Goal: Contribute content: Add original content to the website for others to see

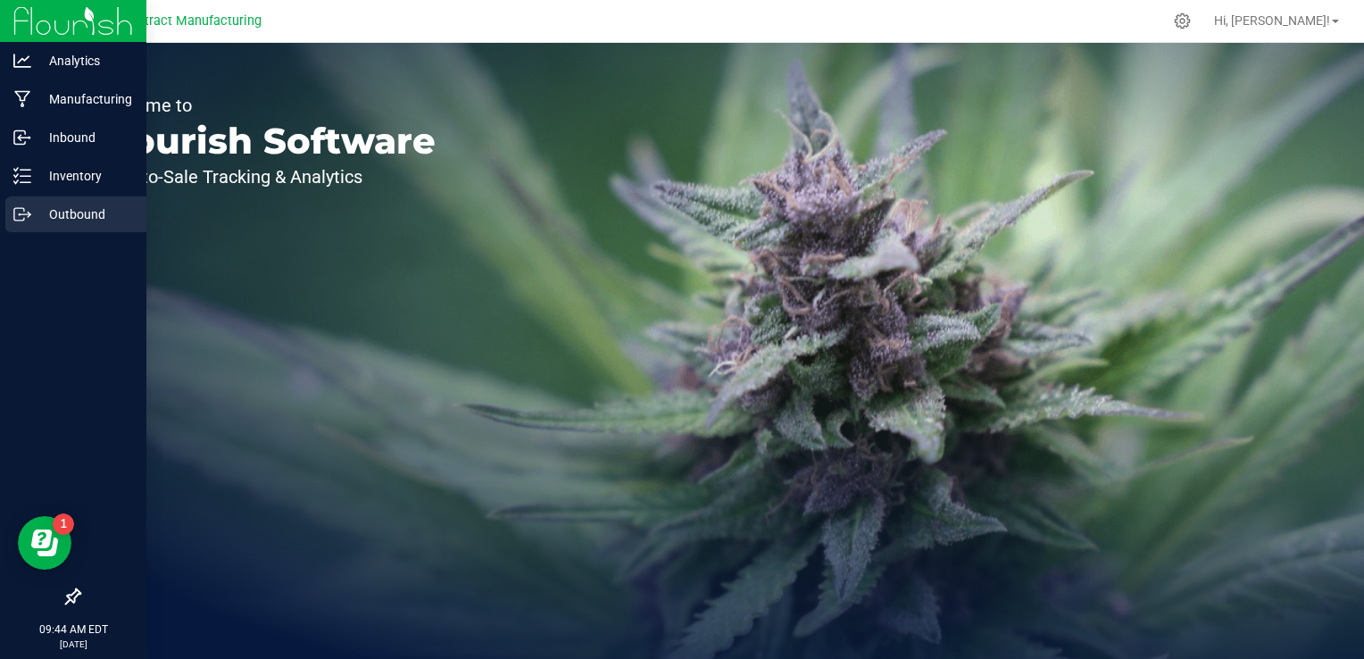
click at [41, 219] on p "Outbound" at bounding box center [84, 213] width 107 height 21
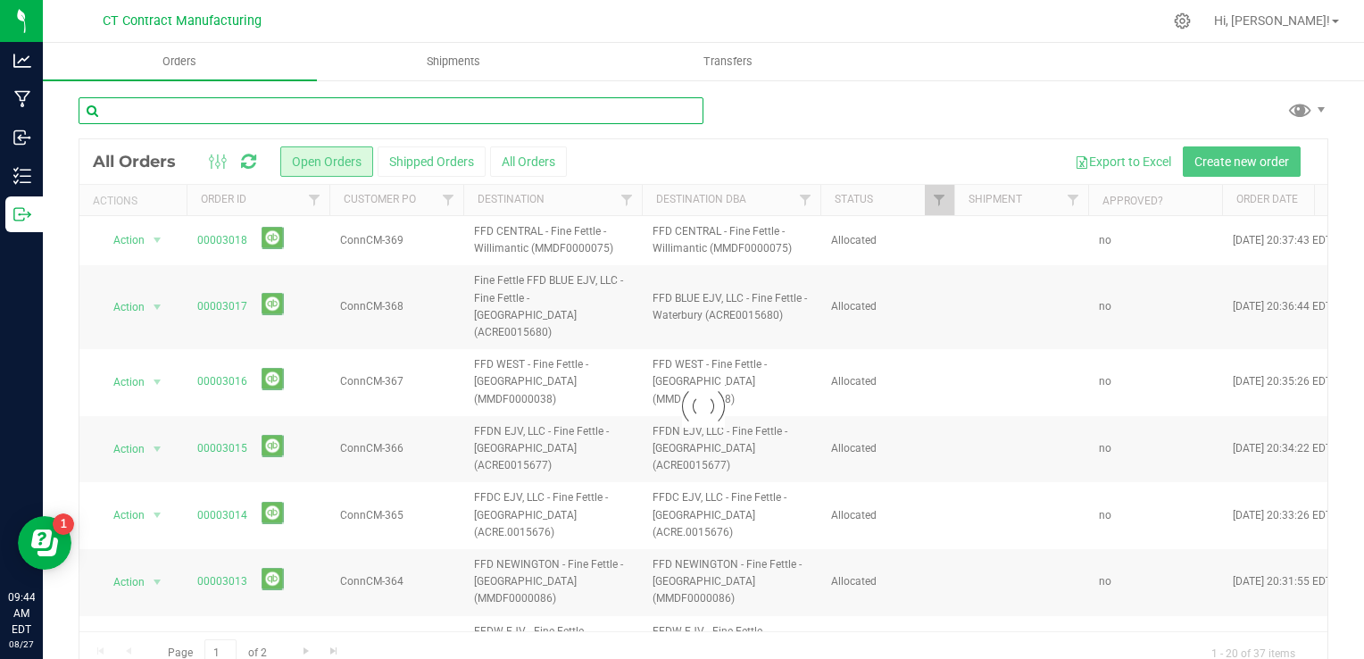
click at [267, 112] on input "text" at bounding box center [391, 110] width 625 height 27
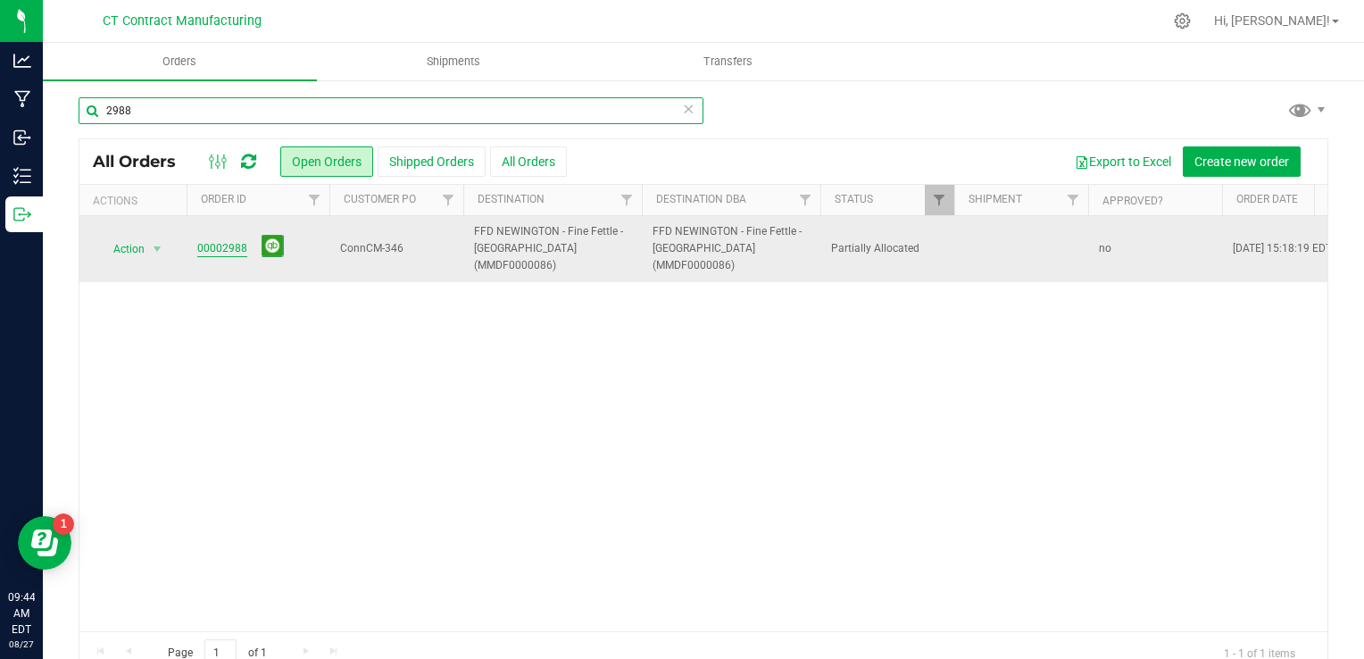
type input "2988"
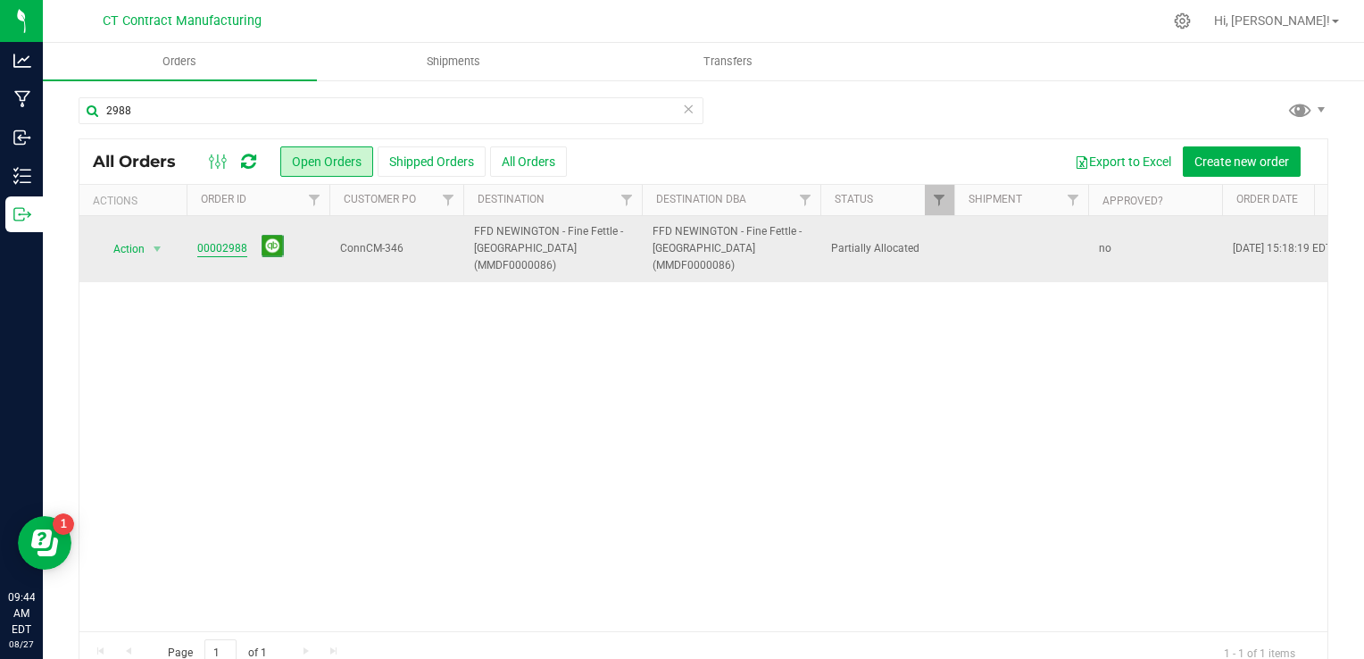
click at [214, 247] on link "00002988" at bounding box center [222, 248] width 50 height 17
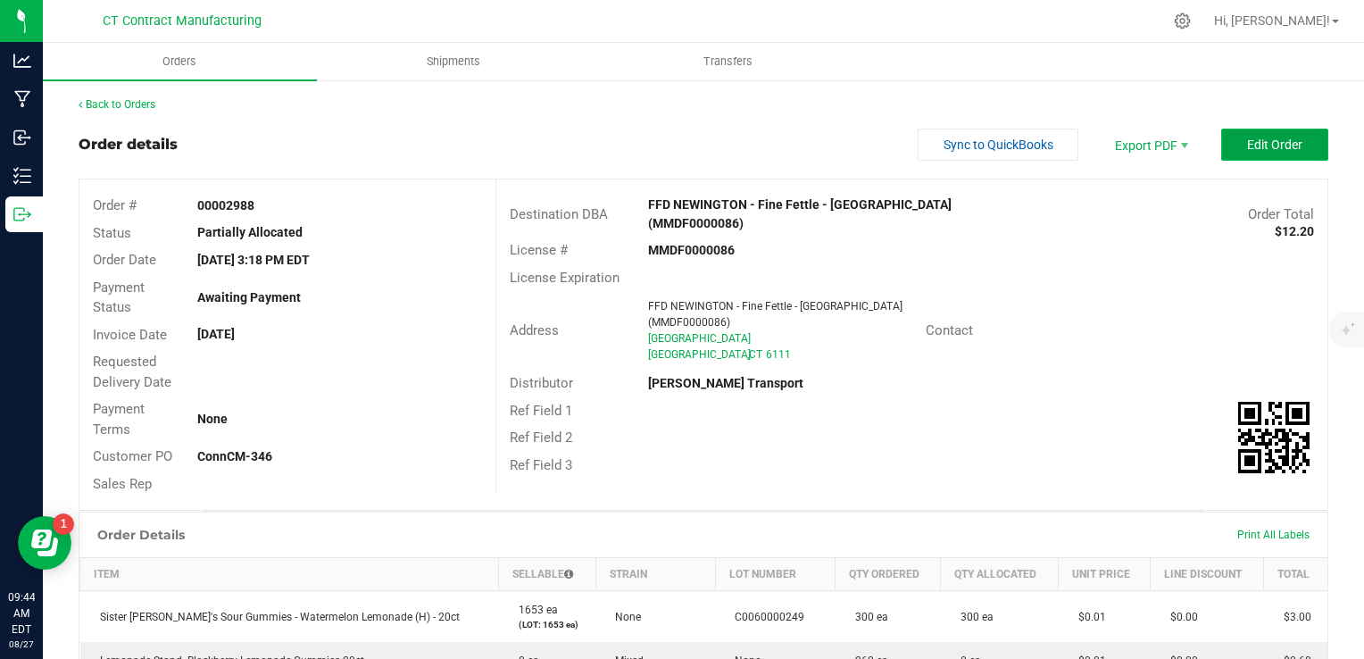
click at [1247, 143] on span "Edit Order" at bounding box center [1274, 144] width 55 height 14
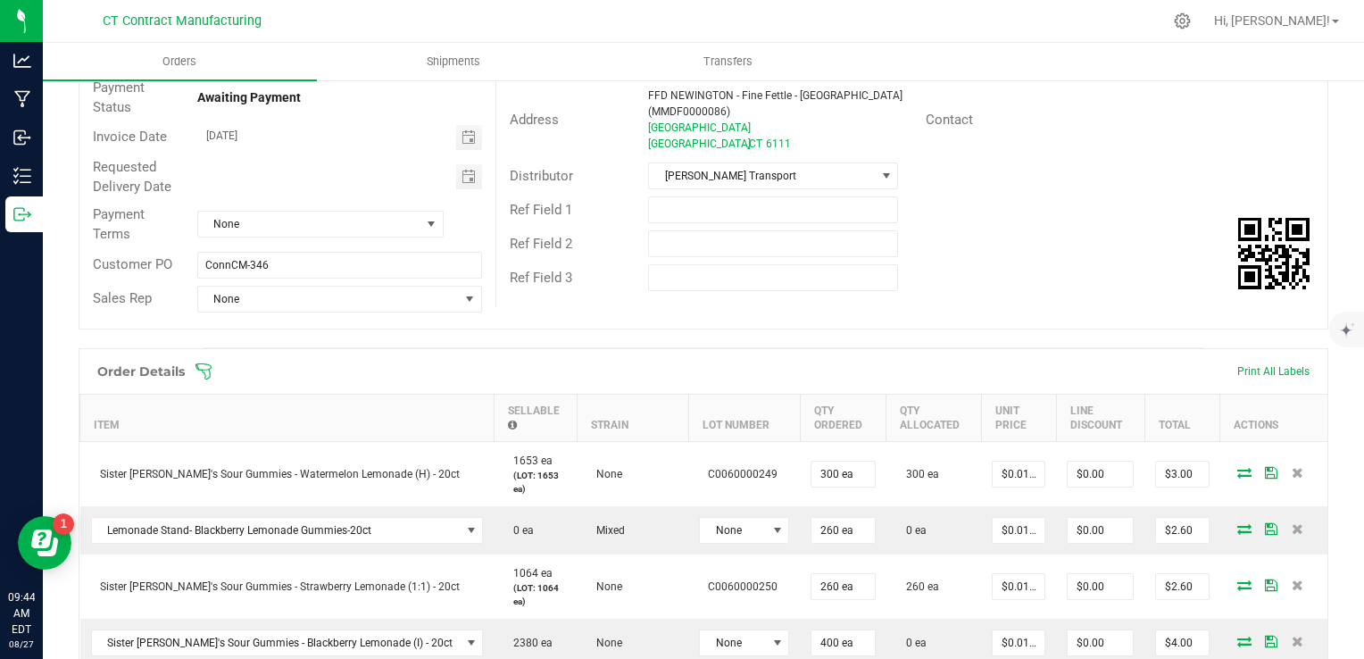
scroll to position [359, 0]
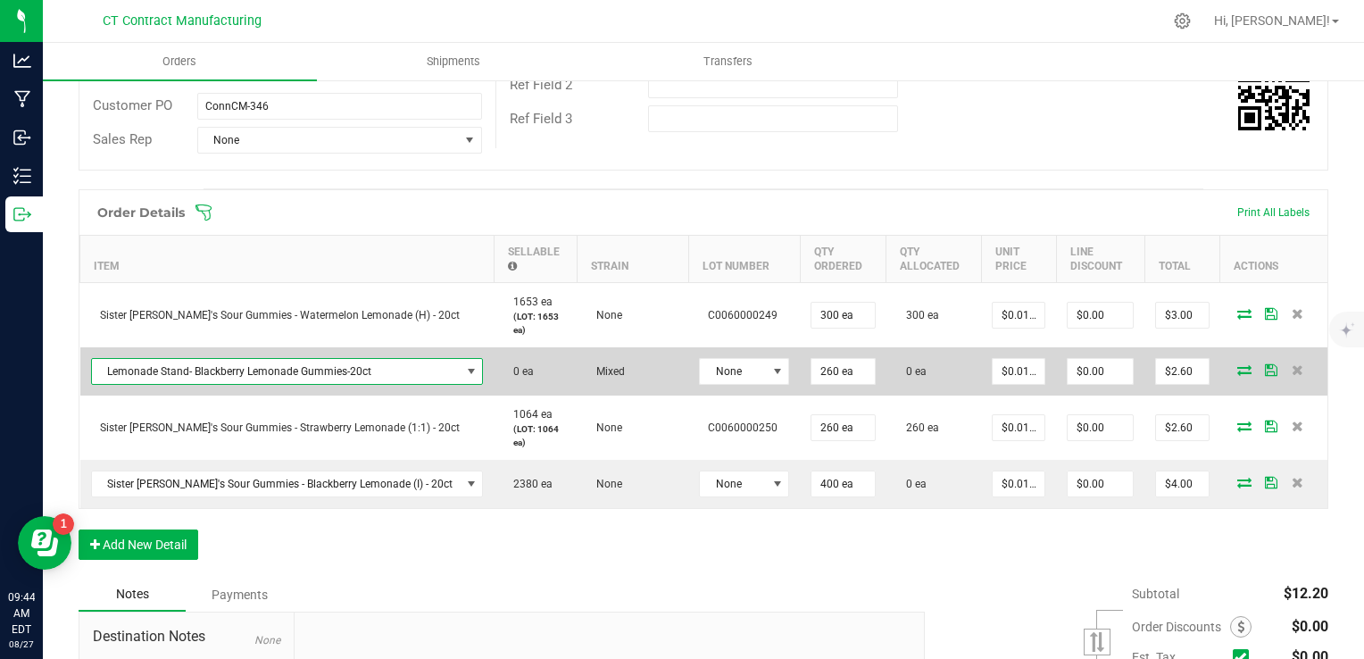
click at [364, 373] on span "Lemonade Stand- Blackberry Lemonade Gummies-20ct" at bounding box center [276, 371] width 369 height 25
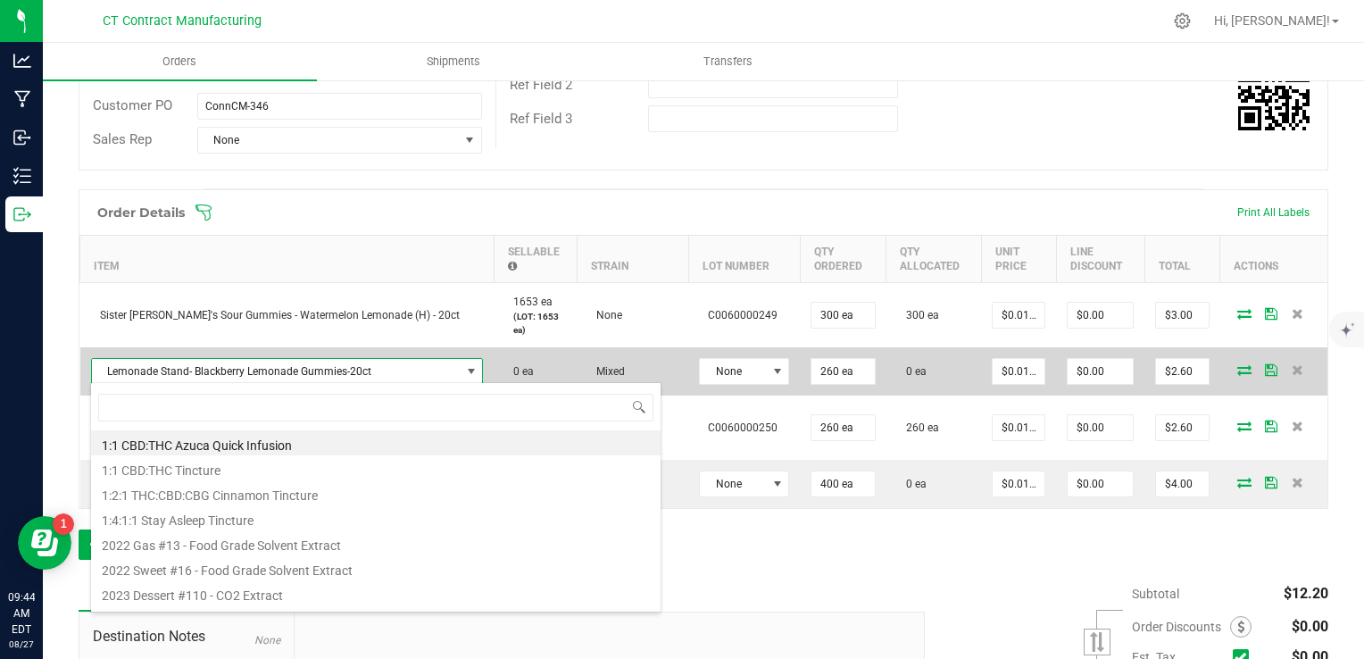
scroll to position [26, 340]
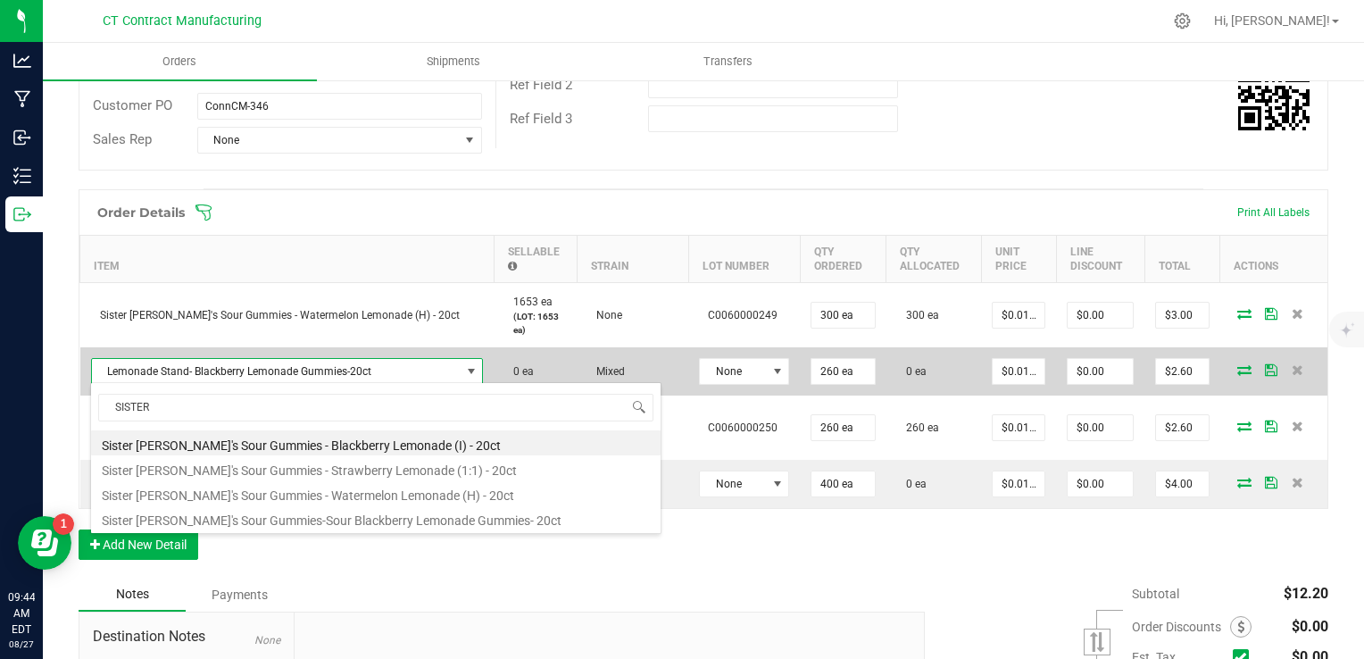
type input "SISTER"
click at [364, 373] on span "Lemonade Stand- Blackberry Lemonade Gummies-20ct" at bounding box center [276, 371] width 369 height 25
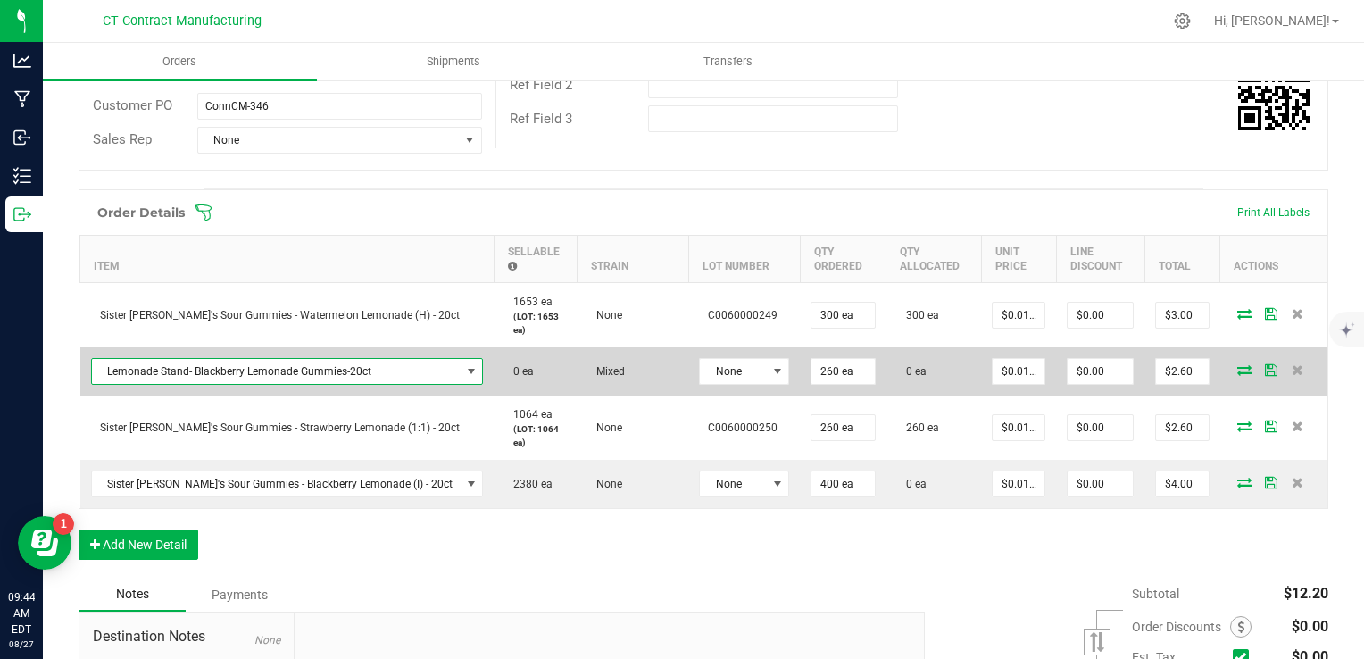
click at [364, 373] on span "Lemonade Stand- Blackberry Lemonade Gummies-20ct" at bounding box center [276, 371] width 369 height 25
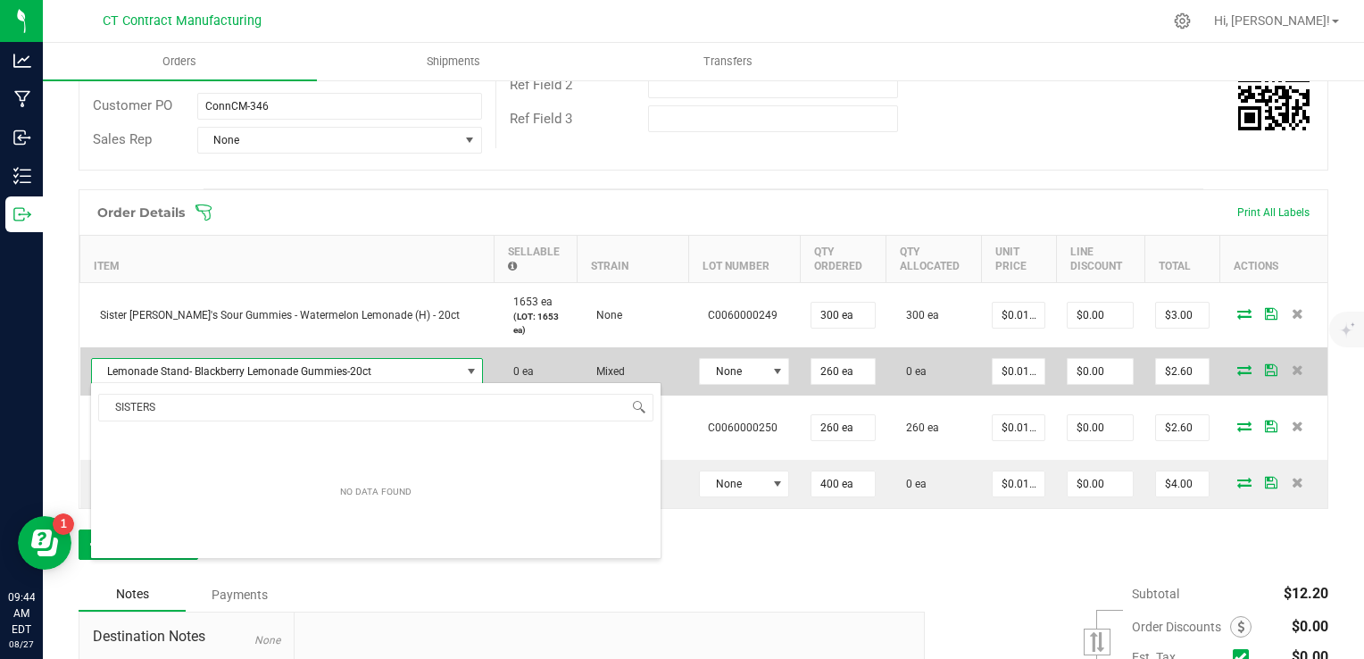
type input "SISTER"
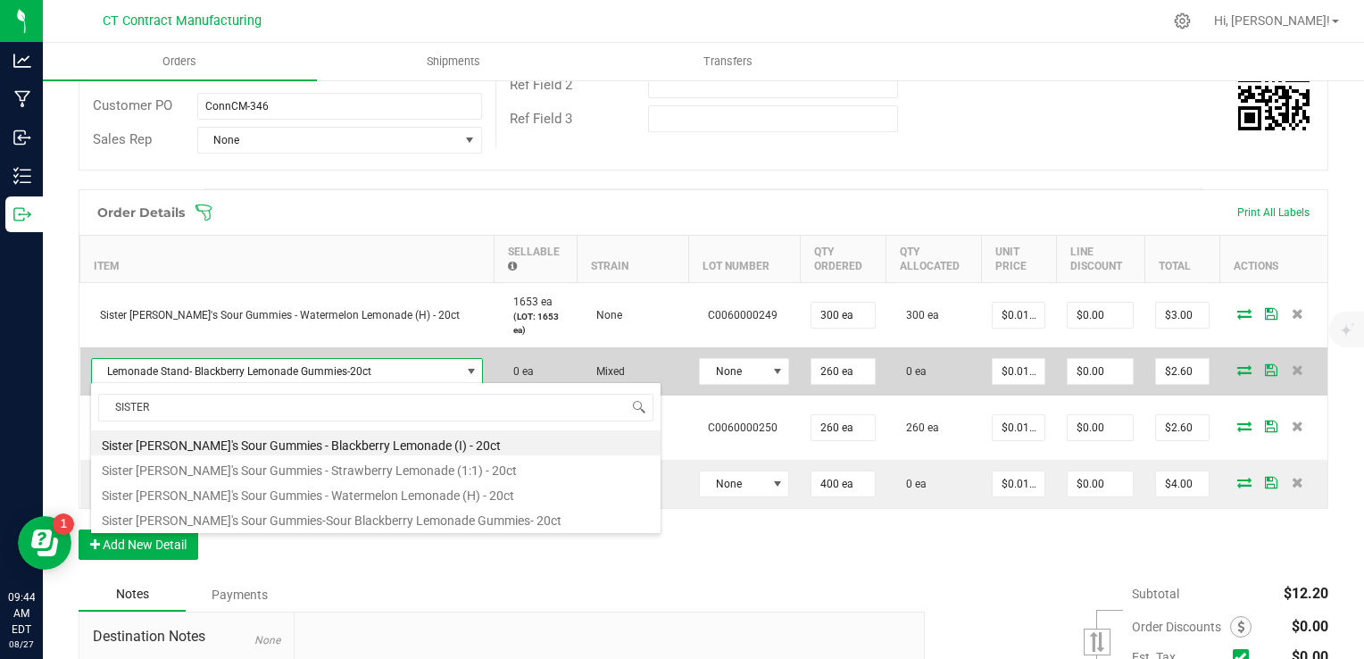
click at [363, 377] on span "Lemonade Stand- Blackberry Lemonade Gummies-20ct" at bounding box center [276, 371] width 369 height 25
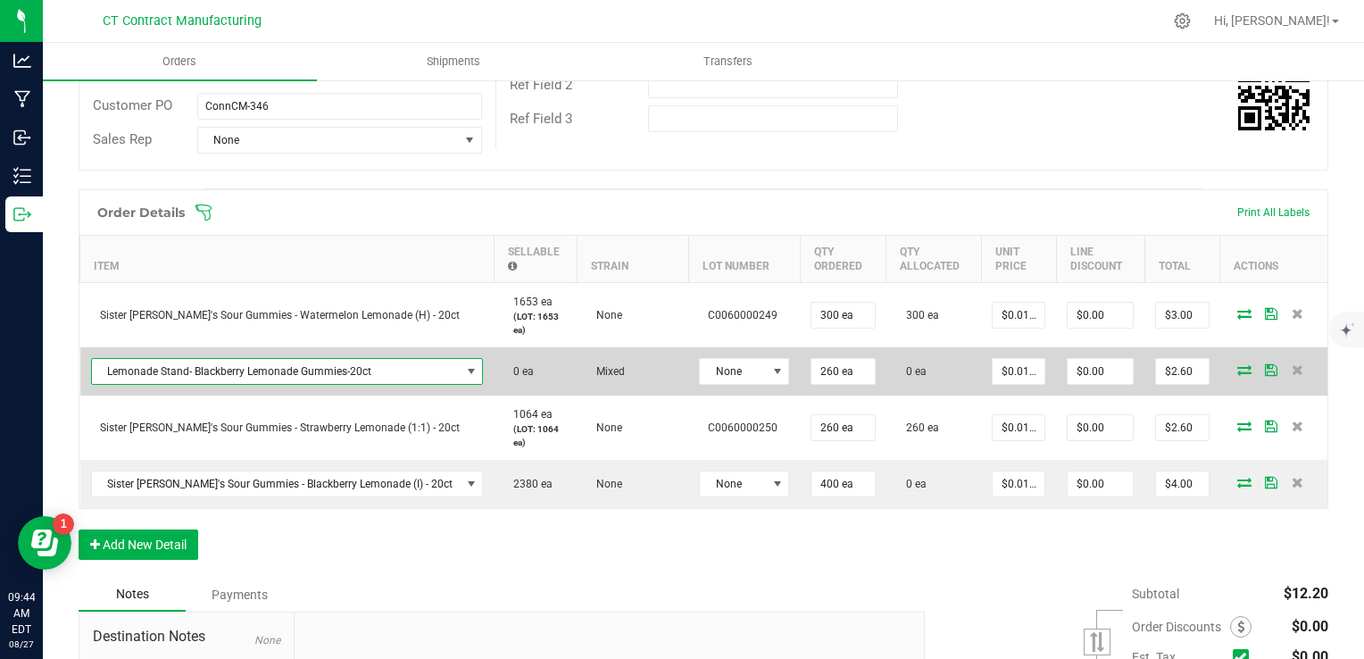
click at [363, 377] on span "Lemonade Stand- Blackberry Lemonade Gummies-20ct" at bounding box center [276, 371] width 369 height 25
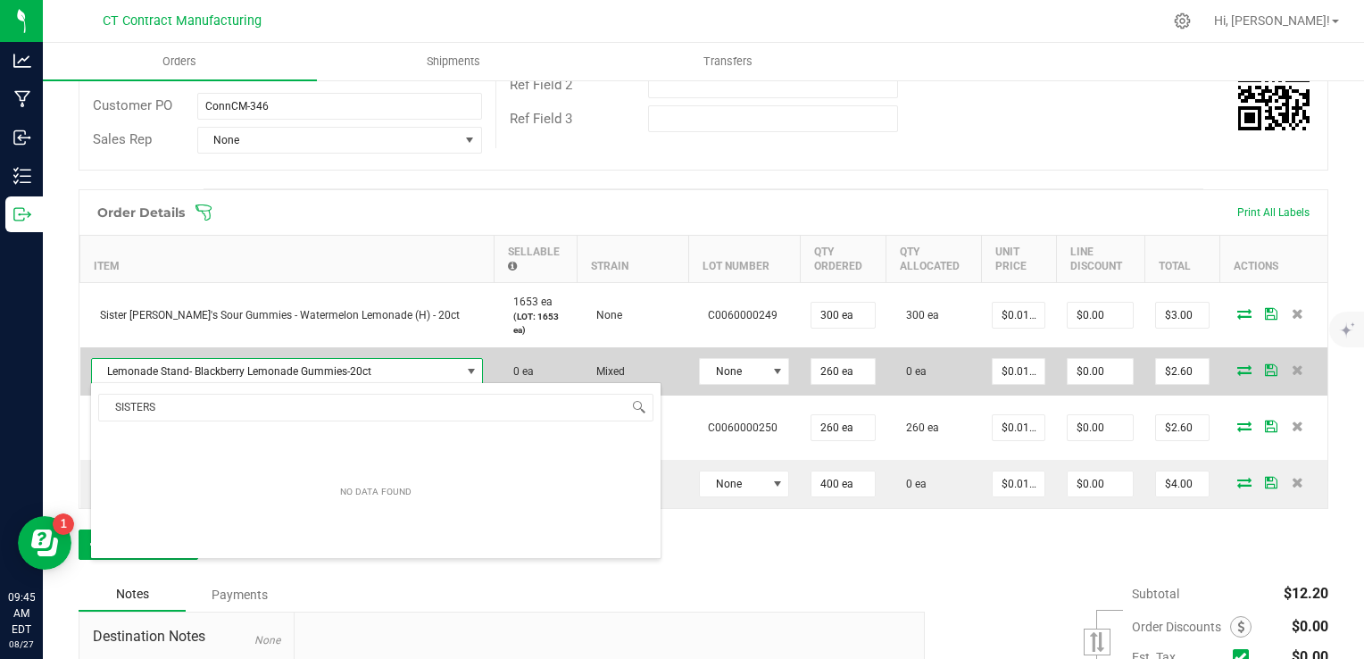
type input "SISTER"
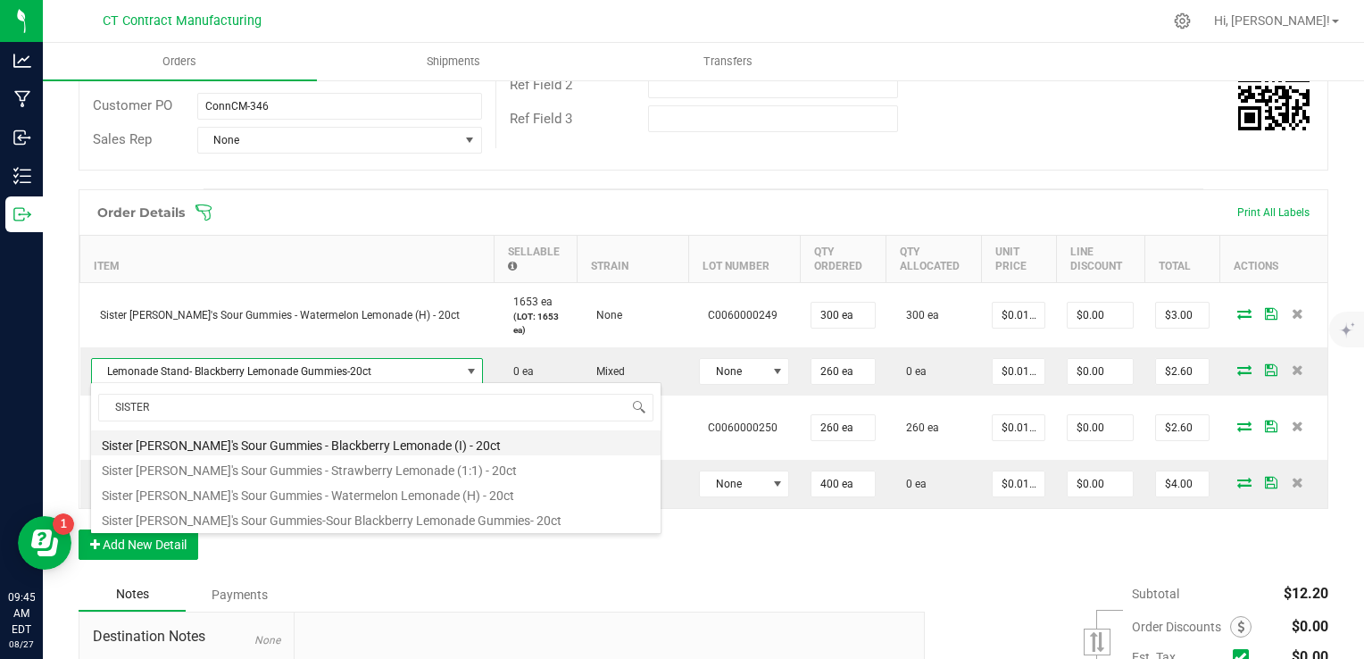
click at [343, 441] on li "Sister [PERSON_NAME]'s Sour Gummies - Blackberry Lemonade (I) - 20ct" at bounding box center [375, 442] width 569 height 25
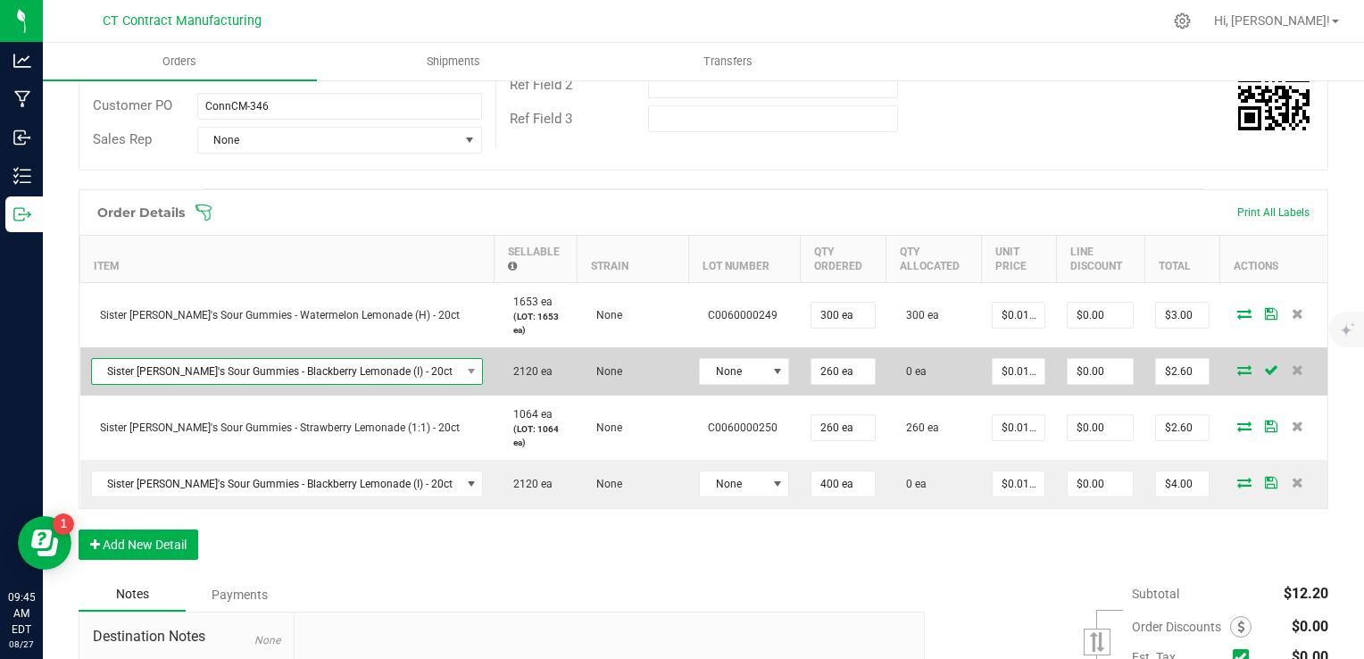
click at [347, 359] on span "Sister [PERSON_NAME]'s Sour Gummies - Blackberry Lemonade (I) - 20ct" at bounding box center [276, 371] width 369 height 25
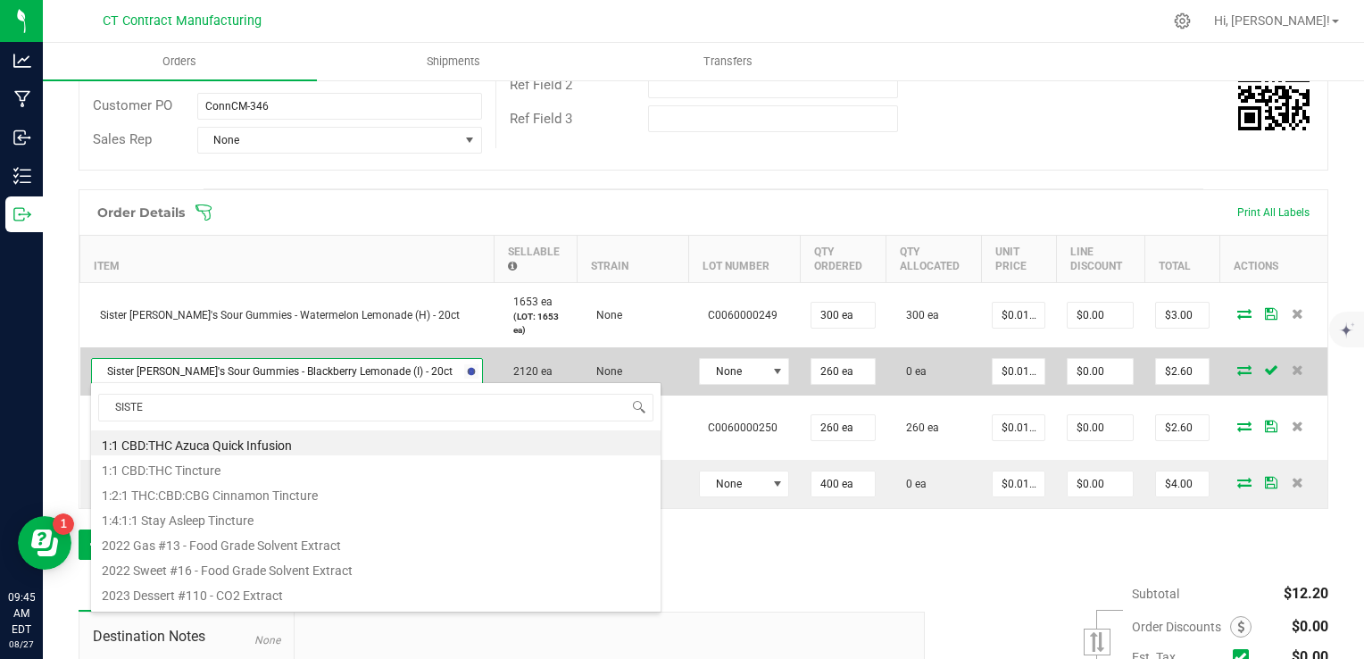
type input "SISTER"
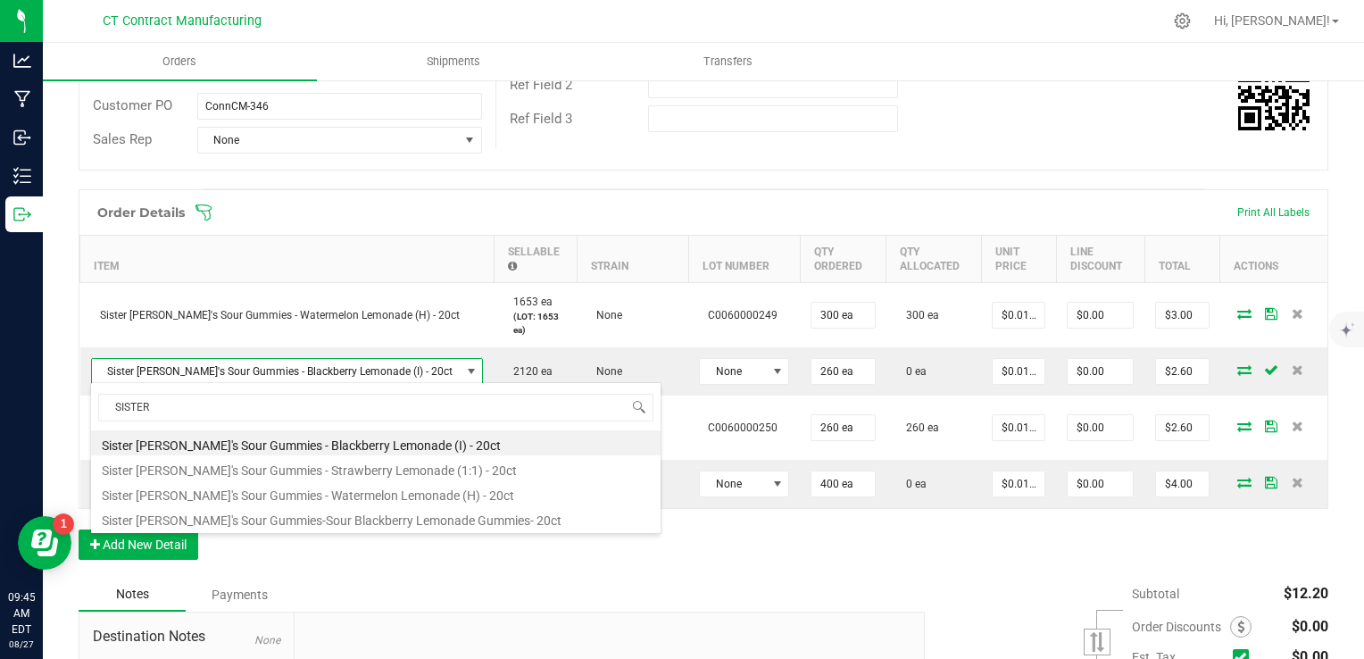
click at [713, 571] on div "Order Details Print All Labels Item Sellable Strain Lot Number Qty Ordered Qty …" at bounding box center [703, 383] width 1249 height 388
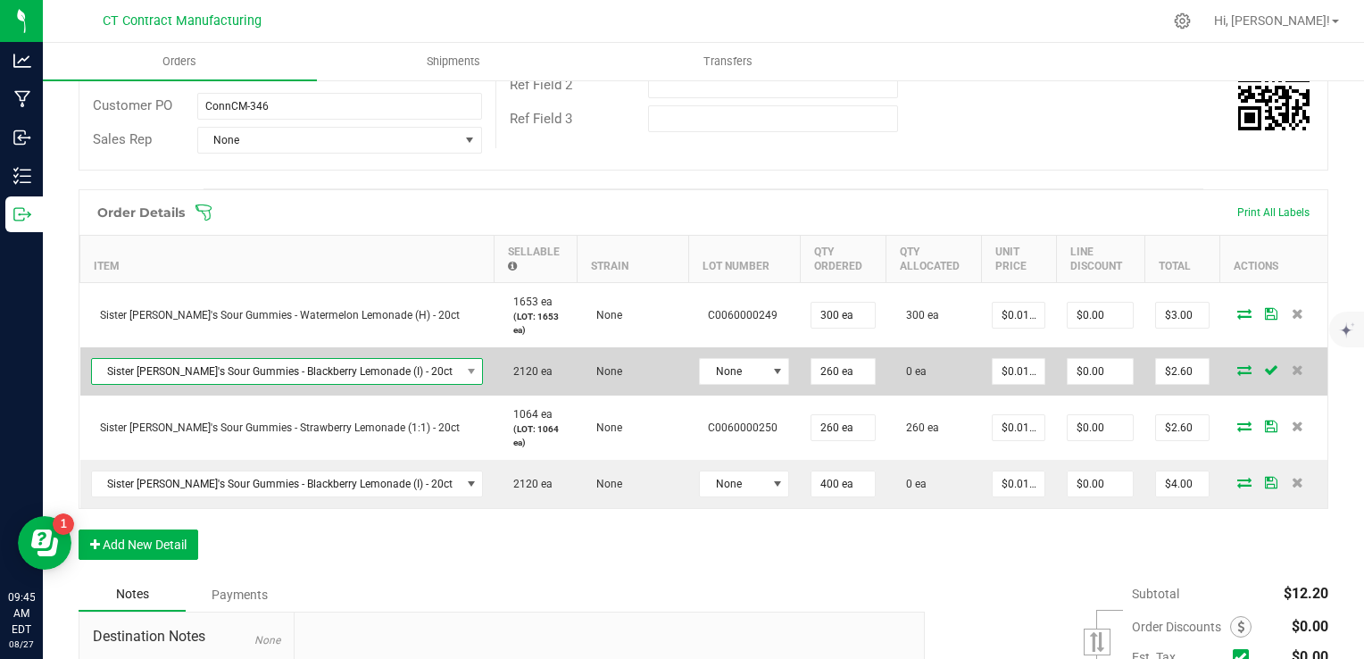
click at [350, 371] on span "Sister [PERSON_NAME]'s Sour Gummies - Blackberry Lemonade (I) - 20ct" at bounding box center [276, 371] width 369 height 25
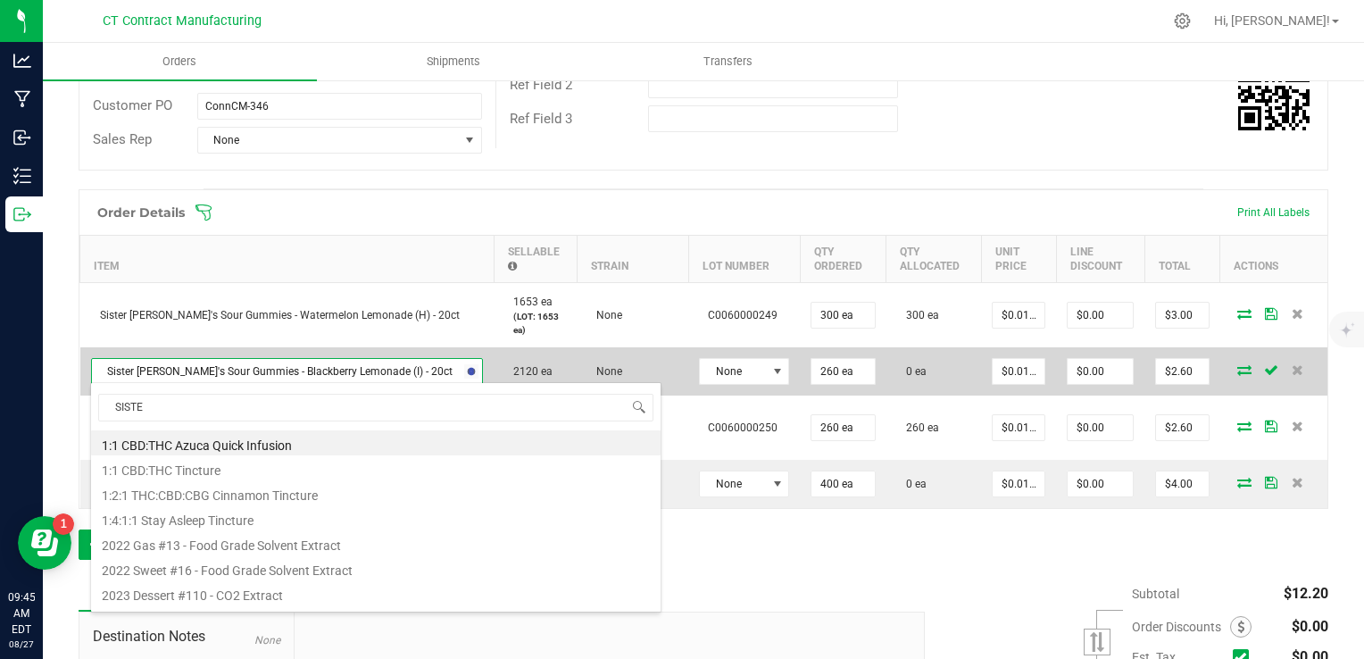
type input "SISTER"
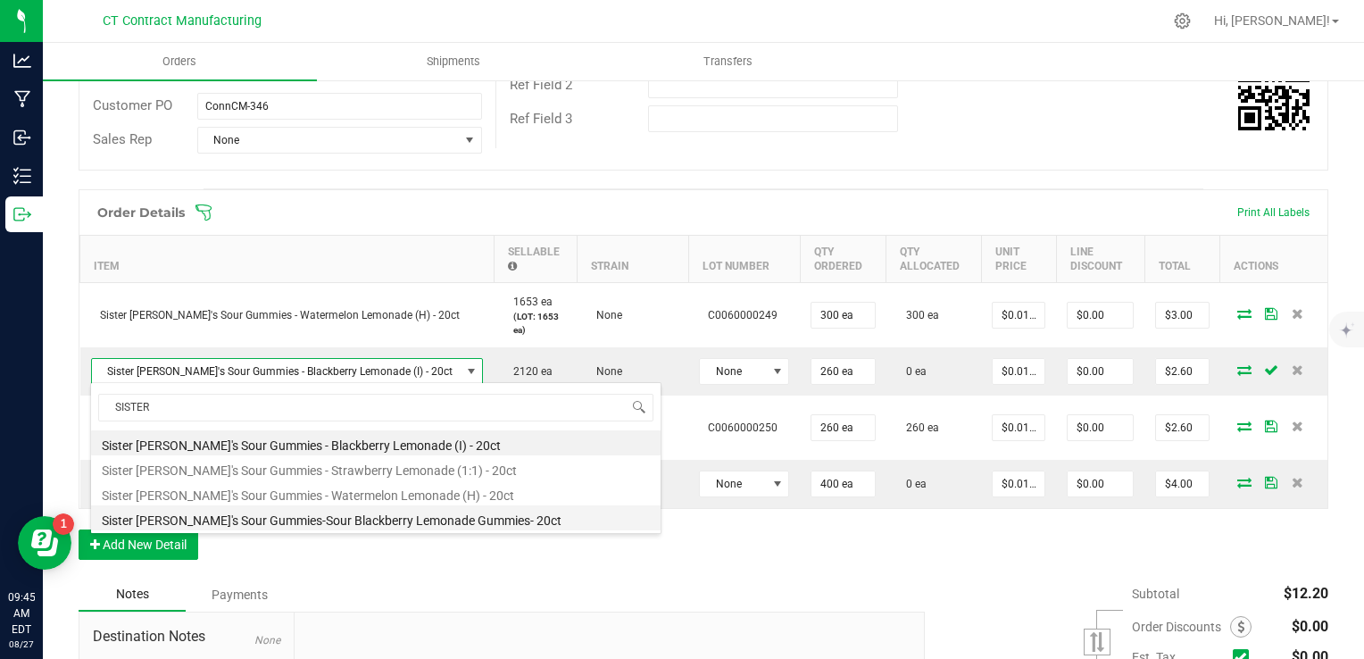
click at [329, 519] on li "Sister [PERSON_NAME]'s Sour Gummies-Sour Blackberry Lemonade Gummies- 20ct" at bounding box center [375, 517] width 569 height 25
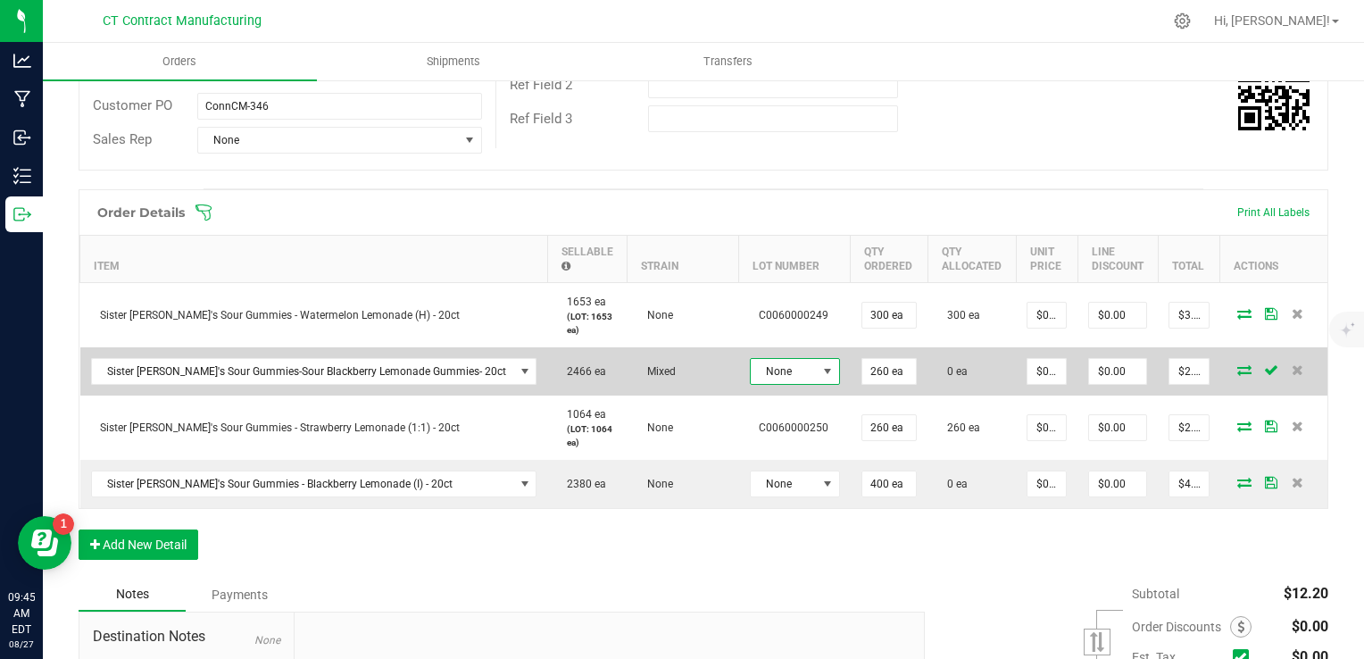
click at [751, 364] on span "None" at bounding box center [784, 371] width 66 height 25
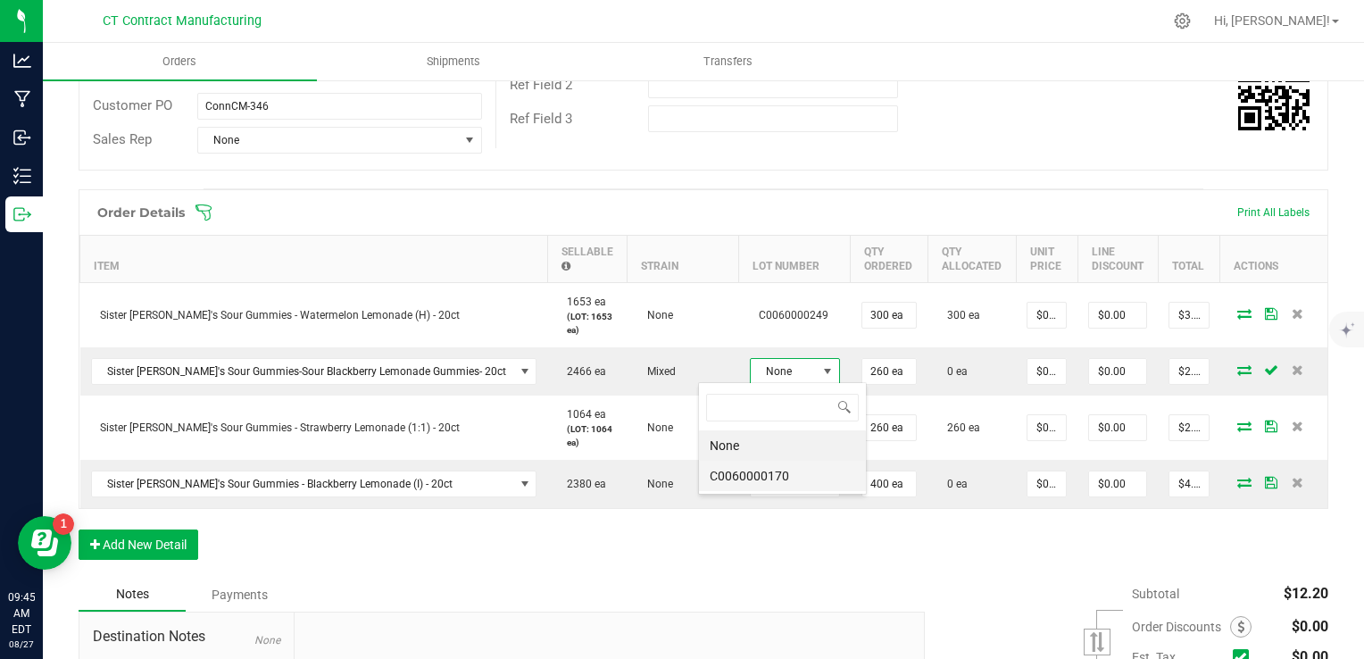
click at [745, 471] on li "C0060000170" at bounding box center [782, 475] width 167 height 30
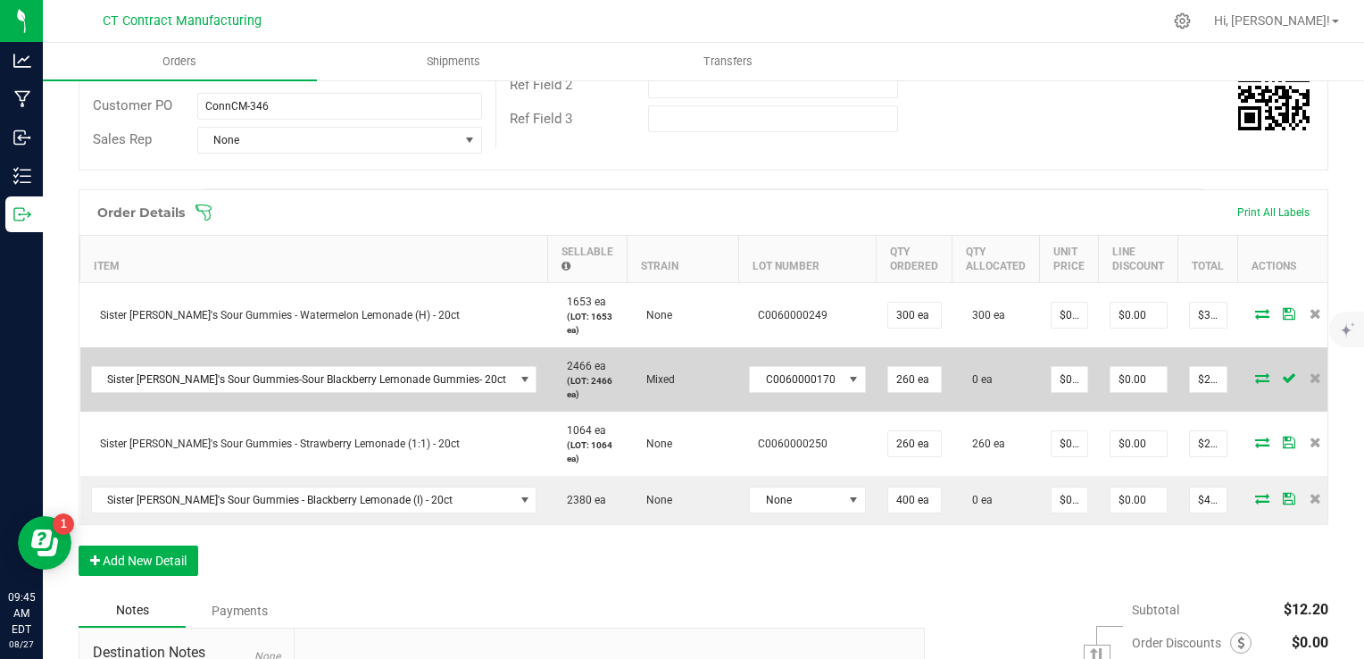
click at [1255, 372] on icon at bounding box center [1262, 377] width 14 height 11
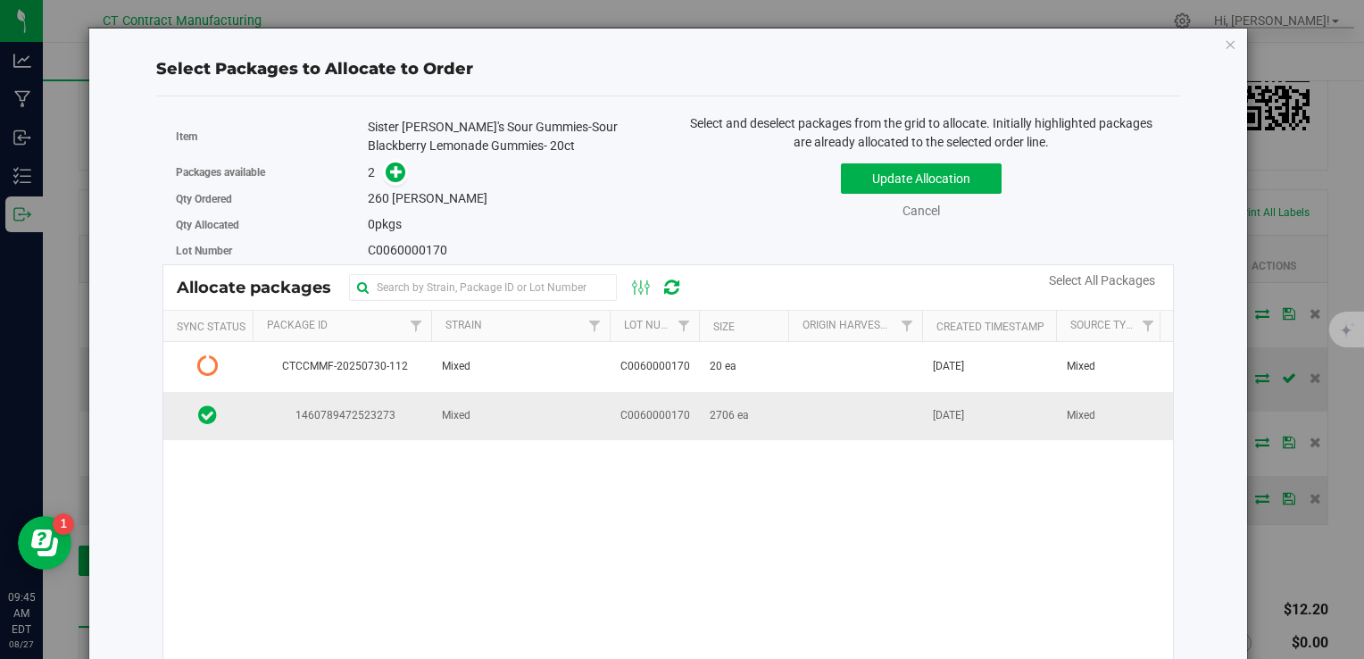
click at [753, 419] on td "2706 ea" at bounding box center [743, 416] width 89 height 48
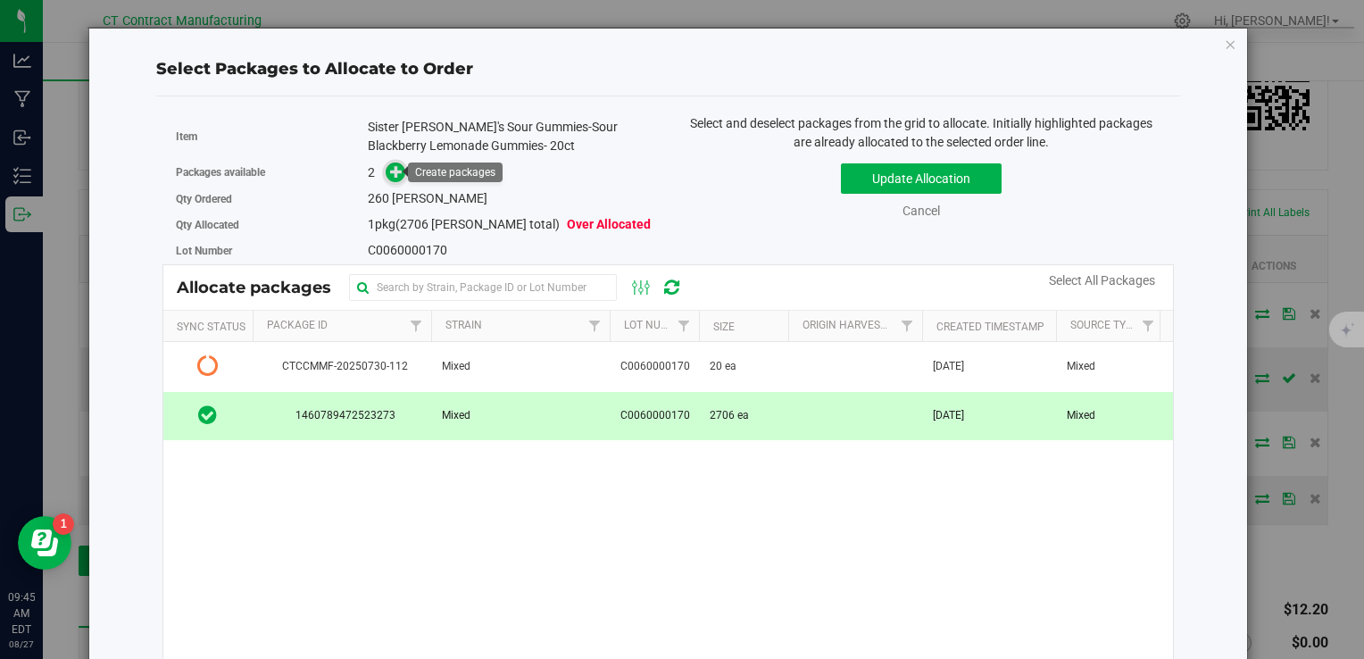
click at [394, 176] on icon at bounding box center [396, 171] width 12 height 12
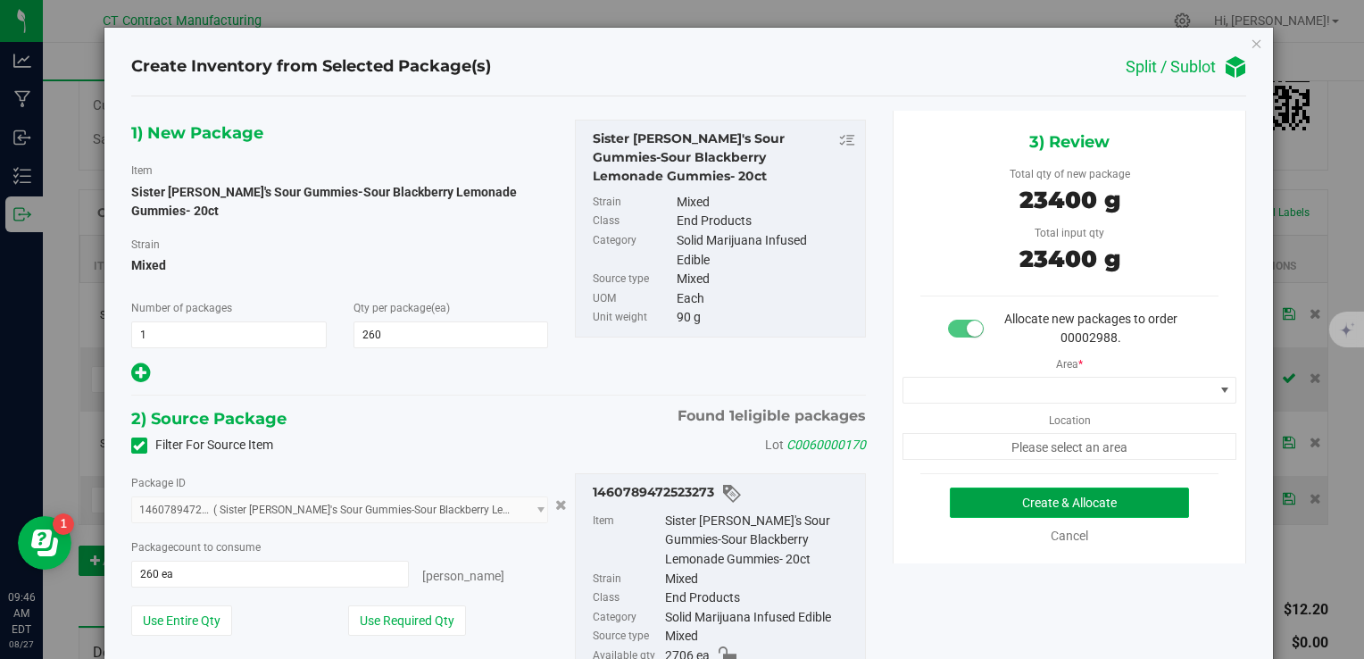
click at [991, 492] on button "Create & Allocate" at bounding box center [1069, 502] width 239 height 30
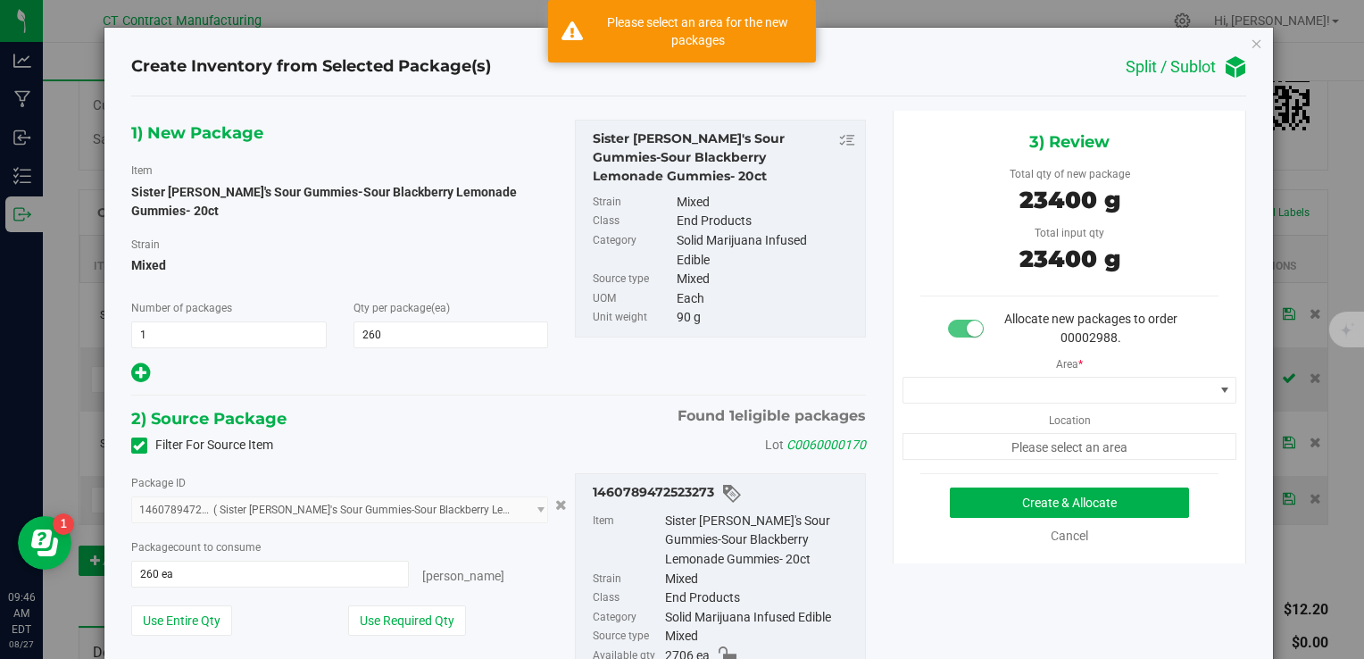
click at [983, 412] on div "Area * Location Please select an area" at bounding box center [1069, 403] width 353 height 112
click at [971, 399] on span at bounding box center [1058, 389] width 311 height 25
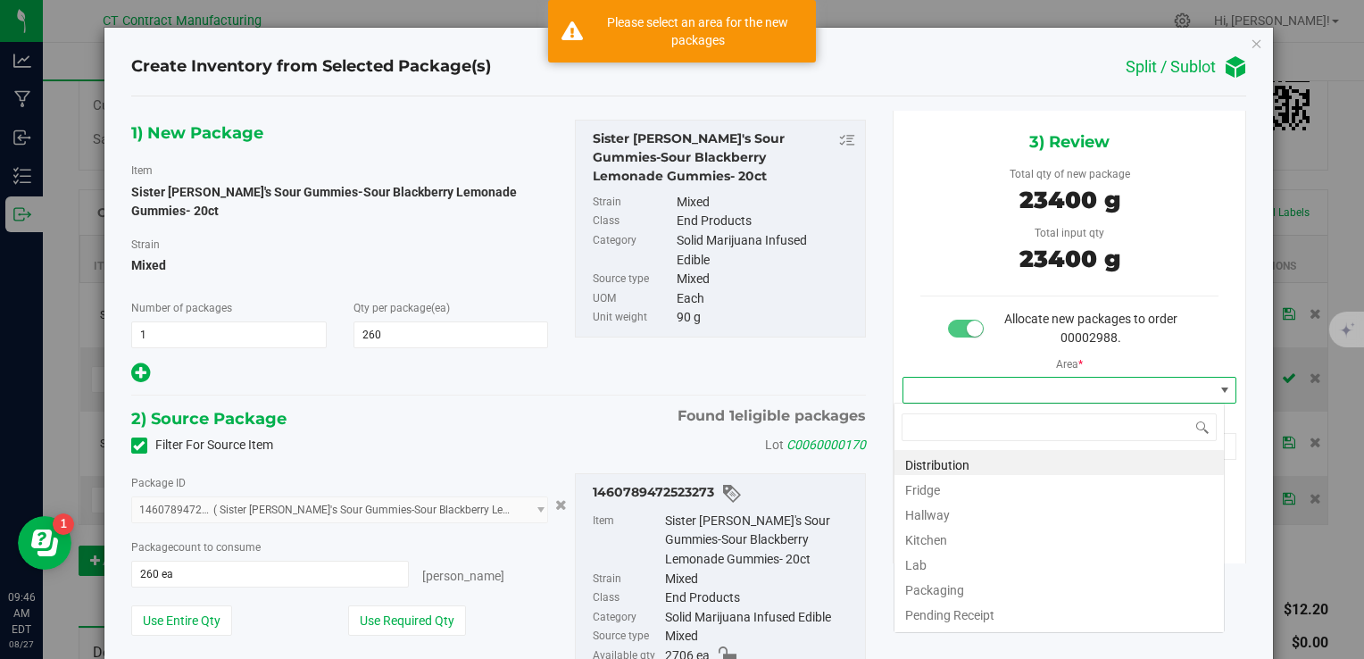
scroll to position [26, 331]
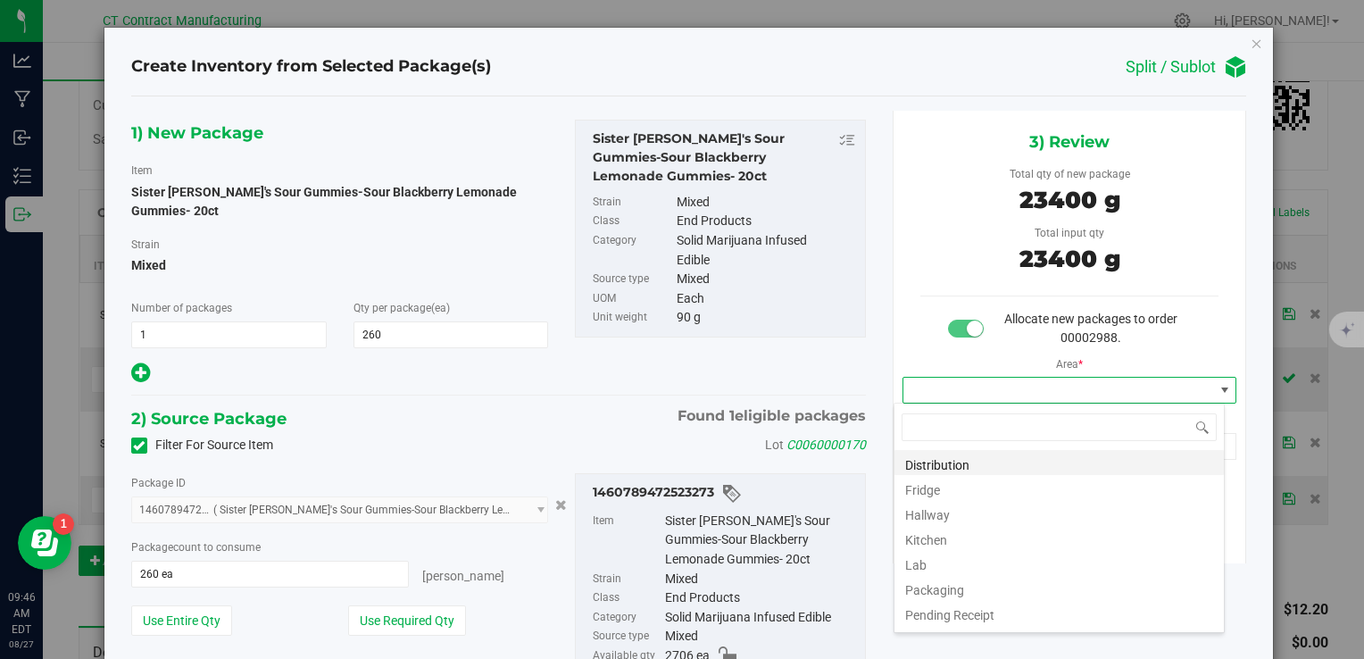
click at [984, 458] on li "Distribution" at bounding box center [1058, 462] width 329 height 25
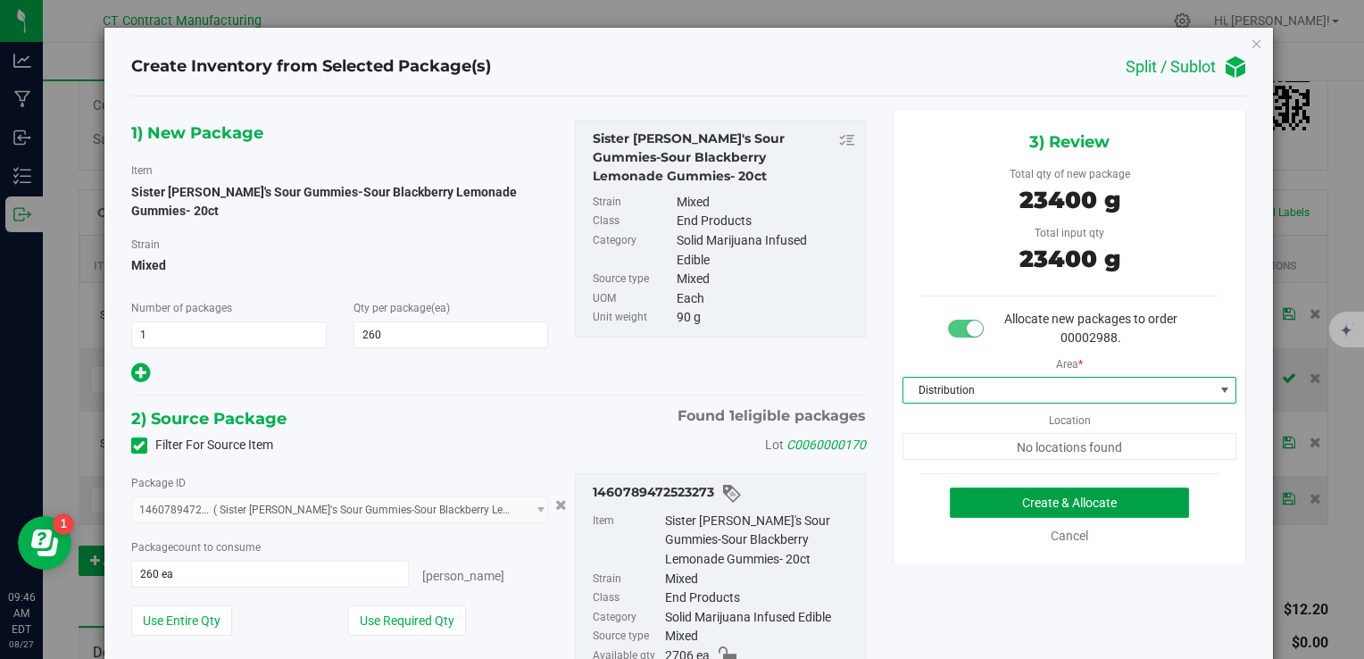
click at [1003, 498] on button "Create & Allocate" at bounding box center [1069, 502] width 239 height 30
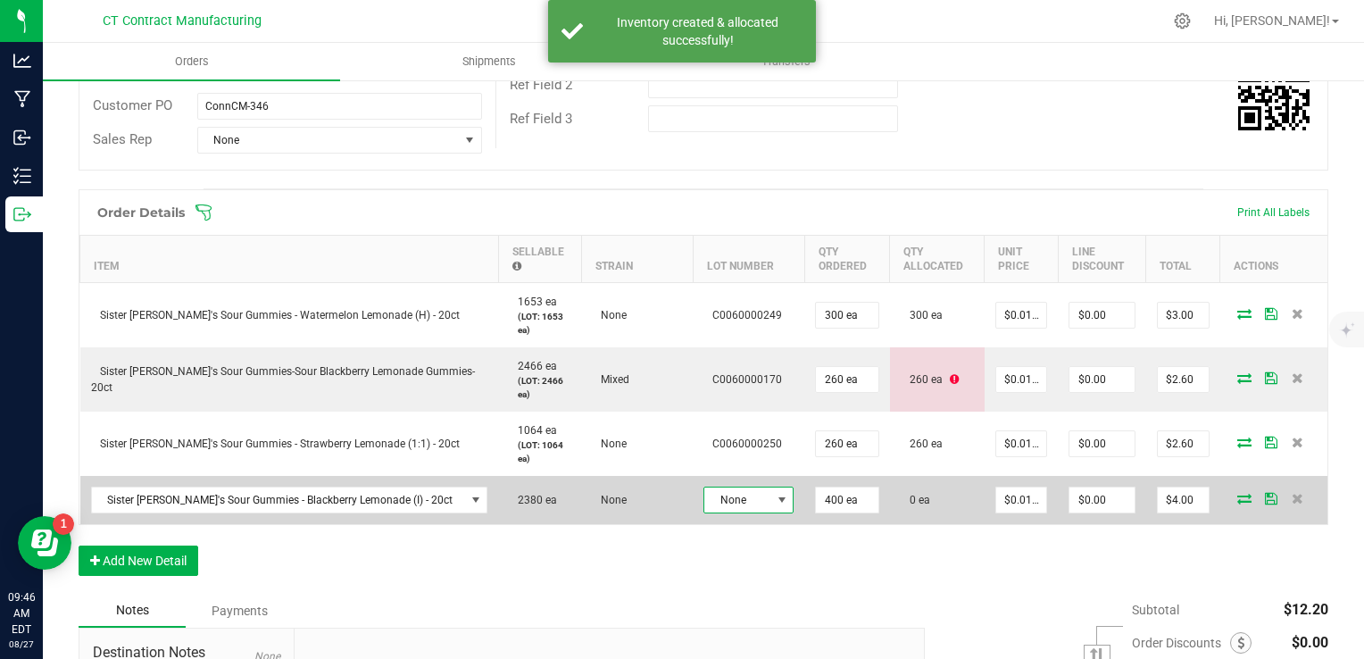
click at [714, 498] on span "None" at bounding box center [737, 499] width 66 height 25
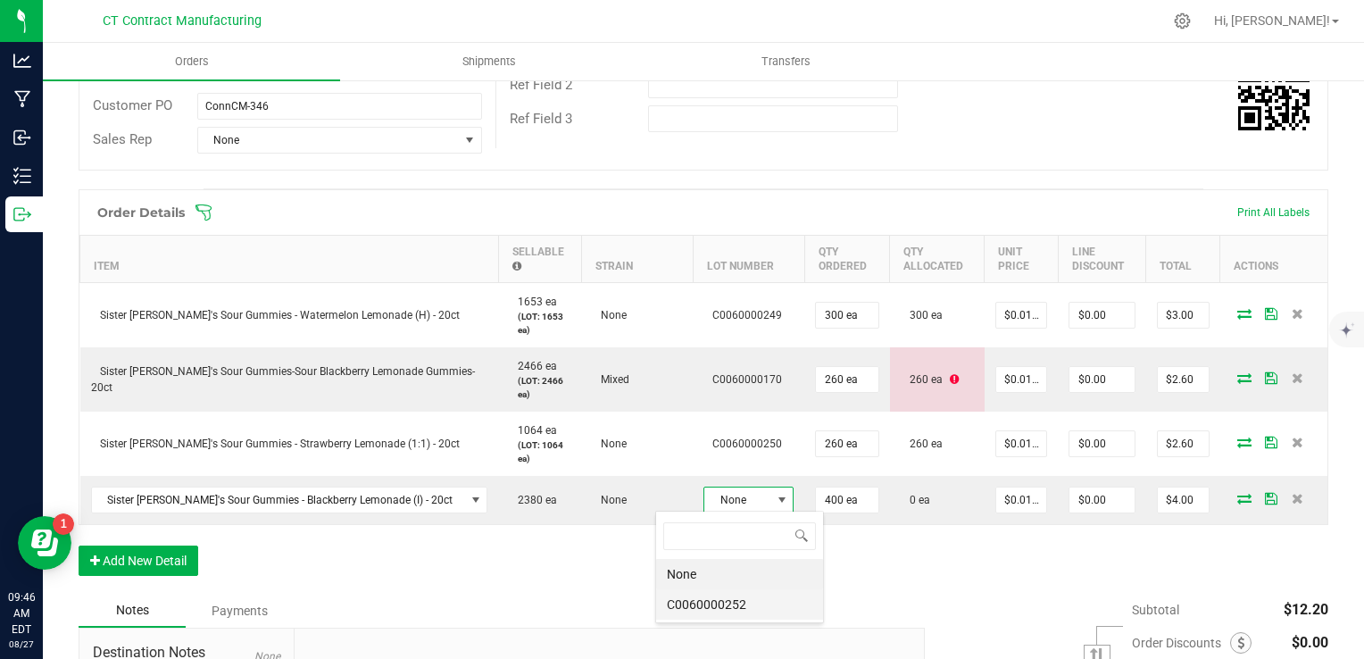
click at [739, 597] on li "C0060000252" at bounding box center [739, 604] width 167 height 30
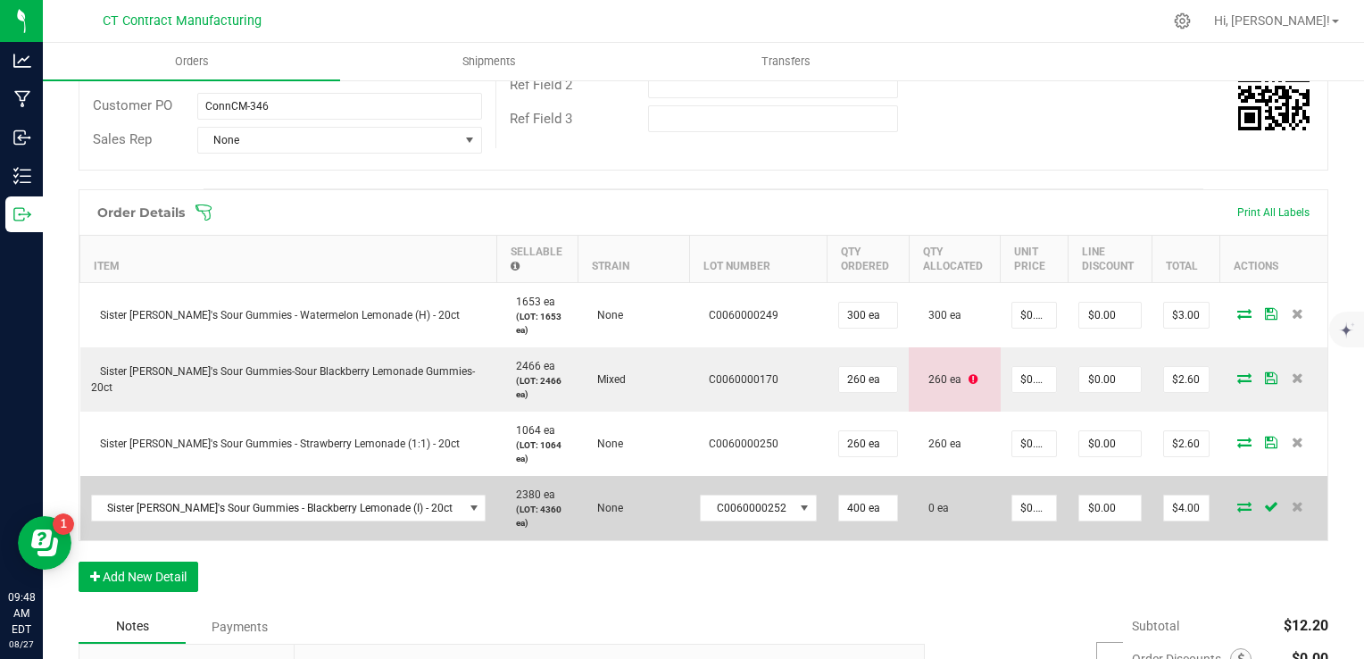
click at [1237, 503] on icon at bounding box center [1244, 506] width 14 height 11
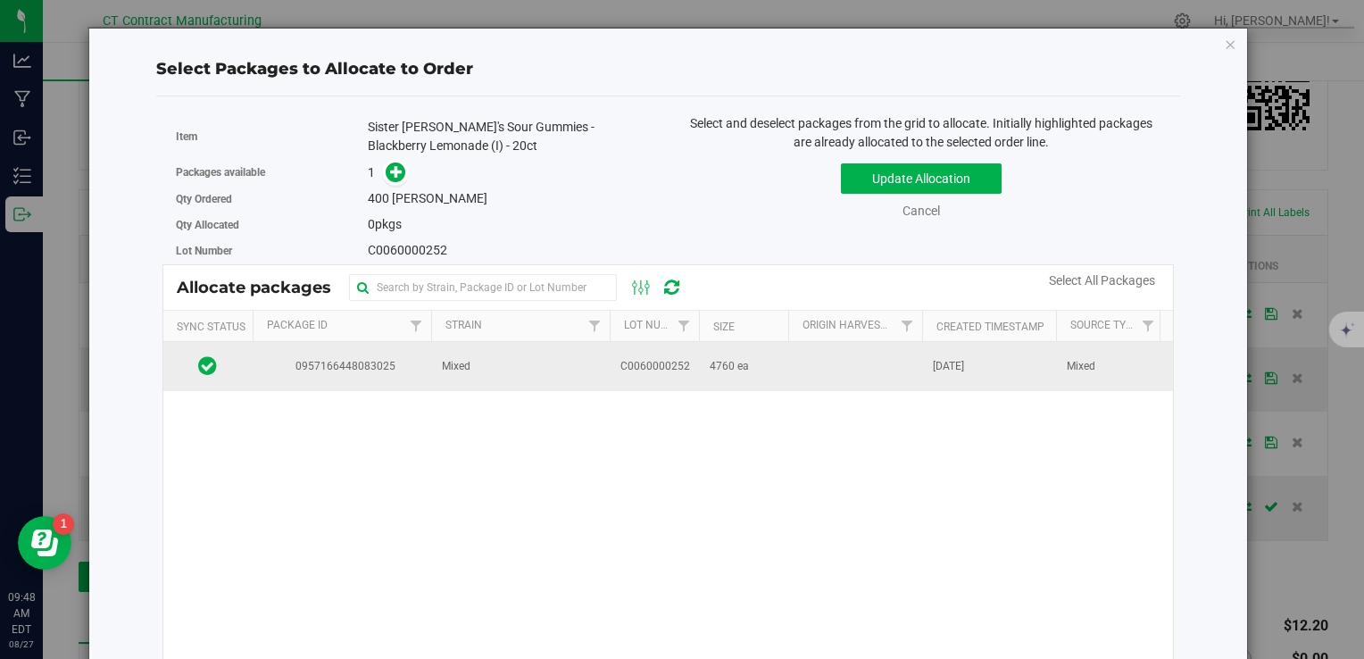
click at [817, 361] on td at bounding box center [855, 366] width 134 height 48
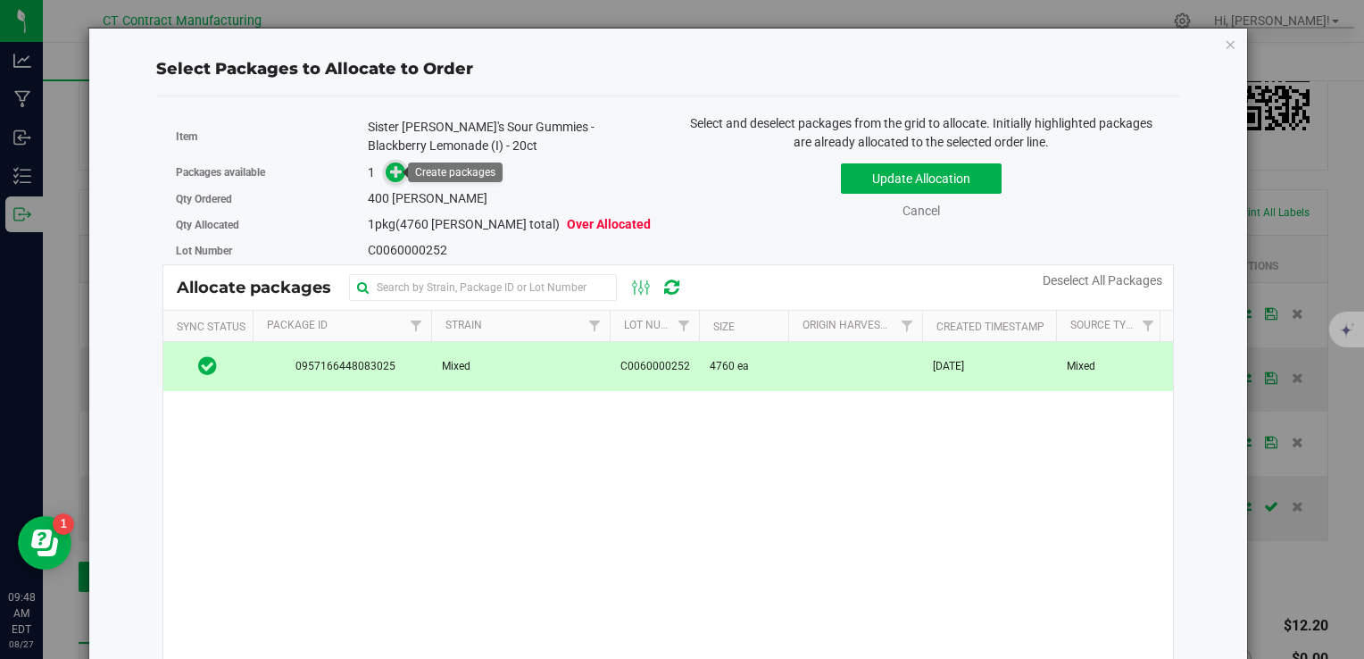
click at [386, 171] on span at bounding box center [396, 172] width 21 height 21
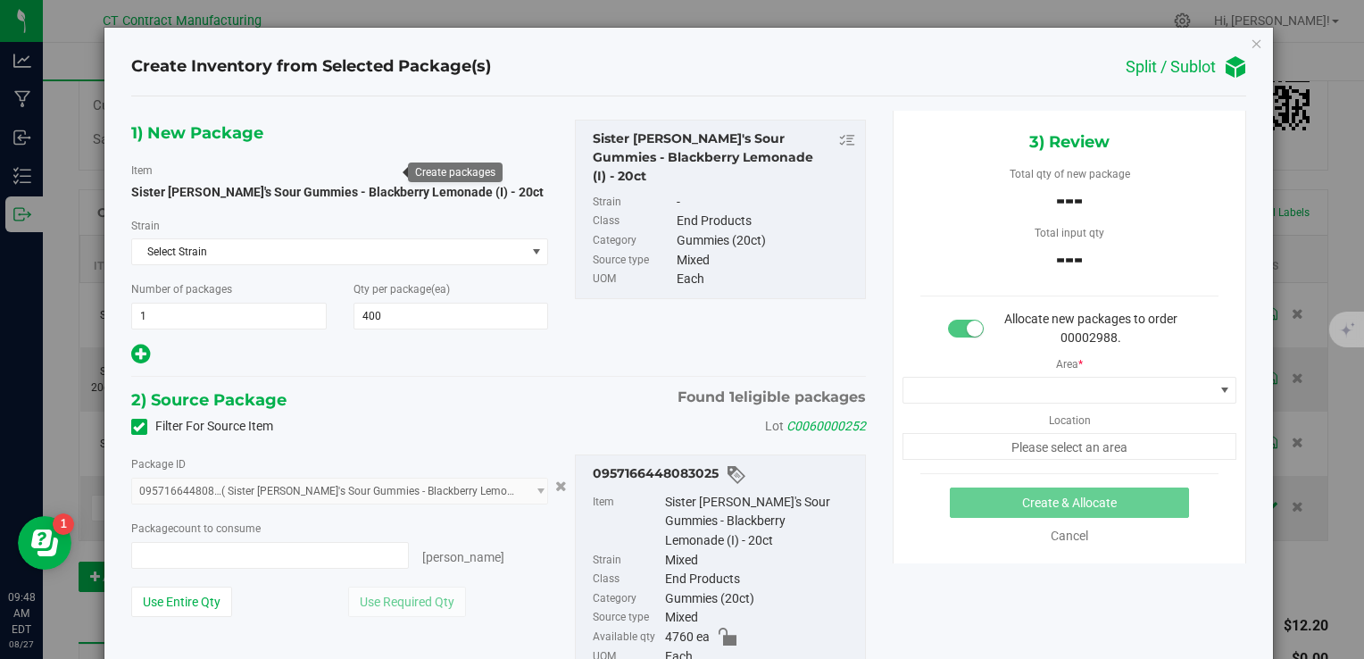
type input "0 ea"
click at [282, 548] on span "0 ea 0" at bounding box center [270, 555] width 278 height 27
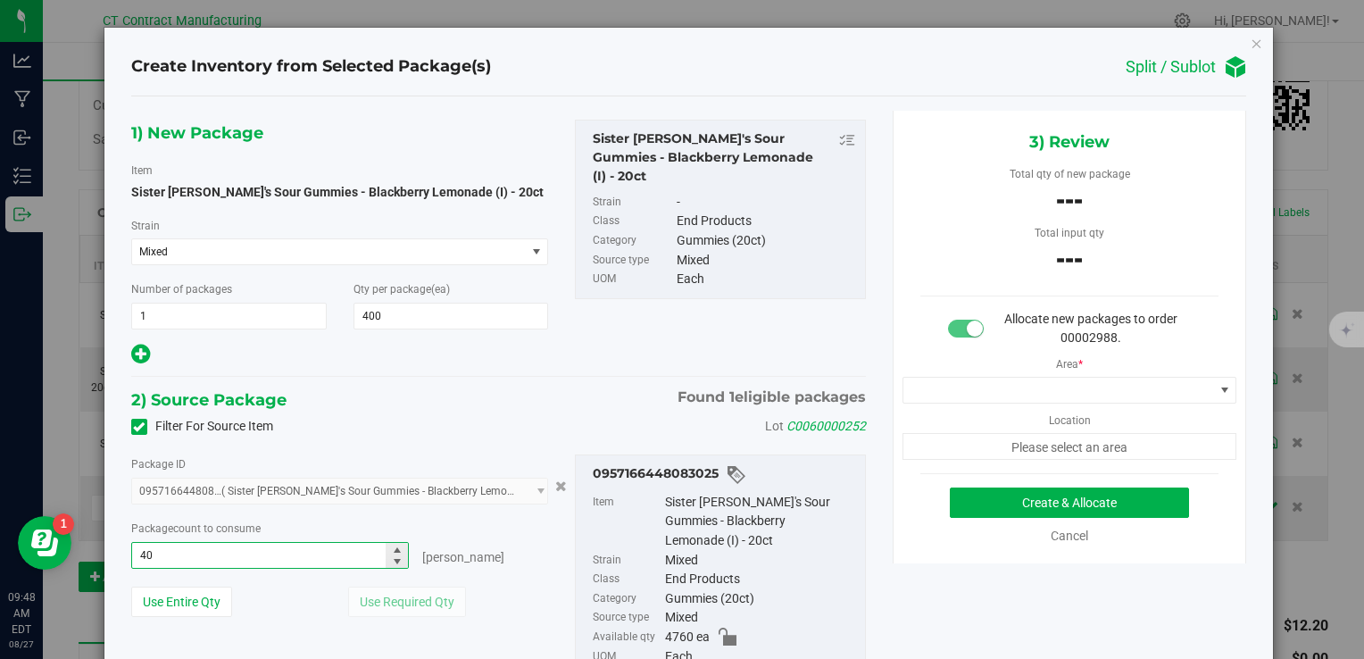
type input "400"
type input "400 ea"
click at [411, 411] on div "2) Source Package Found 1 eligible packages" at bounding box center [498, 399] width 734 height 27
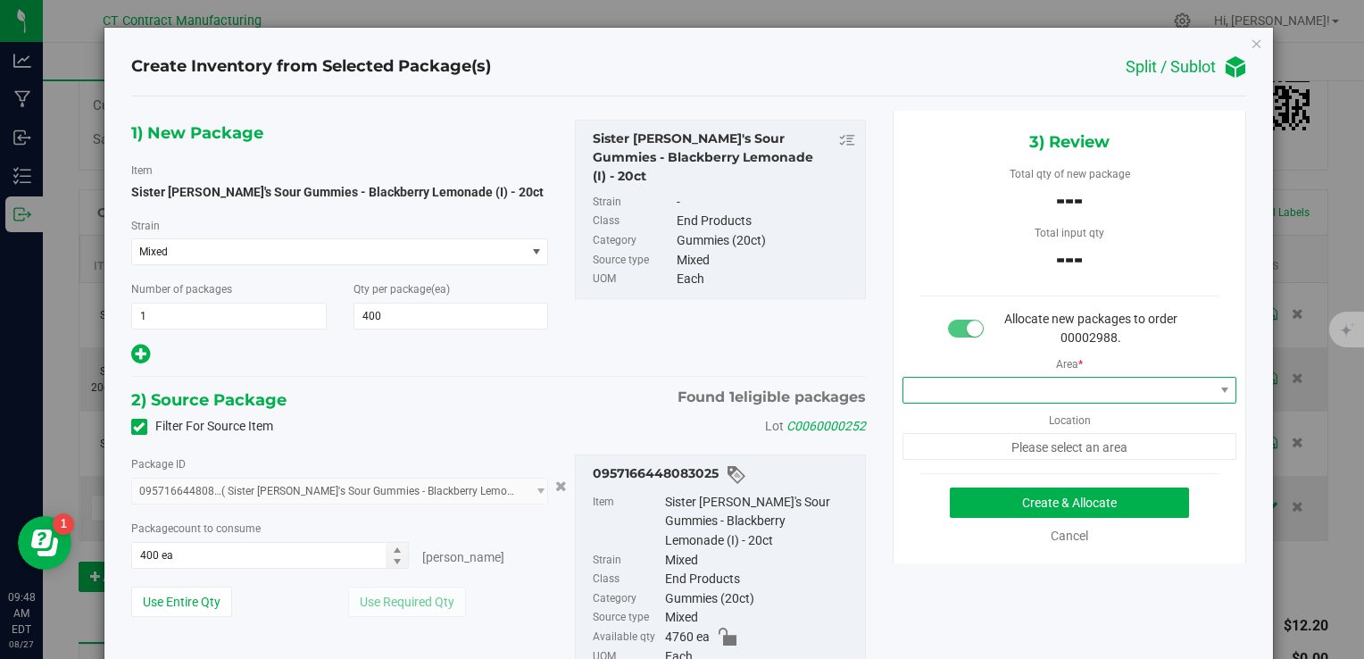
click at [960, 386] on span at bounding box center [1058, 389] width 311 height 25
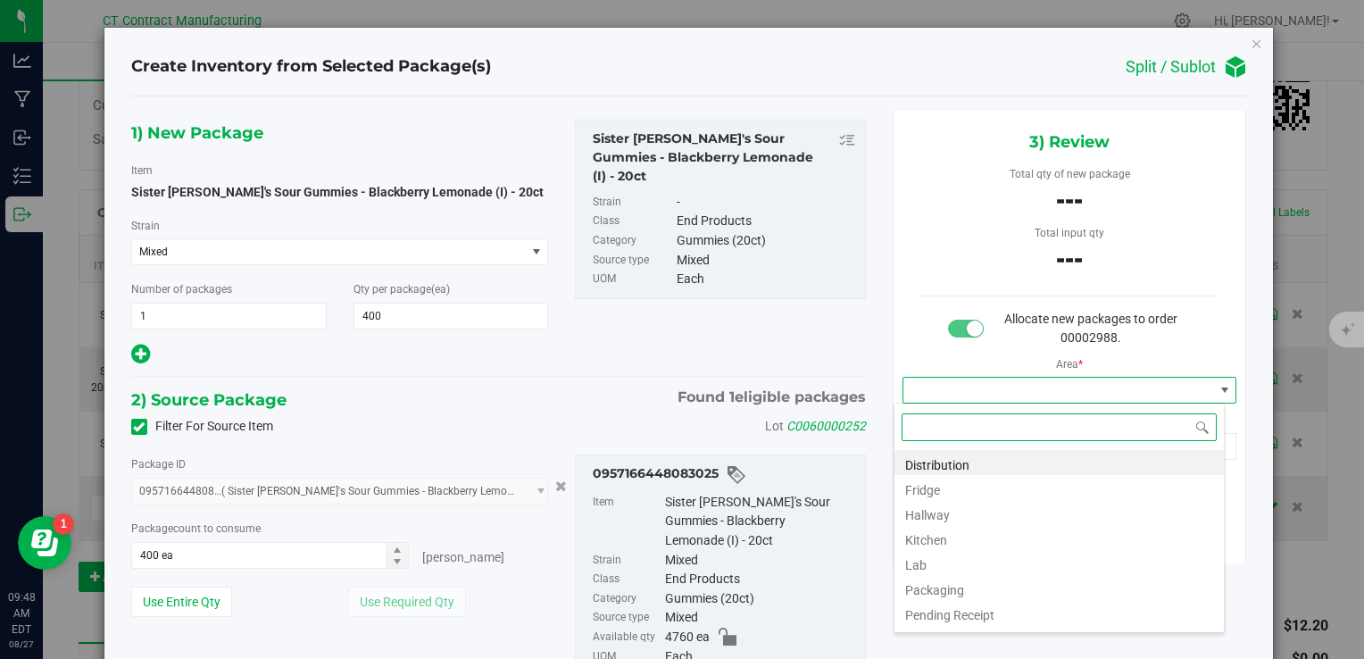
scroll to position [26, 331]
click at [985, 461] on li "Distribution" at bounding box center [1058, 462] width 329 height 25
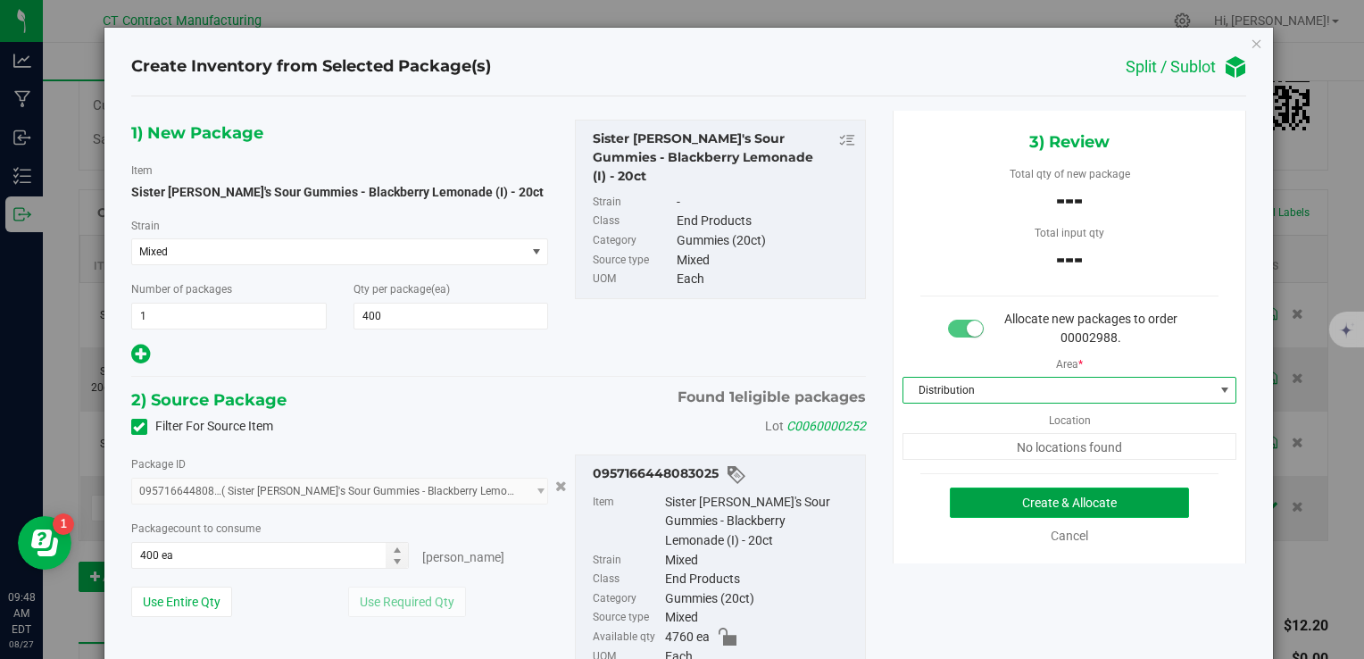
click at [998, 494] on button "Create & Allocate" at bounding box center [1069, 502] width 239 height 30
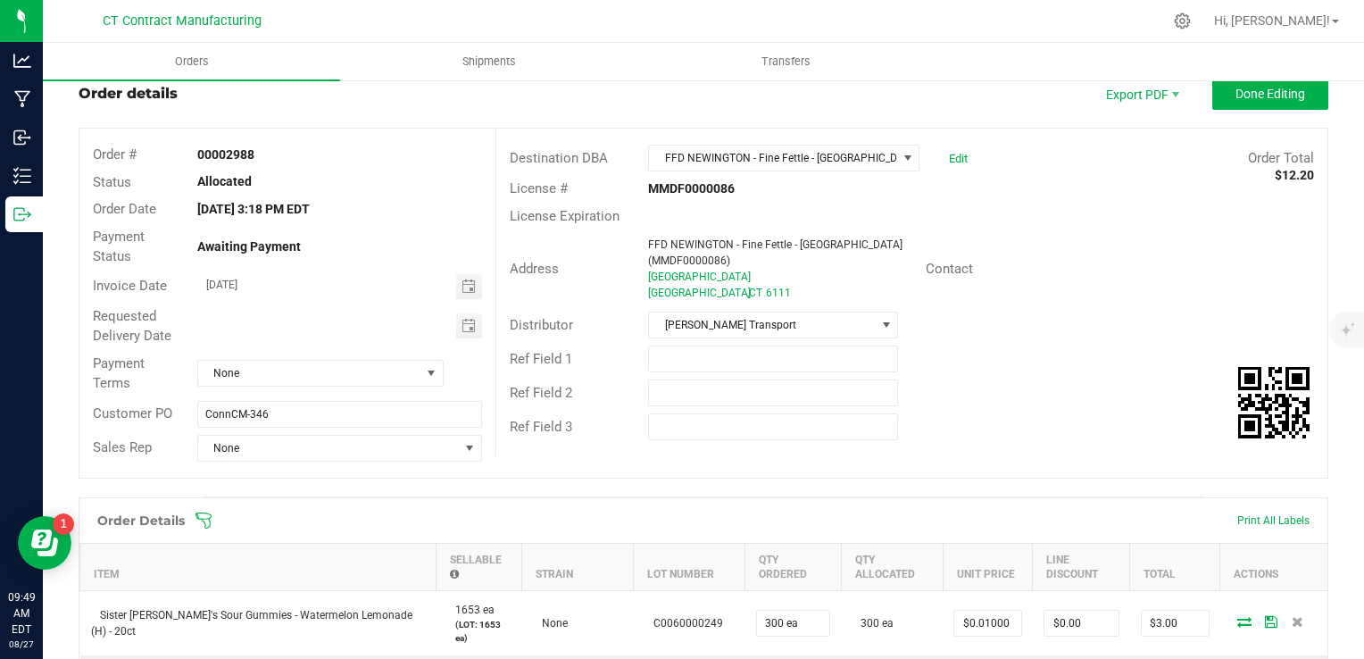
scroll to position [50, 0]
click at [444, 286] on input "[DATE]" at bounding box center [327, 286] width 259 height 22
click at [461, 287] on span "Toggle calendar" at bounding box center [468, 287] width 14 height 14
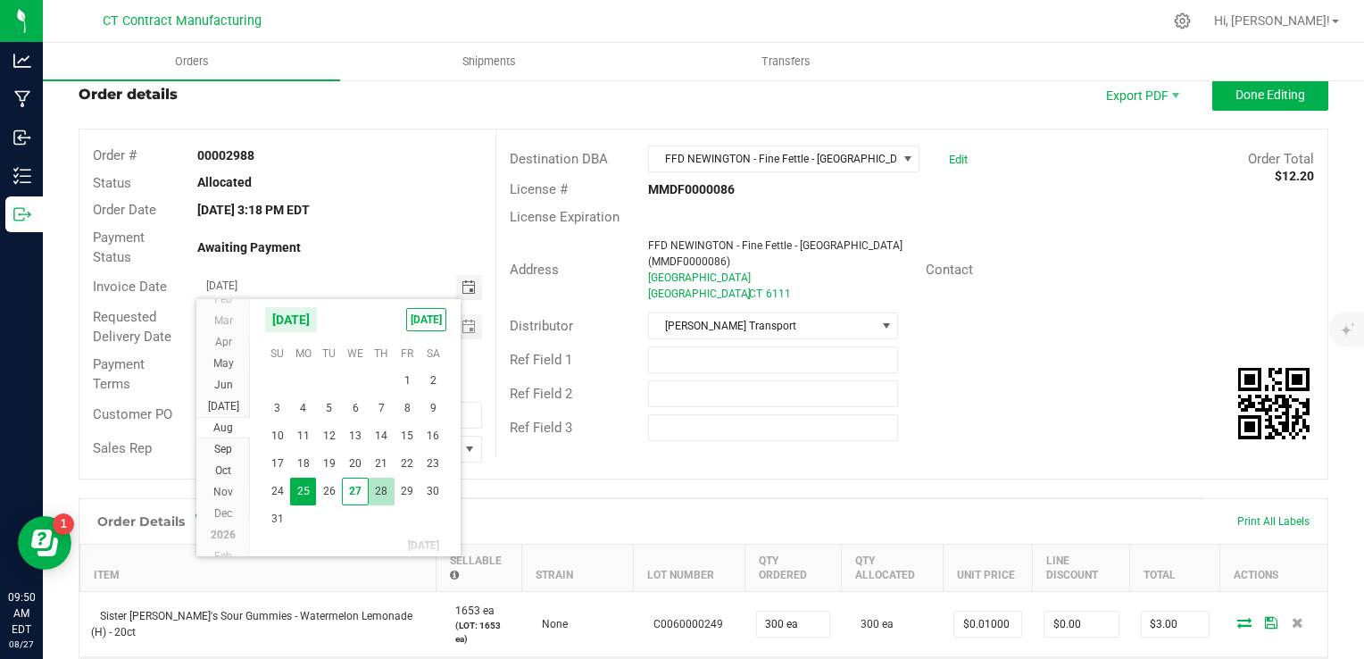
click at [376, 489] on span "28" at bounding box center [382, 491] width 26 height 28
type input "08/28/2025"
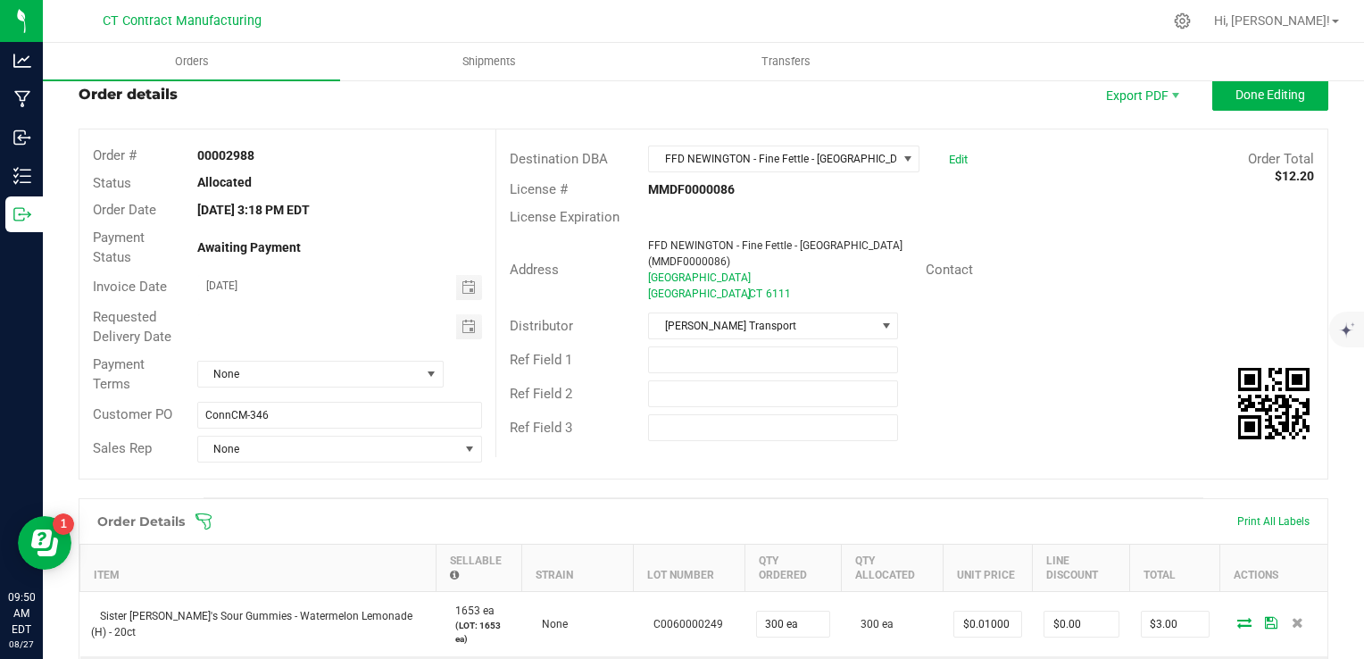
click at [376, 489] on div "Order details Export PDF Done Editing Order # 00002988 Status Allocated Order D…" at bounding box center [703, 636] width 1249 height 1115
click at [321, 365] on span "None" at bounding box center [309, 373] width 222 height 25
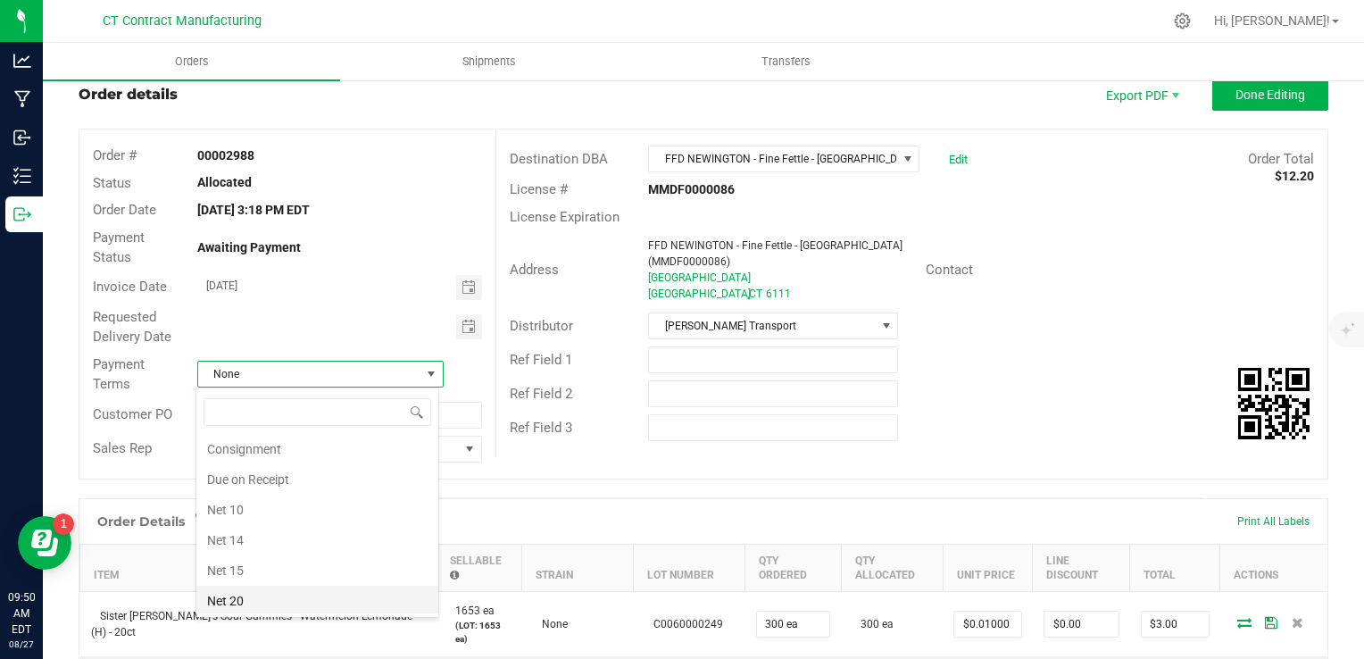
scroll to position [46, 0]
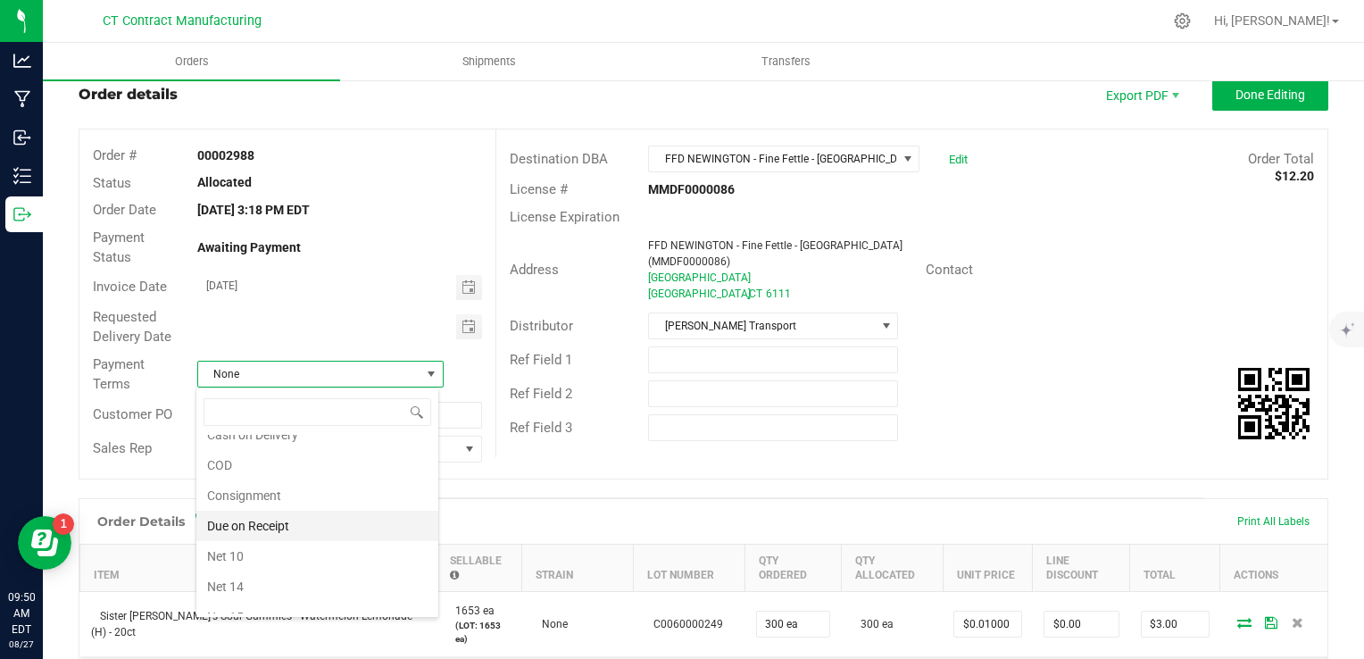
click at [309, 527] on li "Due on Receipt" at bounding box center [317, 525] width 242 height 30
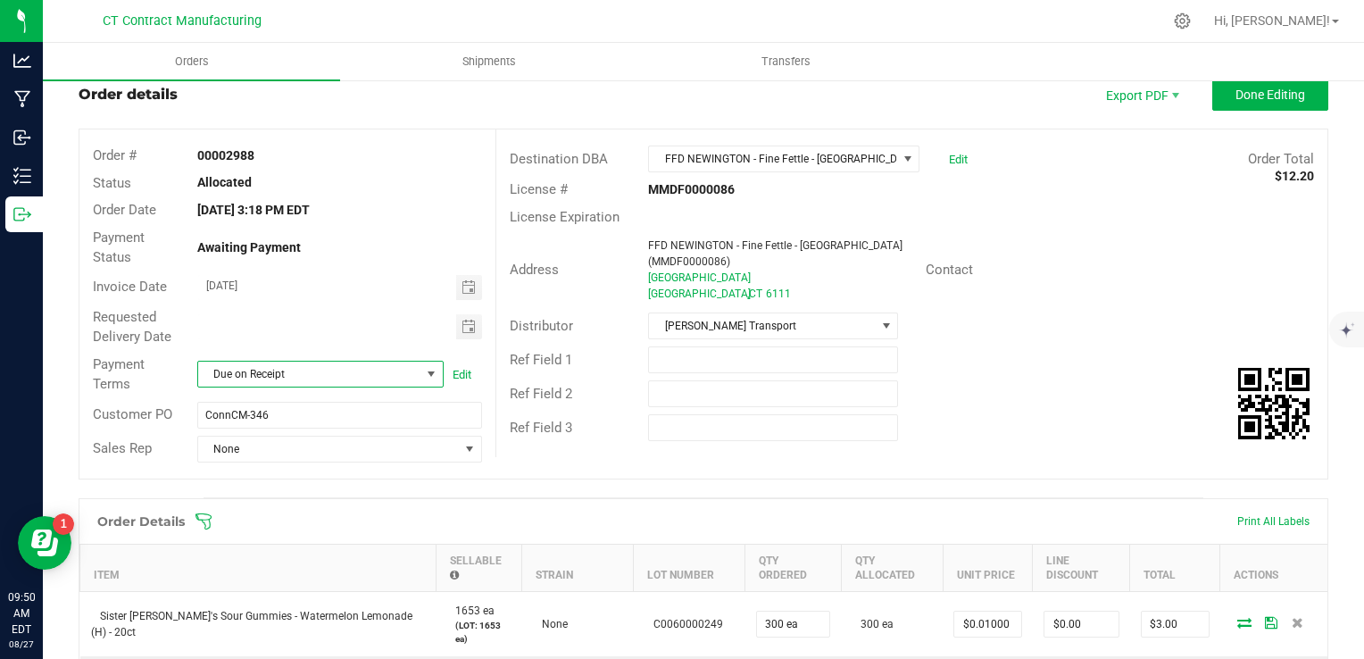
click at [511, 491] on div "Order details Export PDF Done Editing Order # 00002988 Status Allocated Order D…" at bounding box center [703, 636] width 1249 height 1115
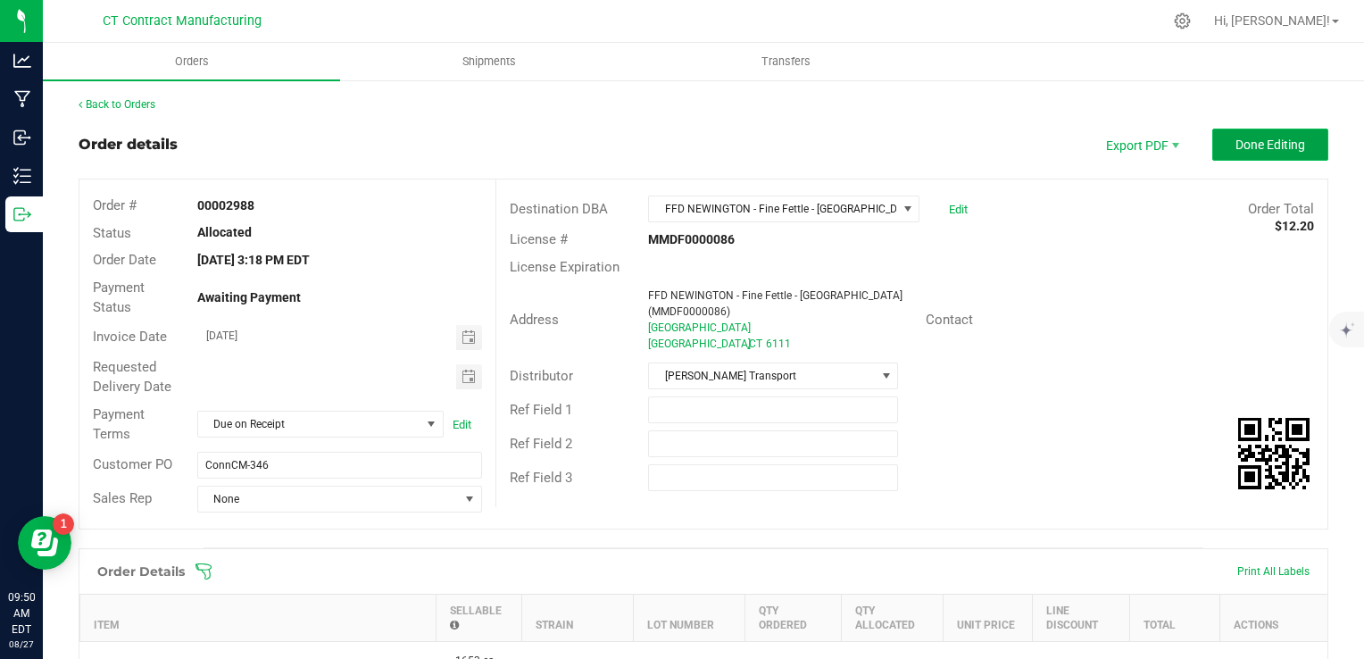
click at [1238, 145] on span "Done Editing" at bounding box center [1270, 144] width 70 height 14
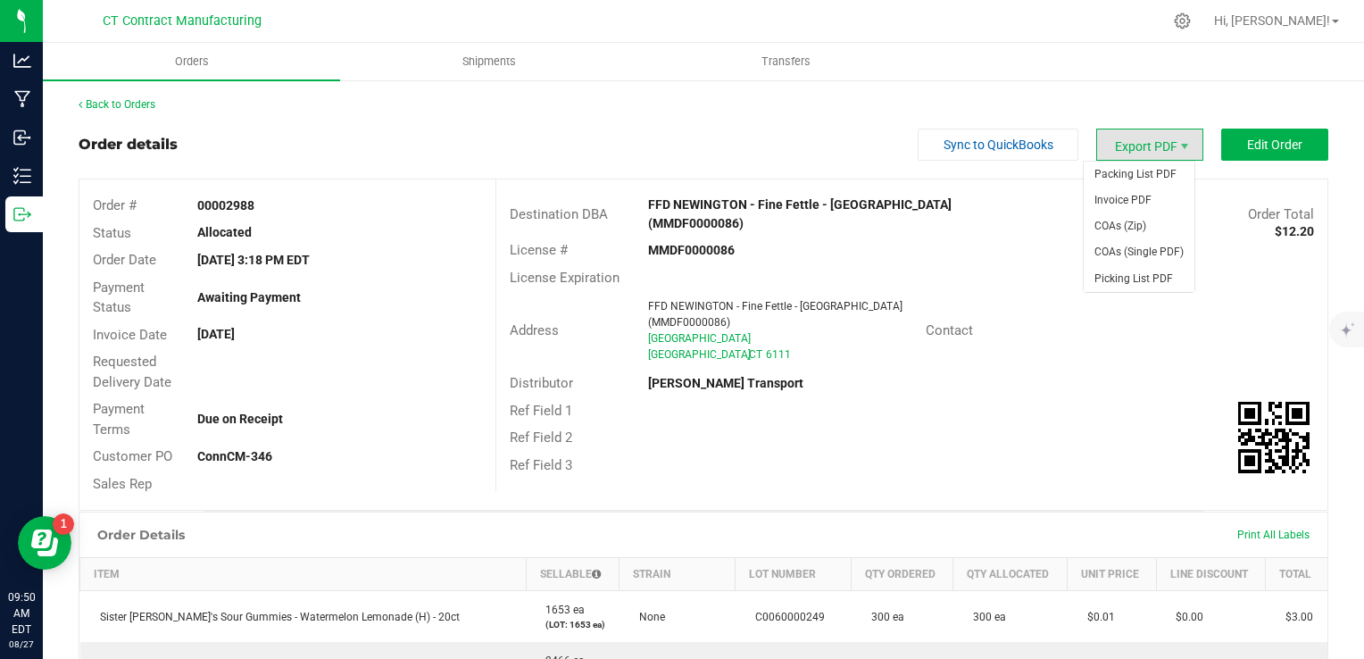
click at [1121, 152] on span "Export PDF" at bounding box center [1149, 145] width 107 height 32
click at [1115, 178] on span "Packing List PDF" at bounding box center [1138, 175] width 111 height 26
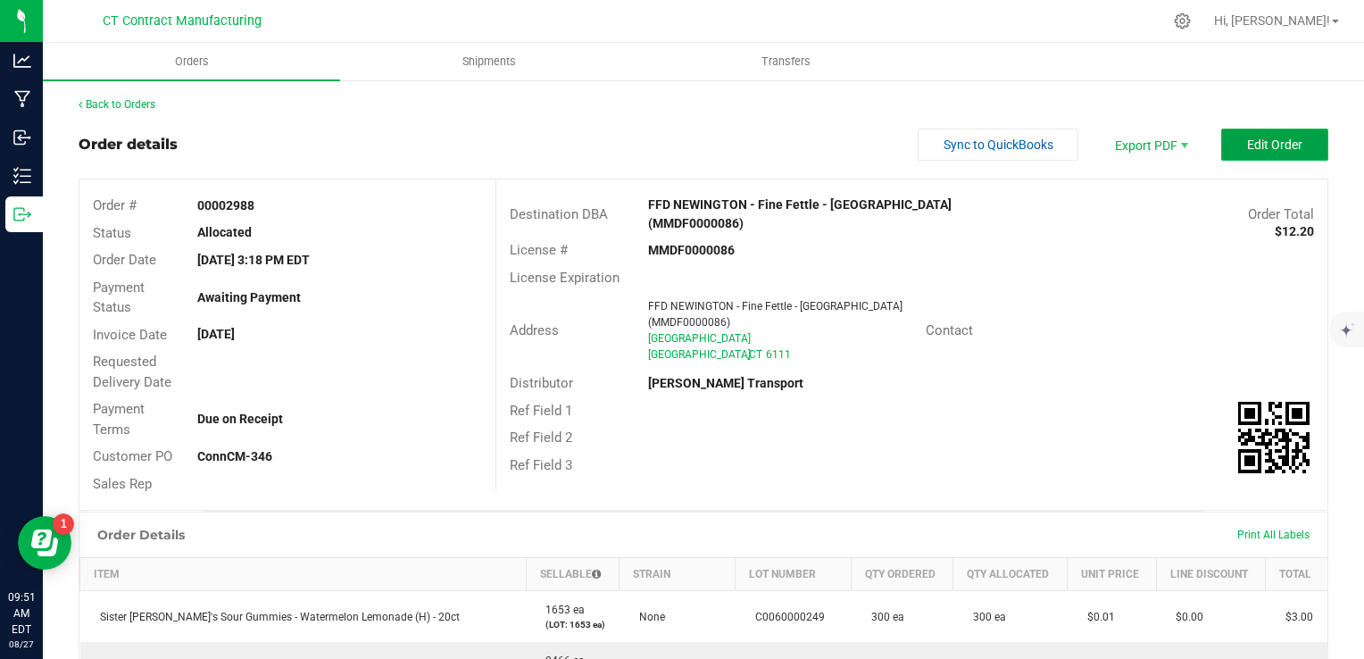
click at [1245, 152] on button "Edit Order" at bounding box center [1274, 145] width 107 height 32
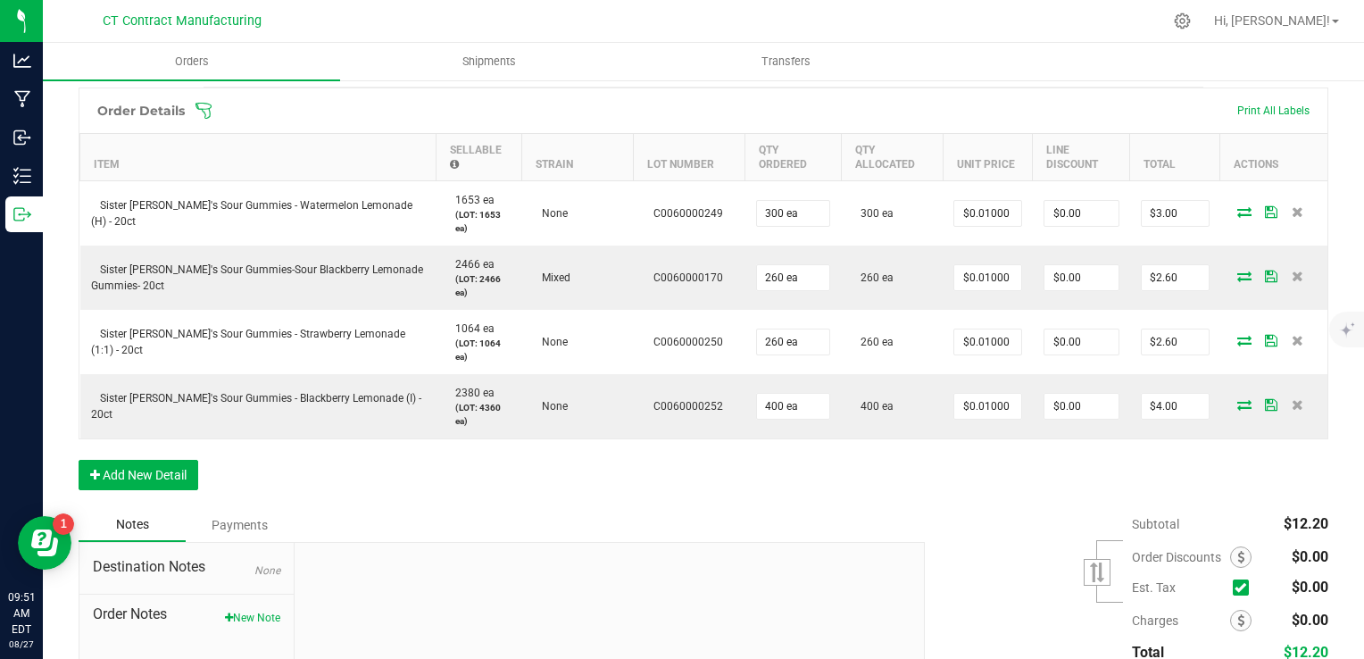
scroll to position [464, 0]
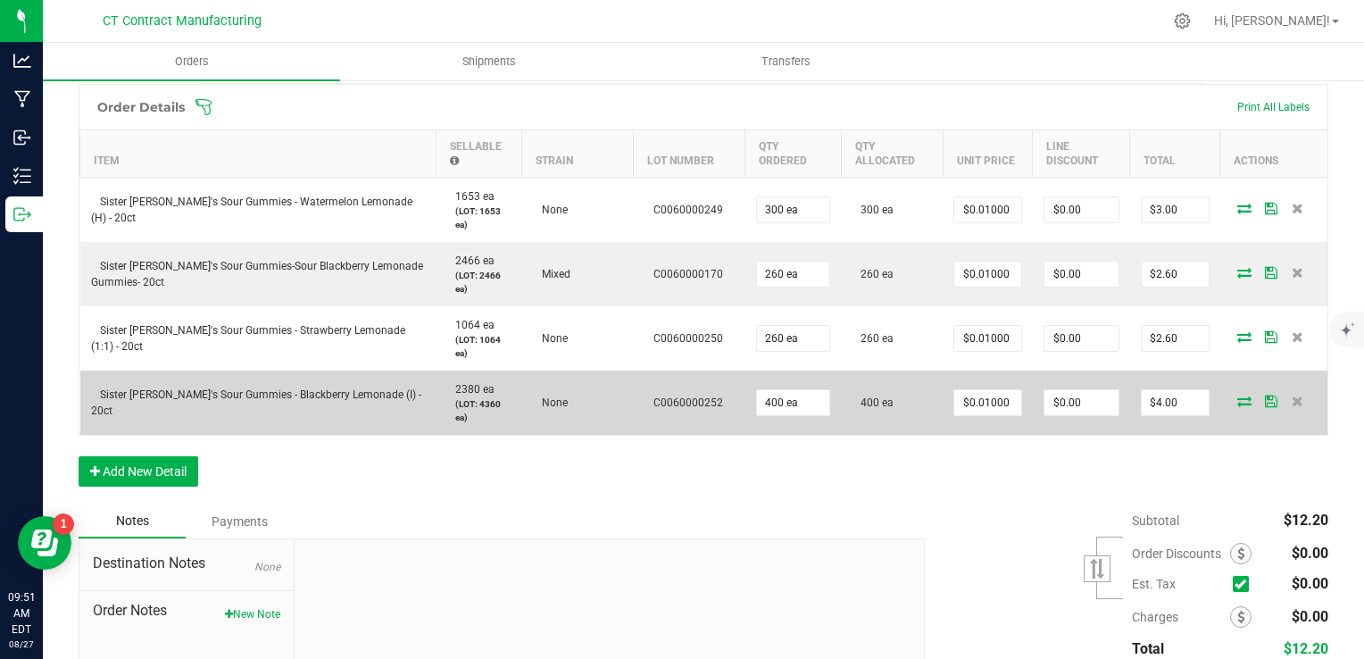
click at [1237, 400] on icon at bounding box center [1244, 400] width 14 height 11
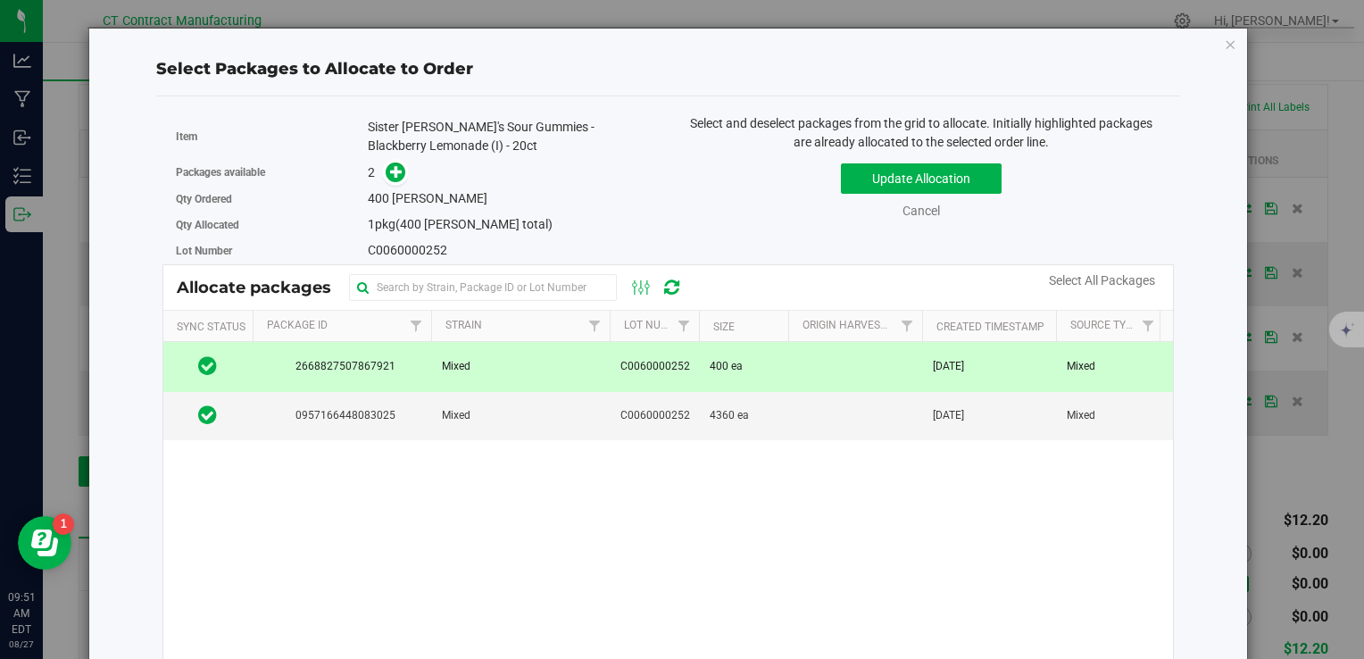
click at [788, 359] on td at bounding box center [855, 366] width 134 height 49
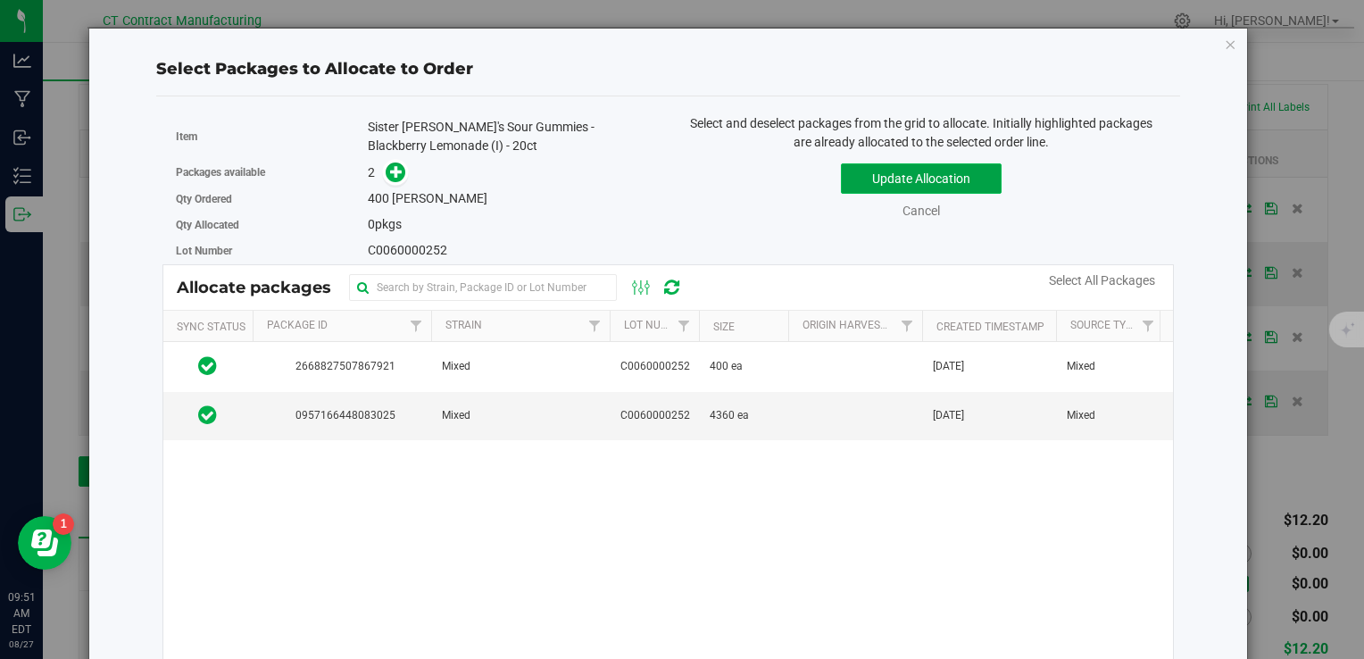
click at [850, 184] on button "Update Allocation" at bounding box center [921, 178] width 161 height 30
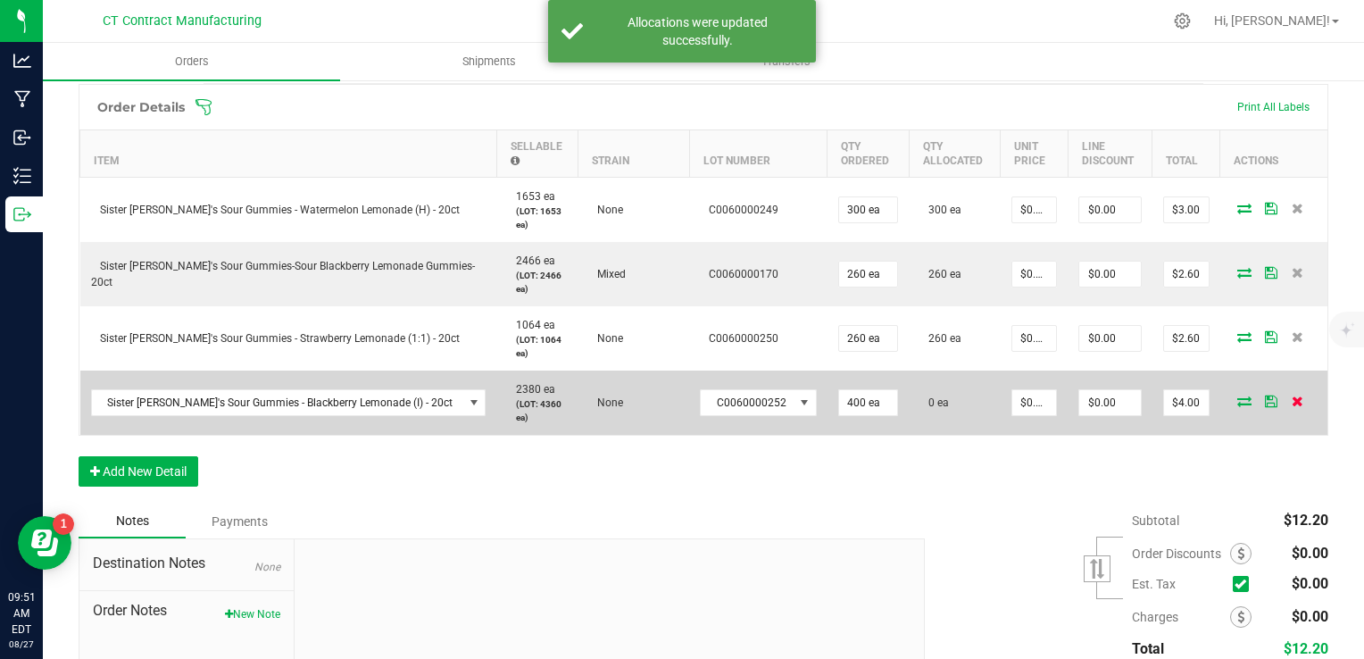
click at [1291, 397] on icon at bounding box center [1297, 400] width 12 height 11
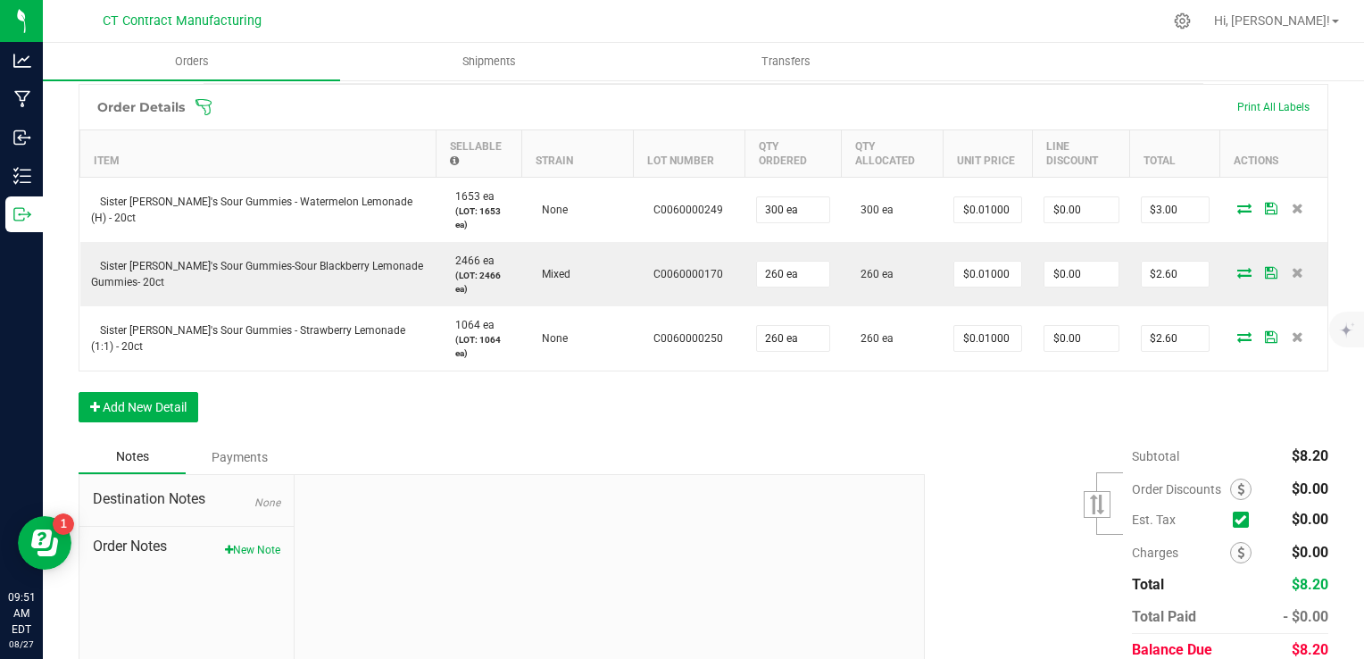
click at [911, 440] on div "Subtotal $8.20 Est. Tax" at bounding box center [1119, 553] width 417 height 226
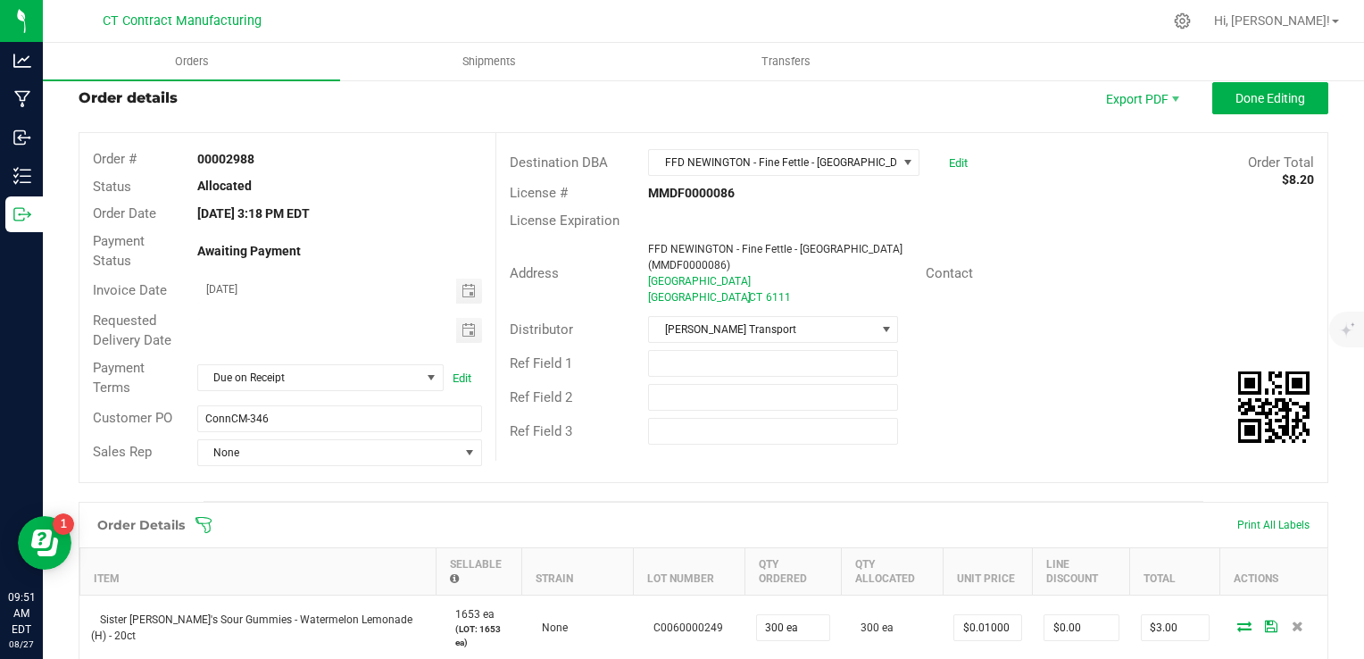
scroll to position [0, 0]
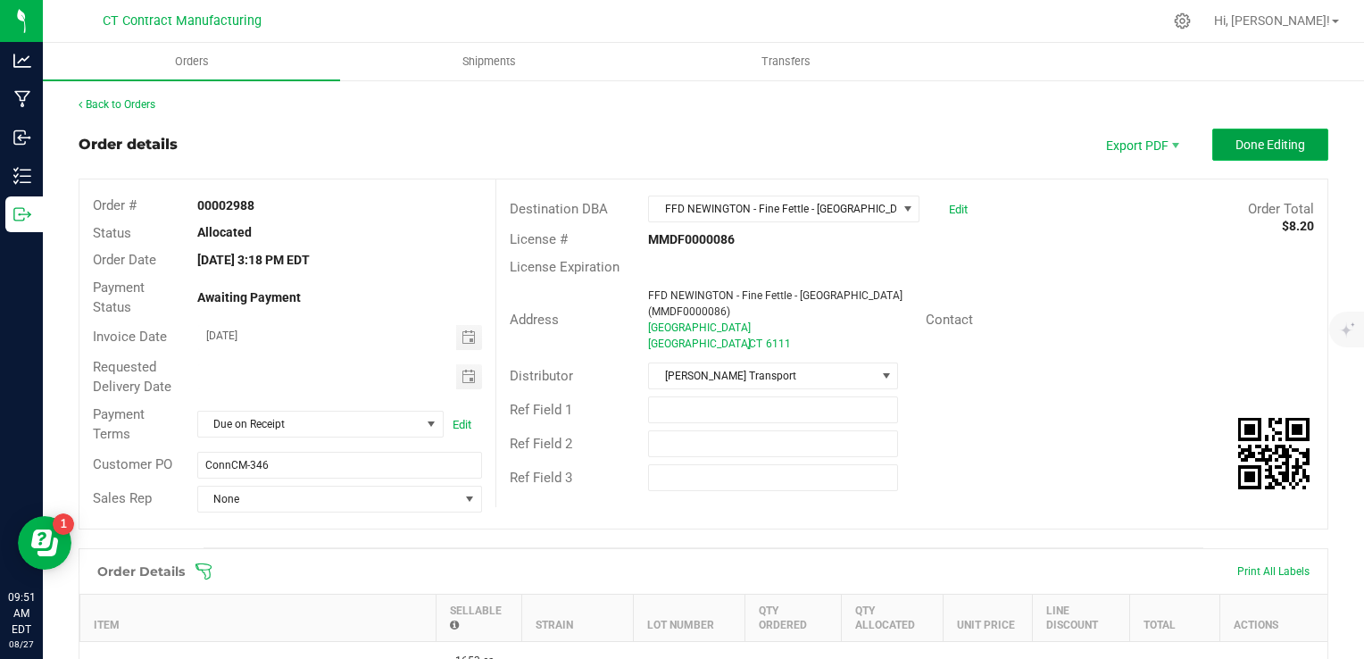
click at [1217, 145] on button "Done Editing" at bounding box center [1270, 145] width 116 height 32
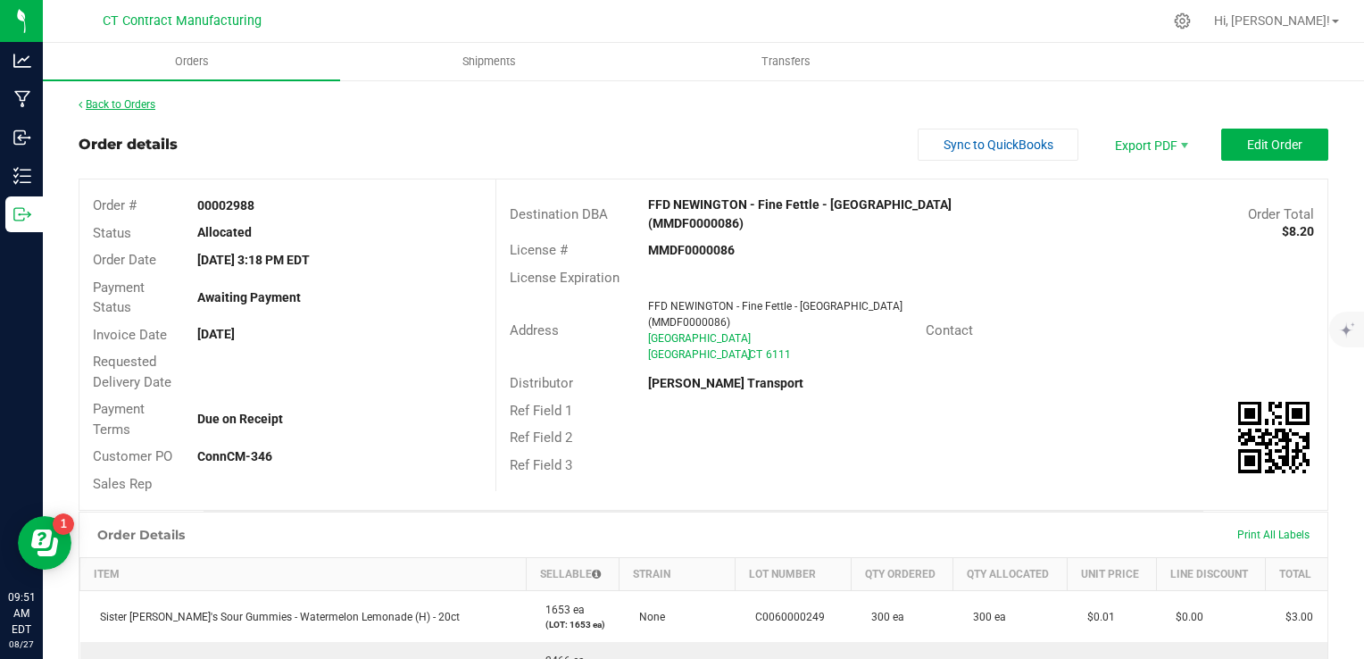
click at [145, 107] on link "Back to Orders" at bounding box center [117, 104] width 77 height 12
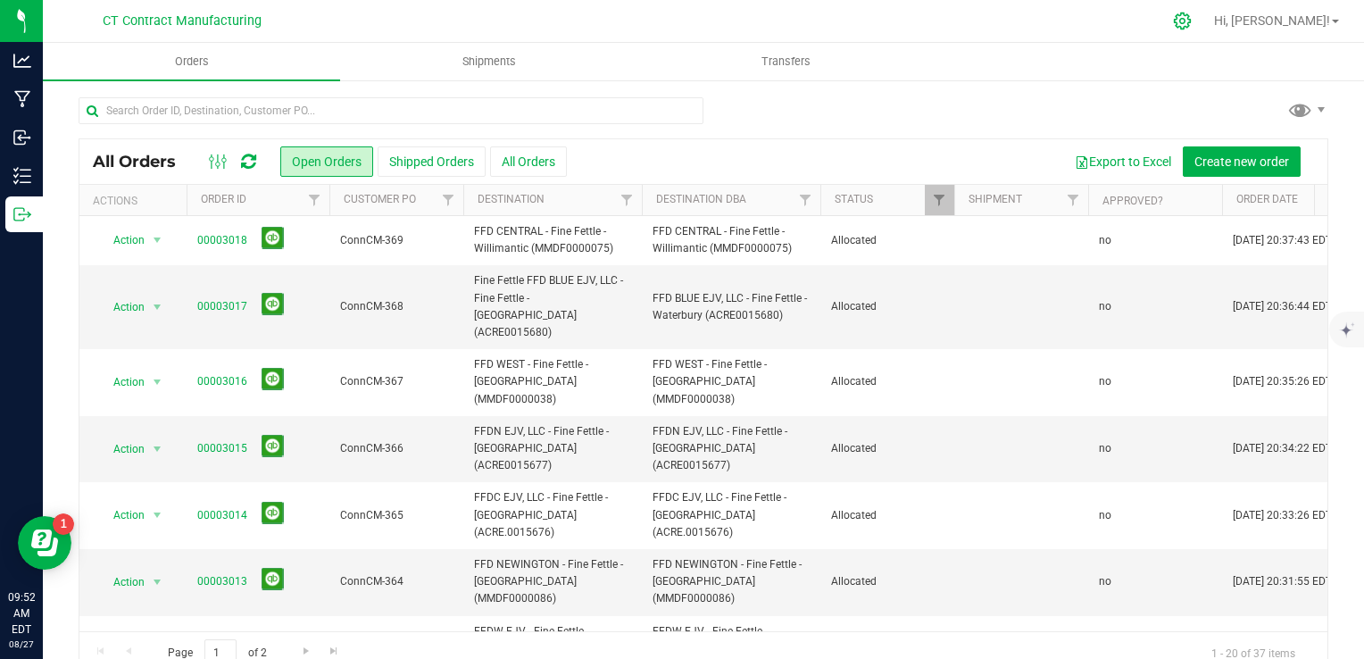
click at [1191, 23] on icon at bounding box center [1182, 21] width 19 height 19
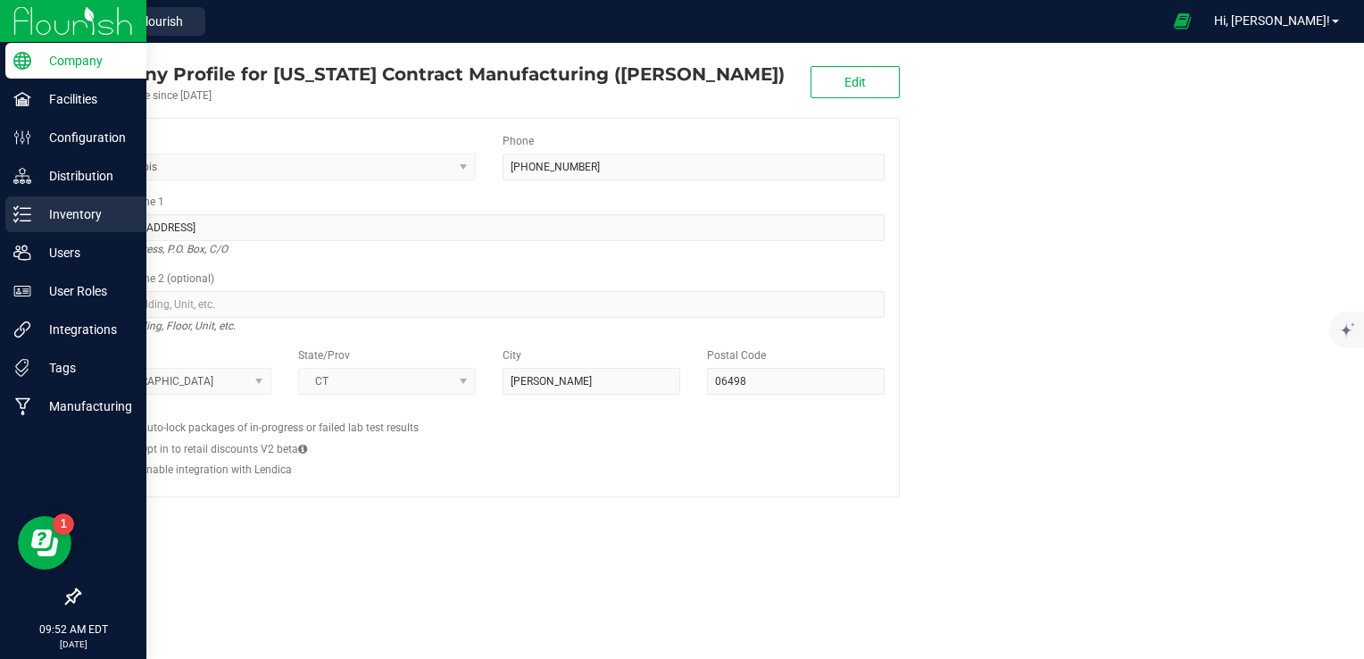
click at [36, 218] on p "Inventory" at bounding box center [84, 213] width 107 height 21
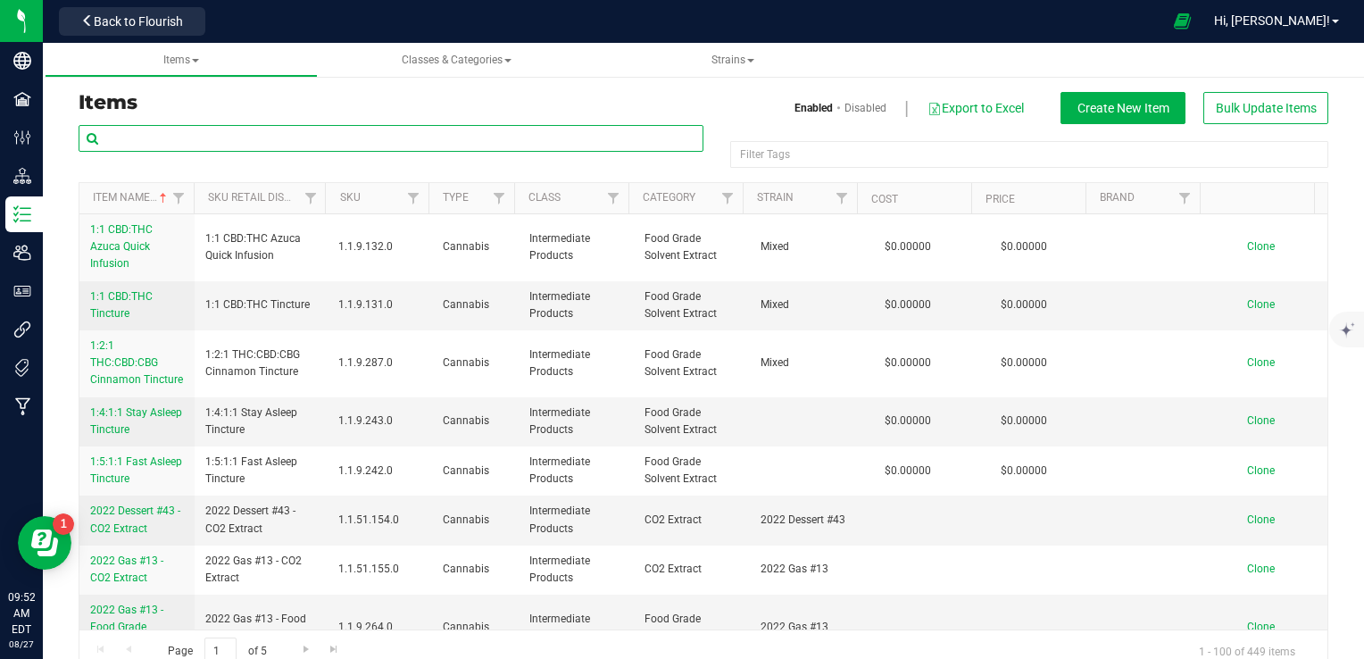
click at [268, 146] on input "text" at bounding box center [391, 138] width 625 height 27
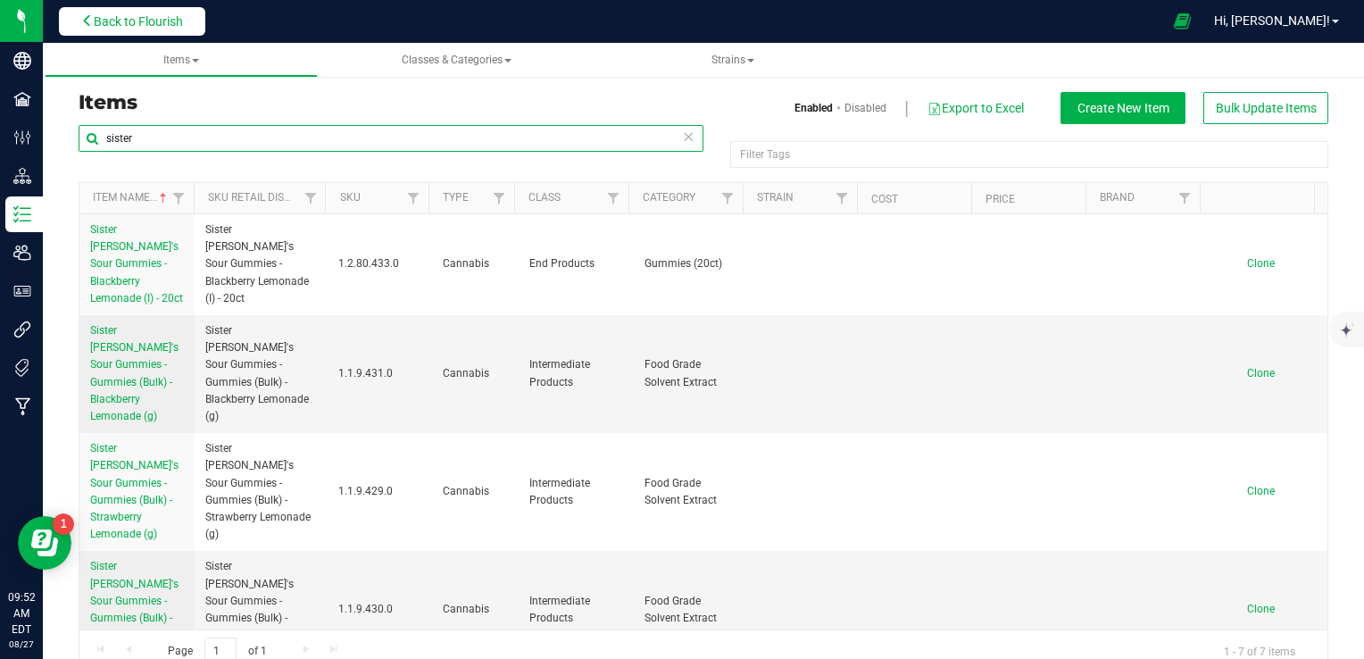
type input "sister"
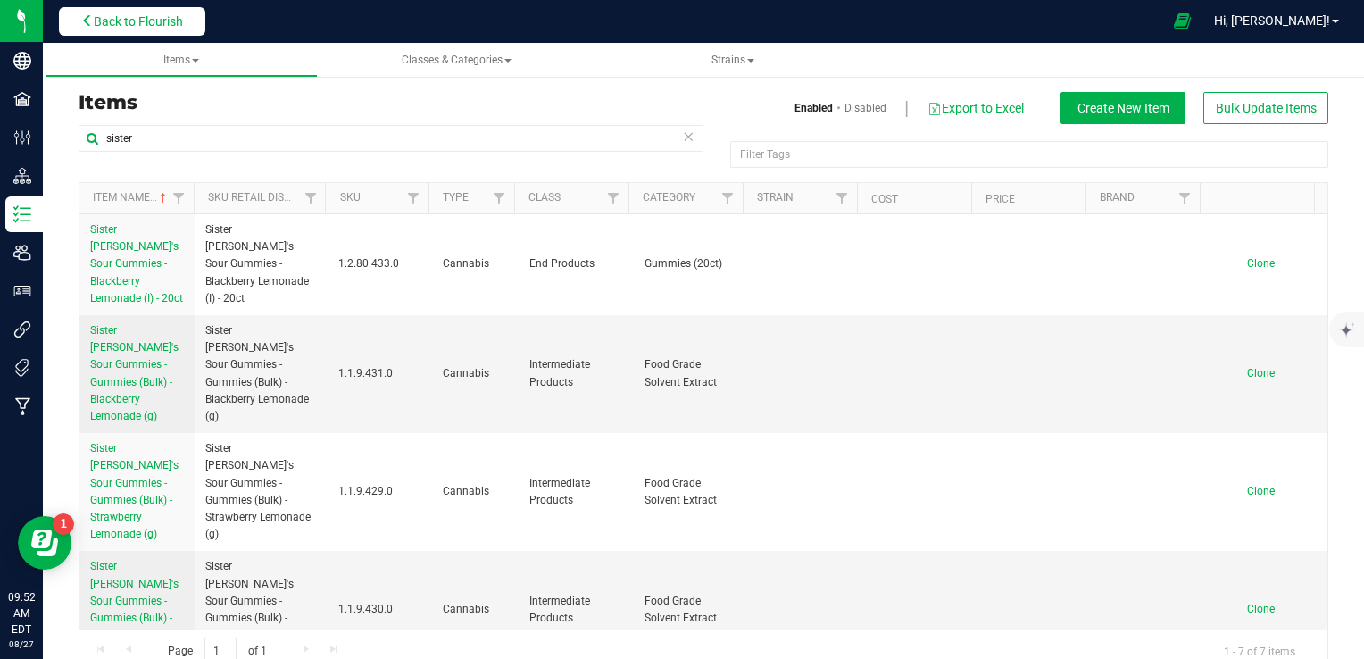
click at [171, 14] on span "Back to Flourish" at bounding box center [138, 21] width 89 height 14
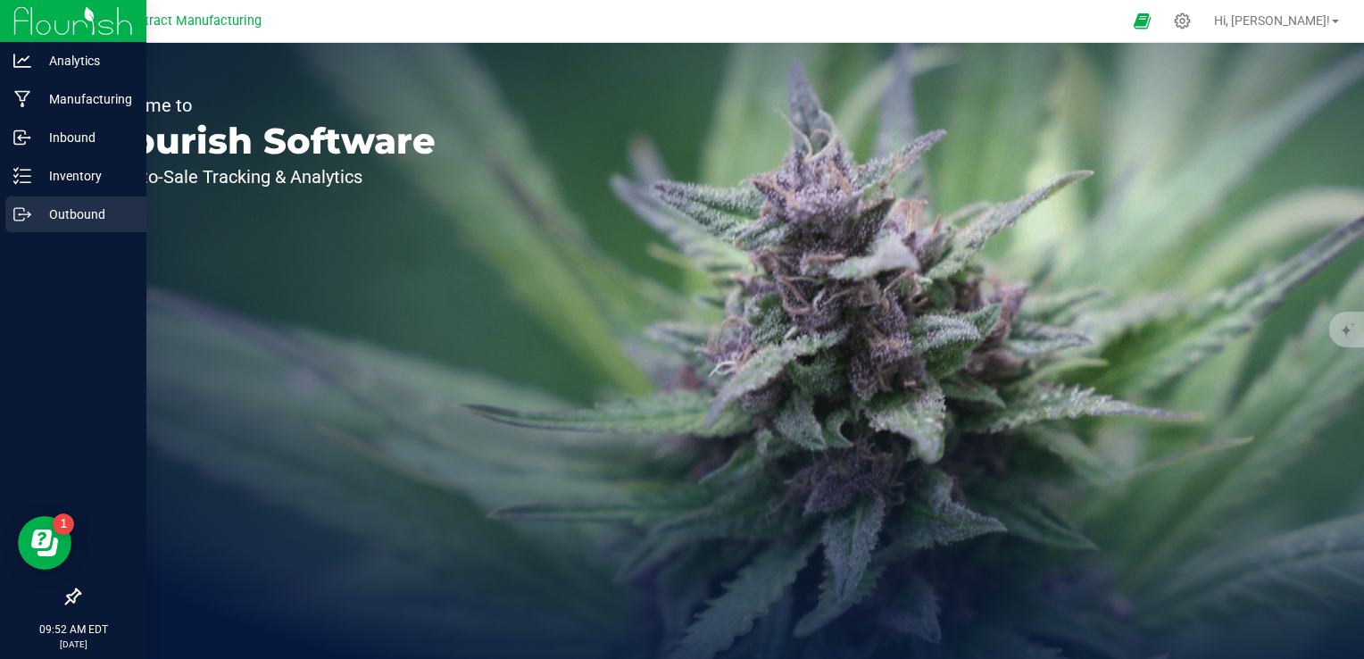
click at [86, 205] on p "Outbound" at bounding box center [84, 213] width 107 height 21
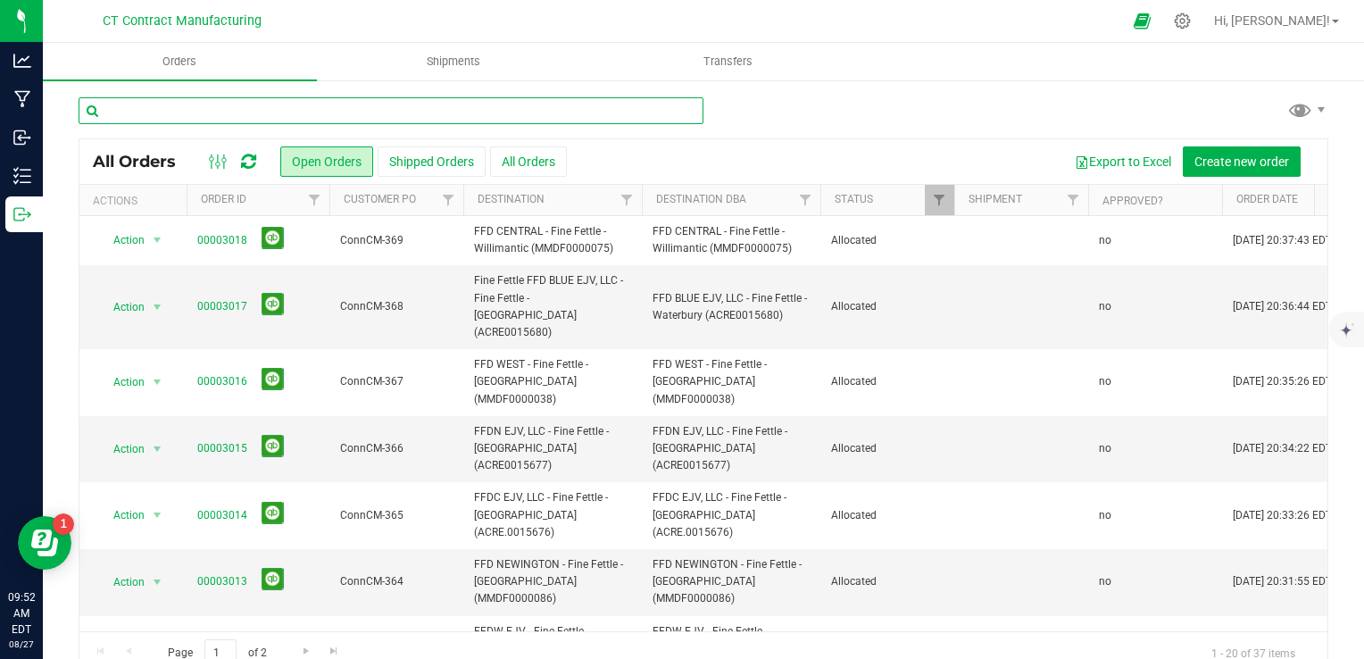
click at [204, 110] on input "text" at bounding box center [391, 110] width 625 height 27
type input "2993"
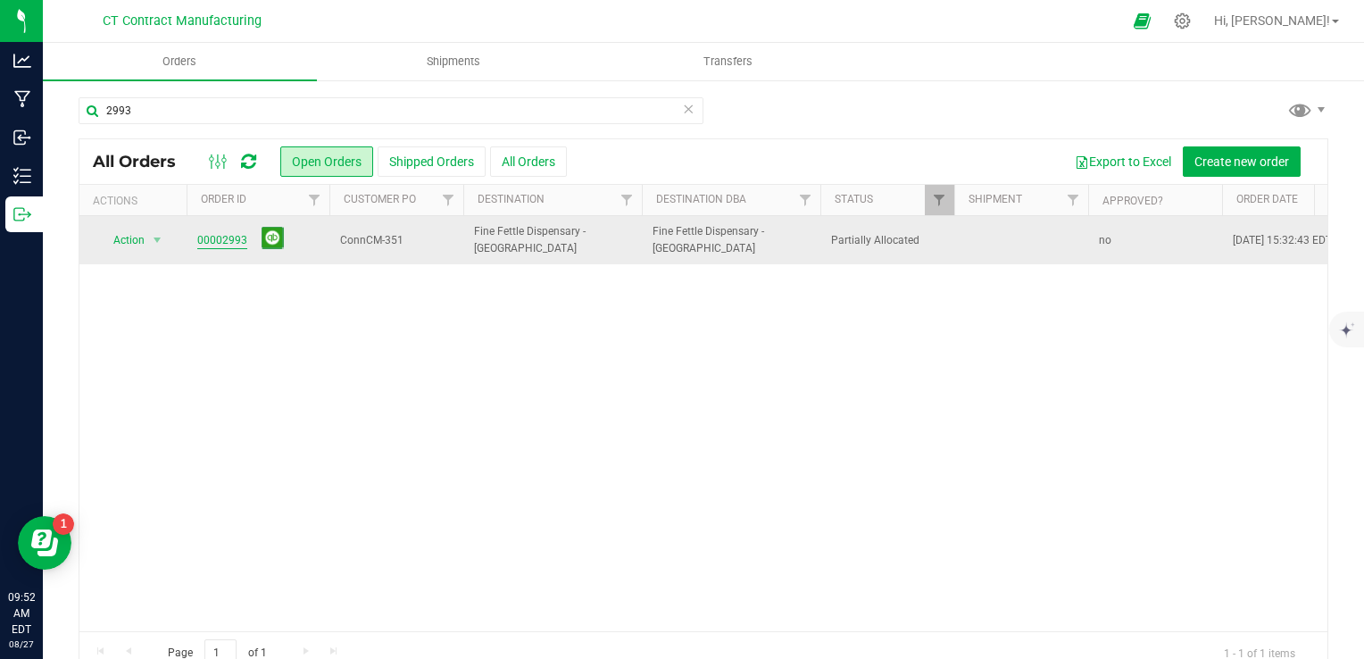
click at [224, 232] on link "00002993" at bounding box center [222, 240] width 50 height 17
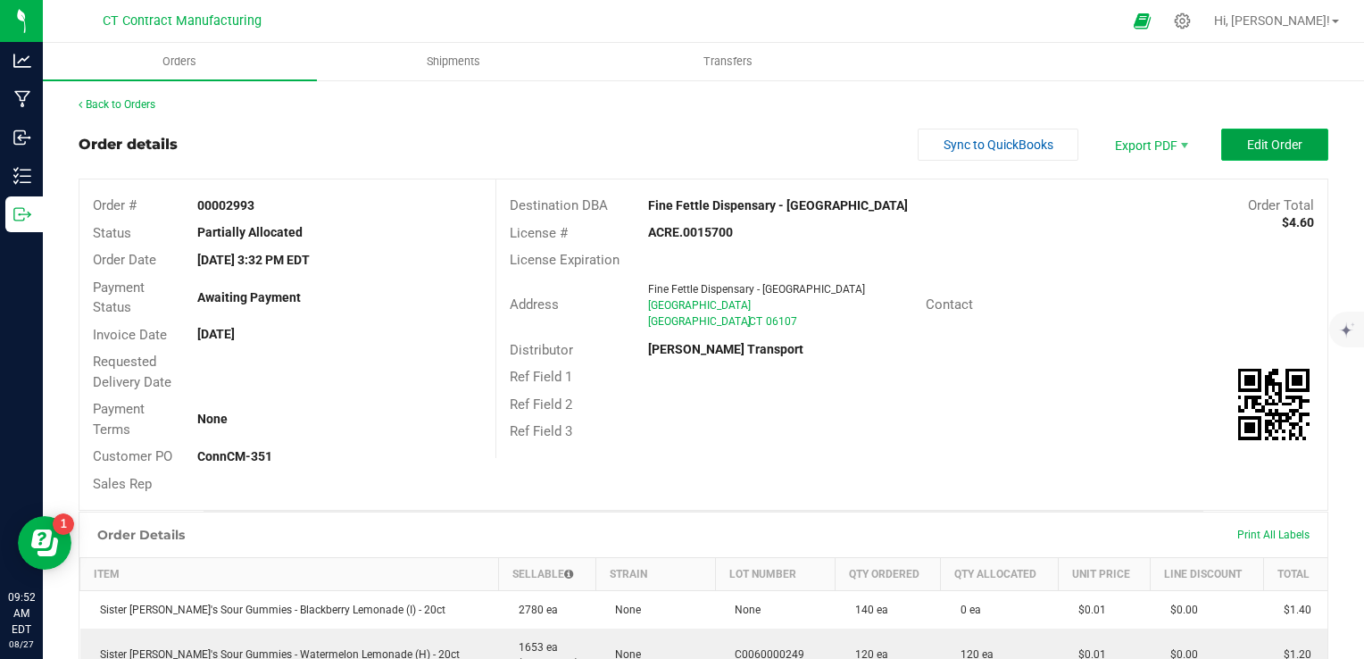
click at [1245, 156] on button "Edit Order" at bounding box center [1274, 145] width 107 height 32
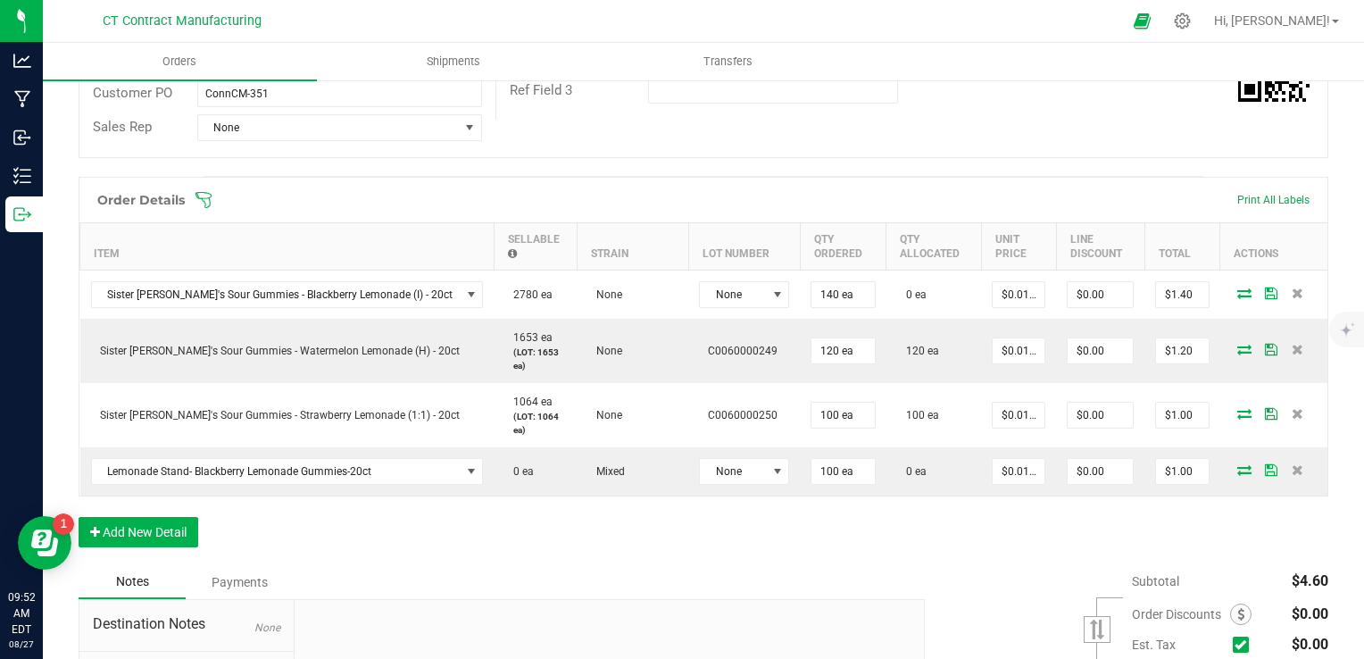
scroll to position [373, 0]
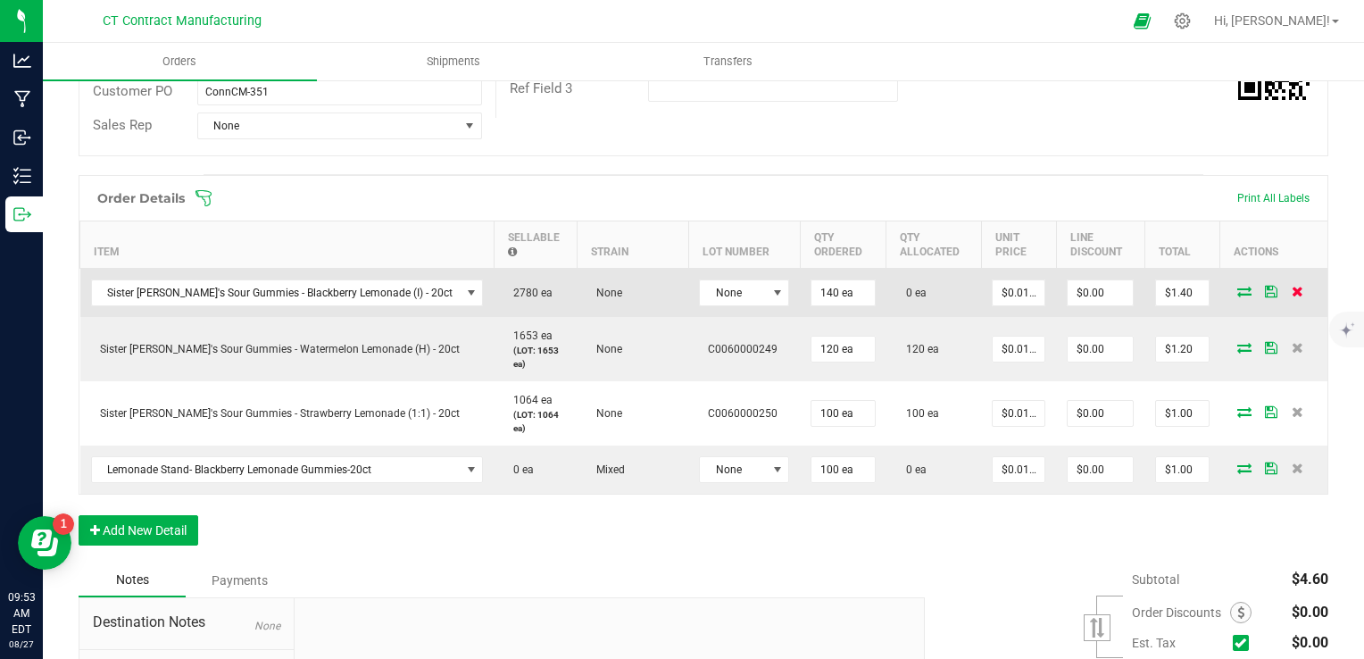
click at [1291, 288] on icon at bounding box center [1297, 291] width 12 height 11
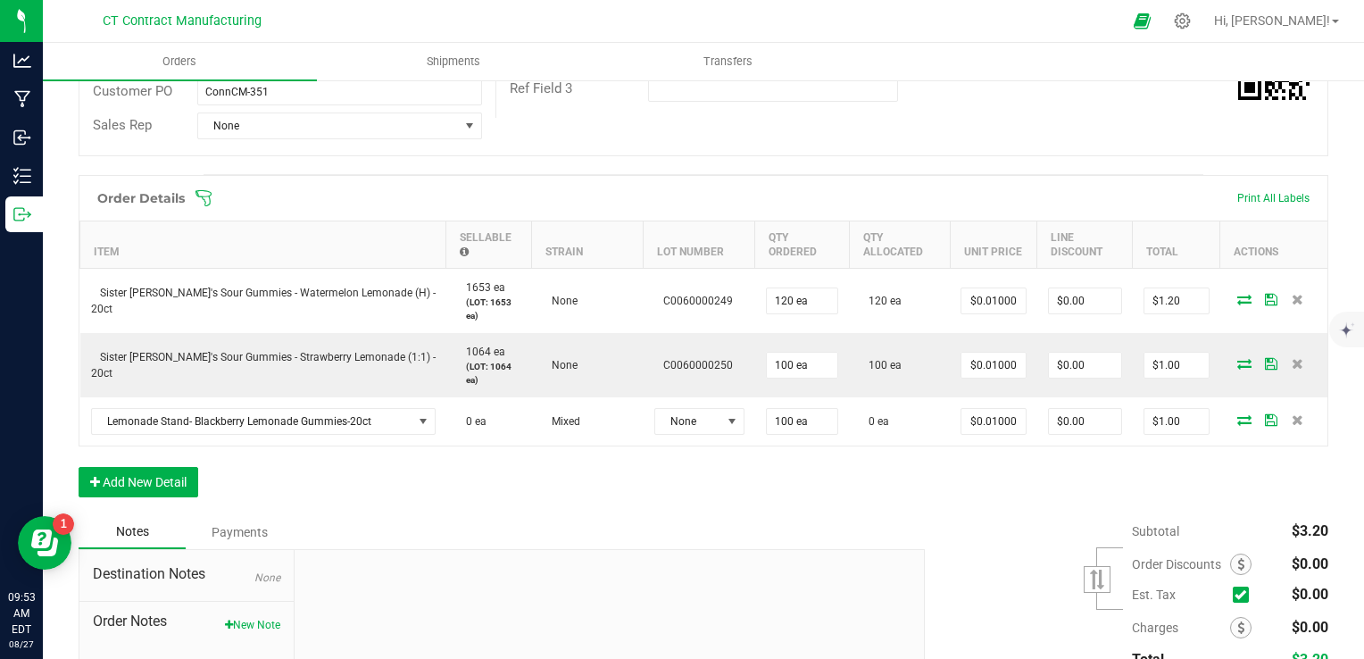
scroll to position [0, 0]
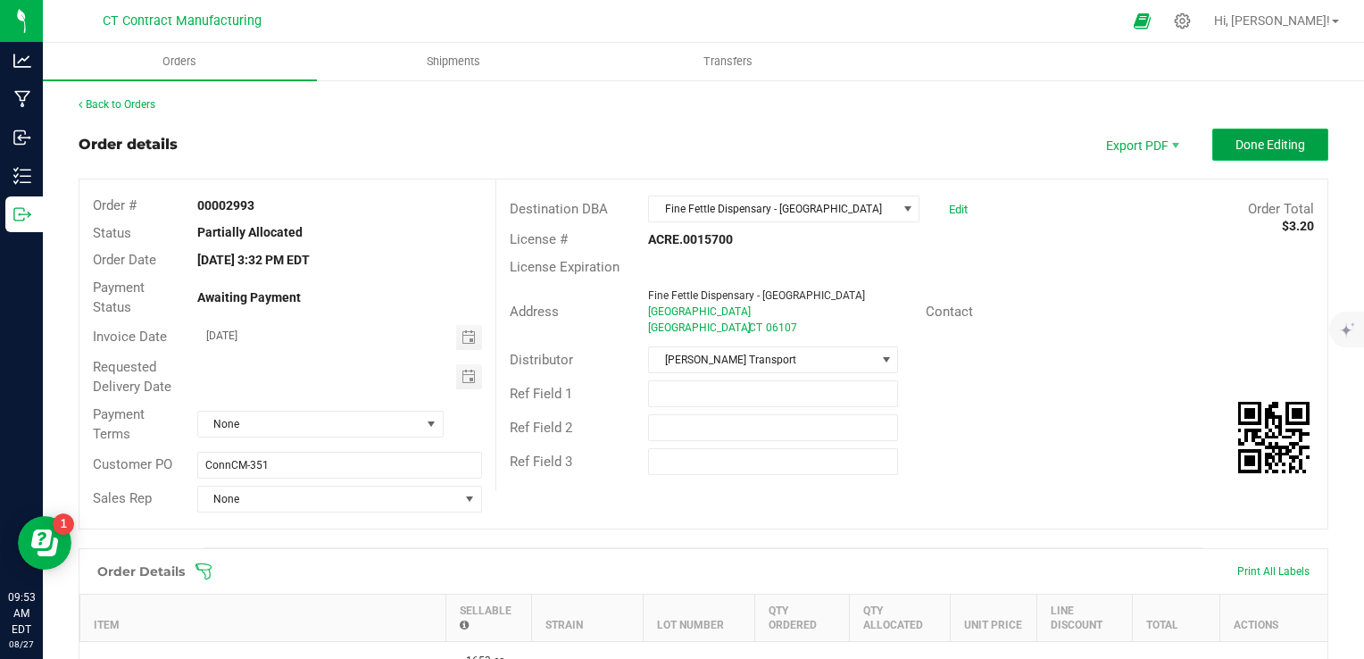
click at [1271, 134] on button "Done Editing" at bounding box center [1270, 145] width 116 height 32
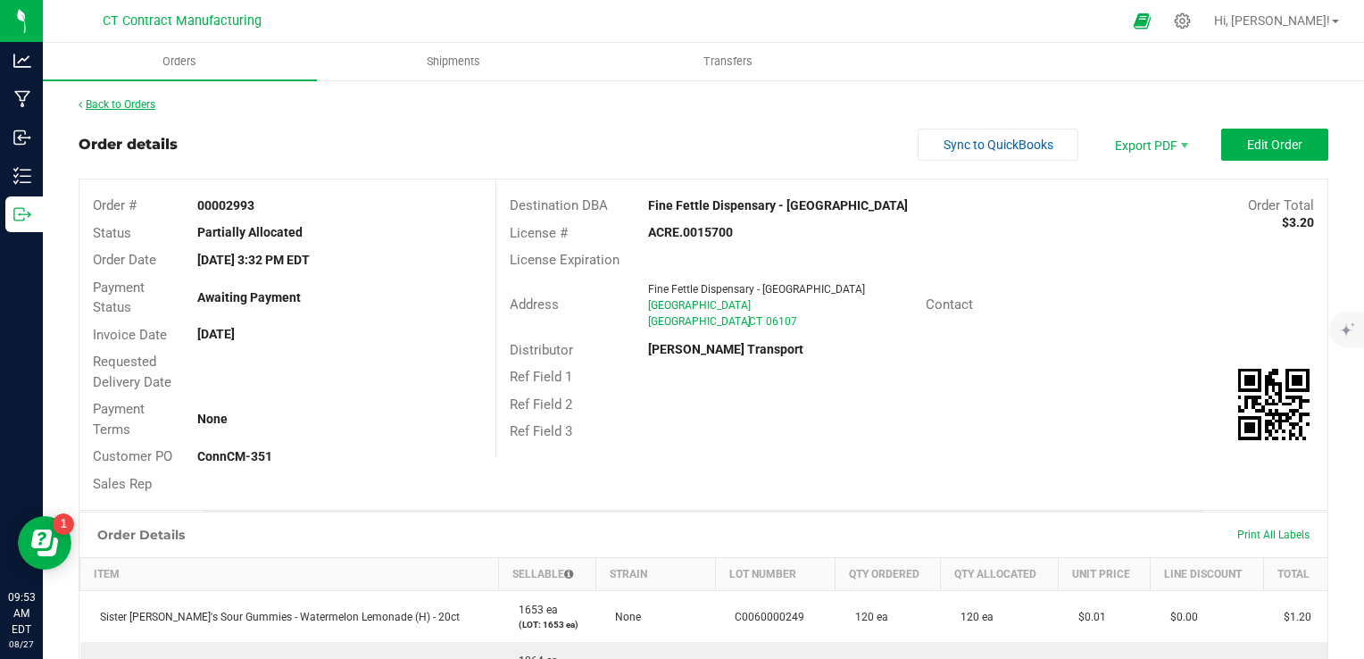
click at [144, 104] on link "Back to Orders" at bounding box center [117, 104] width 77 height 12
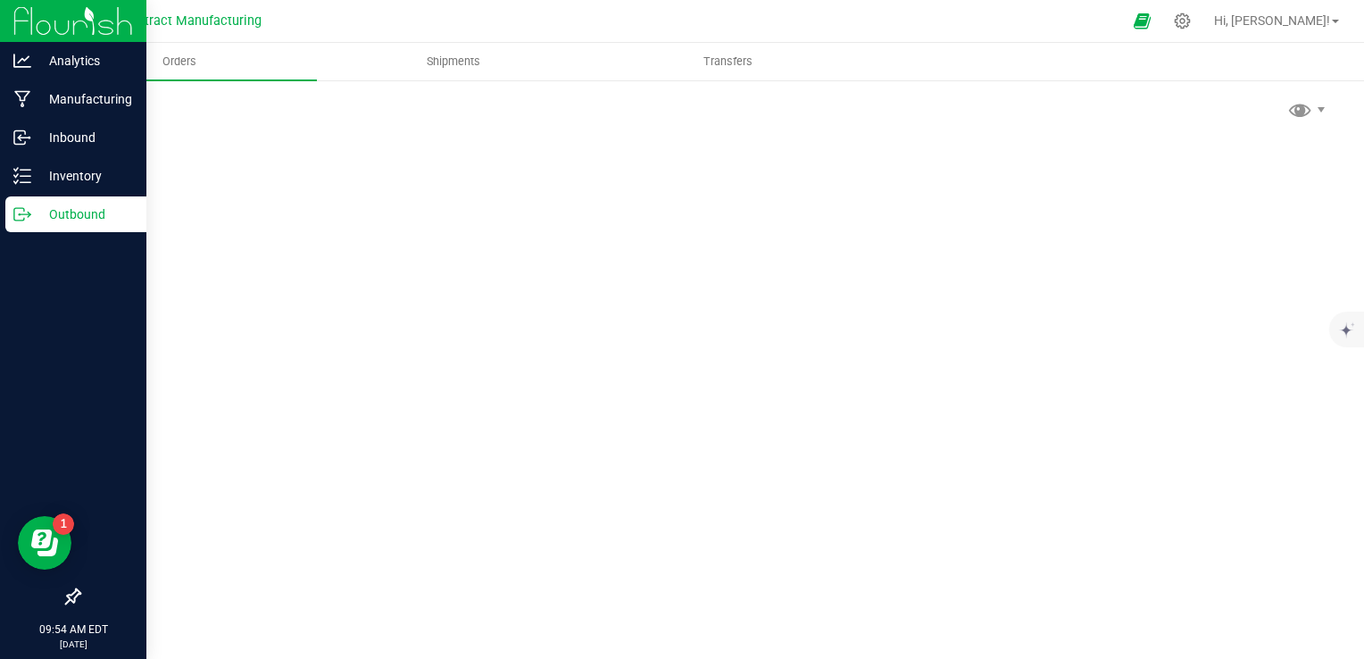
click at [35, 212] on p "Outbound" at bounding box center [84, 213] width 107 height 21
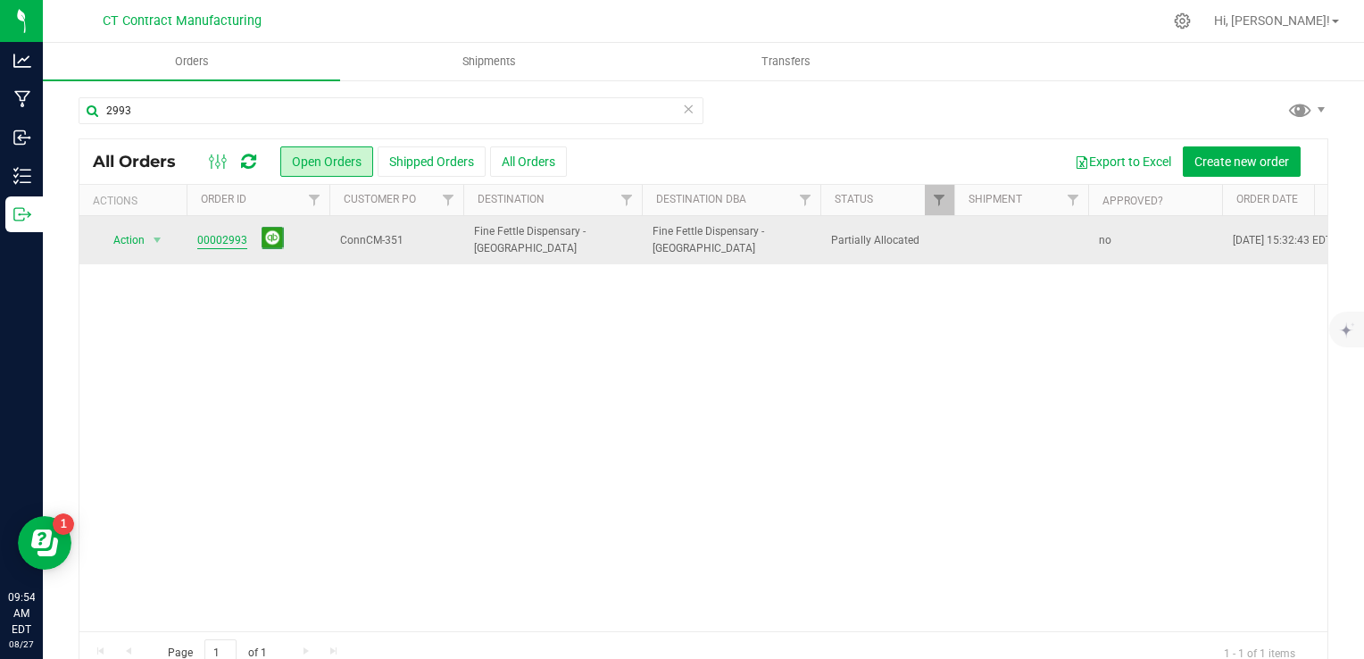
click at [229, 236] on link "00002993" at bounding box center [222, 240] width 50 height 17
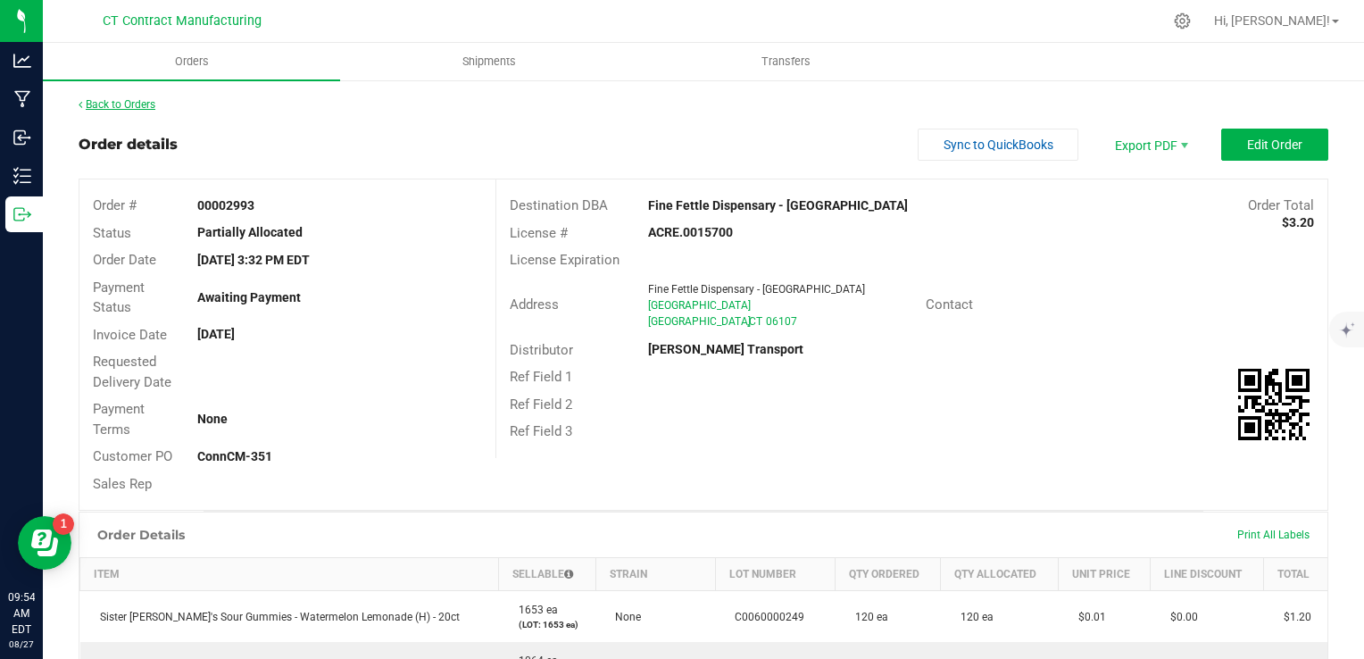
click at [131, 104] on link "Back to Orders" at bounding box center [117, 104] width 77 height 12
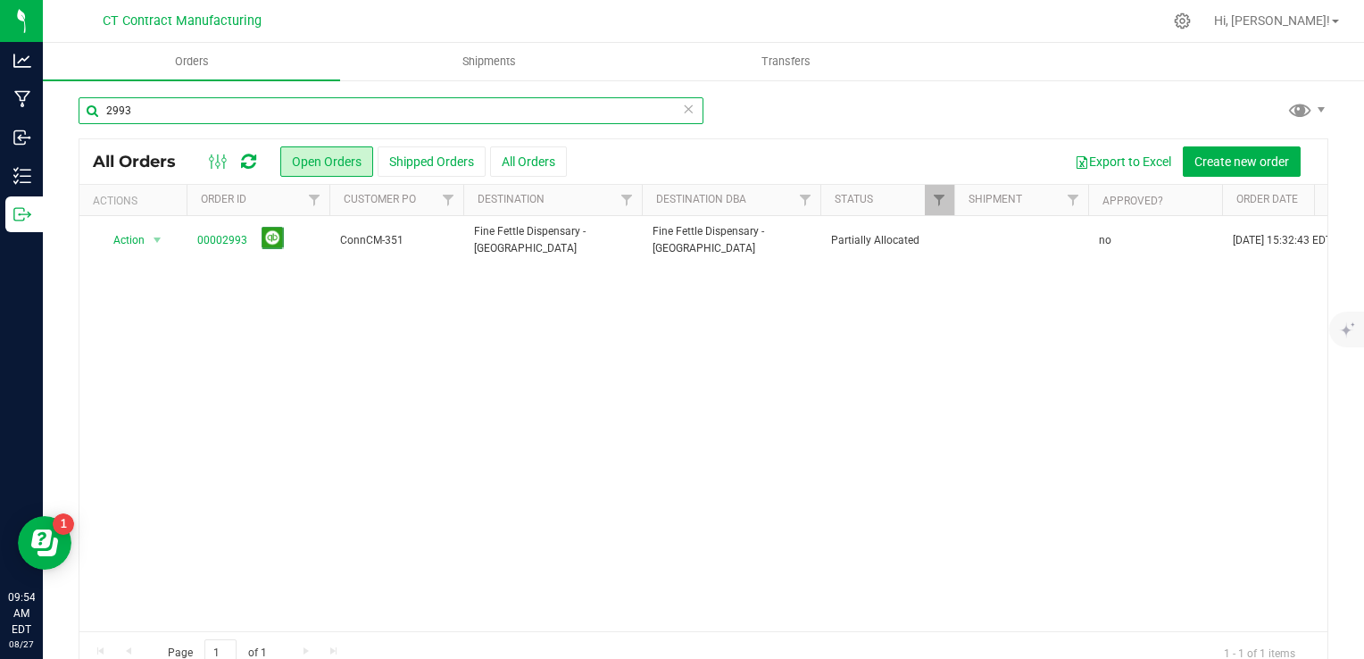
click at [184, 115] on input "2993" at bounding box center [391, 110] width 625 height 27
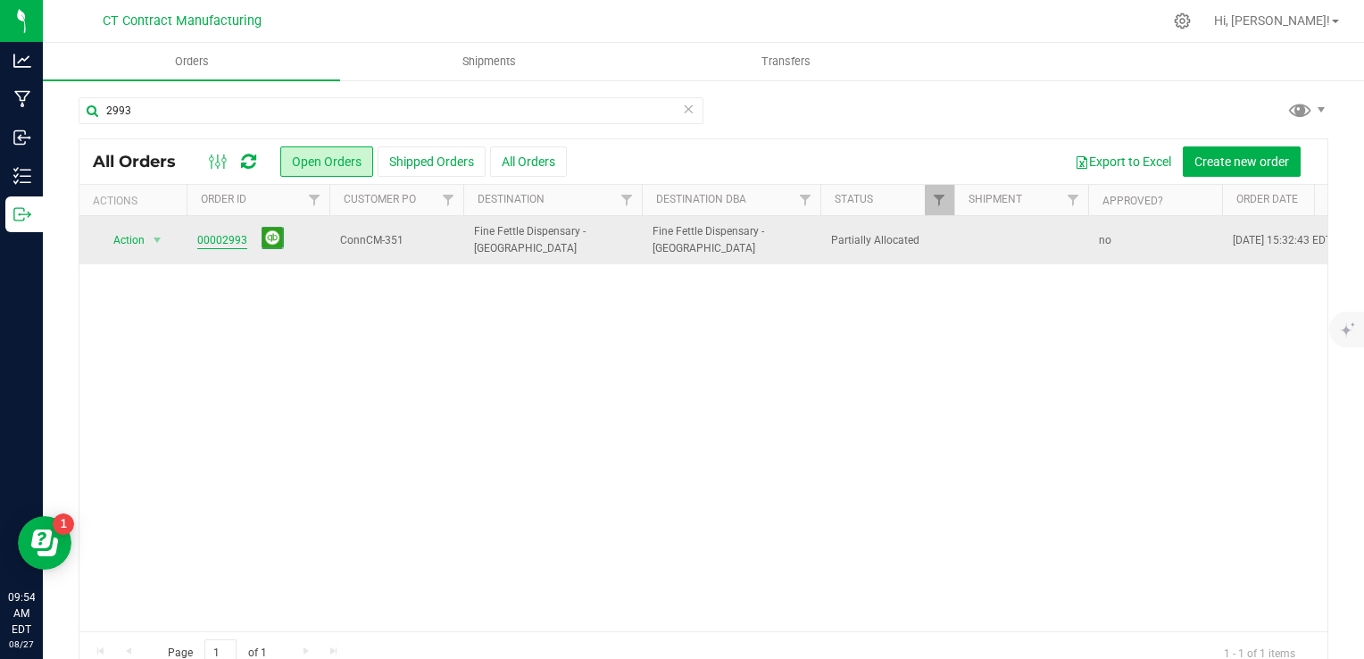
click at [226, 237] on link "00002993" at bounding box center [222, 240] width 50 height 17
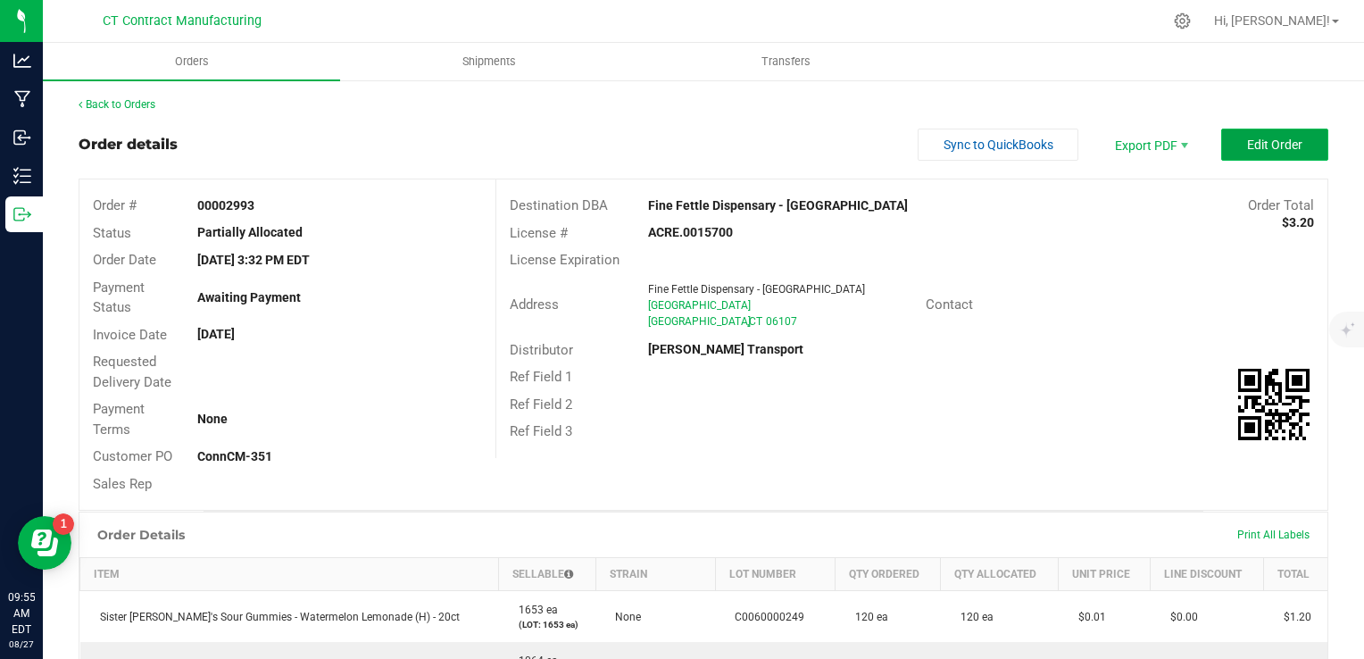
click at [1227, 150] on button "Edit Order" at bounding box center [1274, 145] width 107 height 32
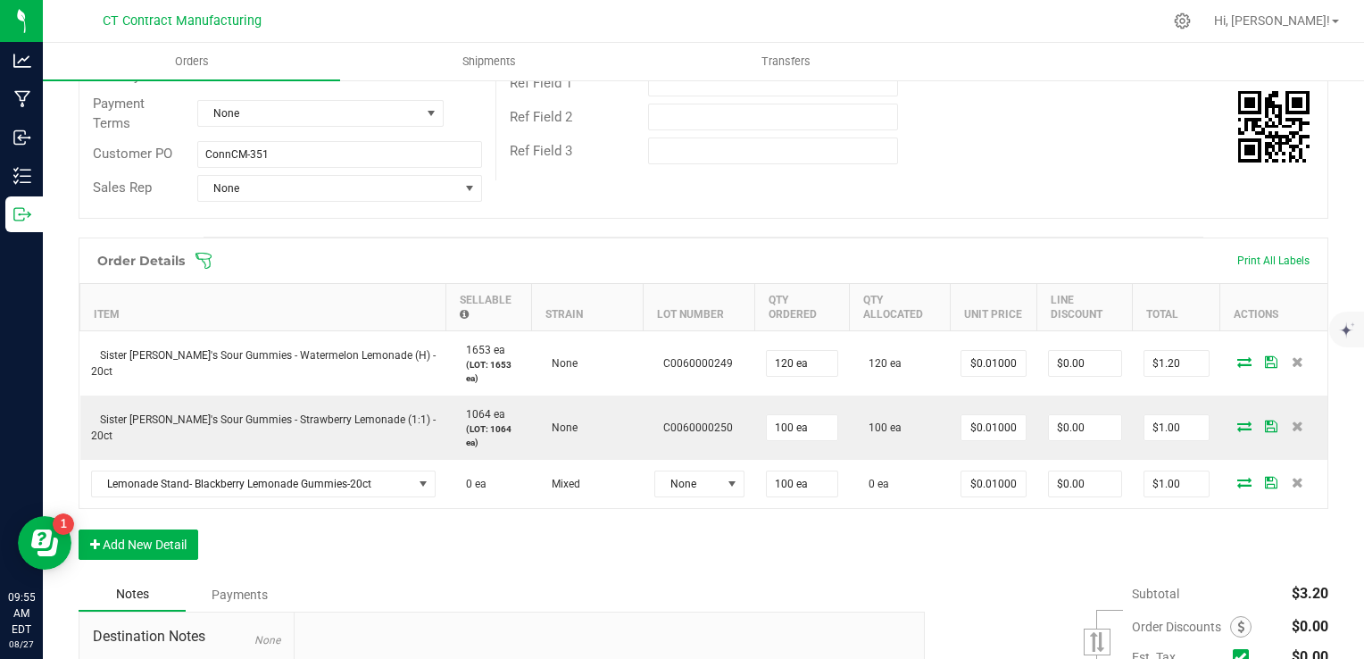
scroll to position [375, 0]
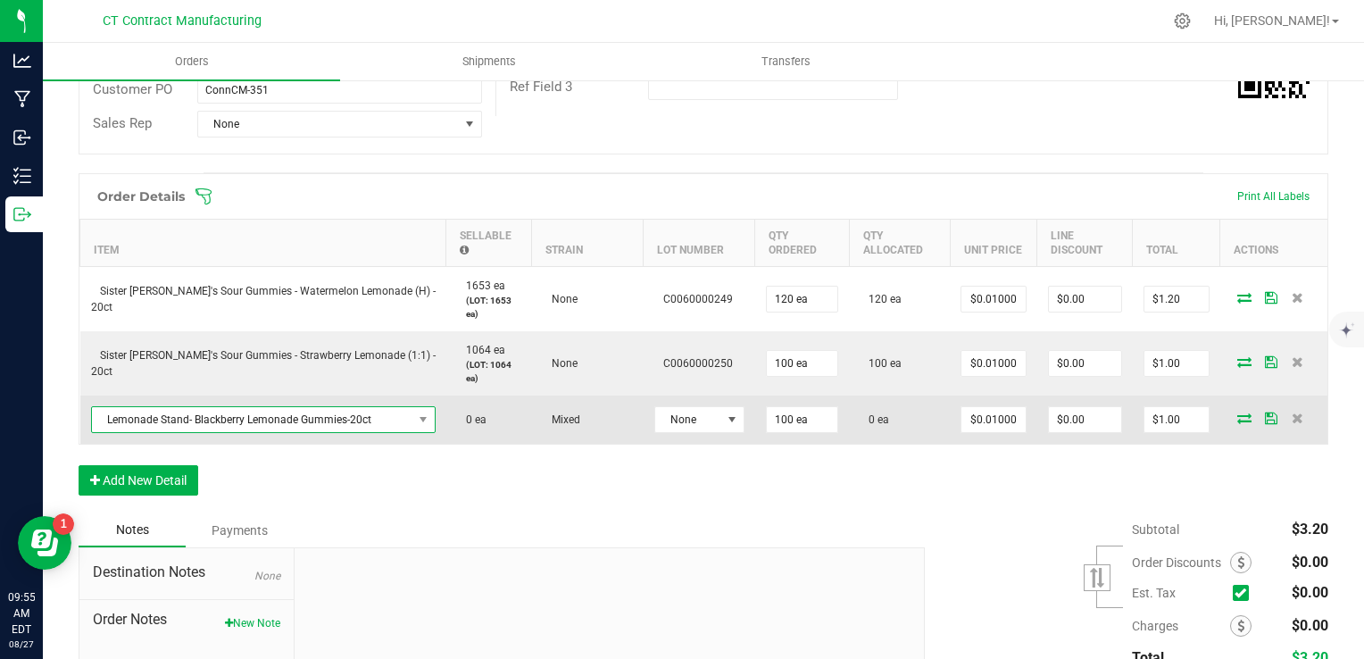
click at [358, 412] on span "Lemonade Stand- Blackberry Lemonade Gummies-20ct" at bounding box center [252, 419] width 320 height 25
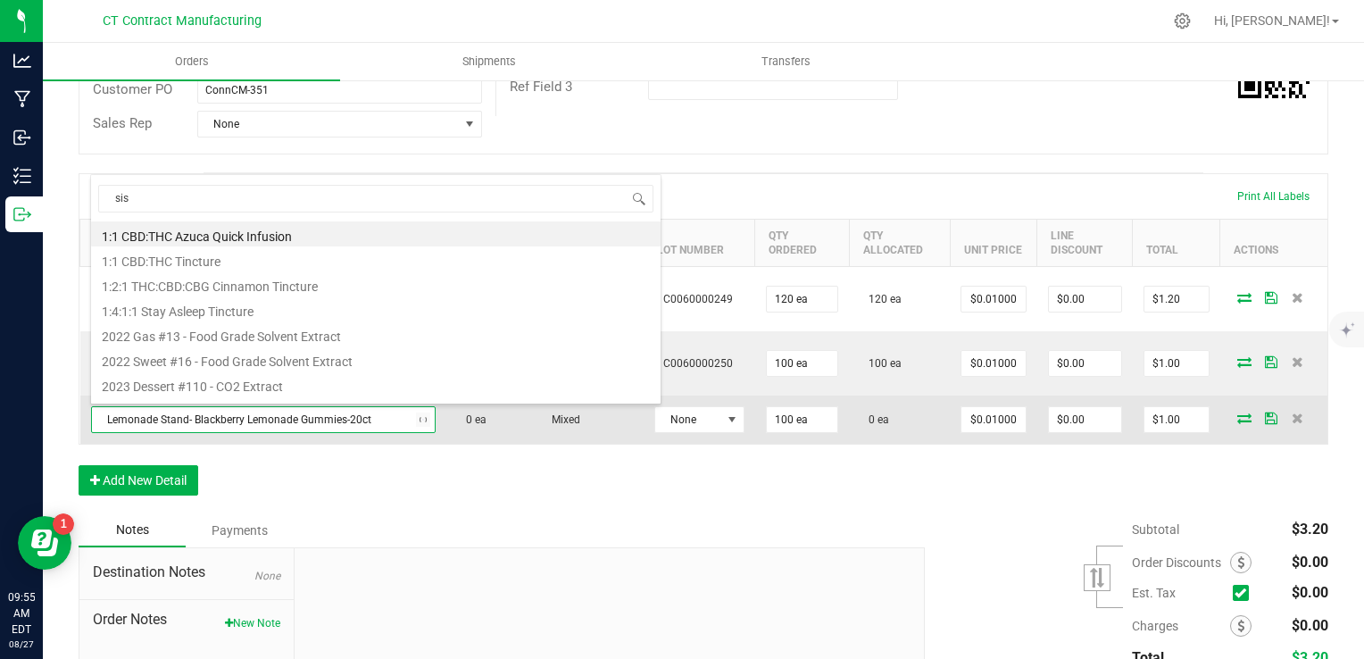
scroll to position [0, 0]
type input "sister"
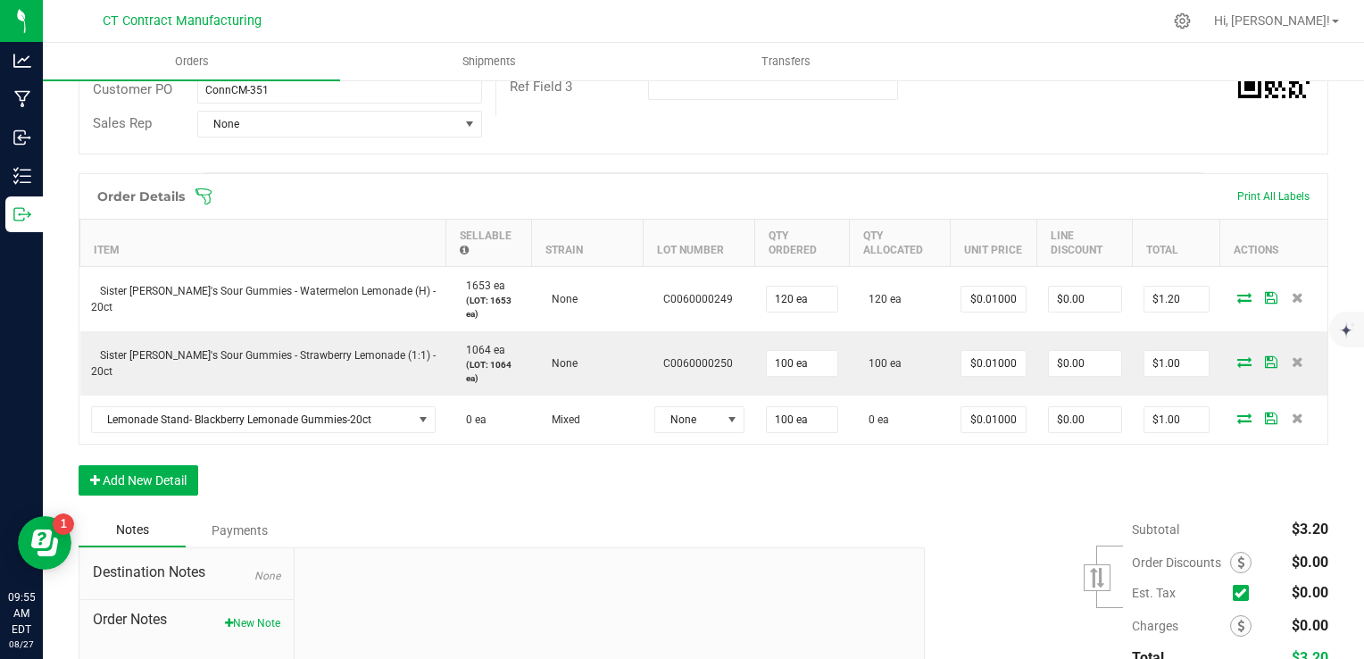
click at [832, 473] on div "Order Details Print All Labels Item Sellable Strain Lot Number Qty Ordered Qty …" at bounding box center [703, 343] width 1249 height 340
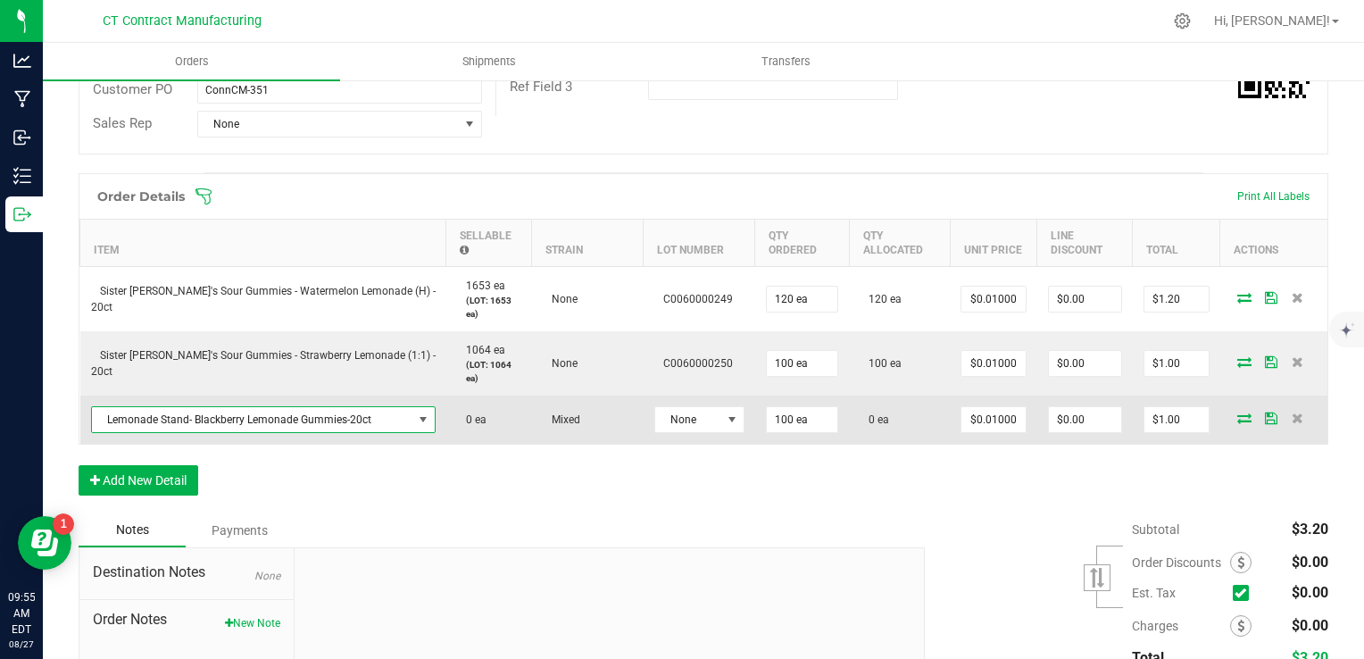
click at [200, 424] on span "Lemonade Stand- Blackberry Lemonade Gummies-20ct" at bounding box center [252, 419] width 320 height 25
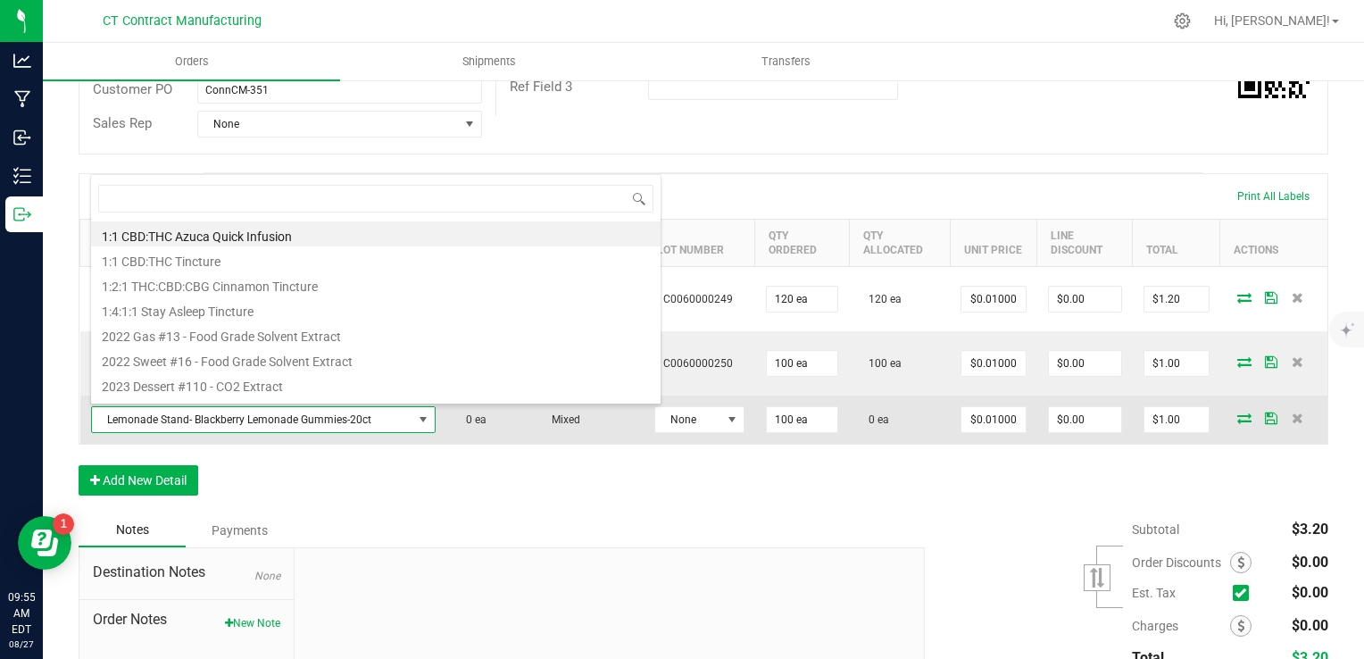
scroll to position [26, 313]
click at [200, 424] on span "Lemonade Stand- Blackberry Lemonade Gummies-20ct" at bounding box center [252, 419] width 320 height 25
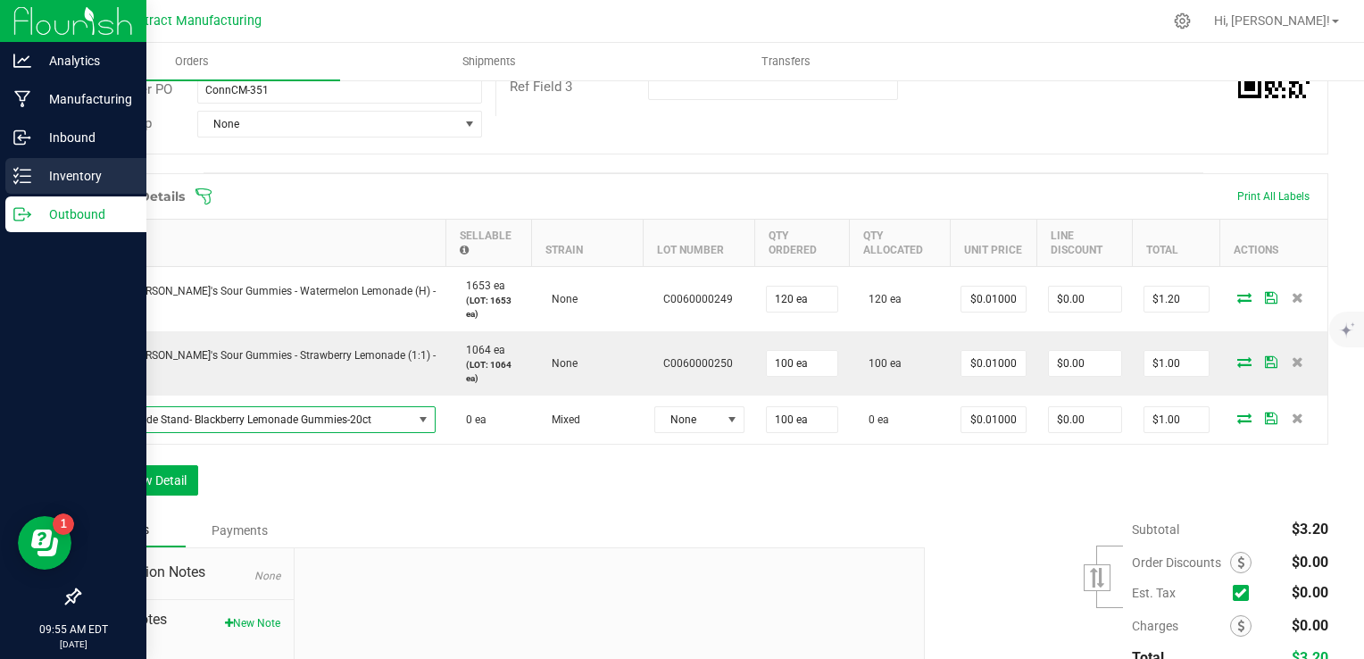
click at [31, 174] on p "Inventory" at bounding box center [84, 175] width 107 height 21
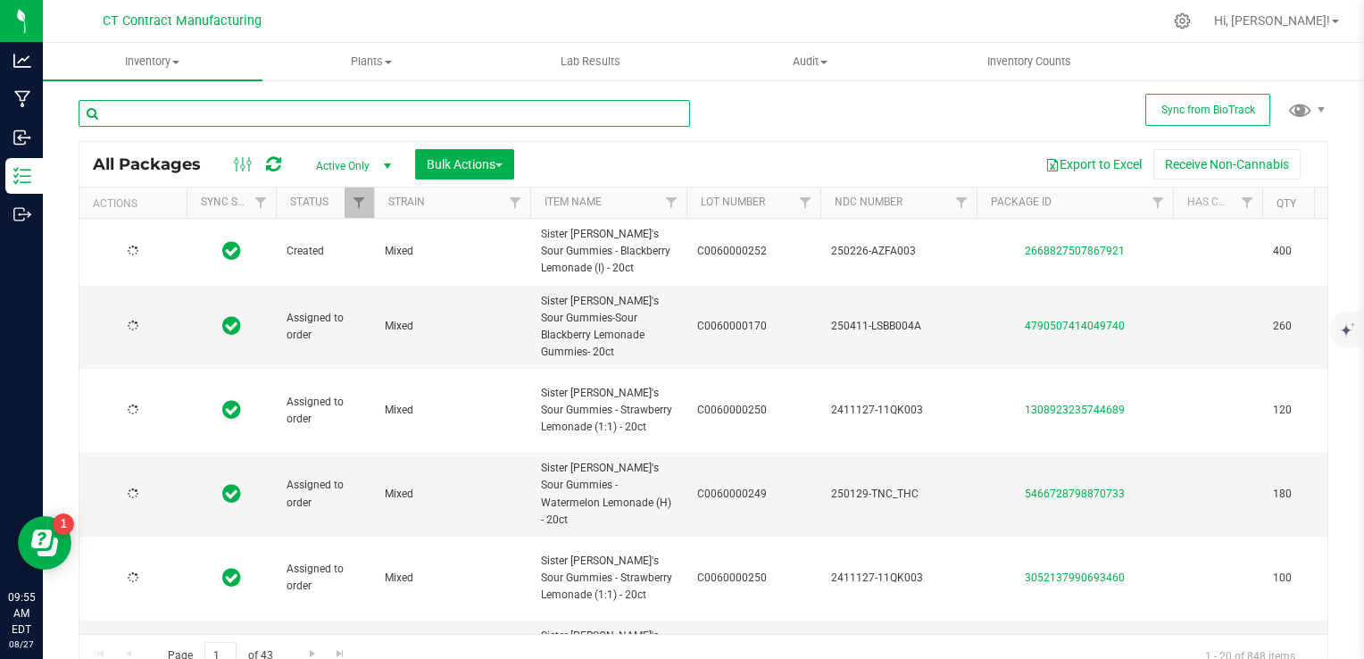
click at [368, 117] on input "text" at bounding box center [384, 113] width 611 height 27
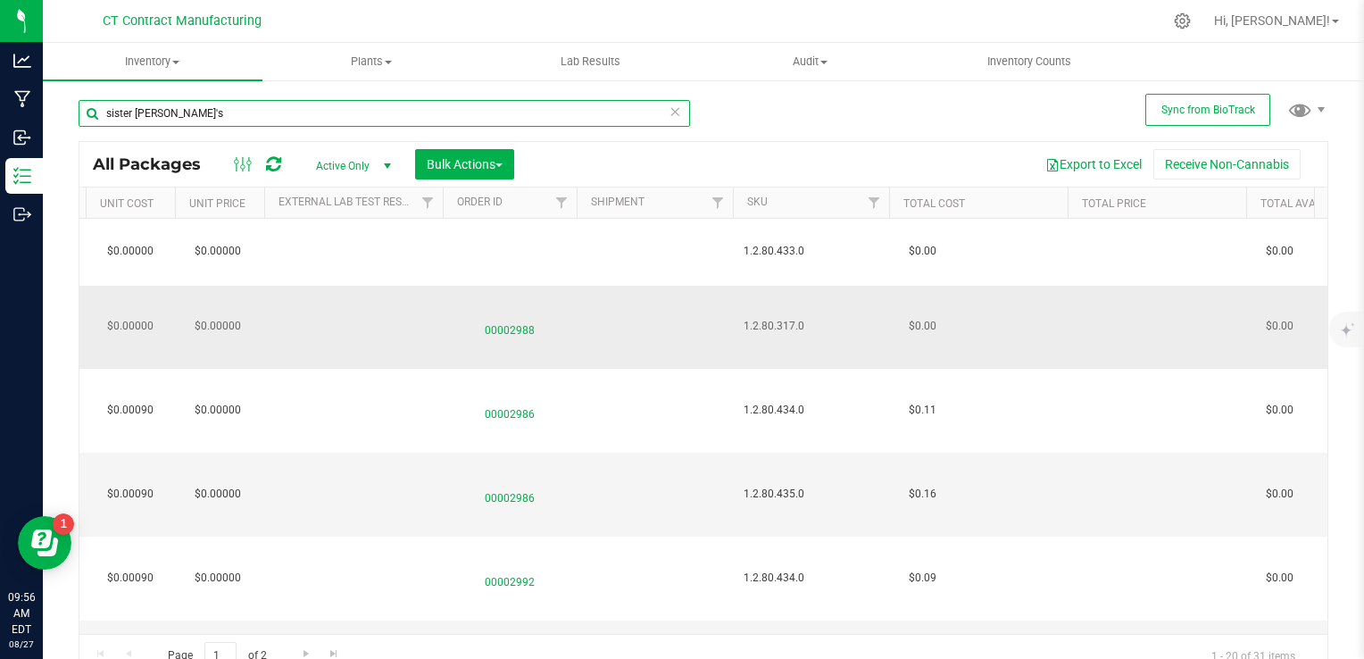
type input "sister adrian's"
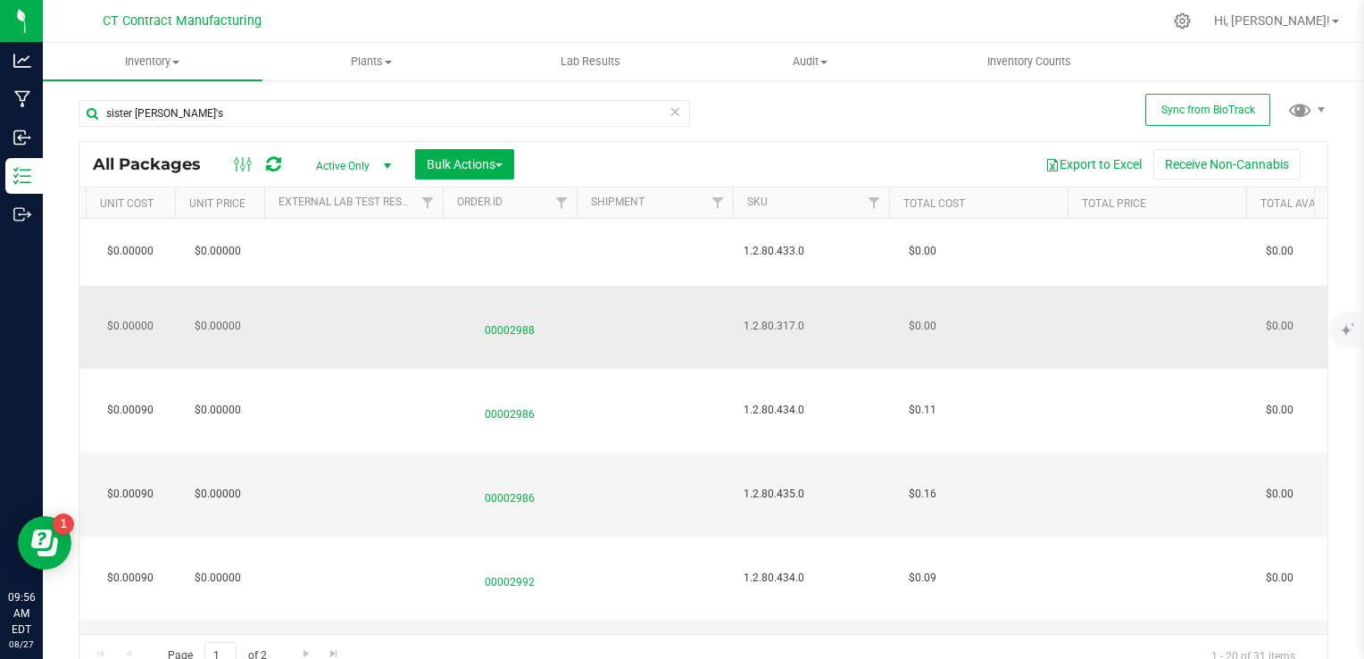
click at [771, 318] on span "1.2.80.317.0" at bounding box center [810, 326] width 135 height 17
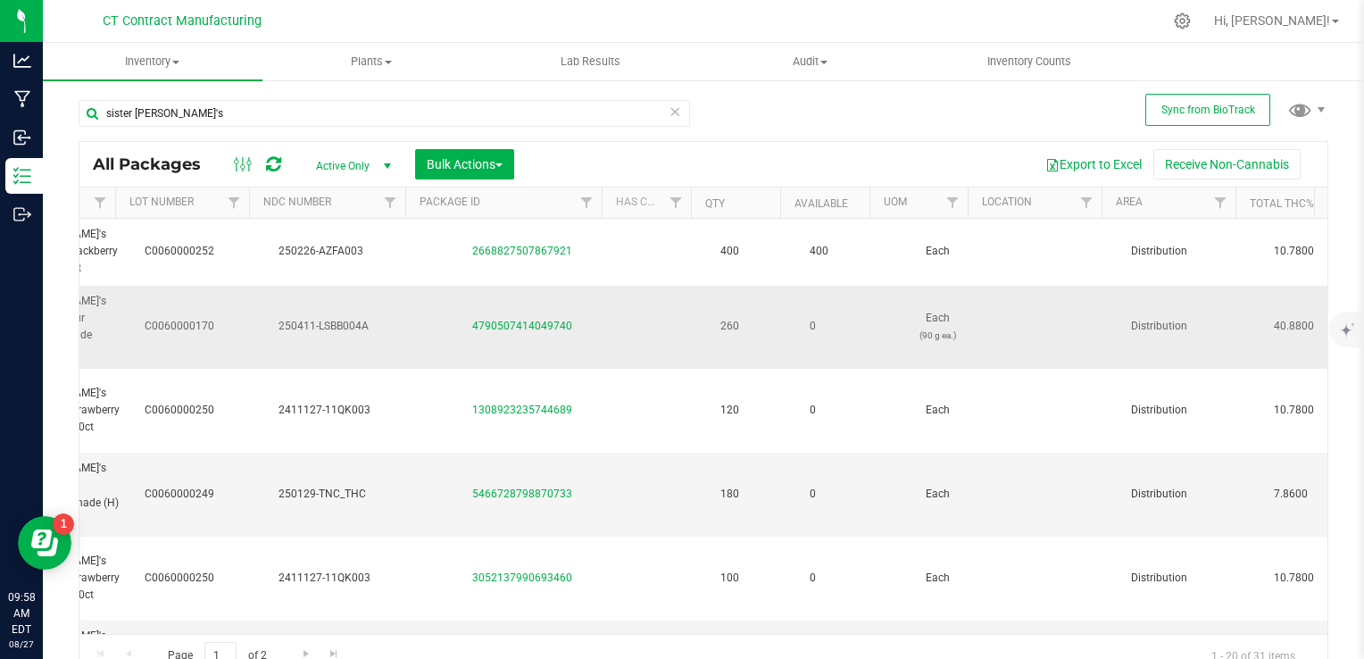
scroll to position [0, 552]
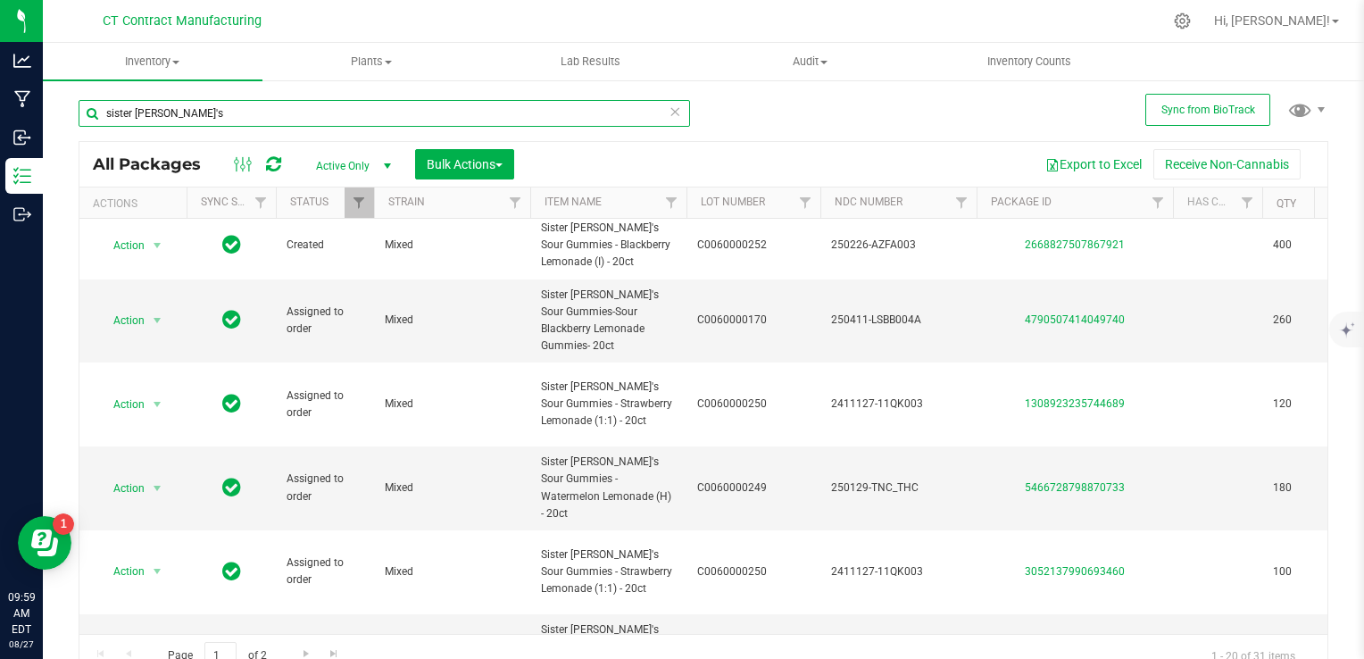
click at [168, 120] on input "sister adrian's" at bounding box center [384, 113] width 611 height 27
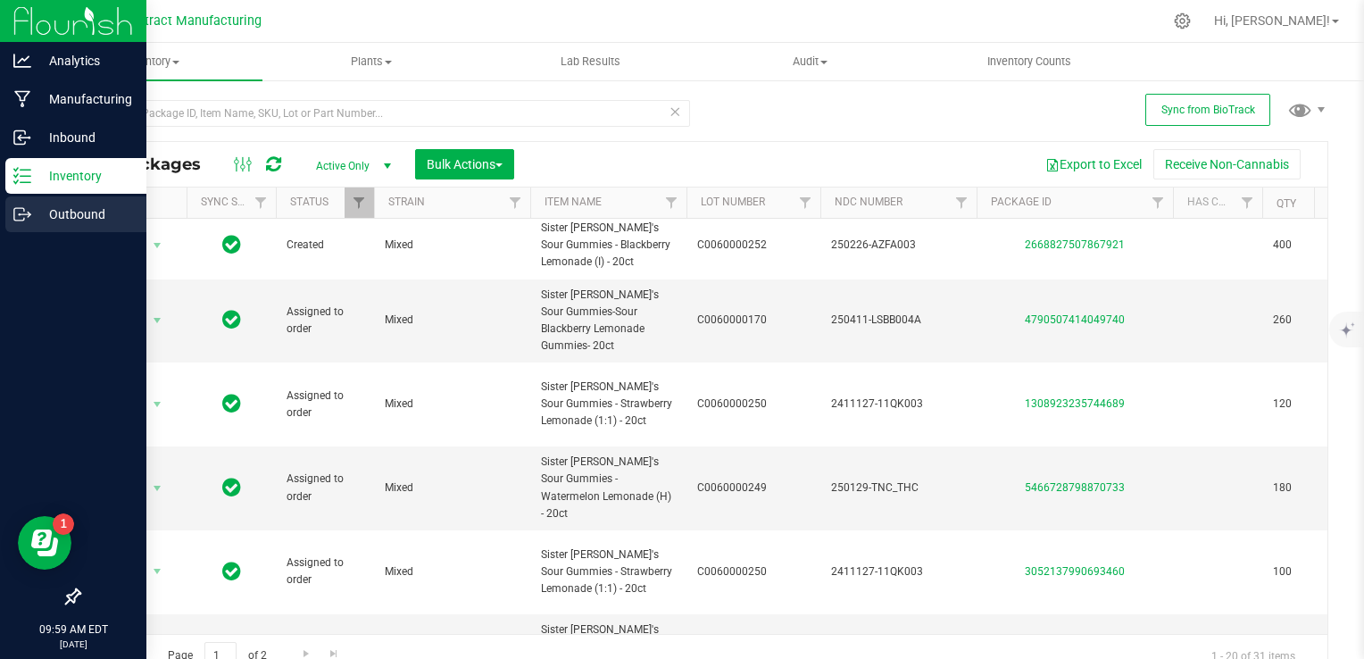
click at [38, 210] on p "Outbound" at bounding box center [84, 213] width 107 height 21
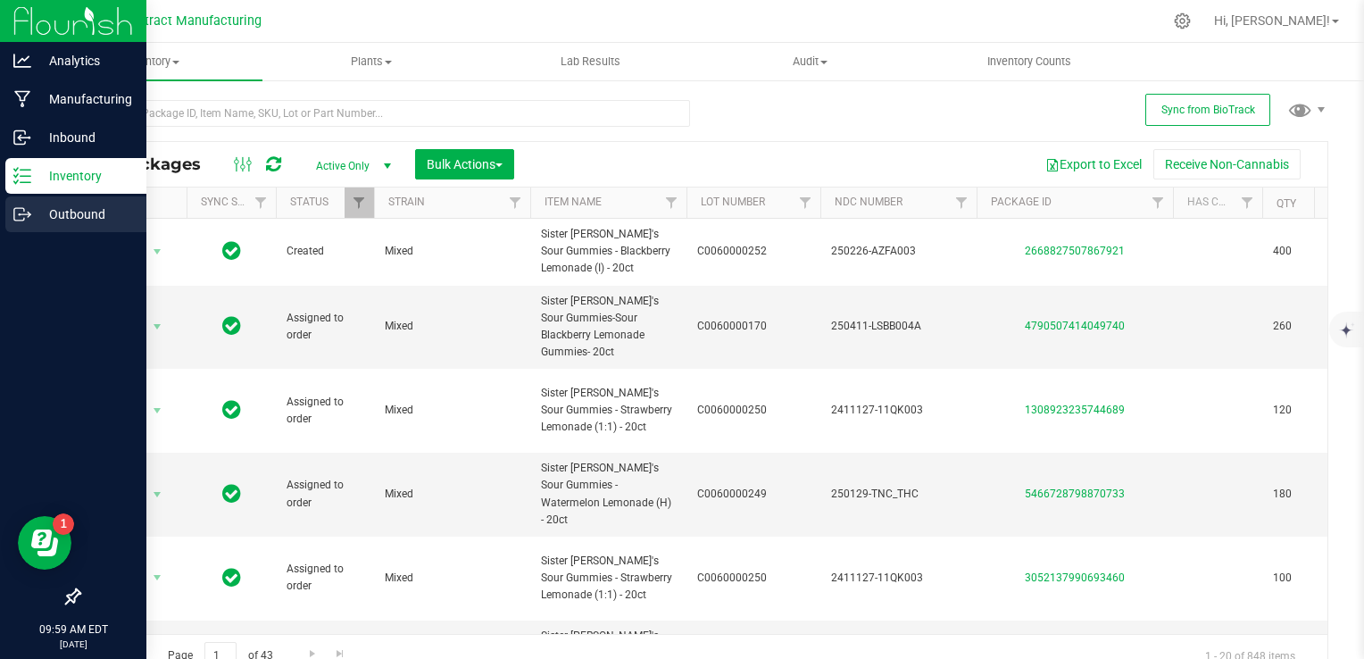
click at [19, 209] on icon at bounding box center [22, 214] width 18 height 18
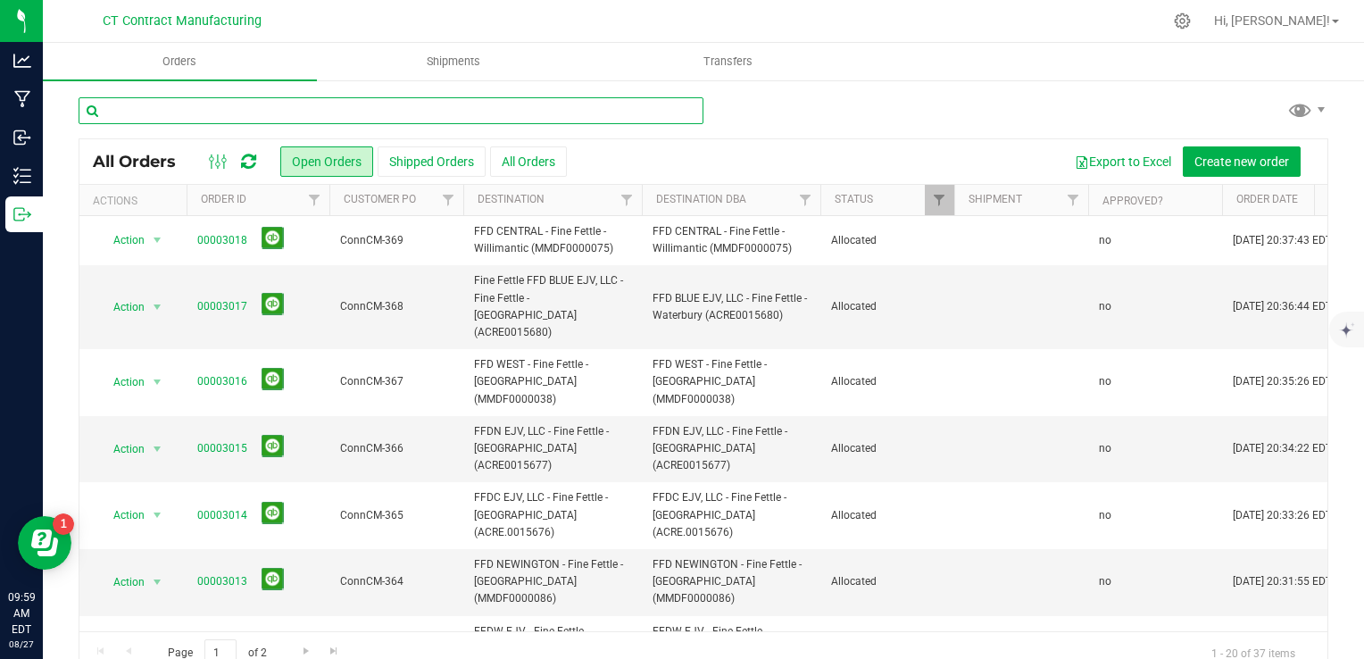
click at [252, 112] on input "text" at bounding box center [391, 110] width 625 height 27
type input "2987"
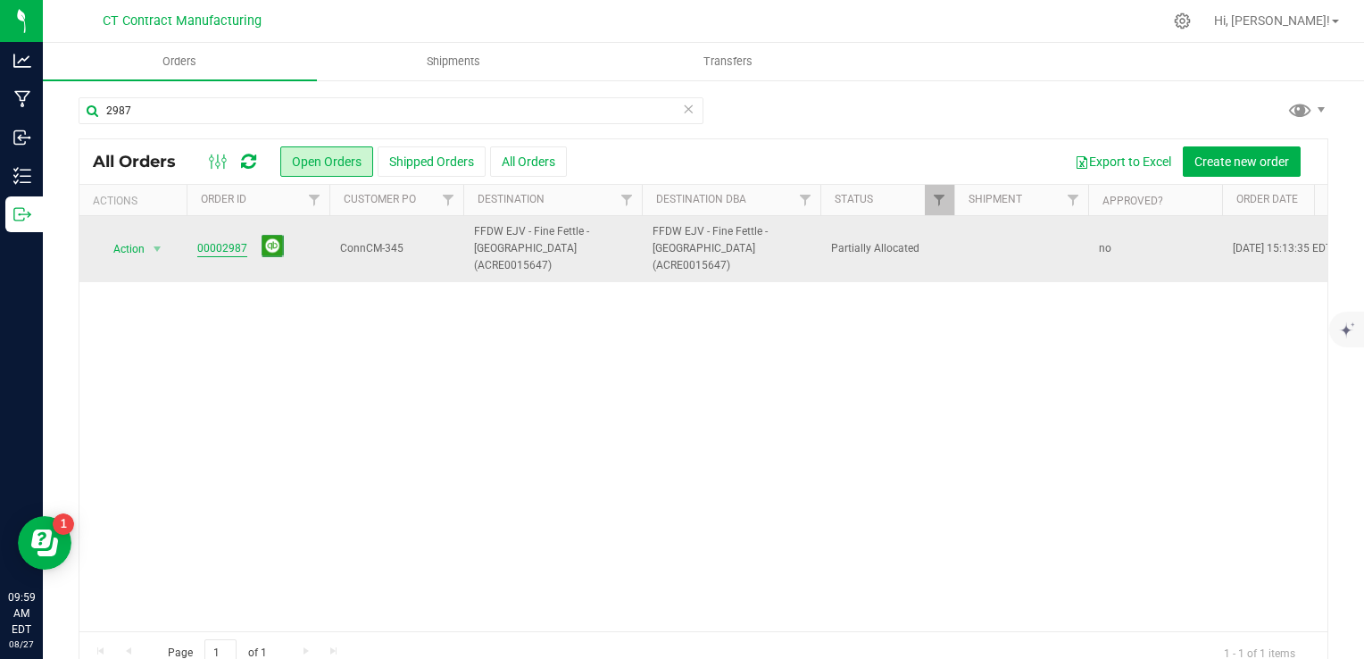
click at [215, 242] on link "00002987" at bounding box center [222, 248] width 50 height 17
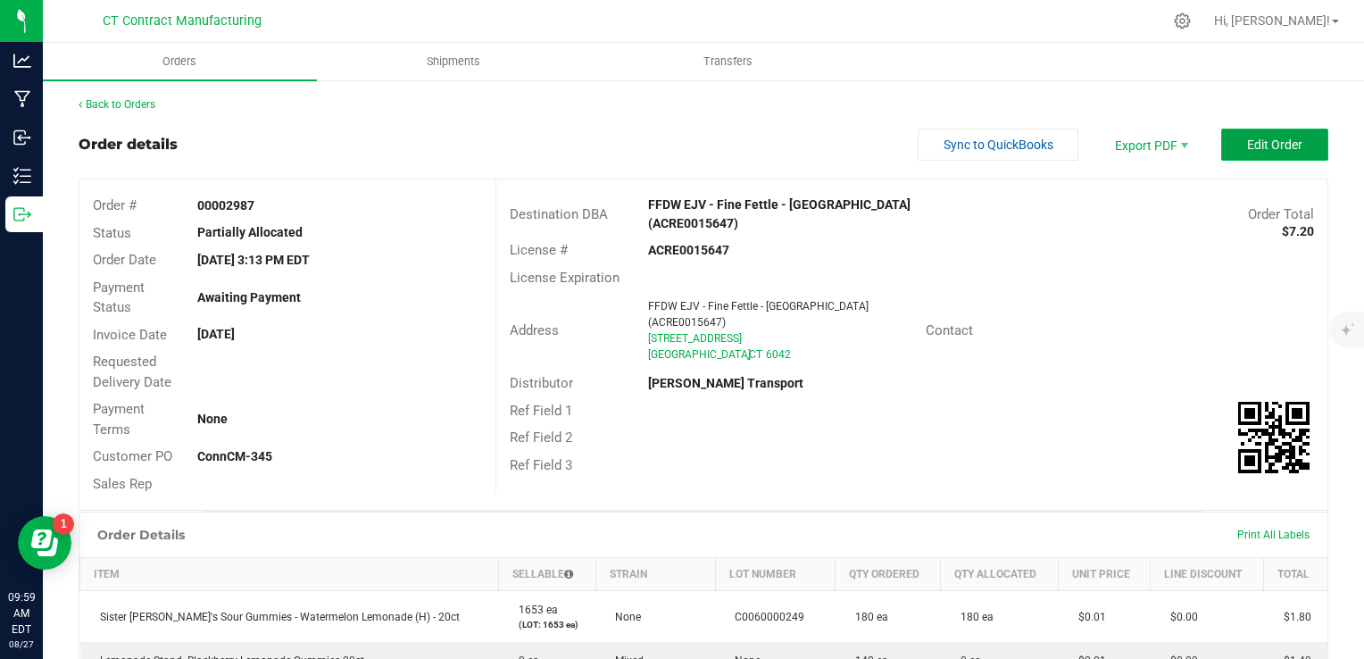
click at [1249, 152] on button "Edit Order" at bounding box center [1274, 145] width 107 height 32
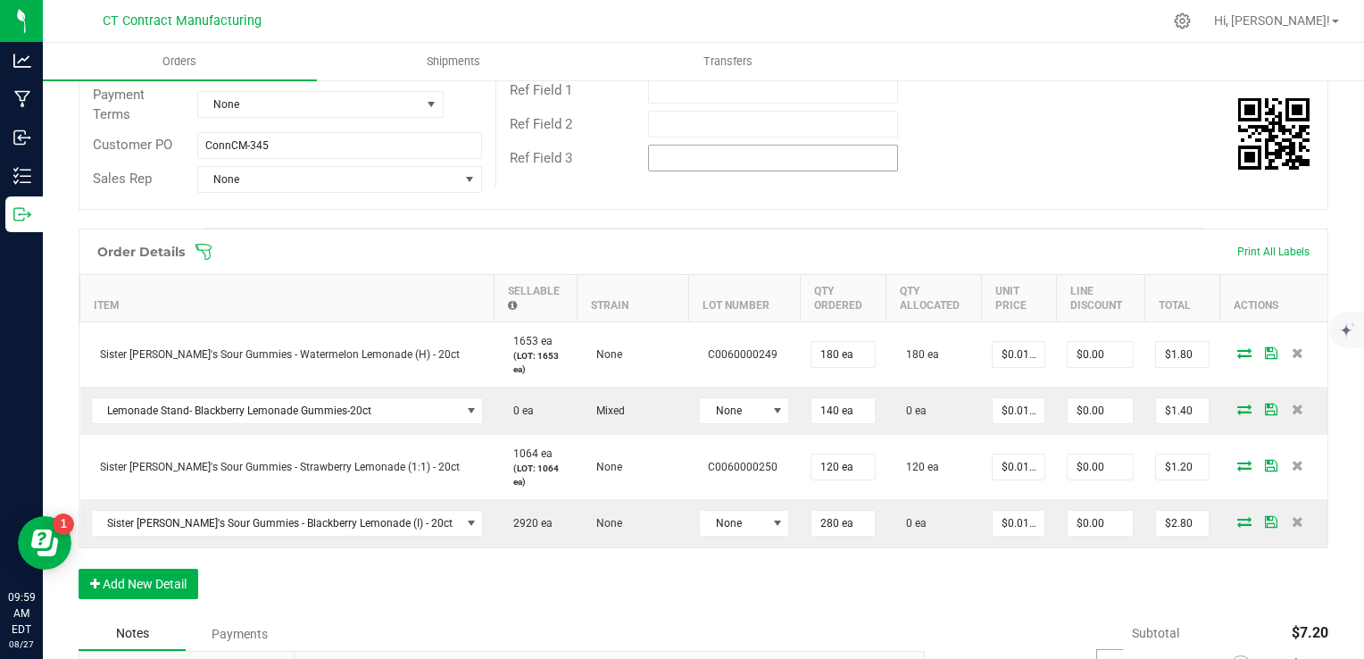
scroll to position [320, 0]
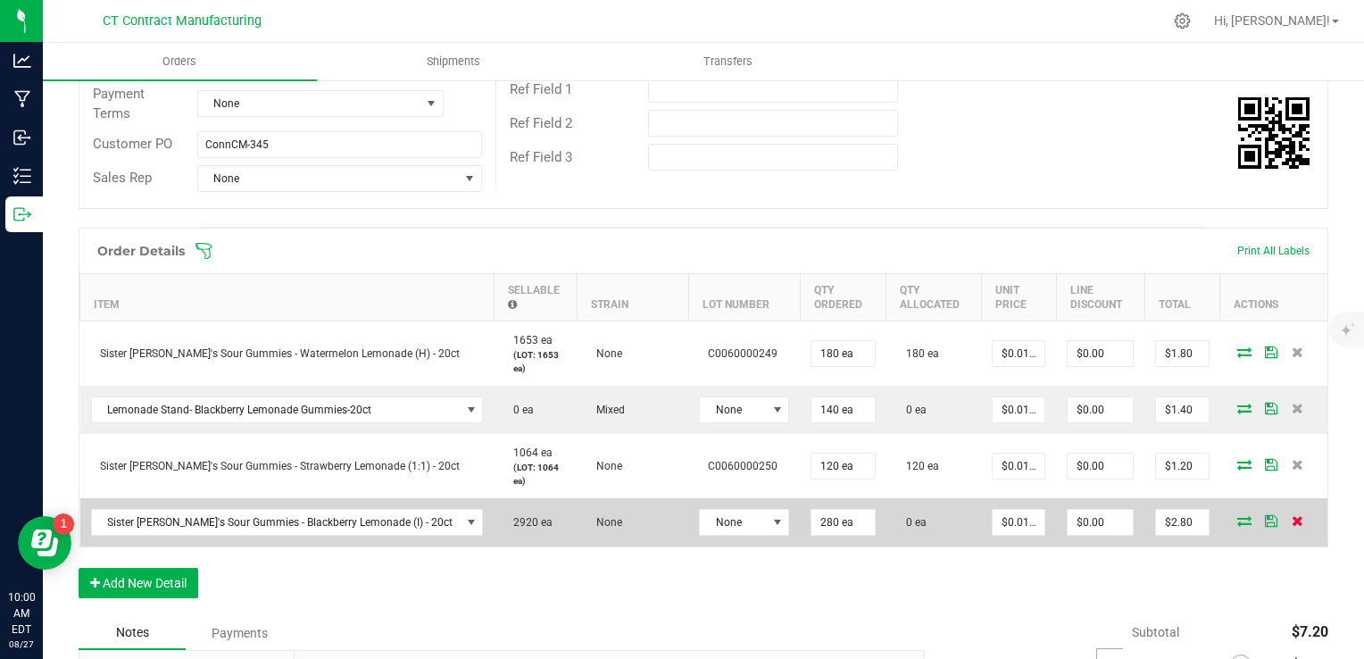
click at [1291, 518] on icon at bounding box center [1297, 520] width 12 height 11
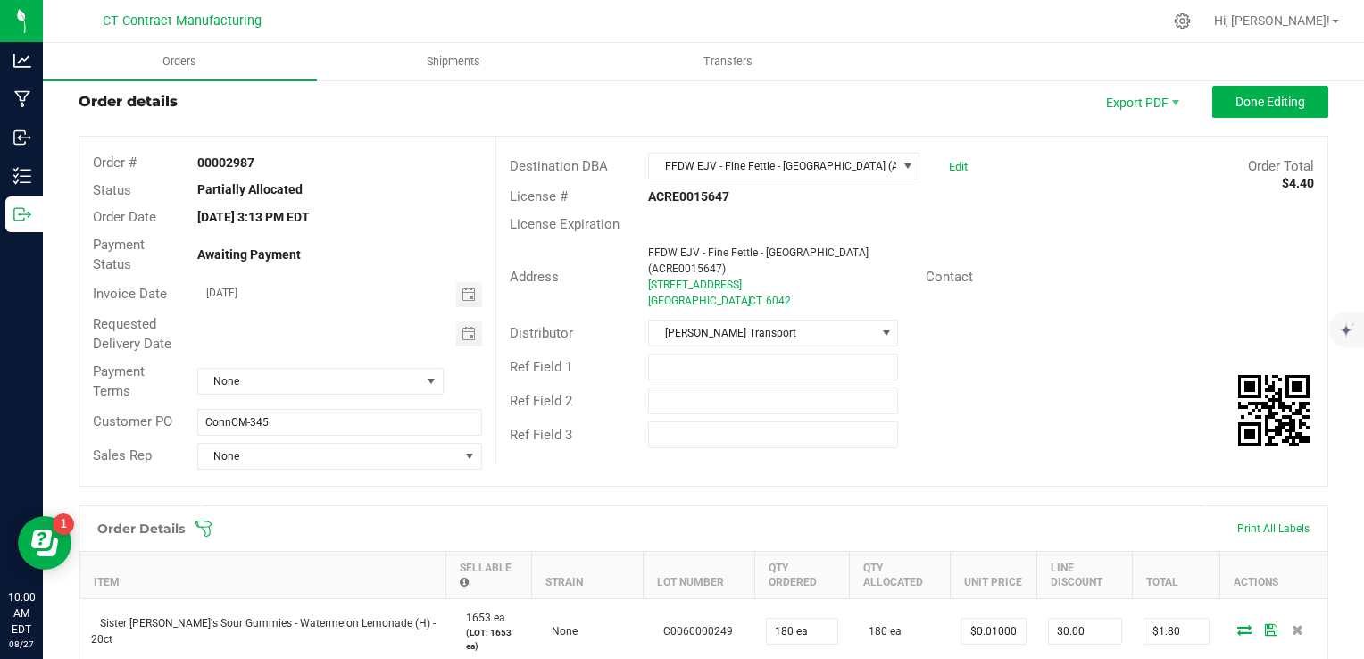
scroll to position [41, 0]
click at [1284, 96] on span "Done Editing" at bounding box center [1270, 103] width 70 height 14
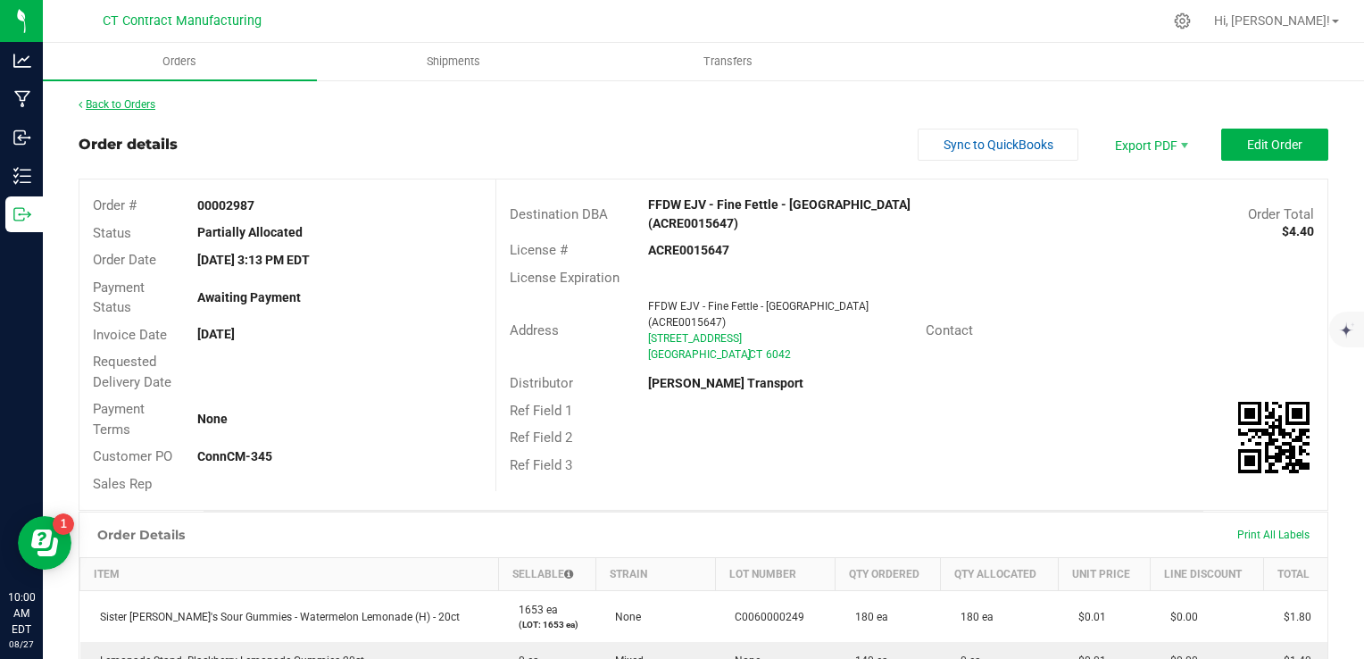
click at [124, 102] on link "Back to Orders" at bounding box center [117, 104] width 77 height 12
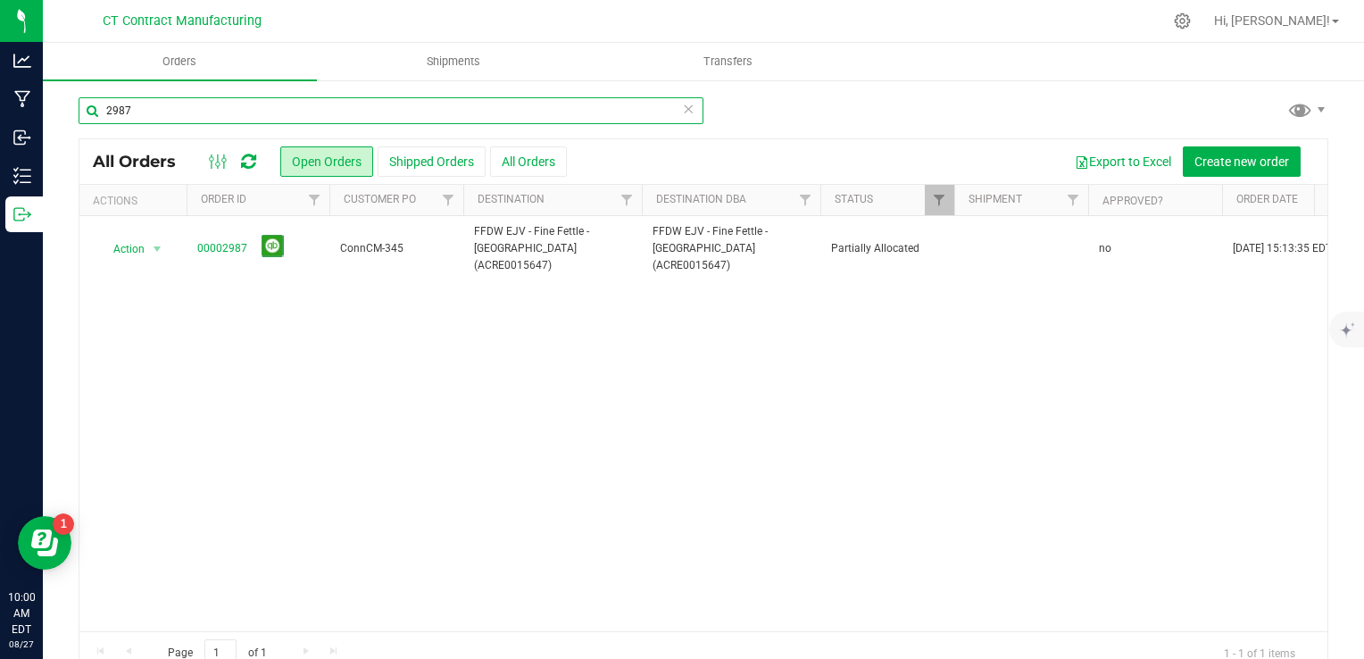
click at [153, 110] on input "2987" at bounding box center [391, 110] width 625 height 27
type input "2994"
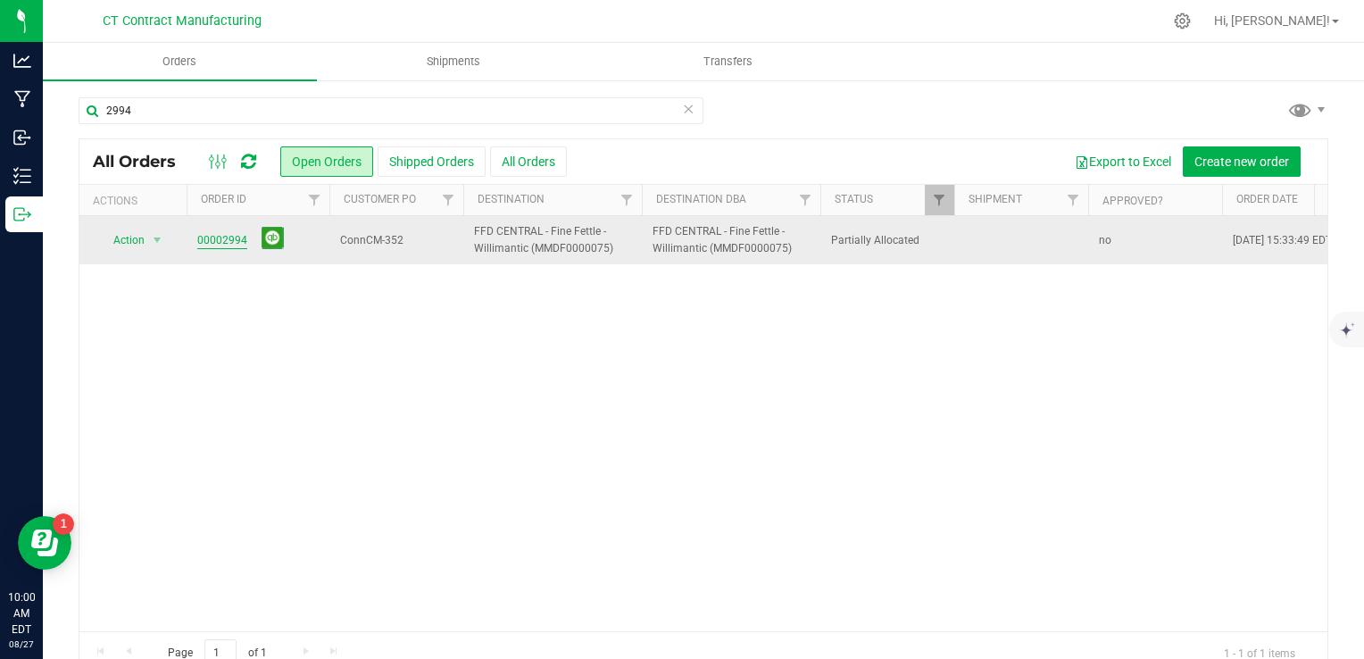
click at [228, 240] on link "00002994" at bounding box center [222, 240] width 50 height 17
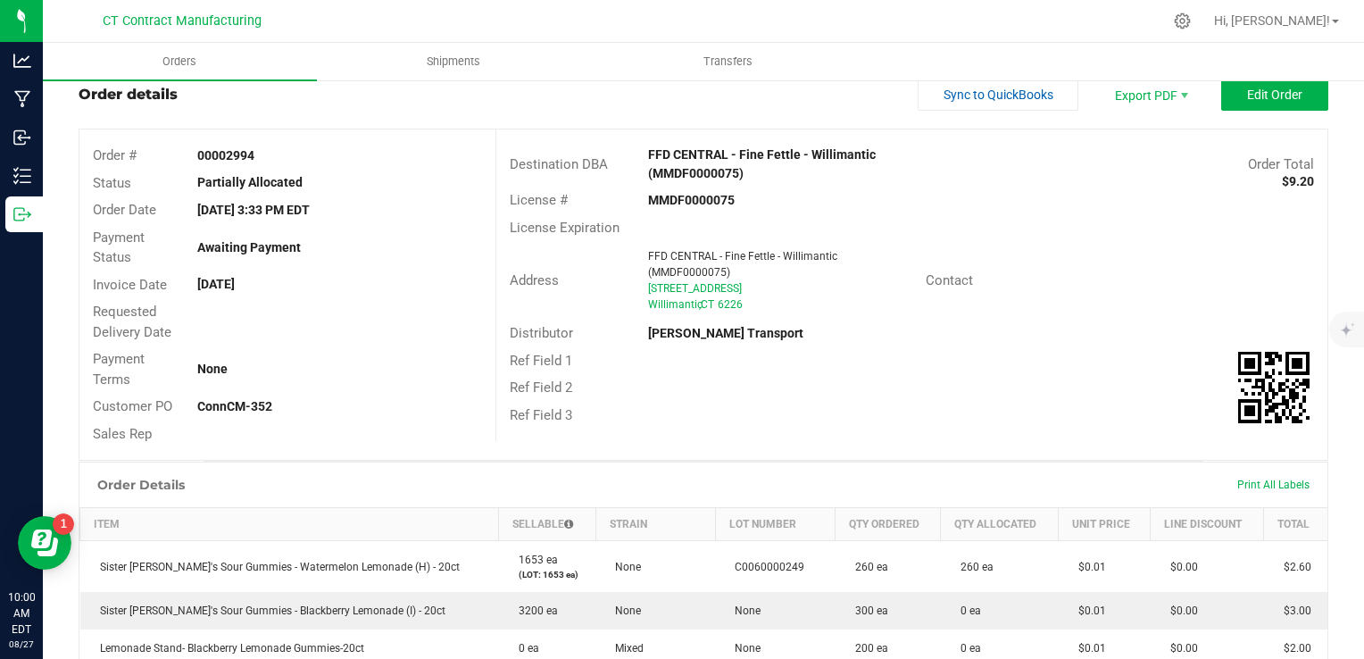
scroll to position [49, 0]
click at [1227, 101] on button "Edit Order" at bounding box center [1274, 95] width 107 height 32
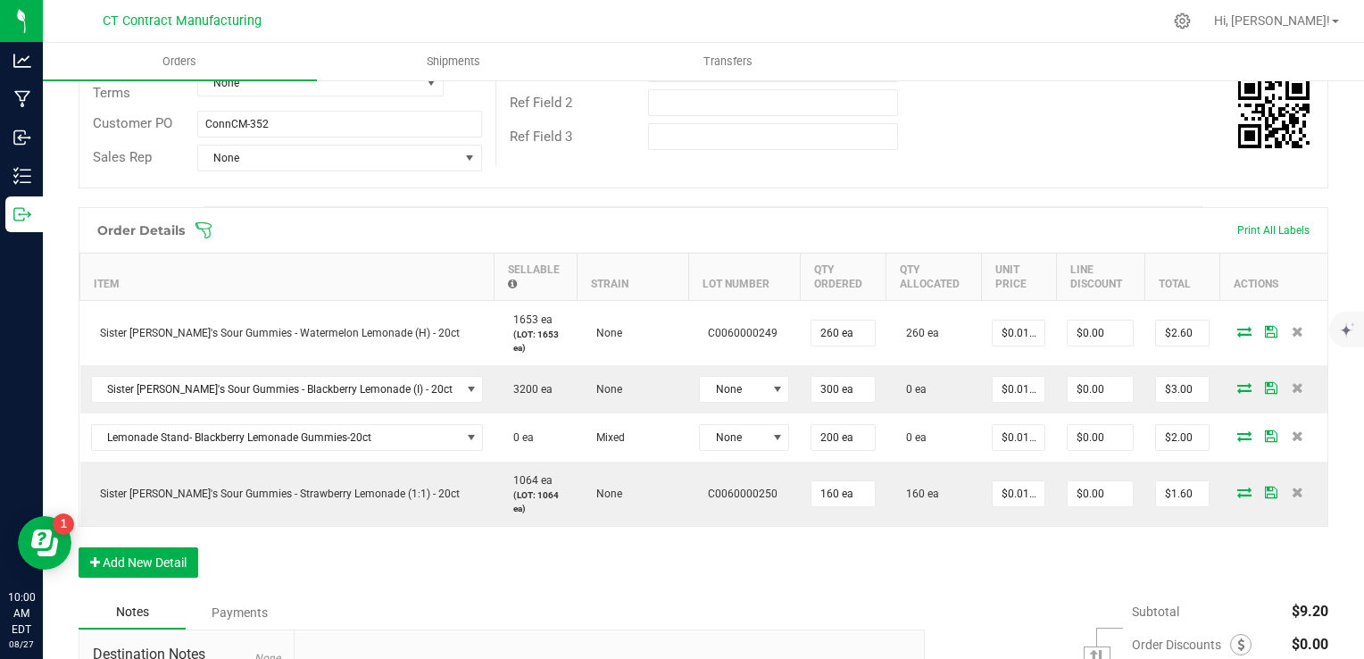
scroll to position [349, 0]
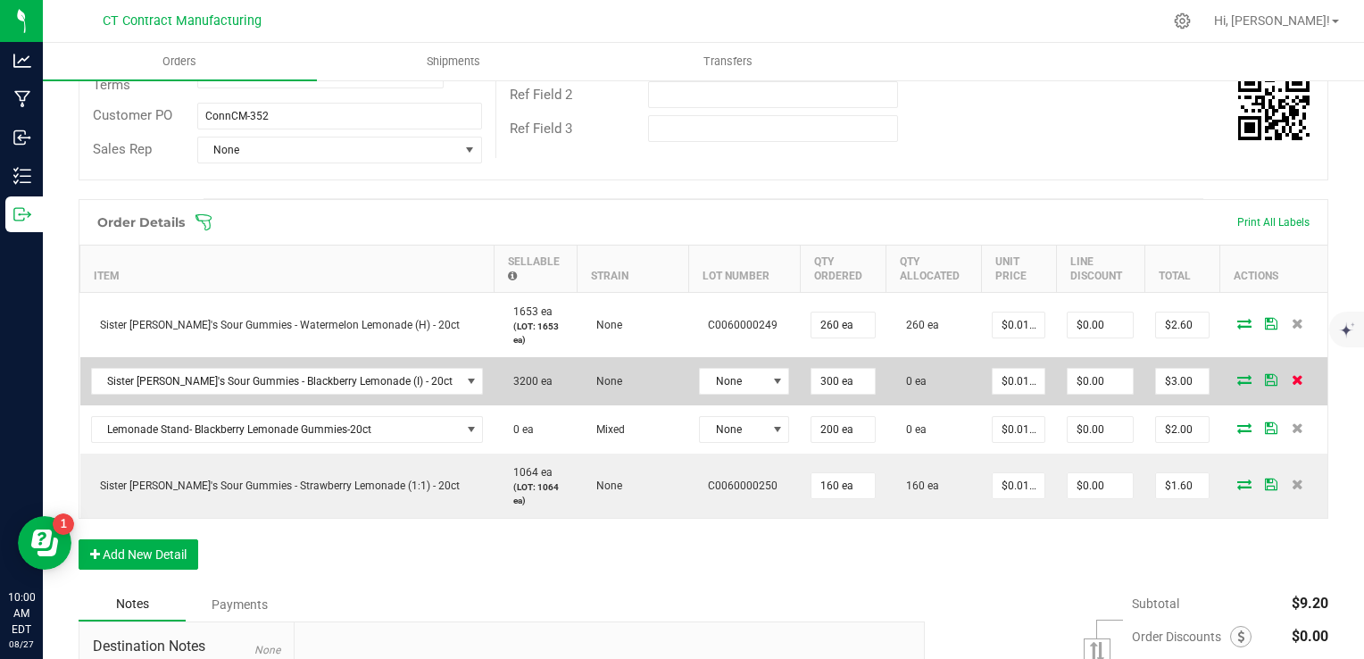
click at [1294, 377] on span at bounding box center [1297, 379] width 27 height 11
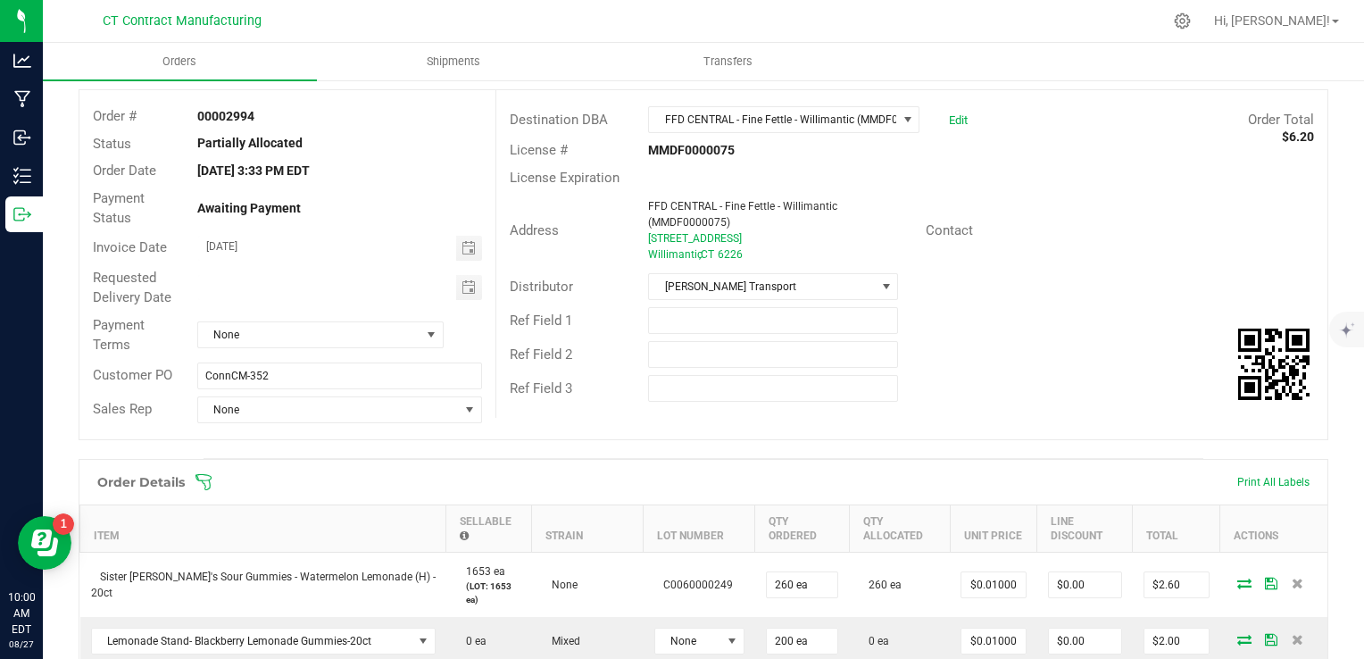
scroll to position [0, 0]
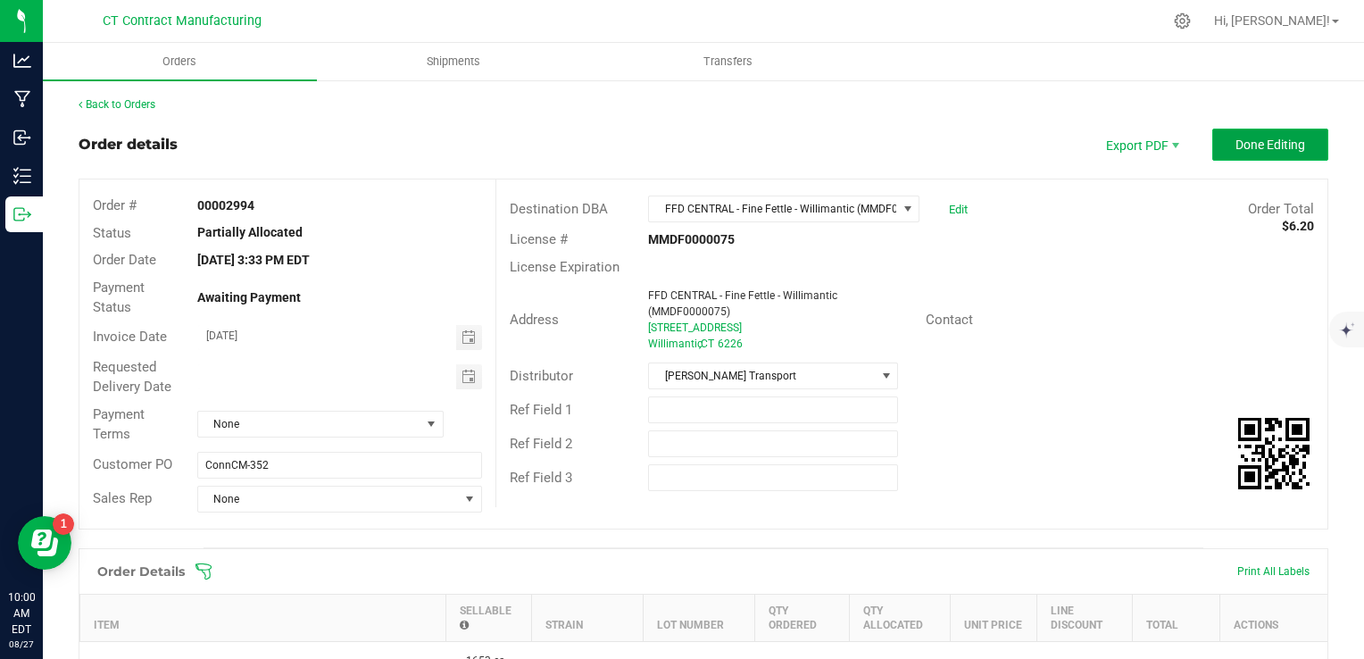
click at [1232, 153] on button "Done Editing" at bounding box center [1270, 145] width 116 height 32
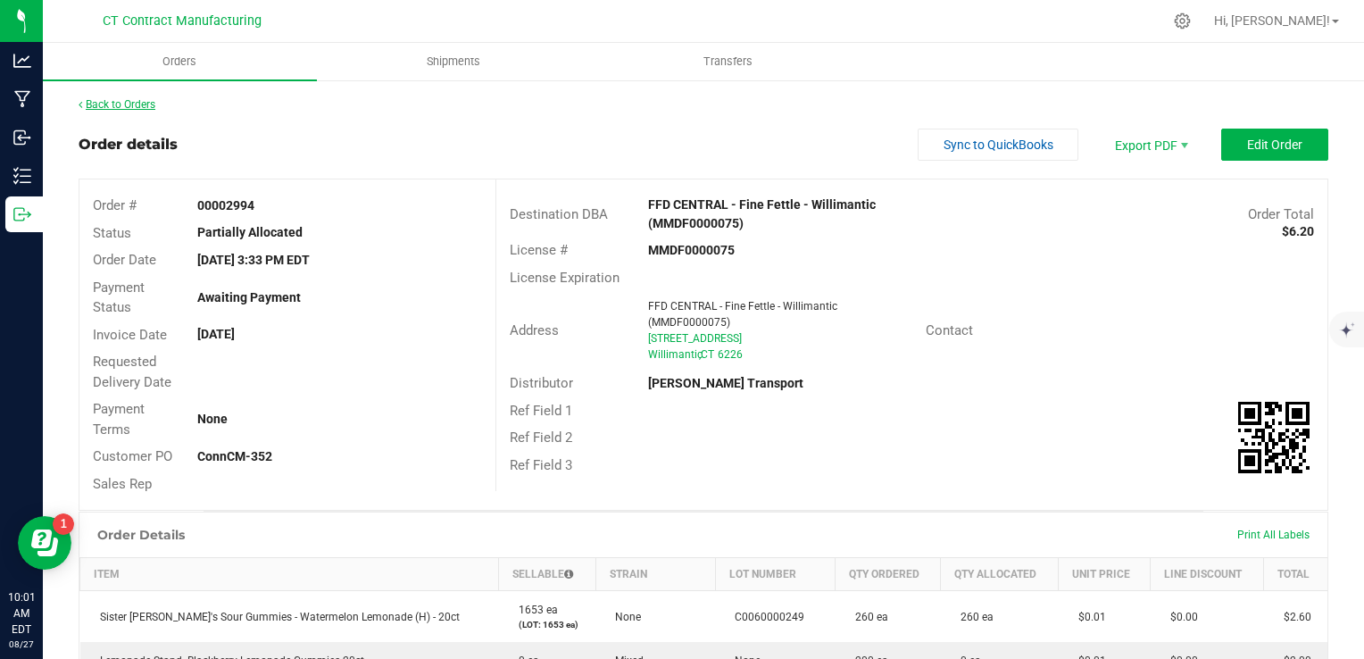
click at [134, 105] on link "Back to Orders" at bounding box center [117, 104] width 77 height 12
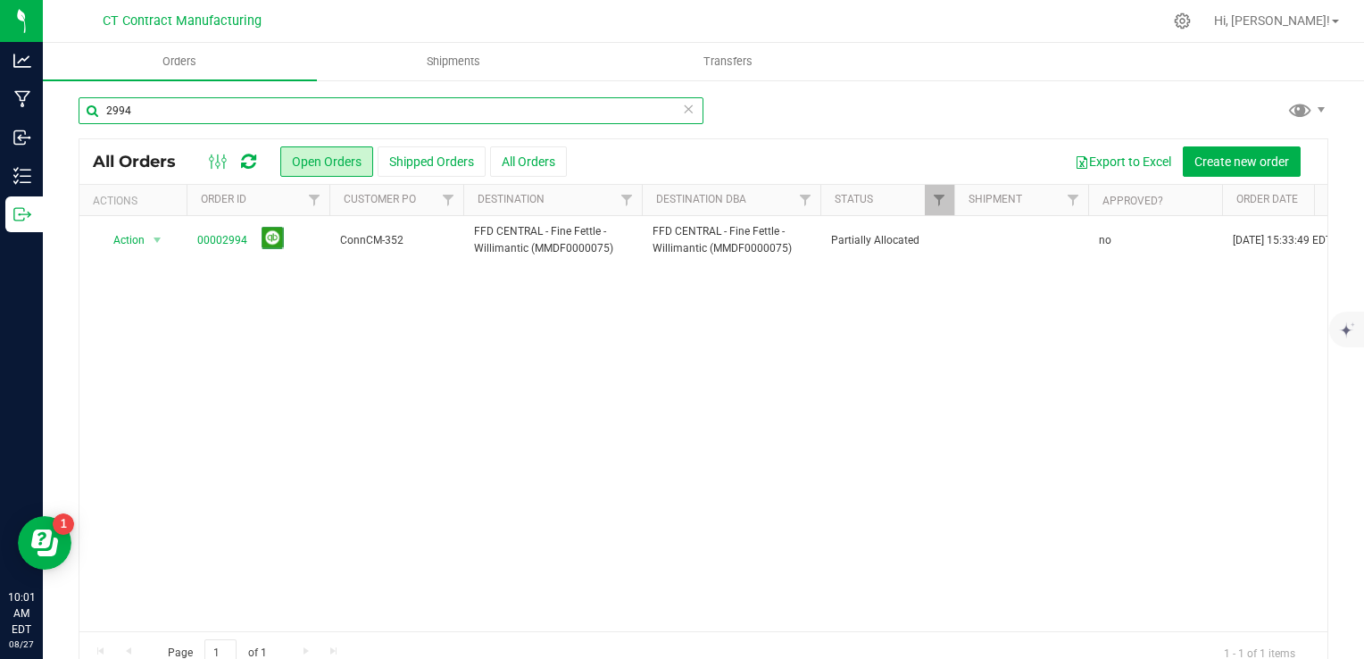
click at [177, 104] on input "2994" at bounding box center [391, 110] width 625 height 27
type input "2990"
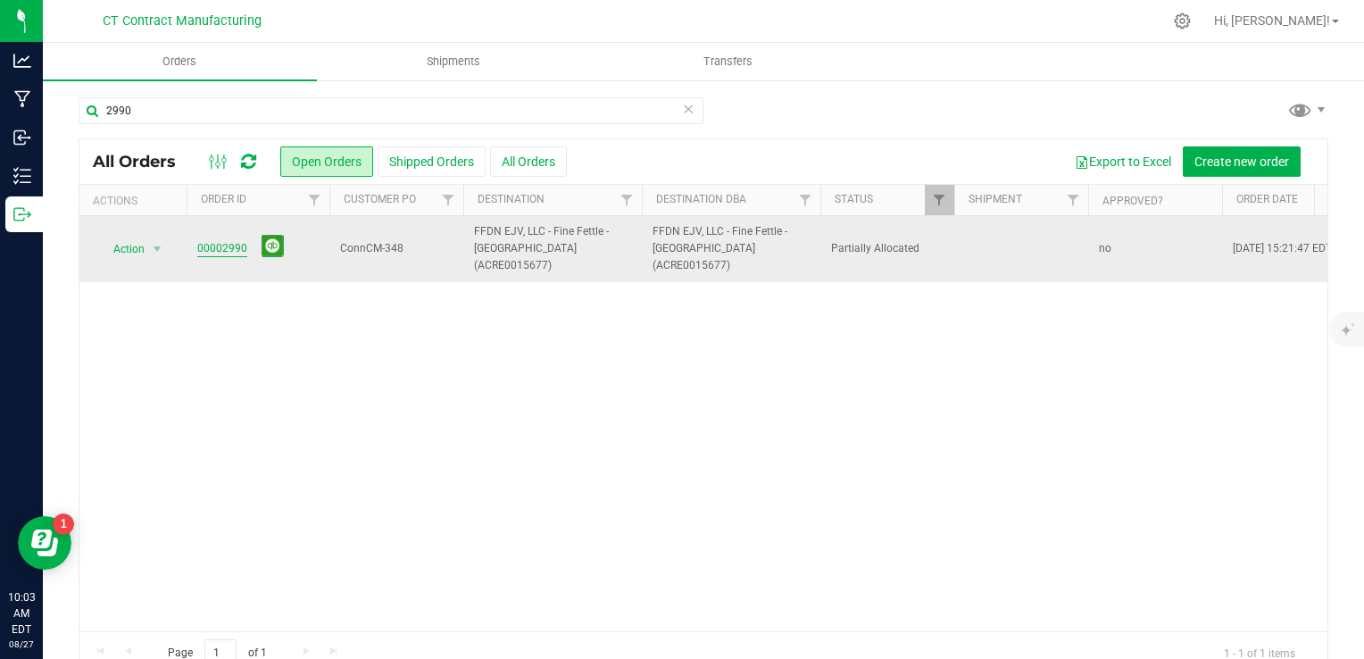
click at [230, 243] on link "00002990" at bounding box center [222, 248] width 50 height 17
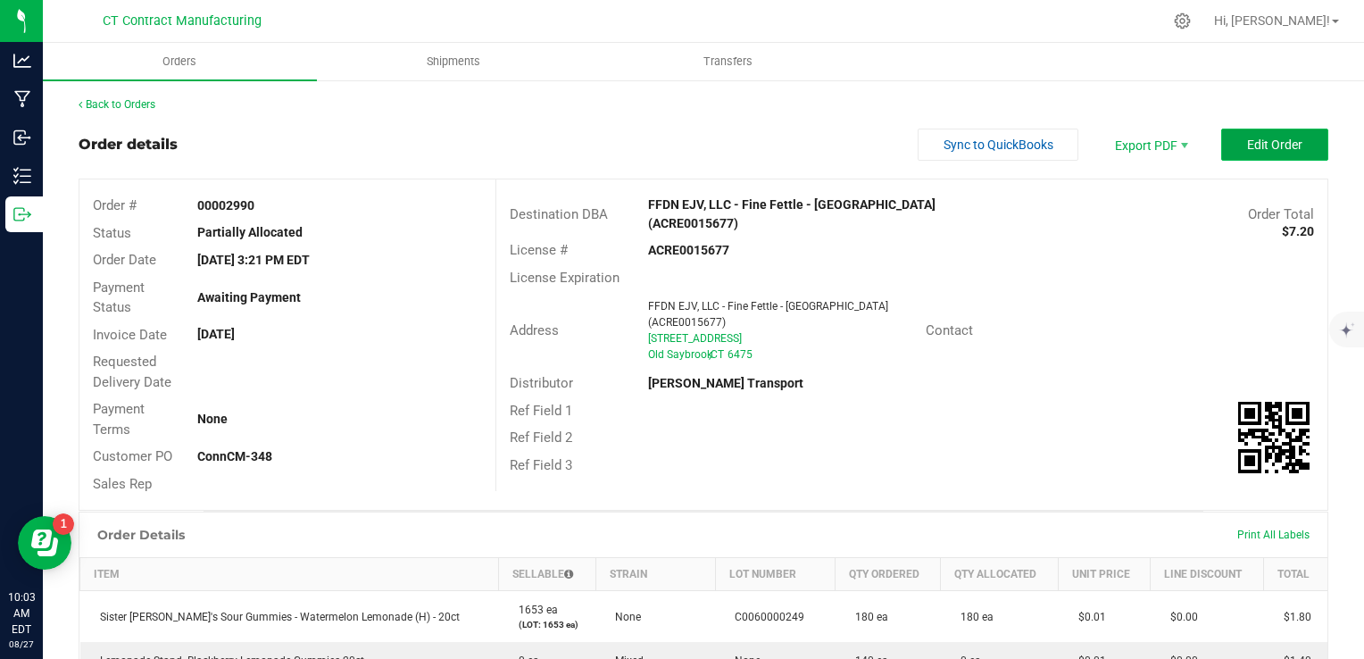
click at [1252, 129] on button "Edit Order" at bounding box center [1274, 145] width 107 height 32
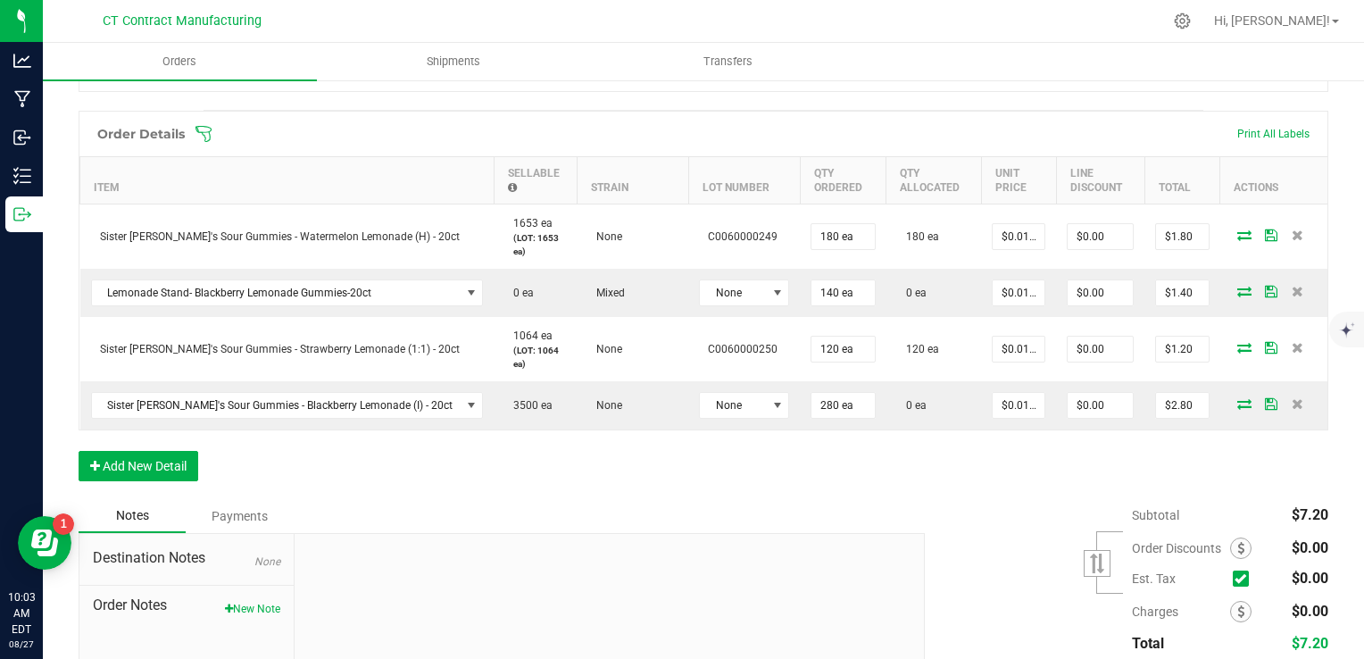
scroll to position [439, 0]
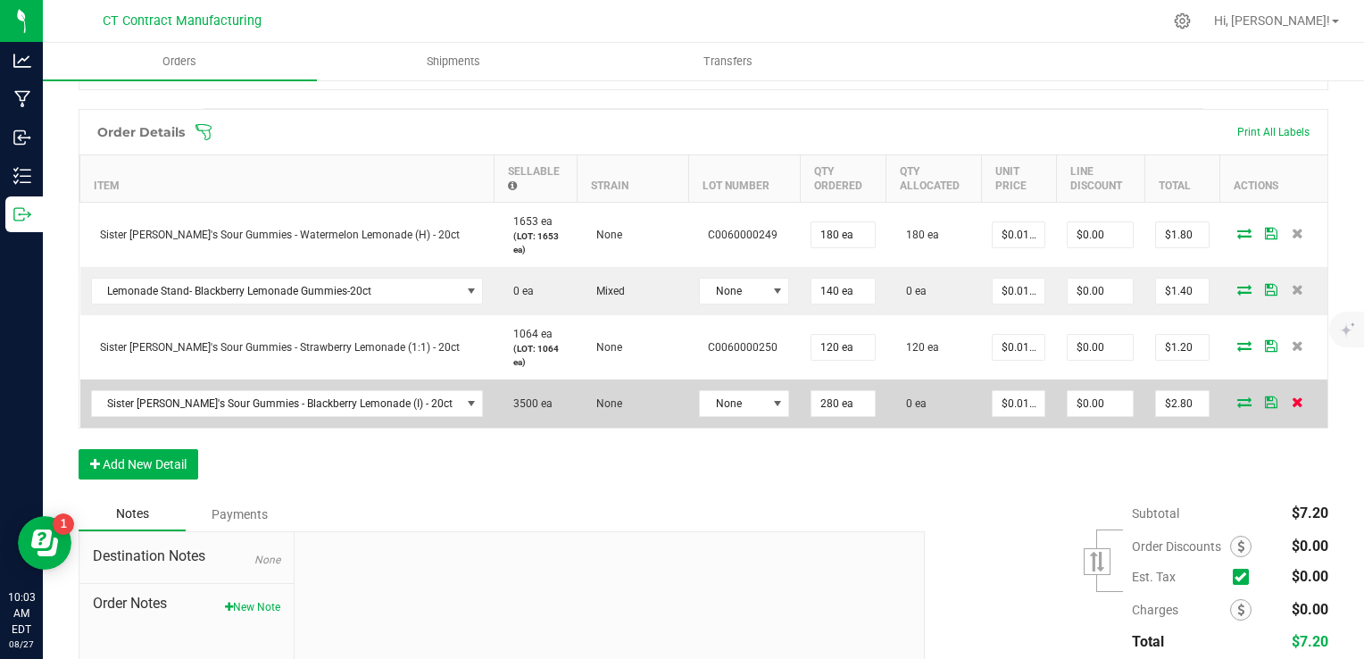
click at [1291, 402] on icon at bounding box center [1297, 401] width 12 height 11
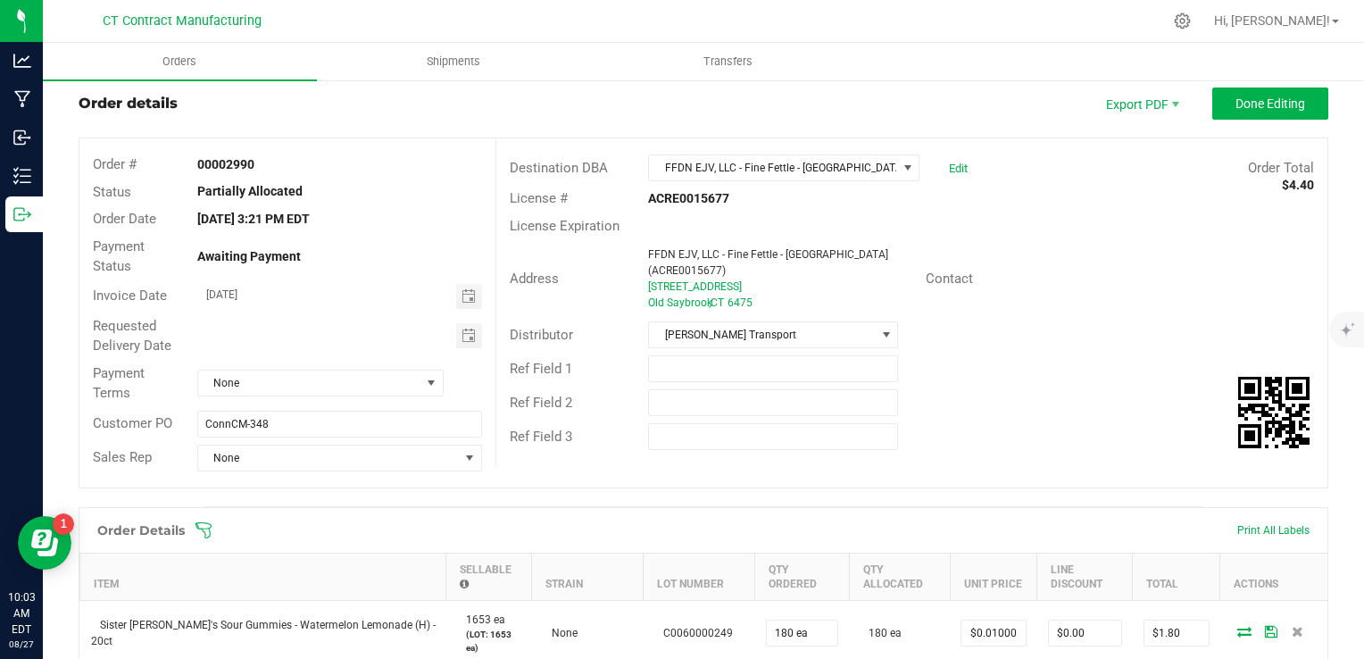
scroll to position [38, 0]
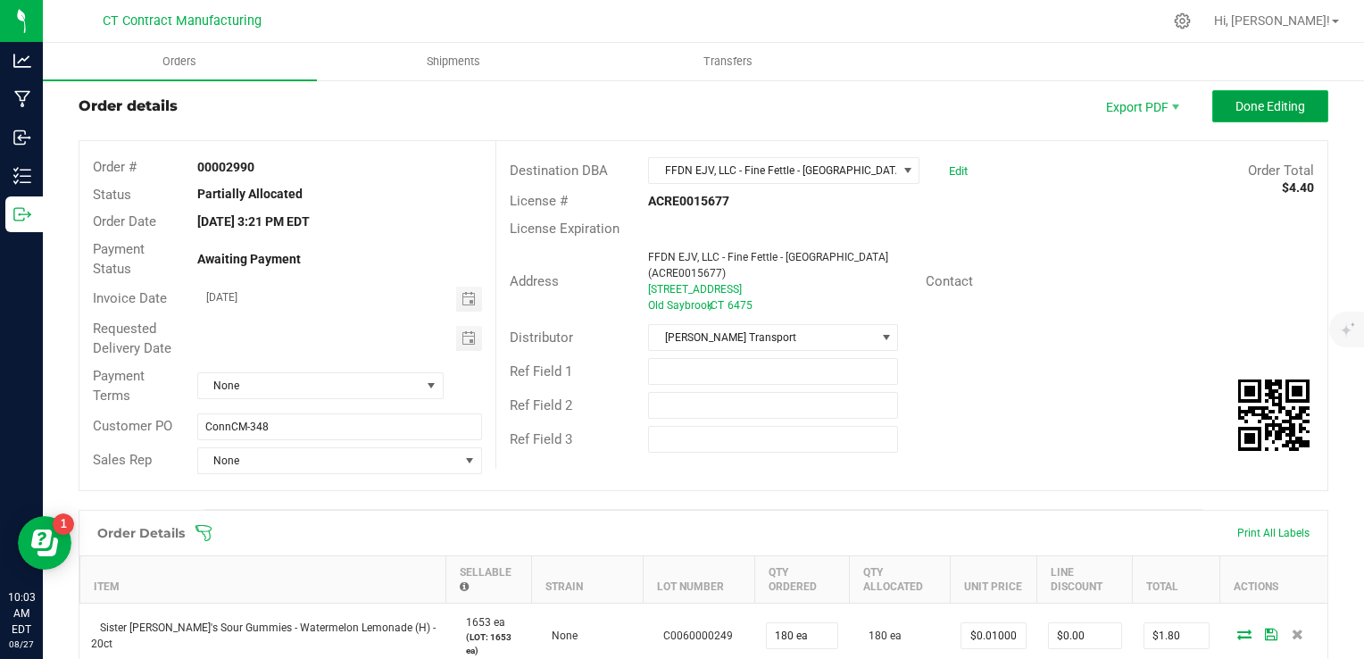
click at [1242, 109] on span "Done Editing" at bounding box center [1270, 106] width 70 height 14
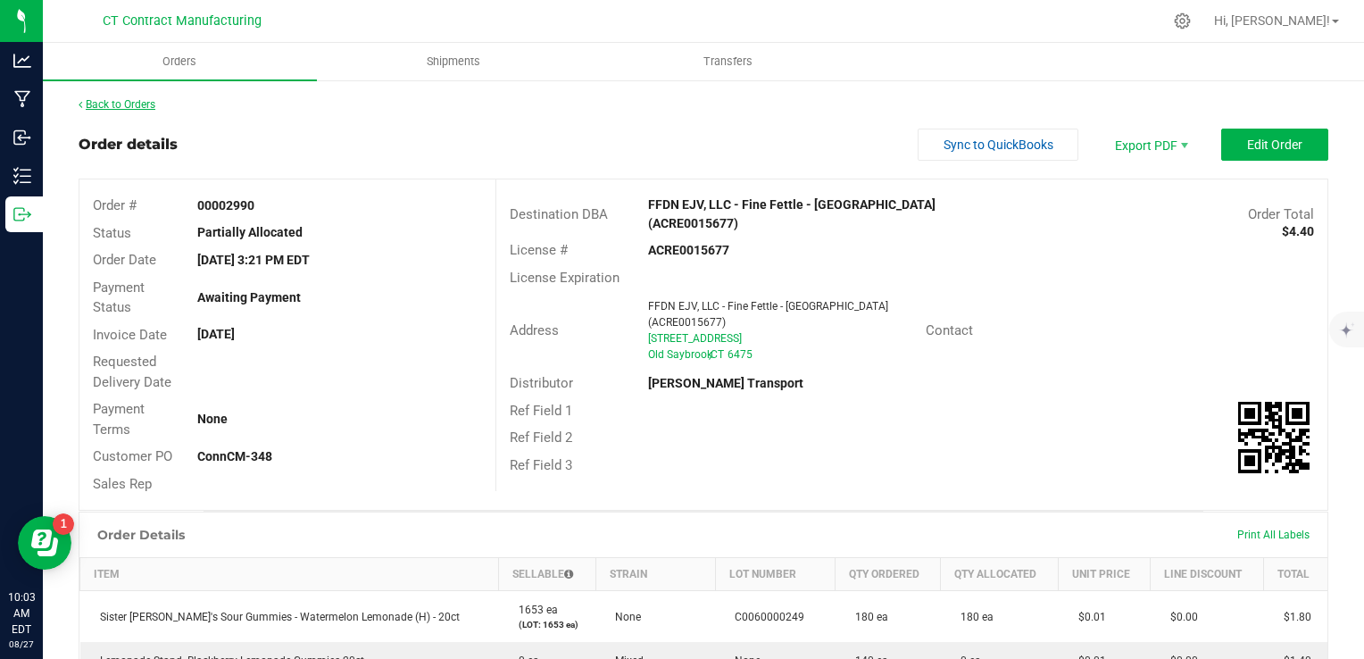
click at [129, 102] on link "Back to Orders" at bounding box center [117, 104] width 77 height 12
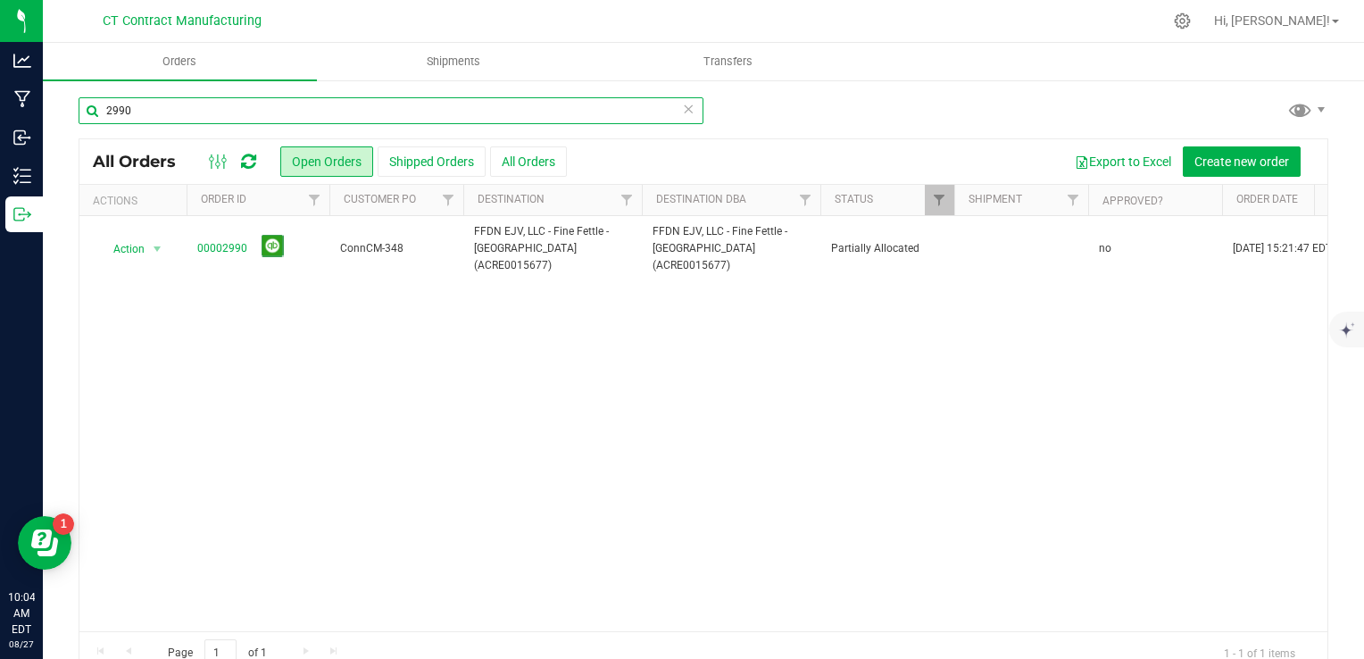
click at [208, 110] on input "2990" at bounding box center [391, 110] width 625 height 27
type input "2991"
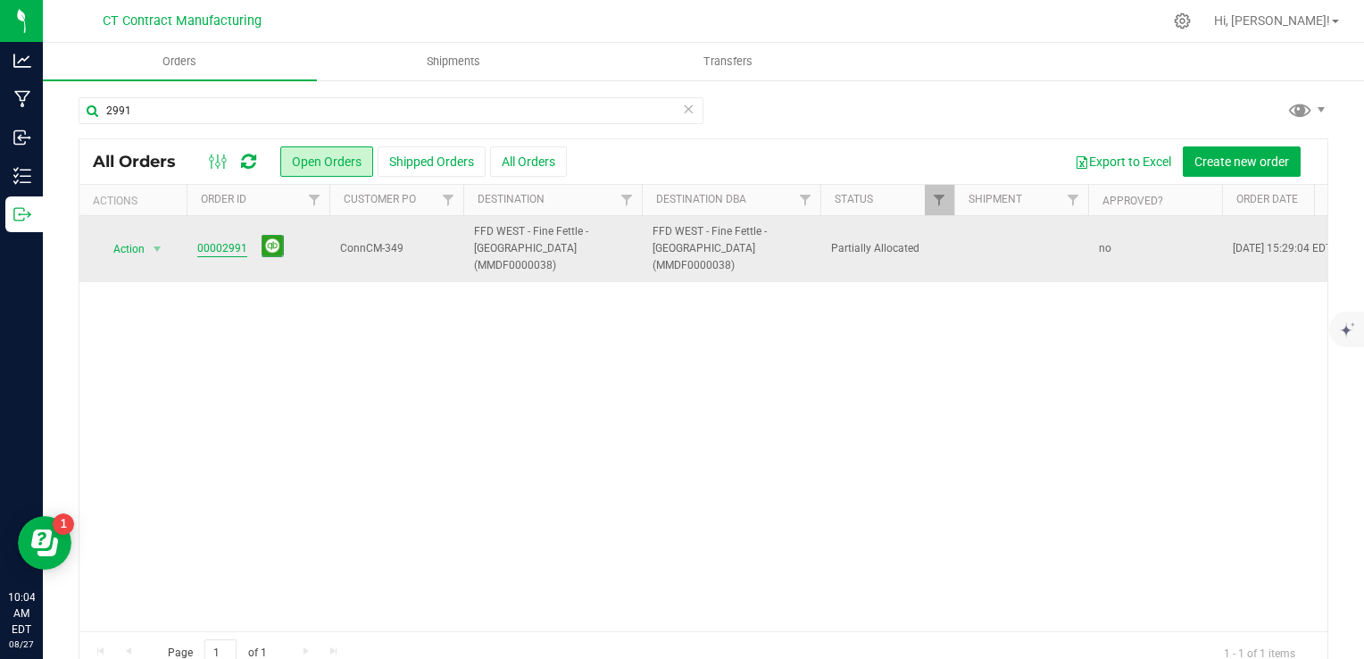
click at [221, 245] on link "00002991" at bounding box center [222, 248] width 50 height 17
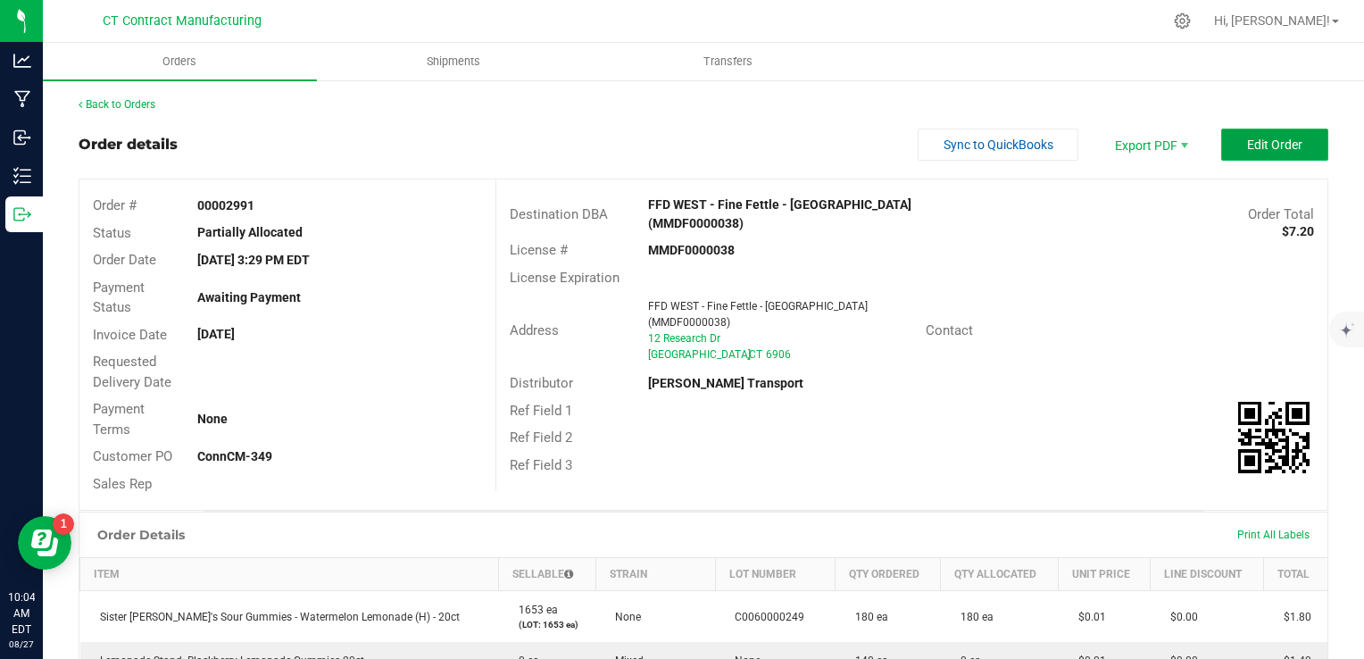
click at [1224, 153] on button "Edit Order" at bounding box center [1274, 145] width 107 height 32
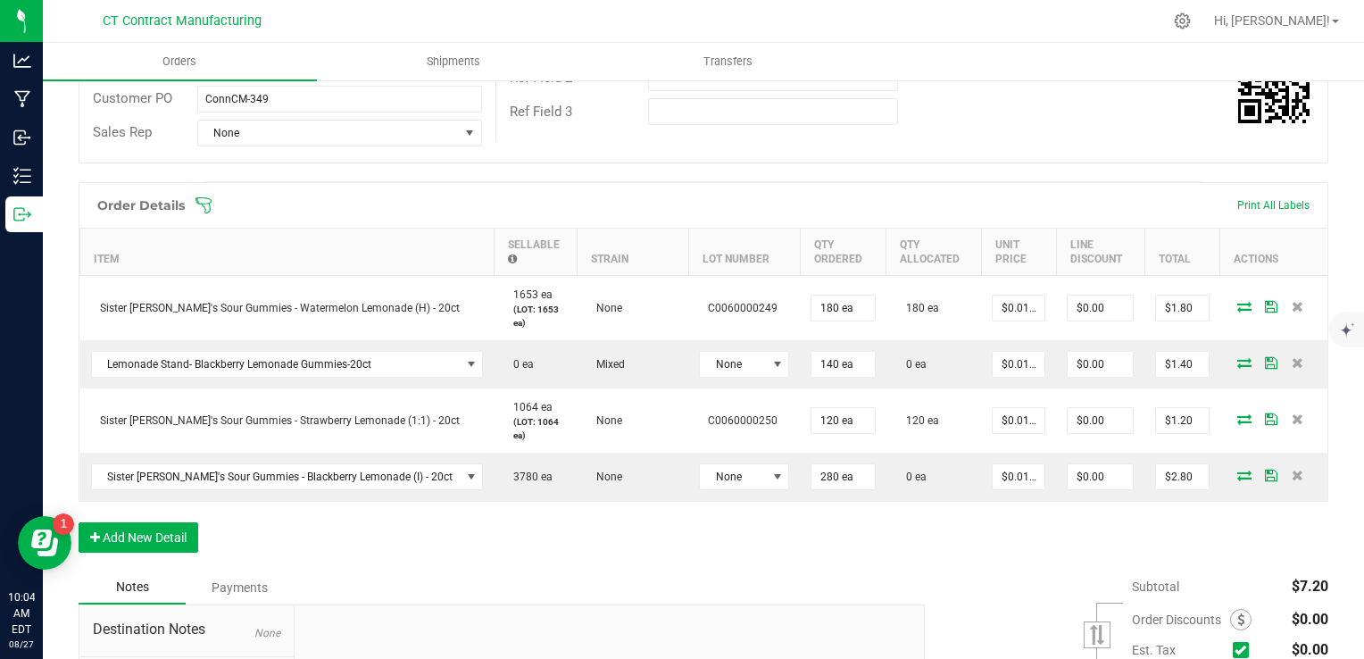
scroll to position [368, 0]
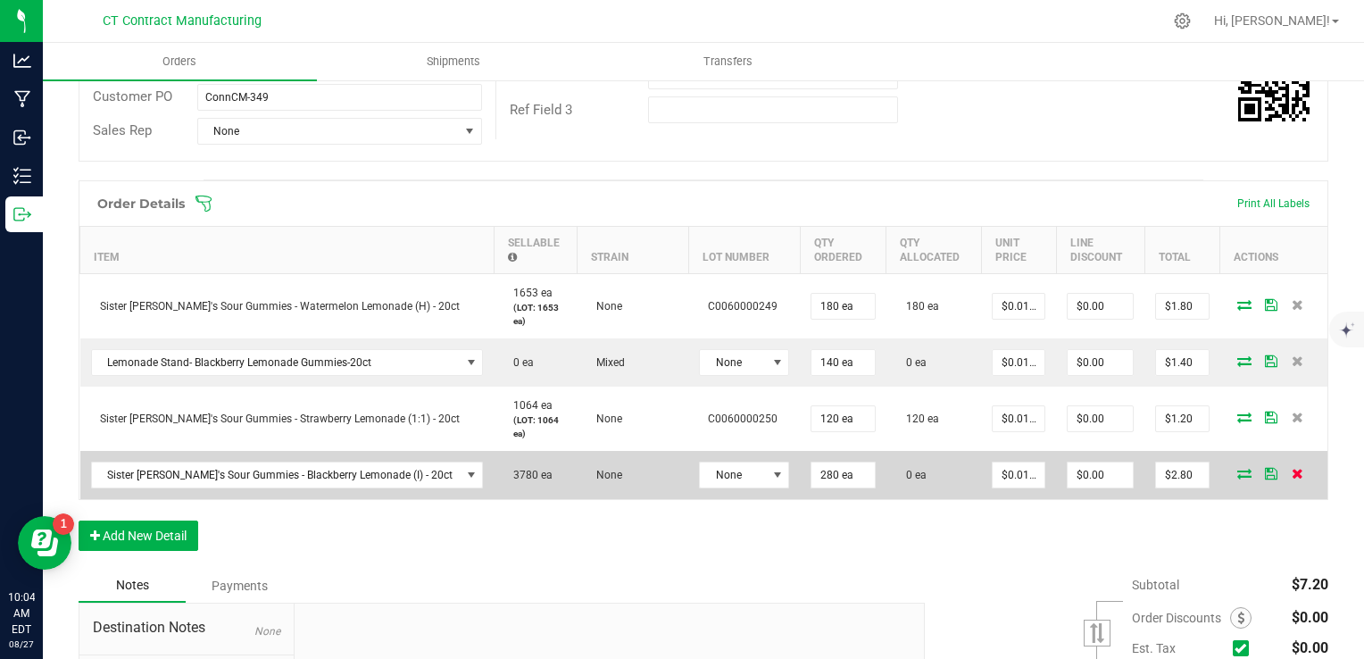
click at [1291, 475] on icon at bounding box center [1297, 473] width 12 height 11
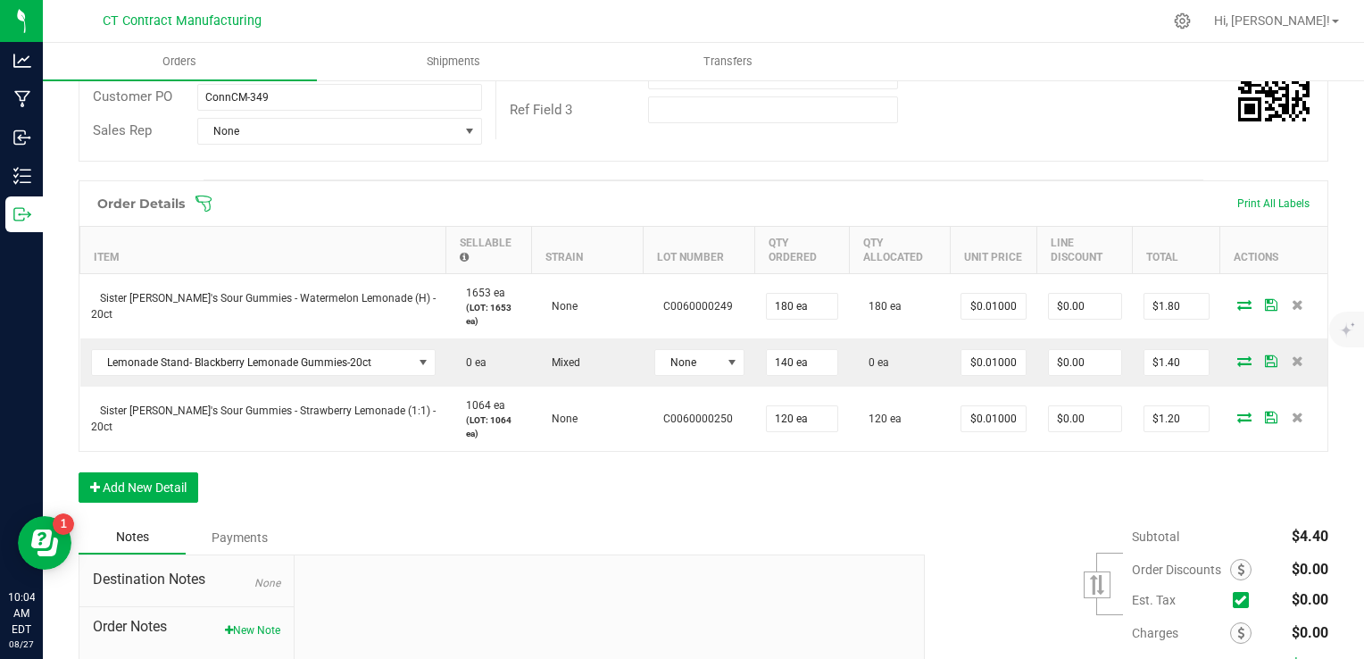
scroll to position [0, 0]
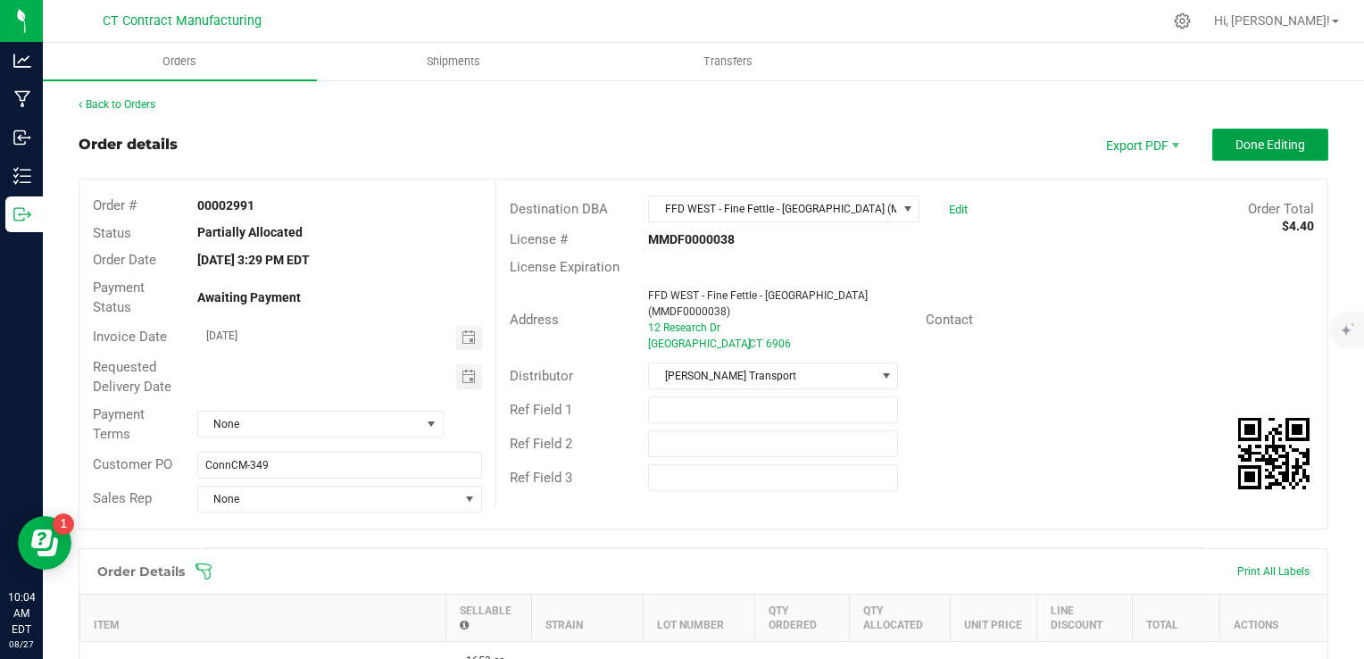
click at [1254, 137] on span "Done Editing" at bounding box center [1270, 144] width 70 height 14
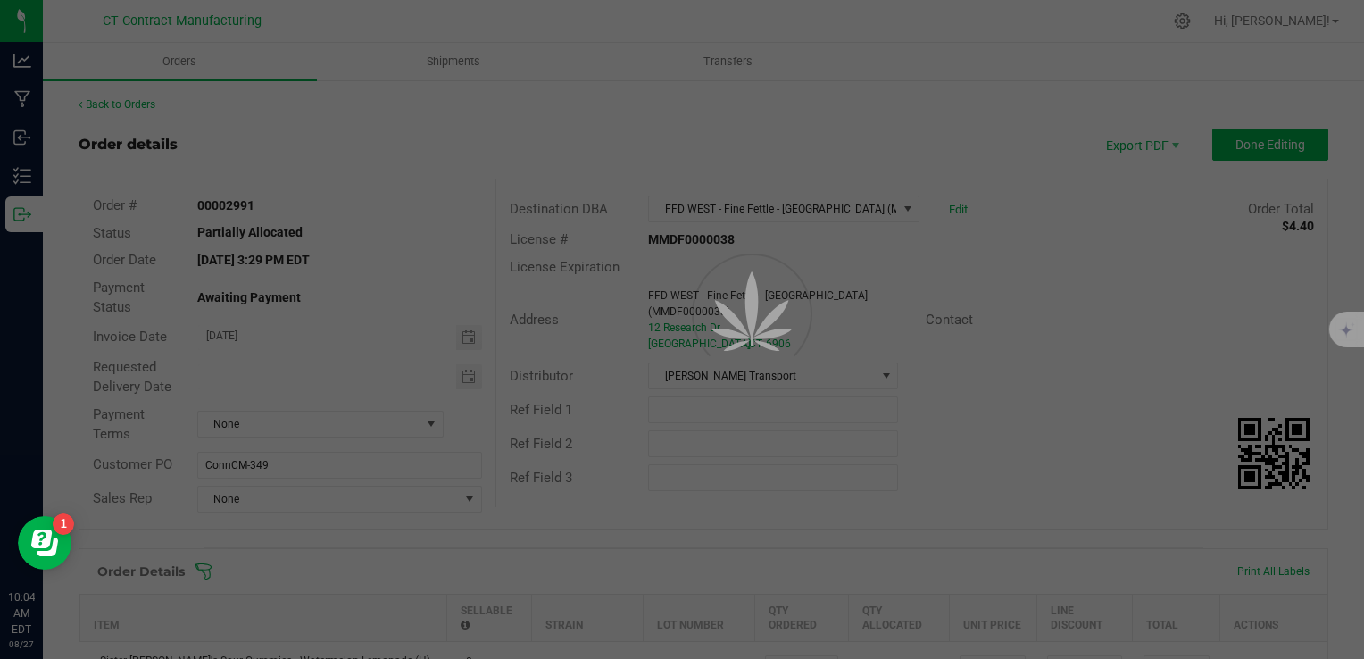
click at [737, 313] on div at bounding box center [727, 353] width 80 height 80
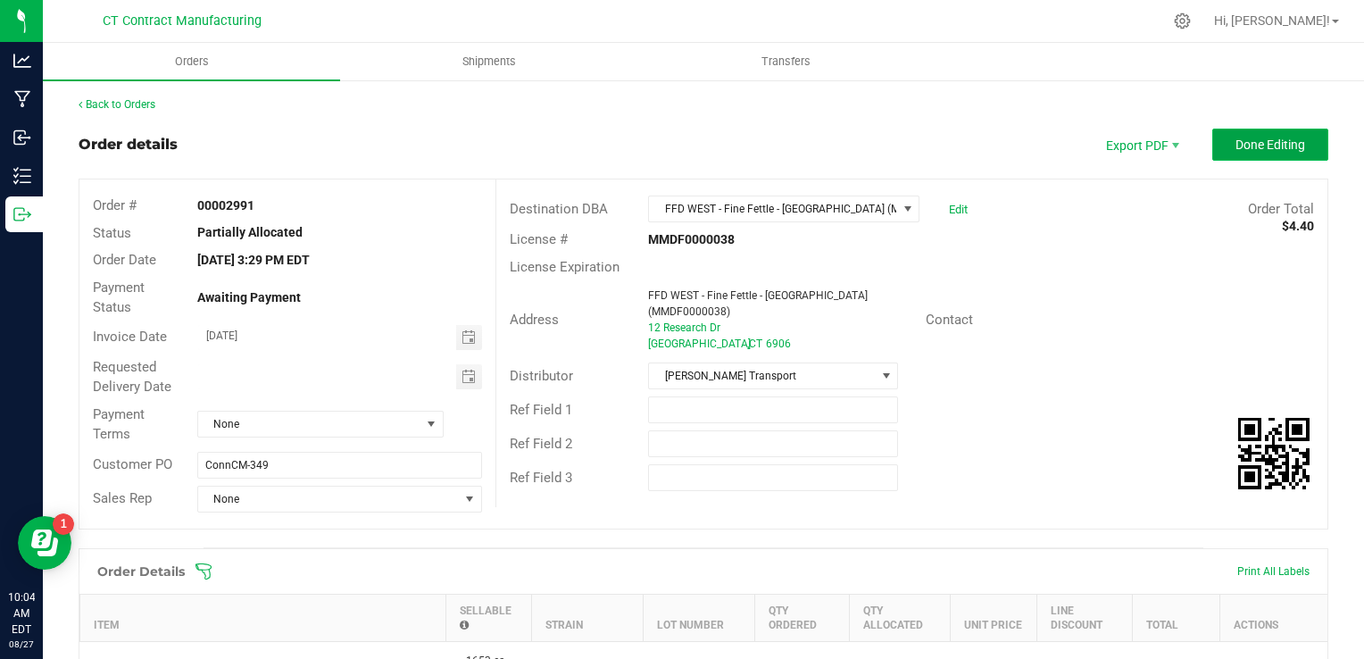
click at [1235, 145] on span "Done Editing" at bounding box center [1270, 144] width 70 height 14
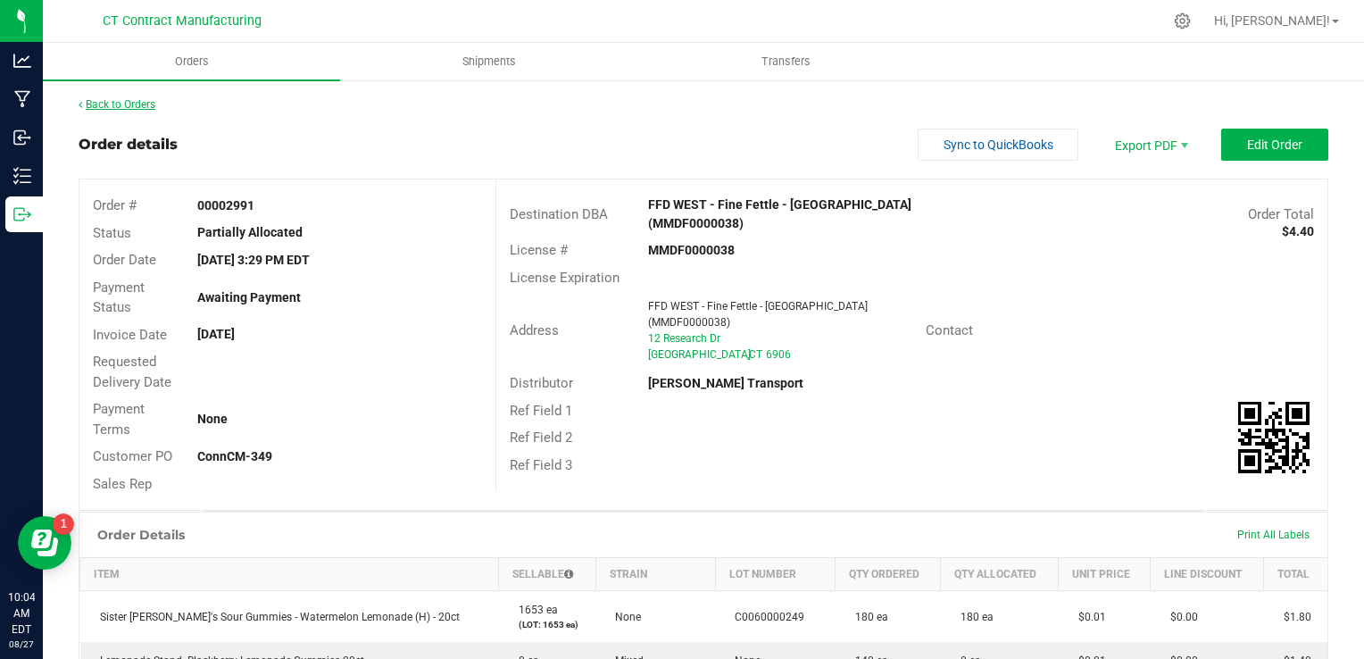
click at [95, 104] on link "Back to Orders" at bounding box center [117, 104] width 77 height 12
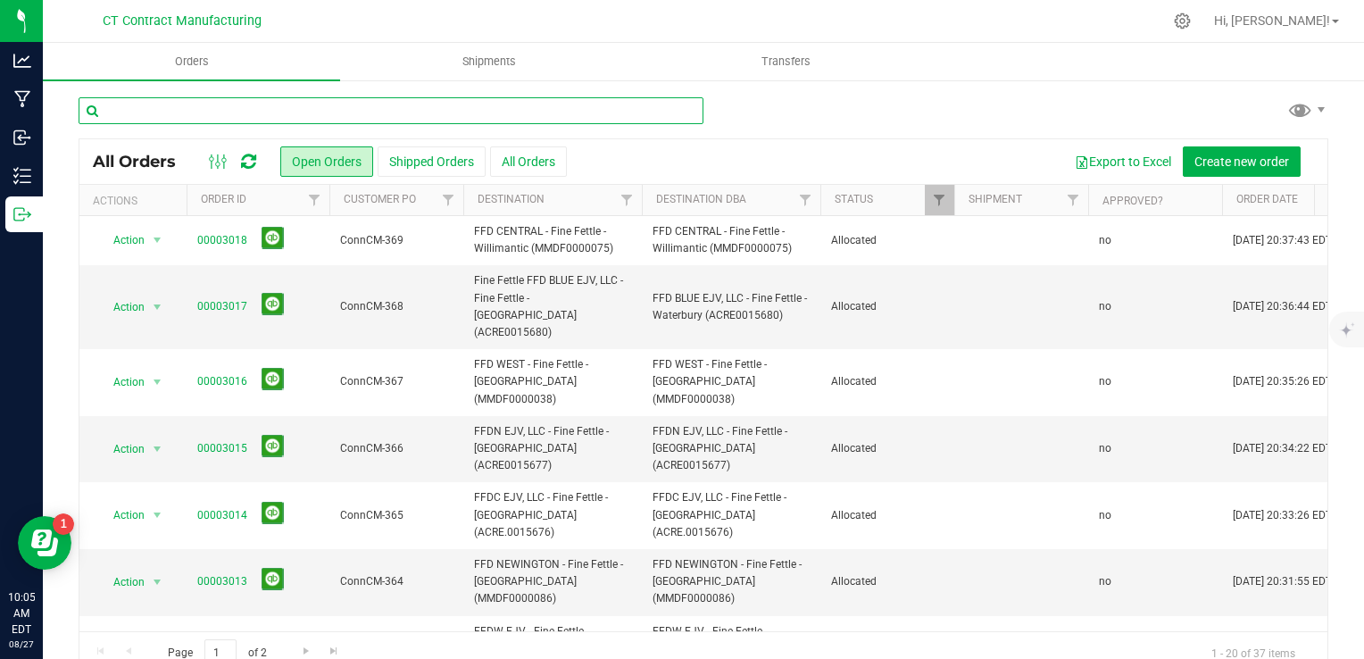
click at [220, 123] on input "text" at bounding box center [391, 110] width 625 height 27
type input "2989"
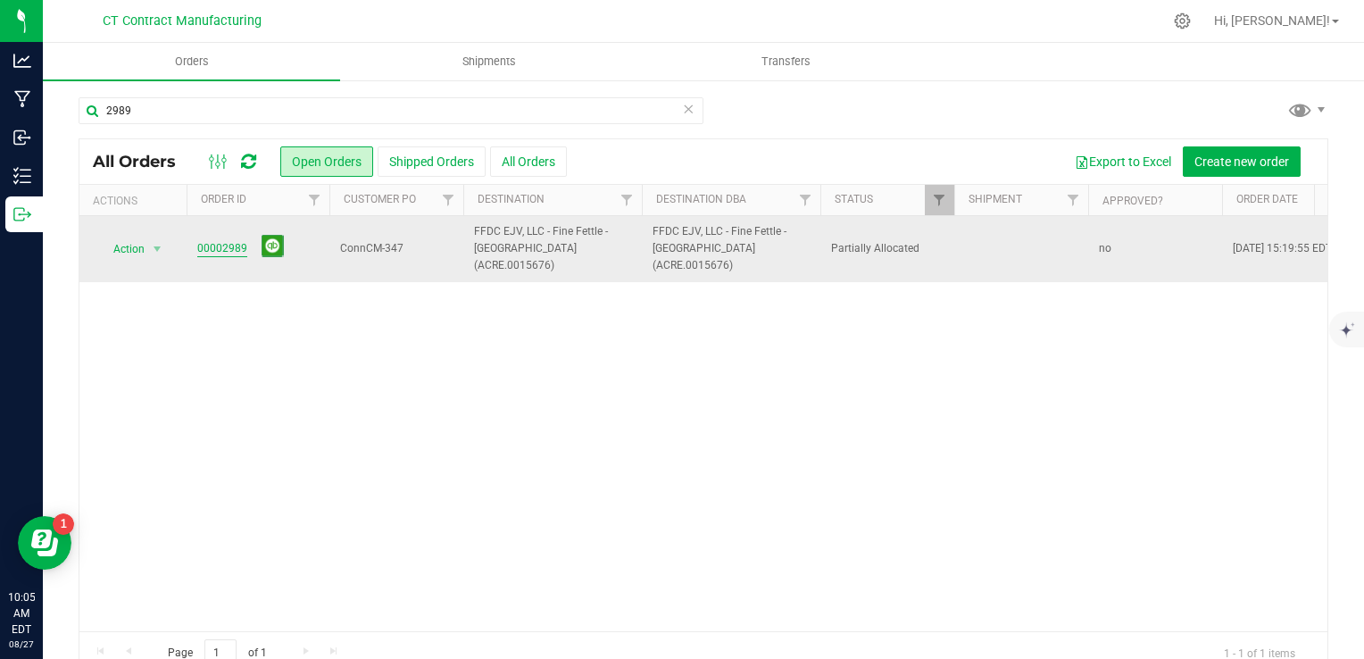
click at [204, 245] on link "00002989" at bounding box center [222, 248] width 50 height 17
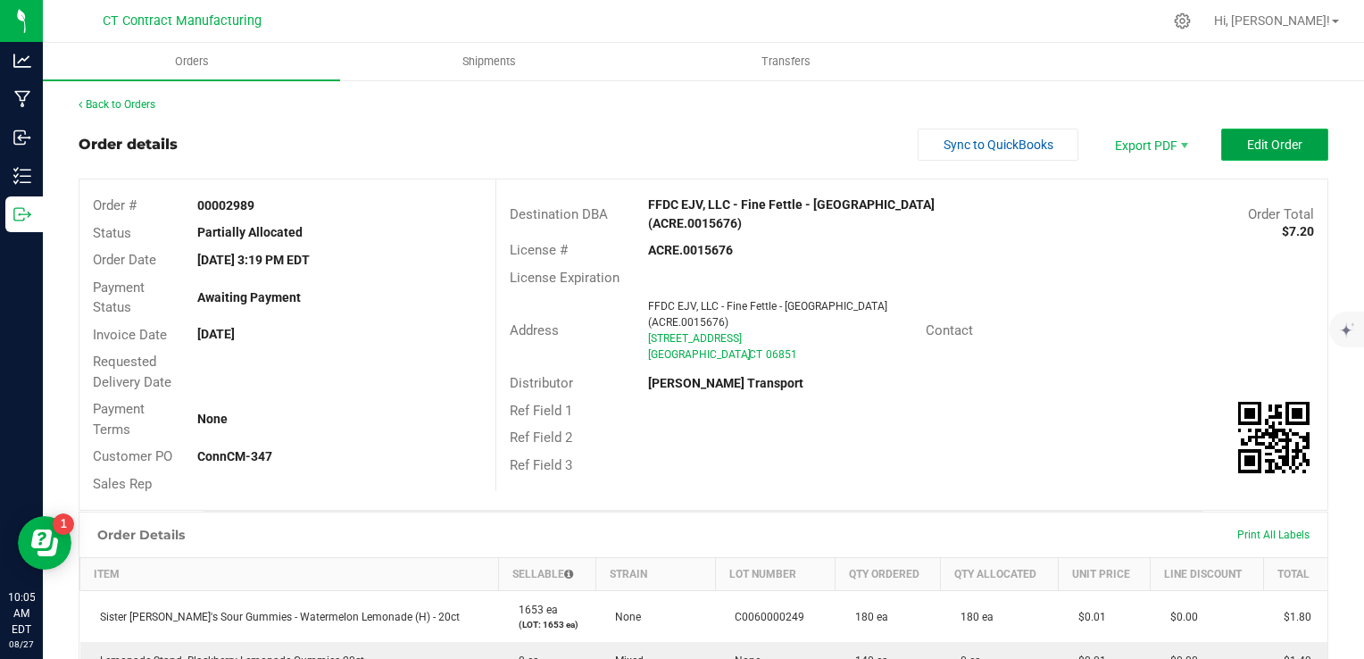
click at [1274, 152] on button "Edit Order" at bounding box center [1274, 145] width 107 height 32
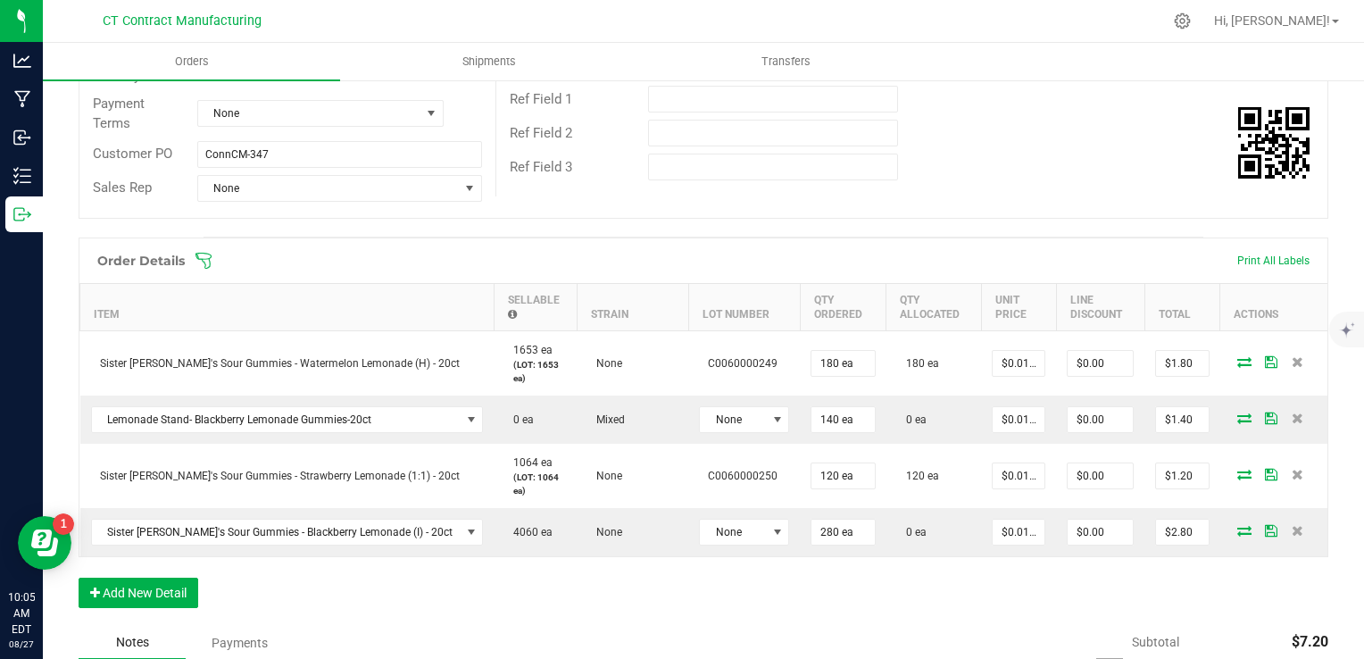
scroll to position [320, 0]
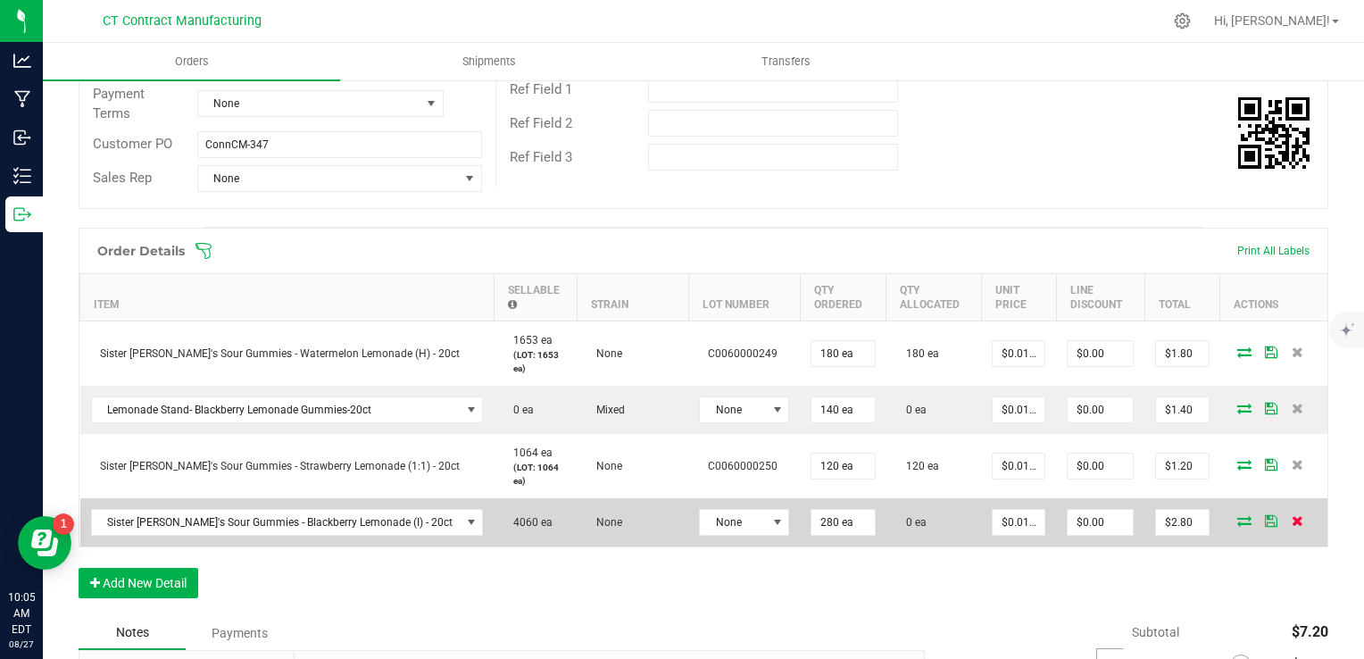
click at [1291, 518] on icon at bounding box center [1297, 520] width 12 height 11
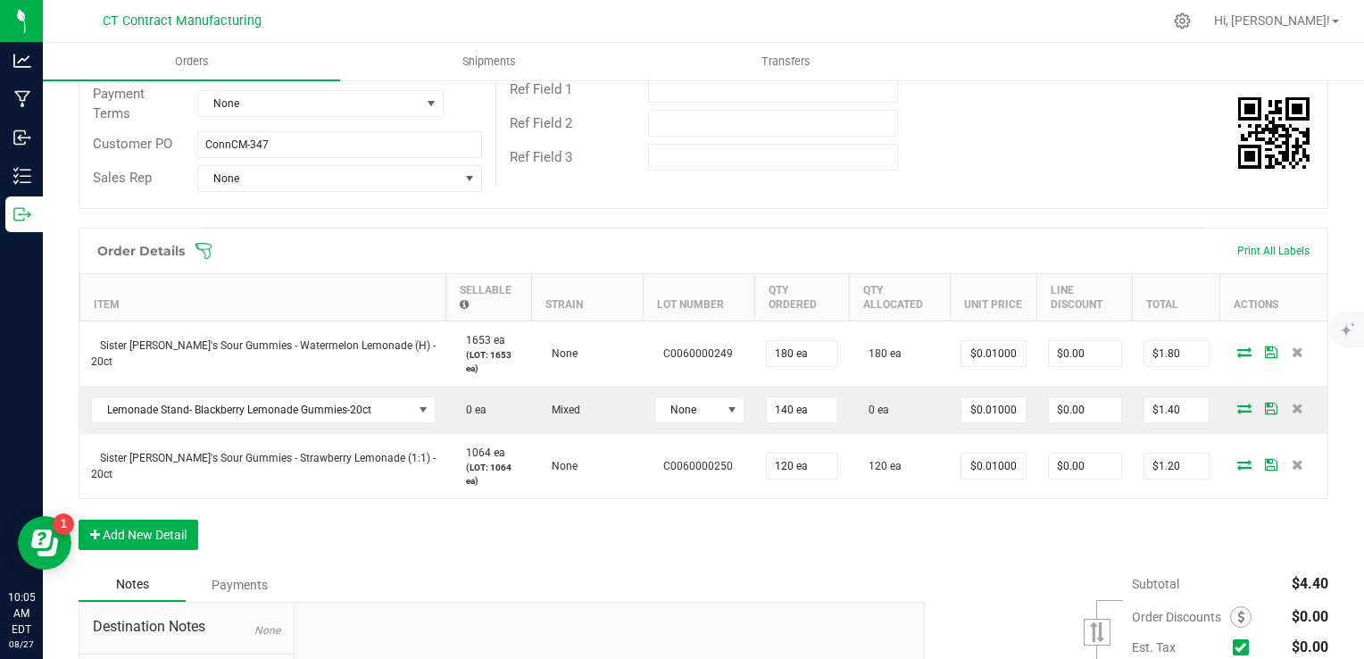
scroll to position [0, 0]
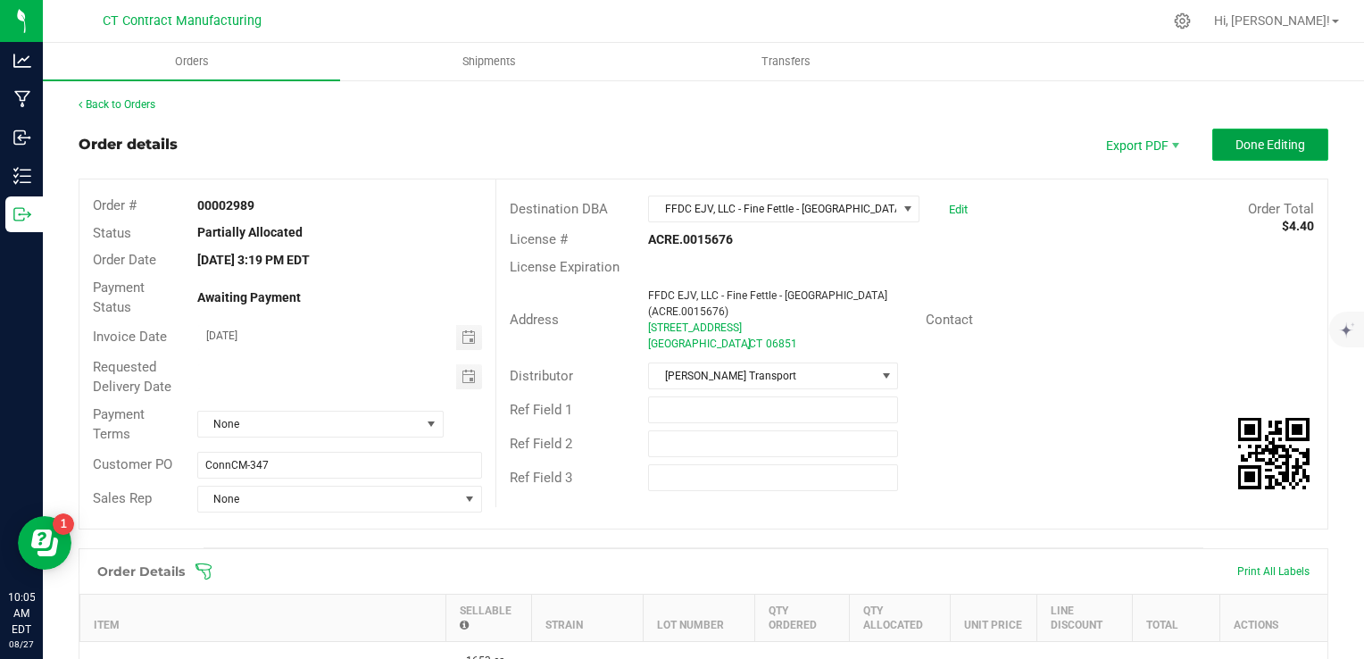
click at [1261, 137] on span "Done Editing" at bounding box center [1270, 144] width 70 height 14
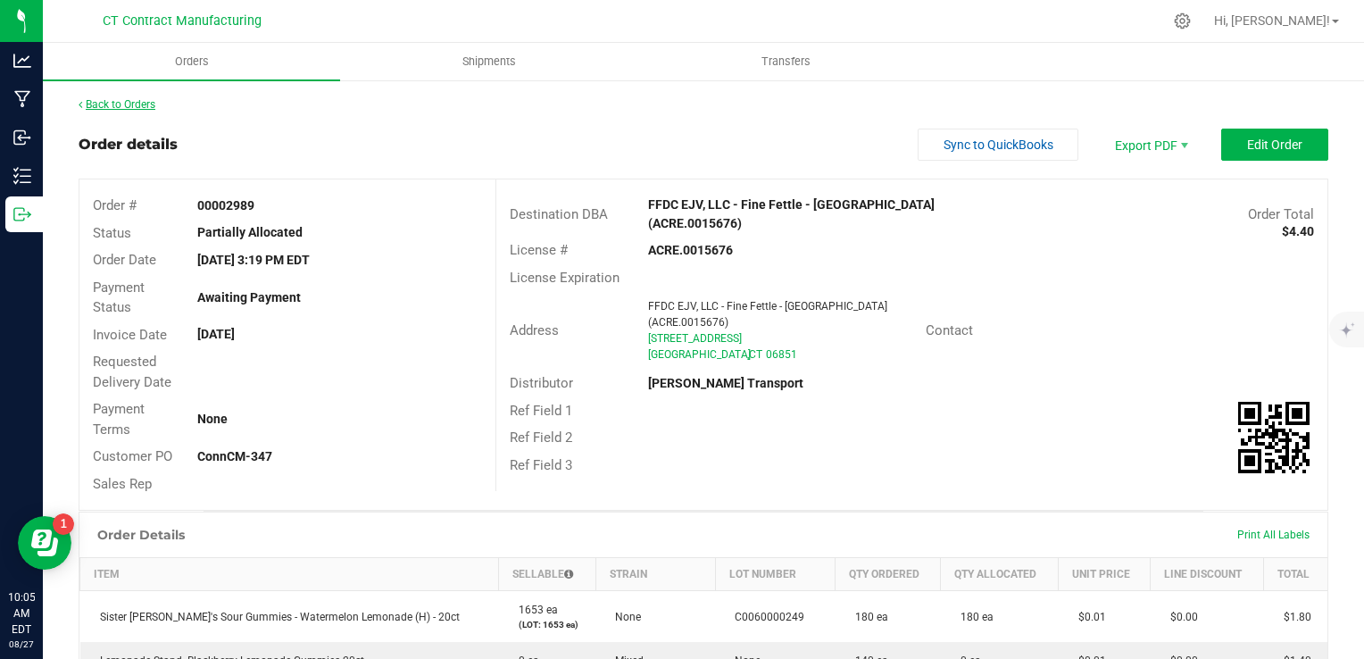
click at [130, 102] on link "Back to Orders" at bounding box center [117, 104] width 77 height 12
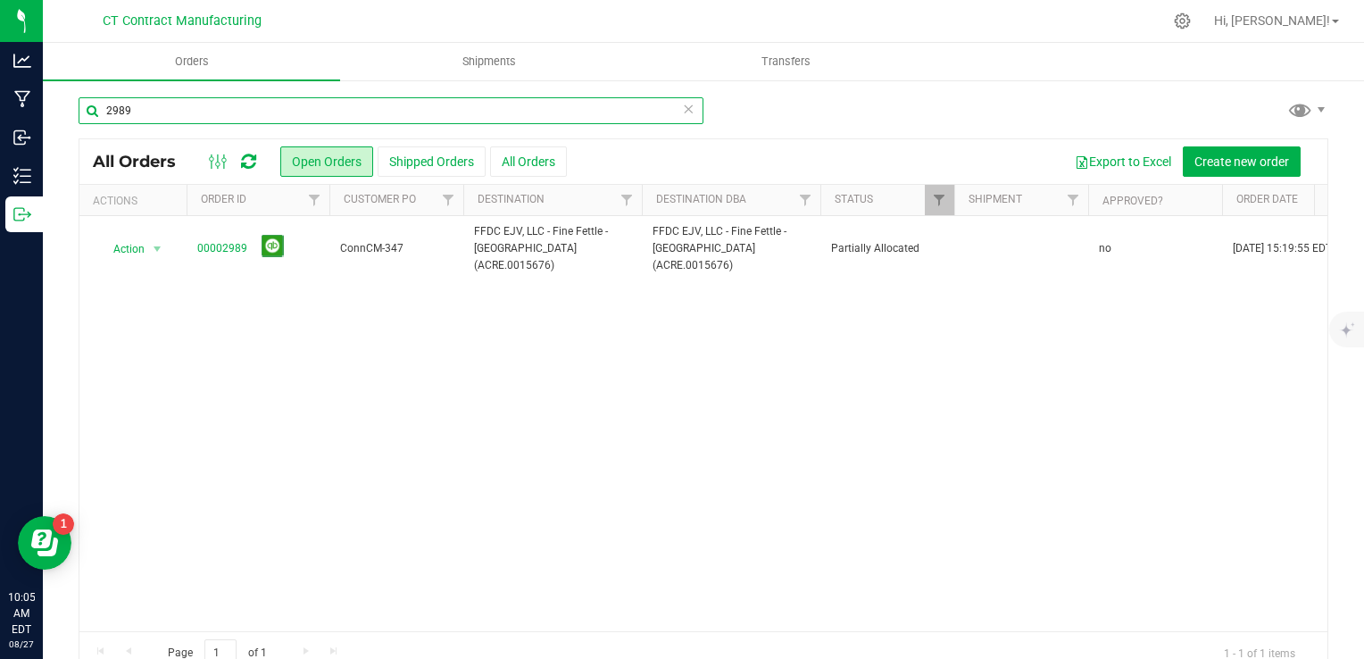
click at [162, 107] on input "2989" at bounding box center [391, 110] width 625 height 27
type input "2992"
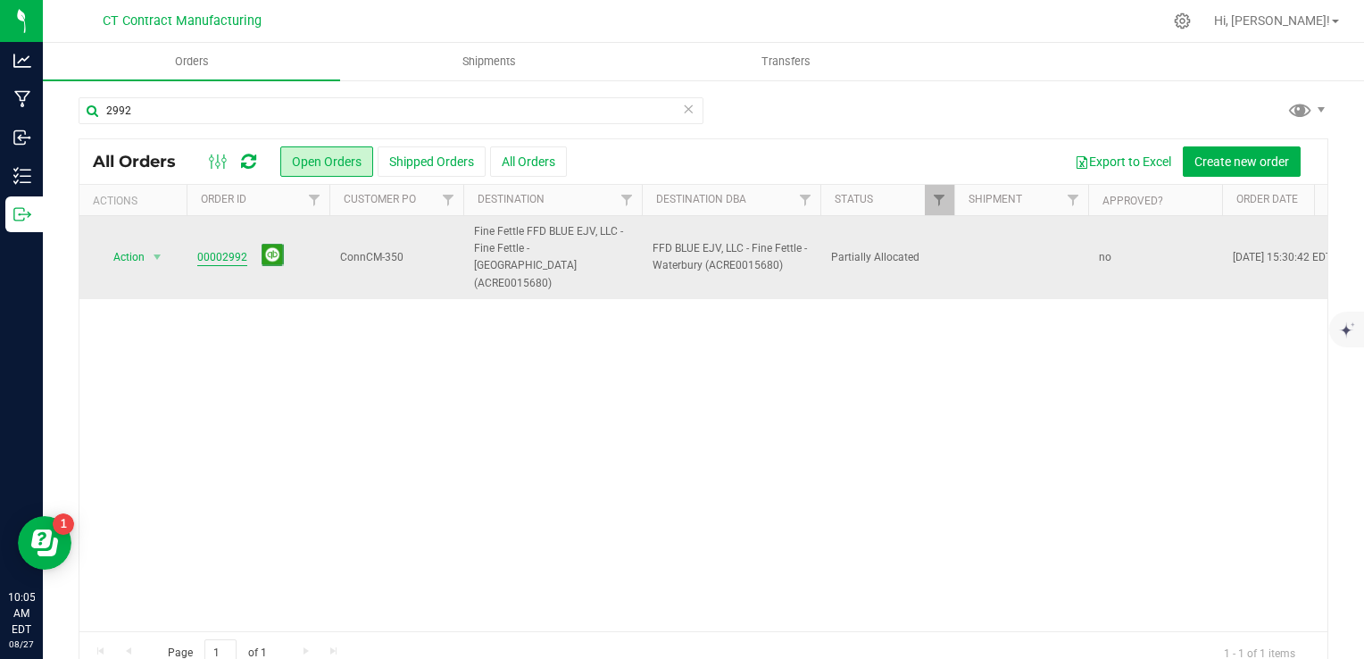
click at [221, 249] on link "00002992" at bounding box center [222, 257] width 50 height 17
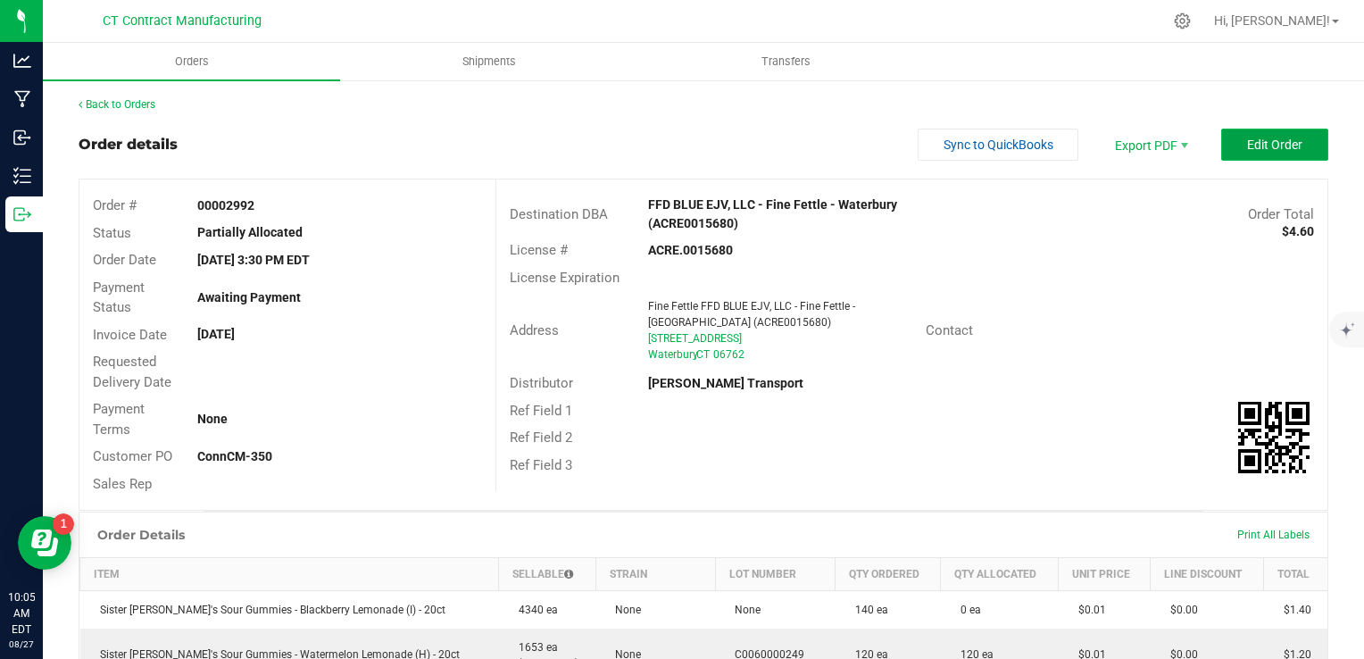
click at [1253, 130] on button "Edit Order" at bounding box center [1274, 145] width 107 height 32
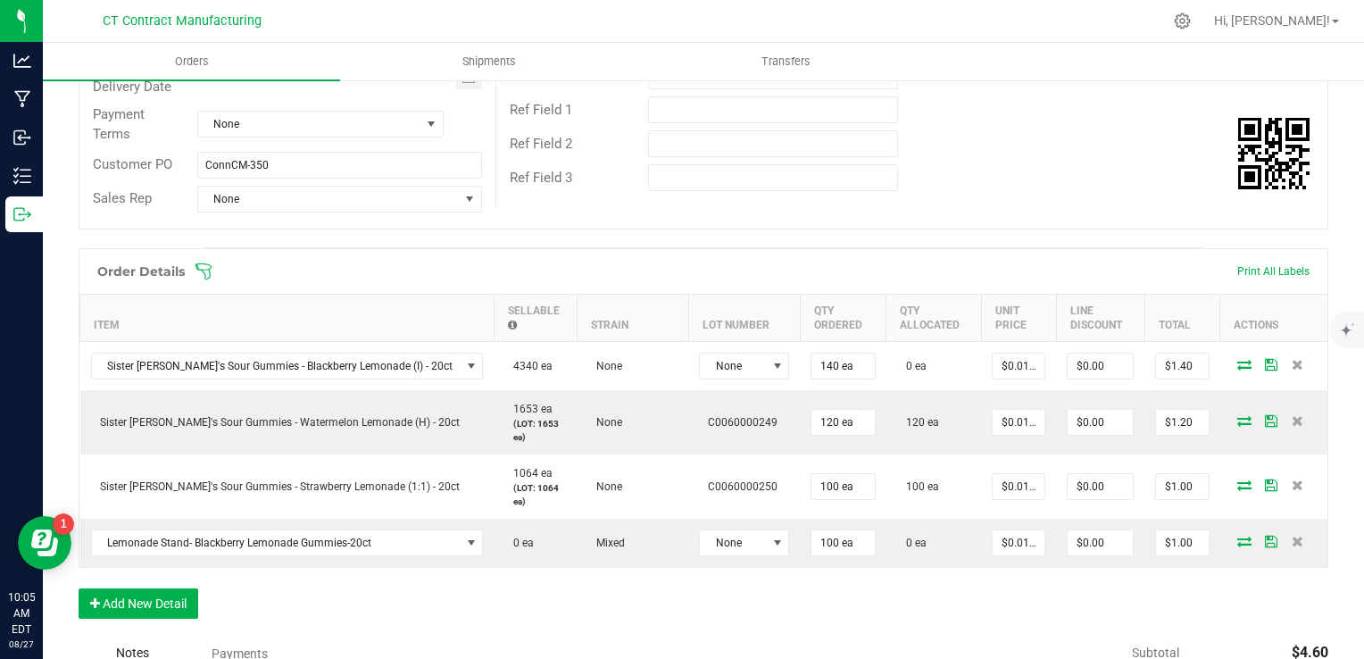
scroll to position [307, 0]
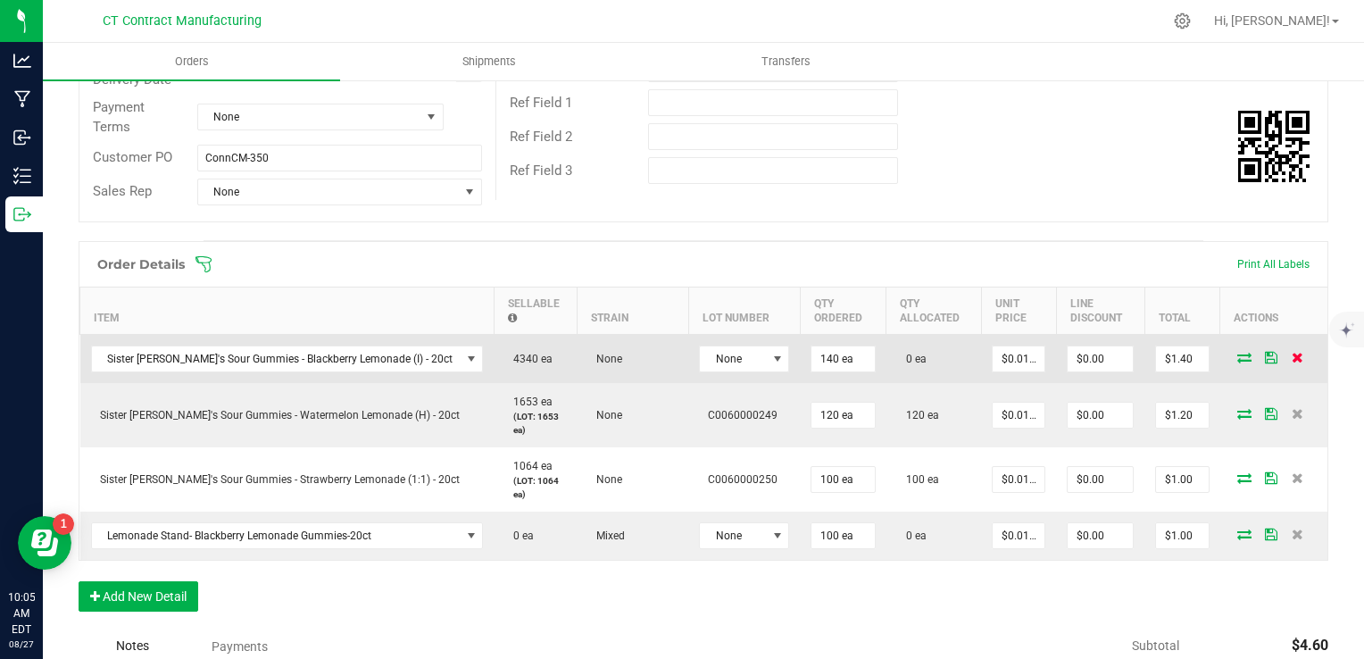
click at [1291, 353] on icon at bounding box center [1297, 357] width 12 height 11
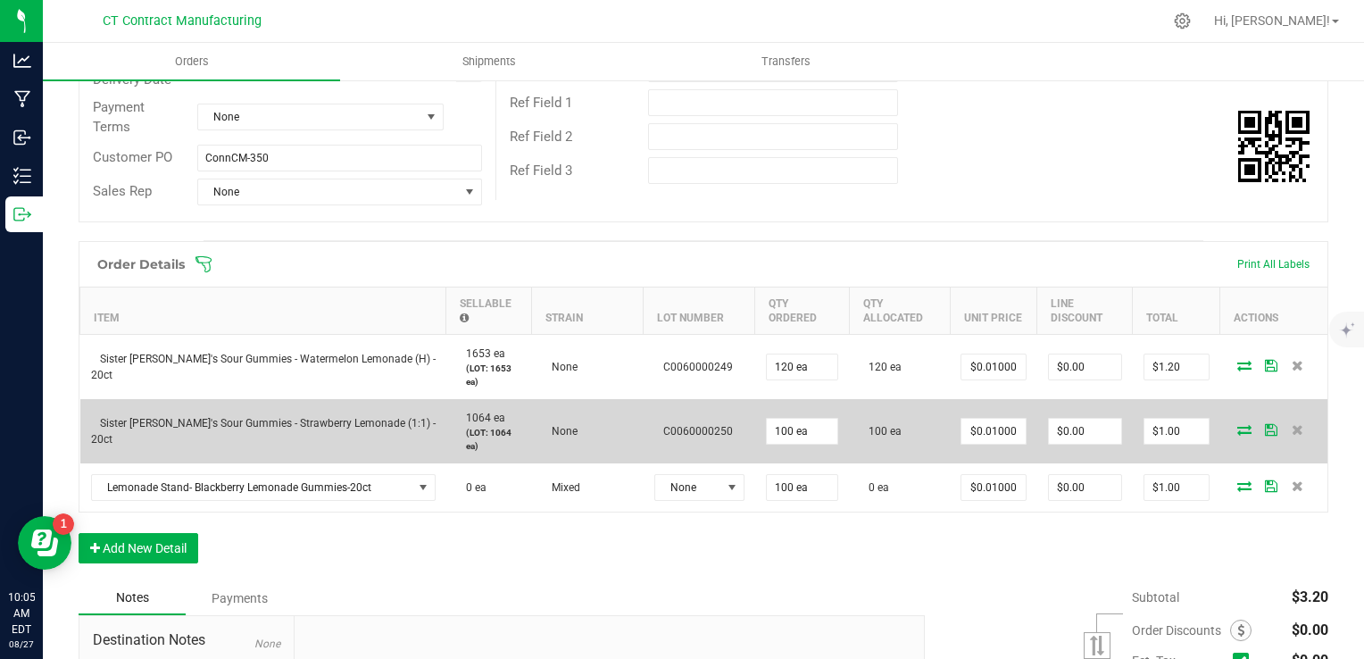
scroll to position [0, 0]
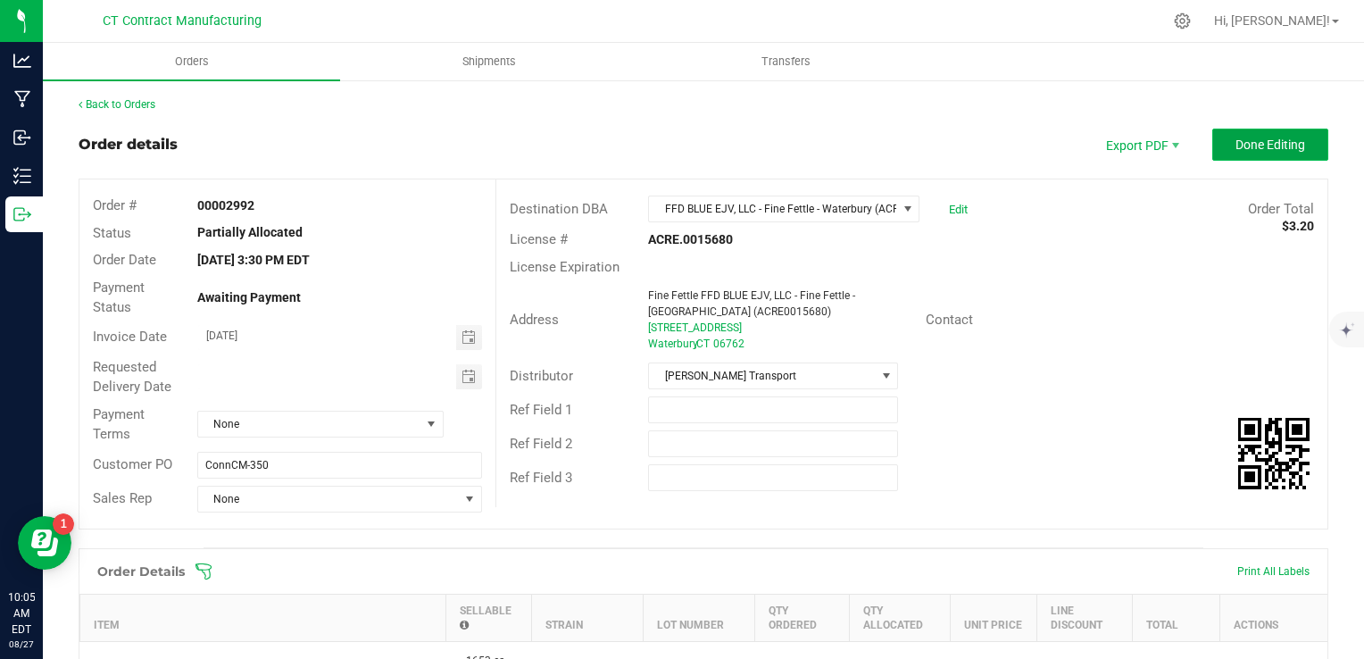
click at [1253, 144] on span "Done Editing" at bounding box center [1270, 144] width 70 height 14
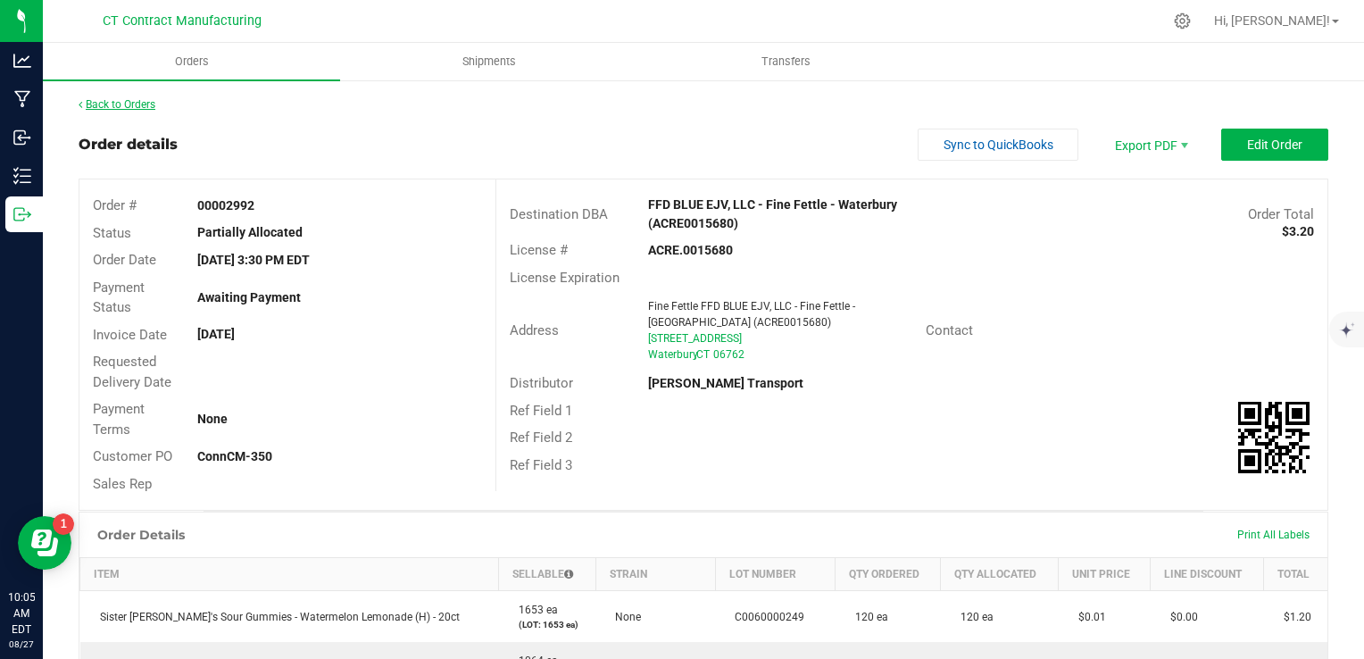
click at [138, 104] on link "Back to Orders" at bounding box center [117, 104] width 77 height 12
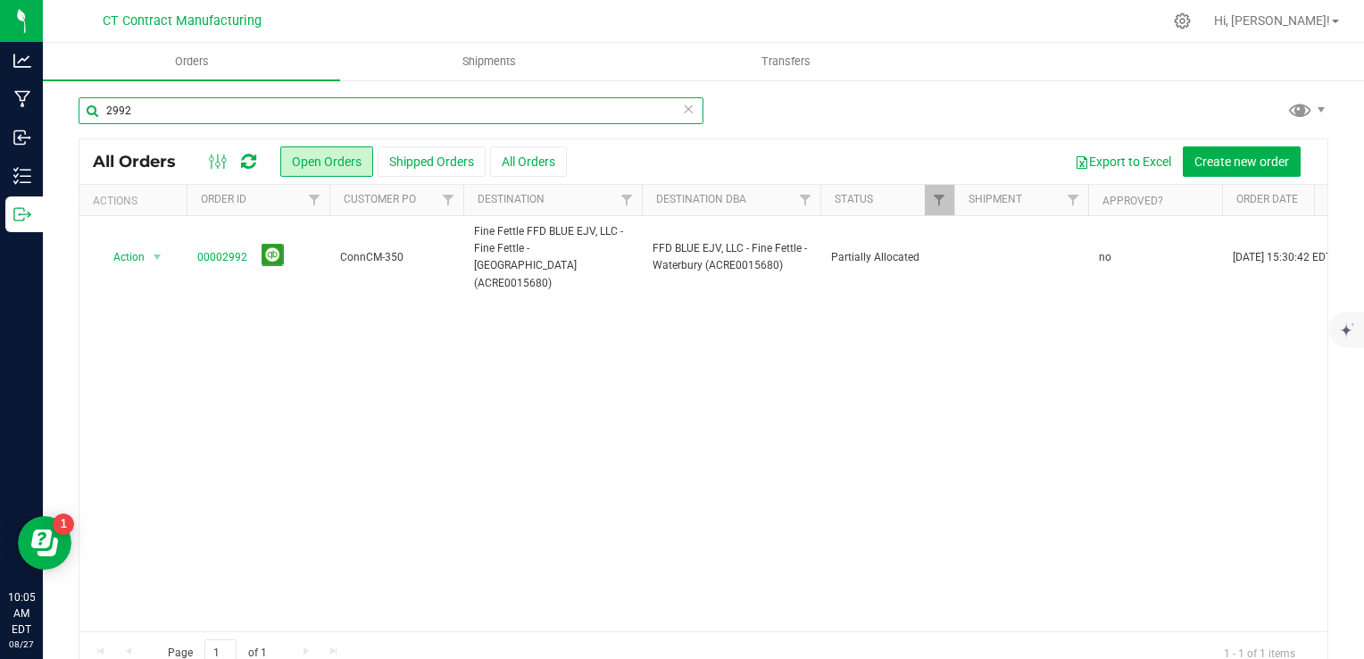
click at [143, 117] on input "2992" at bounding box center [391, 110] width 625 height 27
type input "2986"
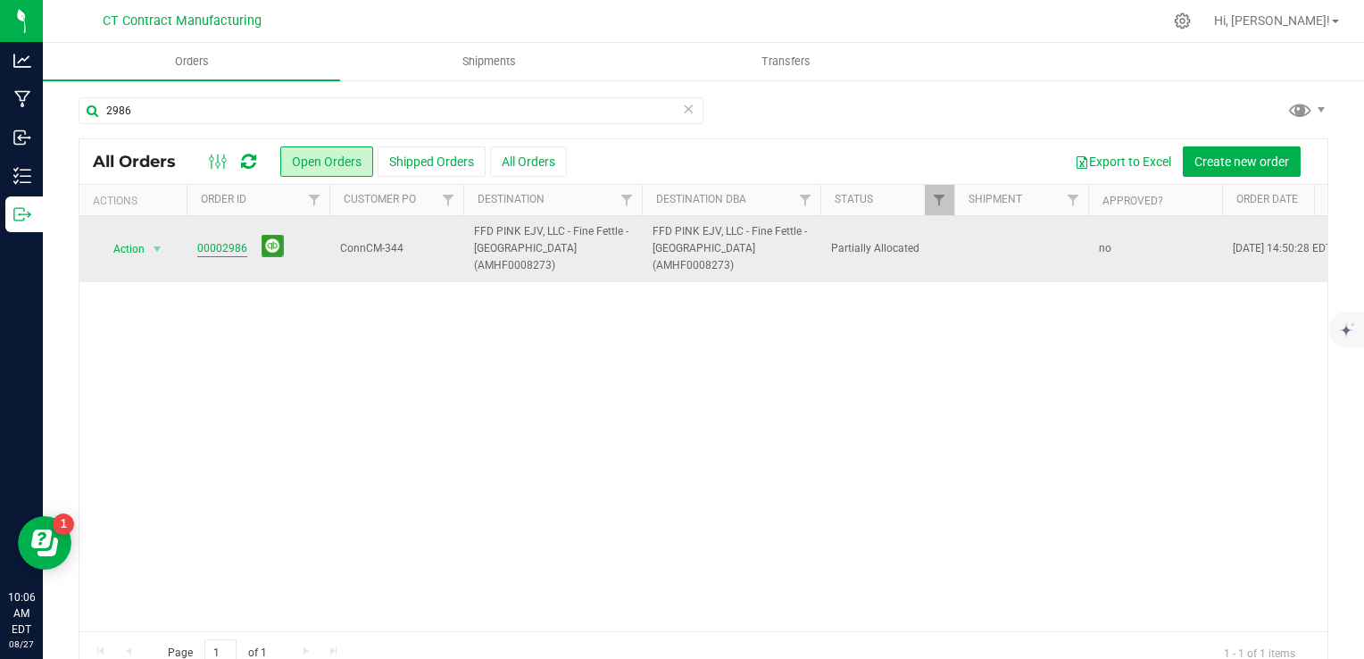
click at [228, 240] on link "00002986" at bounding box center [222, 248] width 50 height 17
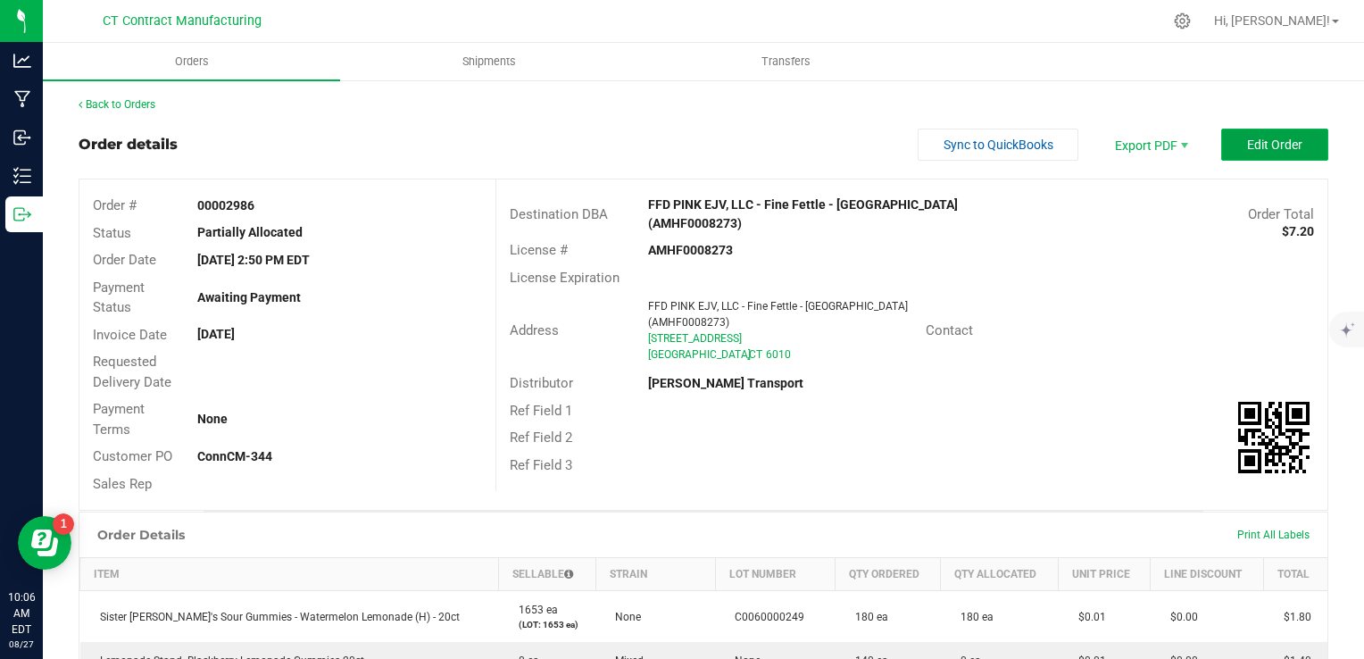
click at [1251, 145] on span "Edit Order" at bounding box center [1274, 144] width 55 height 14
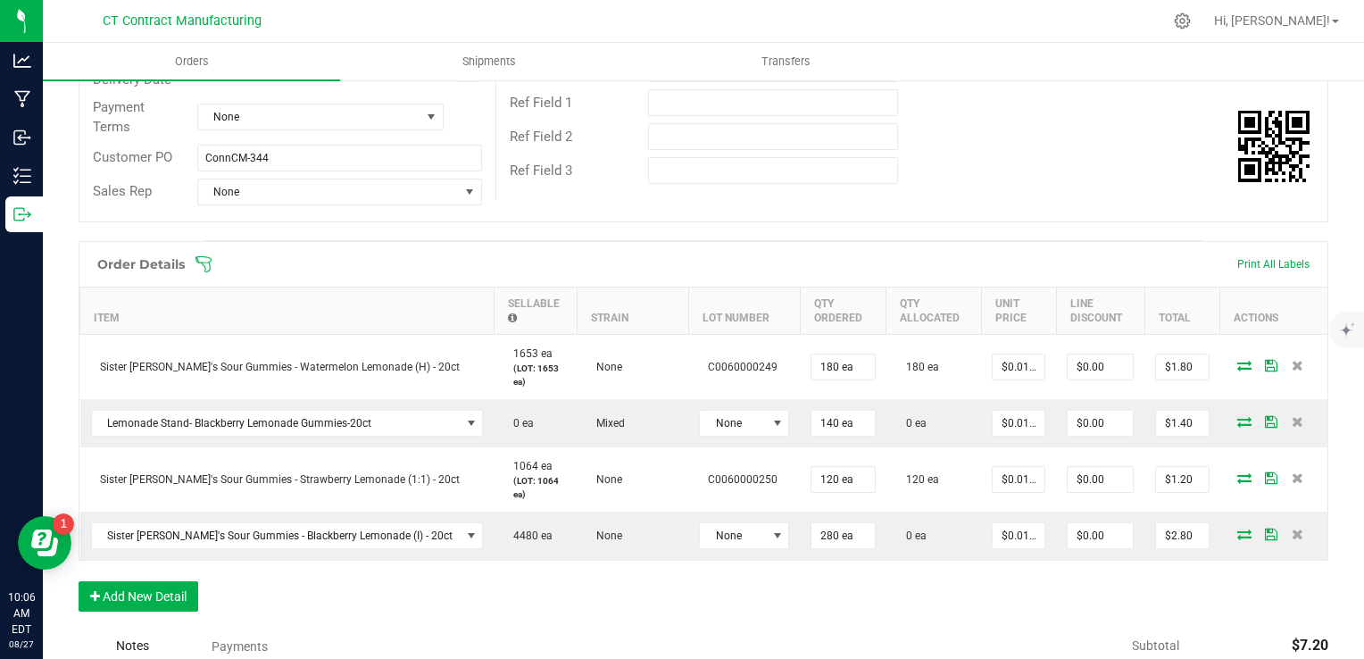
scroll to position [307, 0]
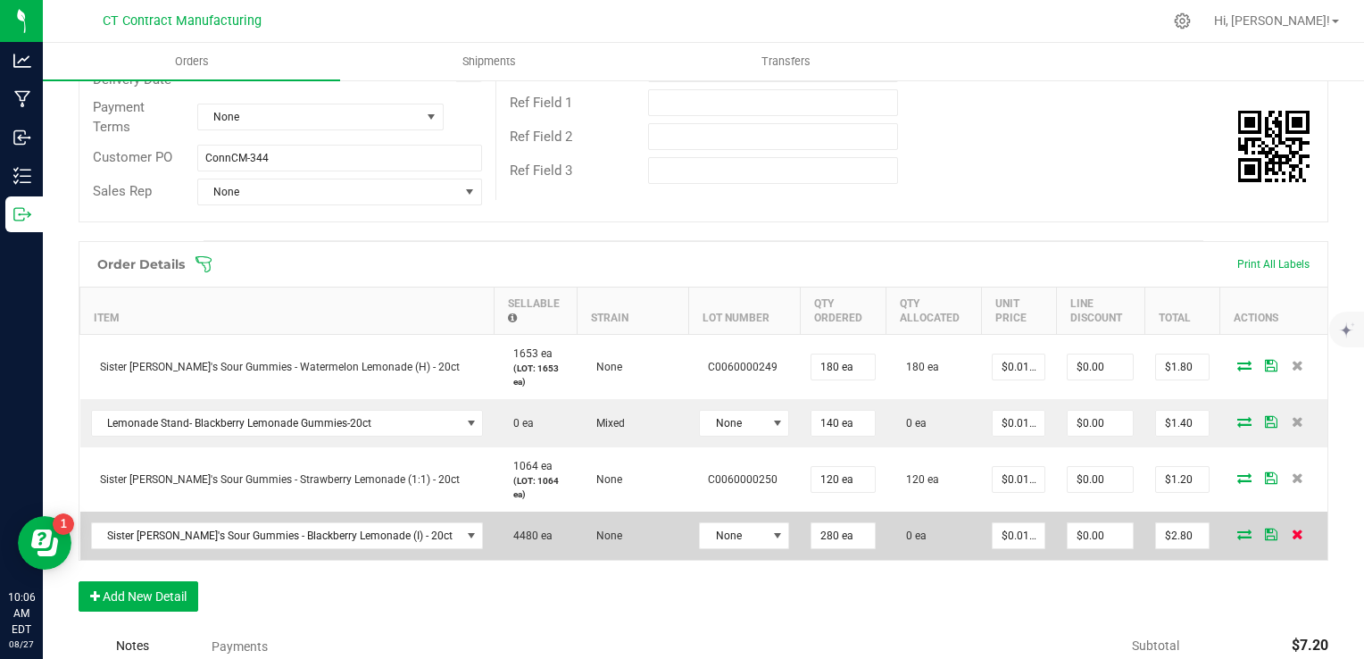
click at [1291, 531] on icon at bounding box center [1297, 533] width 12 height 11
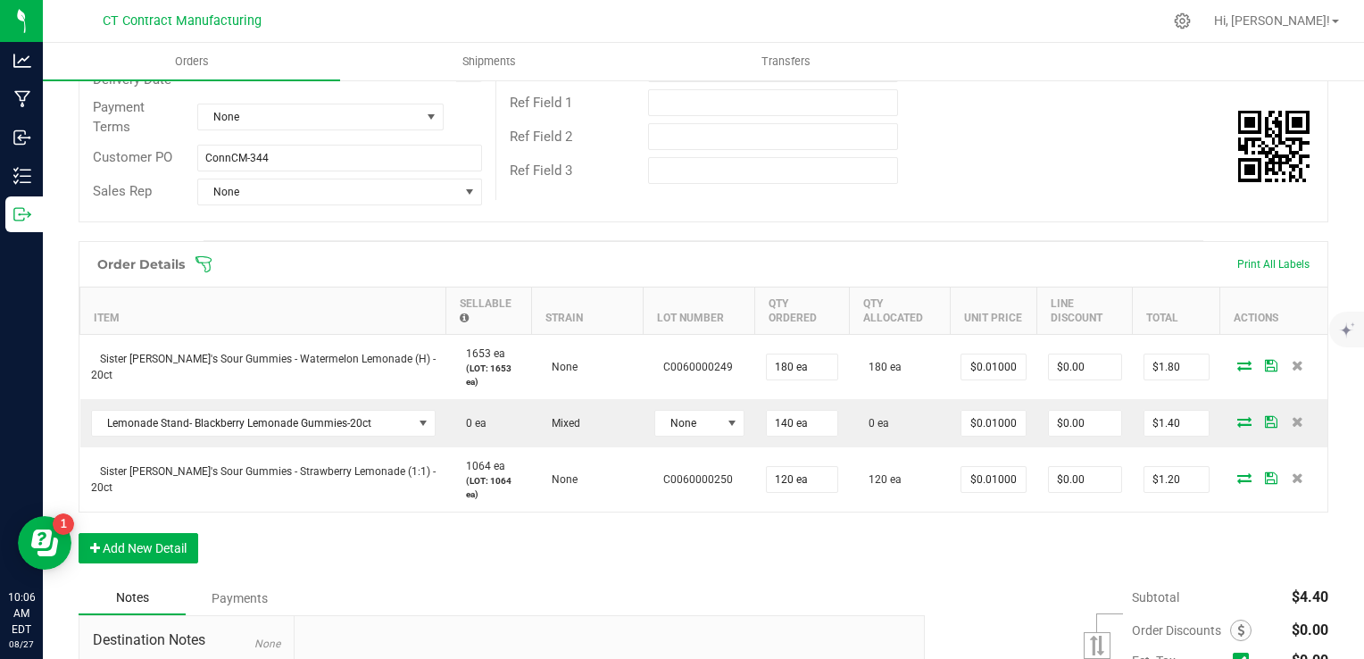
scroll to position [0, 0]
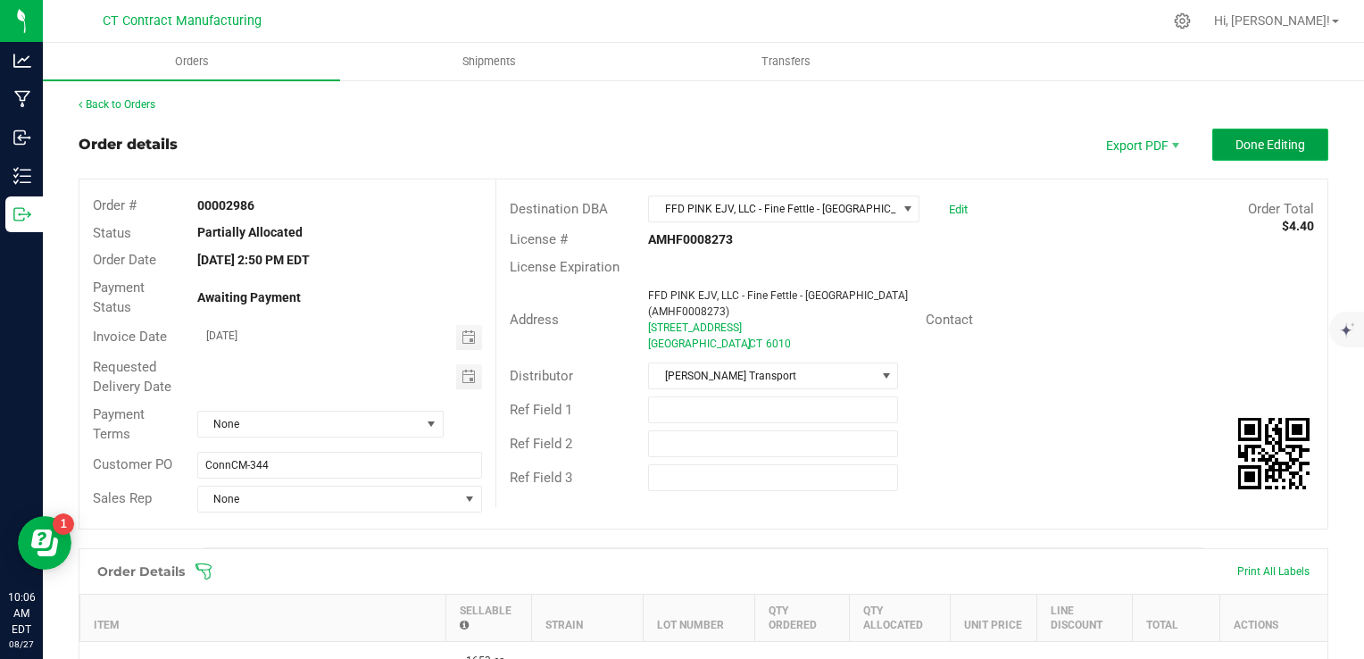
click at [1244, 133] on button "Done Editing" at bounding box center [1270, 145] width 116 height 32
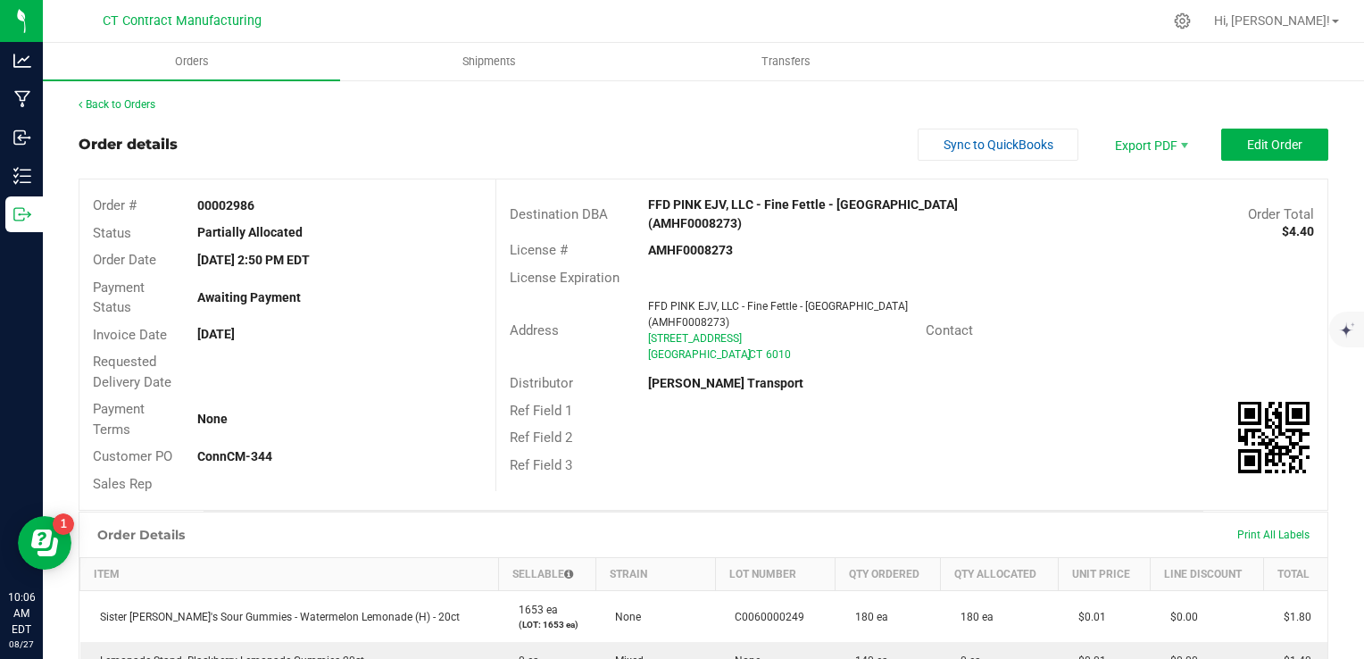
click at [133, 96] on div "Back to Orders" at bounding box center [703, 104] width 1249 height 16
click at [129, 103] on link "Back to Orders" at bounding box center [117, 104] width 77 height 12
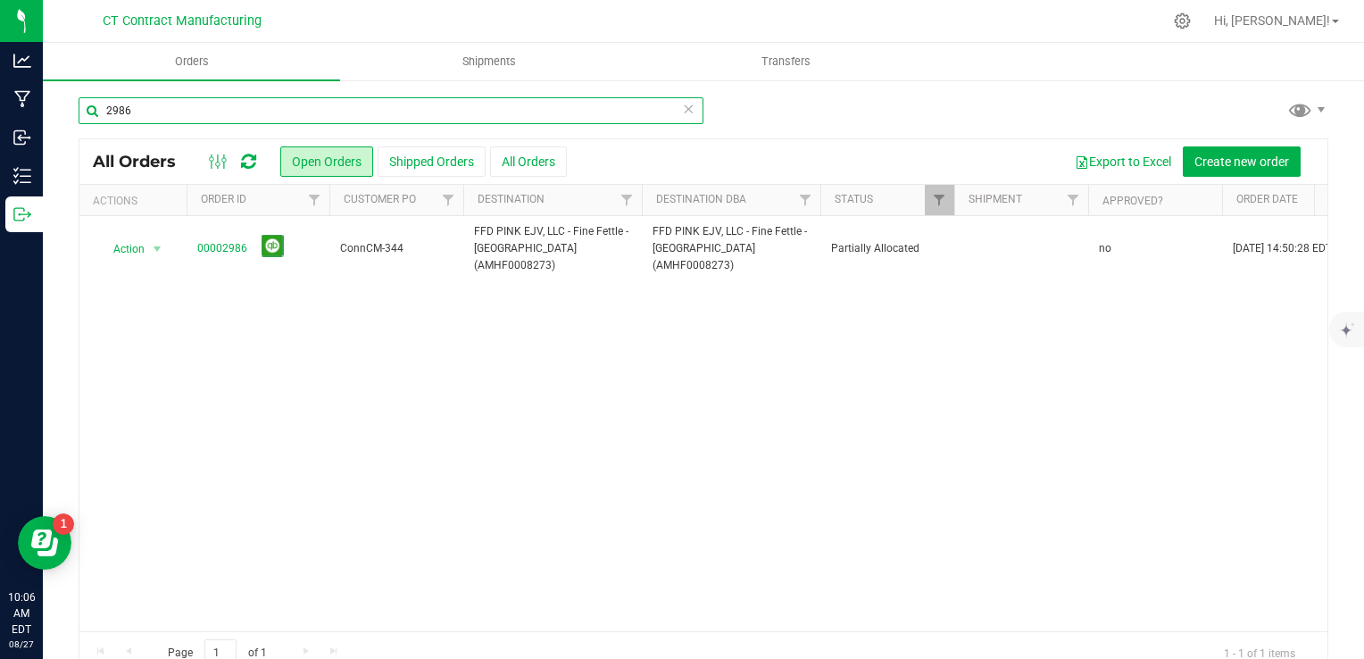
click at [149, 112] on input "2986" at bounding box center [391, 110] width 625 height 27
type input "2"
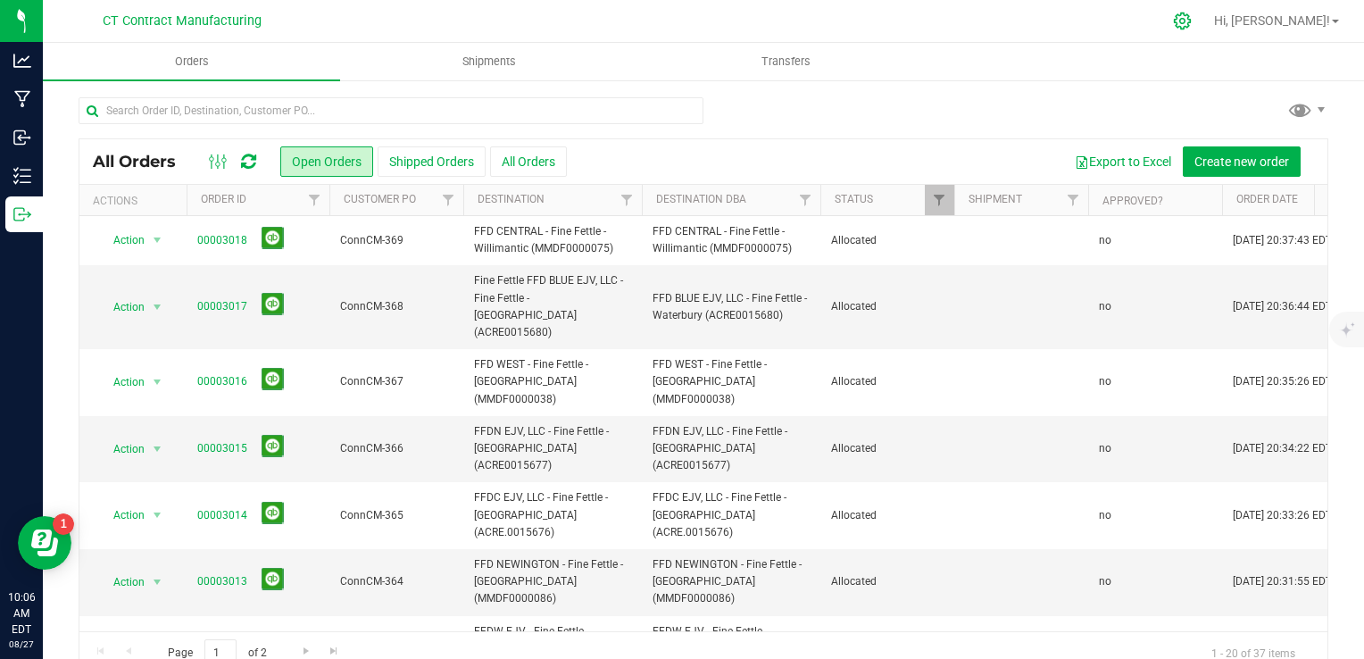
click at [1205, 29] on div at bounding box center [1182, 21] width 45 height 38
click at [1191, 23] on icon at bounding box center [1182, 21] width 19 height 19
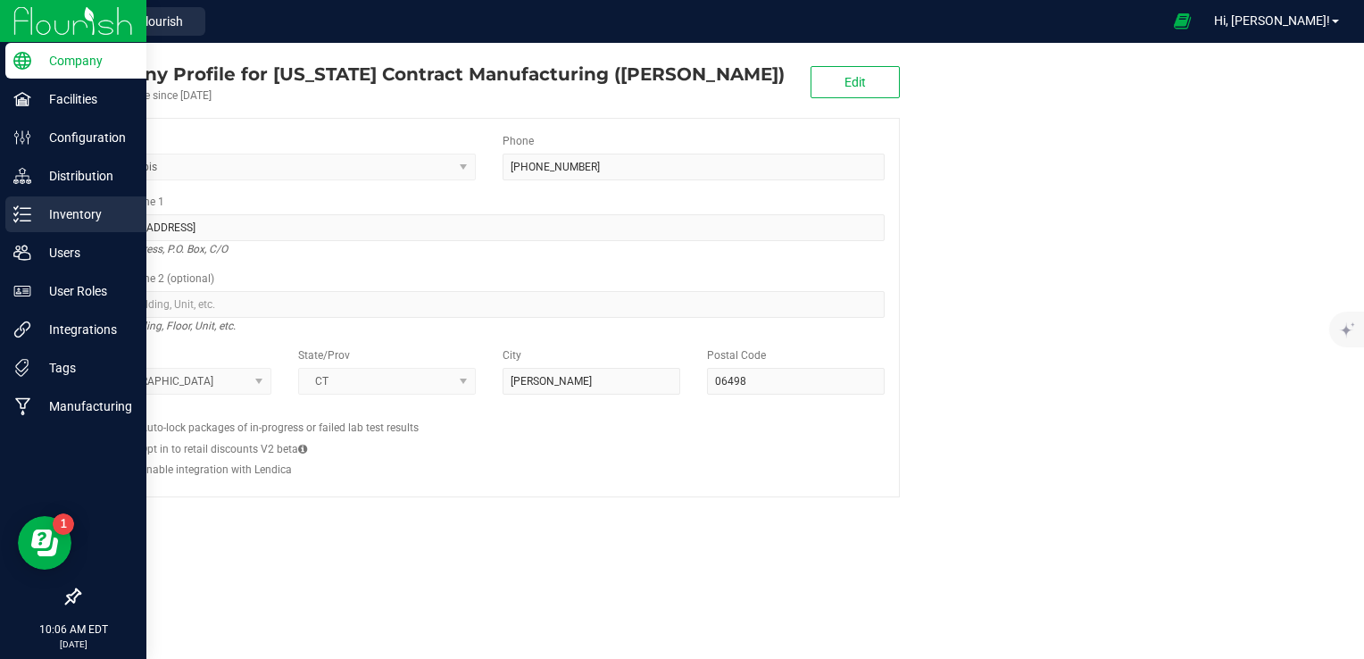
click at [50, 223] on p "Inventory" at bounding box center [84, 213] width 107 height 21
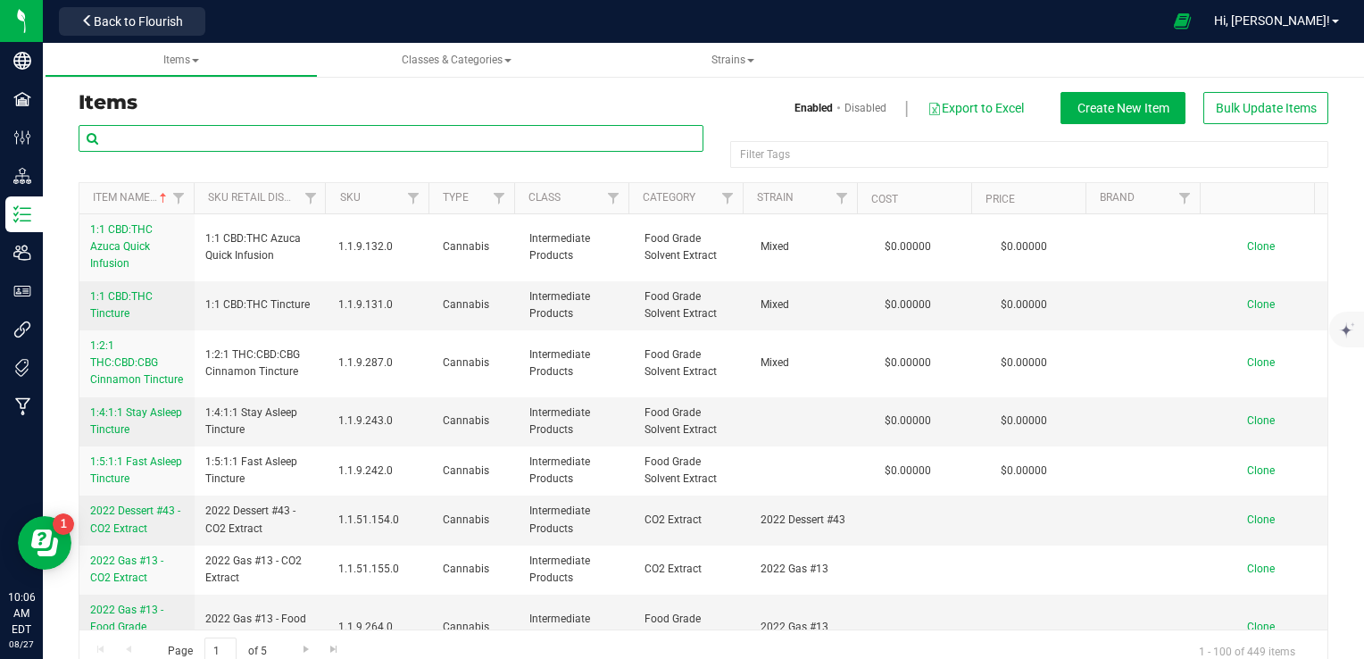
click at [239, 134] on input "text" at bounding box center [391, 138] width 625 height 27
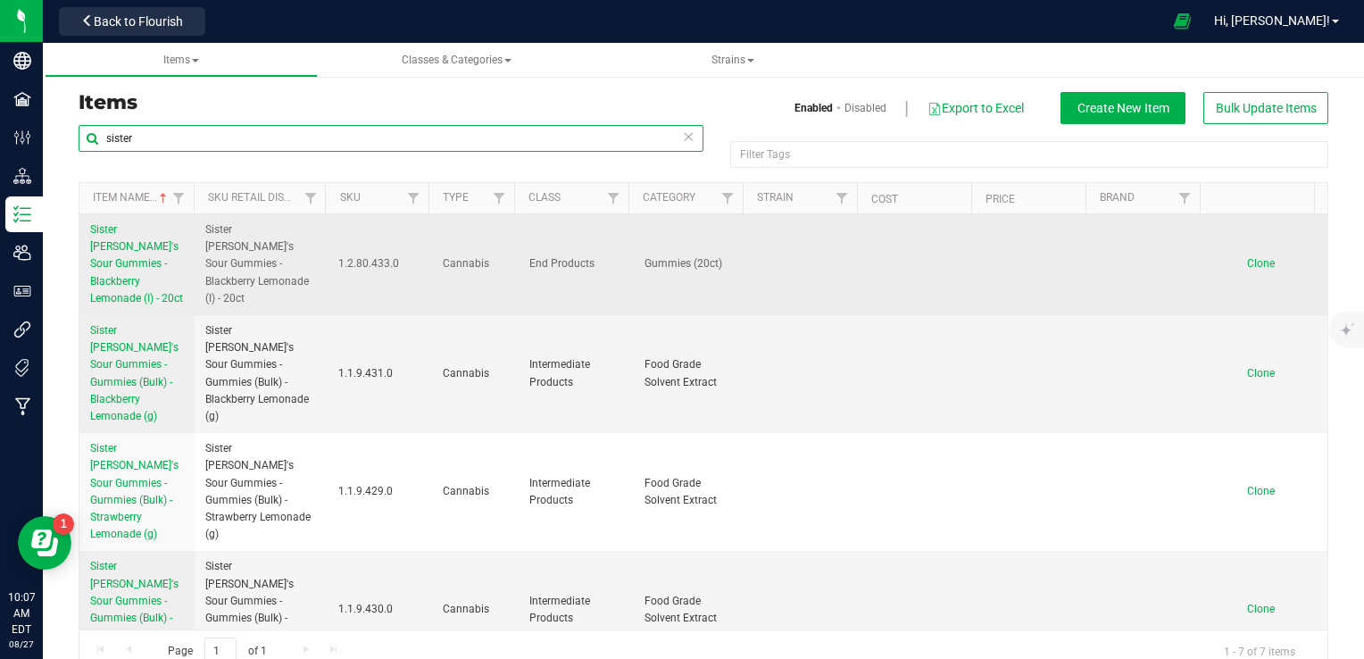
type input "sister"
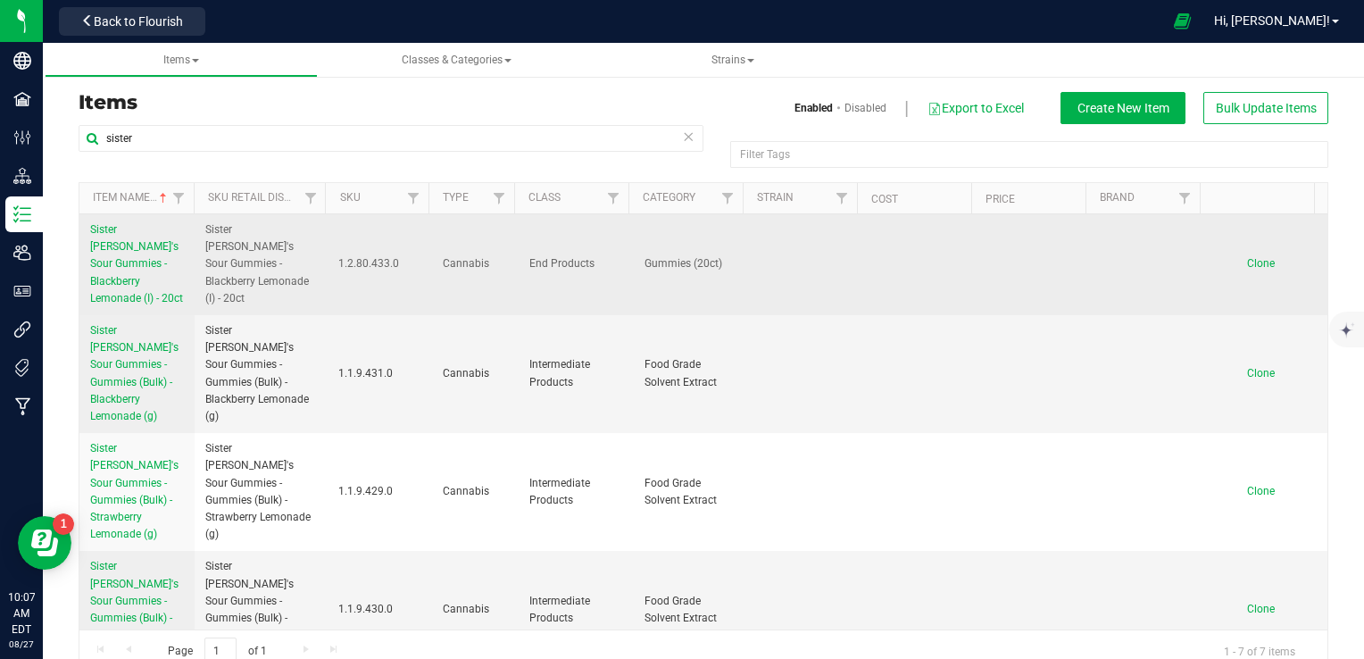
click at [1247, 261] on span "Clone" at bounding box center [1261, 263] width 28 height 12
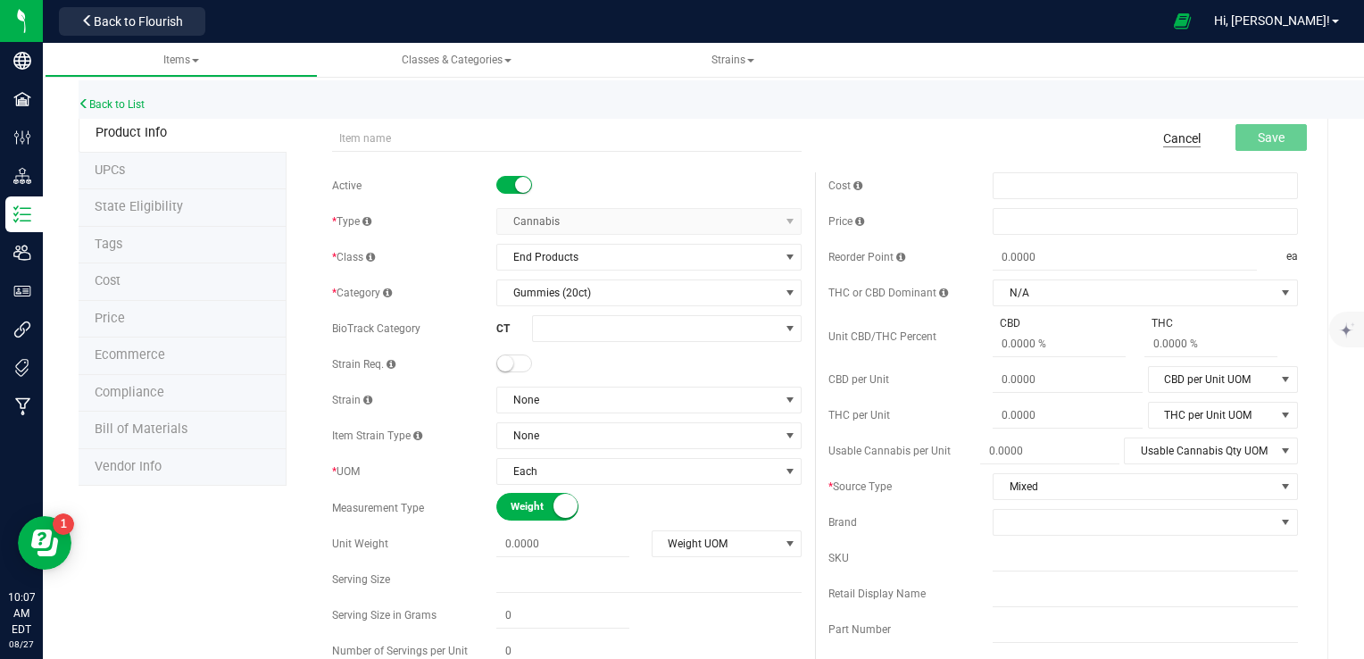
click at [1163, 137] on link "Cancel" at bounding box center [1181, 138] width 37 height 18
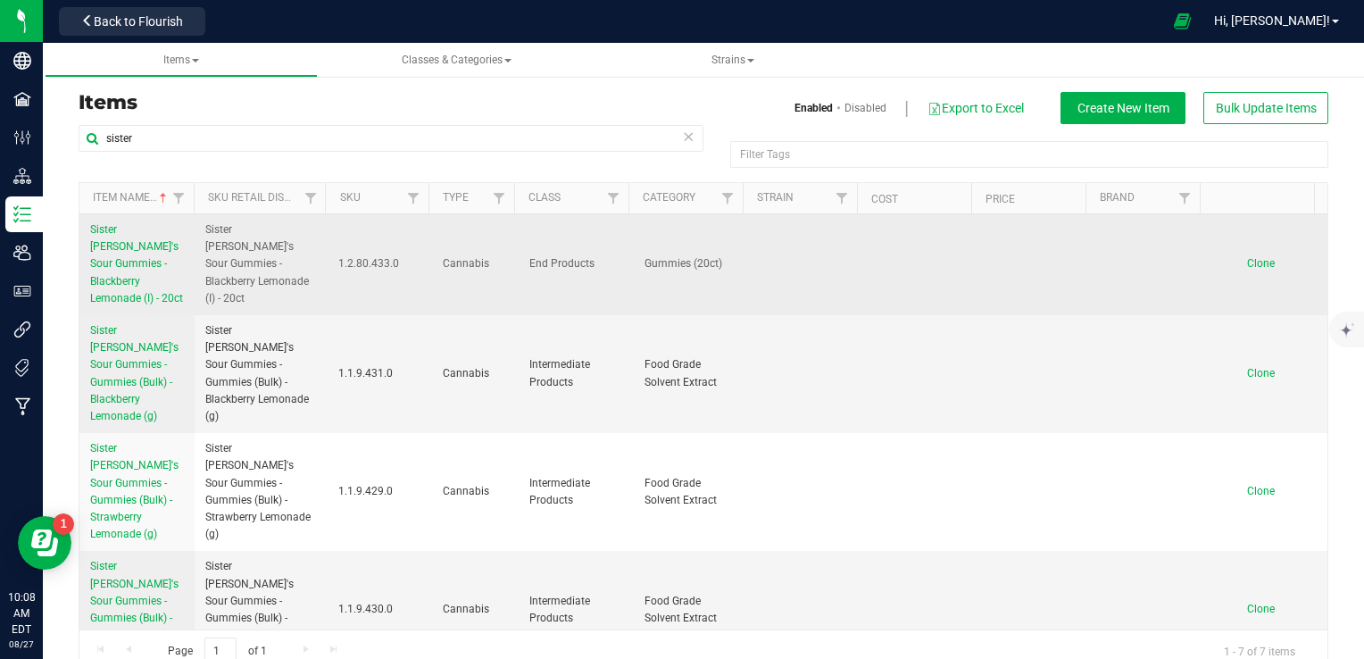
click at [1247, 264] on span "Clone" at bounding box center [1261, 263] width 28 height 12
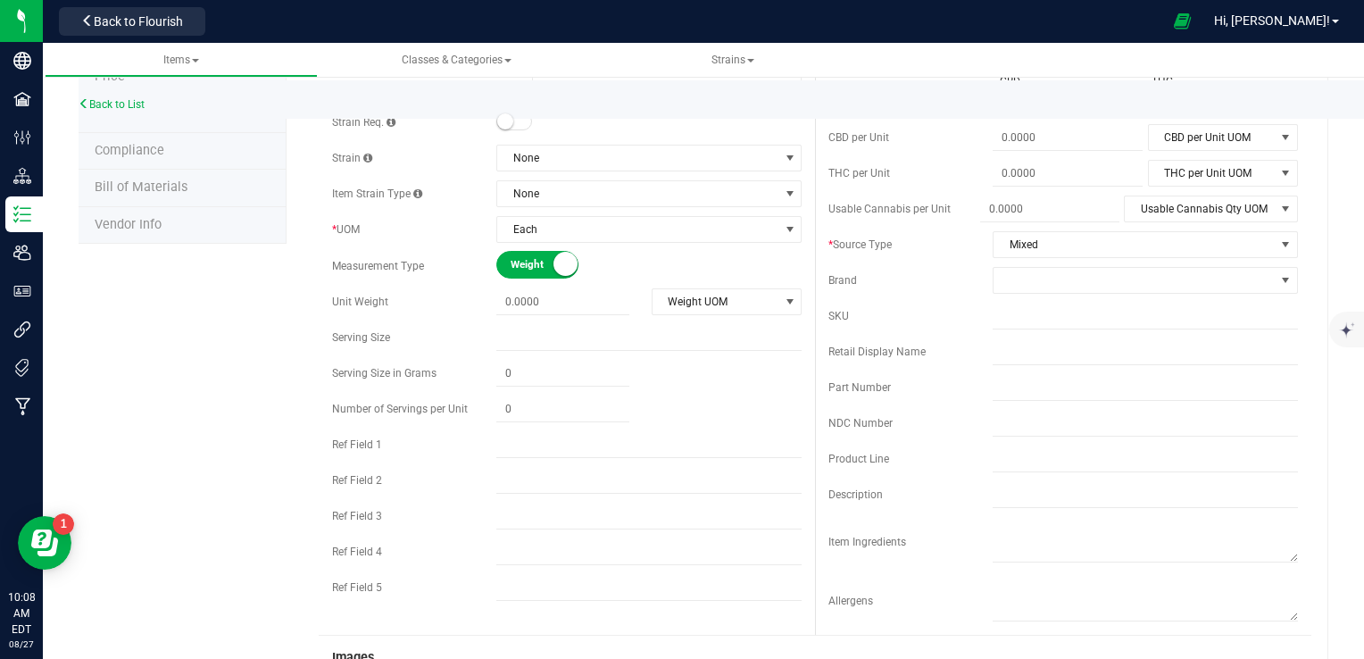
scroll to position [243, 0]
click at [1027, 278] on span at bounding box center [1133, 279] width 281 height 25
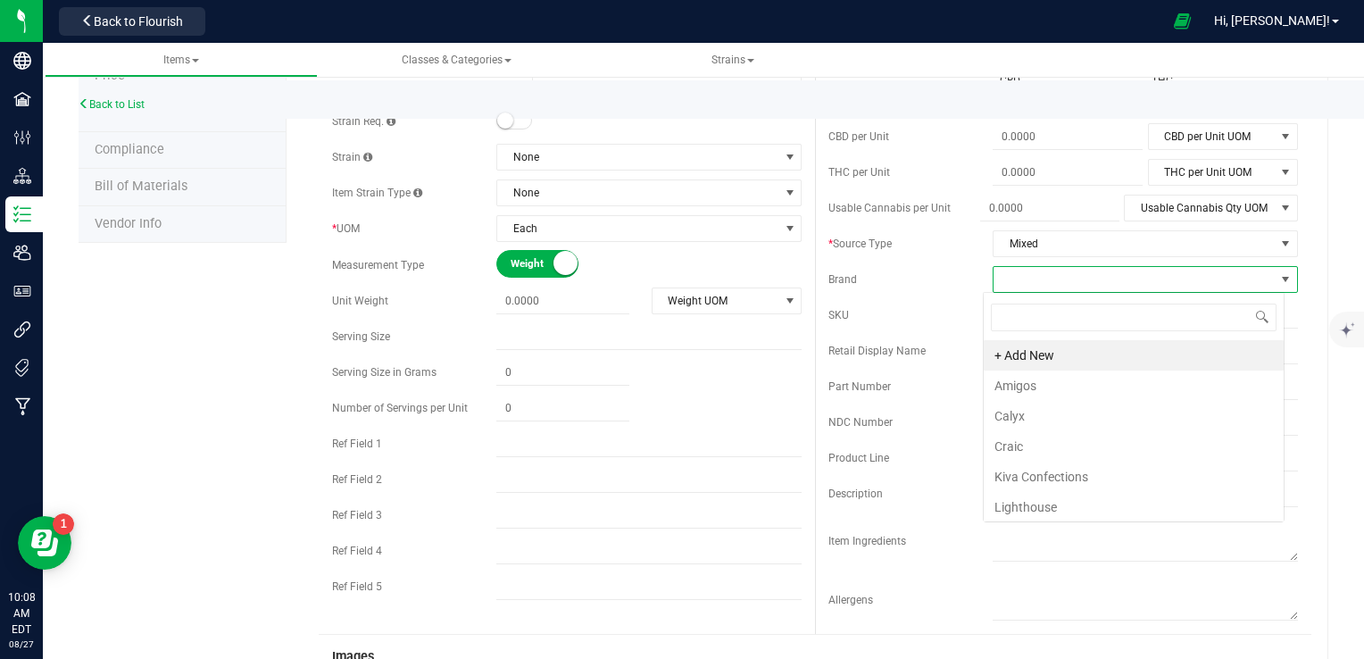
scroll to position [26, 301]
type input "sis"
click at [1015, 351] on li "+ Add New" at bounding box center [1133, 355] width 300 height 30
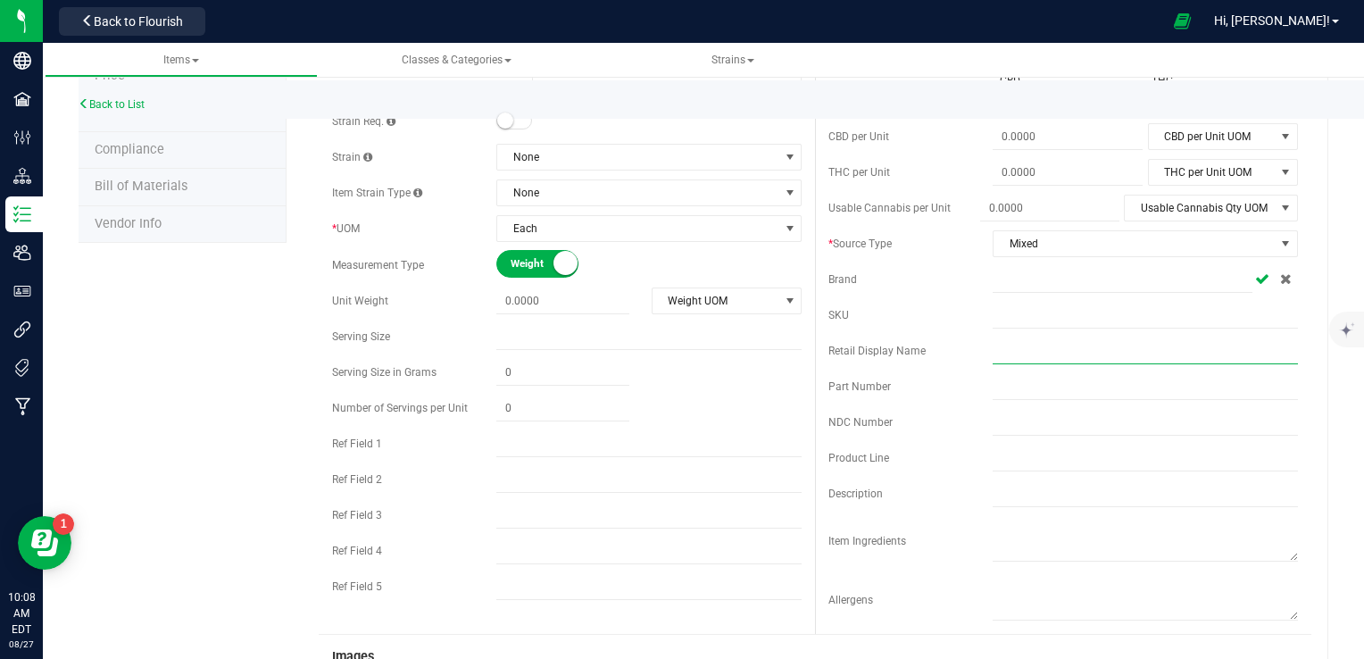
click at [1008, 347] on input "text" at bounding box center [1144, 350] width 305 height 27
click at [1041, 284] on input "text" at bounding box center [1122, 279] width 260 height 27
type input "Sister [PERSON_NAME]'s Sour Gummies"
click at [1255, 280] on icon at bounding box center [1262, 278] width 14 height 11
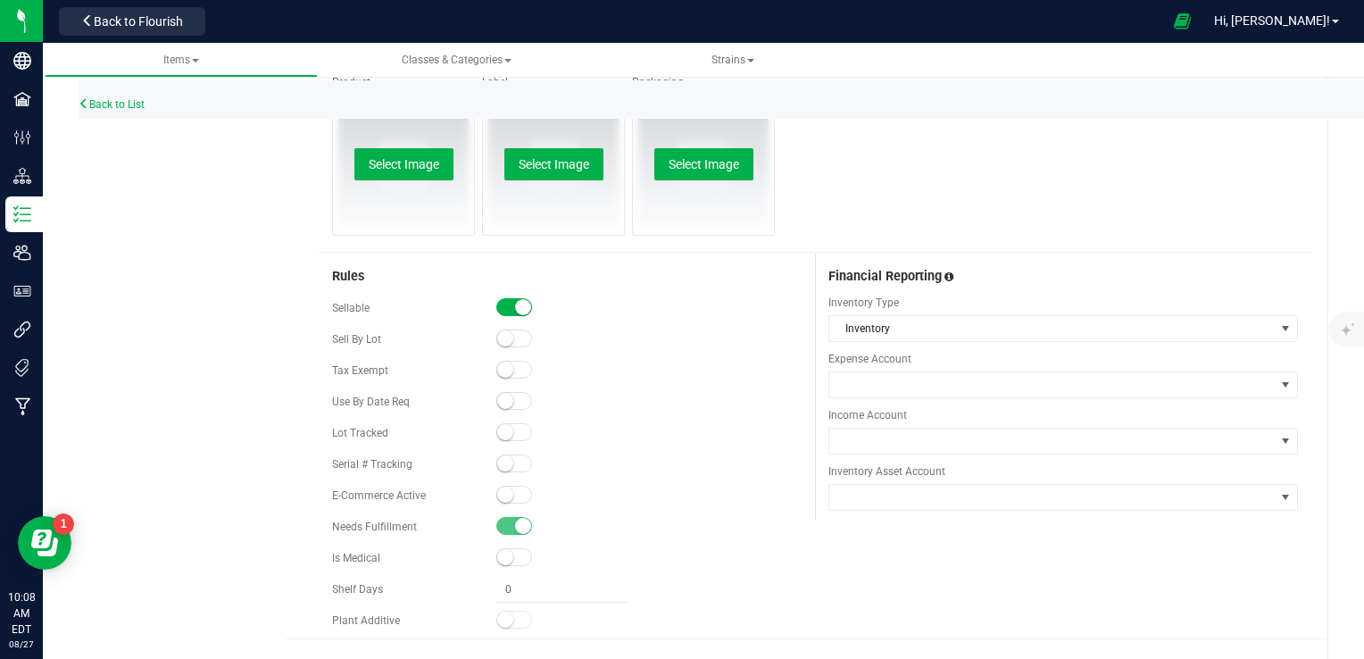
scroll to position [846, 0]
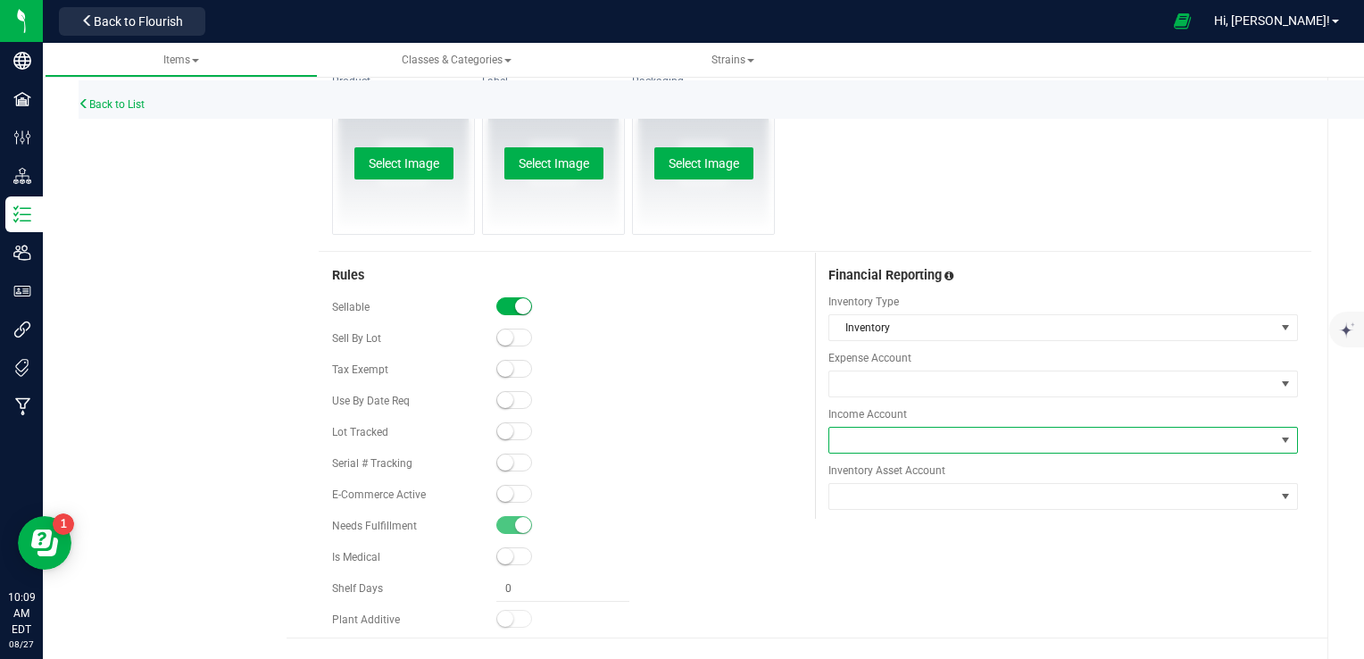
click at [1046, 444] on span at bounding box center [1051, 439] width 445 height 25
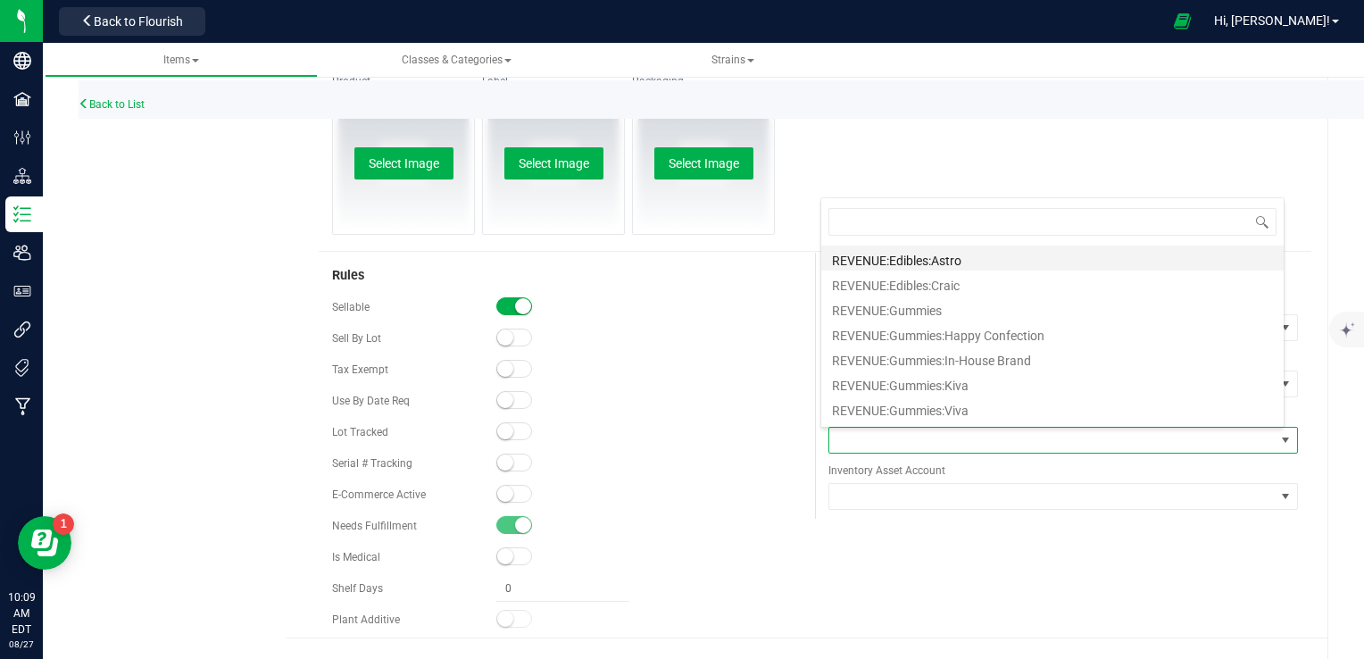
scroll to position [123, 0]
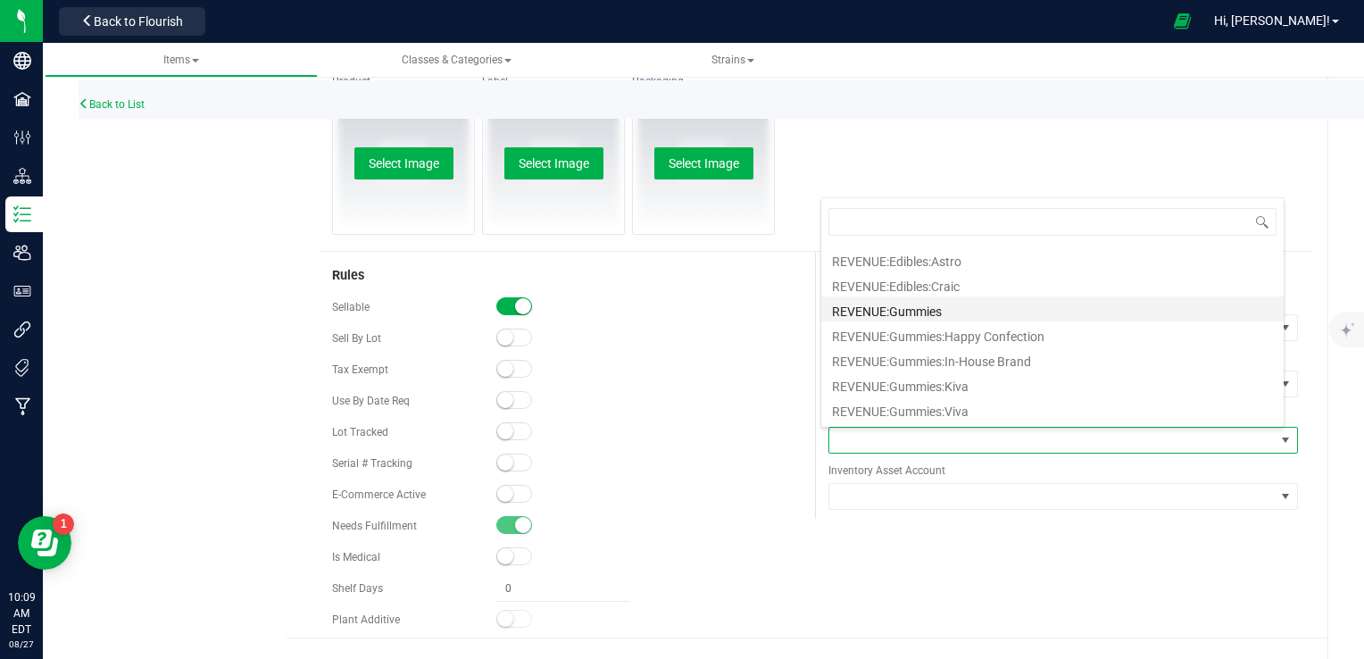
click at [968, 310] on li "REVENUE:Gummies" at bounding box center [1052, 308] width 462 height 25
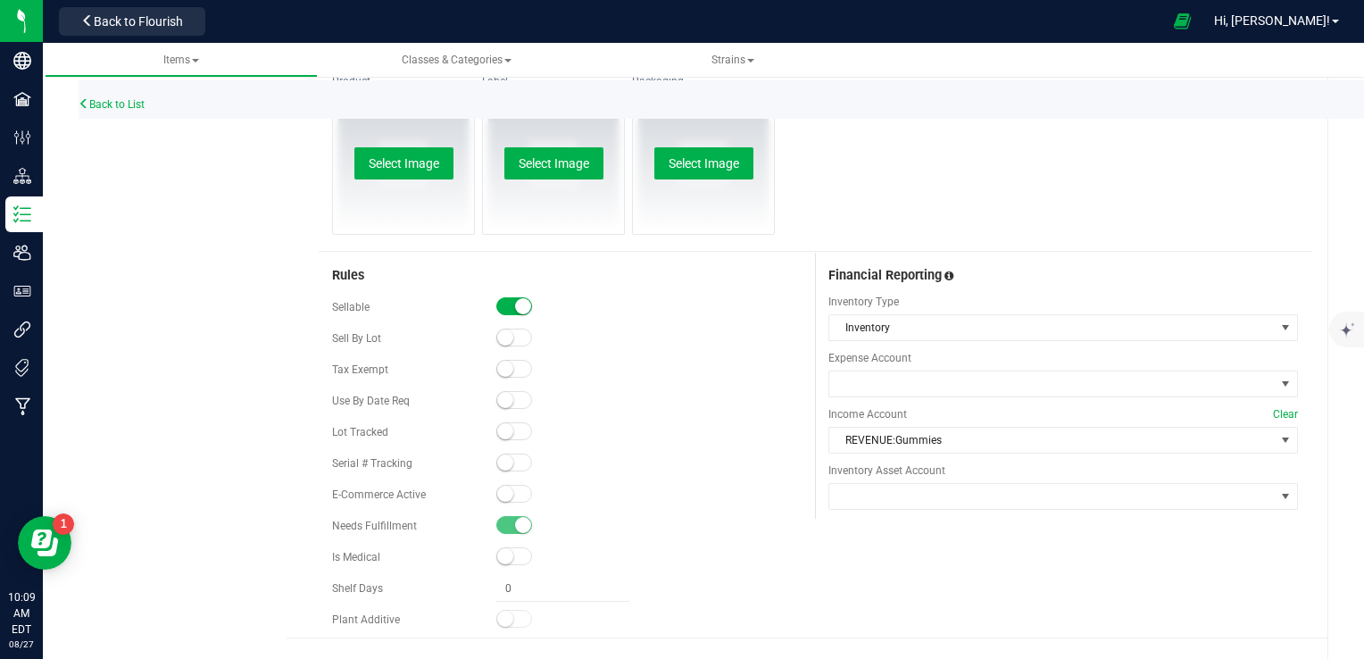
click at [904, 543] on div "Rules Sellable Sell By Lot" at bounding box center [815, 445] width 992 height 385
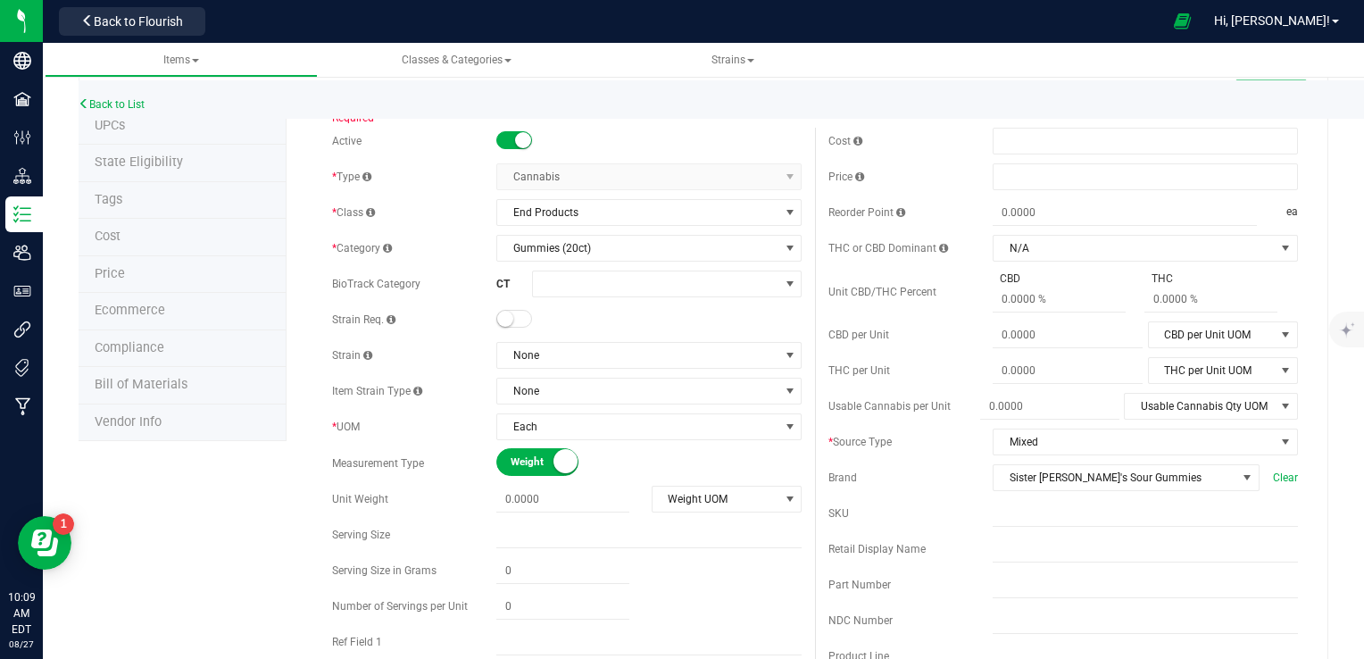
scroll to position [0, 0]
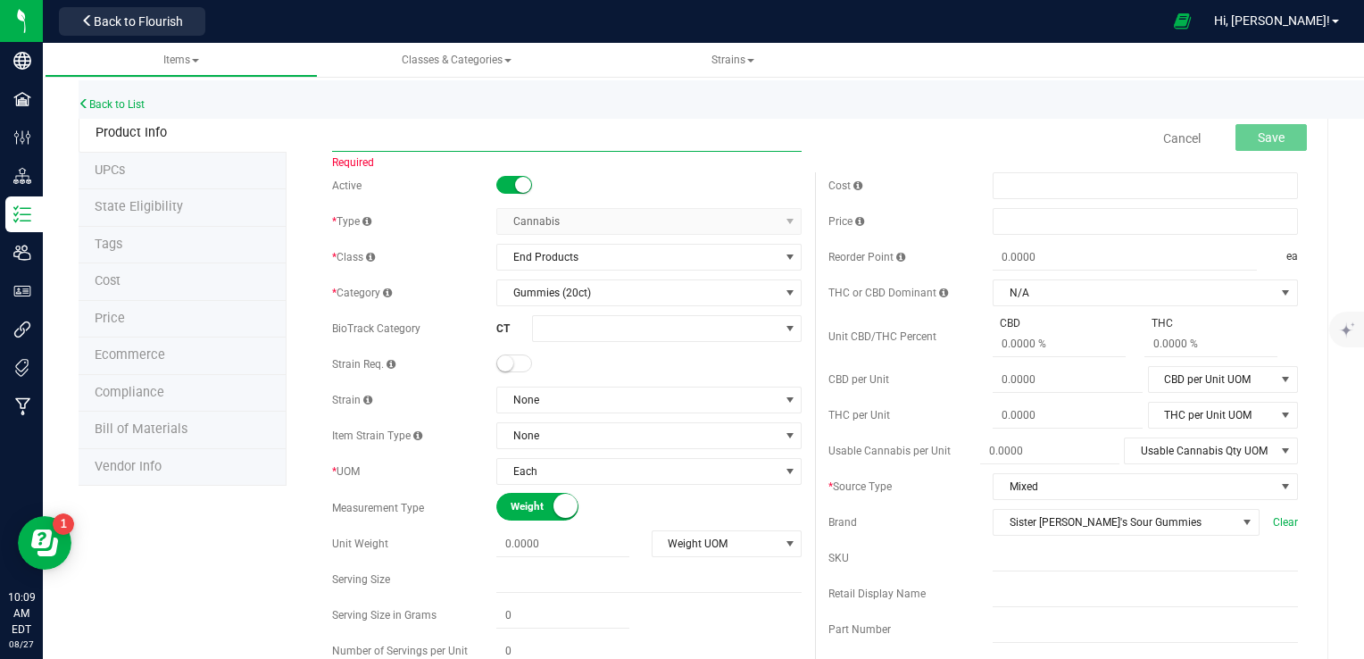
click at [411, 137] on input "text" at bounding box center [566, 138] width 469 height 27
click at [702, 133] on input "text" at bounding box center [566, 138] width 469 height 27
paste input "Sister [PERSON_NAME]'s Sour Gummies-BerryCBD Ratio 5111-Gummies-20ct"
click at [336, 136] on input "Sister [PERSON_NAME]'s Sour Gummies-BerryCBD Ratio 5111-Gummies-20ct" at bounding box center [566, 138] width 469 height 27
type input "Sister [PERSON_NAME]'s Sour Gummies-BerryCBD Ratio 5111-Gummies-20ct"
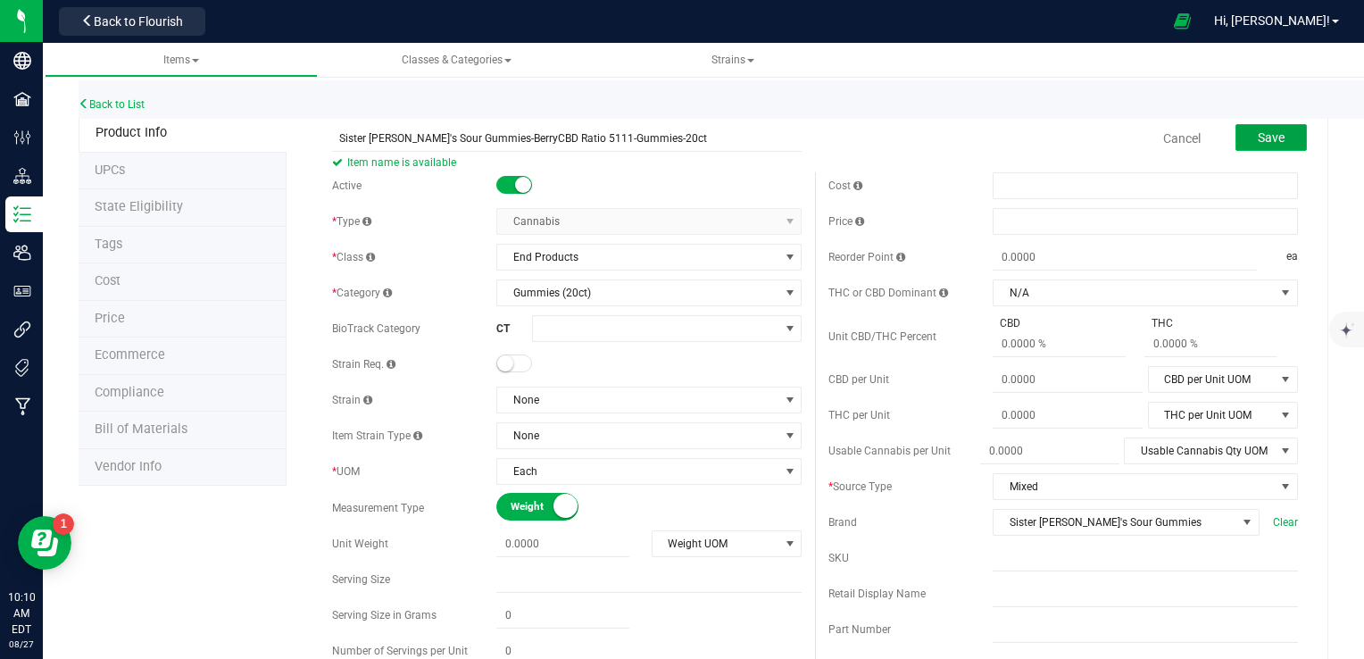
click at [1239, 134] on button "Save" at bounding box center [1270, 137] width 71 height 27
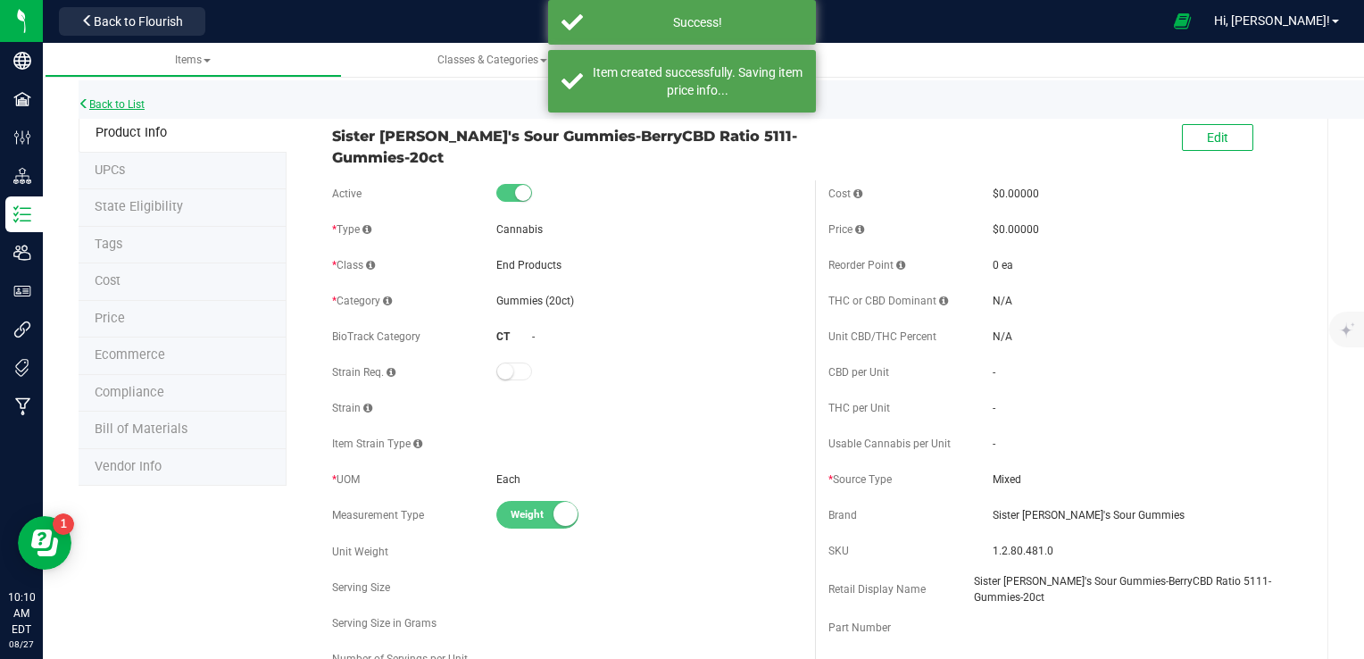
click at [131, 98] on link "Back to List" at bounding box center [112, 104] width 66 height 12
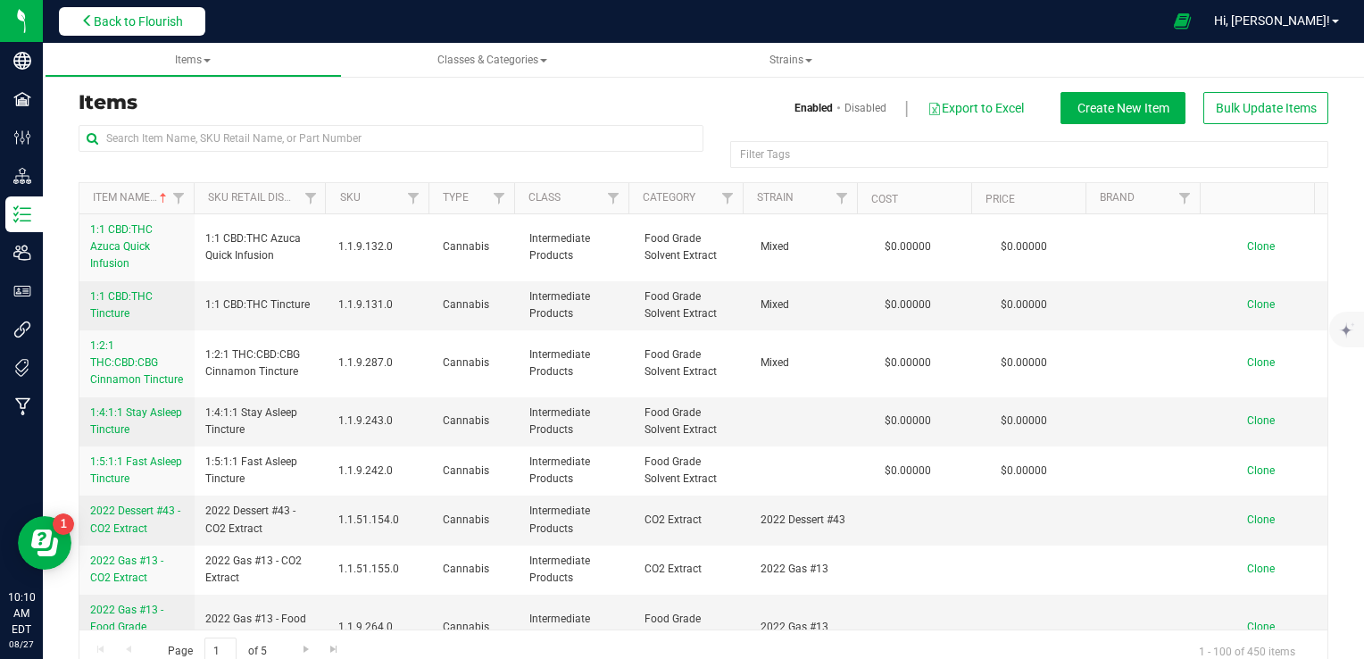
click at [121, 22] on span "Back to Flourish" at bounding box center [138, 21] width 89 height 14
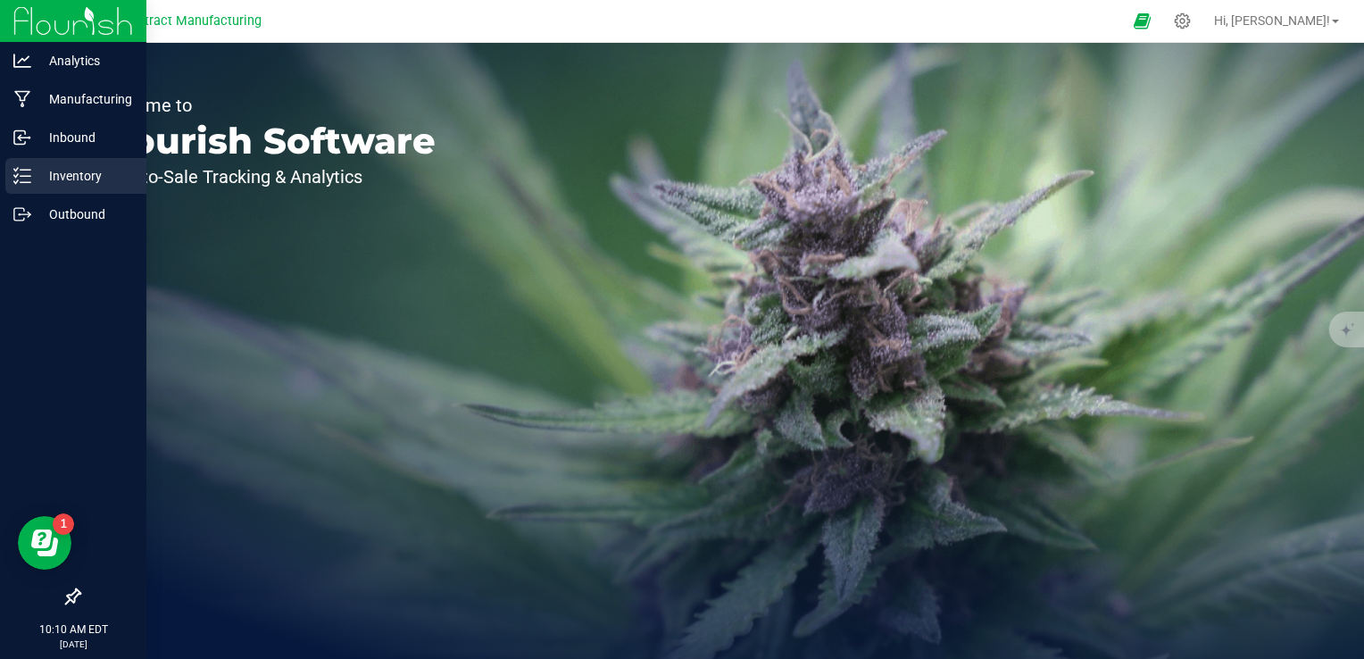
click at [46, 180] on p "Inventory" at bounding box center [84, 175] width 107 height 21
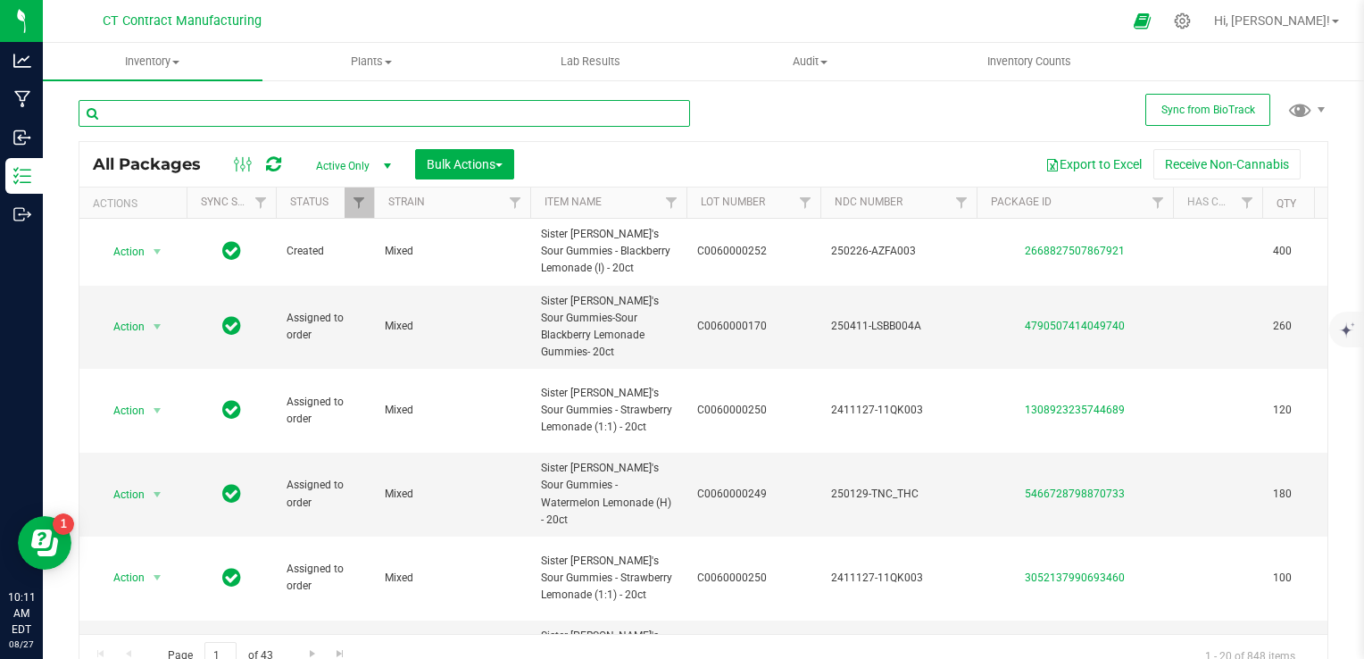
click at [311, 104] on input "text" at bounding box center [384, 113] width 611 height 27
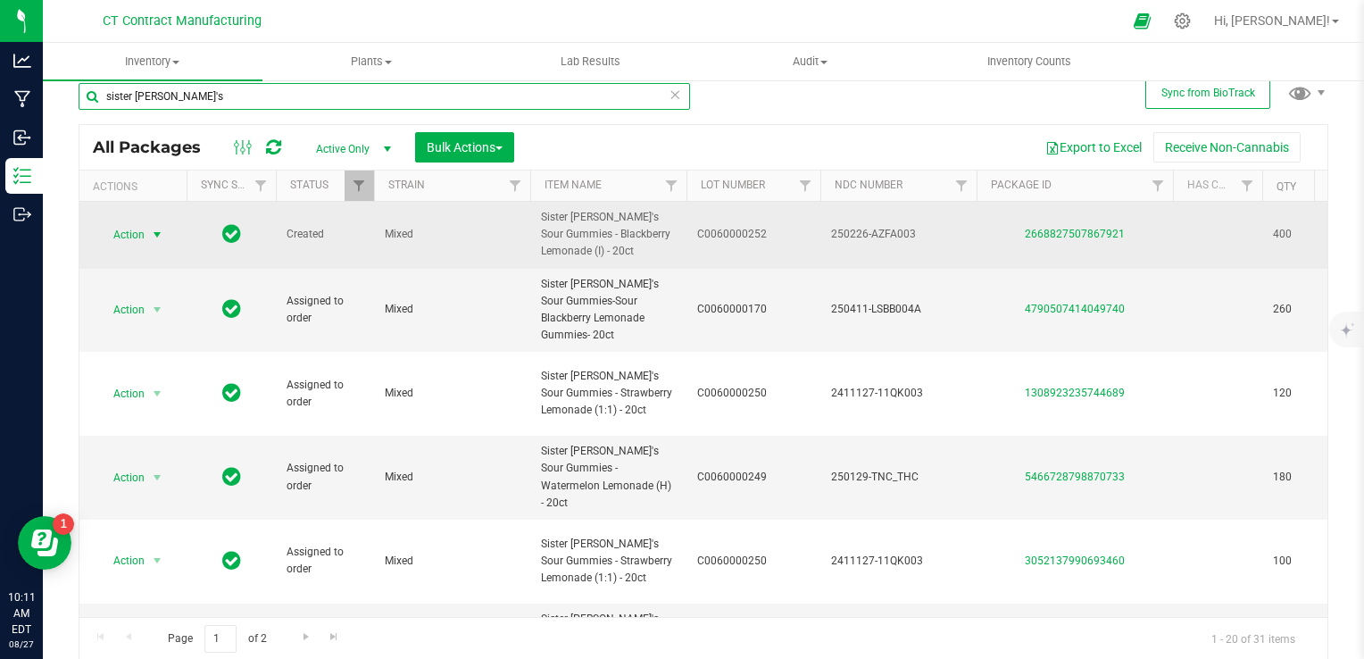
type input "sister adrian's"
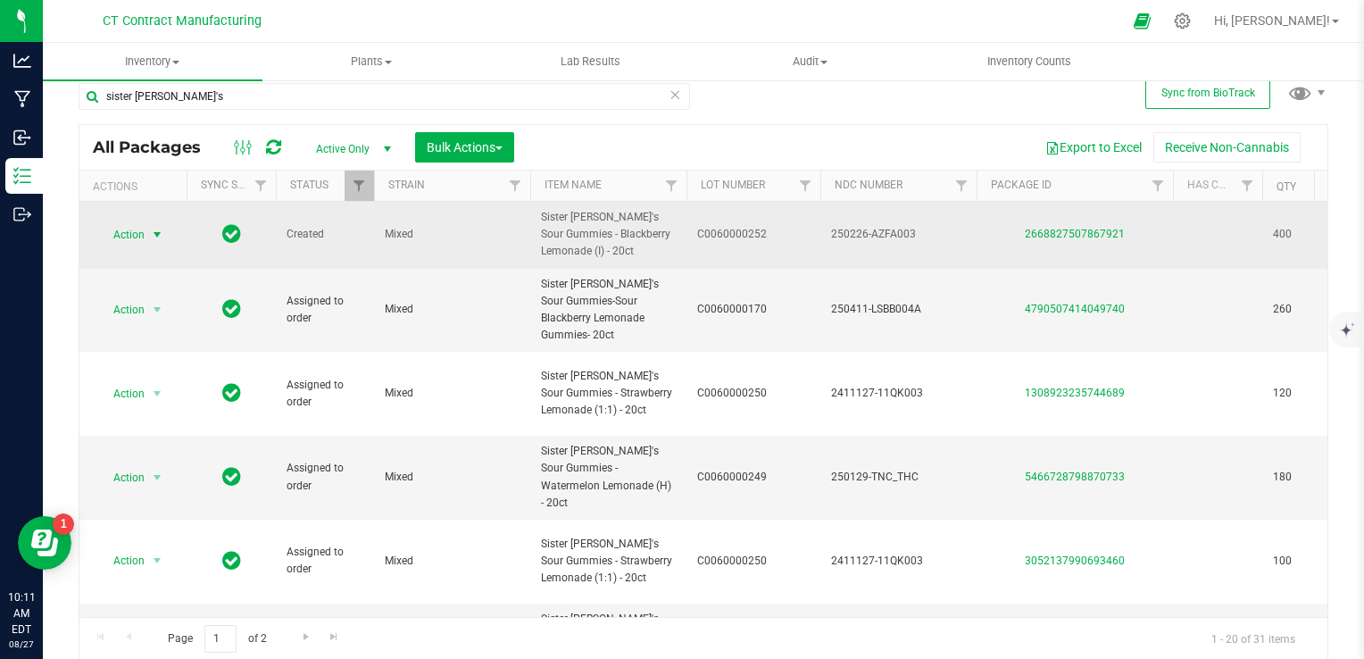
click at [149, 230] on span "select" at bounding box center [157, 234] width 22 height 25
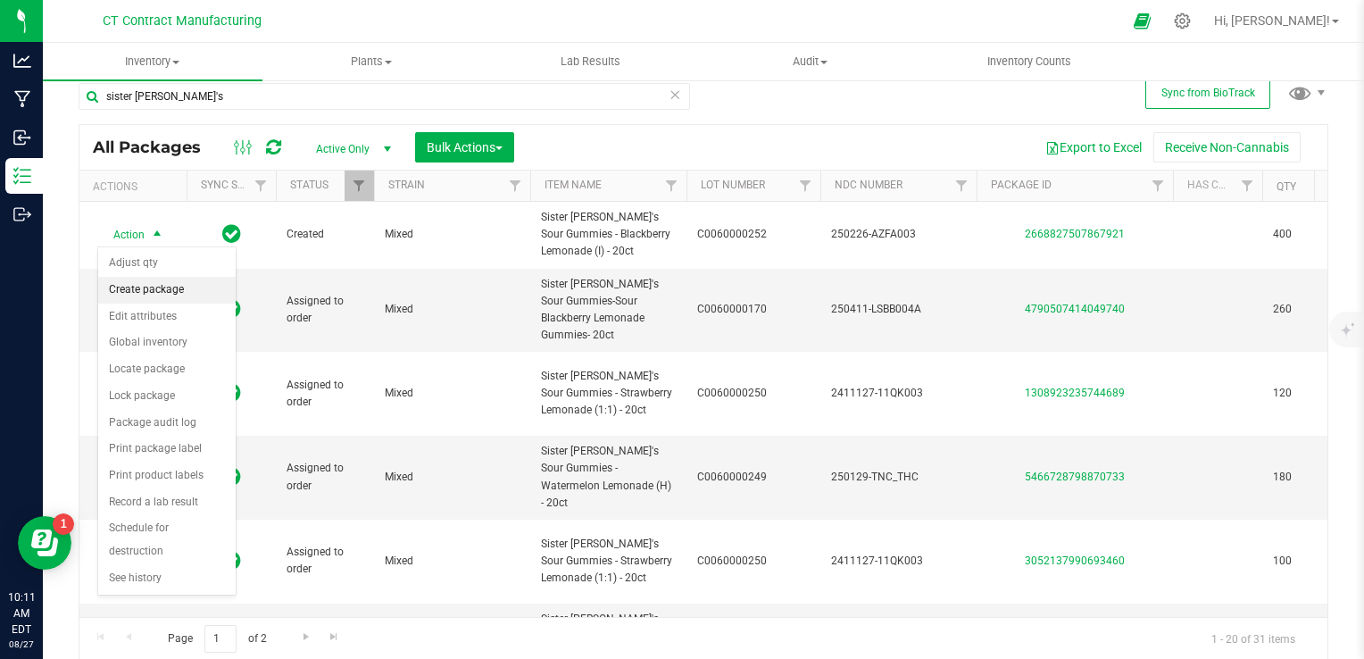
click at [144, 287] on li "Create package" at bounding box center [166, 290] width 137 height 27
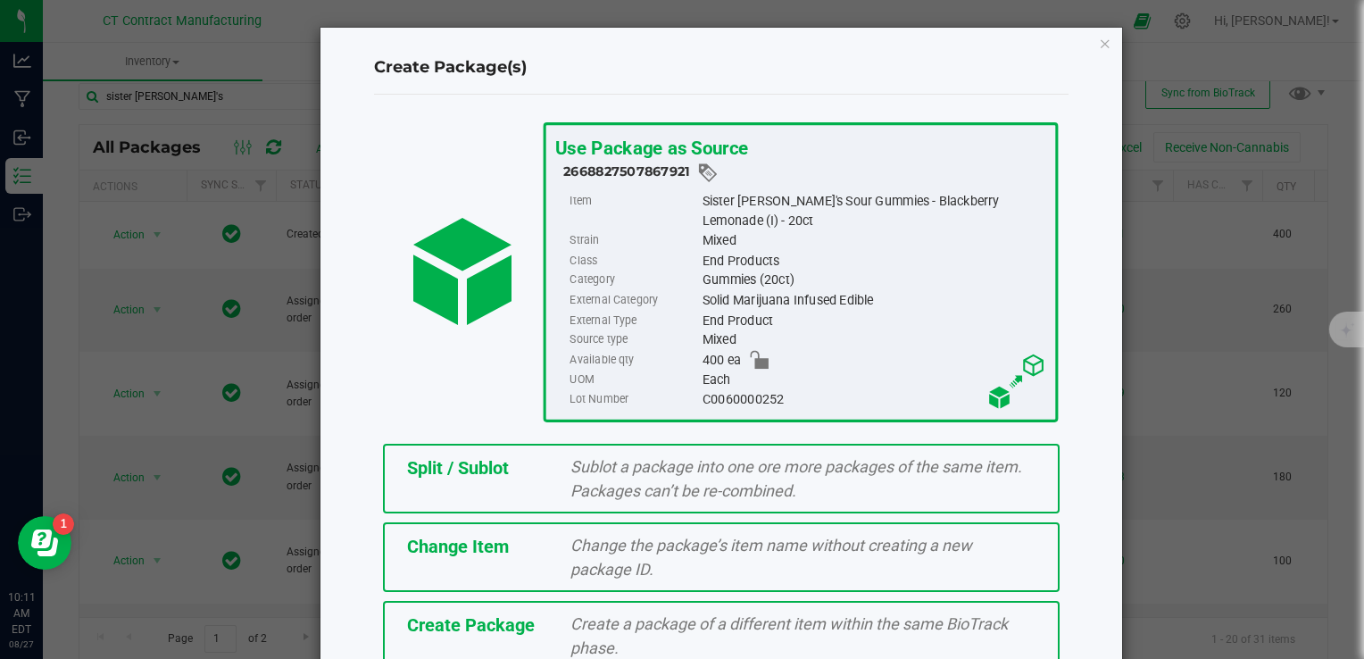
scroll to position [87, 0]
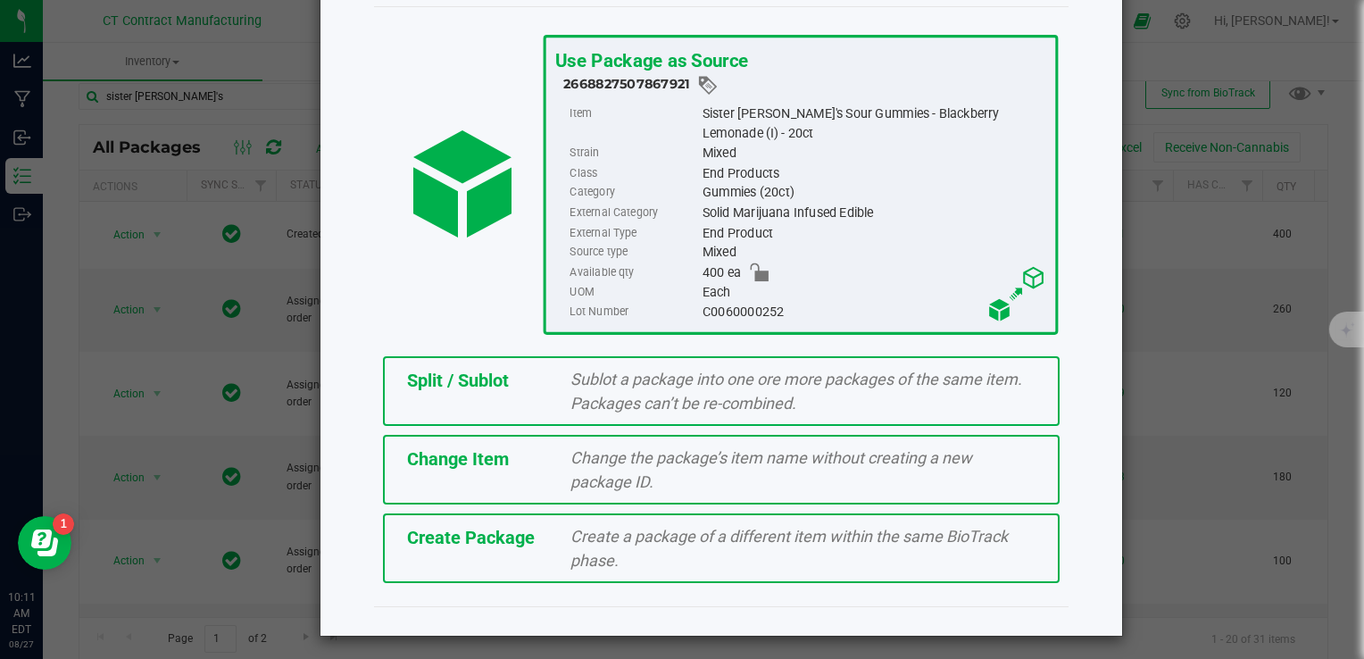
click at [726, 468] on div "Change the package’s item name without creating a new package ID." at bounding box center [803, 469] width 492 height 48
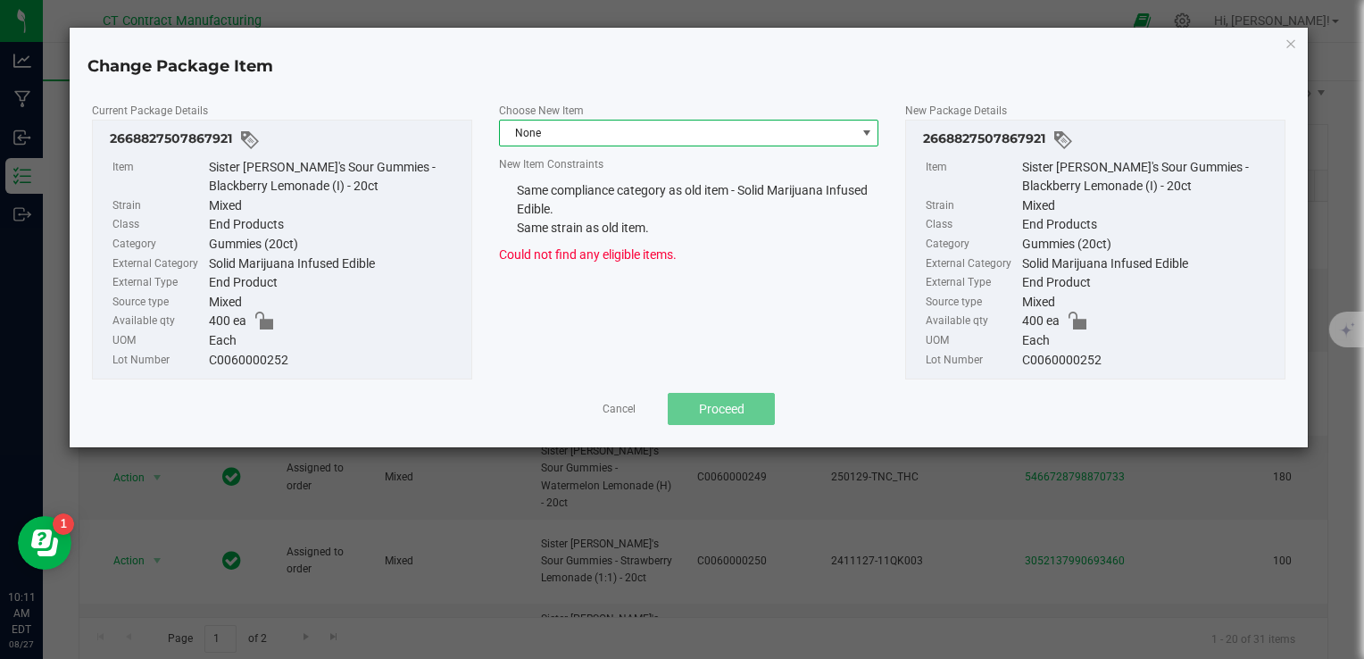
click at [619, 140] on span "None" at bounding box center [678, 132] width 356 height 25
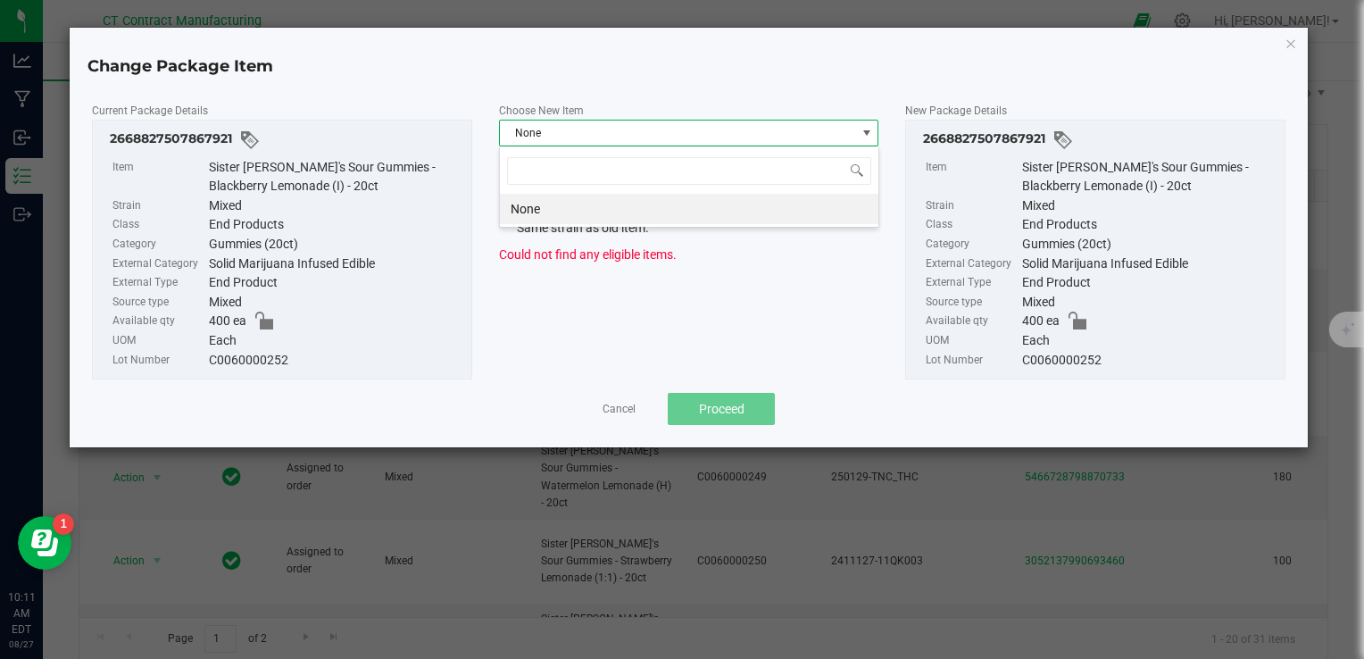
scroll to position [26, 379]
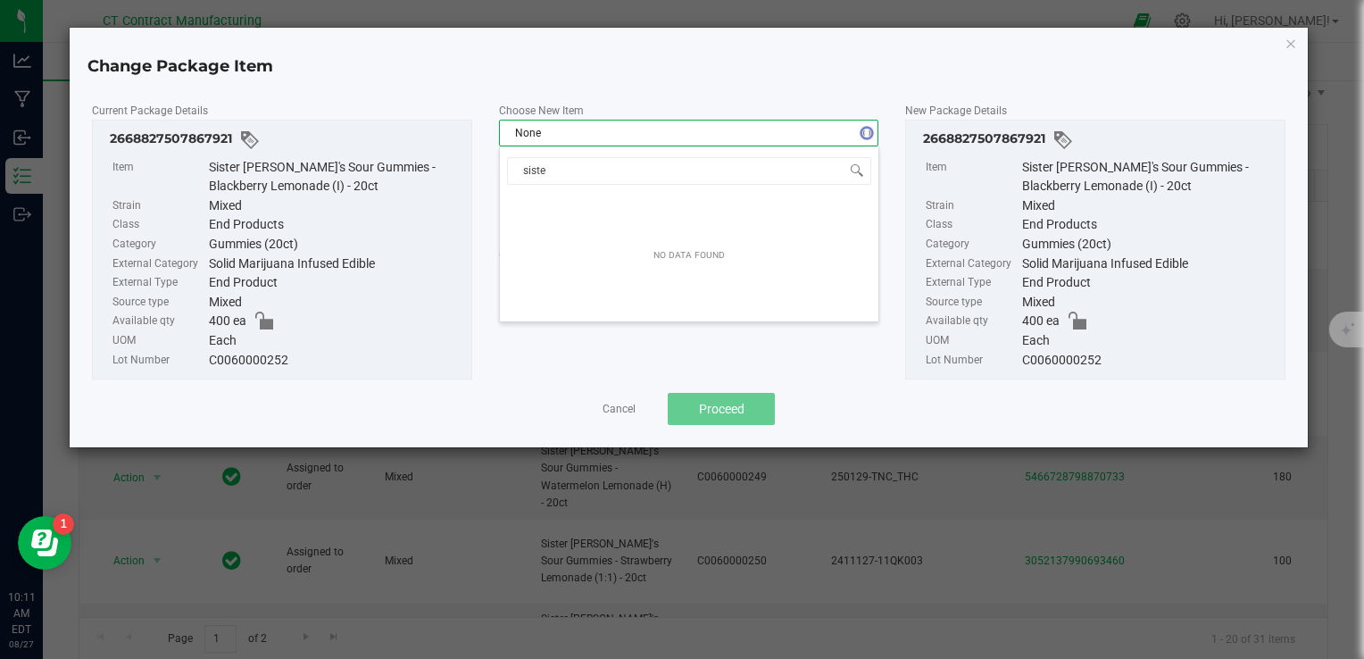
type input "sister"
click at [595, 103] on div "Choose New Item None" at bounding box center [689, 124] width 380 height 46
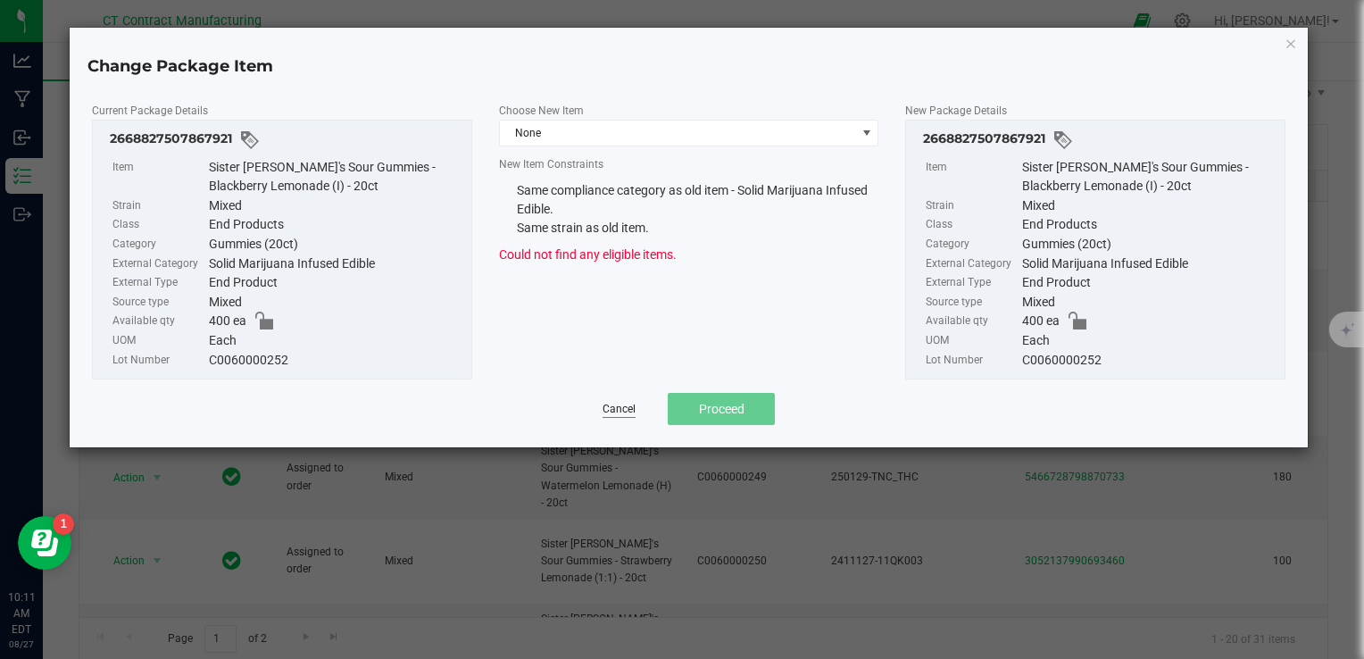
click at [619, 409] on link "Cancel" at bounding box center [618, 409] width 33 height 15
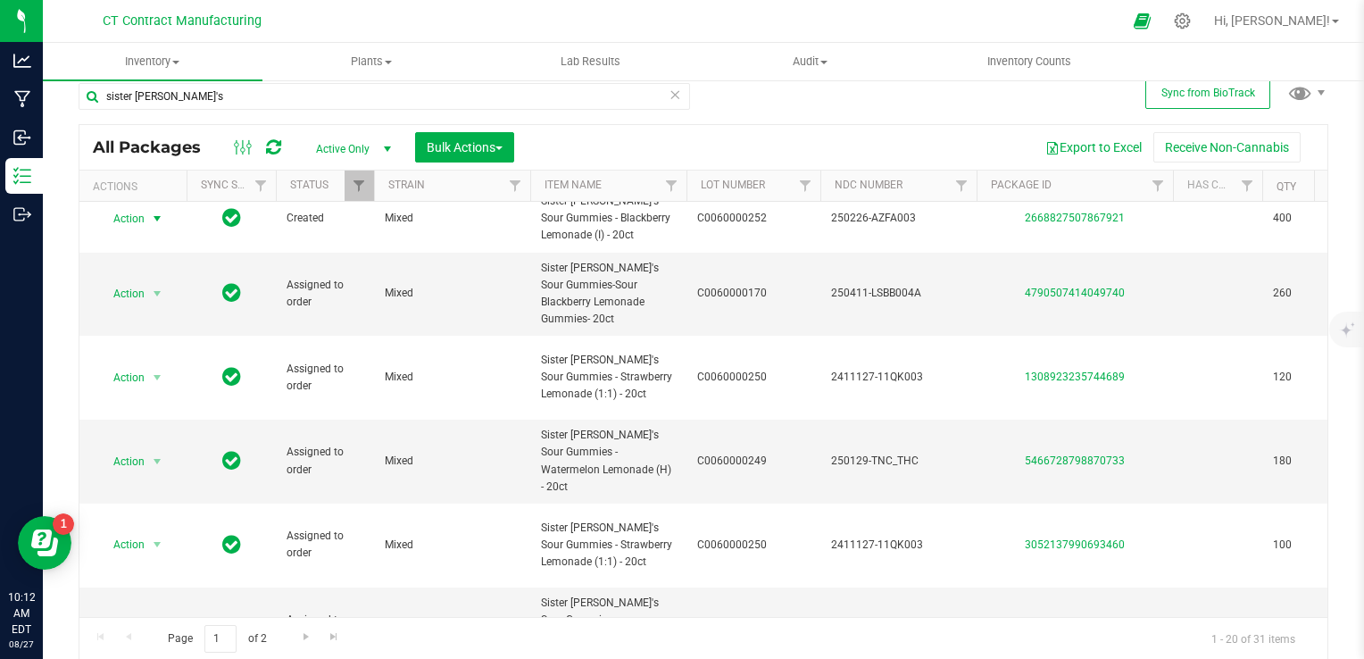
scroll to position [0, 0]
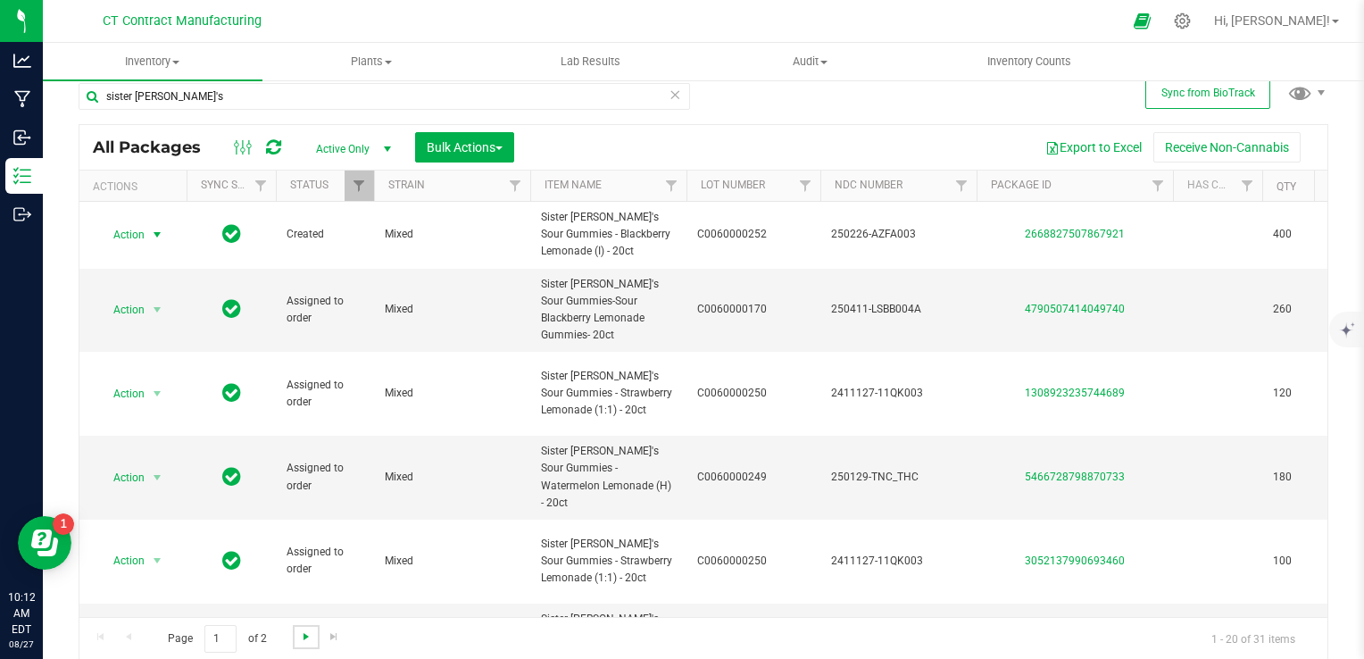
click at [301, 639] on span "Go to the next page" at bounding box center [306, 636] width 14 height 14
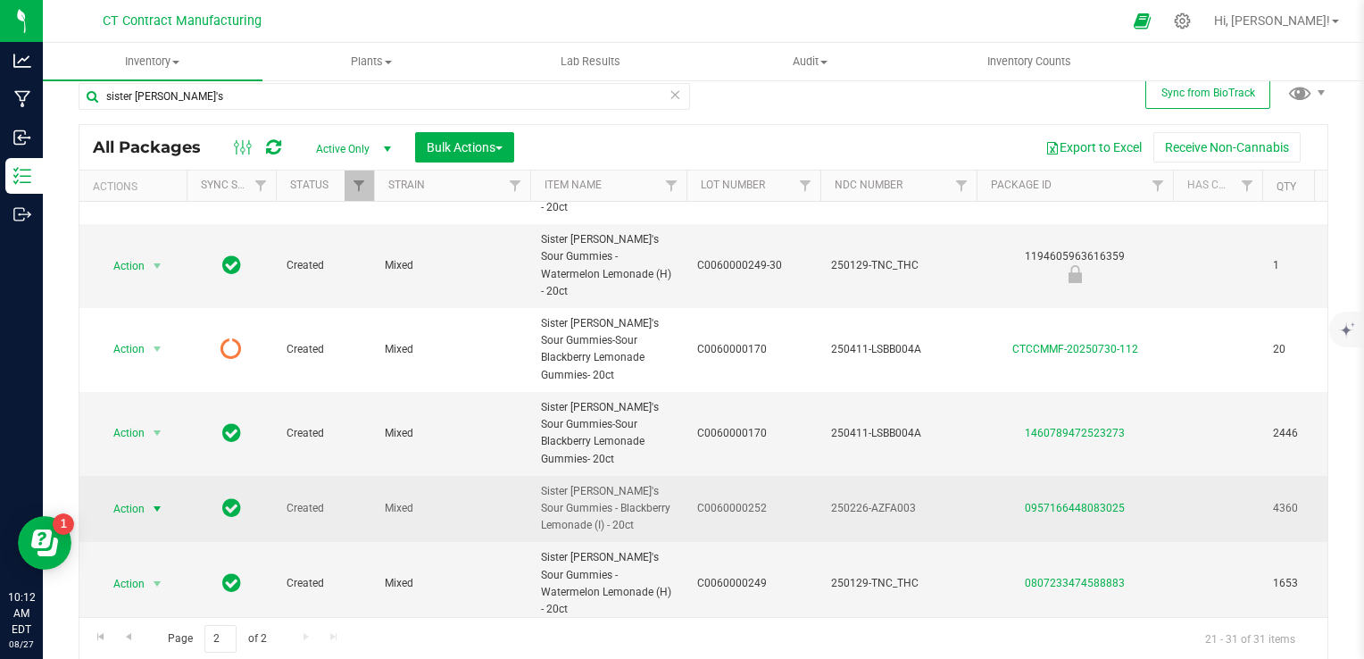
click at [161, 502] on span "select" at bounding box center [157, 509] width 14 height 14
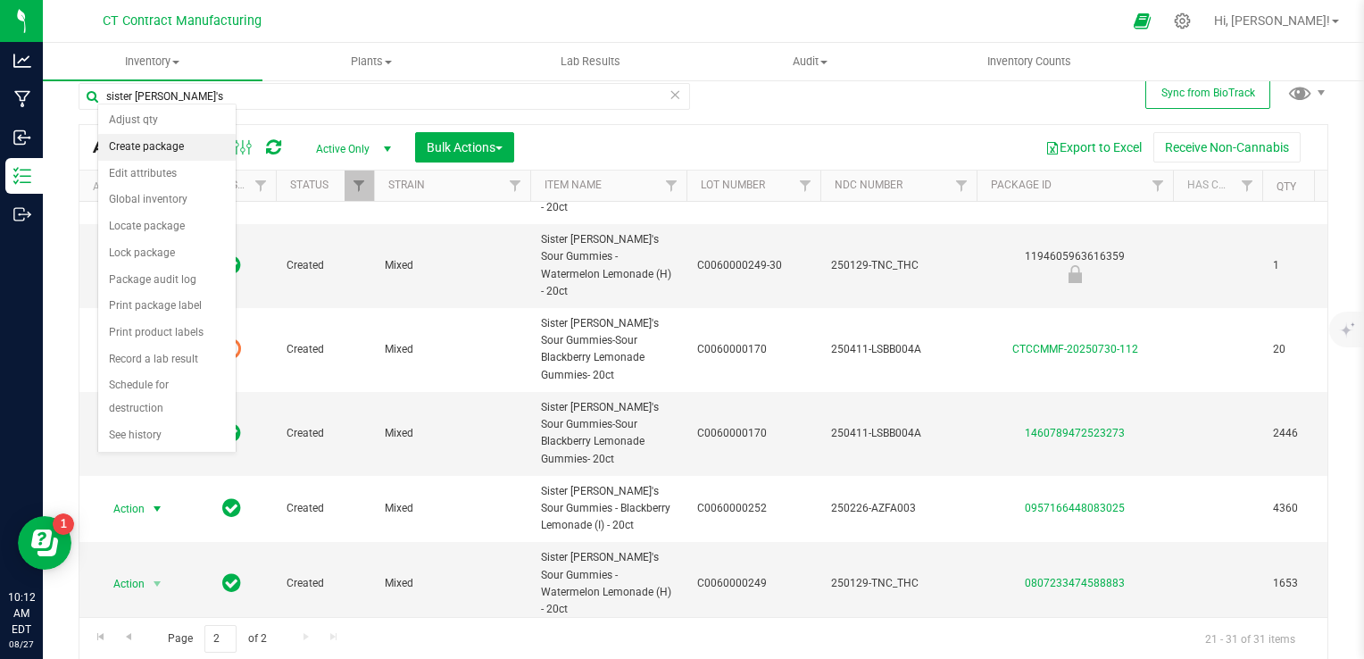
click at [145, 147] on li "Create package" at bounding box center [166, 147] width 137 height 27
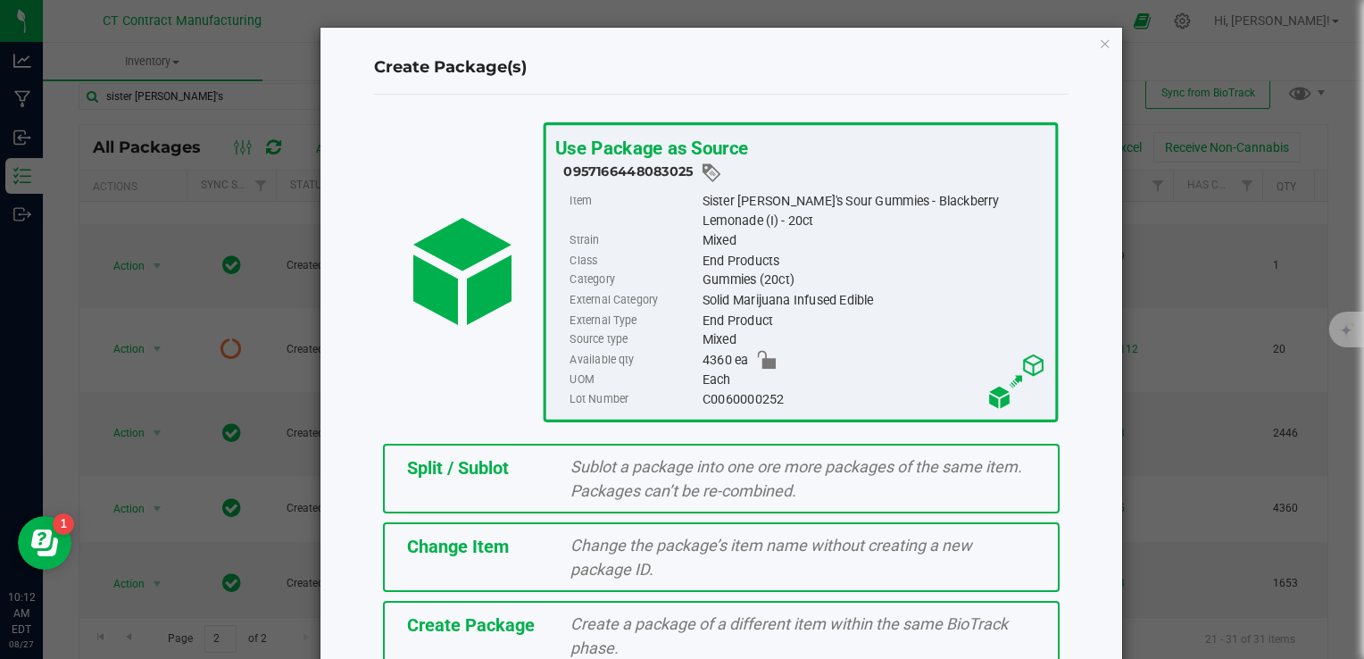
scroll to position [87, 0]
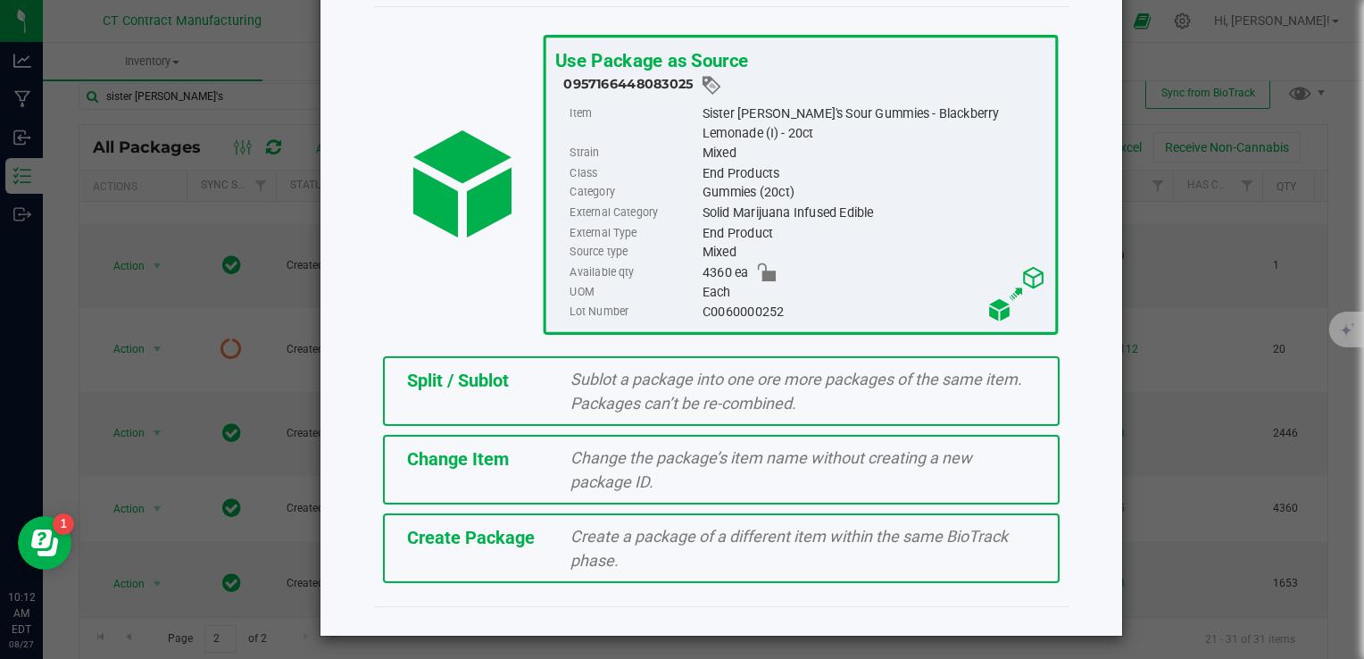
click at [628, 466] on div "Change the package’s item name without creating a new package ID." at bounding box center [803, 469] width 492 height 48
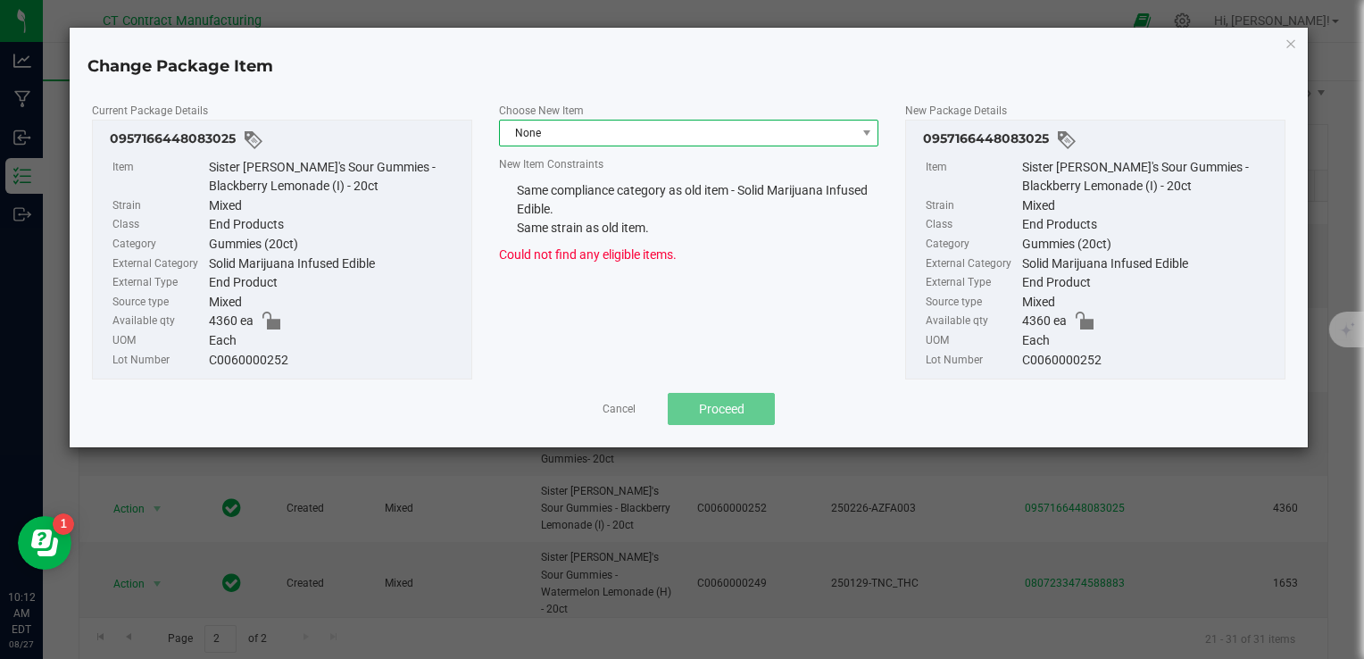
click at [650, 137] on span "None" at bounding box center [678, 132] width 356 height 25
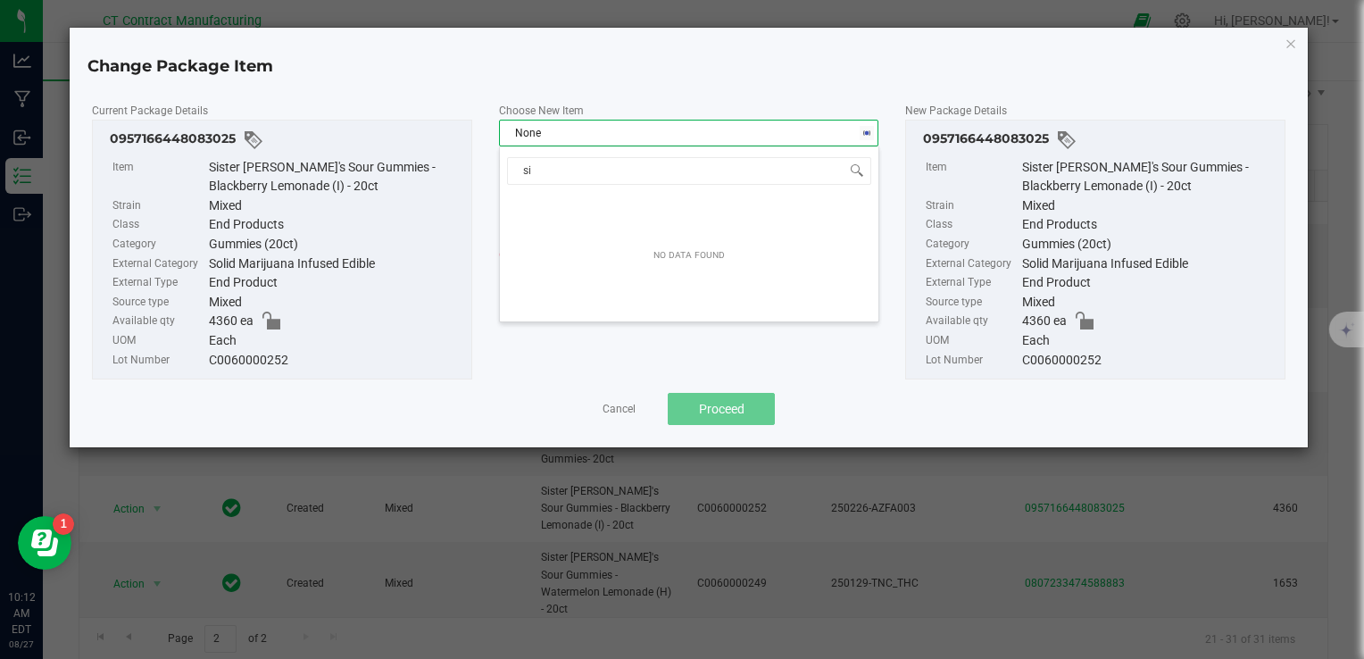
type input "s"
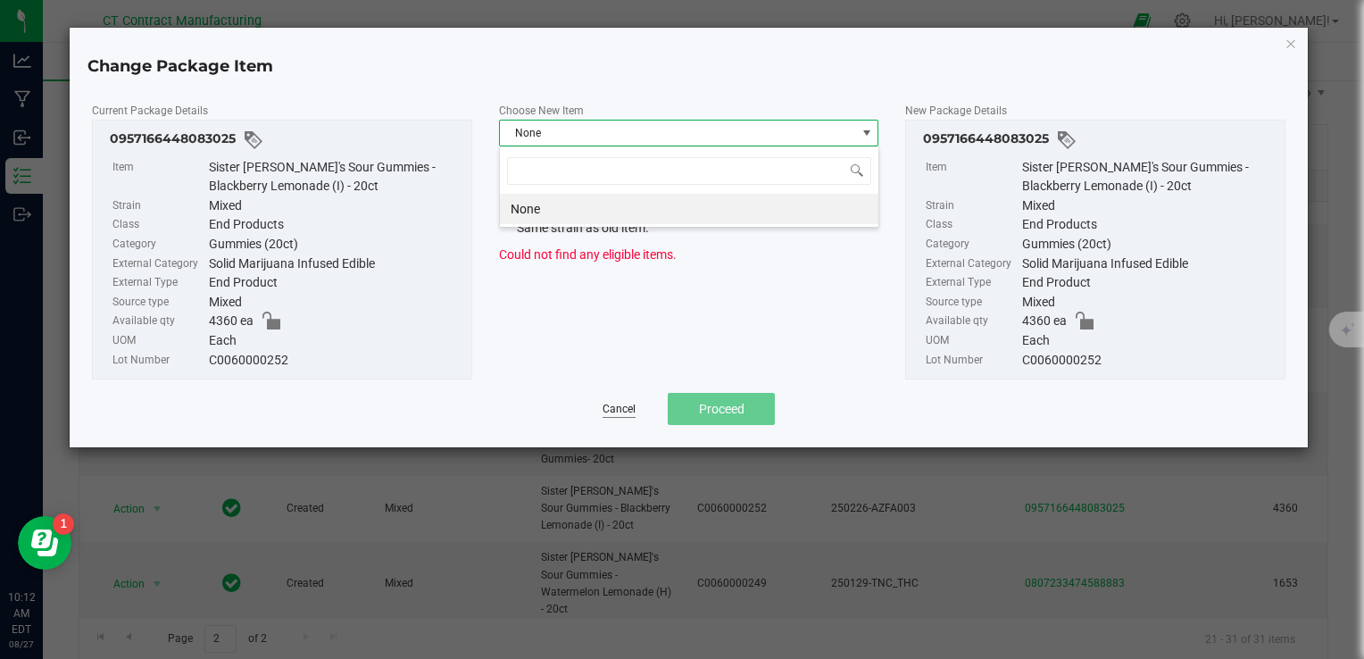
click at [617, 410] on link "Cancel" at bounding box center [618, 409] width 33 height 15
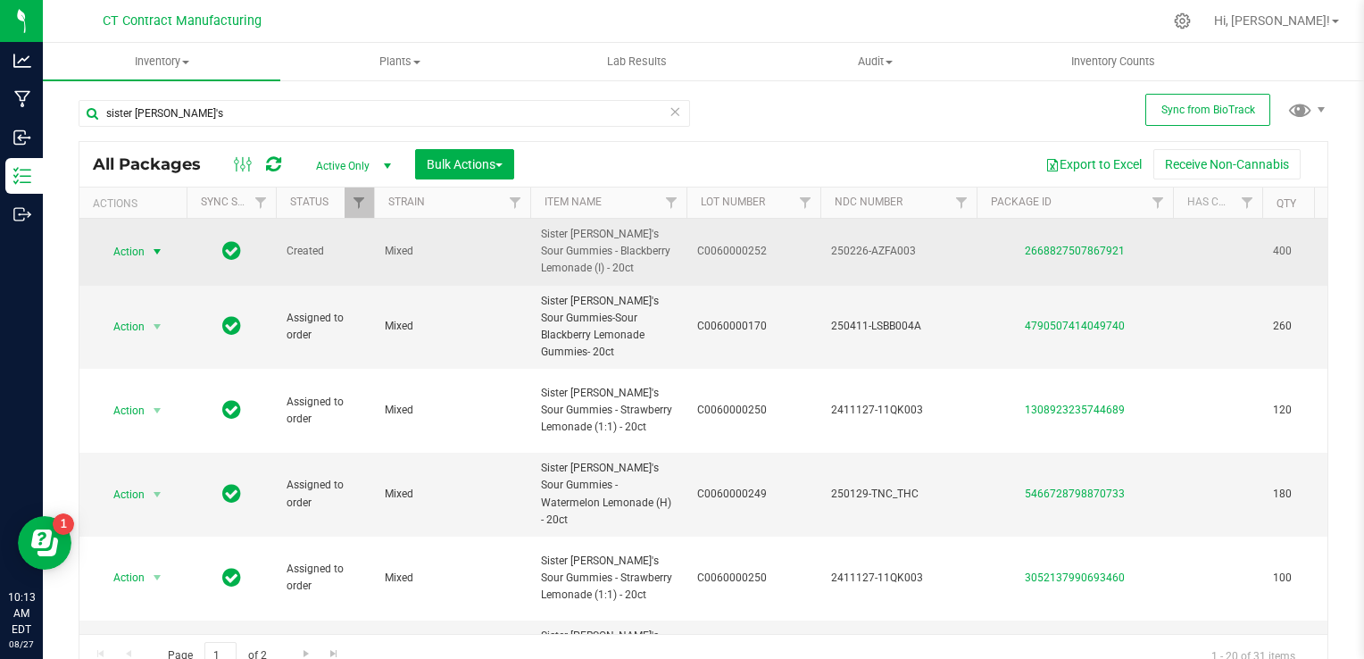
click at [156, 246] on span "select" at bounding box center [157, 252] width 14 height 14
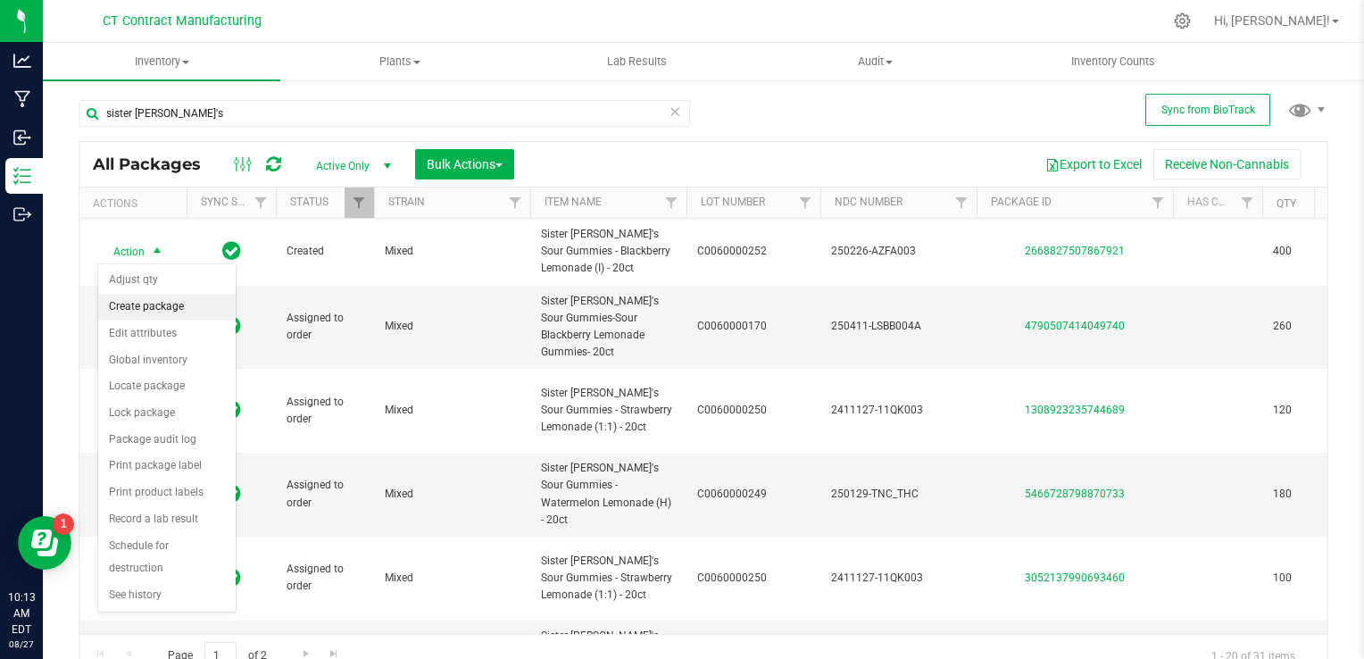
click at [151, 304] on li "Create package" at bounding box center [166, 307] width 137 height 27
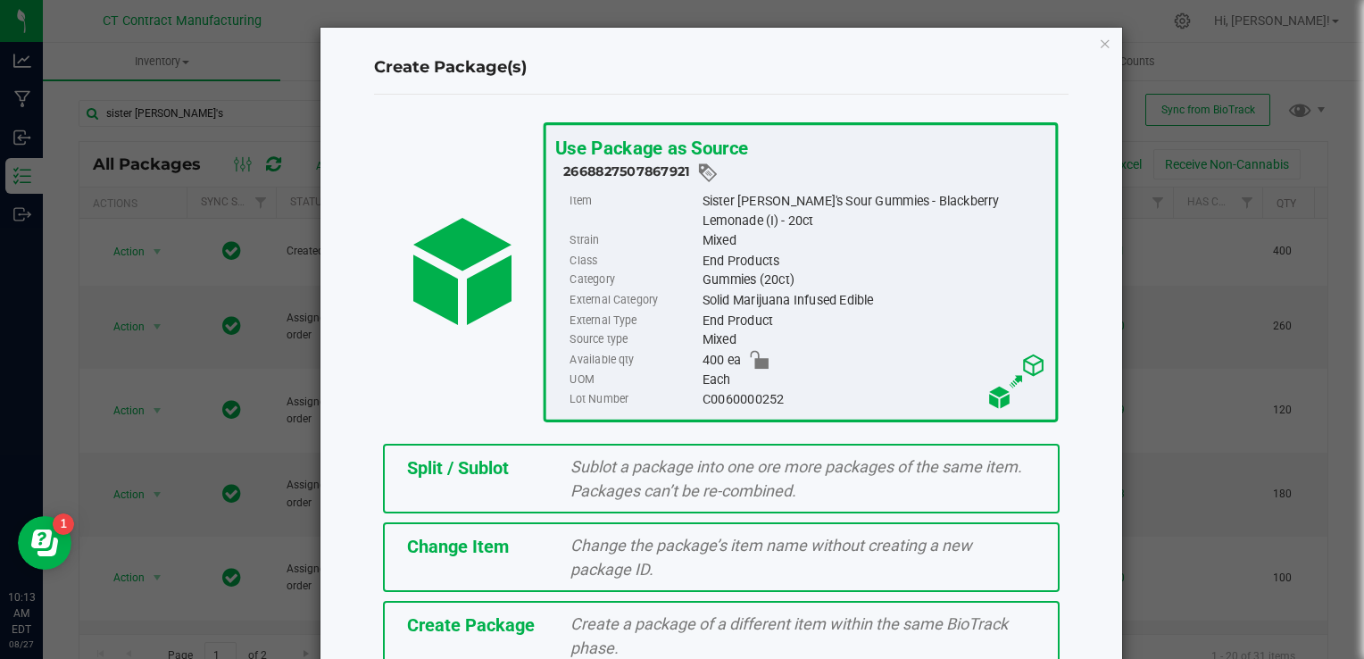
scroll to position [87, 0]
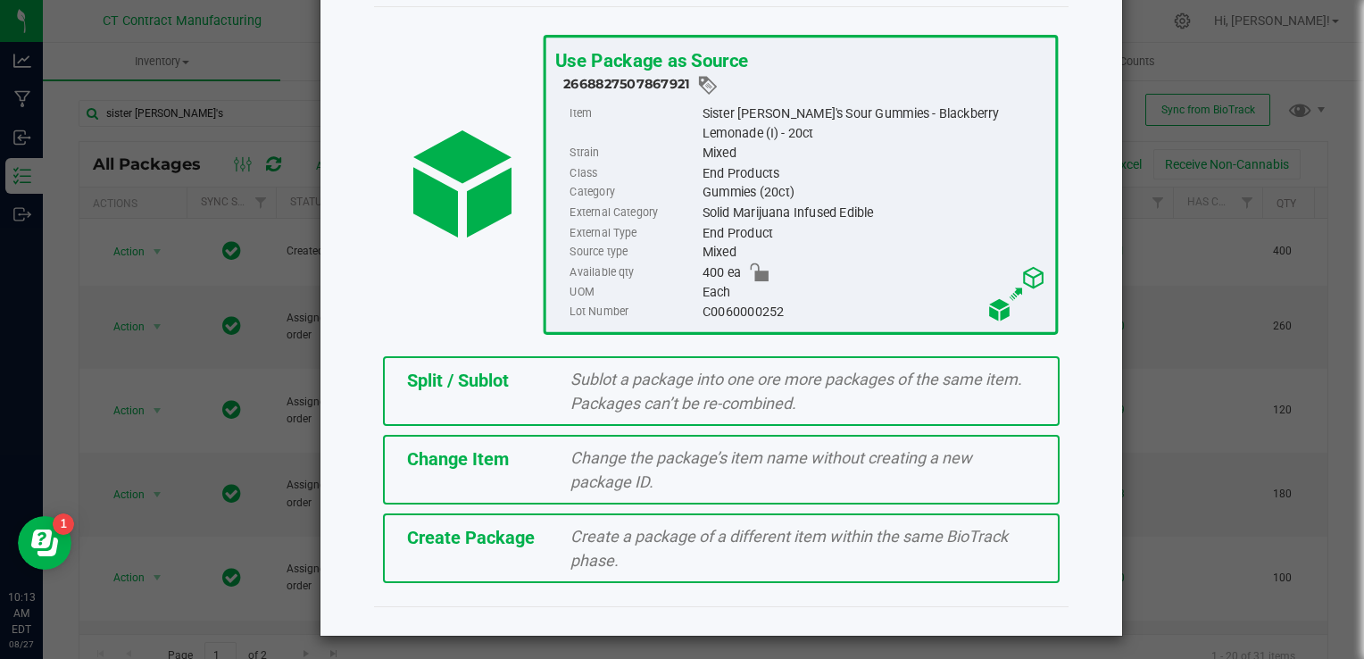
click at [561, 475] on div "Change the package’s item name without creating a new package ID." at bounding box center [803, 469] width 492 height 48
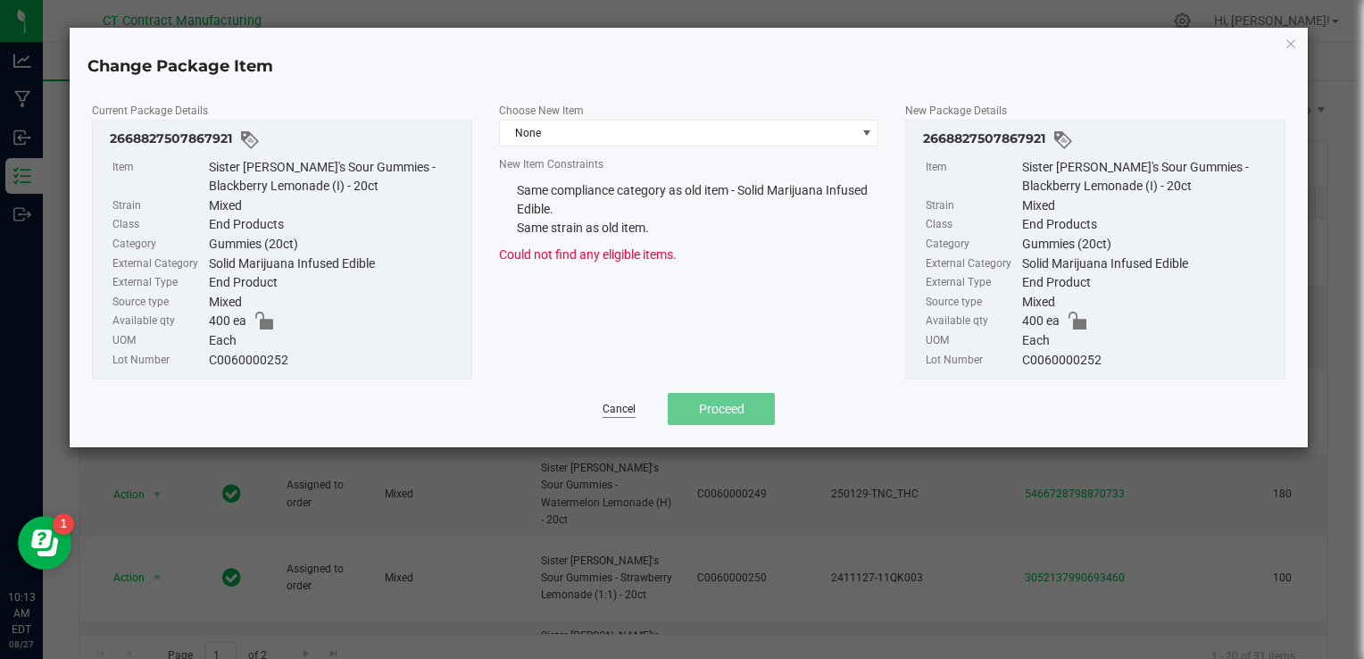
click at [614, 409] on link "Cancel" at bounding box center [618, 409] width 33 height 15
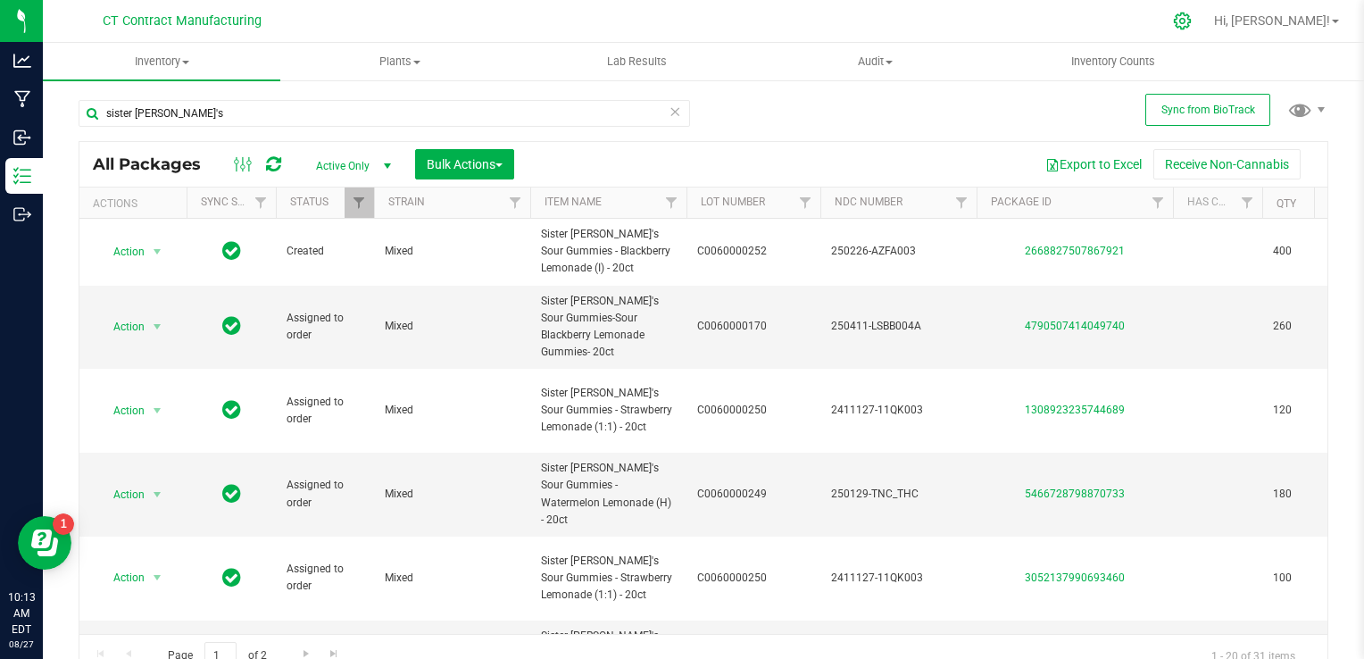
click at [1191, 21] on icon at bounding box center [1182, 21] width 19 height 19
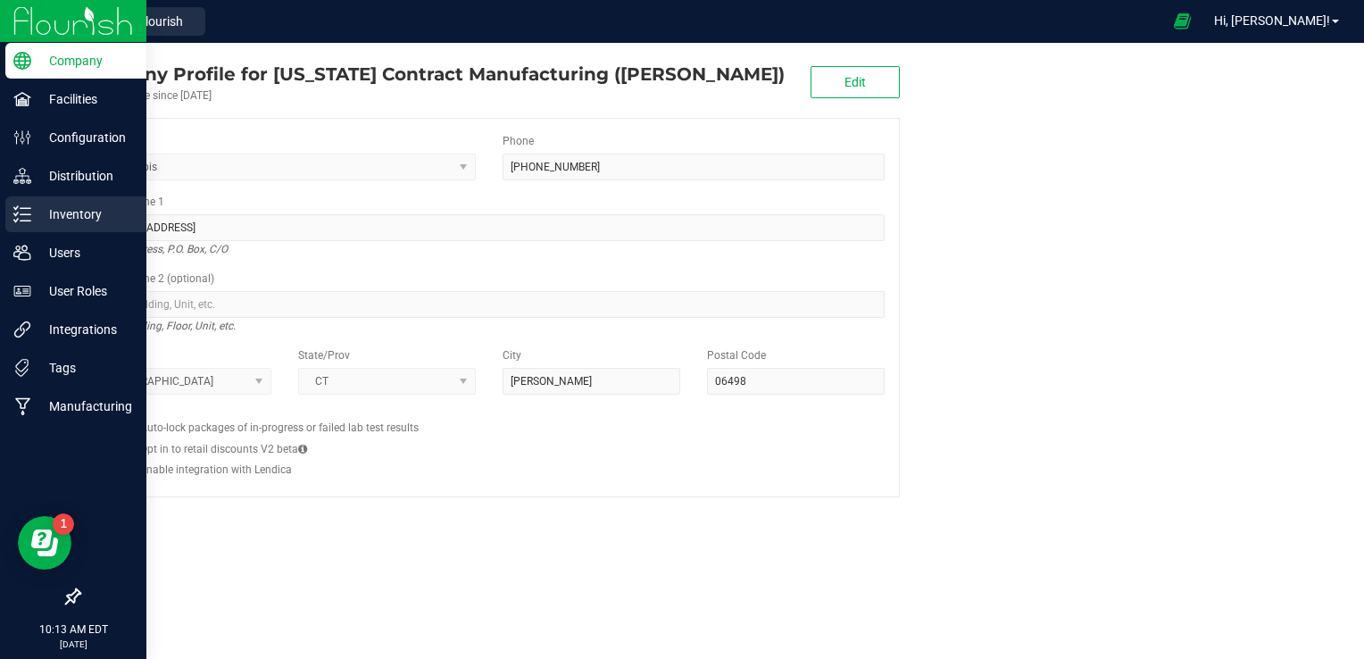
click at [57, 209] on p "Inventory" at bounding box center [84, 213] width 107 height 21
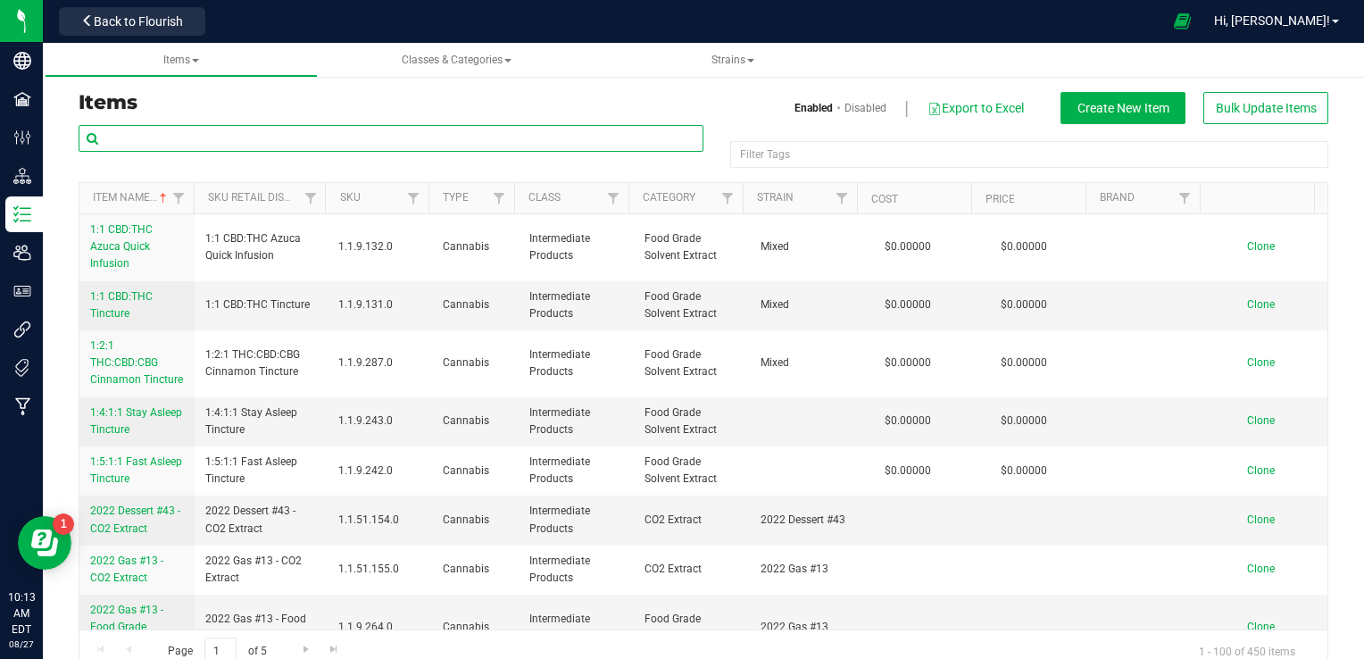
click at [217, 141] on input "text" at bounding box center [391, 138] width 625 height 27
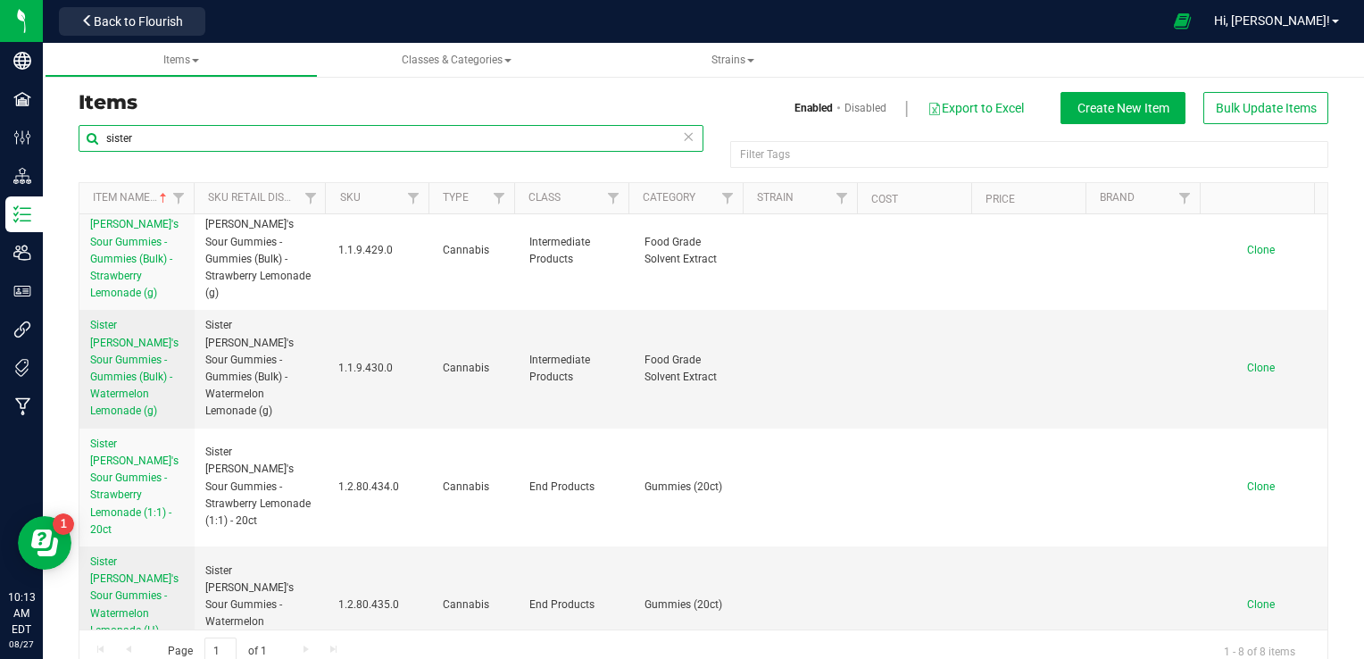
scroll to position [389, 0]
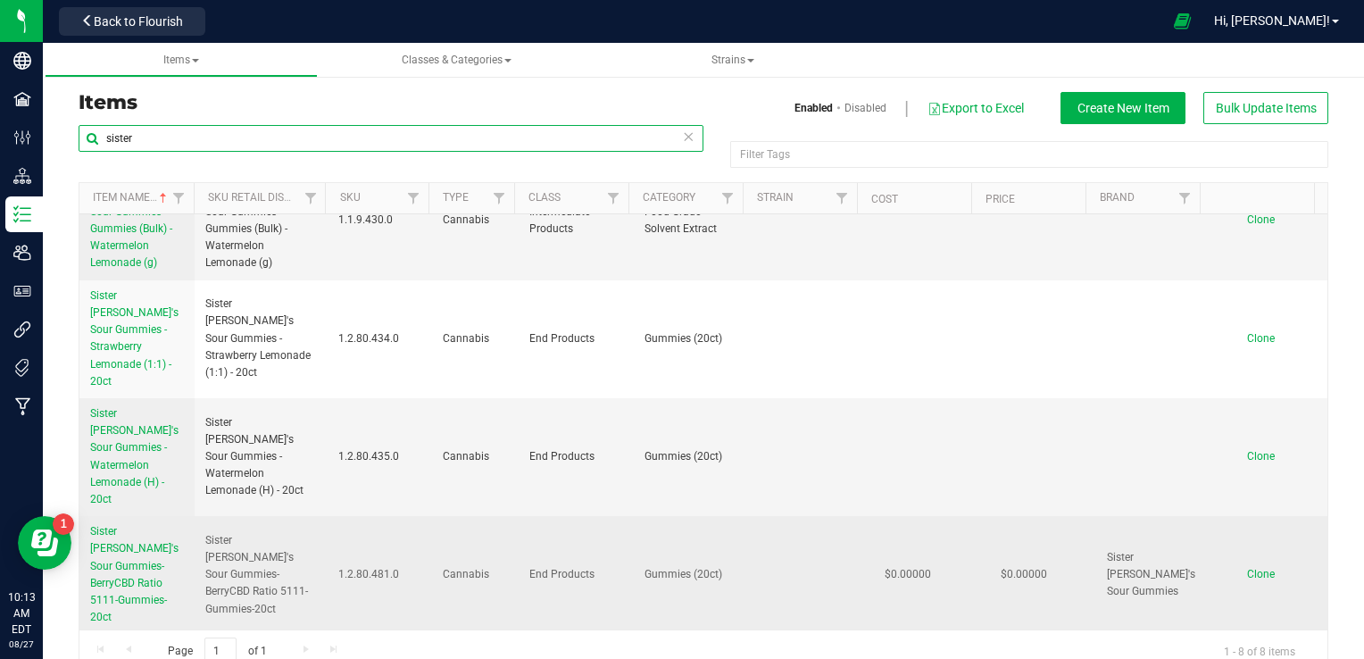
type input "sister"
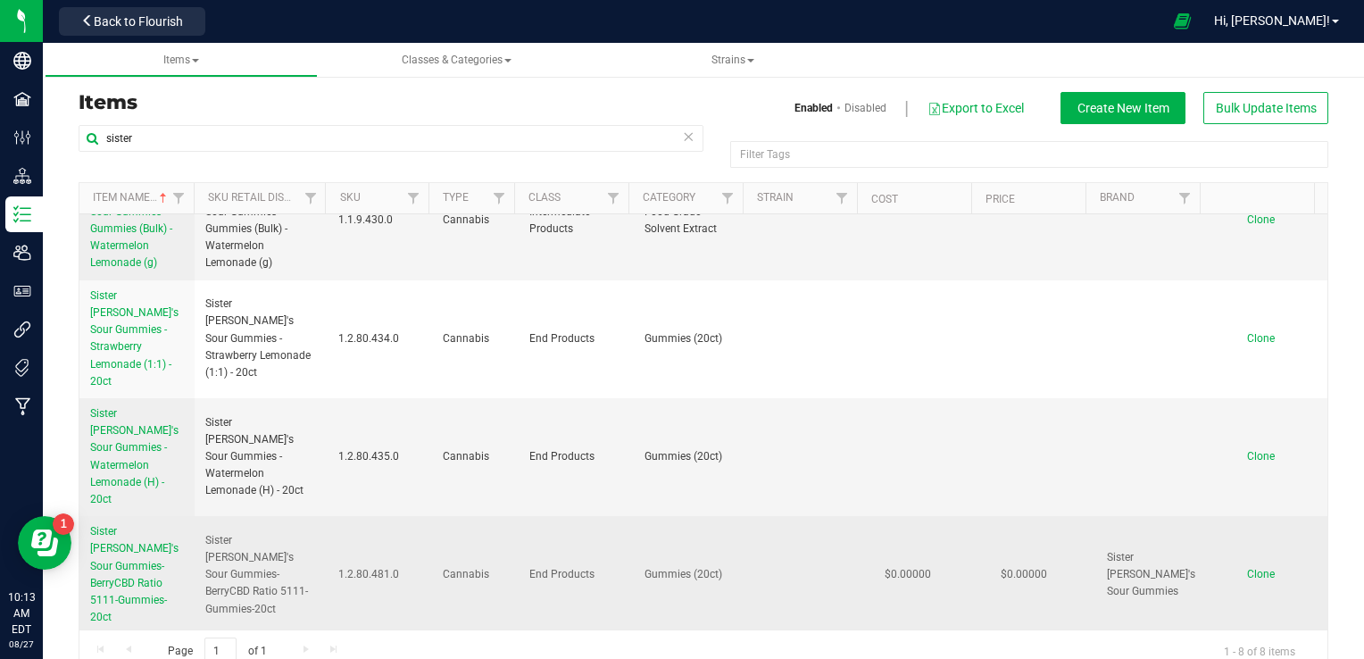
click at [129, 525] on span "Sister Adrian's Sour Gummies-BerryCBD Ratio 5111-Gummies-20ct" at bounding box center [134, 574] width 88 height 98
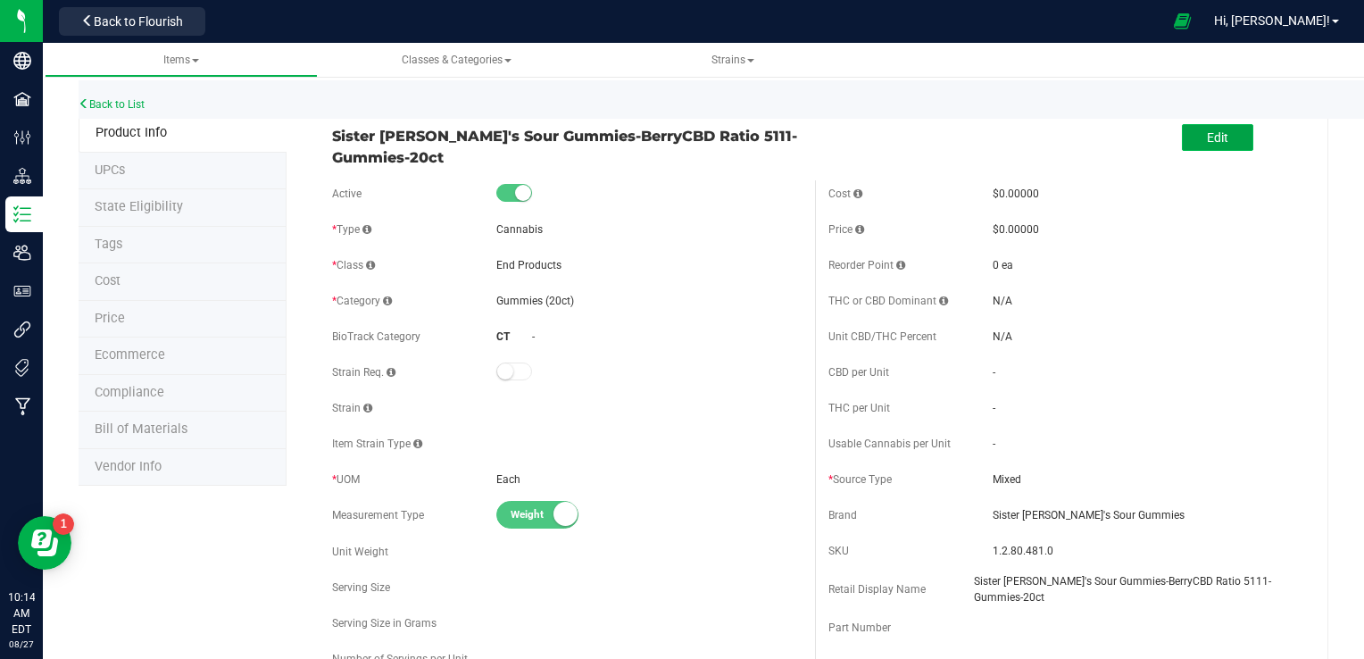
click at [1191, 129] on button "Edit" at bounding box center [1217, 137] width 71 height 27
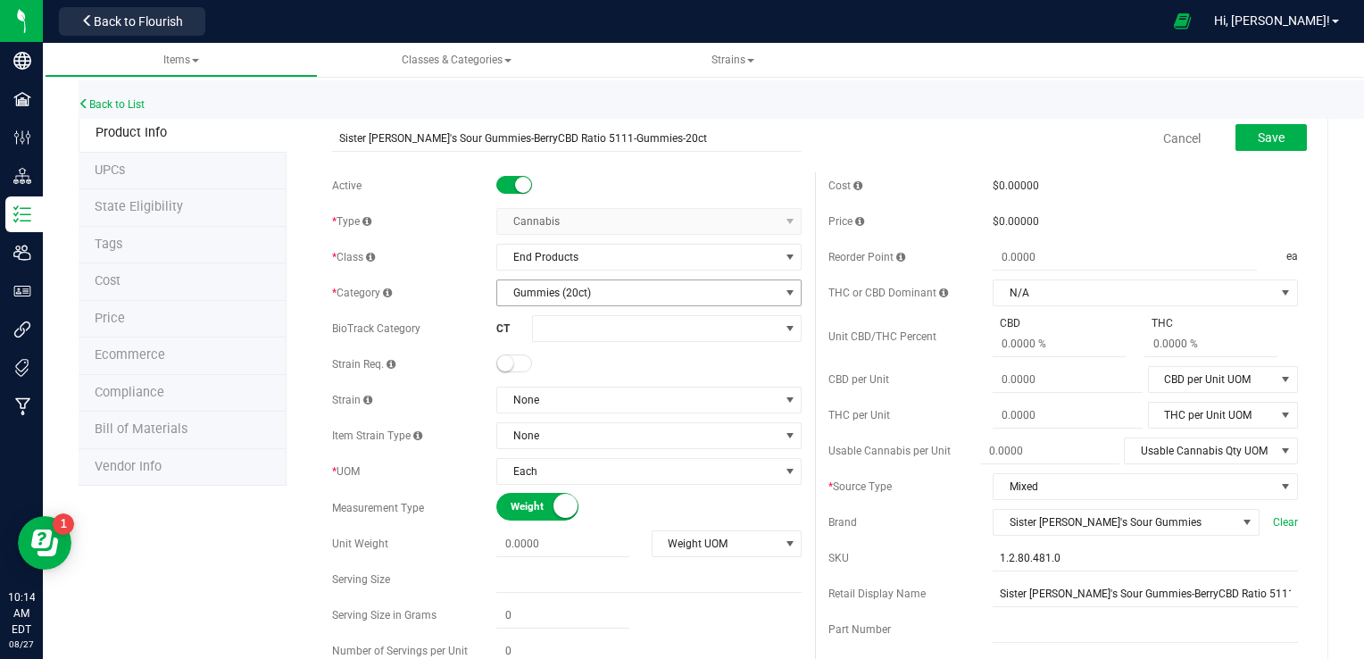
click at [722, 304] on span "Gummies (20ct)" at bounding box center [637, 292] width 281 height 25
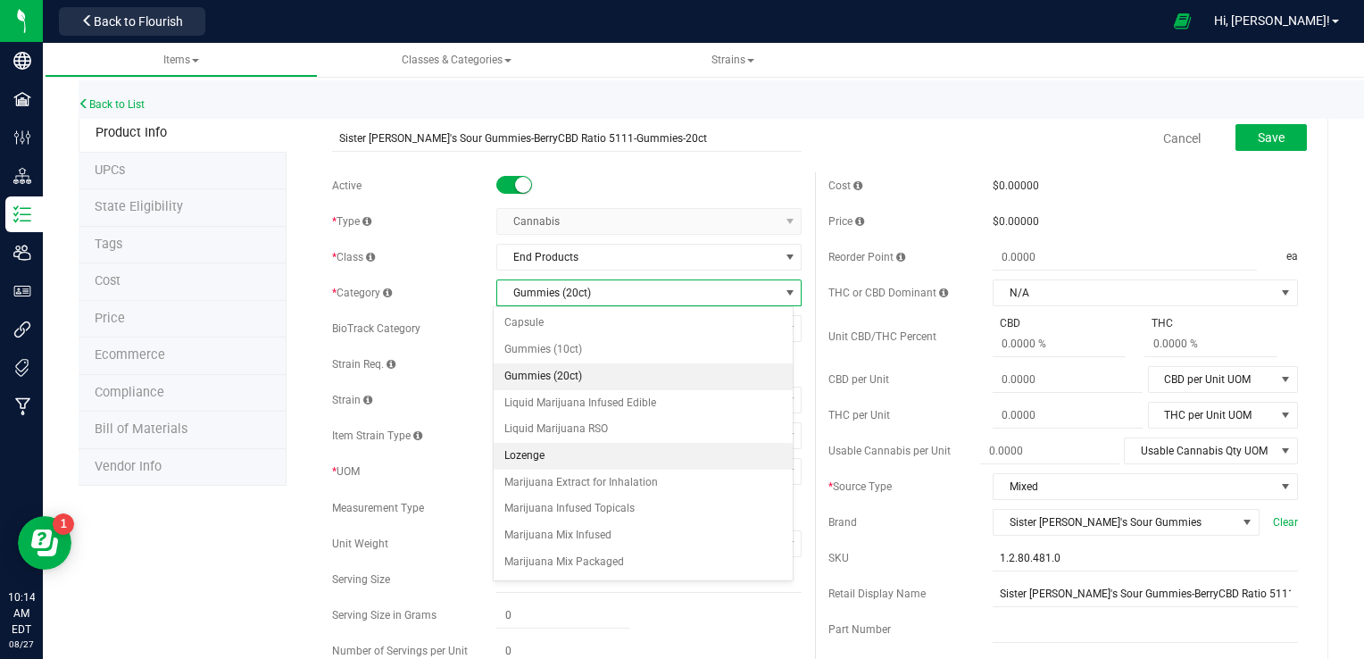
scroll to position [203, 0]
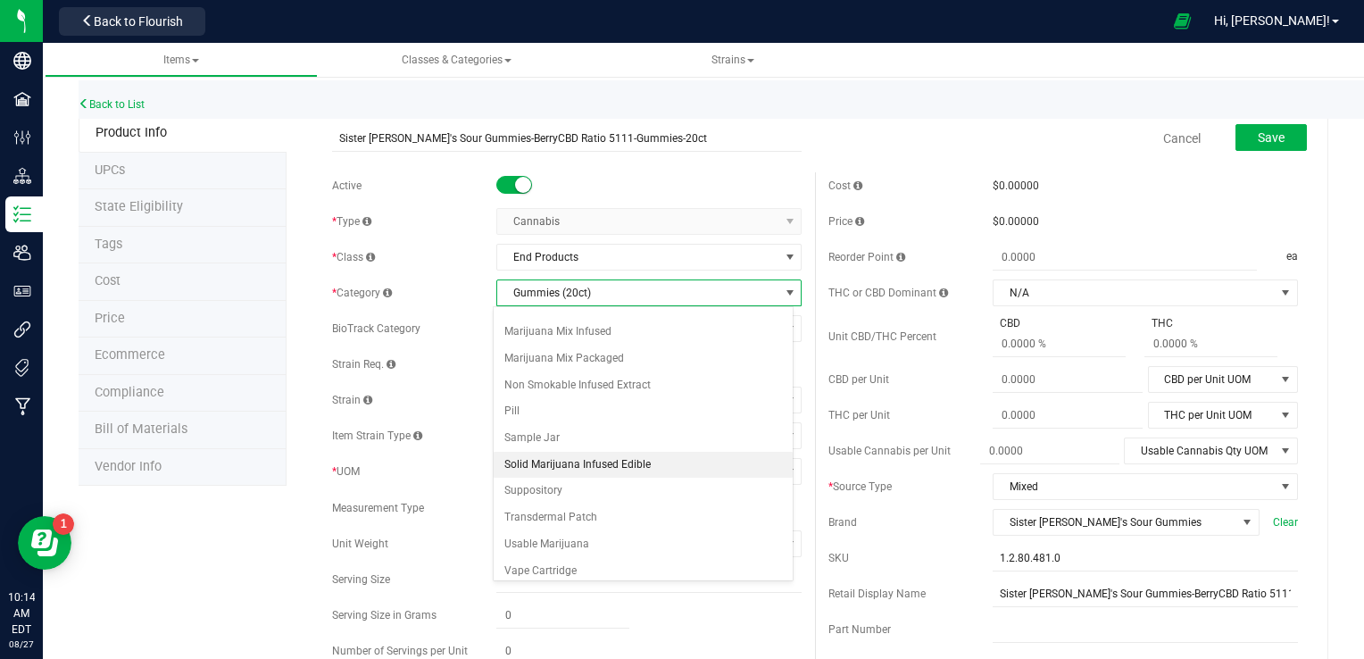
click at [700, 464] on li "Solid Marijuana Infused Edible" at bounding box center [644, 465] width 300 height 27
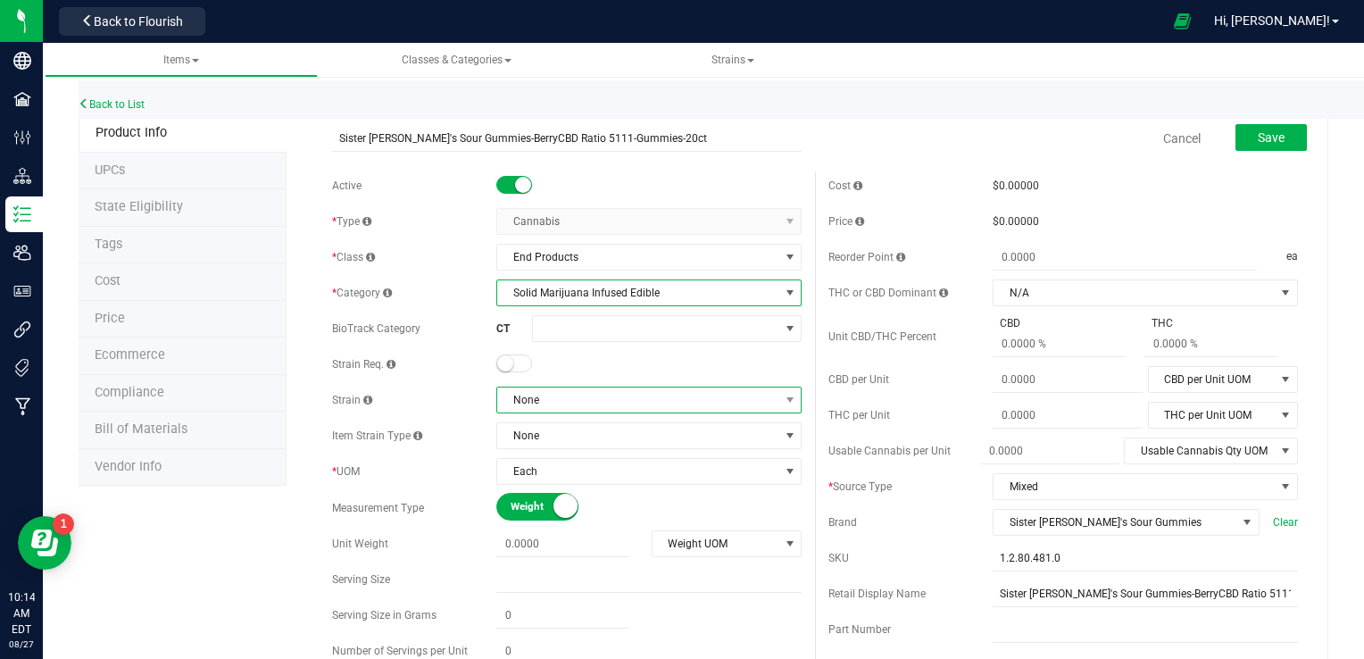
click at [734, 401] on span "None" at bounding box center [637, 399] width 281 height 25
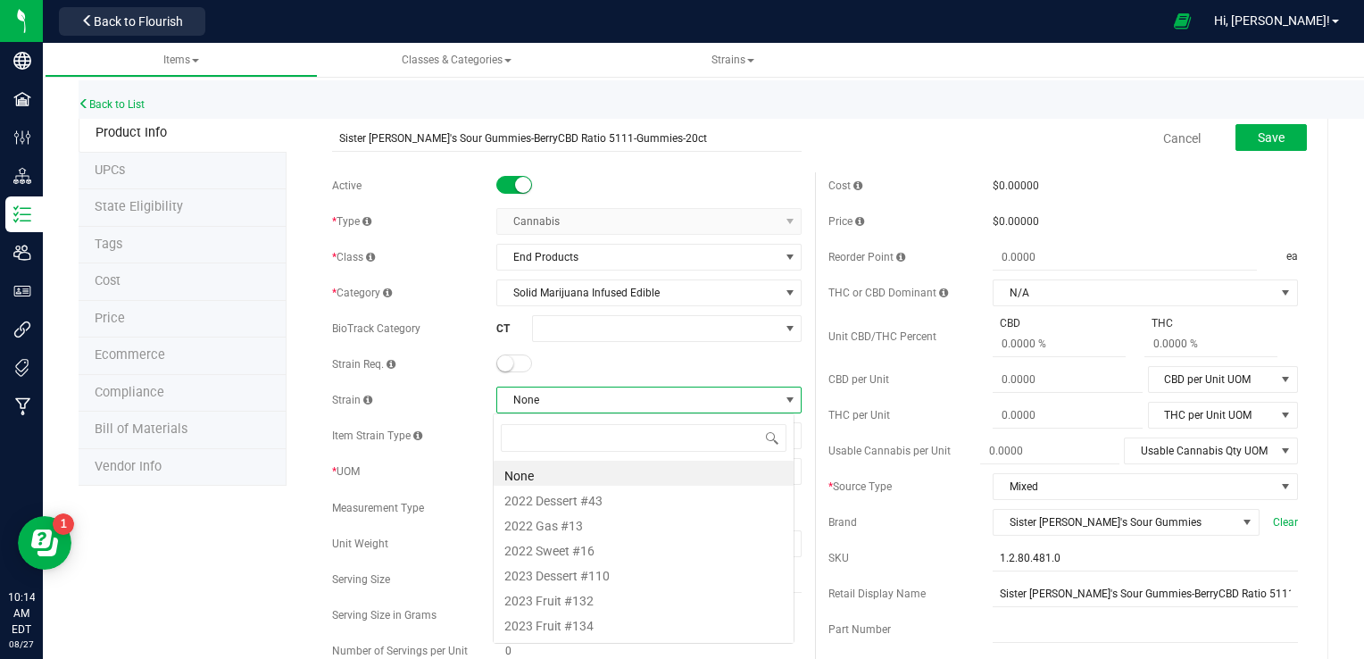
scroll to position [26, 301]
type input "mix"
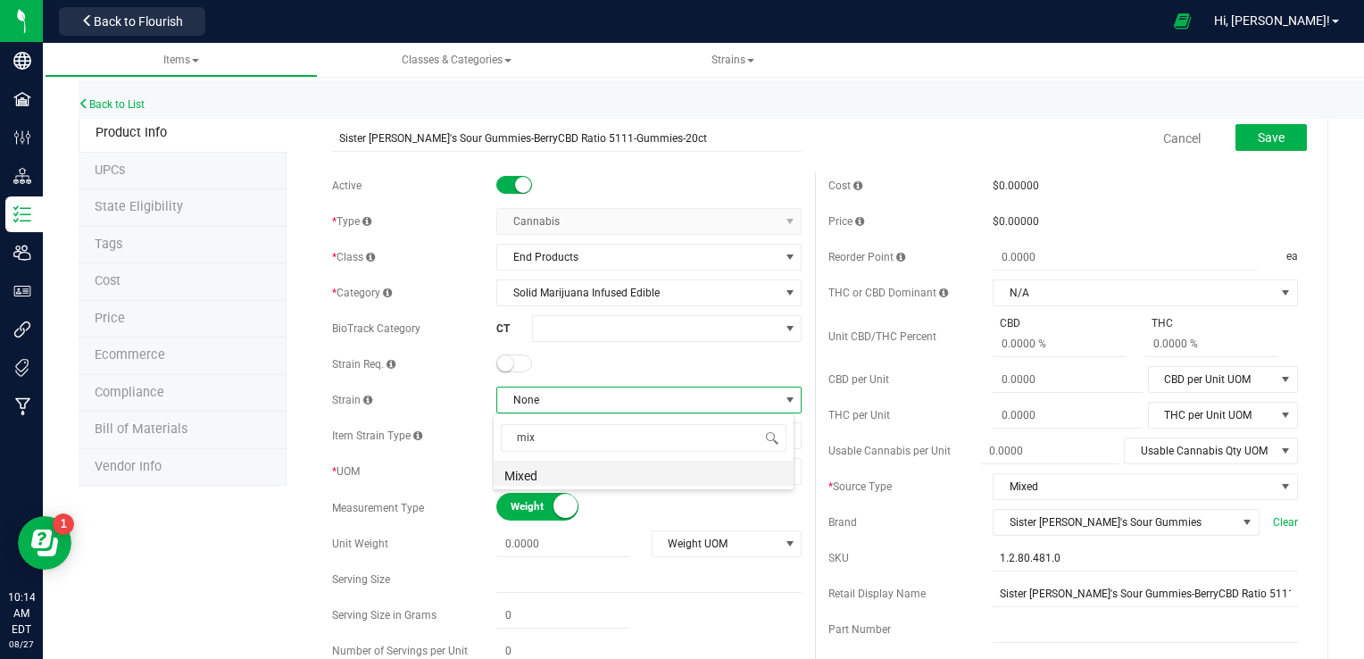
click at [690, 468] on li "Mixed" at bounding box center [644, 472] width 300 height 25
click at [1258, 138] on span "Save" at bounding box center [1270, 137] width 27 height 14
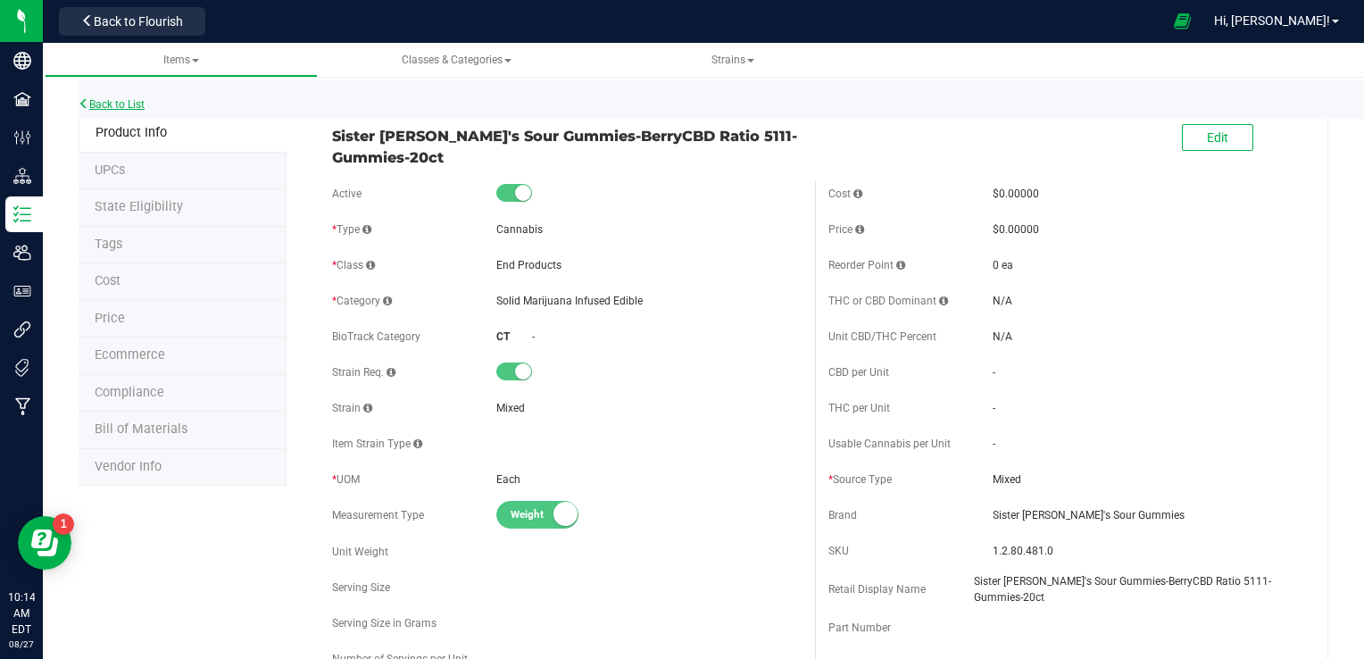
click at [126, 102] on link "Back to List" at bounding box center [112, 104] width 66 height 12
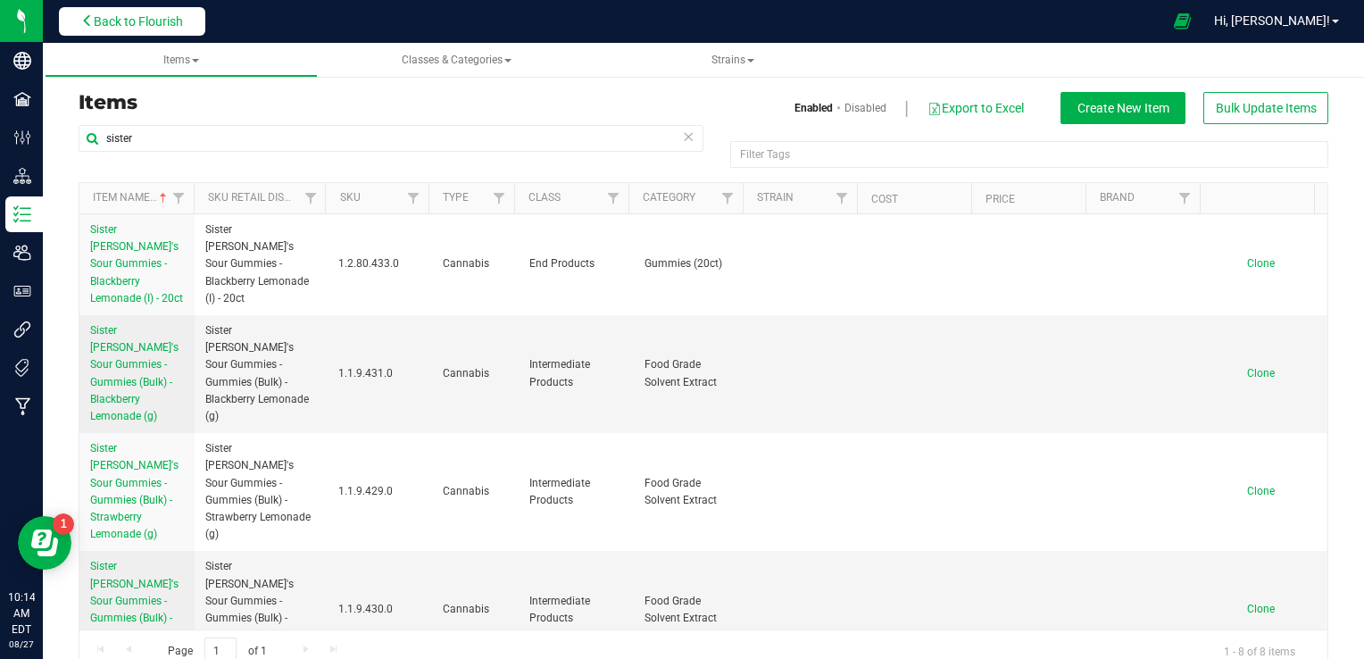
click at [109, 24] on span "Back to Flourish" at bounding box center [138, 21] width 89 height 14
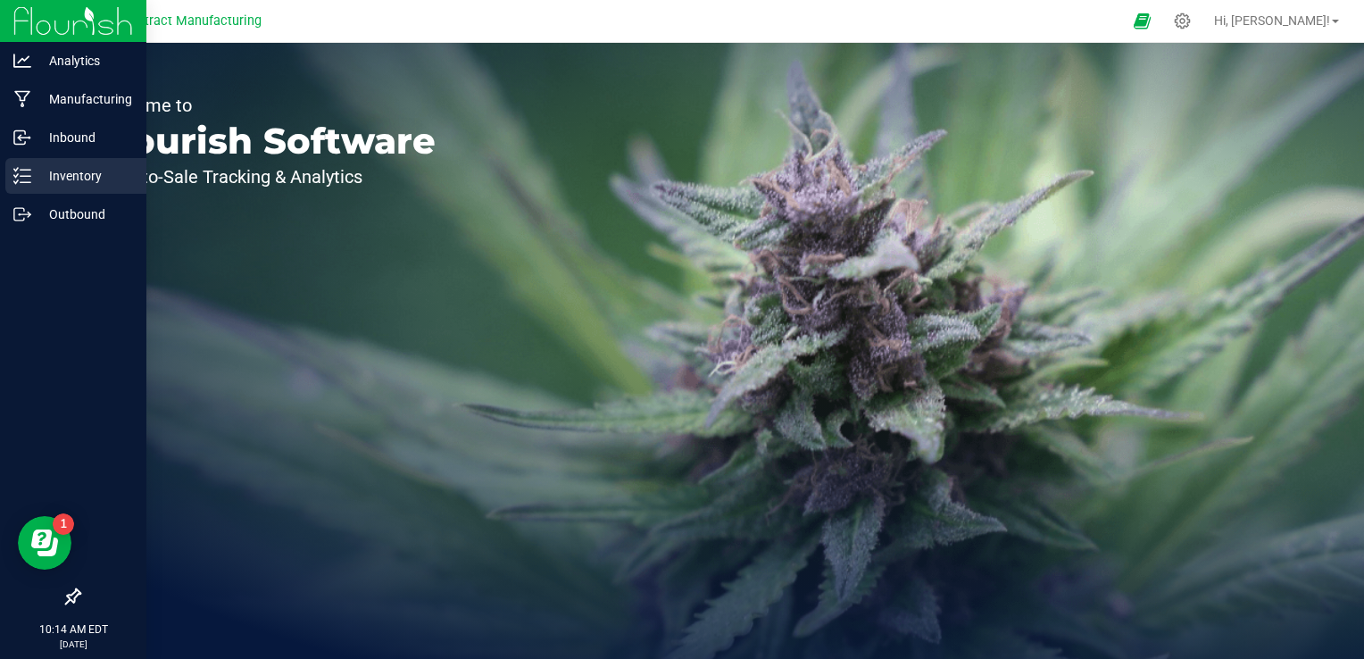
click at [52, 168] on p "Inventory" at bounding box center [84, 175] width 107 height 21
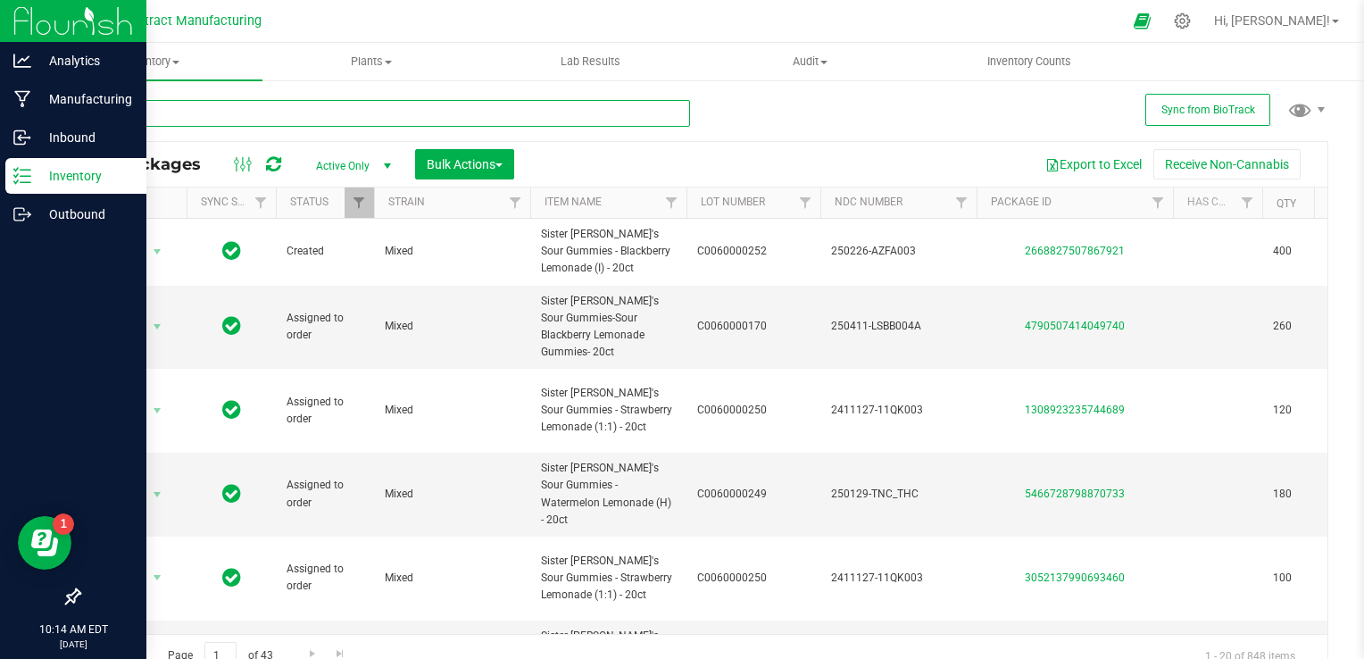
click at [290, 112] on input "text" at bounding box center [384, 113] width 611 height 27
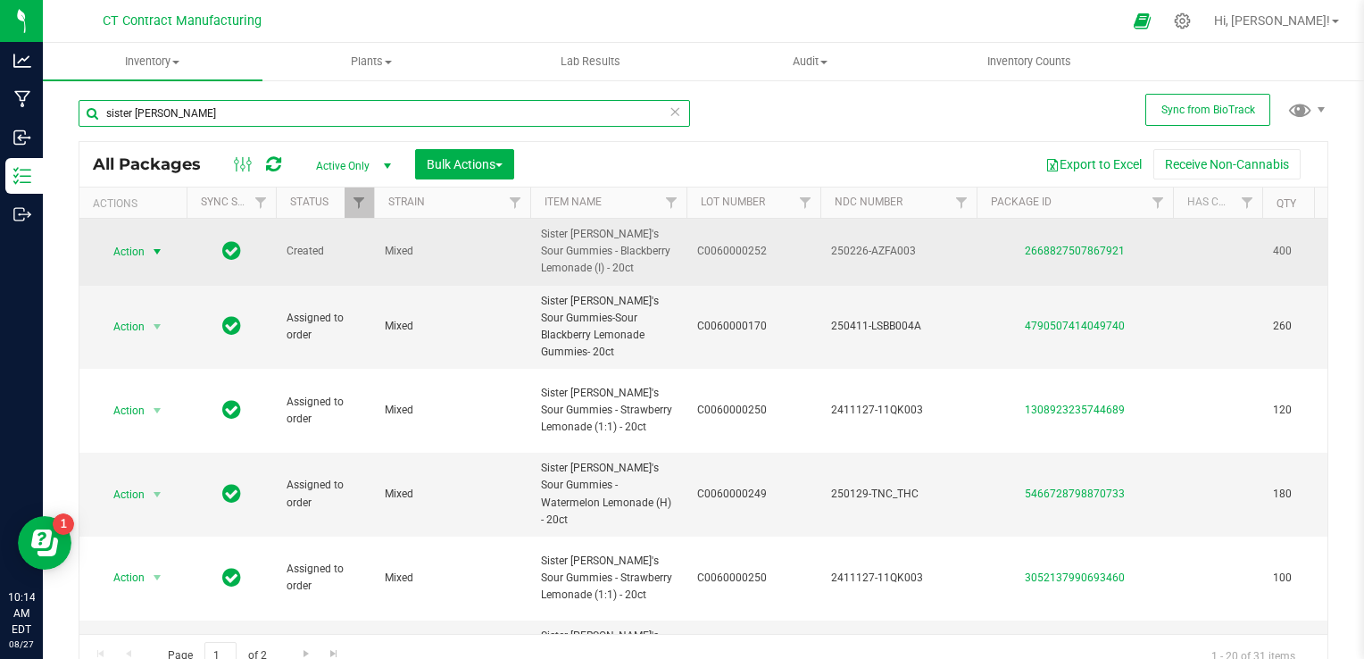
type input "sister [PERSON_NAME]"
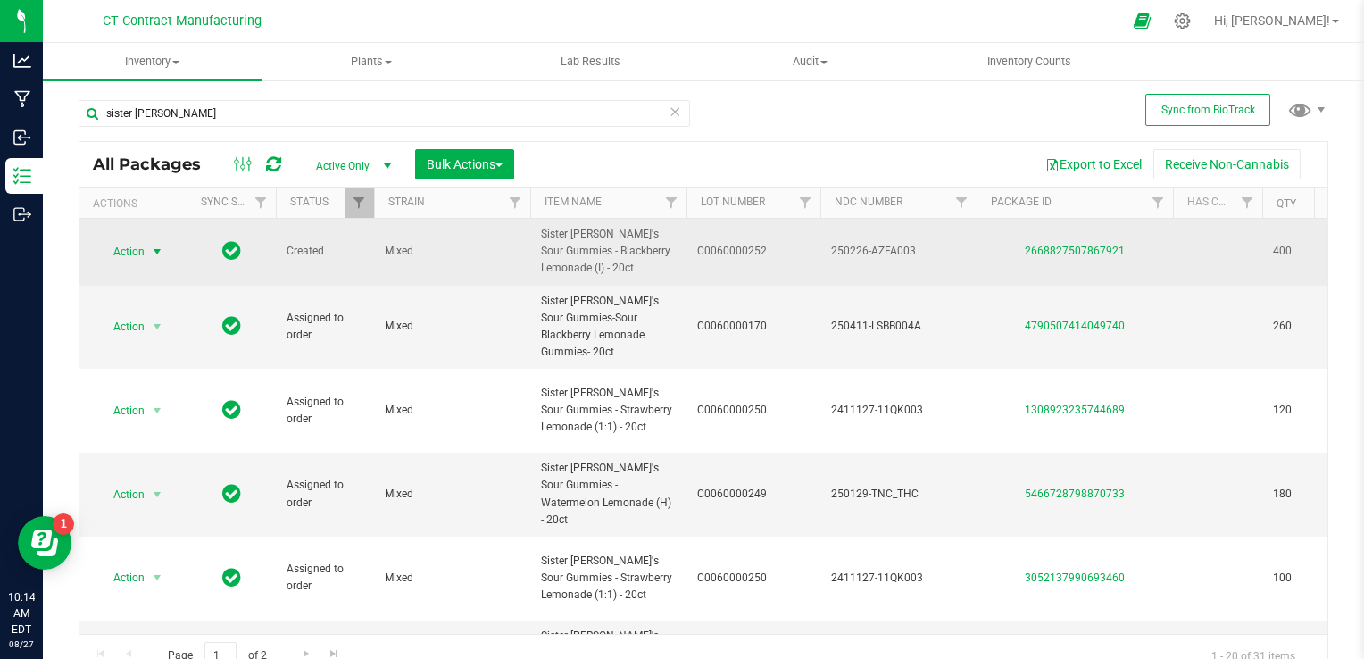
click at [158, 251] on span "select" at bounding box center [157, 252] width 14 height 14
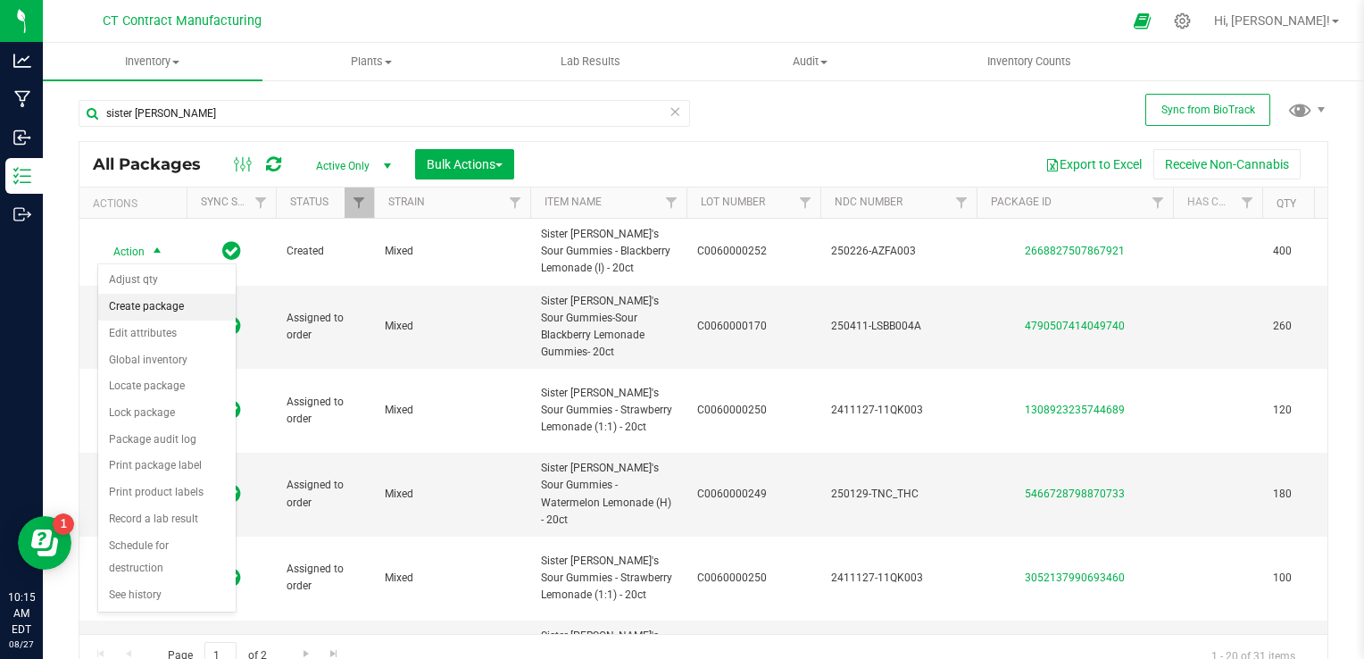
click at [146, 309] on li "Create package" at bounding box center [166, 307] width 137 height 27
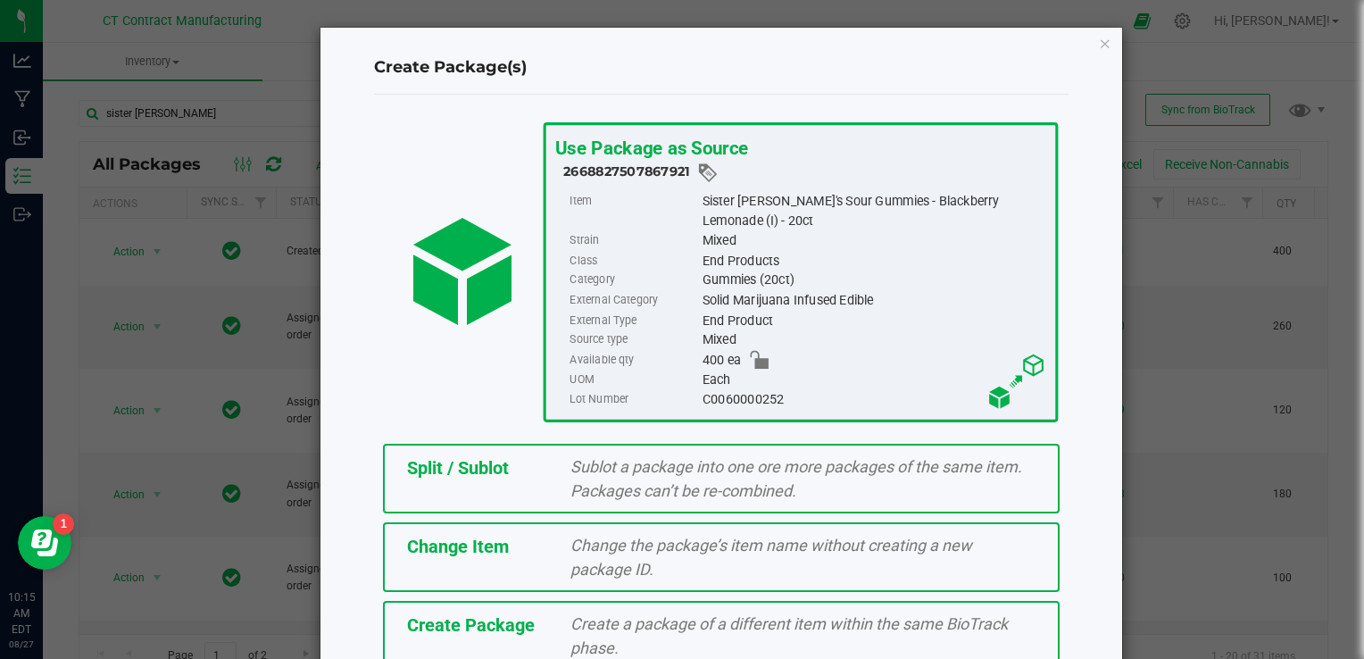
click at [530, 560] on div "Change Item Change the package’s item name without creating a new package ID." at bounding box center [721, 557] width 676 height 70
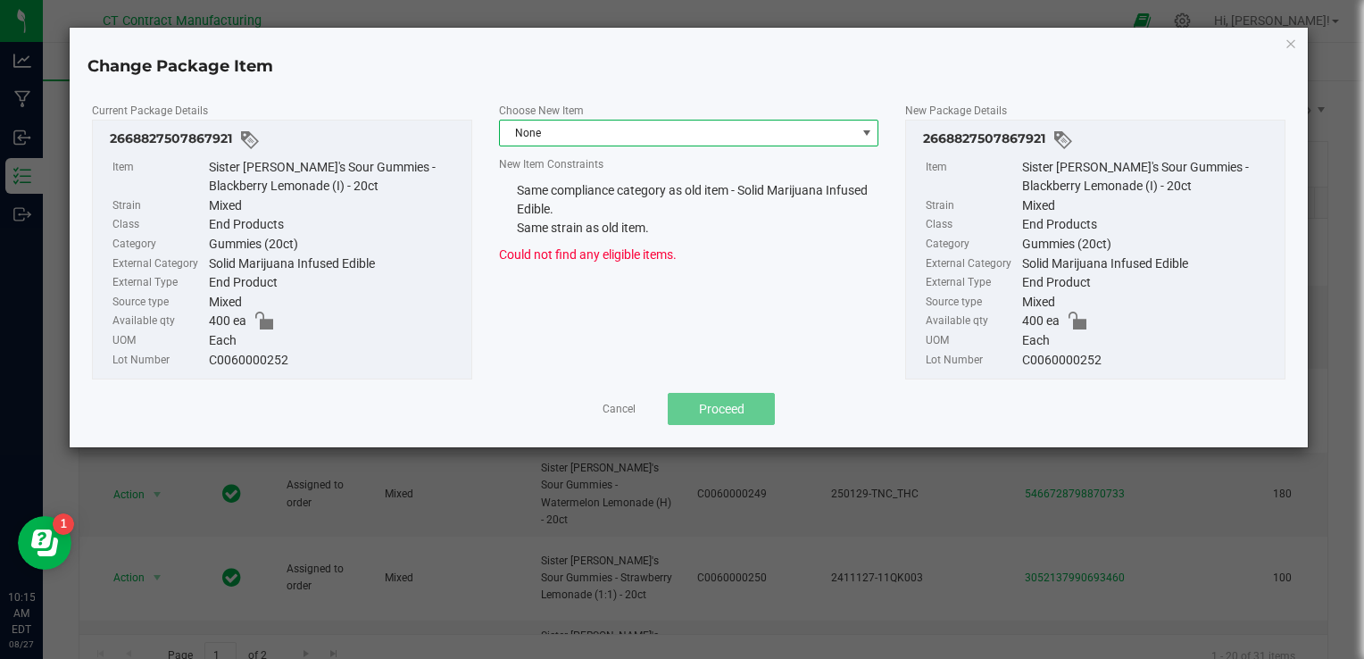
click at [596, 129] on span "None" at bounding box center [678, 132] width 356 height 25
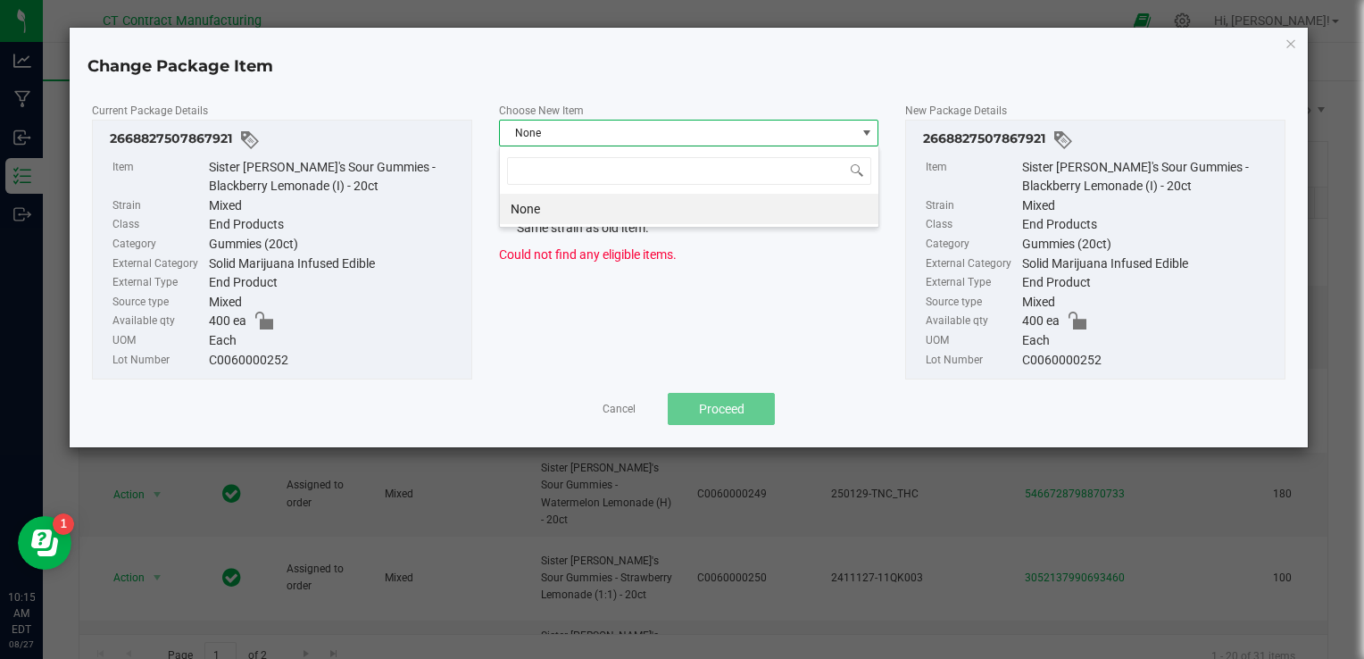
scroll to position [26, 379]
click at [857, 168] on span at bounding box center [857, 170] width 14 height 14
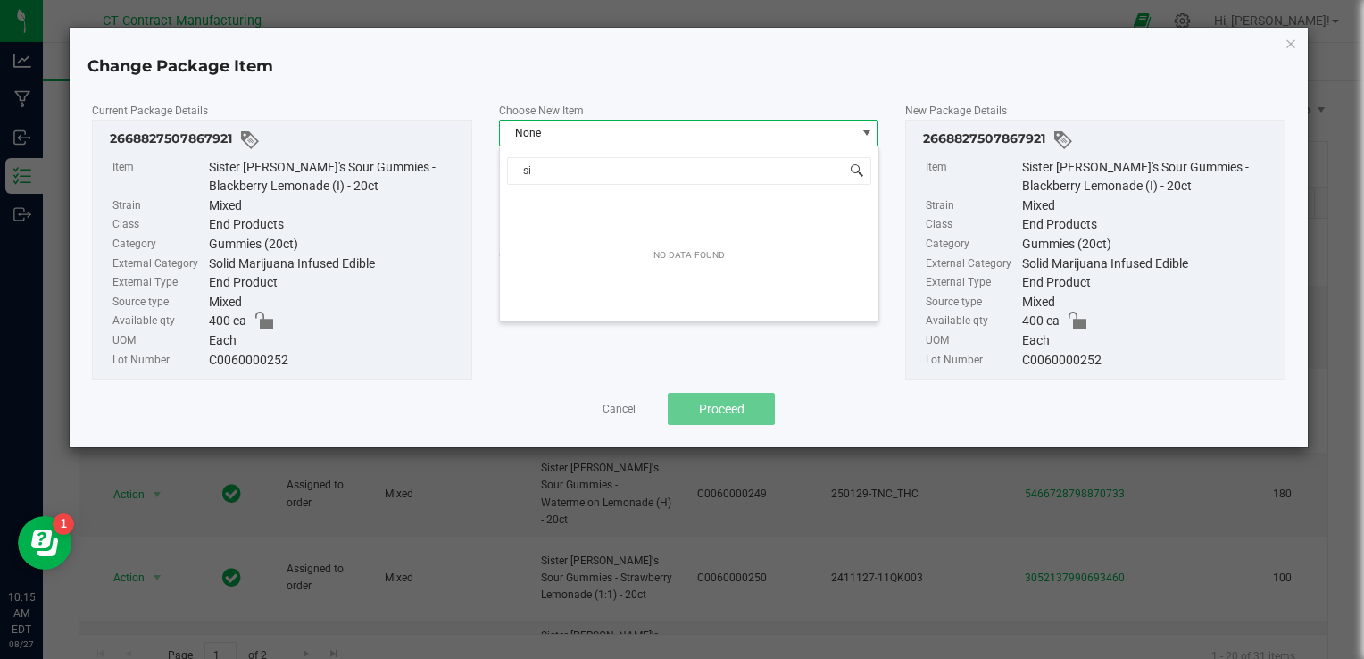
type input "s"
type input "c"
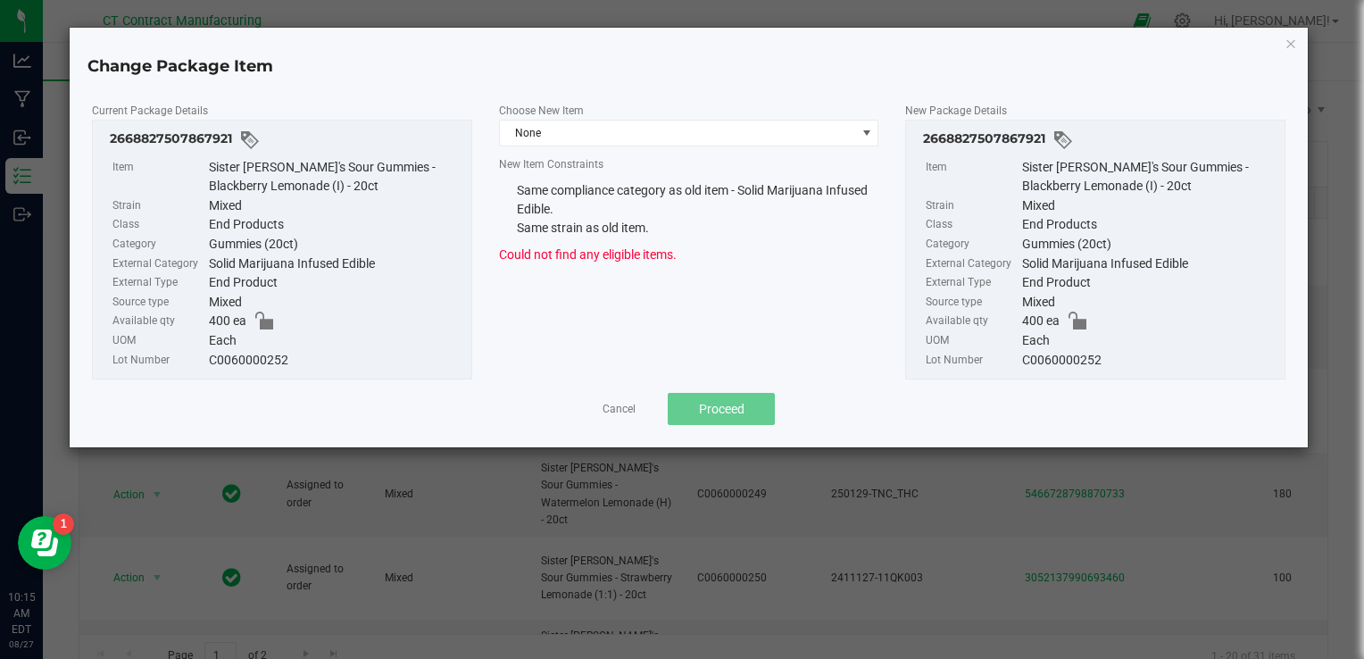
click at [680, 284] on div "Current Package Details 2668827507867921 Item Sister [PERSON_NAME]'s Sour Gummi…" at bounding box center [689, 240] width 1220 height 279
click at [610, 403] on link "Cancel" at bounding box center [618, 409] width 33 height 15
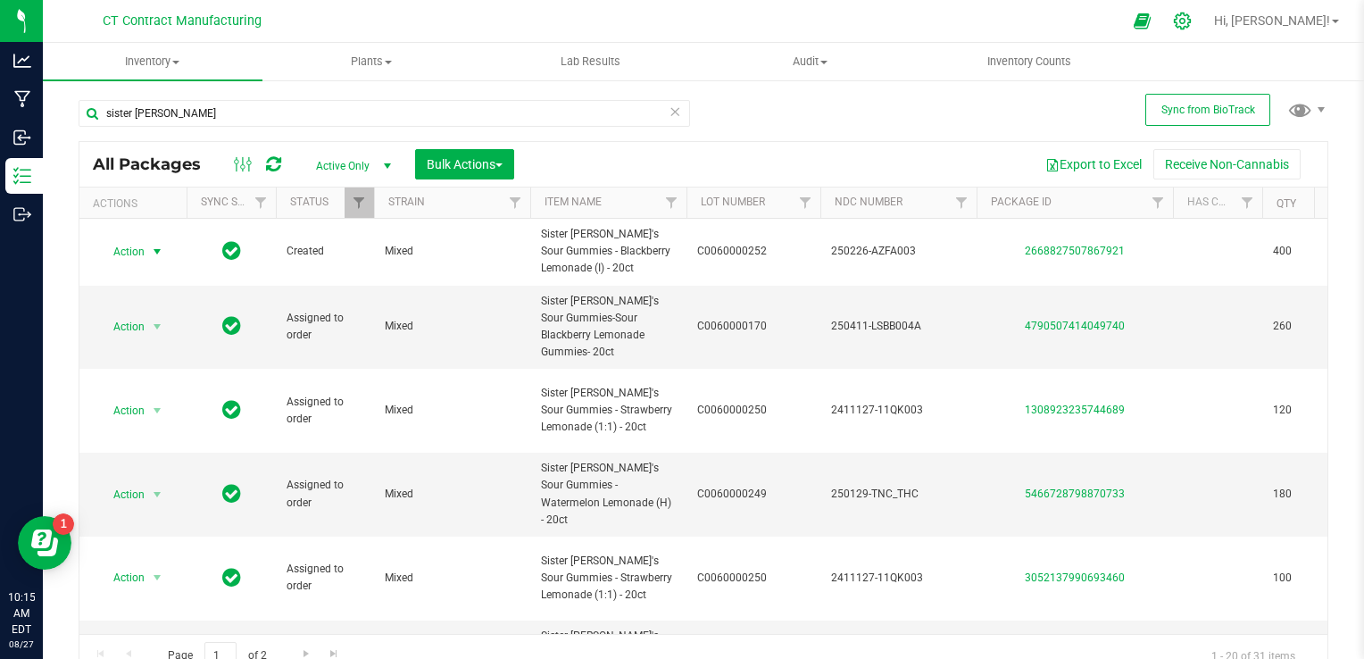
click at [1191, 22] on icon at bounding box center [1182, 21] width 19 height 19
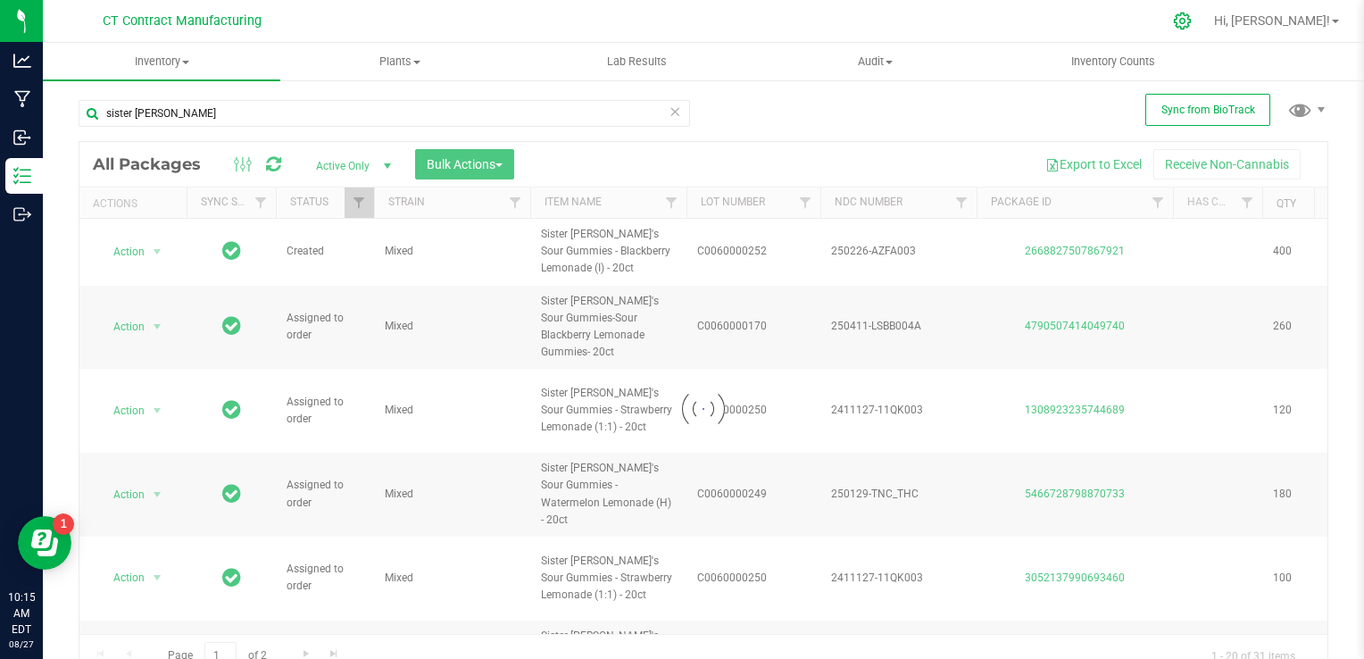
drag, startPoint x: 671, startPoint y: 92, endPoint x: 1243, endPoint y: 20, distance: 576.6
click at [1191, 20] on icon at bounding box center [1182, 21] width 19 height 19
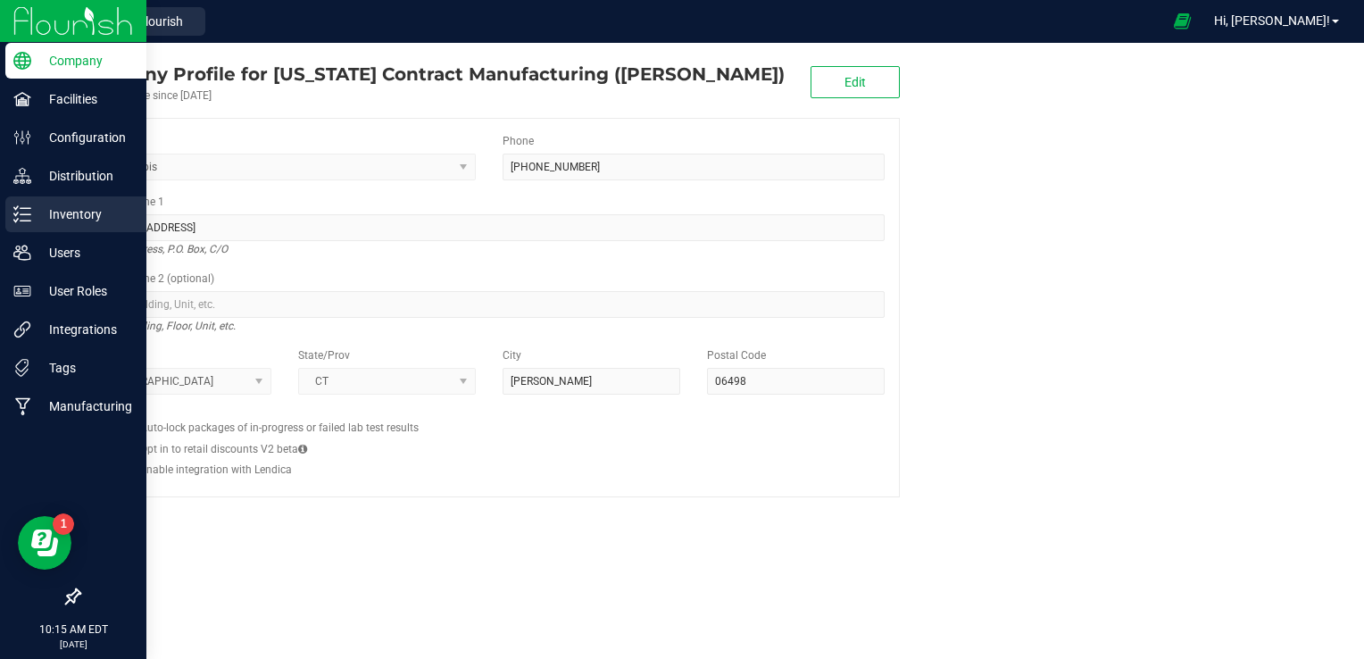
click at [46, 215] on p "Inventory" at bounding box center [84, 213] width 107 height 21
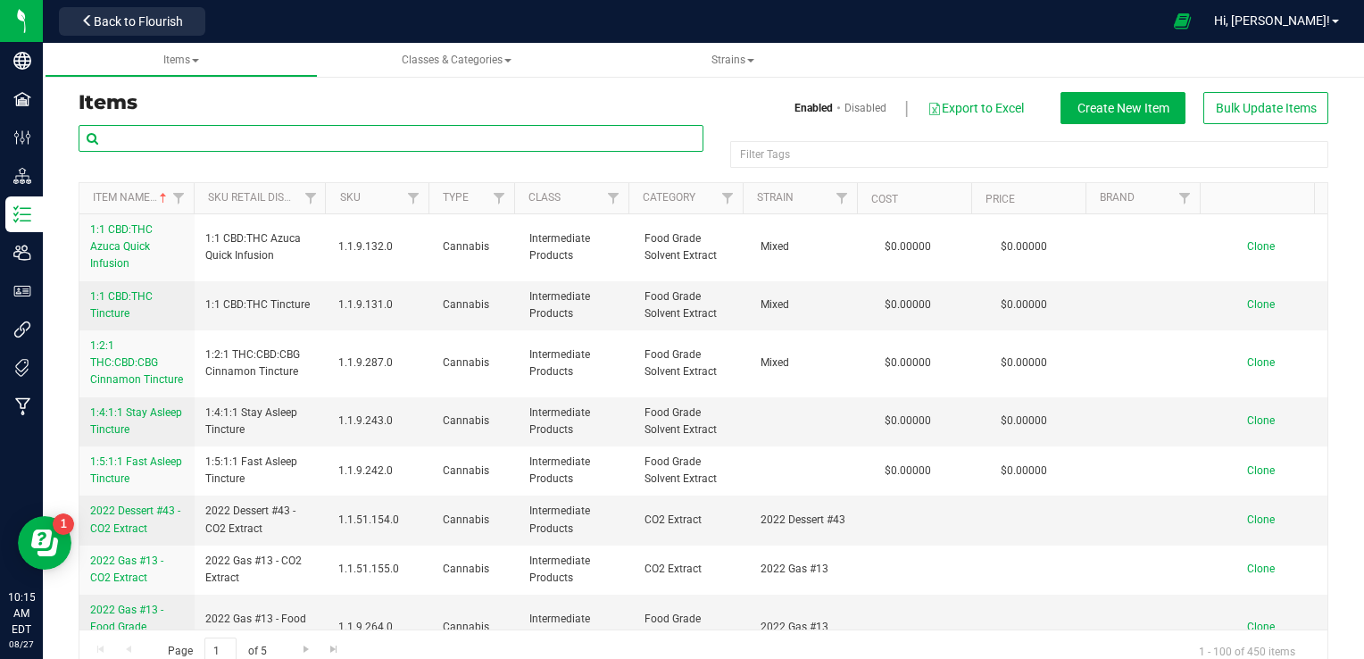
click at [253, 129] on input "text" at bounding box center [391, 138] width 625 height 27
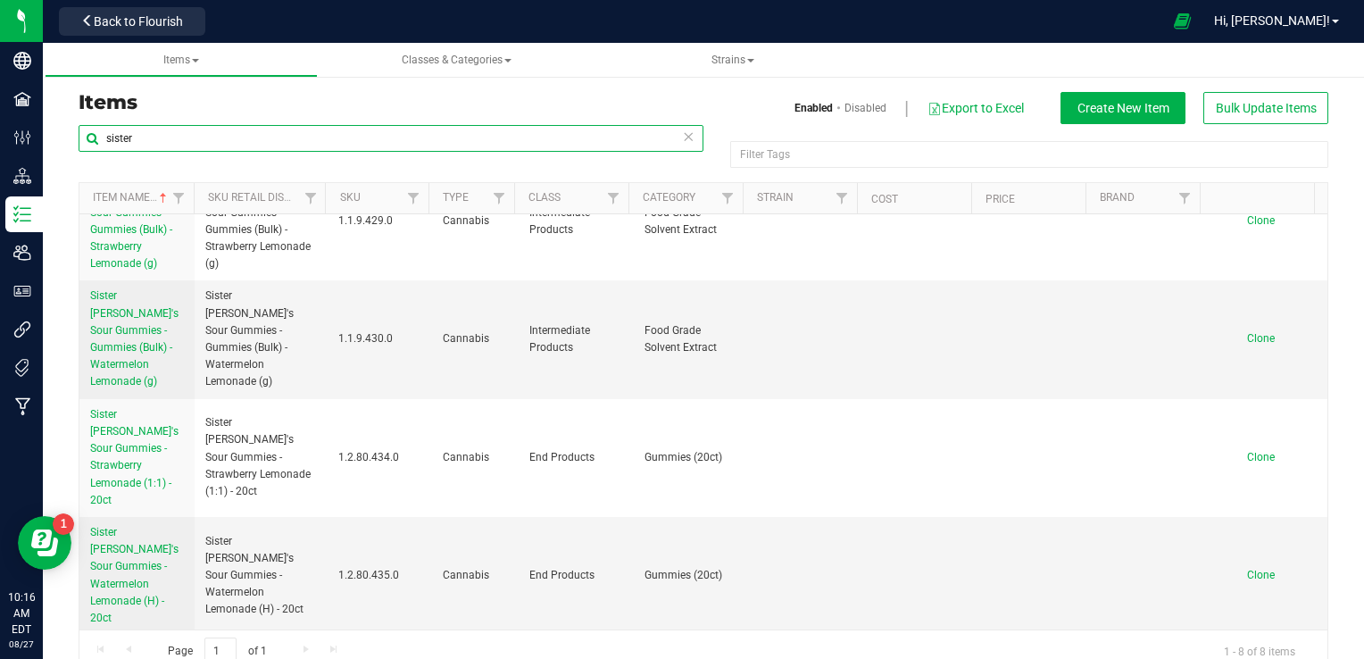
scroll to position [389, 0]
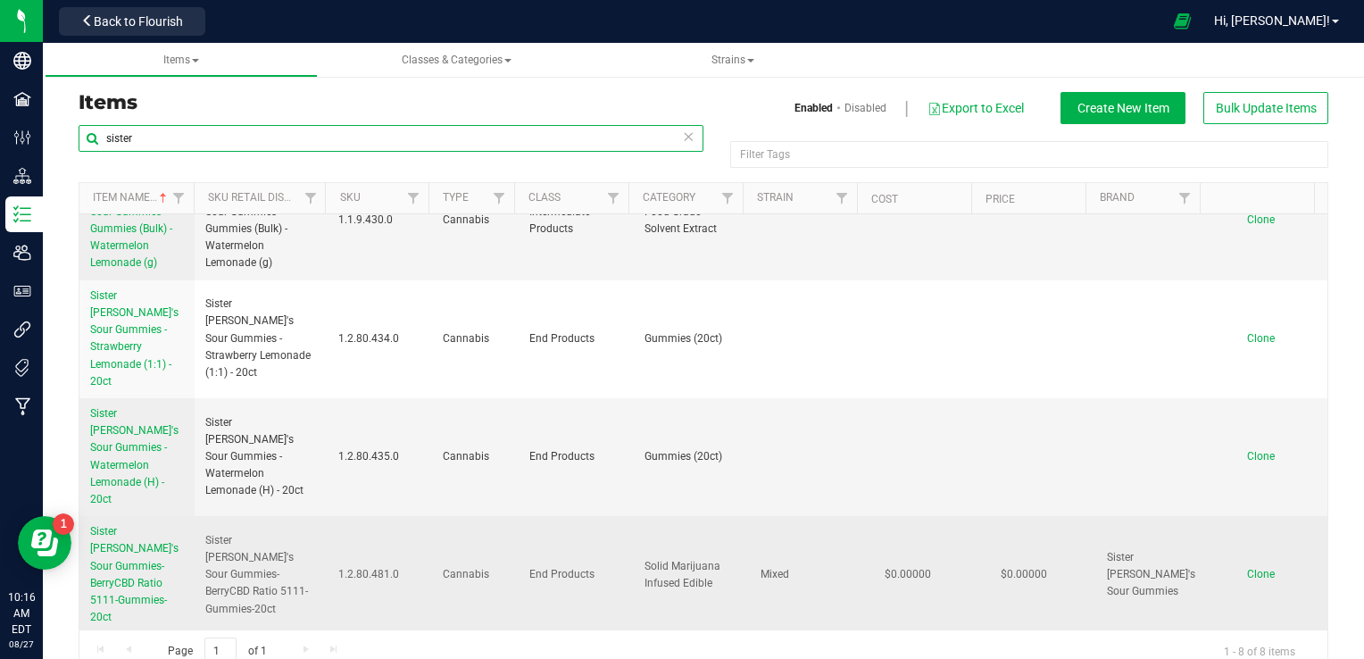
type input "sister"
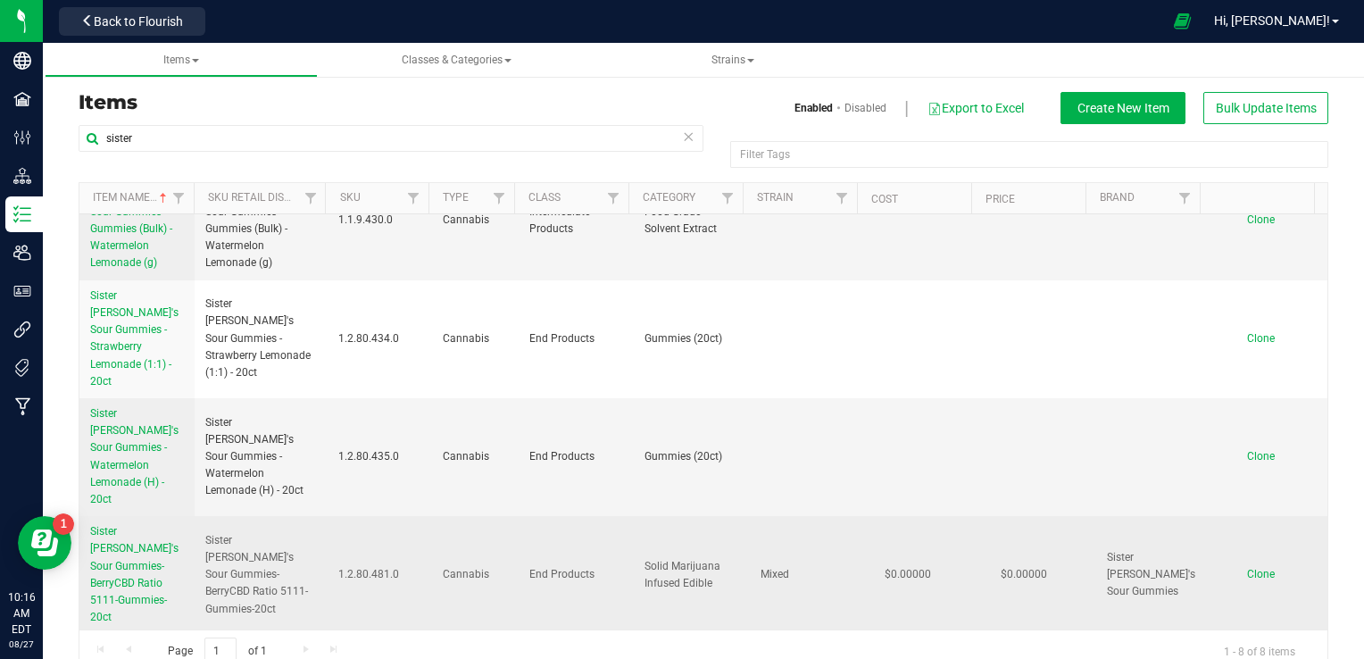
click at [131, 525] on span "Sister [PERSON_NAME]'s Sour Gummies-BerryCBD Ratio 5111-Gummies-20ct" at bounding box center [134, 574] width 88 height 98
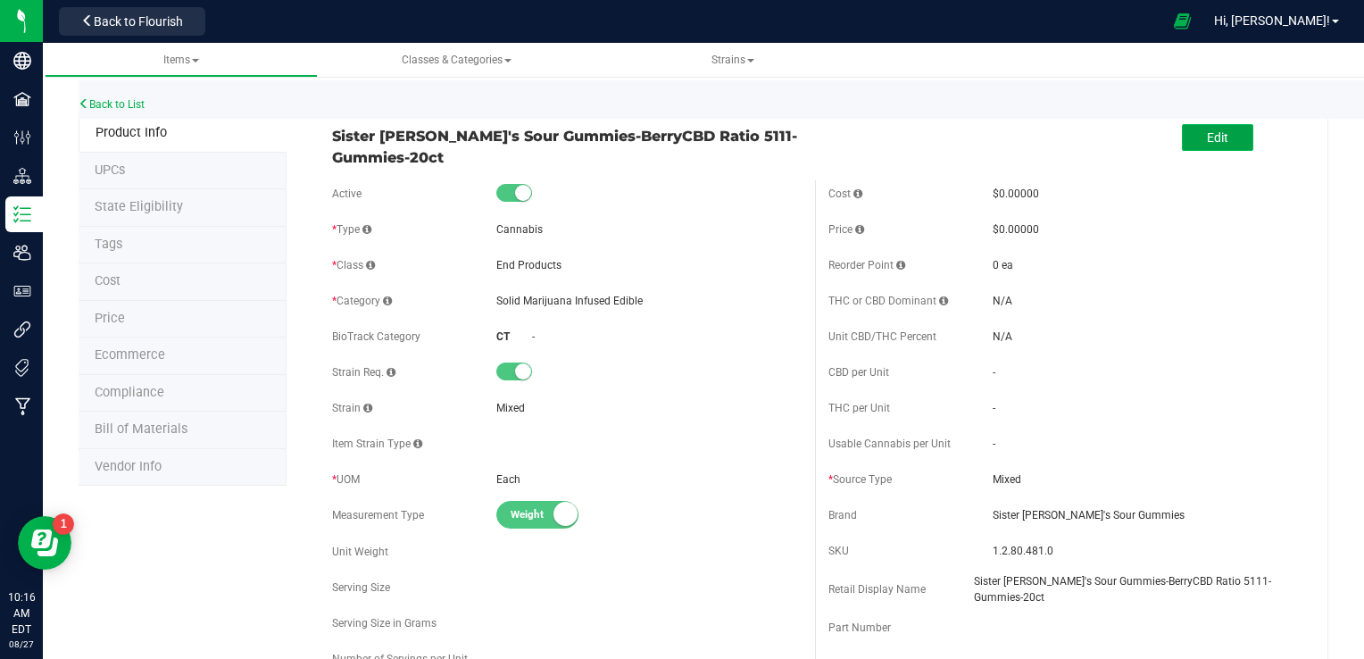
click at [1207, 137] on span "Edit" at bounding box center [1217, 137] width 21 height 14
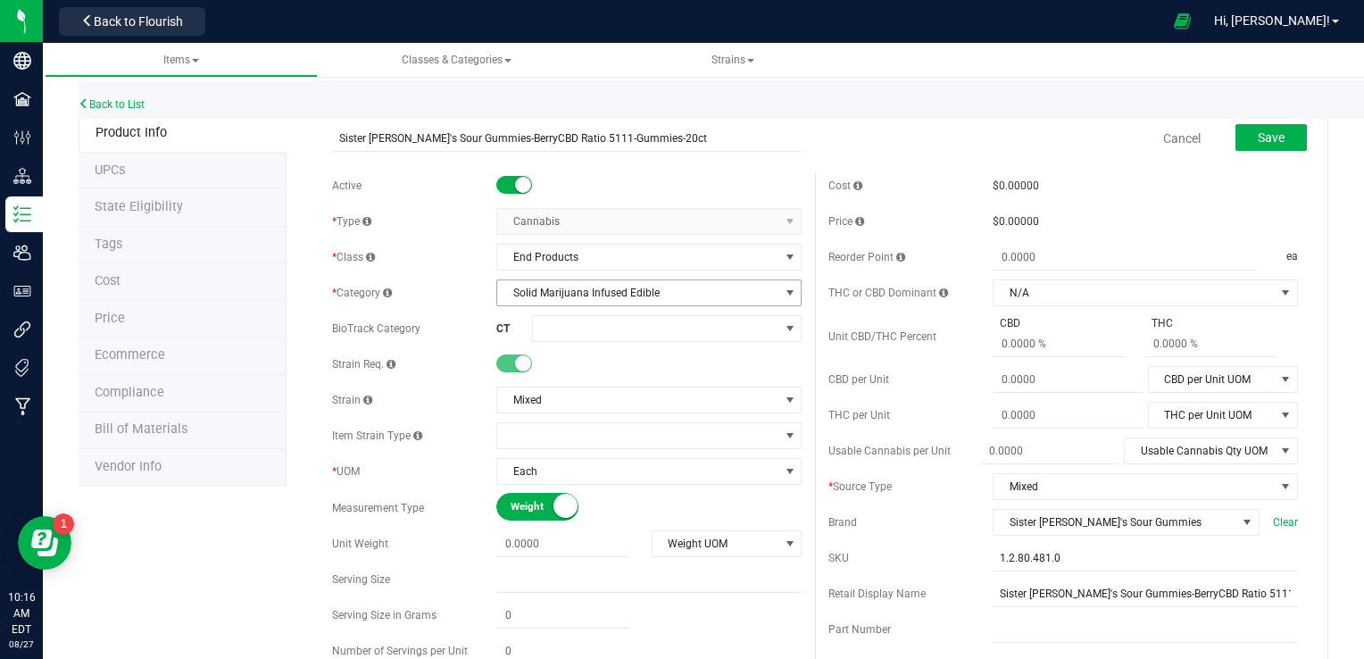
click at [671, 294] on span "Solid Marijuana Infused Edible" at bounding box center [637, 292] width 281 height 25
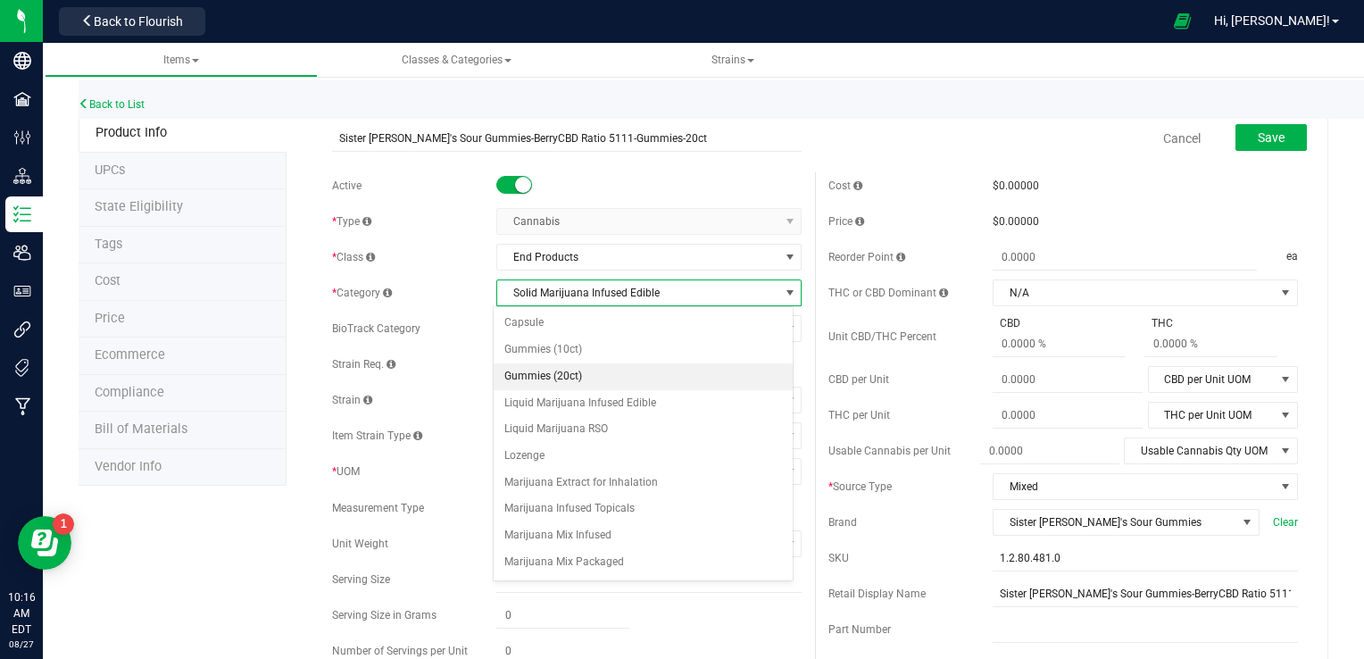
click at [618, 377] on li "Gummies (20ct)" at bounding box center [644, 376] width 300 height 27
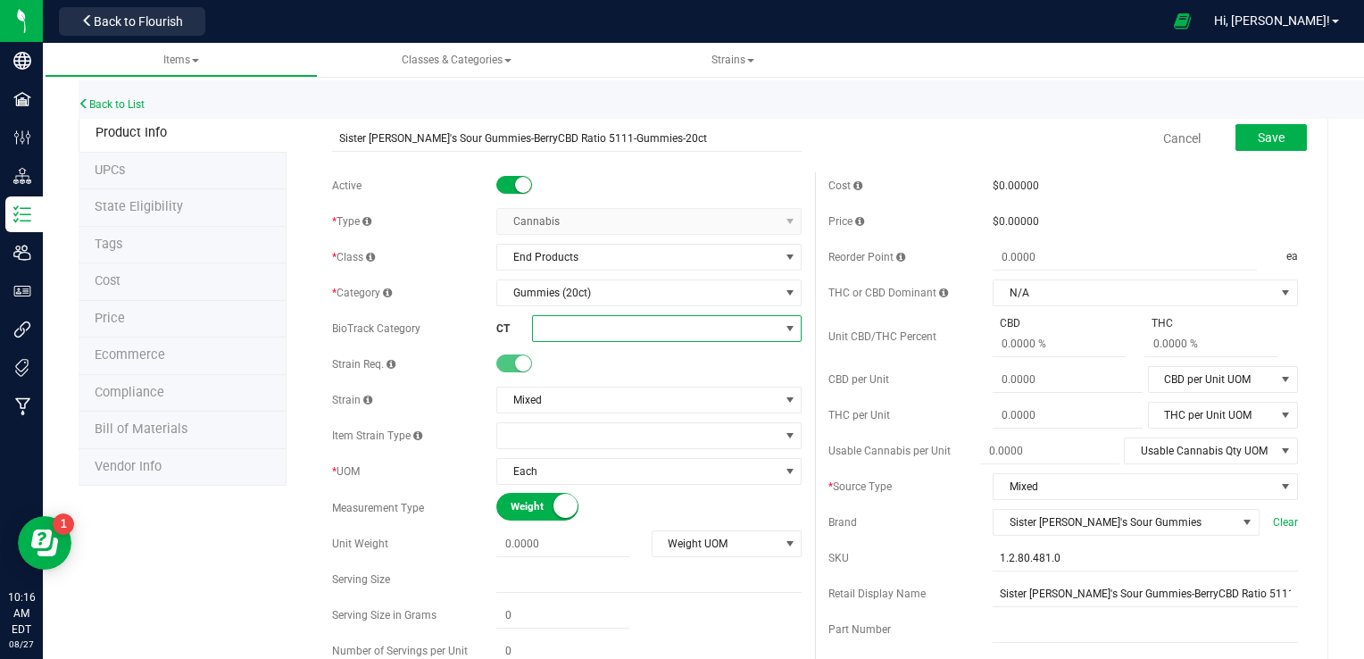
click at [596, 325] on span at bounding box center [655, 328] width 245 height 25
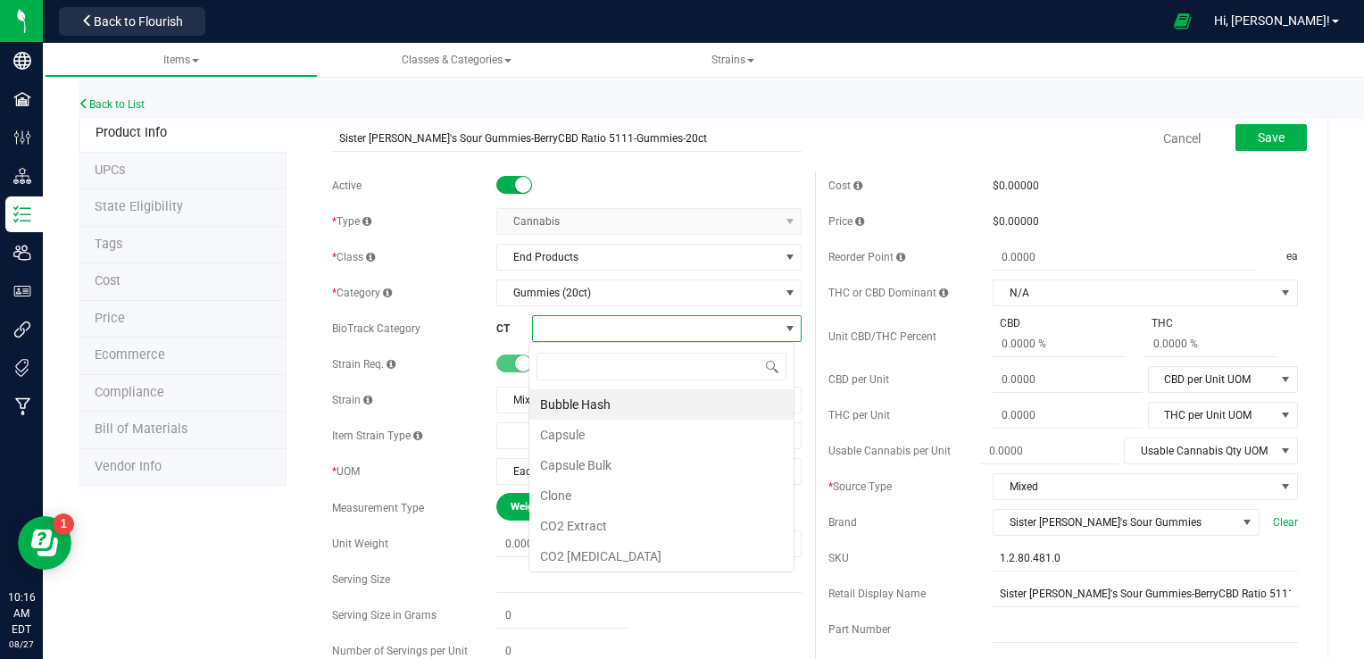
scroll to position [26, 265]
type input "a"
type input "soli"
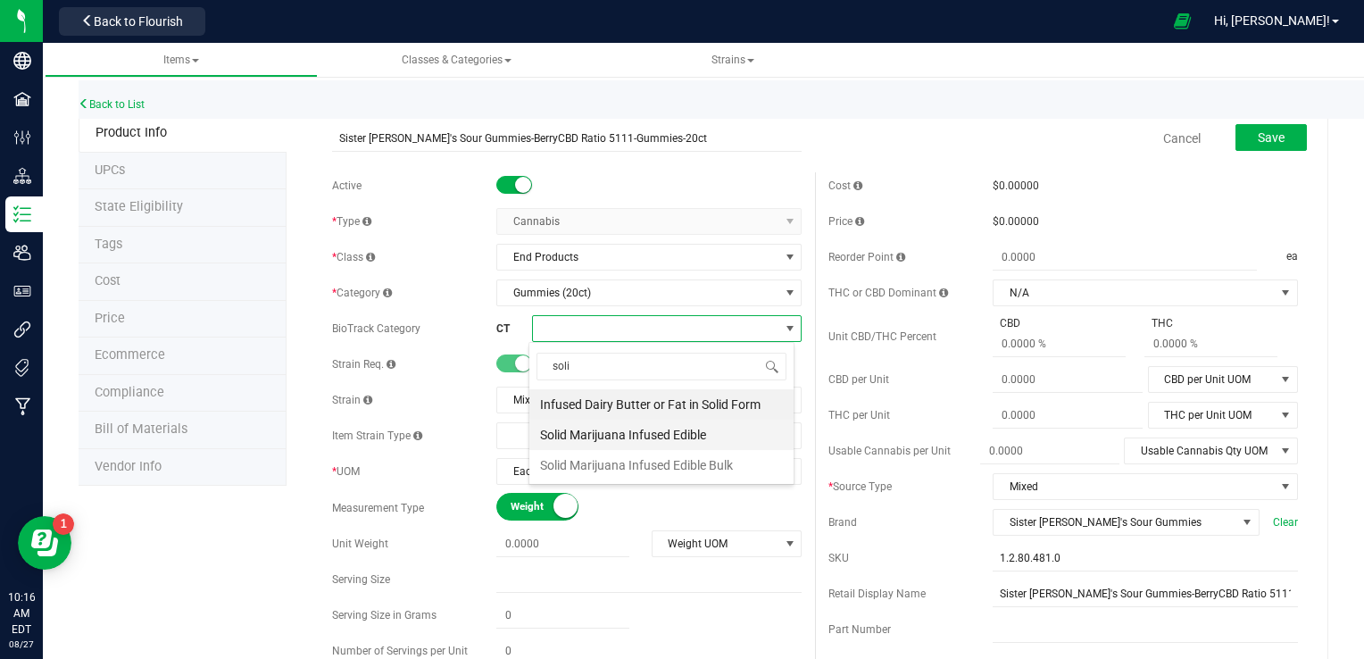
click at [658, 437] on li "Solid Marijuana Infused Edible" at bounding box center [661, 434] width 264 height 30
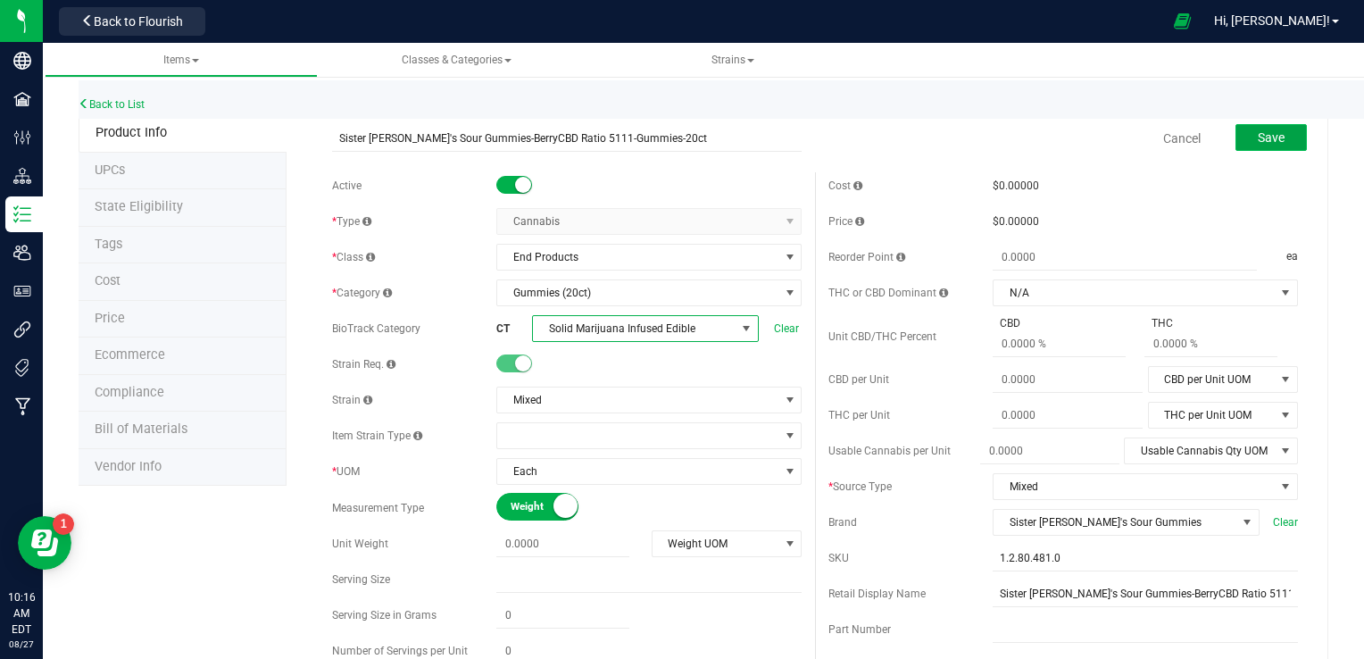
click at [1275, 127] on button "Save" at bounding box center [1270, 137] width 71 height 27
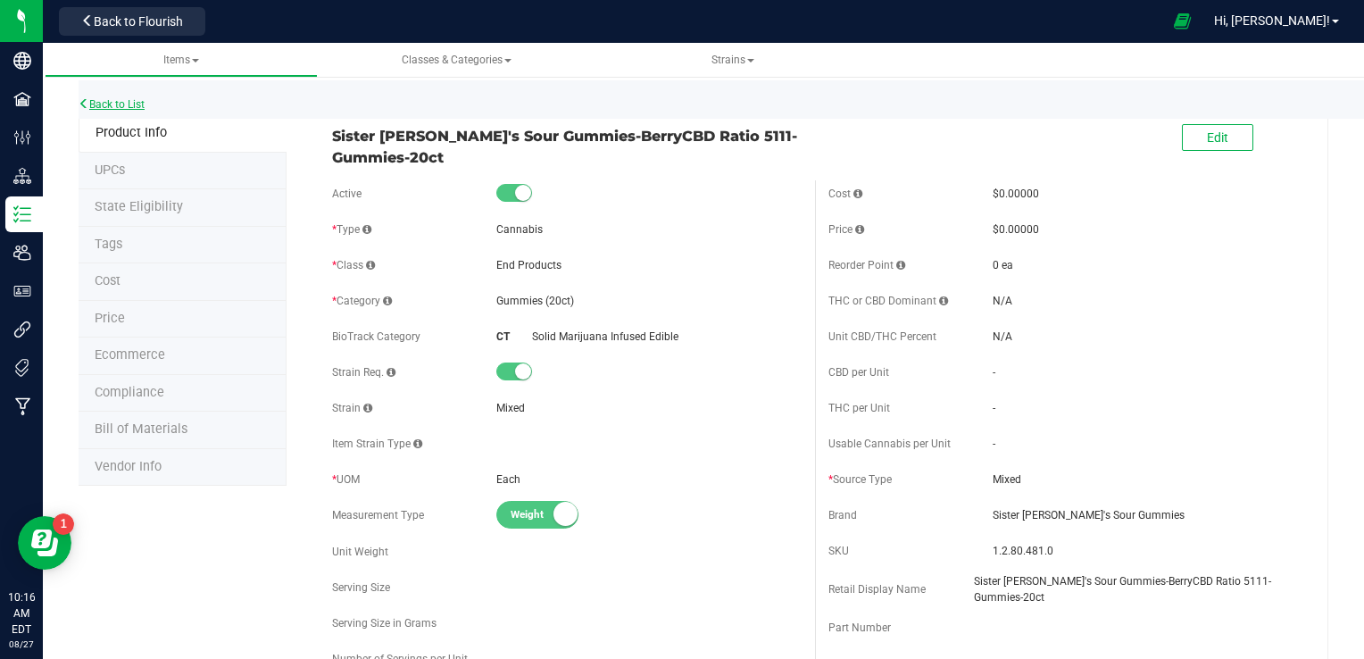
click at [136, 101] on link "Back to List" at bounding box center [112, 104] width 66 height 12
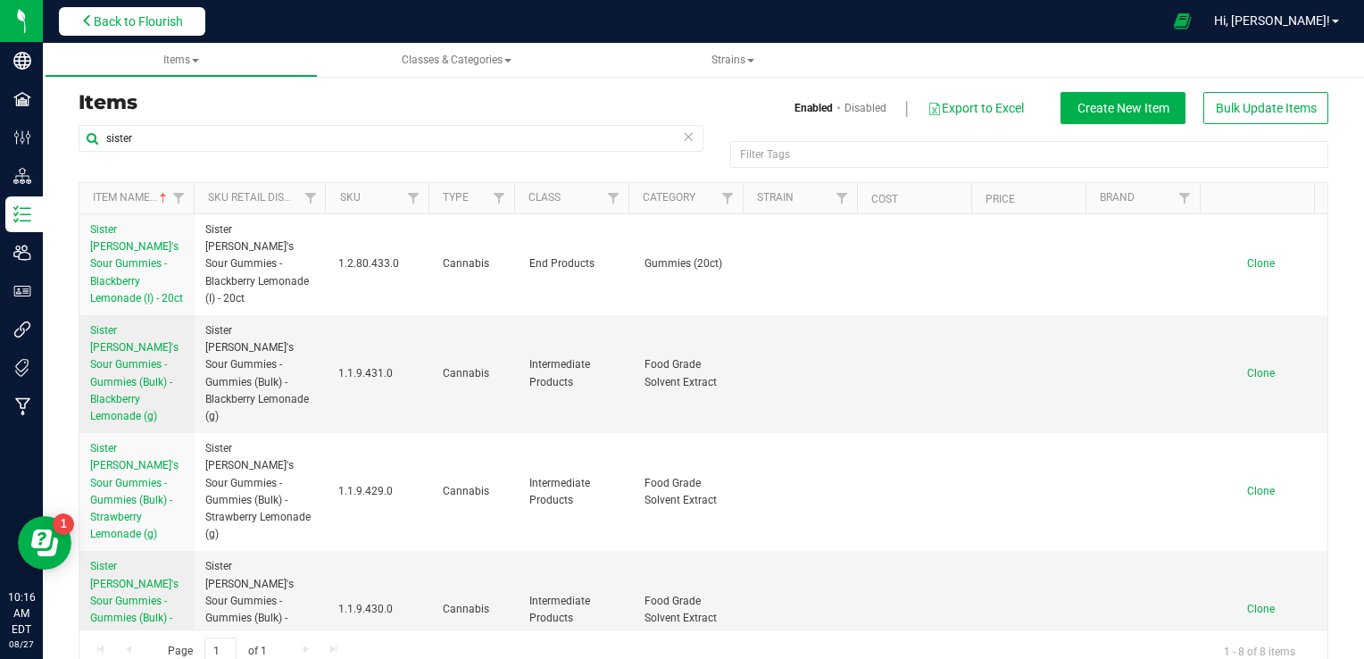
click at [104, 20] on span "Back to Flourish" at bounding box center [138, 21] width 89 height 14
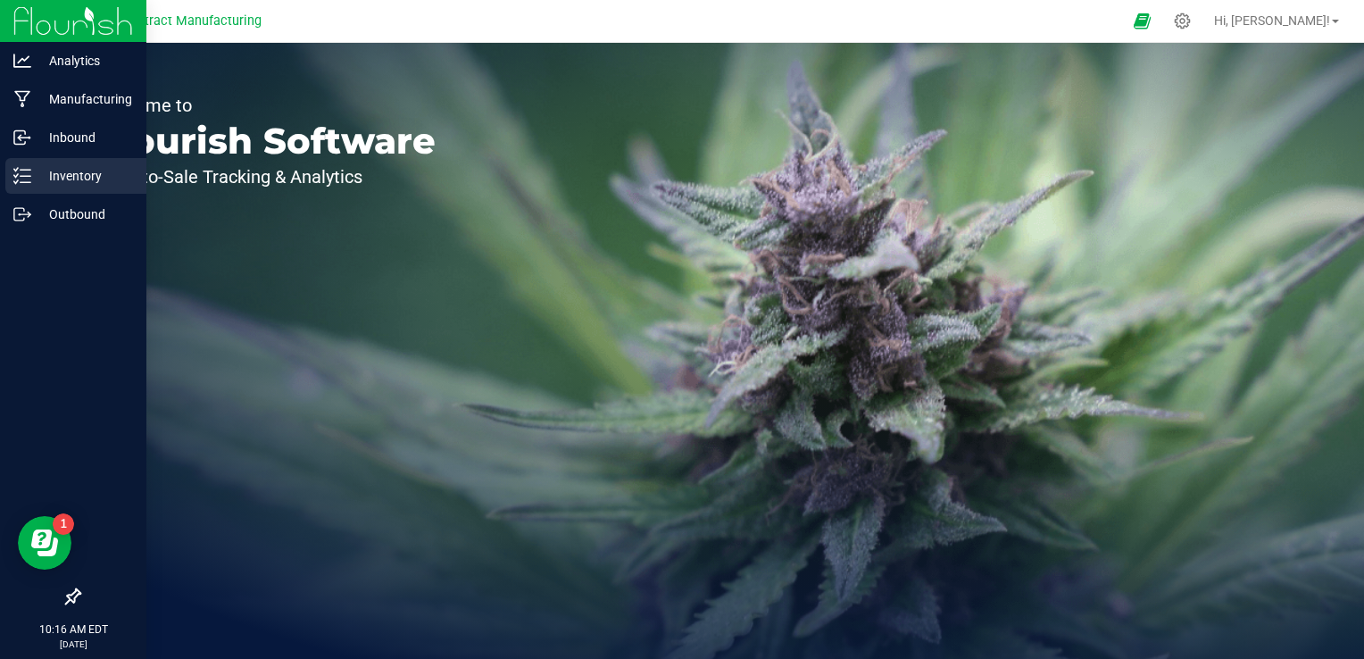
click at [26, 176] on line at bounding box center [26, 176] width 10 height 0
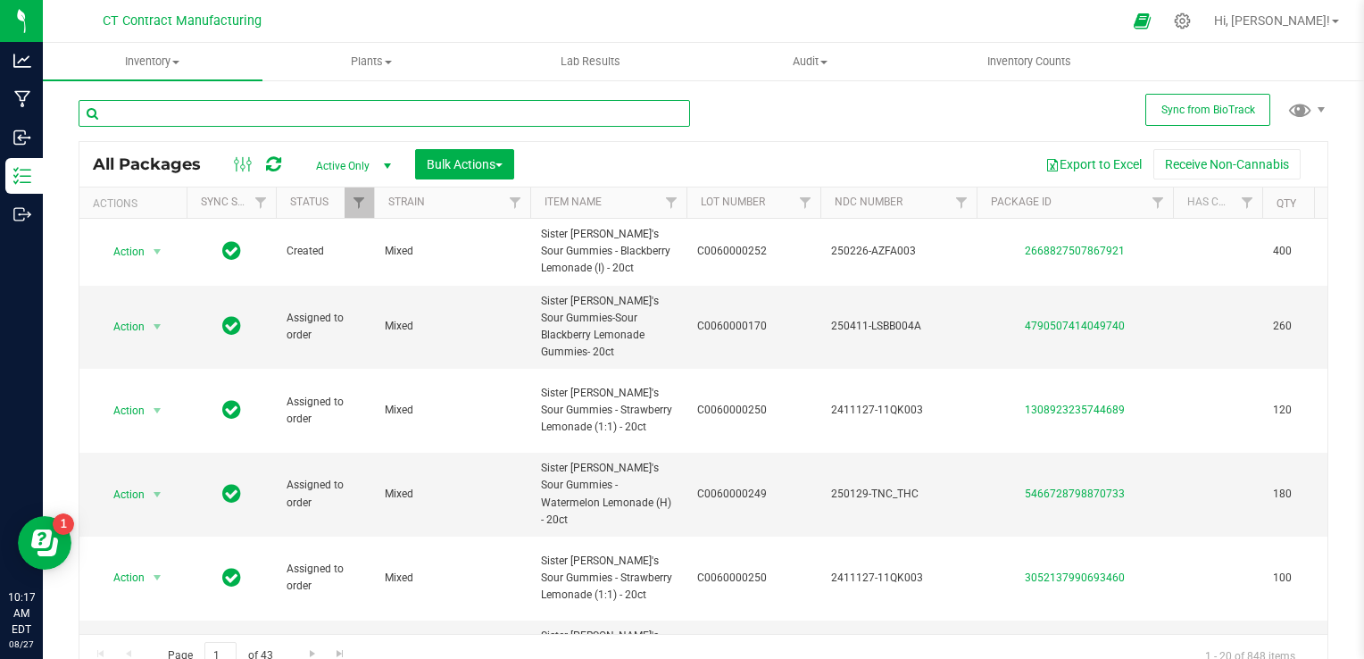
click at [325, 112] on input "text" at bounding box center [384, 113] width 611 height 27
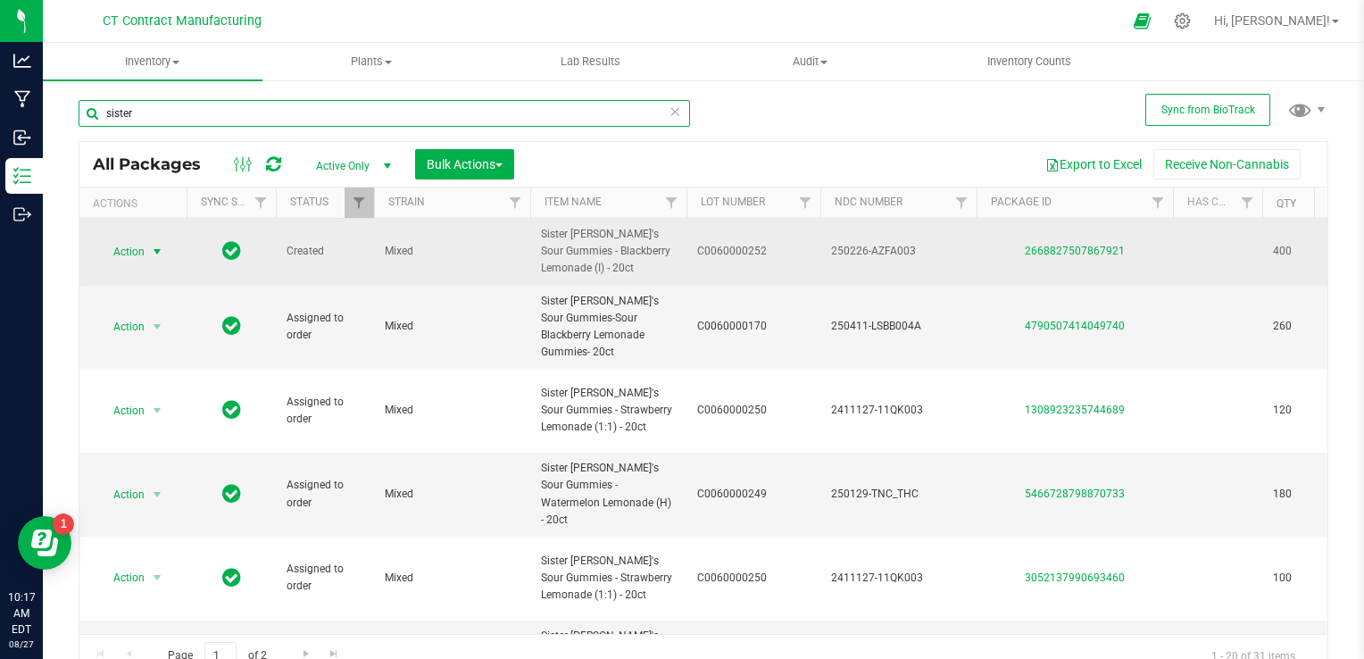
type input "sister"
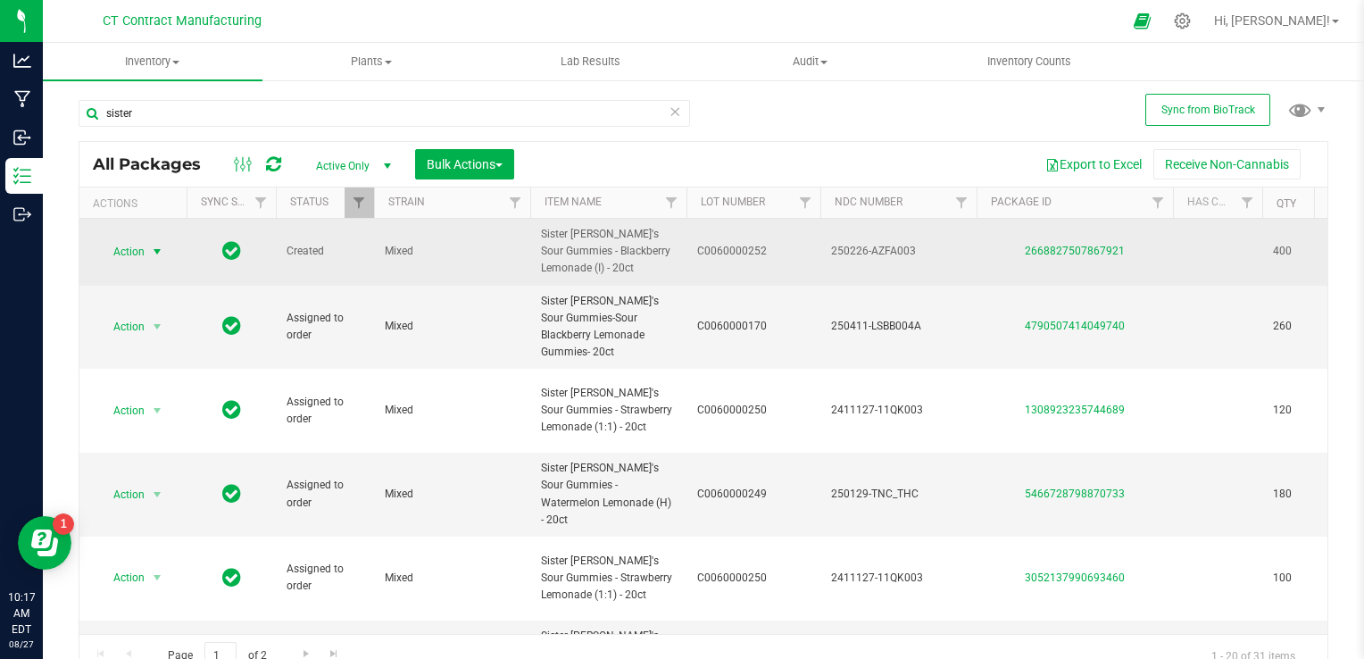
click at [157, 245] on span "select" at bounding box center [157, 252] width 14 height 14
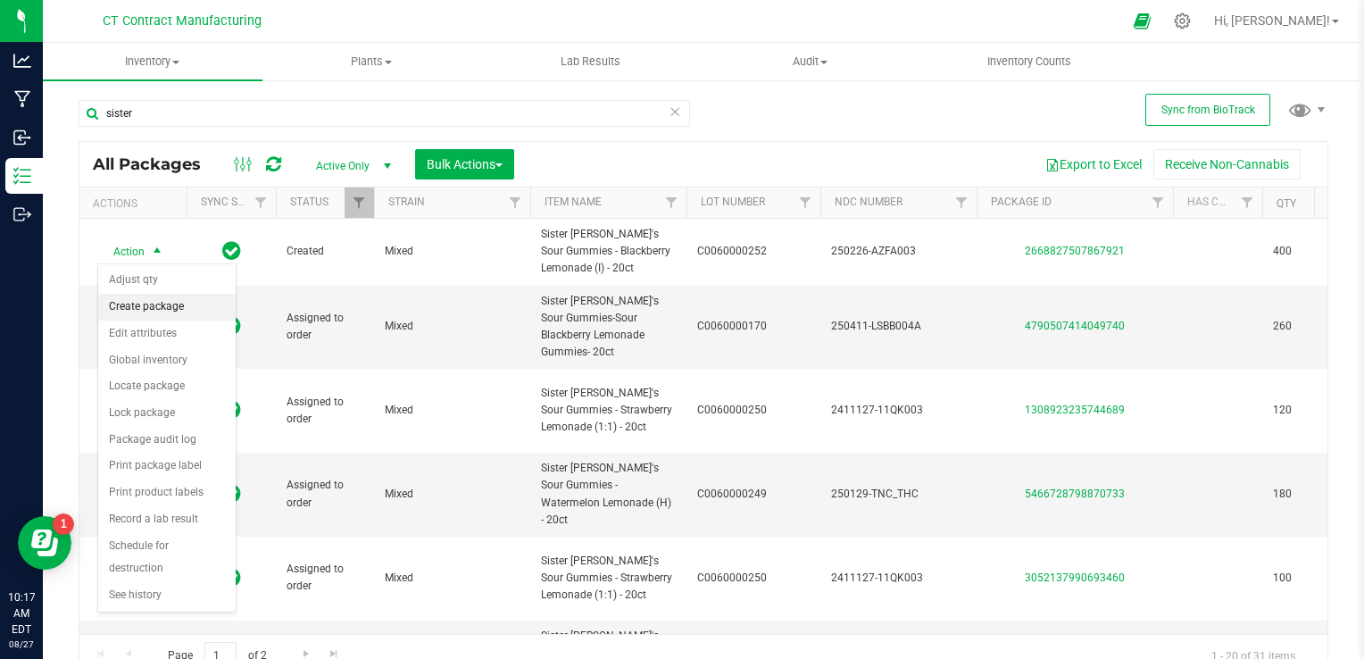
click at [156, 305] on li "Create package" at bounding box center [166, 307] width 137 height 27
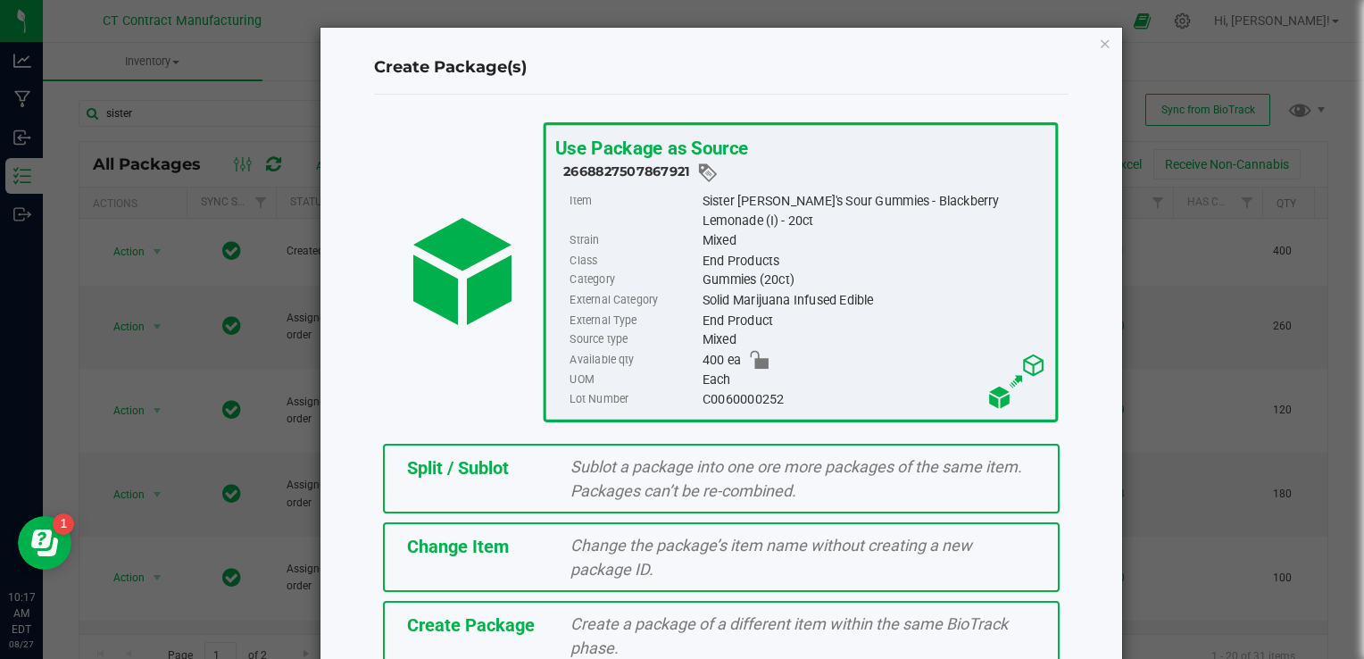
scroll to position [87, 0]
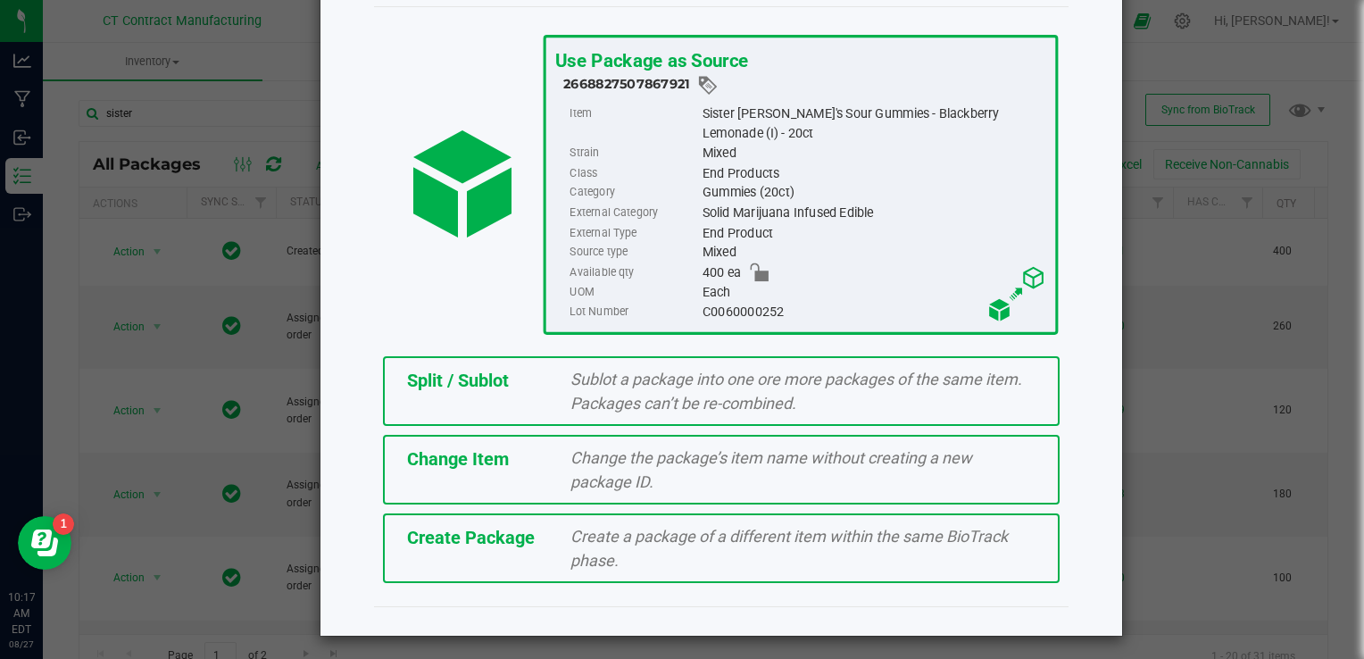
click at [647, 462] on span "Change the package’s item name without creating a new package ID." at bounding box center [771, 469] width 402 height 43
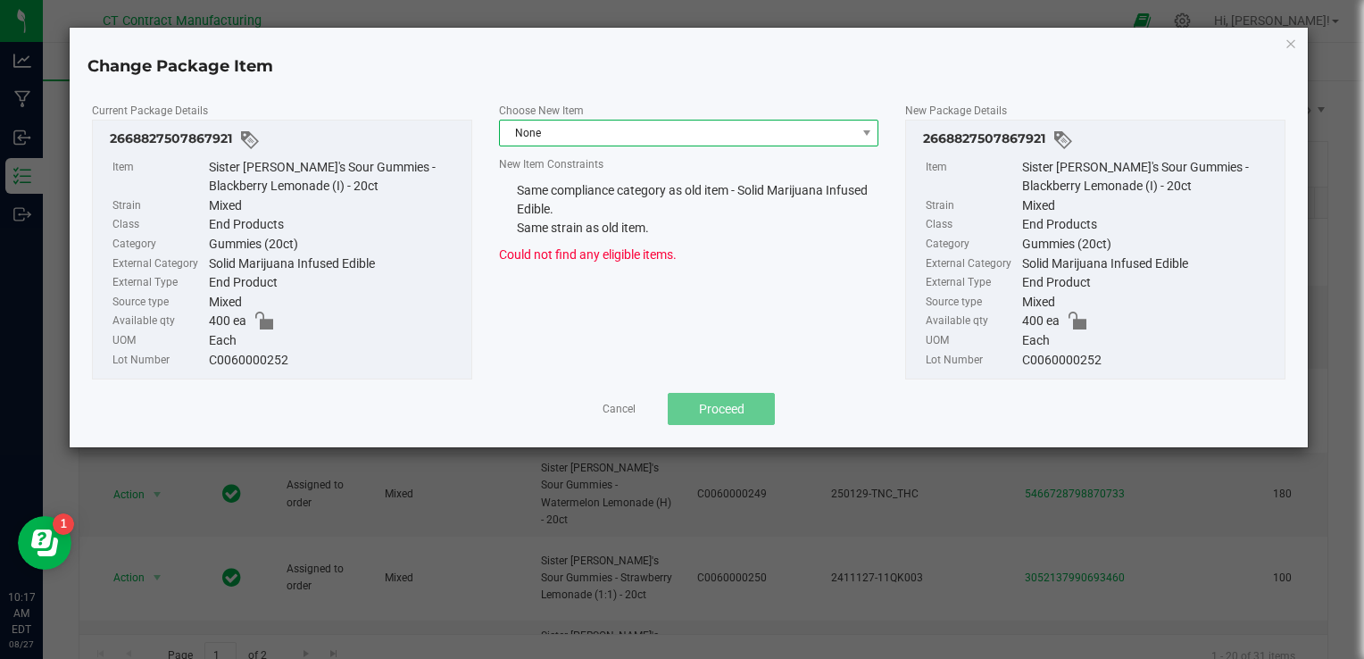
click at [604, 140] on span "None" at bounding box center [678, 132] width 356 height 25
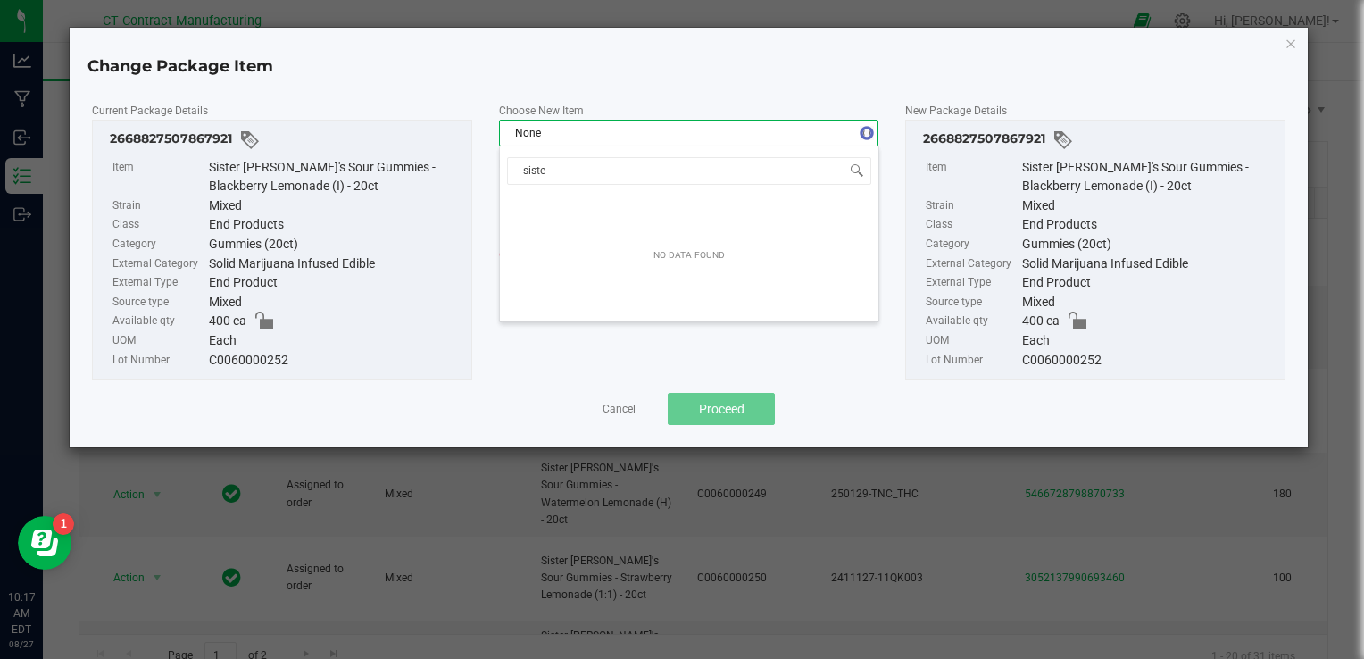
type input "sister"
click at [1285, 43] on icon "button" at bounding box center [1290, 42] width 12 height 21
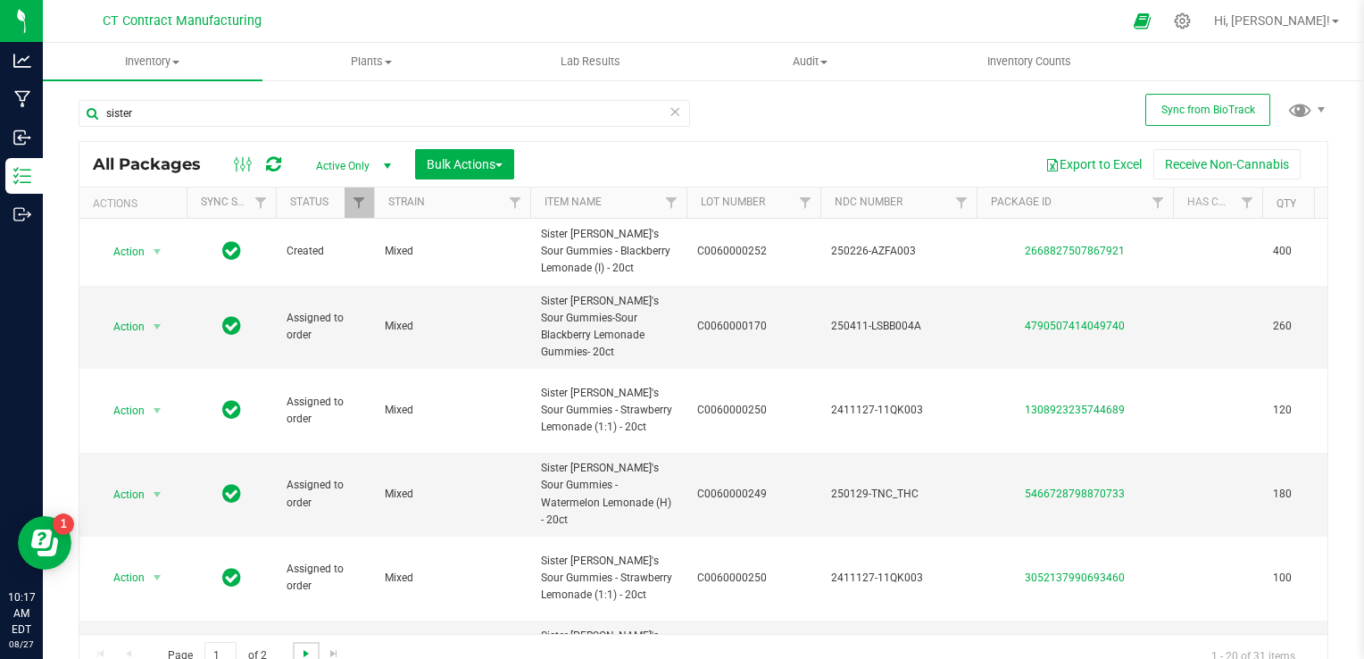
click at [300, 650] on span "Go to the next page" at bounding box center [306, 653] width 14 height 14
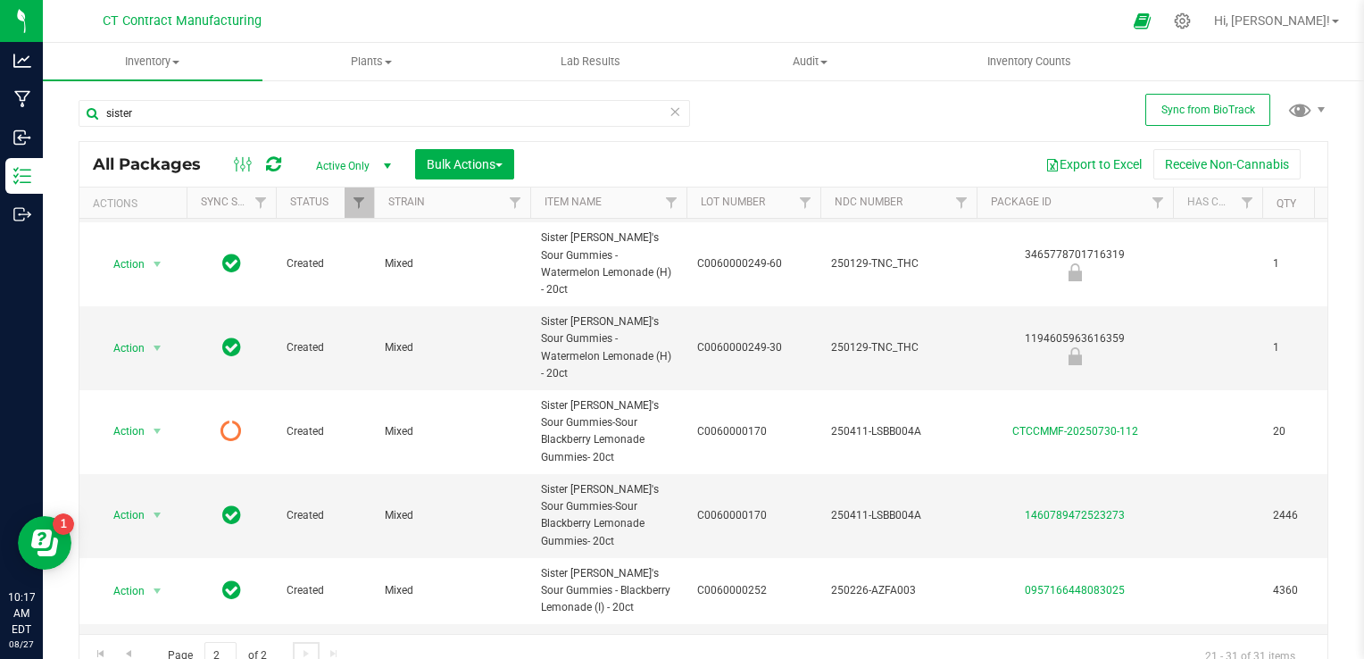
scroll to position [260, 0]
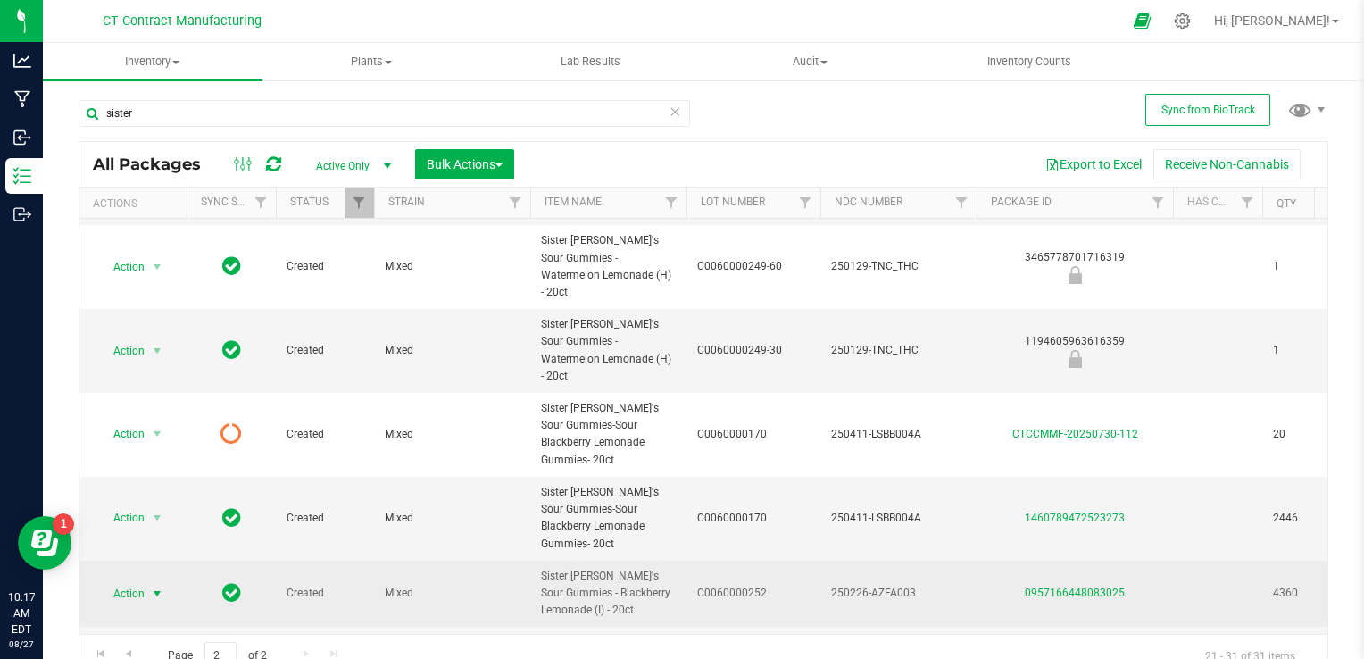
click at [159, 586] on span "select" at bounding box center [157, 593] width 14 height 14
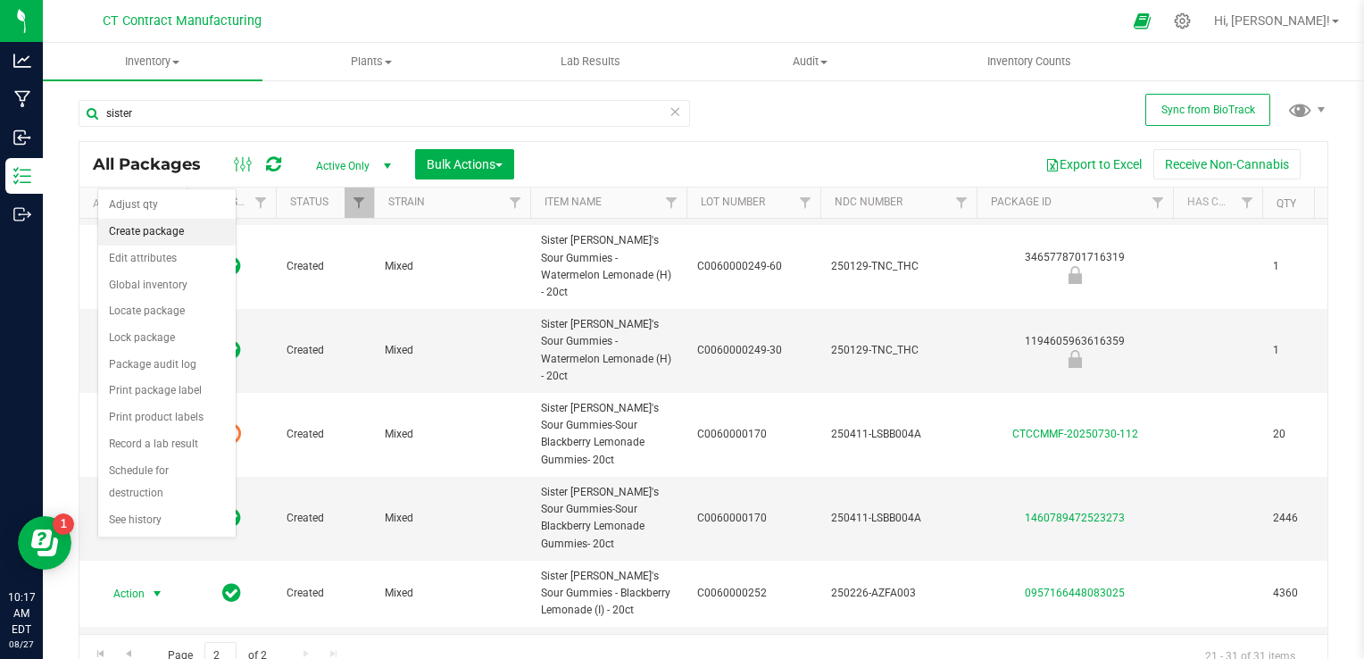
click at [132, 229] on li "Create package" at bounding box center [166, 232] width 137 height 27
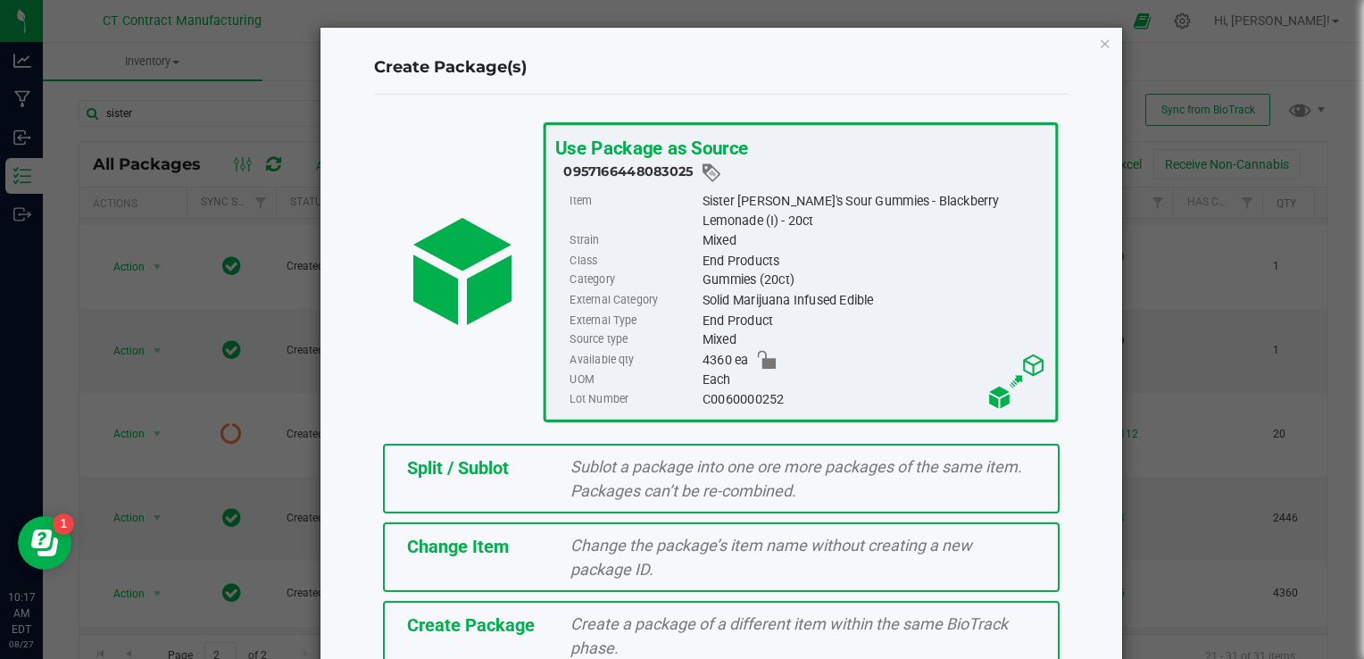
click at [626, 567] on span "Change the package’s item name without creating a new package ID." at bounding box center [771, 556] width 402 height 43
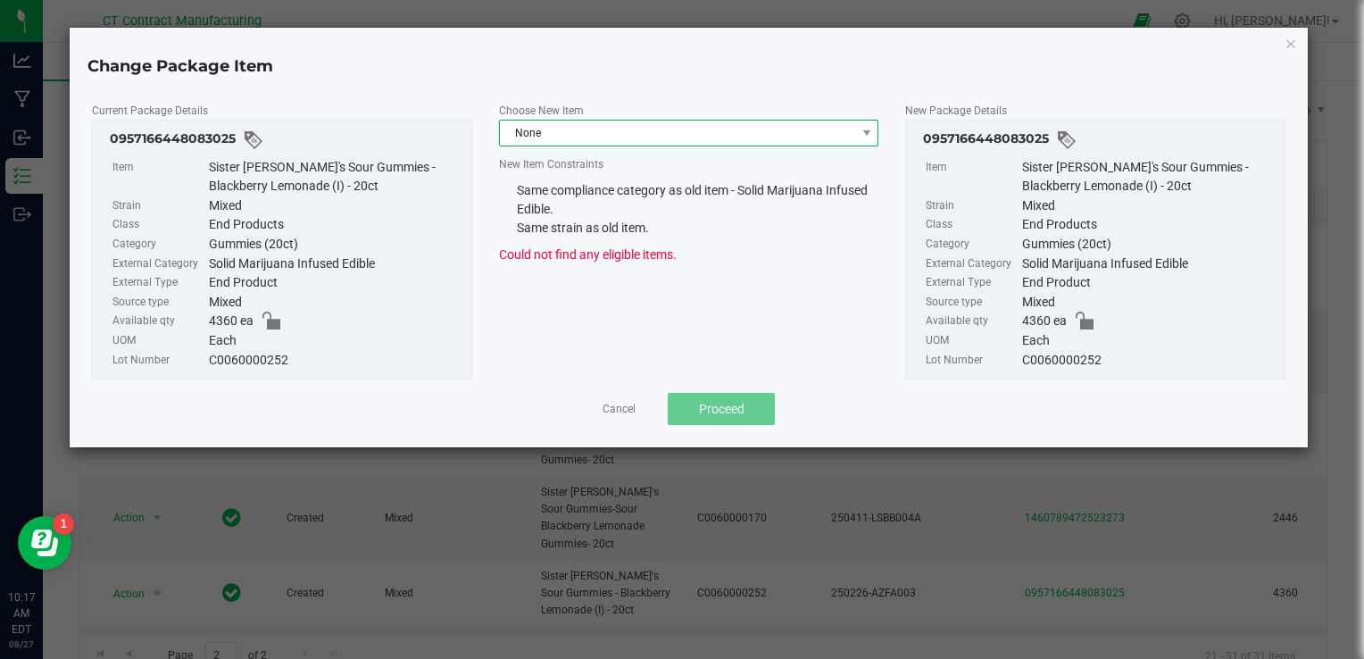
click at [671, 134] on span "None" at bounding box center [678, 132] width 356 height 25
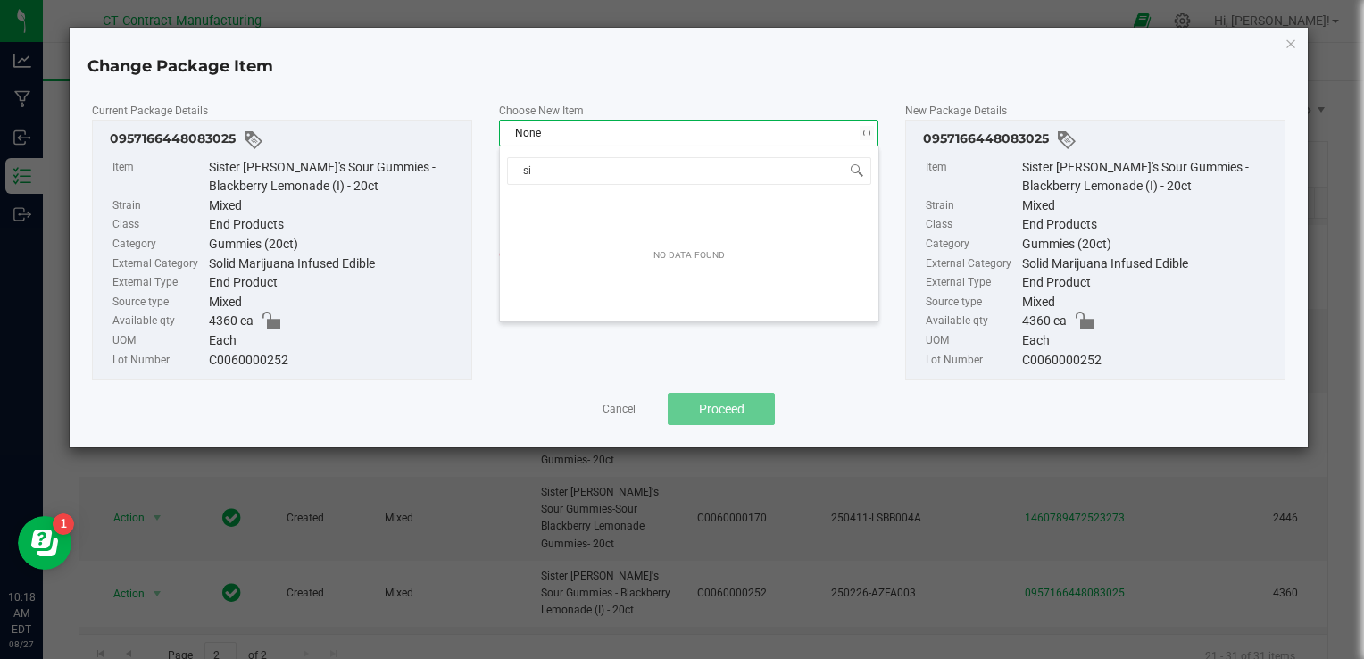
type input "s"
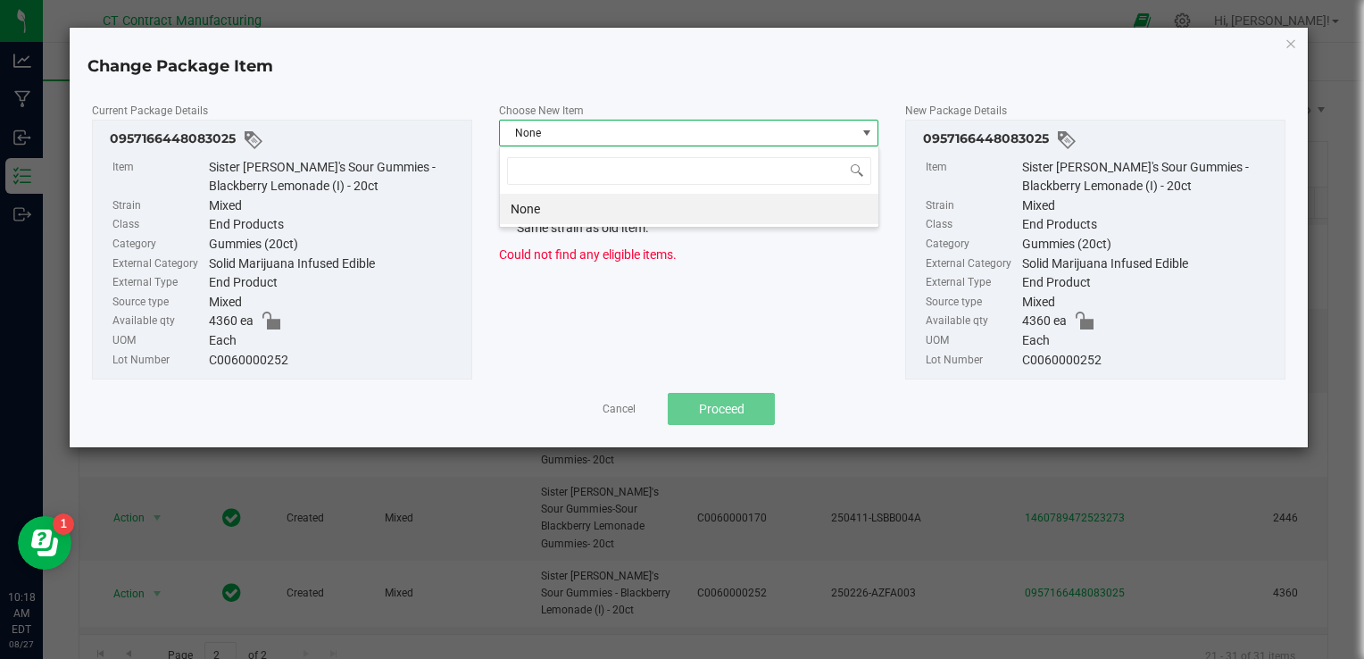
click at [649, 95] on div "Current Package Details 0957166448083025 Item Sister Adrian's Sour Gummies - Bl…" at bounding box center [689, 263] width 1238 height 369
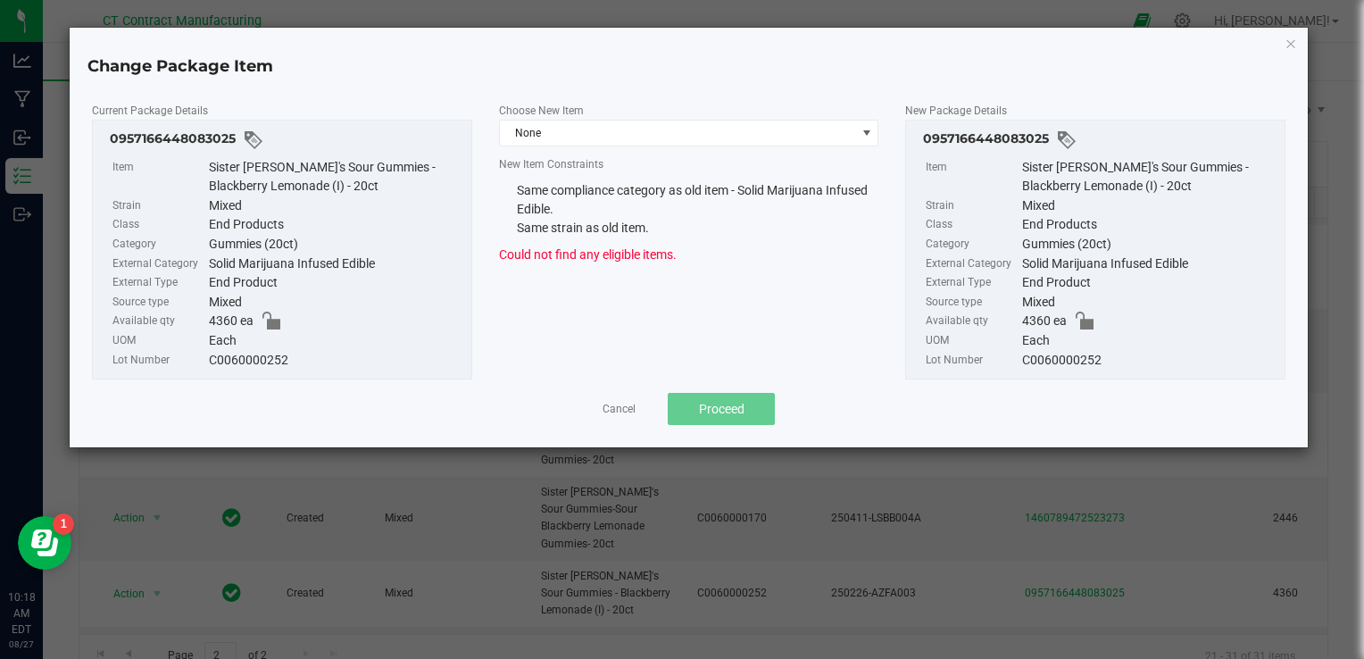
click at [600, 409] on div "Cancel Proceed" at bounding box center [688, 409] width 1193 height 32
click at [618, 409] on link "Cancel" at bounding box center [618, 409] width 33 height 15
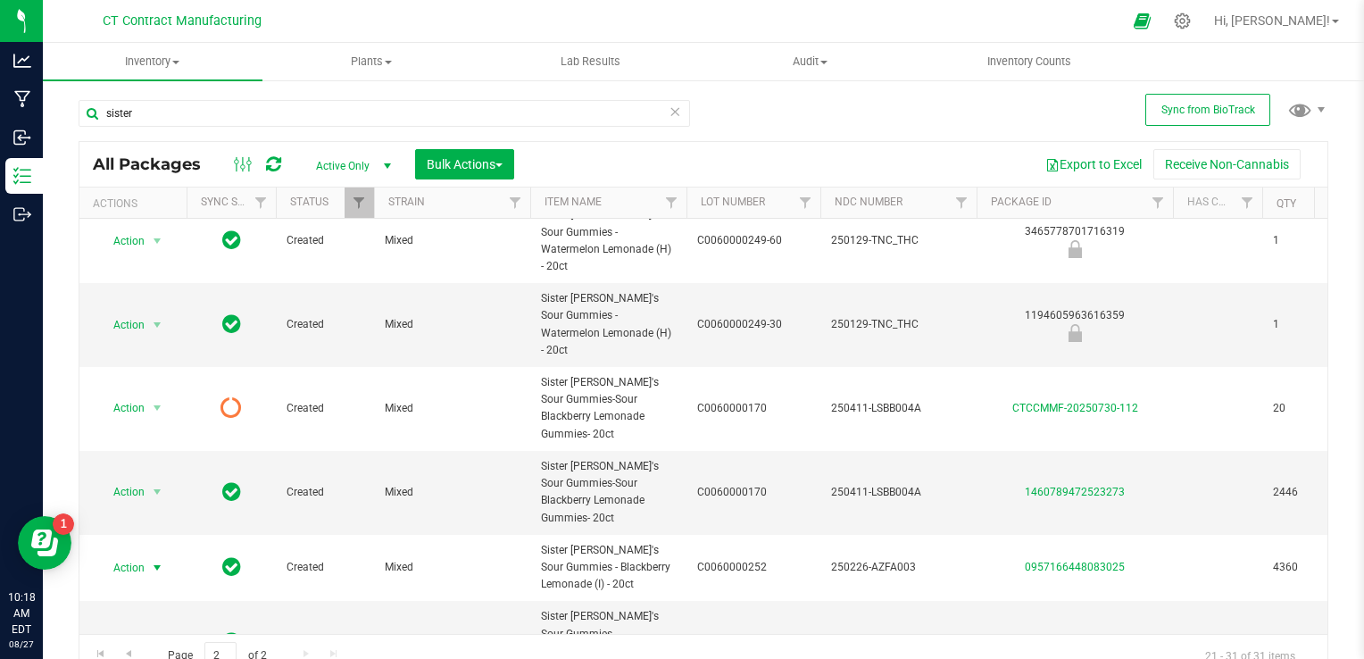
scroll to position [328, 0]
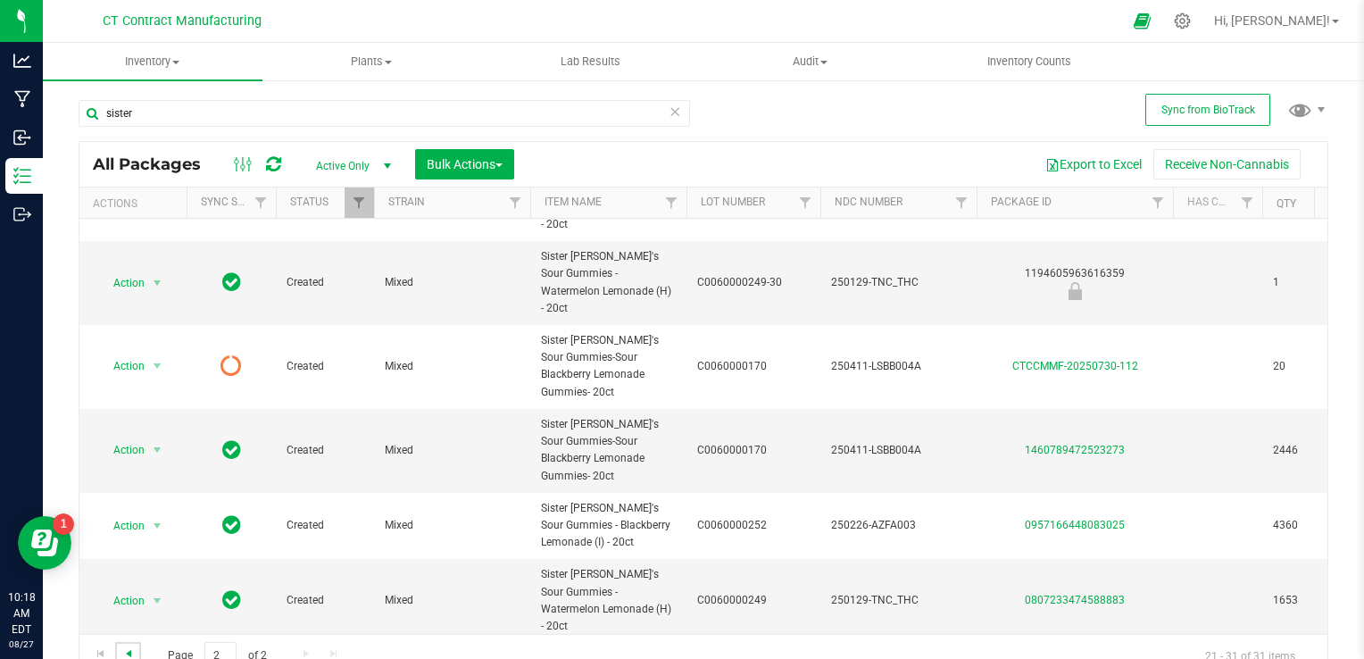
click at [130, 649] on span "Go to the previous page" at bounding box center [128, 653] width 14 height 14
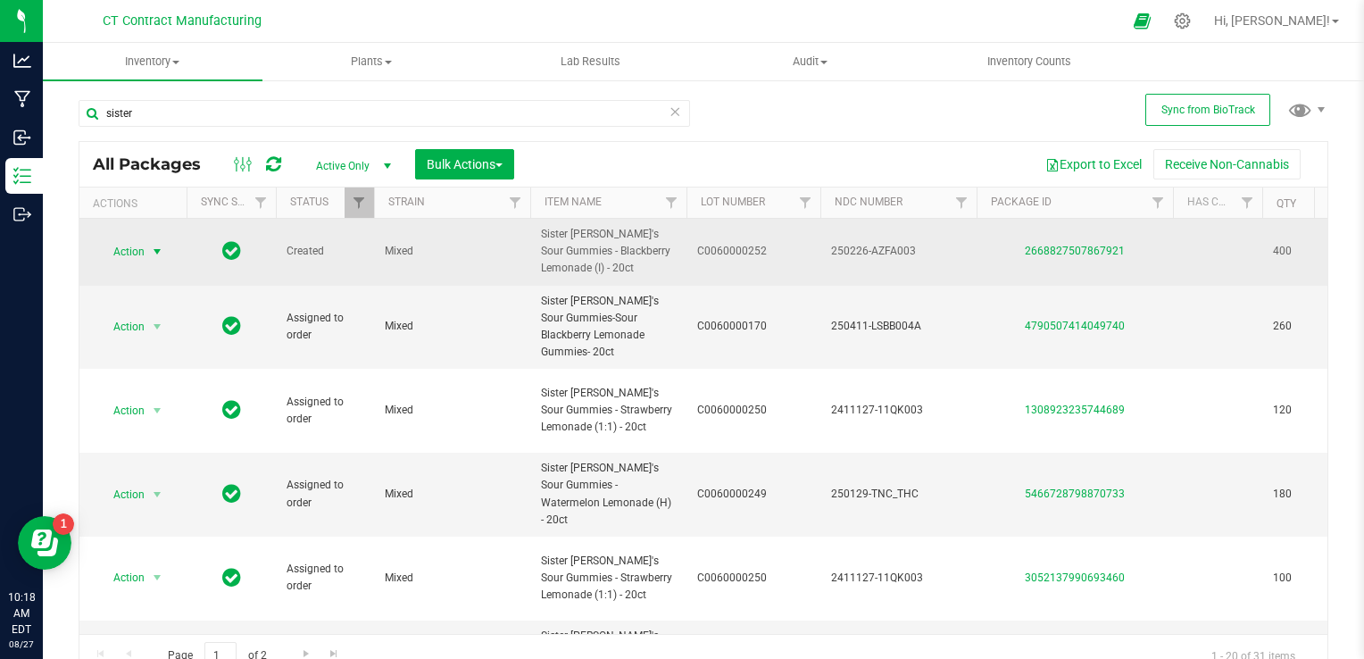
click at [153, 248] on span "select" at bounding box center [157, 252] width 14 height 14
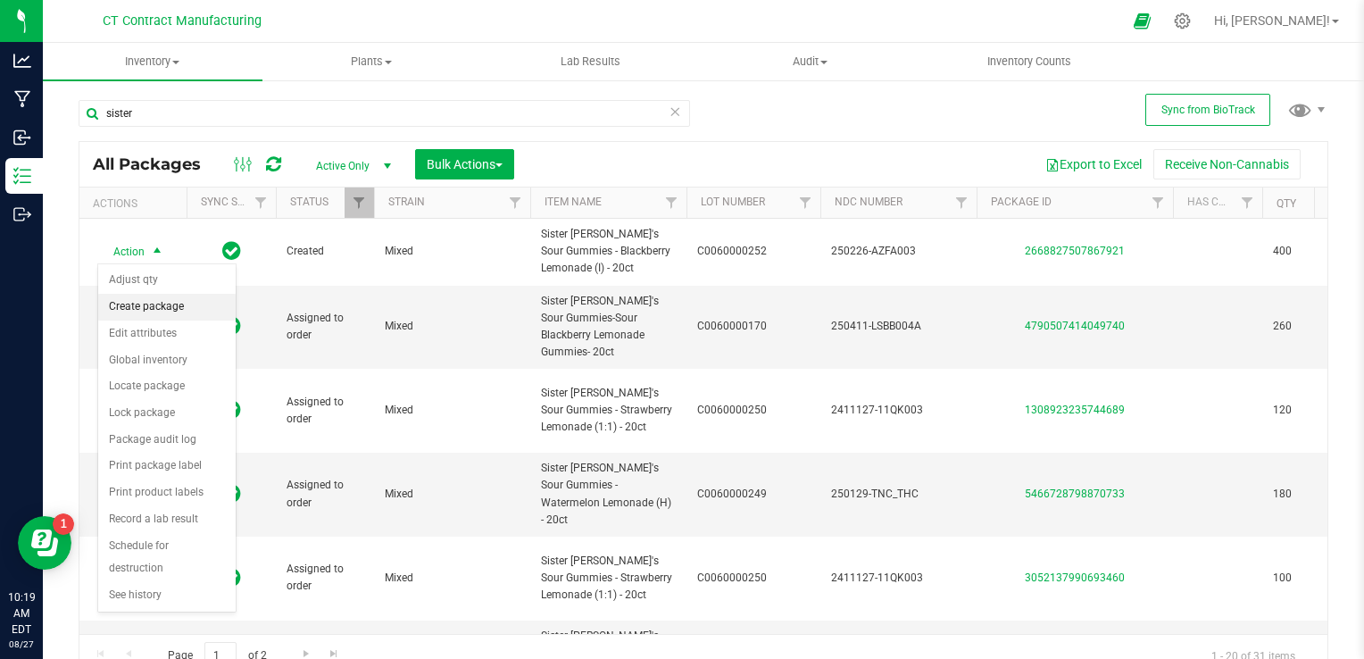
click at [162, 309] on li "Create package" at bounding box center [166, 307] width 137 height 27
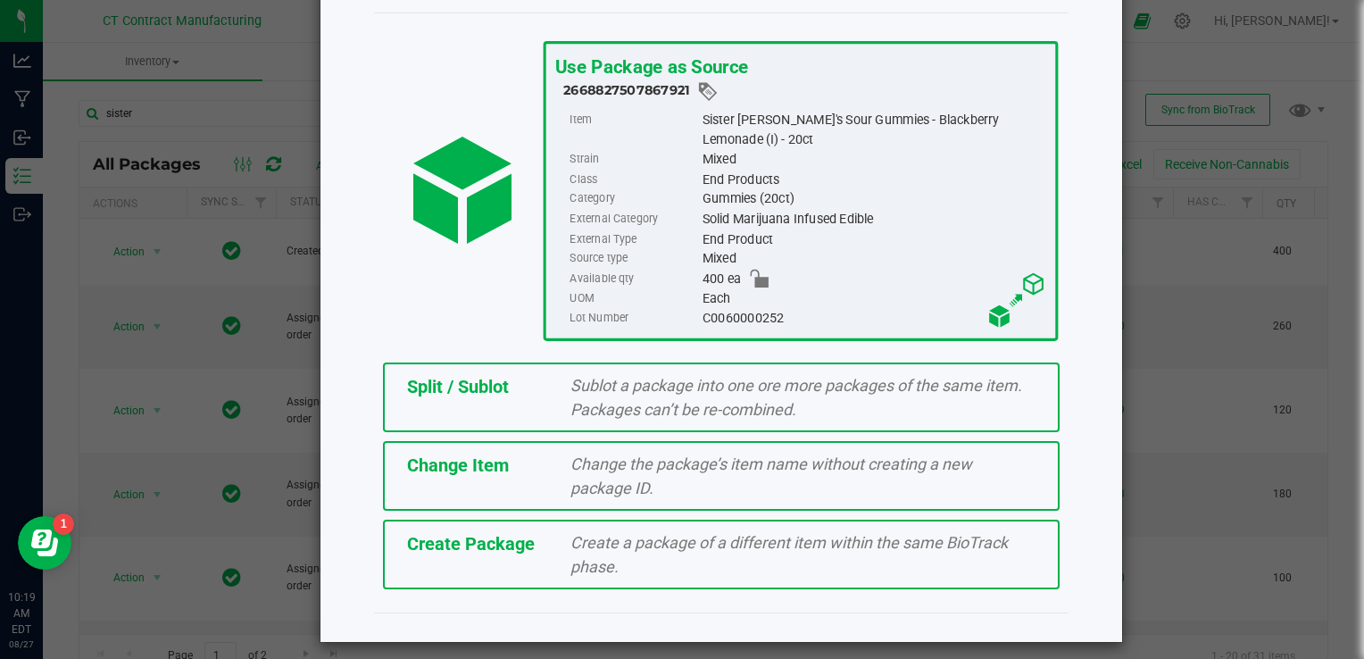
scroll to position [87, 0]
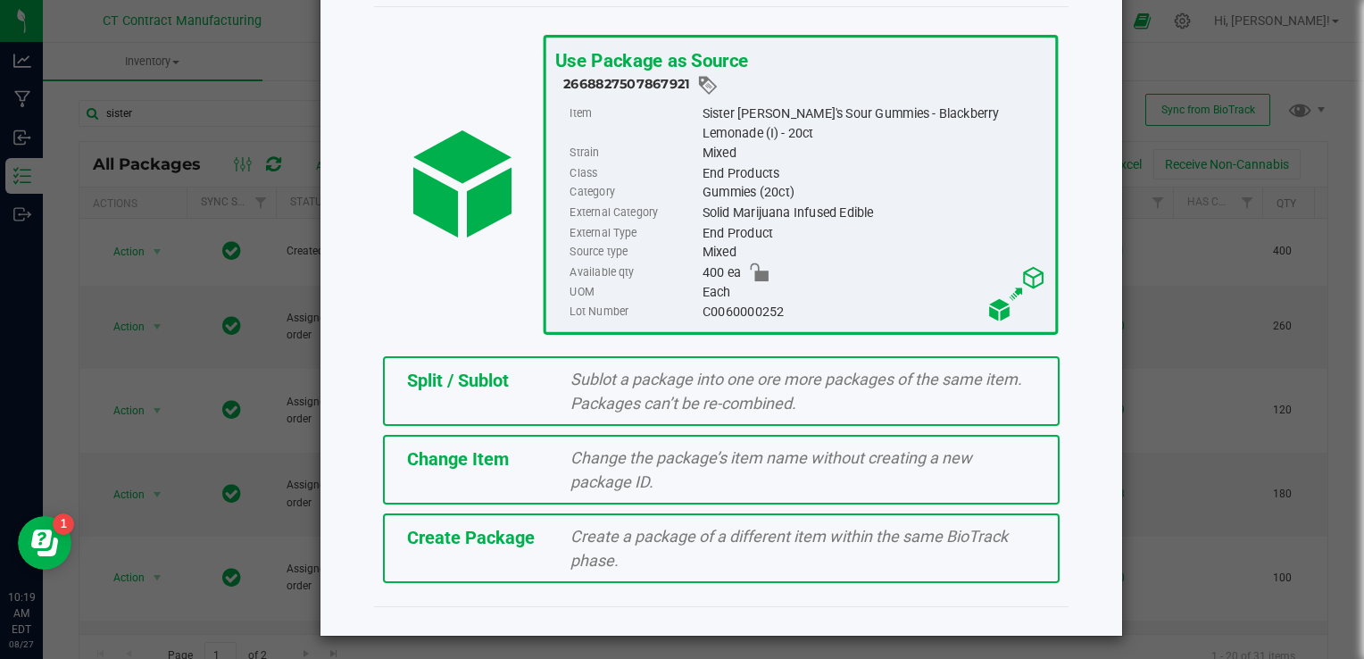
click at [585, 477] on span "Change the package’s item name without creating a new package ID." at bounding box center [771, 469] width 402 height 43
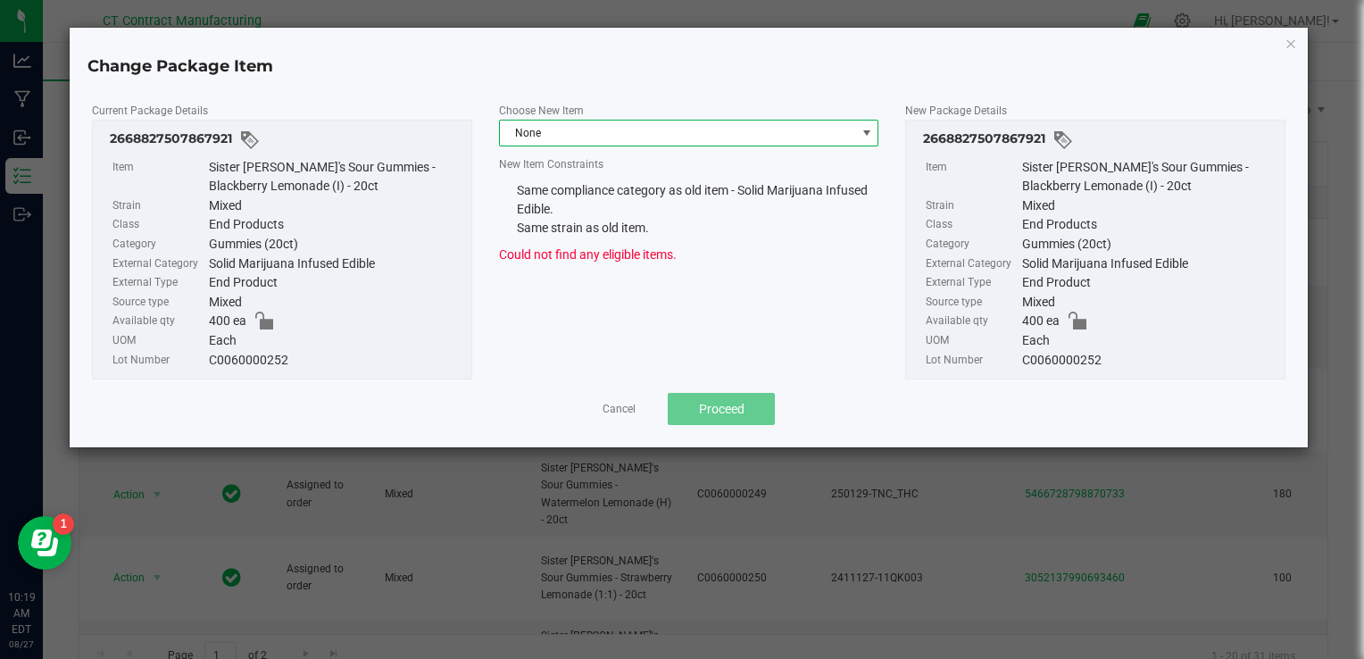
click at [590, 138] on span "None" at bounding box center [678, 132] width 356 height 25
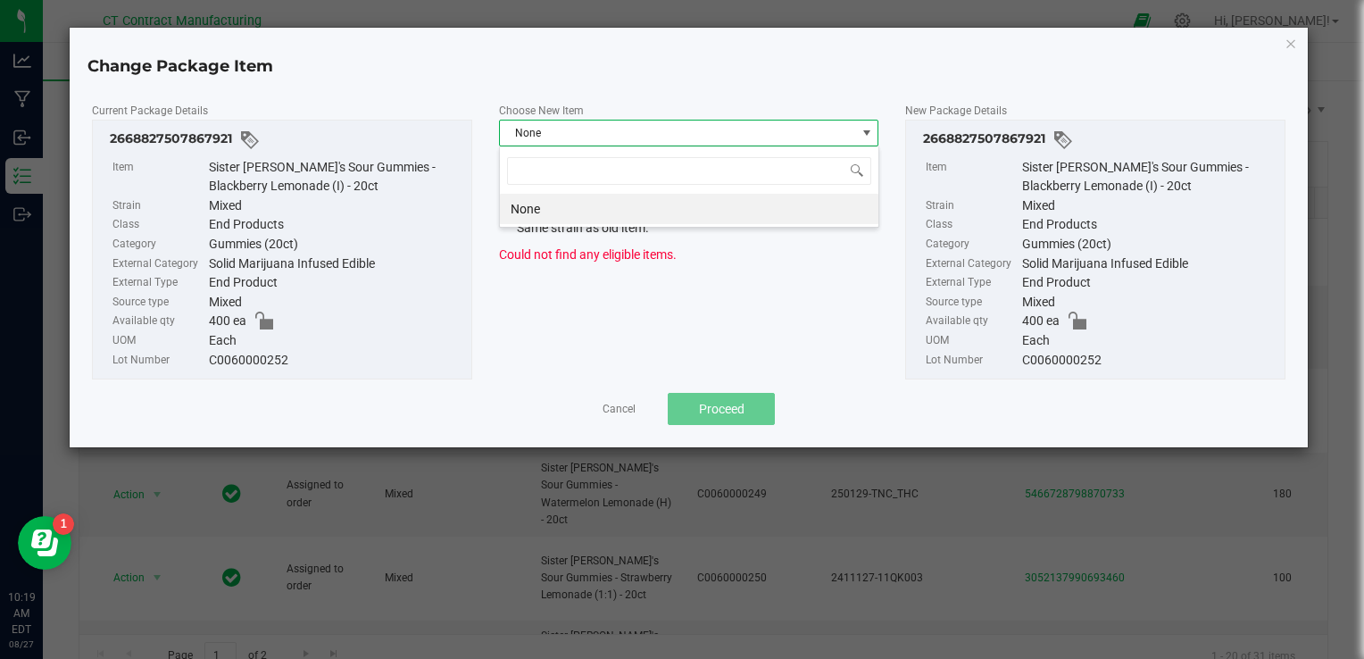
click at [771, 327] on div "Current Package Details 2668827507867921 Item Sister Adrian's Sour Gummies - Bl…" at bounding box center [689, 240] width 1220 height 279
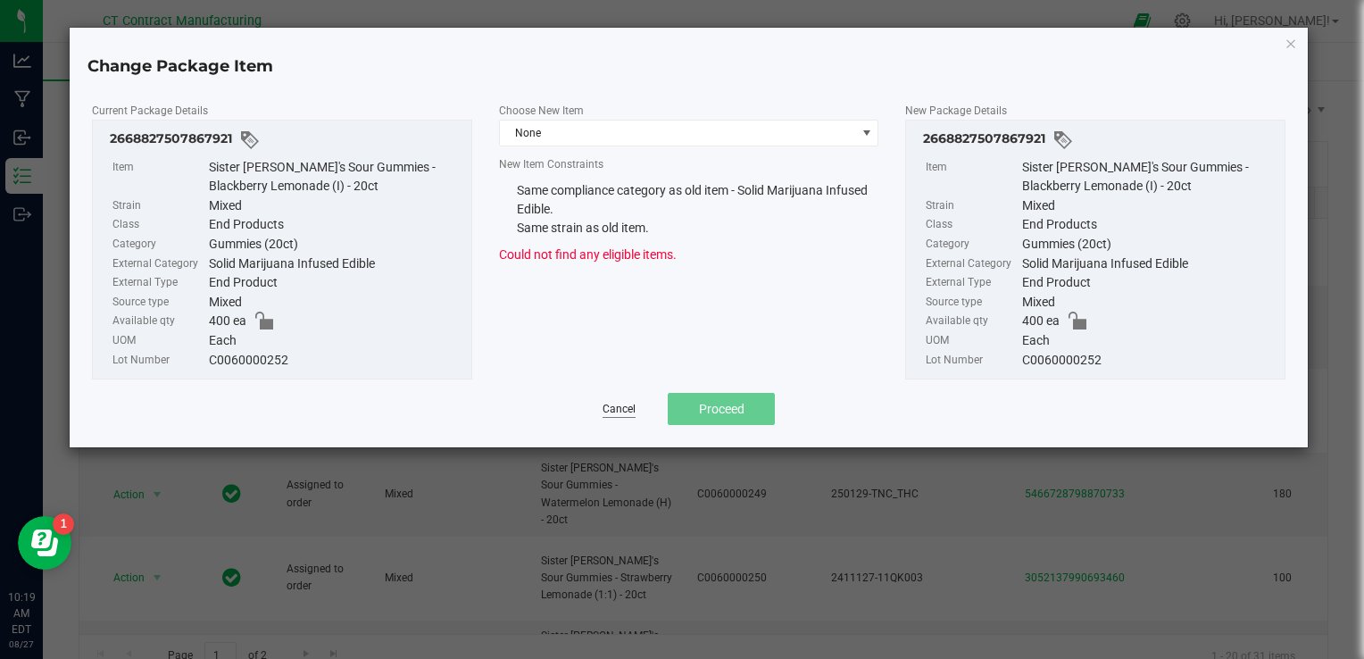
click at [633, 405] on link "Cancel" at bounding box center [618, 409] width 33 height 15
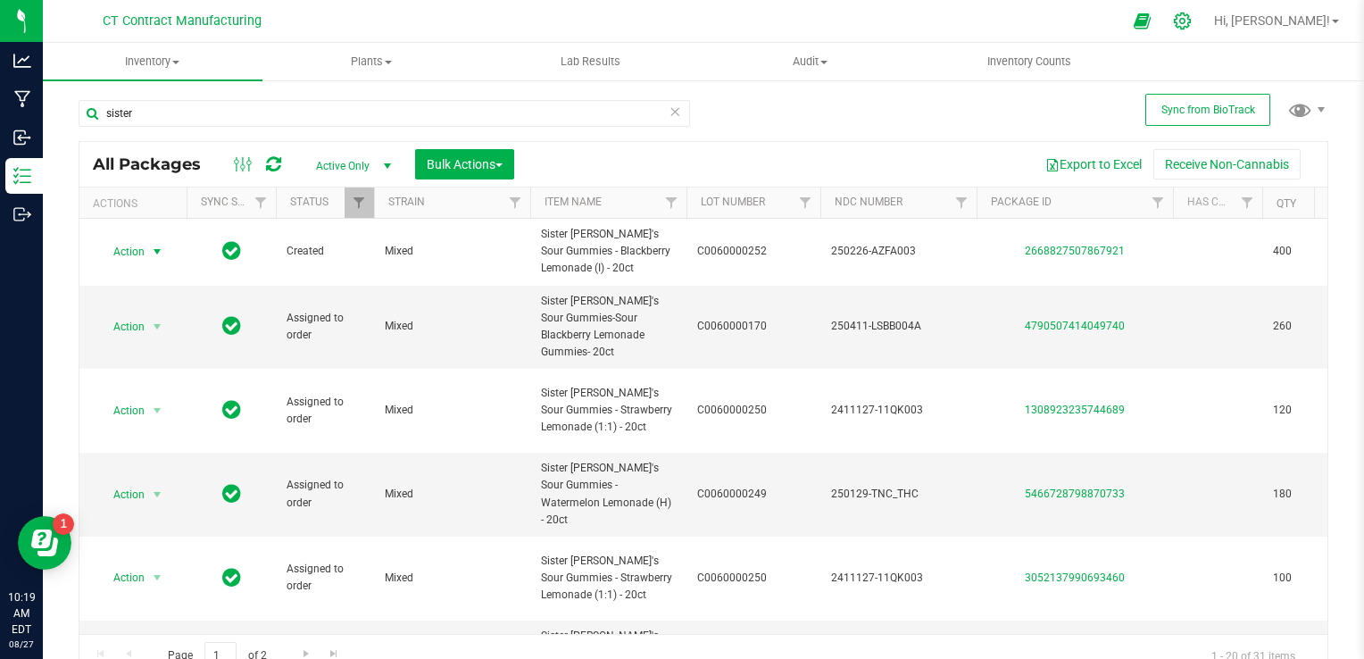
click at [1190, 27] on icon at bounding box center [1182, 20] width 17 height 17
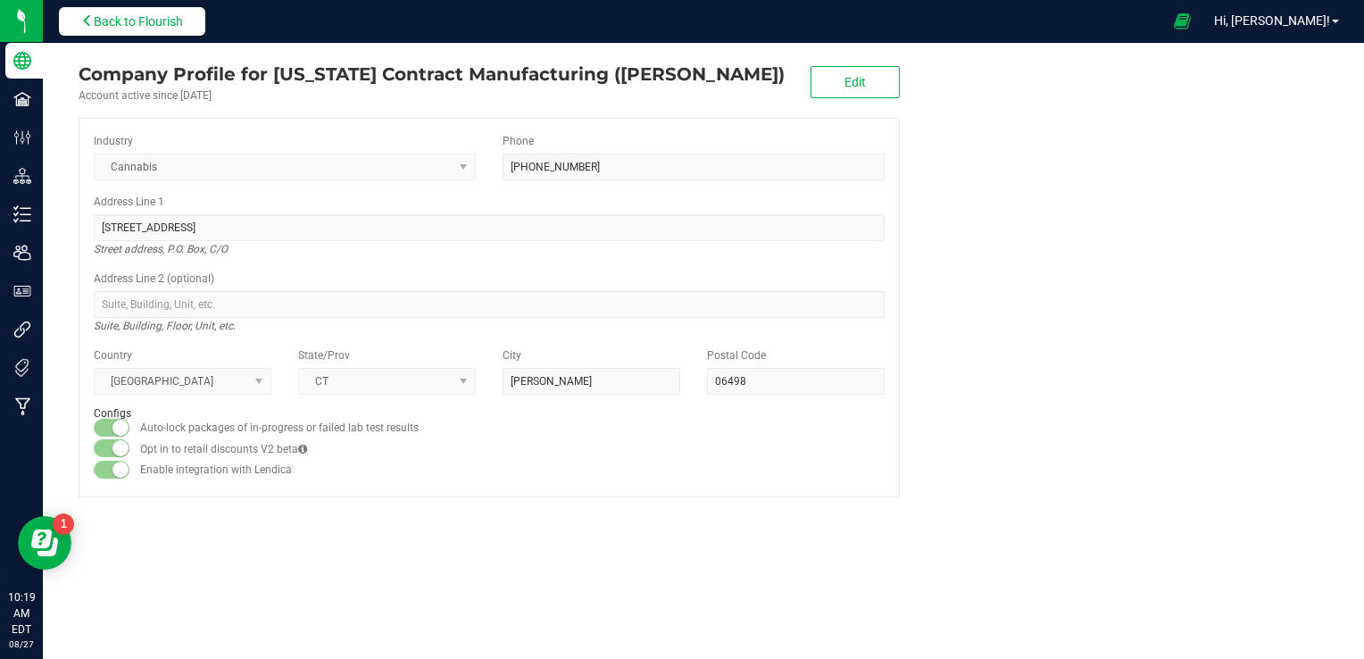
click at [162, 11] on button "Back to Flourish" at bounding box center [132, 21] width 146 height 29
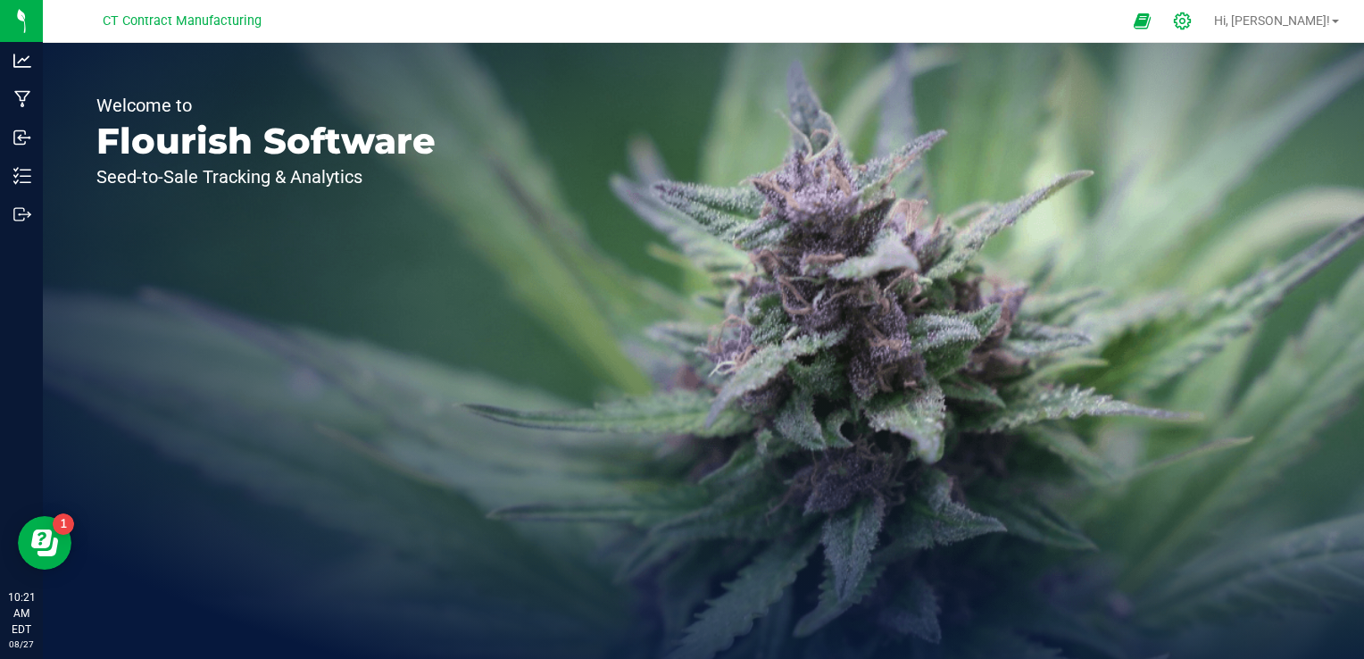
click at [1191, 29] on icon at bounding box center [1182, 21] width 19 height 19
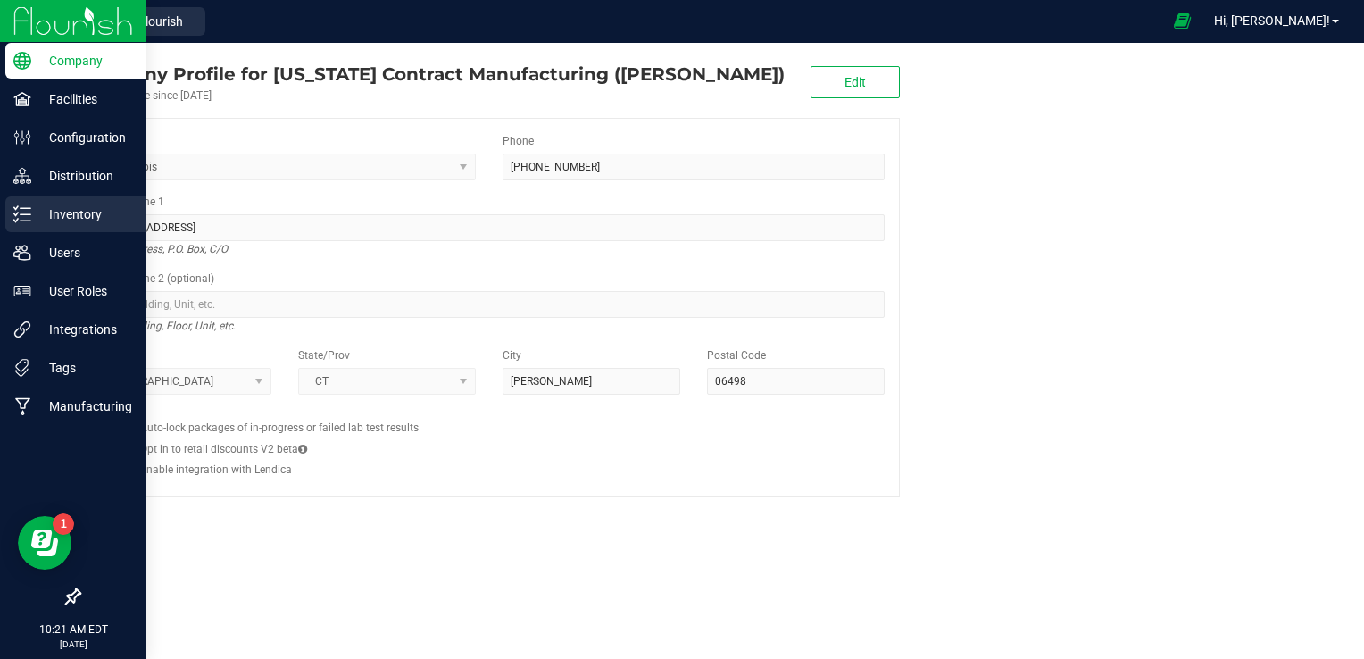
click at [50, 212] on p "Inventory" at bounding box center [84, 213] width 107 height 21
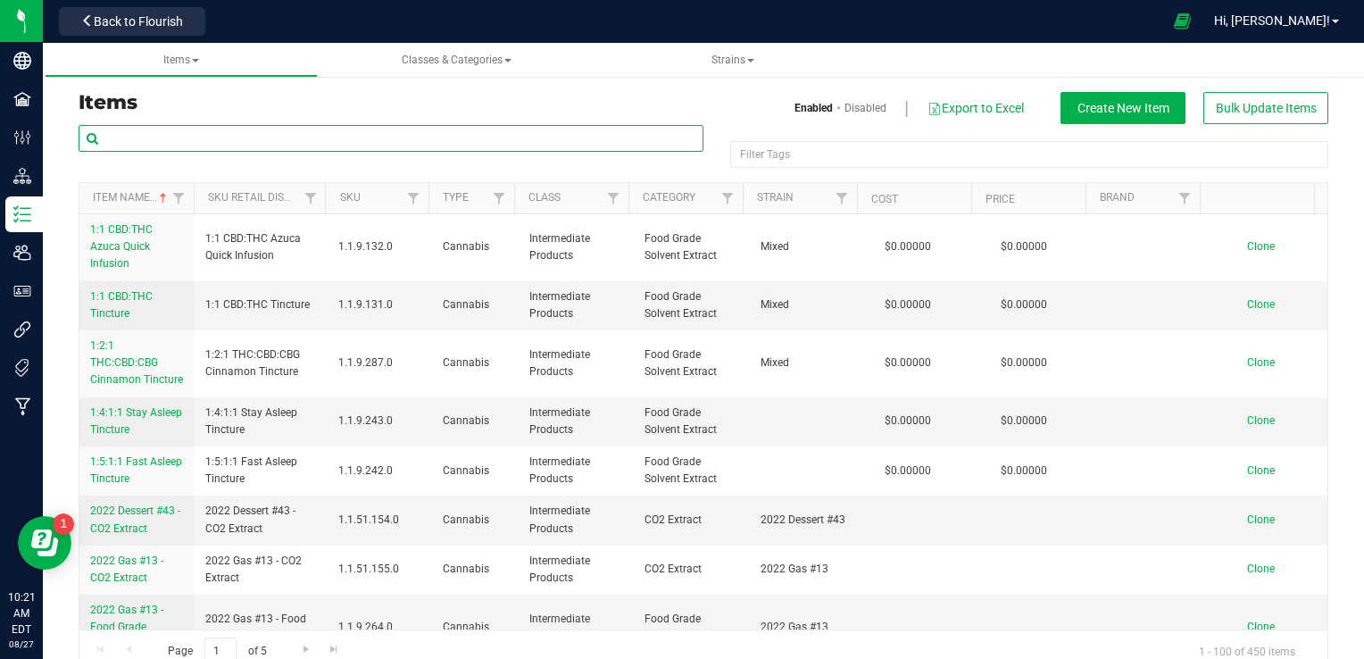
click at [192, 144] on input "text" at bounding box center [391, 138] width 625 height 27
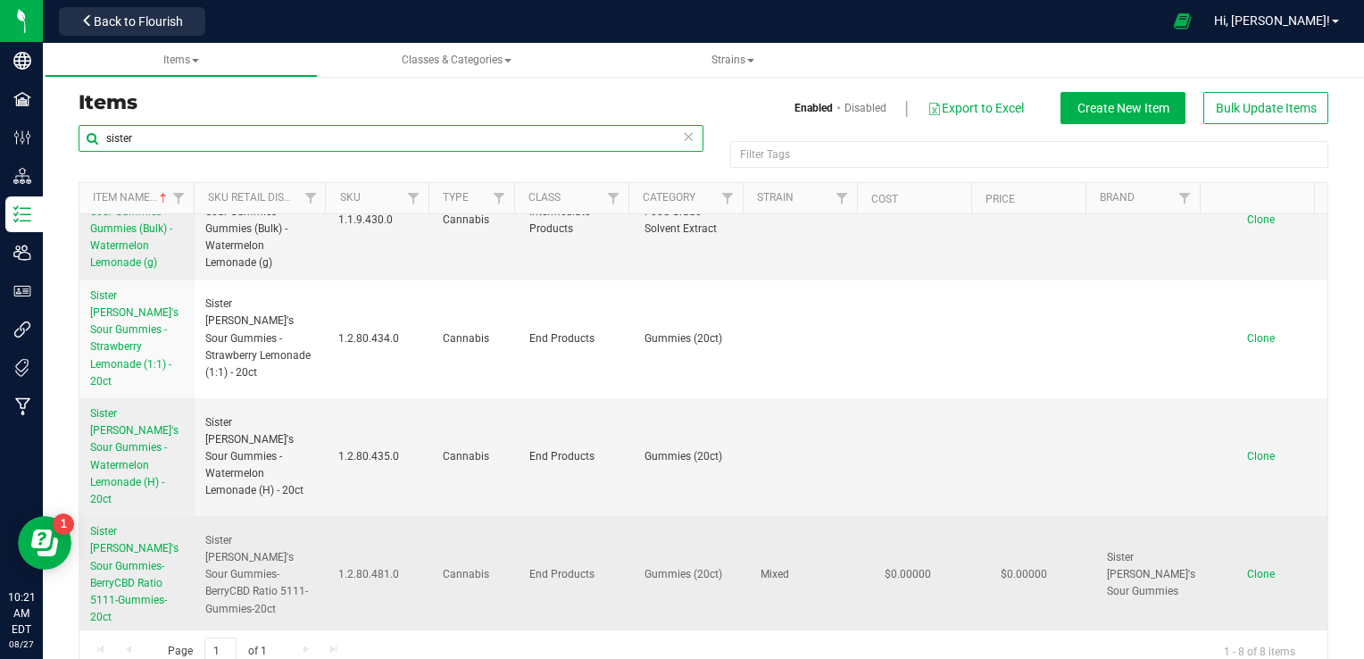
scroll to position [388, 0]
type input "sister"
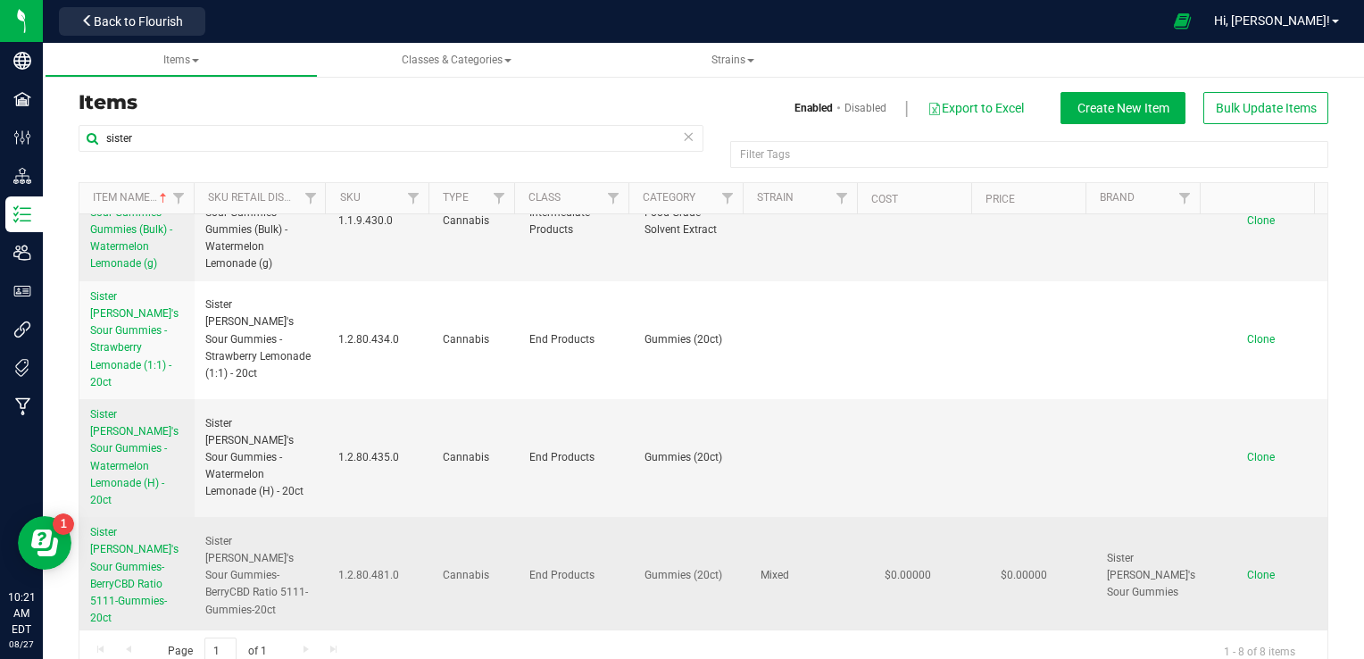
click at [115, 524] on link "Sister Adrian's Sour Gummies-BerryCBD Ratio 5111-Gummies-20ct" at bounding box center [137, 575] width 94 height 103
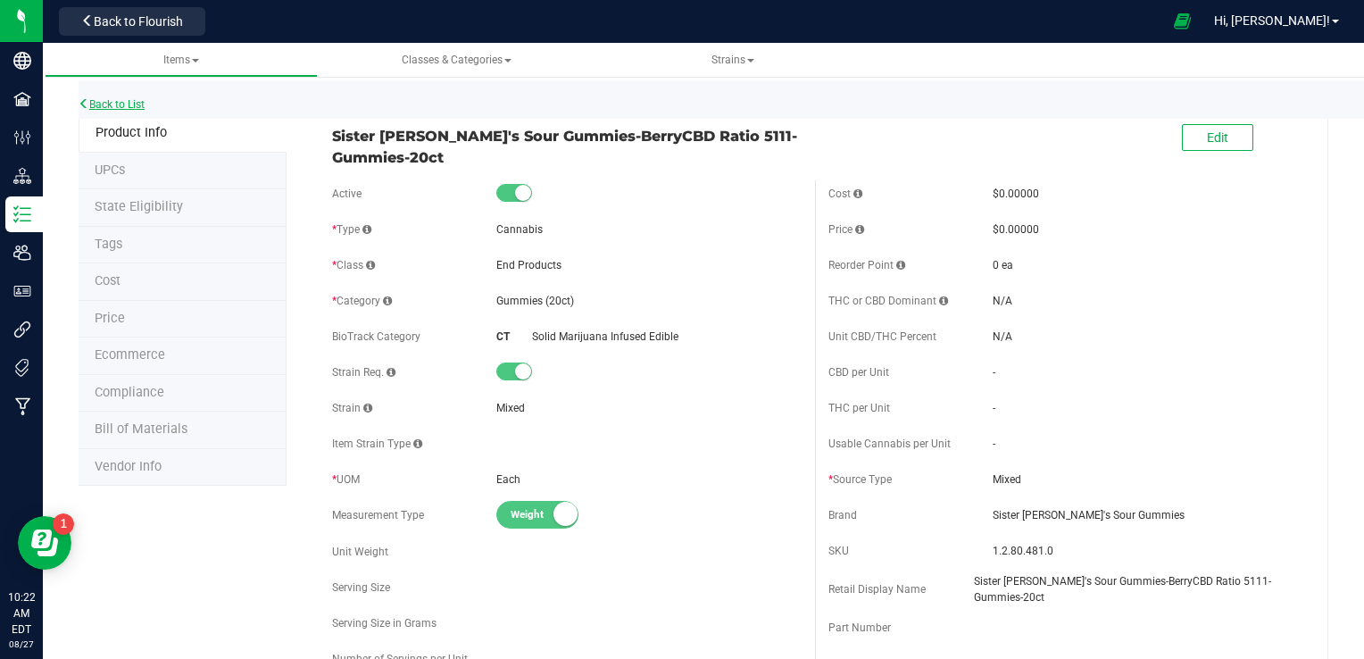
click at [125, 105] on link "Back to List" at bounding box center [112, 104] width 66 height 12
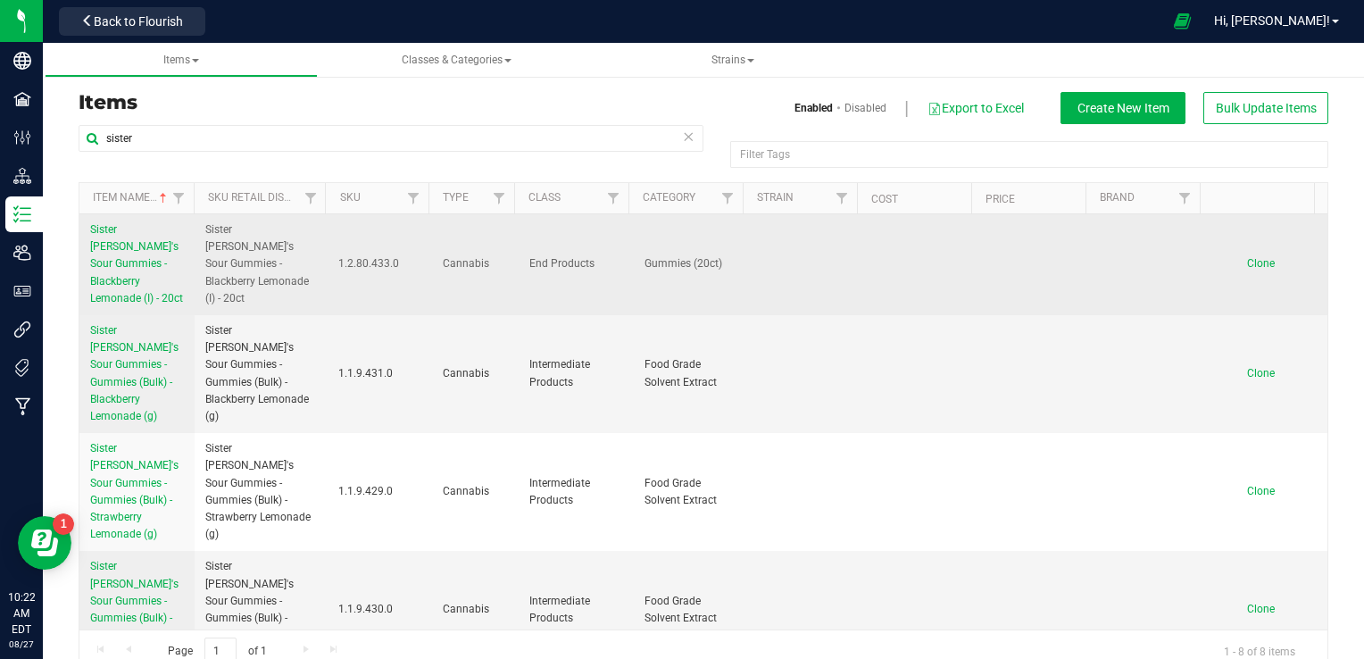
click at [122, 254] on link "Sister [PERSON_NAME]'s Sour Gummies - Blackberry Lemonade (I) - 20ct" at bounding box center [137, 264] width 94 height 86
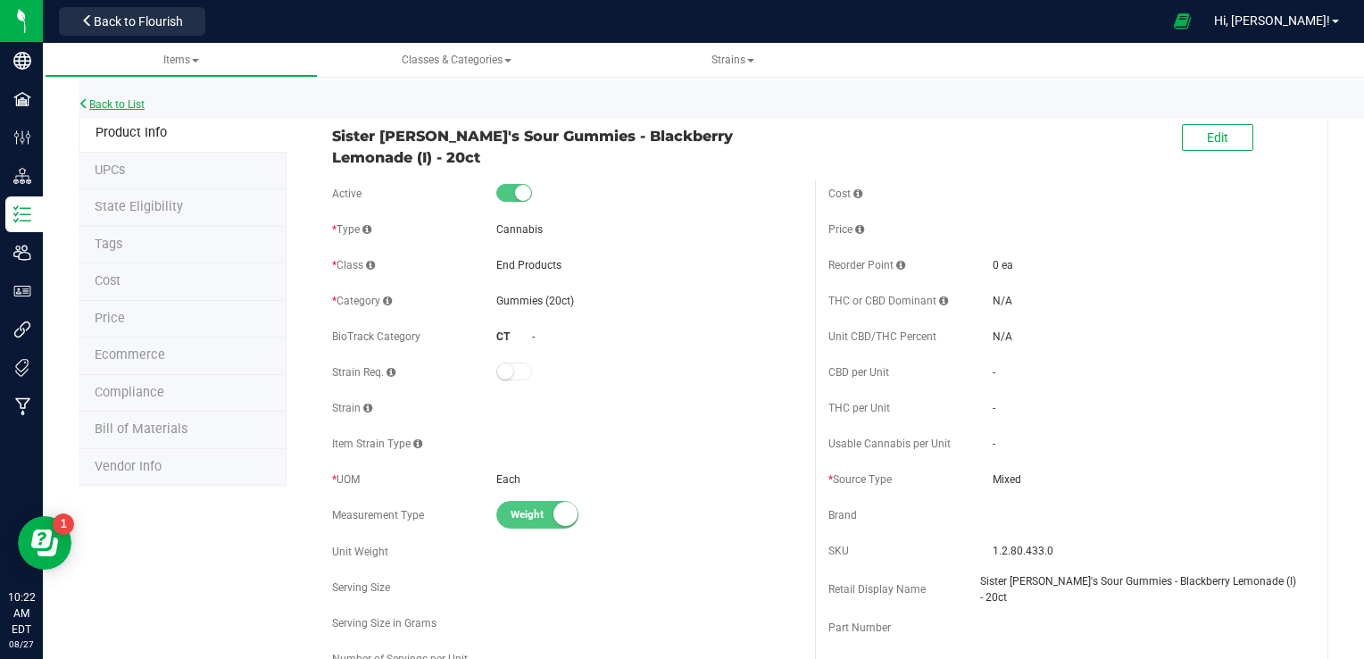
click at [130, 98] on link "Back to List" at bounding box center [112, 104] width 66 height 12
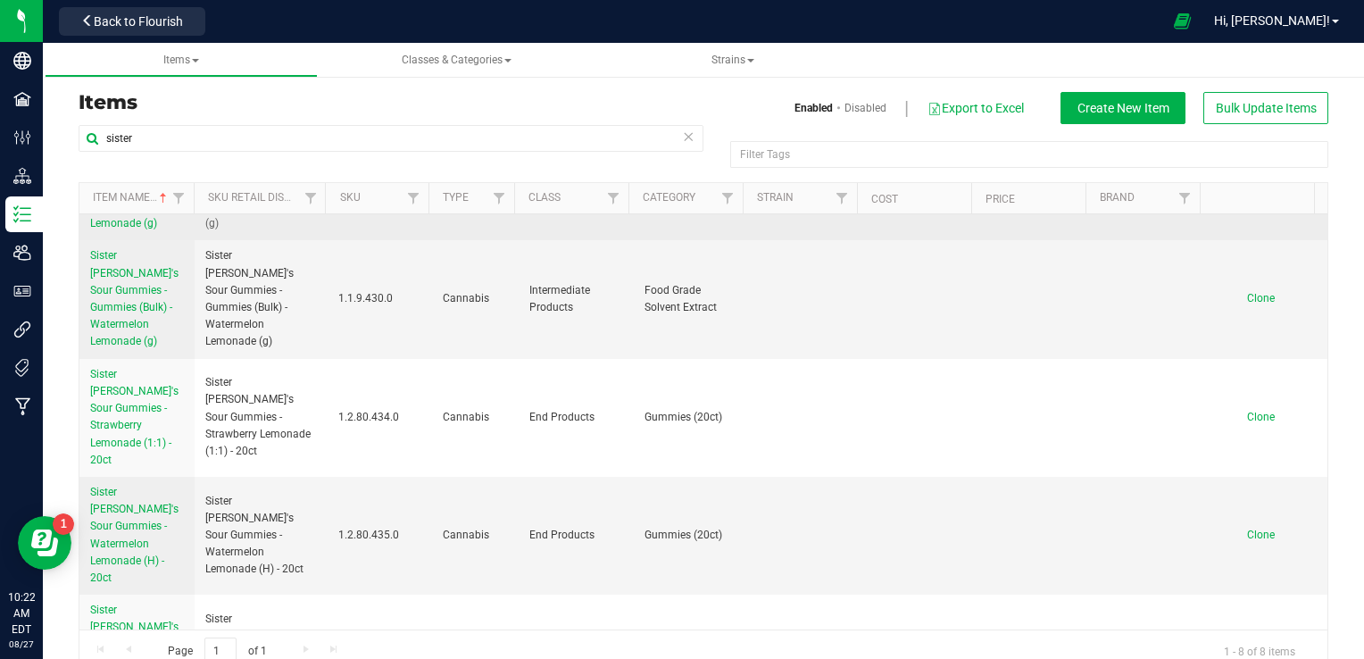
scroll to position [389, 0]
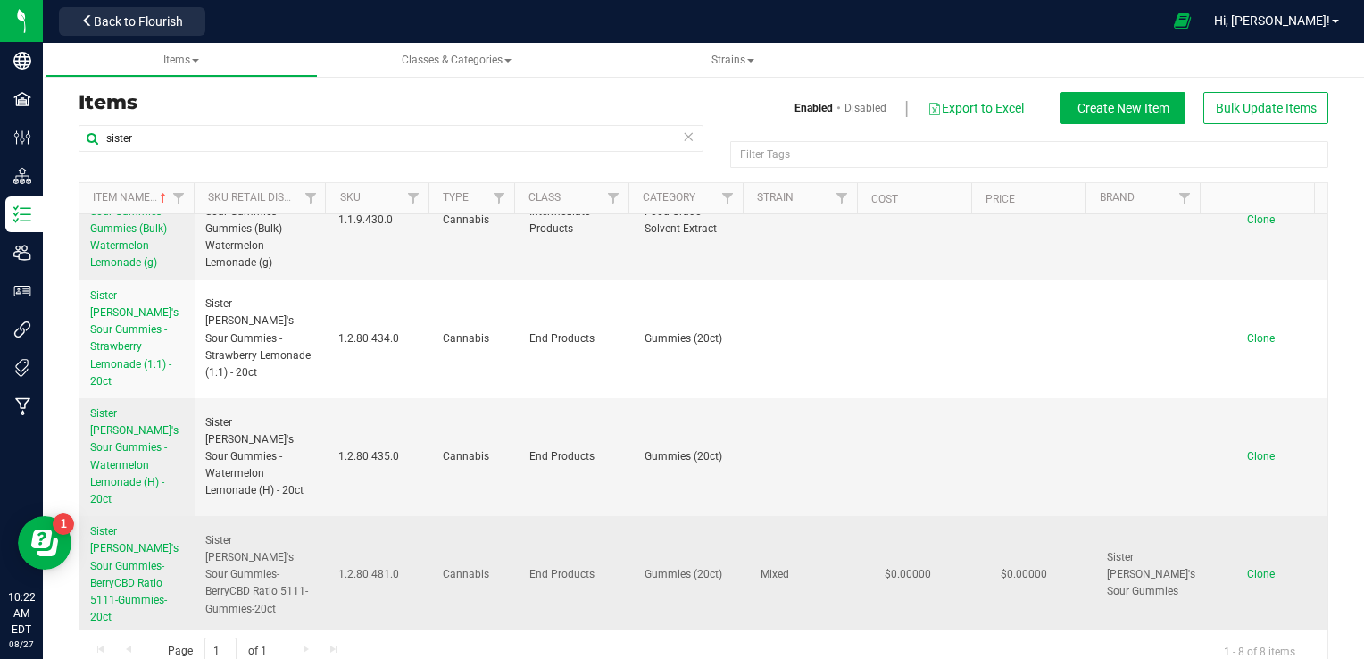
click at [123, 525] on span "Sister Adrian's Sour Gummies-BerryCBD Ratio 5111-Gummies-20ct" at bounding box center [134, 574] width 88 height 98
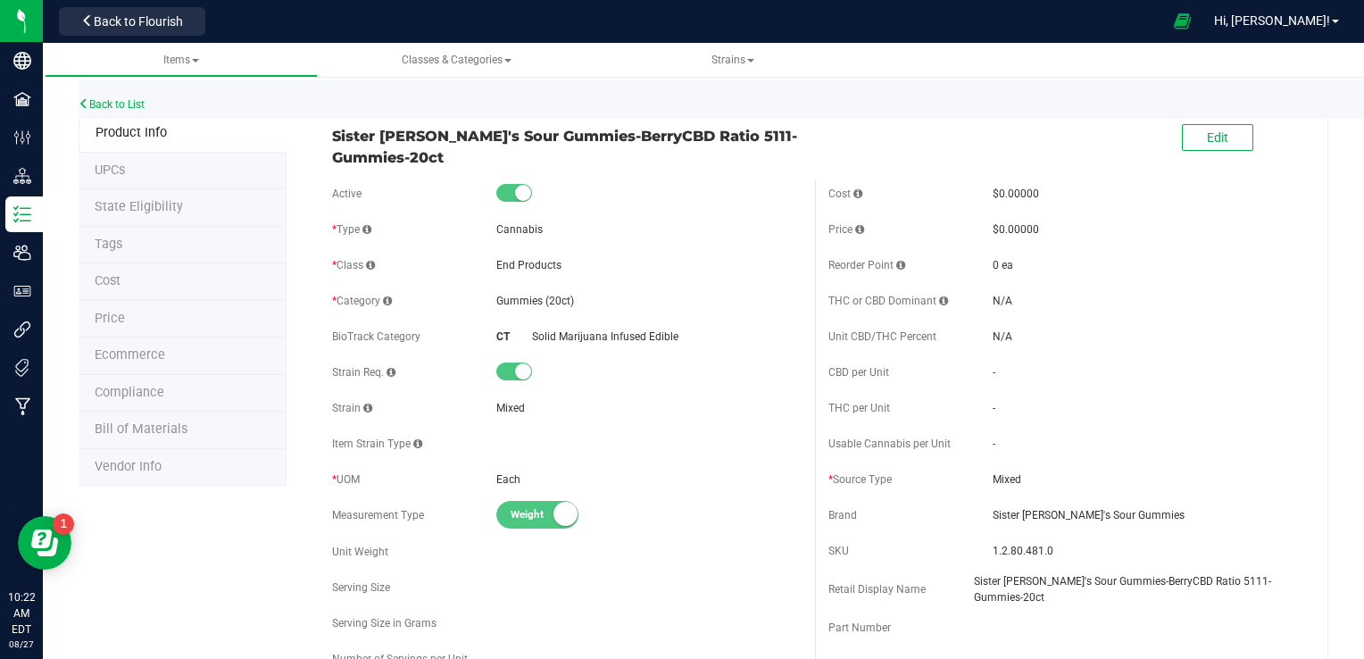
click at [509, 369] on span at bounding box center [514, 371] width 36 height 18
click at [1190, 133] on button "Edit" at bounding box center [1217, 137] width 71 height 27
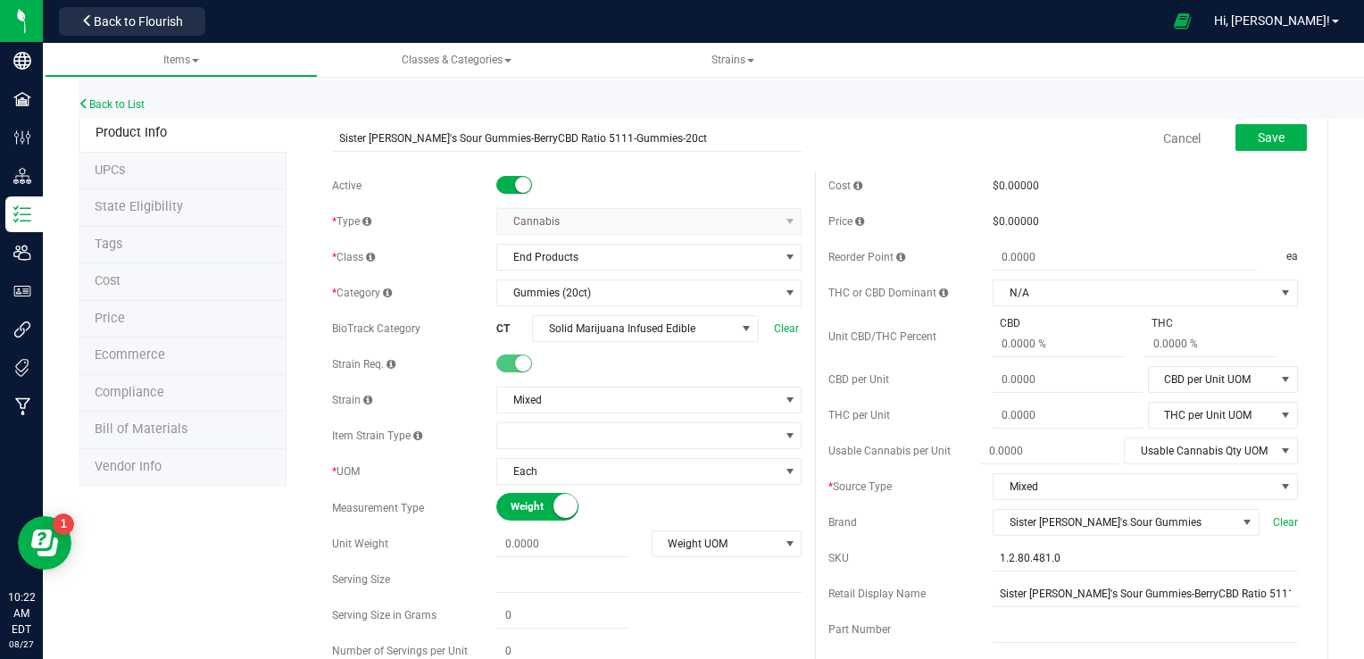
click at [515, 366] on small at bounding box center [523, 363] width 16 height 16
click at [575, 402] on span "Mixed" at bounding box center [637, 399] width 281 height 25
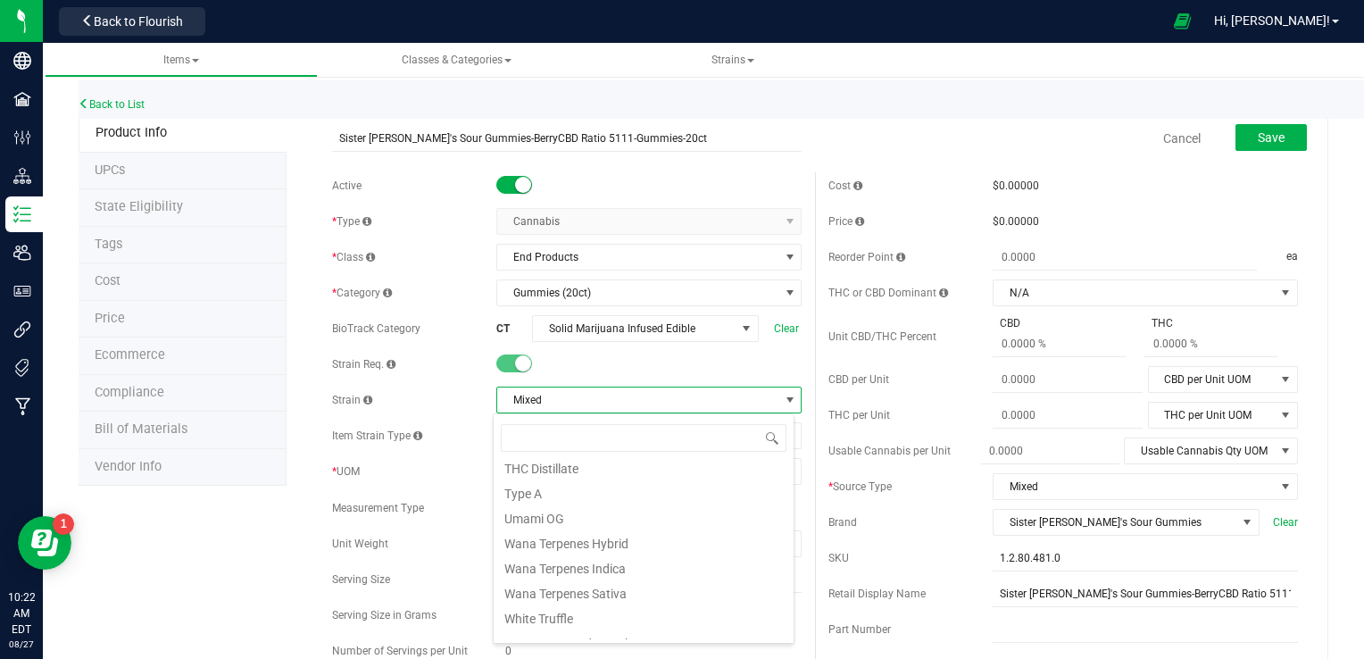
scroll to position [1221, 0]
click at [676, 364] on div at bounding box center [648, 364] width 305 height 18
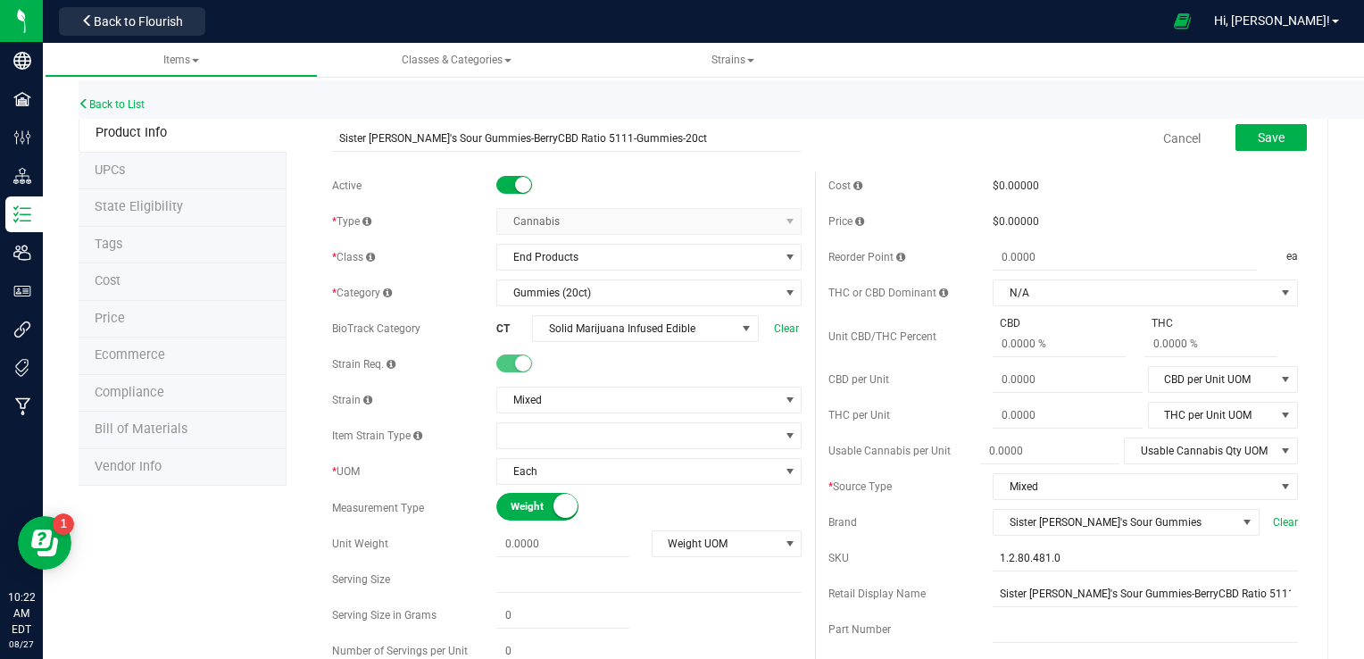
click at [518, 361] on small at bounding box center [523, 363] width 16 height 16
click at [777, 331] on span "Clear" at bounding box center [787, 328] width 30 height 16
click at [500, 362] on span at bounding box center [514, 363] width 36 height 18
click at [1257, 131] on span "Save" at bounding box center [1270, 137] width 27 height 14
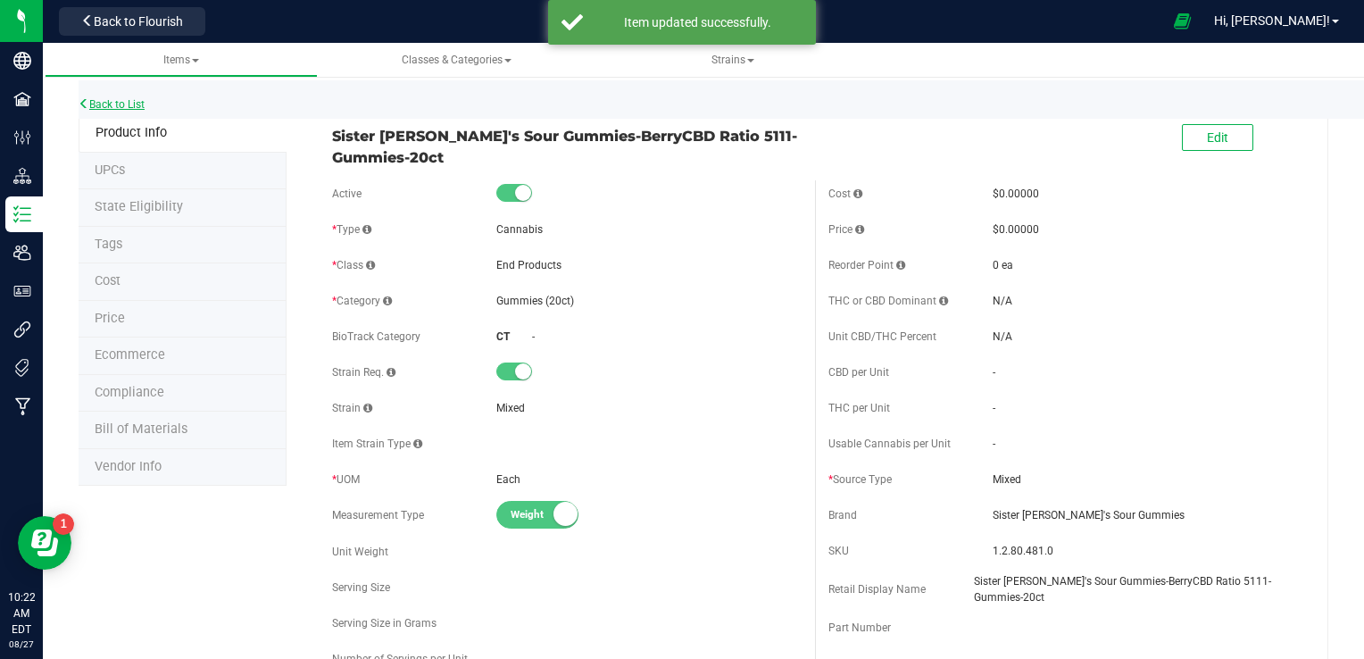
click at [134, 102] on link "Back to List" at bounding box center [112, 104] width 66 height 12
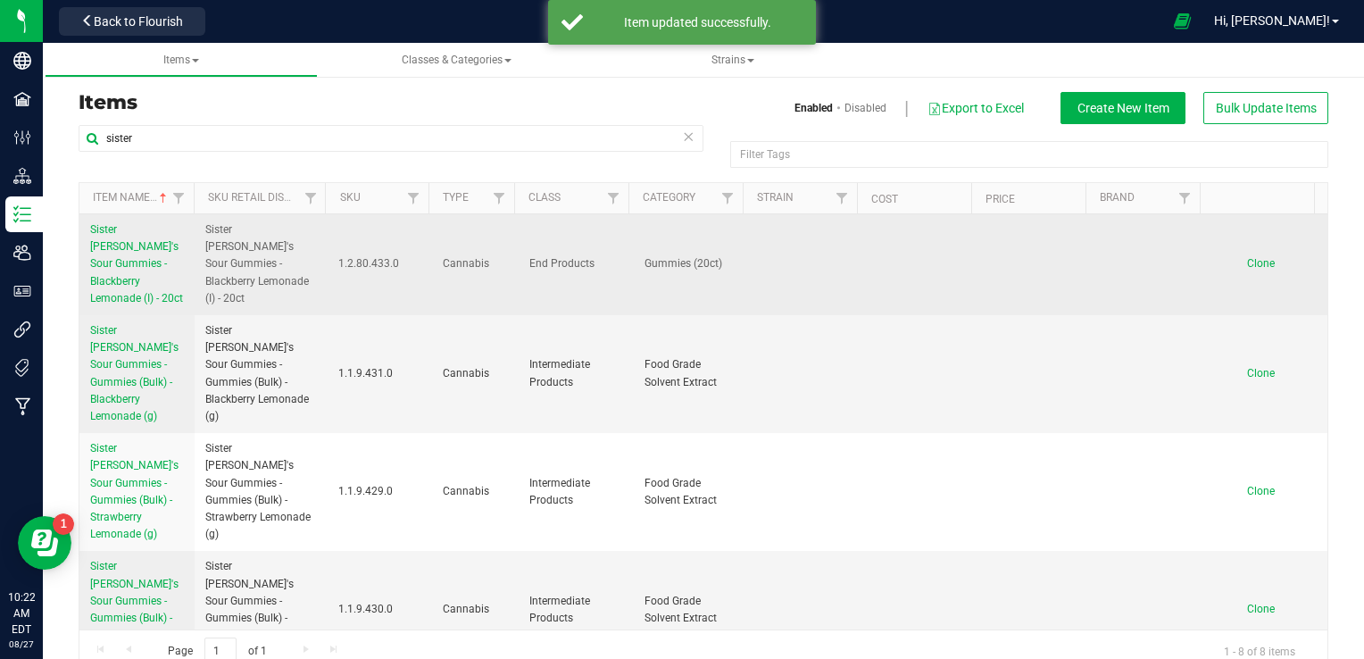
click at [103, 245] on span "Sister [PERSON_NAME]'s Sour Gummies - Blackberry Lemonade (I) - 20ct" at bounding box center [136, 263] width 93 height 81
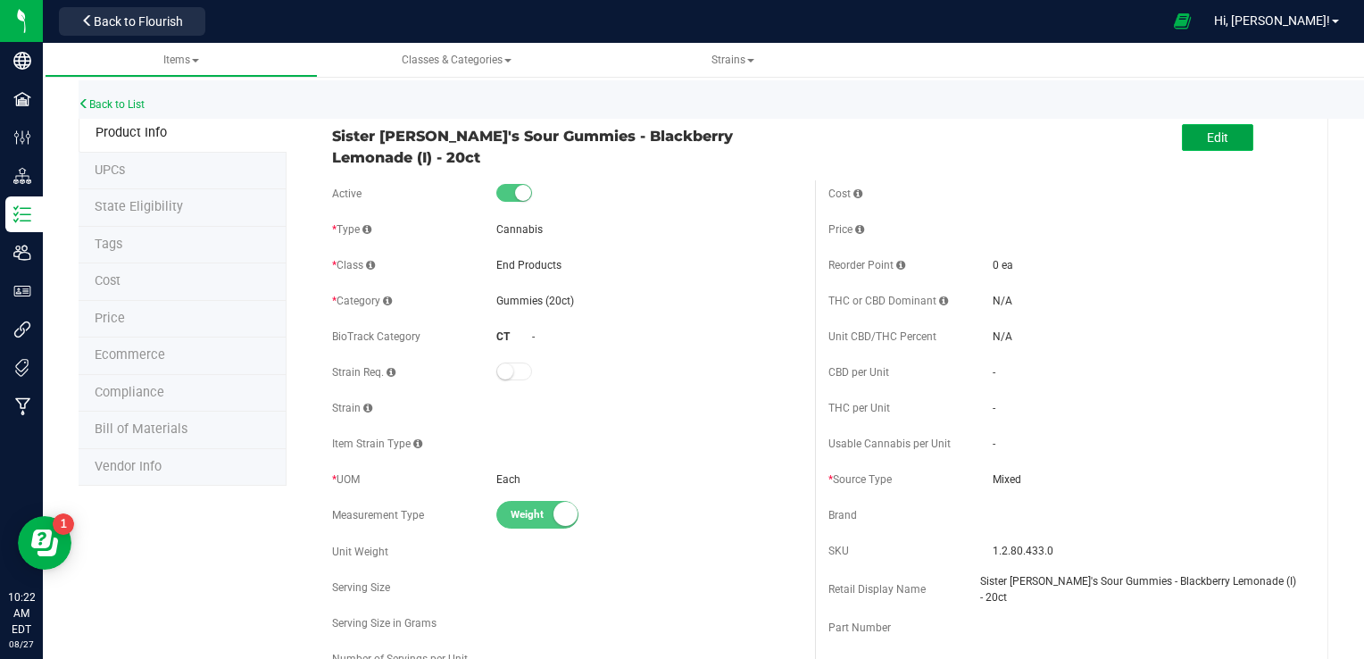
click at [1207, 137] on span "Edit" at bounding box center [1217, 137] width 21 height 14
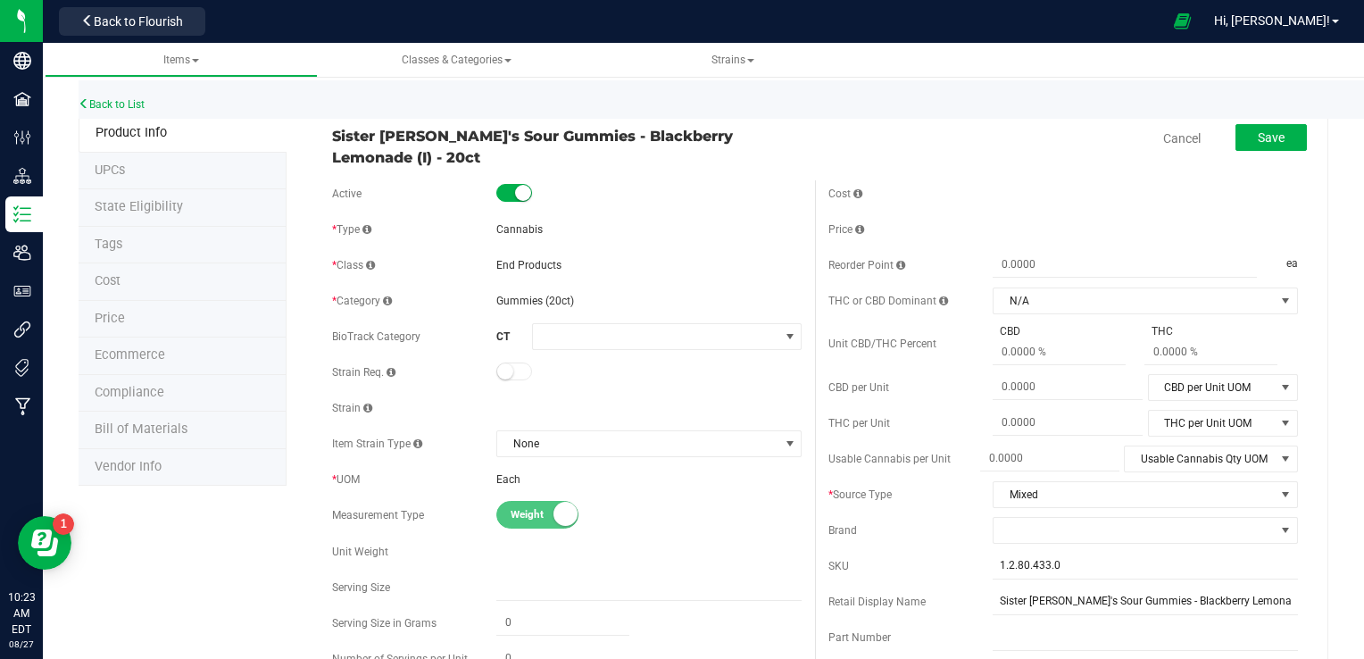
click at [516, 376] on span at bounding box center [514, 371] width 36 height 18
click at [510, 372] on span at bounding box center [514, 371] width 36 height 18
click at [1182, 141] on link "Cancel" at bounding box center [1181, 138] width 37 height 18
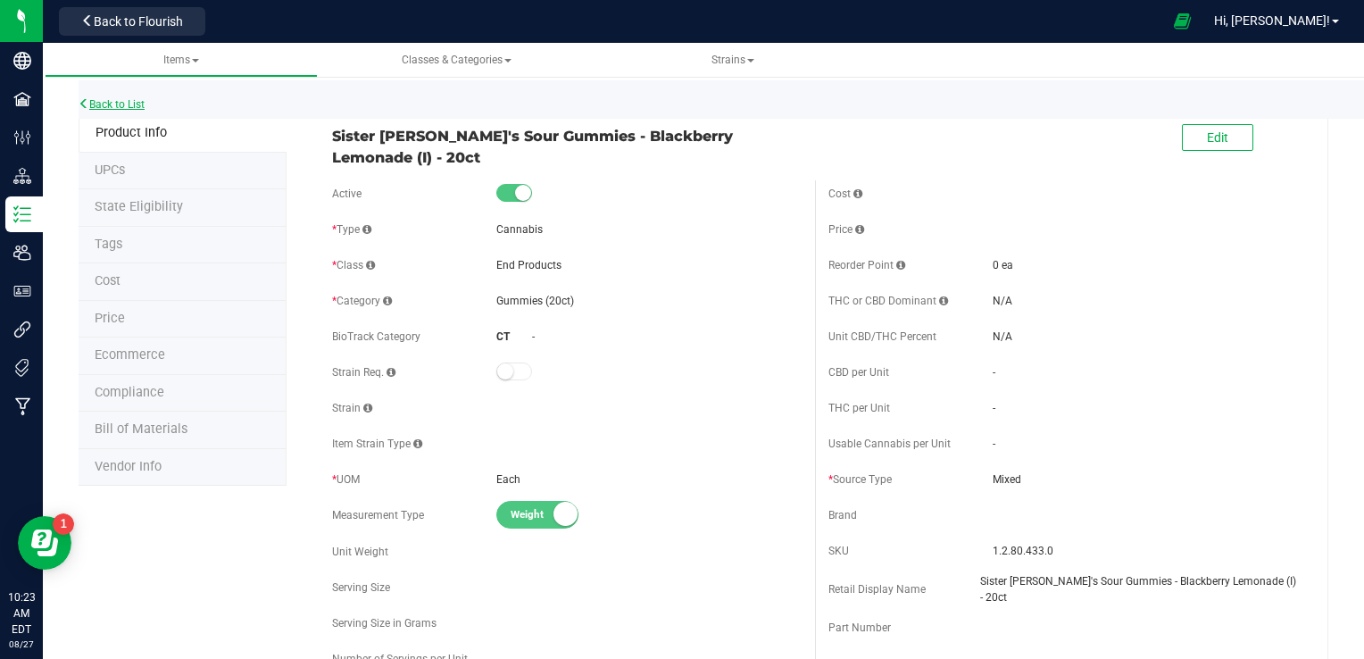
click at [131, 104] on link "Back to List" at bounding box center [112, 104] width 66 height 12
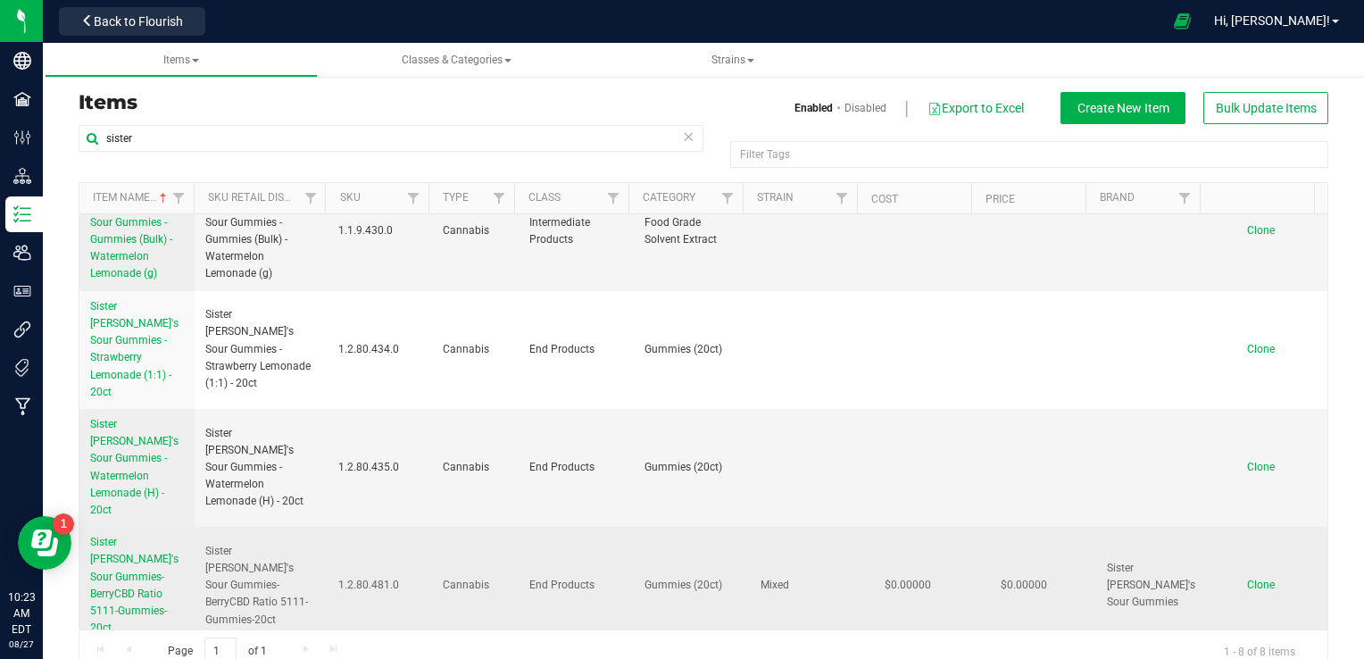
scroll to position [378, 0]
click at [120, 535] on span "Sister Adrian's Sour Gummies-BerryCBD Ratio 5111-Gummies-20ct" at bounding box center [134, 584] width 88 height 98
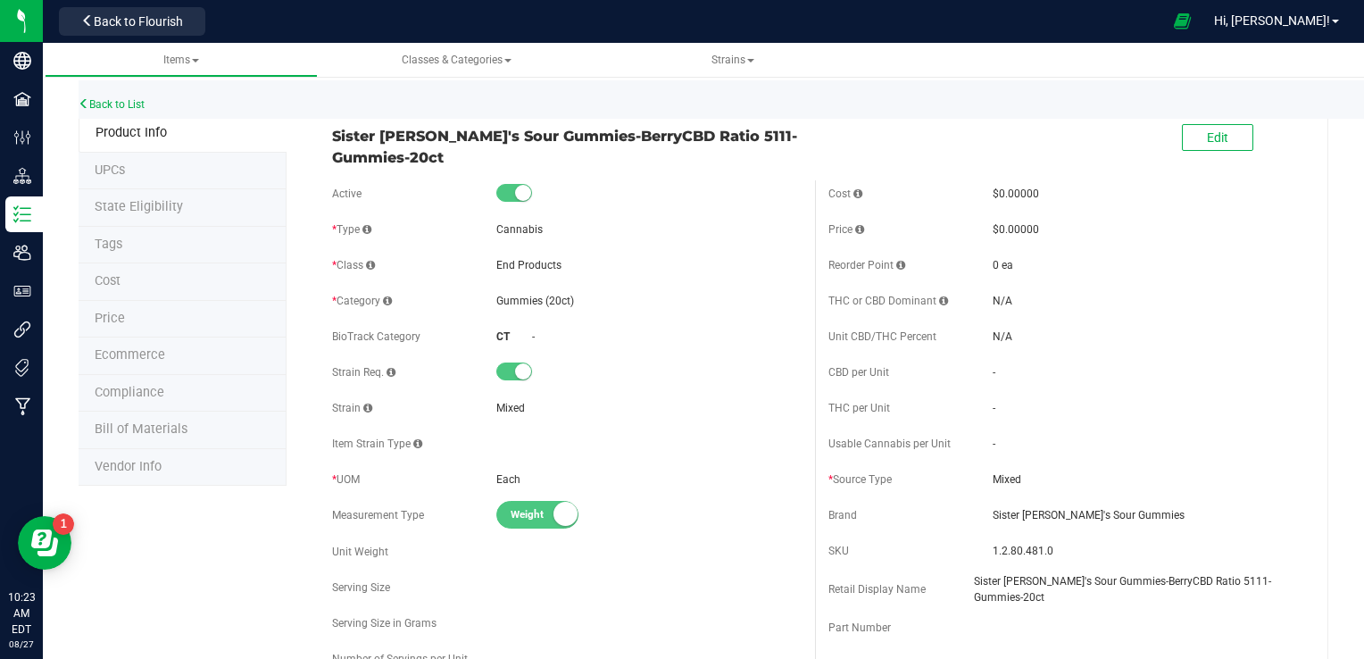
drag, startPoint x: 449, startPoint y: 157, endPoint x: 325, endPoint y: 138, distance: 125.5
click at [325, 138] on div "Sister Adrian's Sour Gummies-BerryCBD Ratio 5111-Gummies-20ct" at bounding box center [567, 142] width 496 height 52
click at [1200, 127] on button "Edit" at bounding box center [1217, 137] width 71 height 27
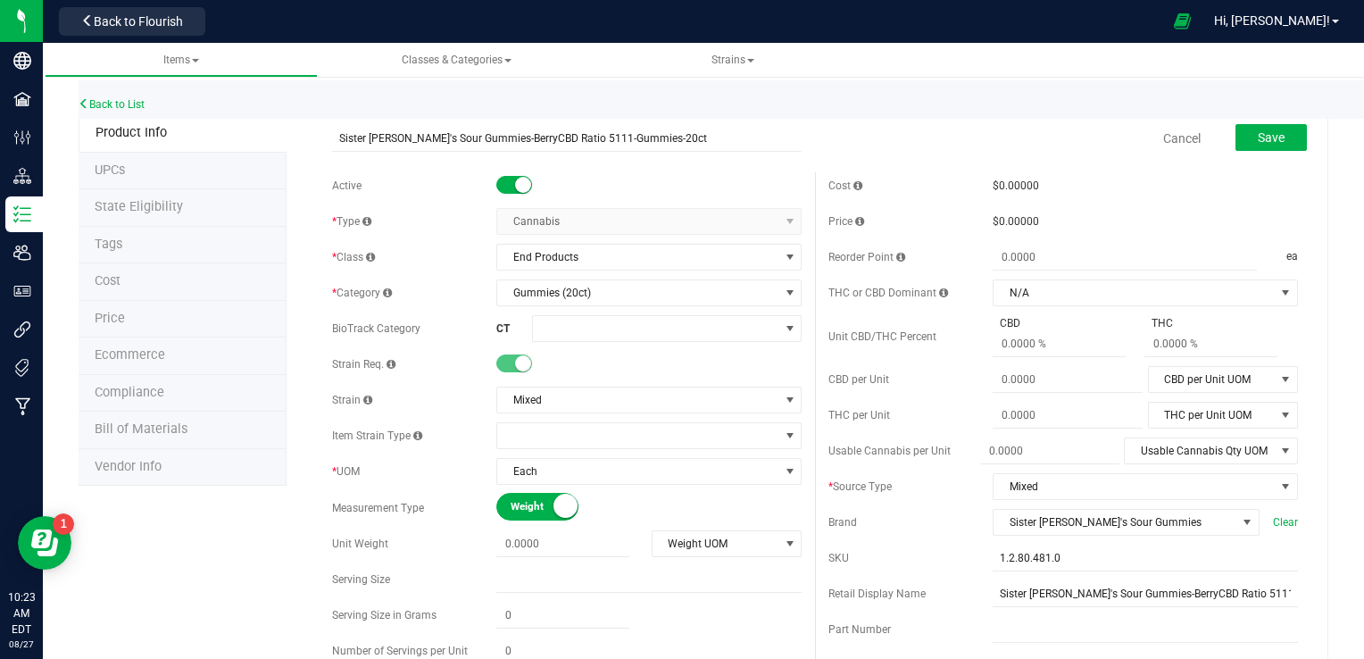
click at [500, 361] on span at bounding box center [514, 363] width 36 height 18
click at [478, 139] on input "Sister Adrian's Sour Gummies-BerryCBD Ratio 5111-Gummies-20ct" at bounding box center [566, 138] width 469 height 27
click at [1169, 130] on link "Cancel" at bounding box center [1181, 138] width 37 height 18
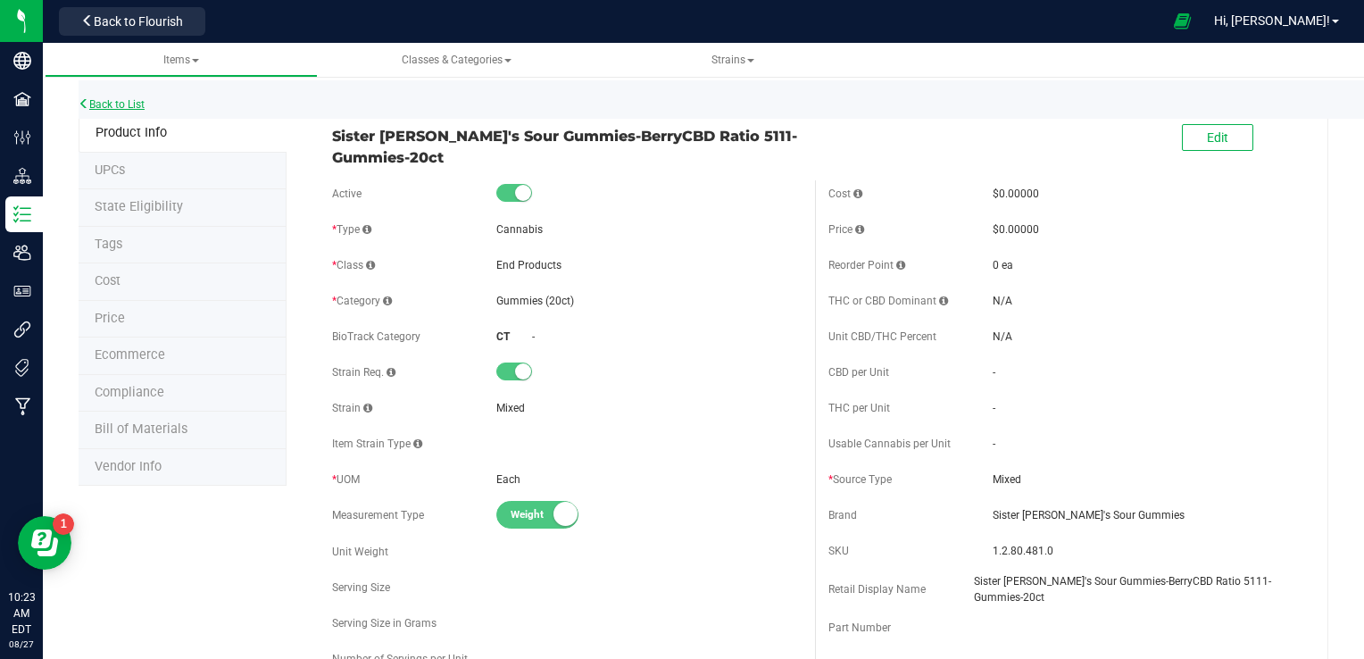
click at [128, 106] on link "Back to List" at bounding box center [112, 104] width 66 height 12
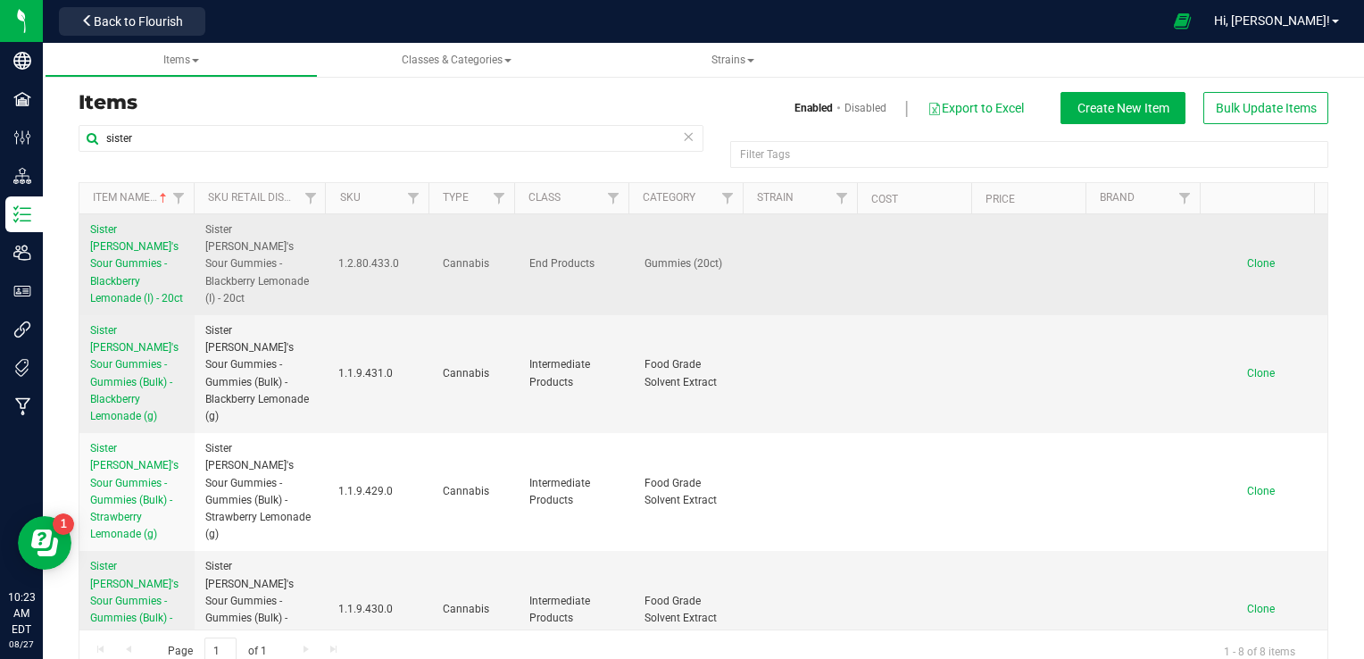
click at [1247, 257] on span "Clone" at bounding box center [1261, 263] width 28 height 12
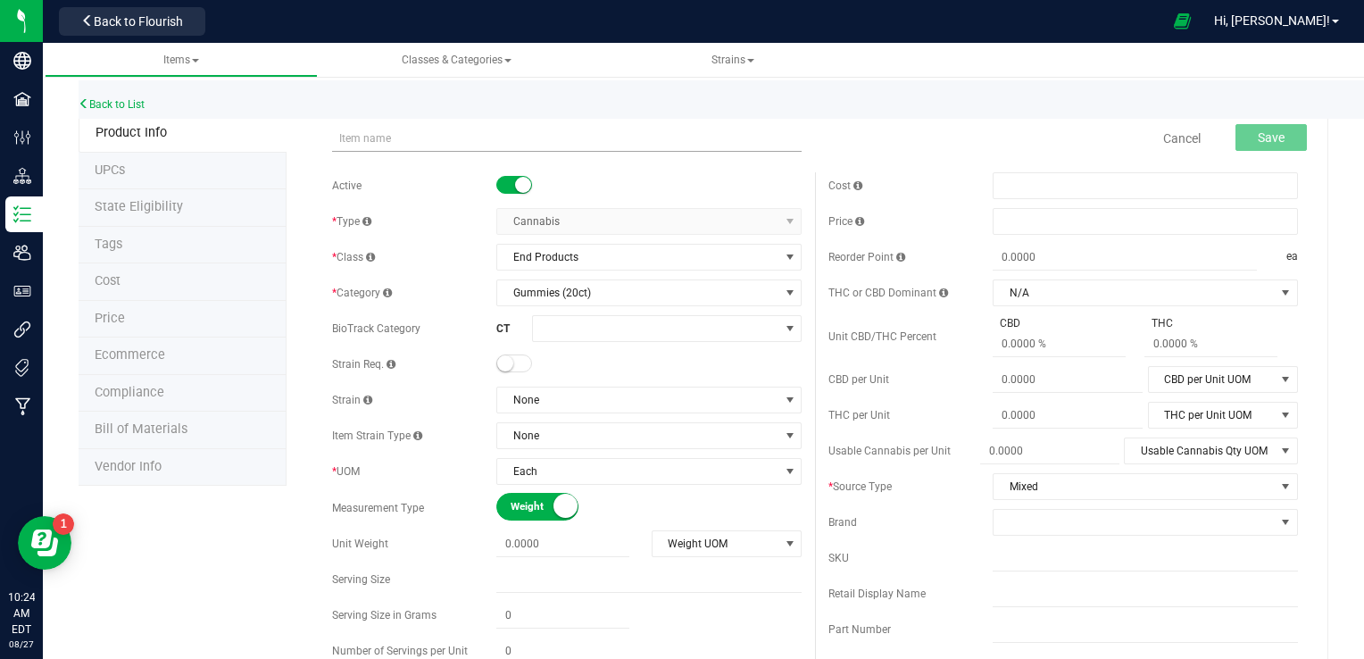
click at [508, 129] on input "text" at bounding box center [566, 138] width 469 height 27
click at [562, 139] on input "Sister Adrian's Sour Gummies-BerryCBD Ratio 5111-Gummies-20ct" at bounding box center [566, 138] width 469 height 27
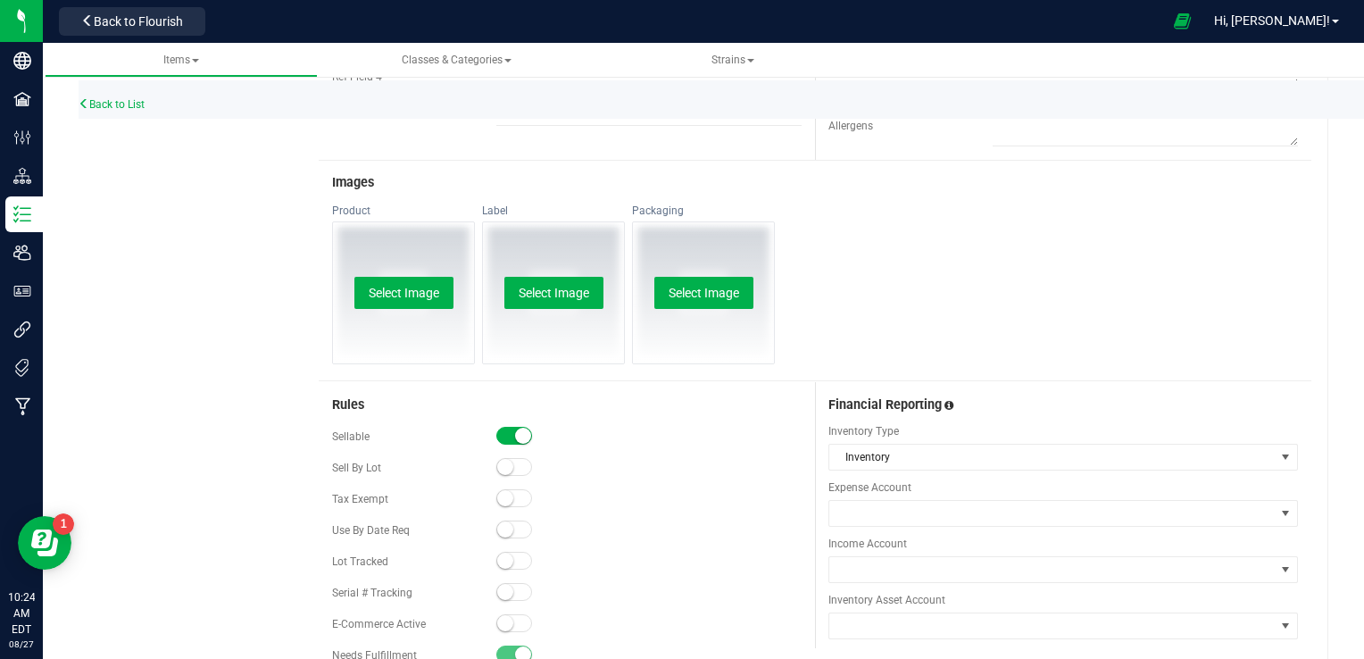
scroll to position [882, 0]
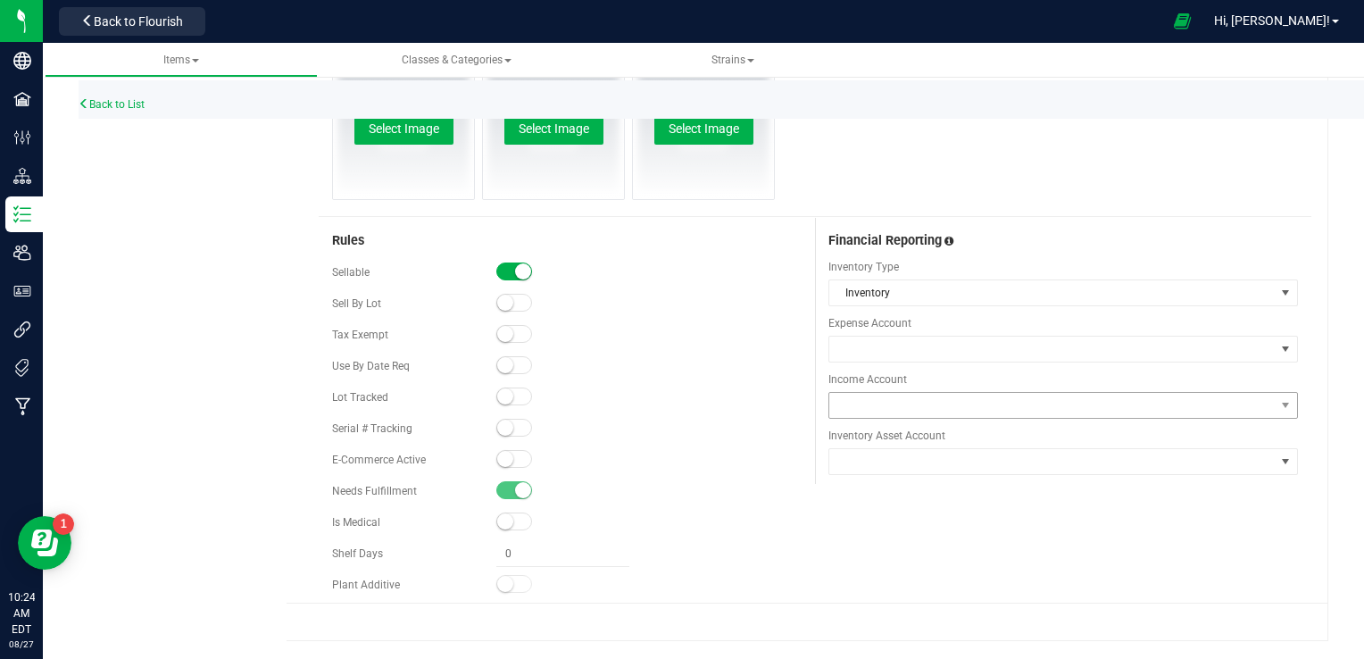
type input "Sister Adrian's Sour Gummies-BerryCBD Ratio 5:1:1:1-Gummies-20ct"
click at [874, 401] on span at bounding box center [1051, 405] width 445 height 25
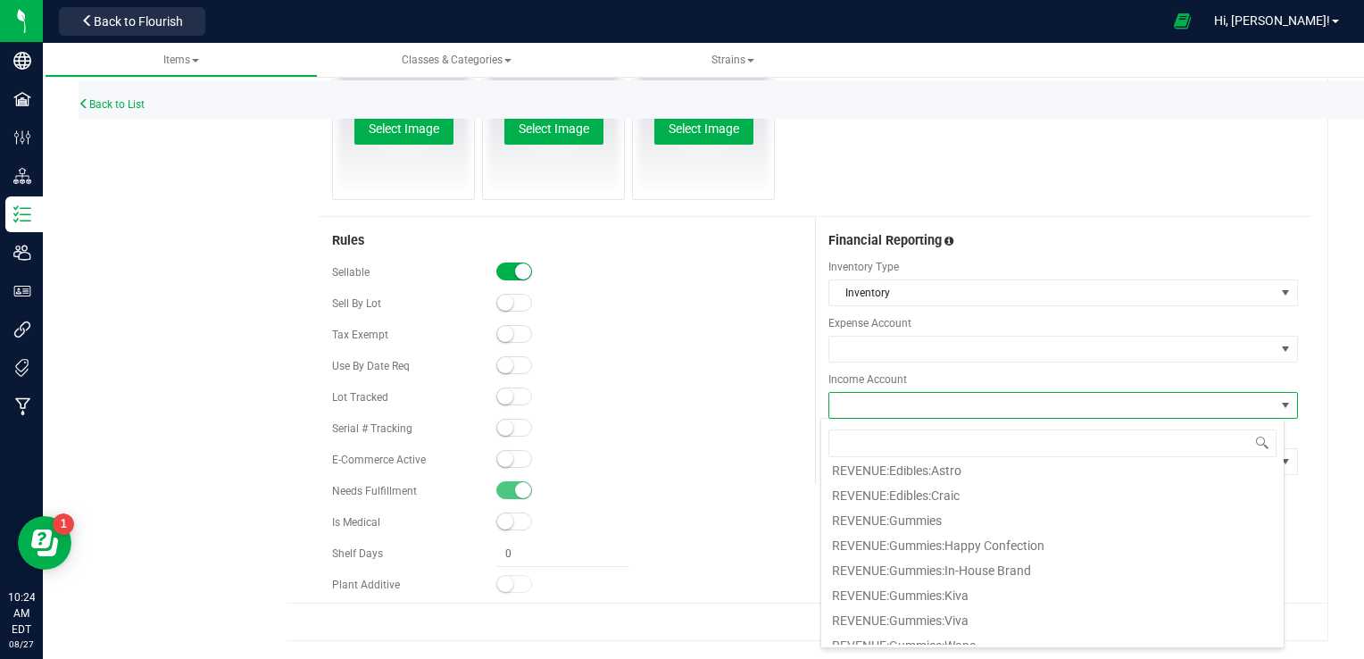
scroll to position [143, 0]
click at [962, 507] on li "REVENUE:Gummies" at bounding box center [1052, 510] width 462 height 25
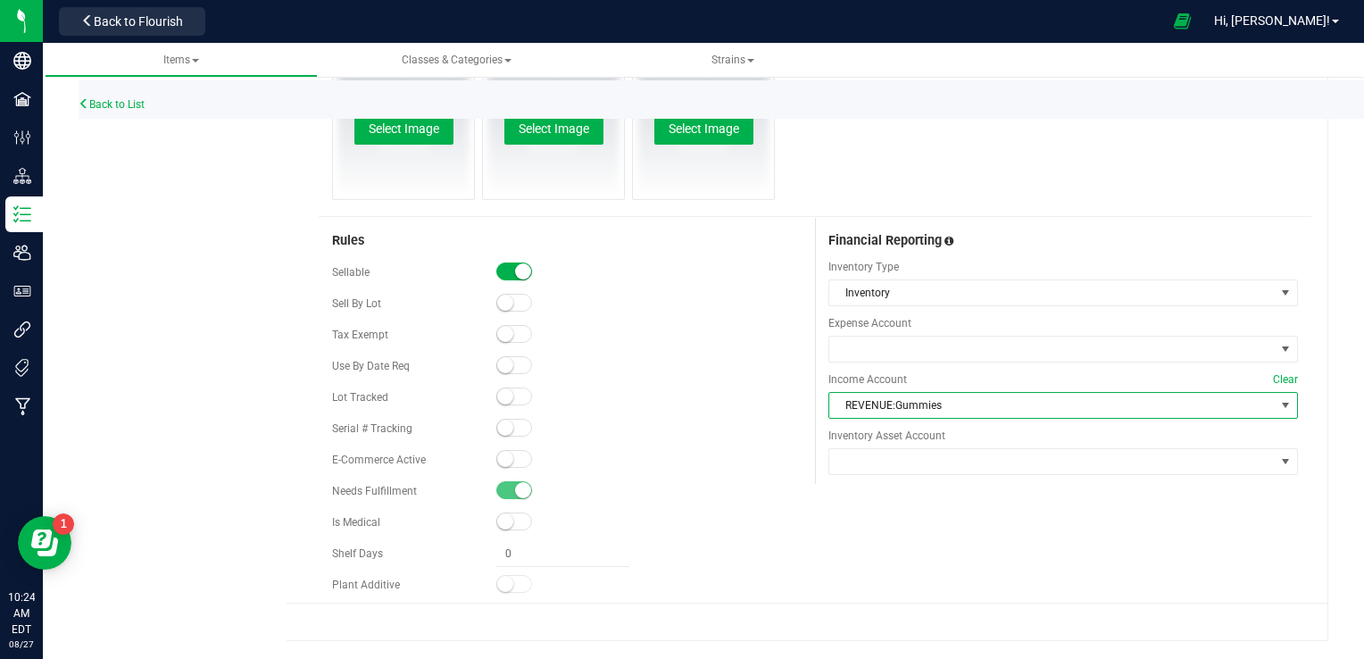
click at [914, 508] on div "Rules Sellable Sell By Lot" at bounding box center [815, 410] width 992 height 385
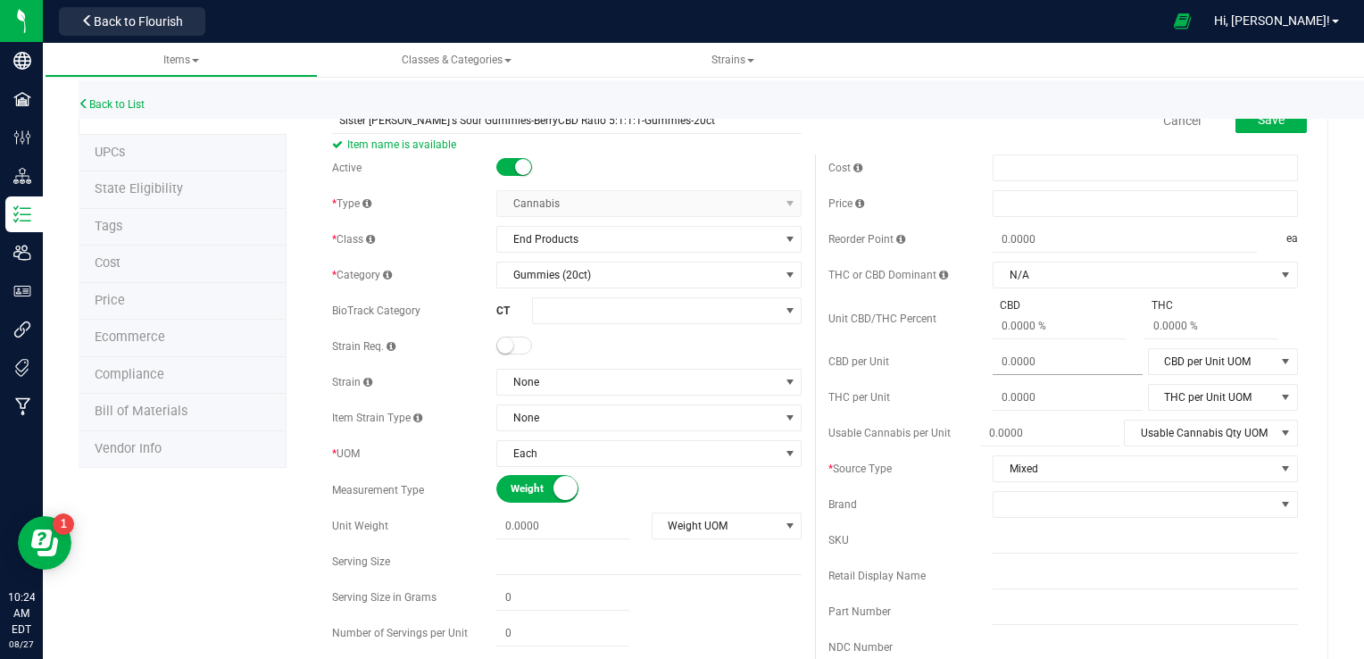
scroll to position [0, 0]
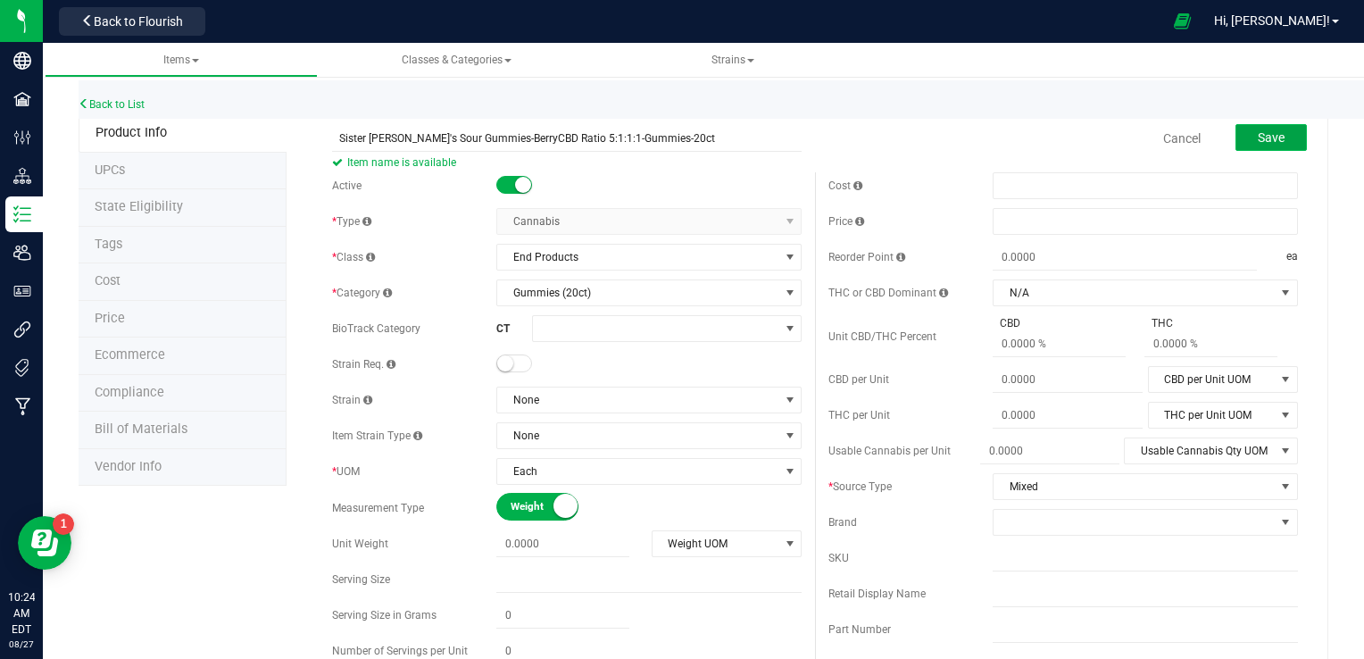
click at [1241, 142] on button "Save" at bounding box center [1270, 137] width 71 height 27
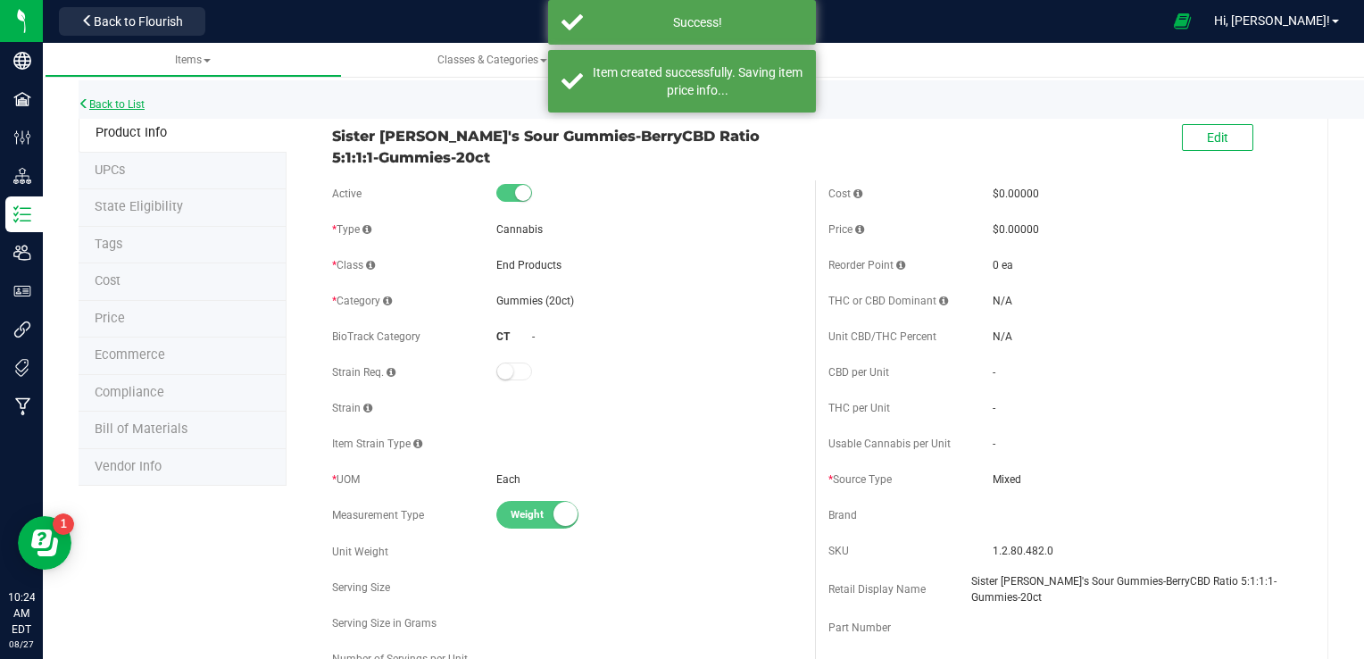
click at [120, 104] on link "Back to List" at bounding box center [112, 104] width 66 height 12
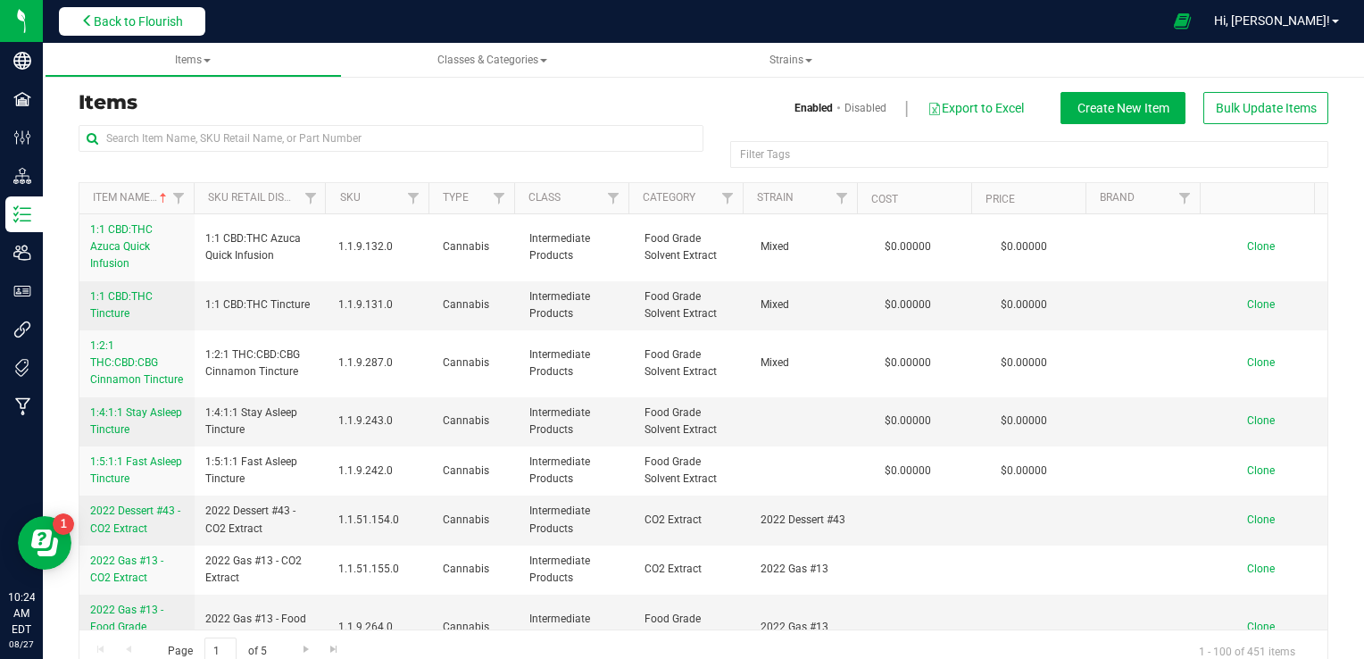
click at [138, 18] on span "Back to Flourish" at bounding box center [138, 21] width 89 height 14
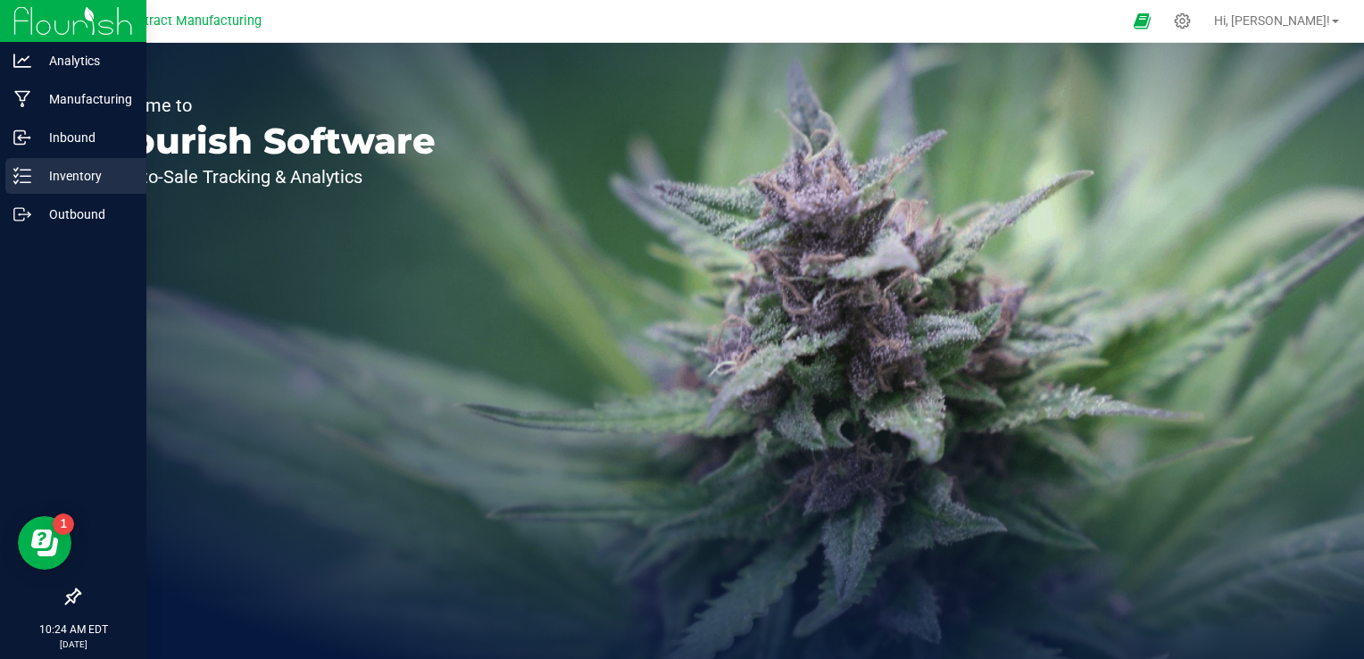
click at [64, 178] on p "Inventory" at bounding box center [84, 175] width 107 height 21
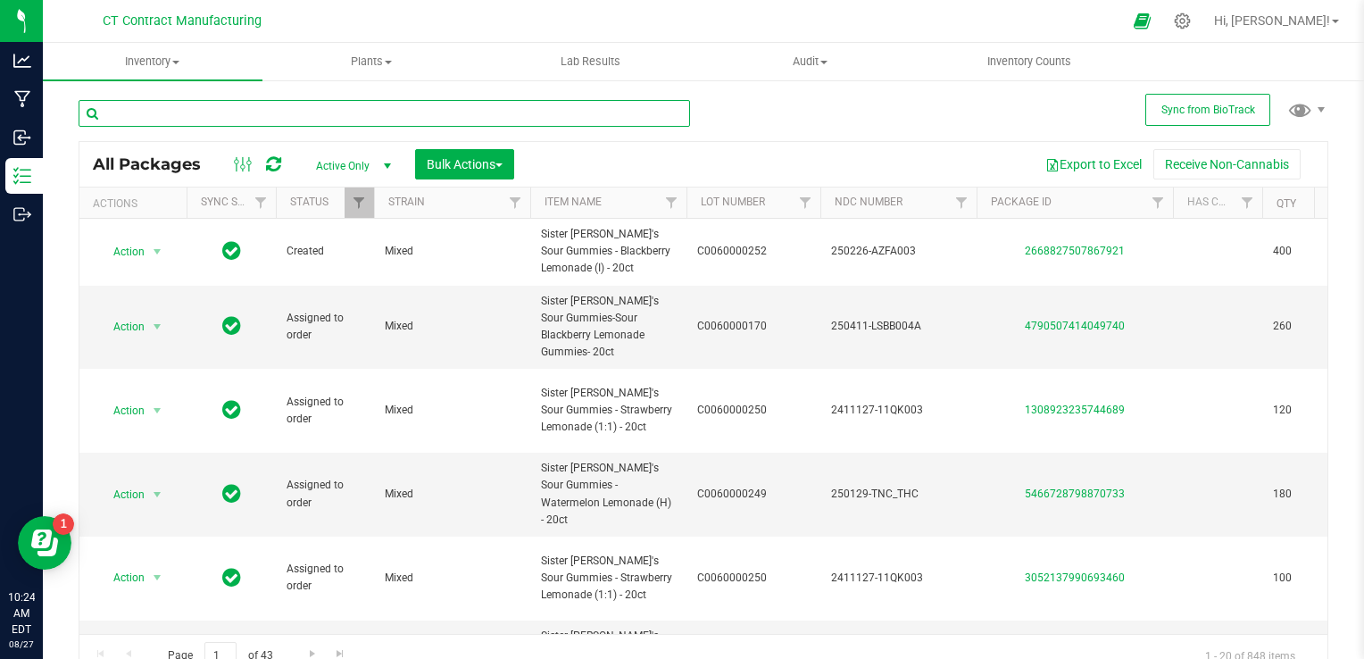
click at [187, 105] on input "text" at bounding box center [384, 113] width 611 height 27
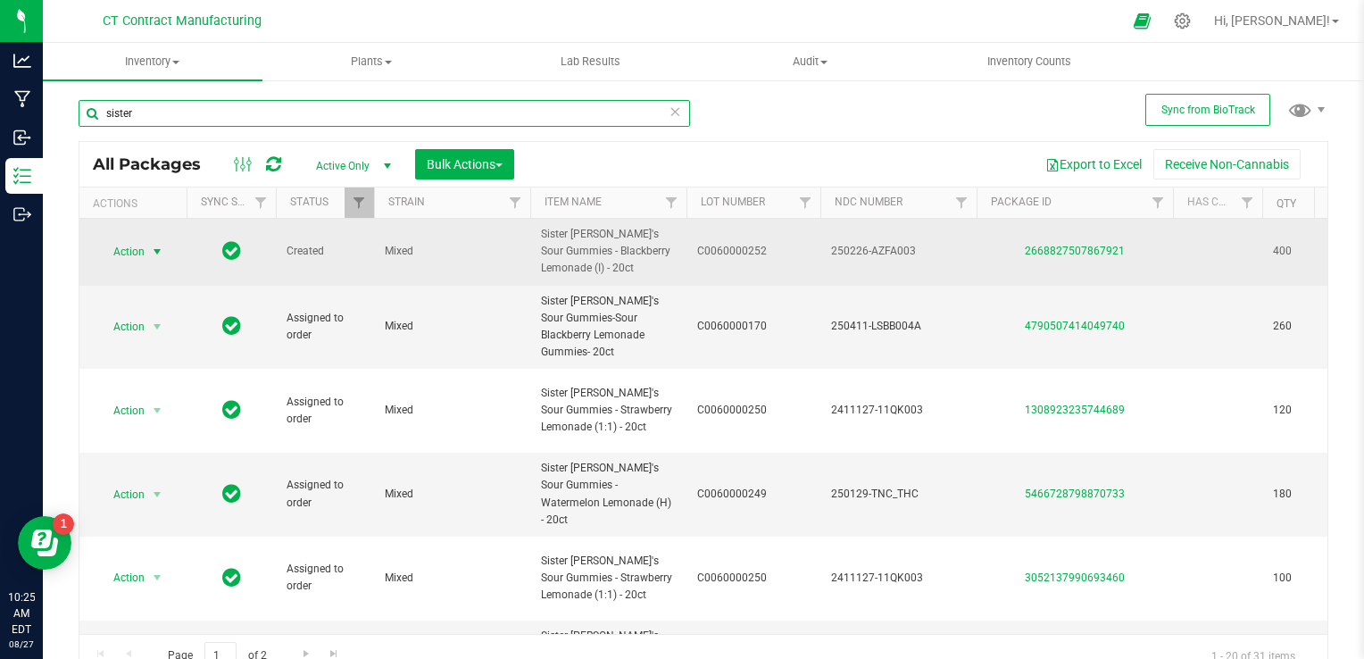
type input "sister"
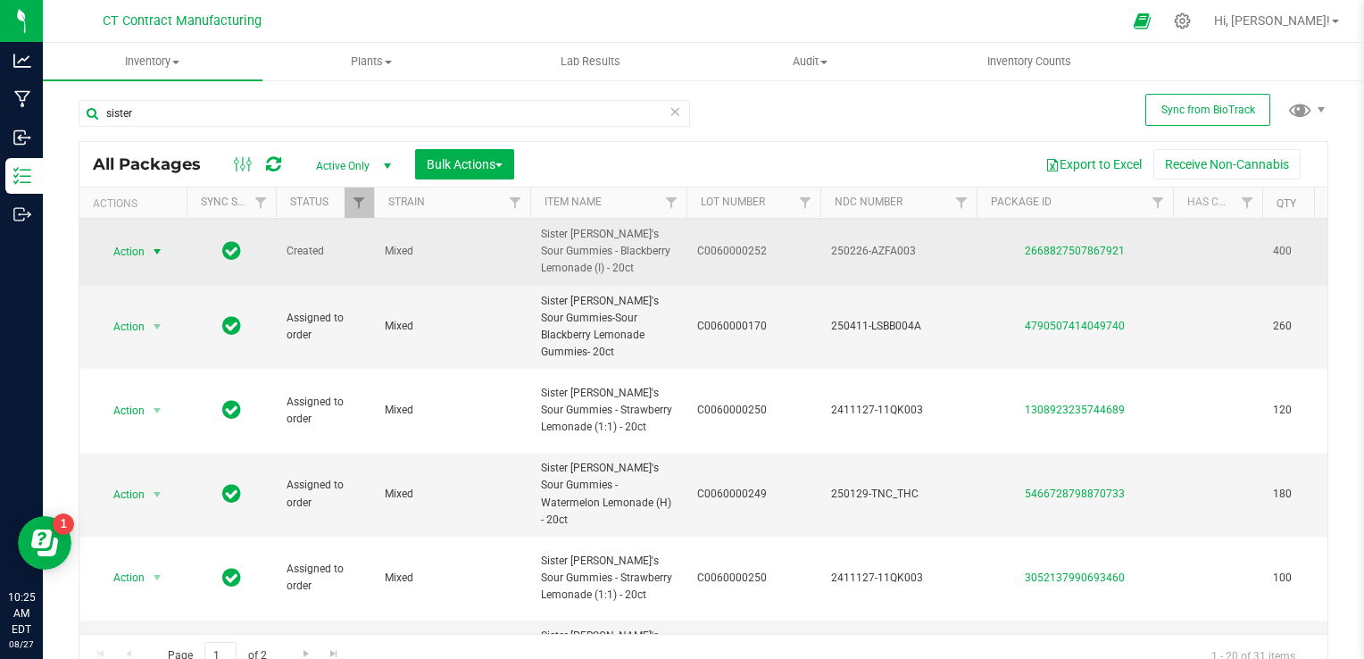
click at [158, 249] on span "select" at bounding box center [157, 252] width 14 height 14
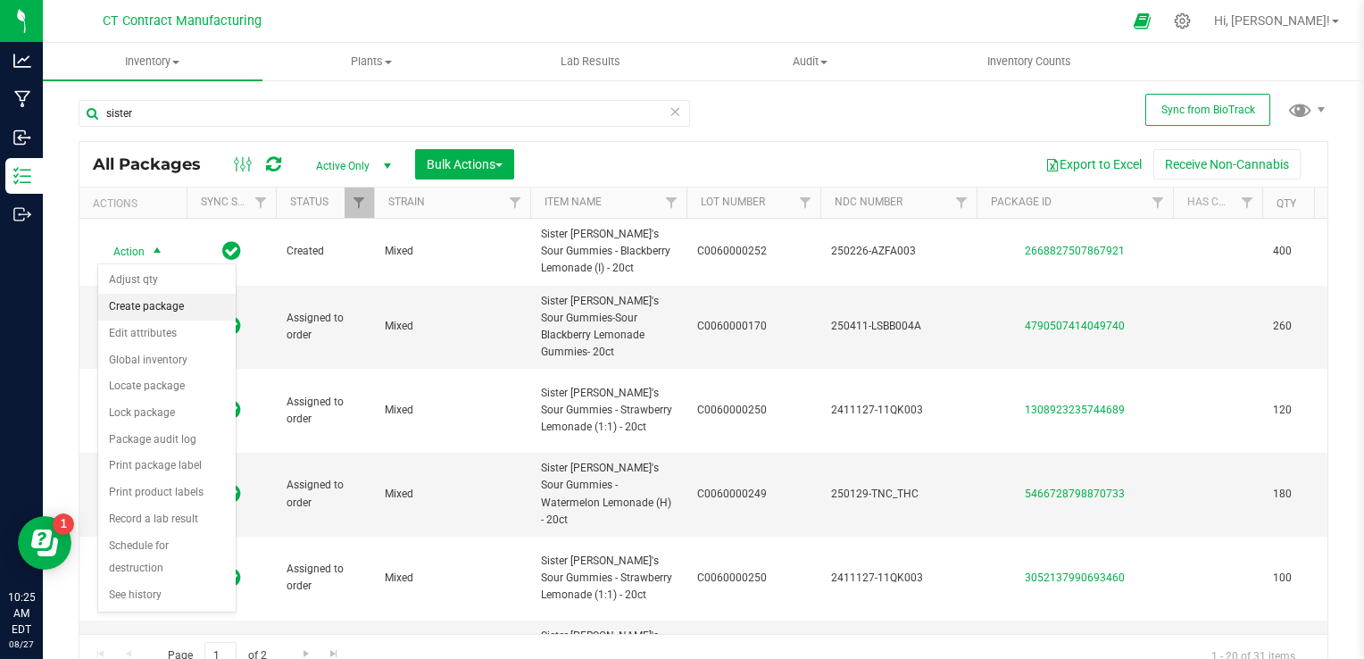
click at [153, 311] on li "Create package" at bounding box center [166, 307] width 137 height 27
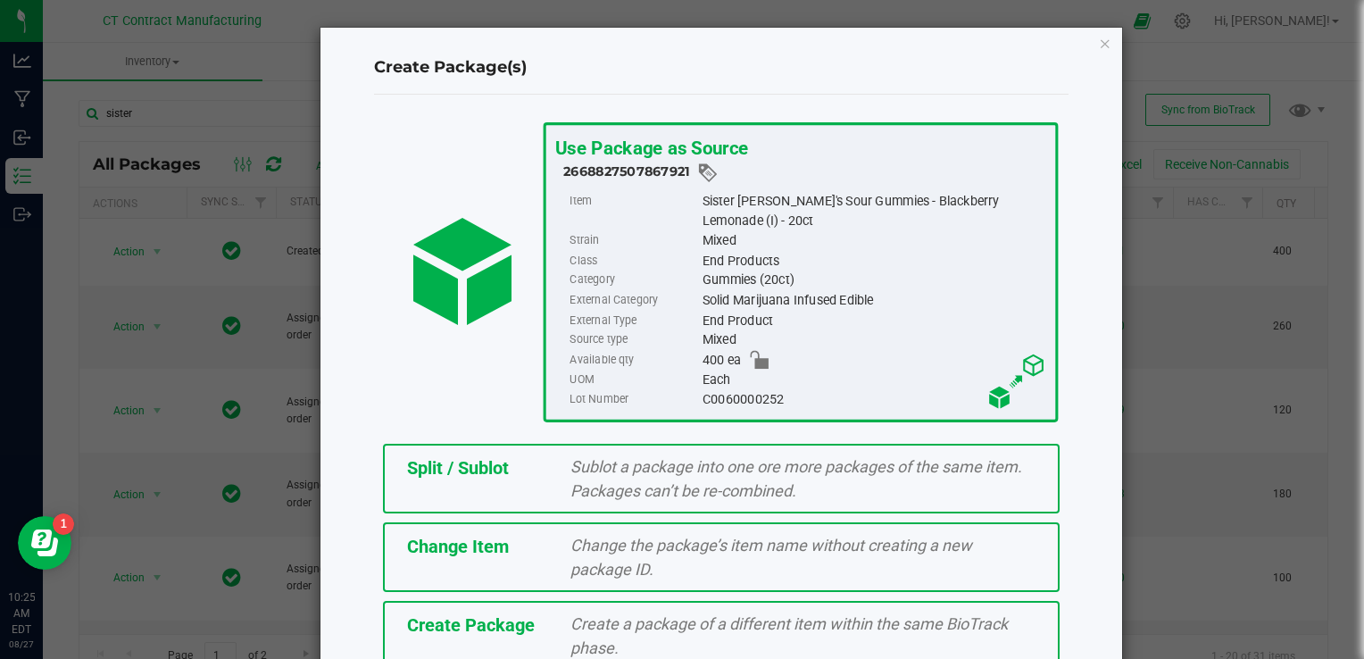
click at [601, 544] on span "Change the package’s item name without creating a new package ID." at bounding box center [771, 556] width 402 height 43
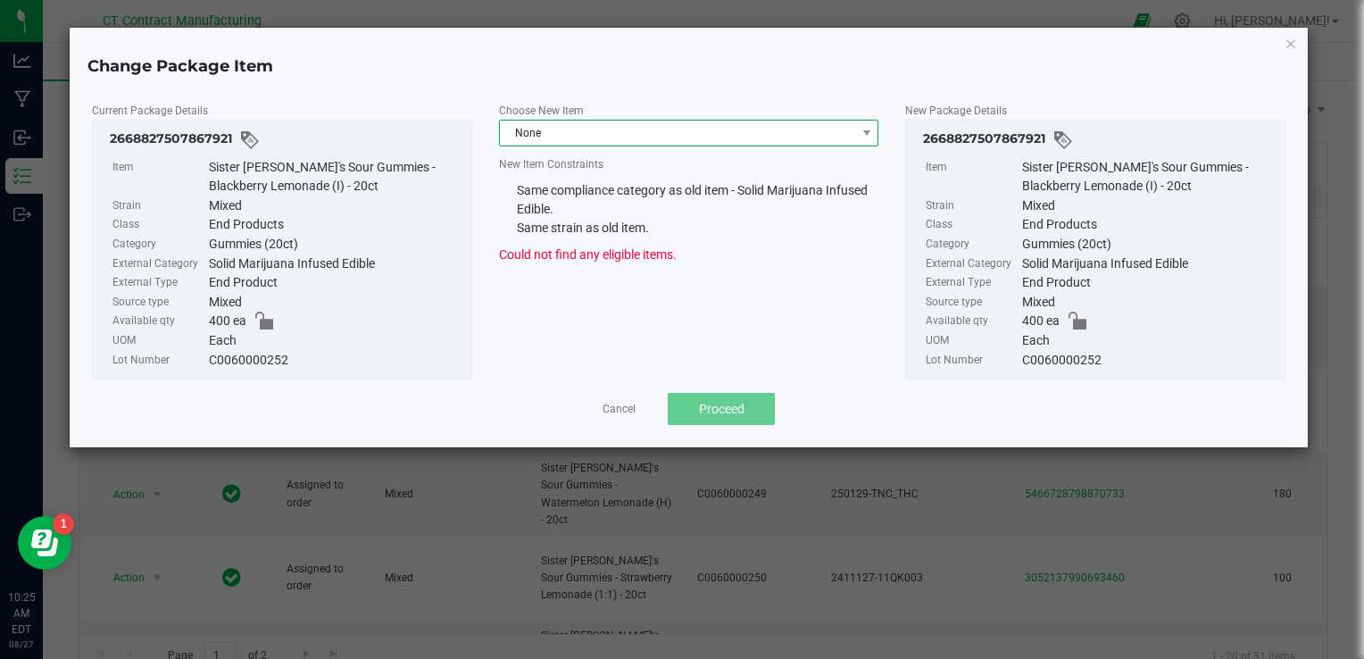
click at [583, 120] on span "None" at bounding box center [678, 132] width 356 height 25
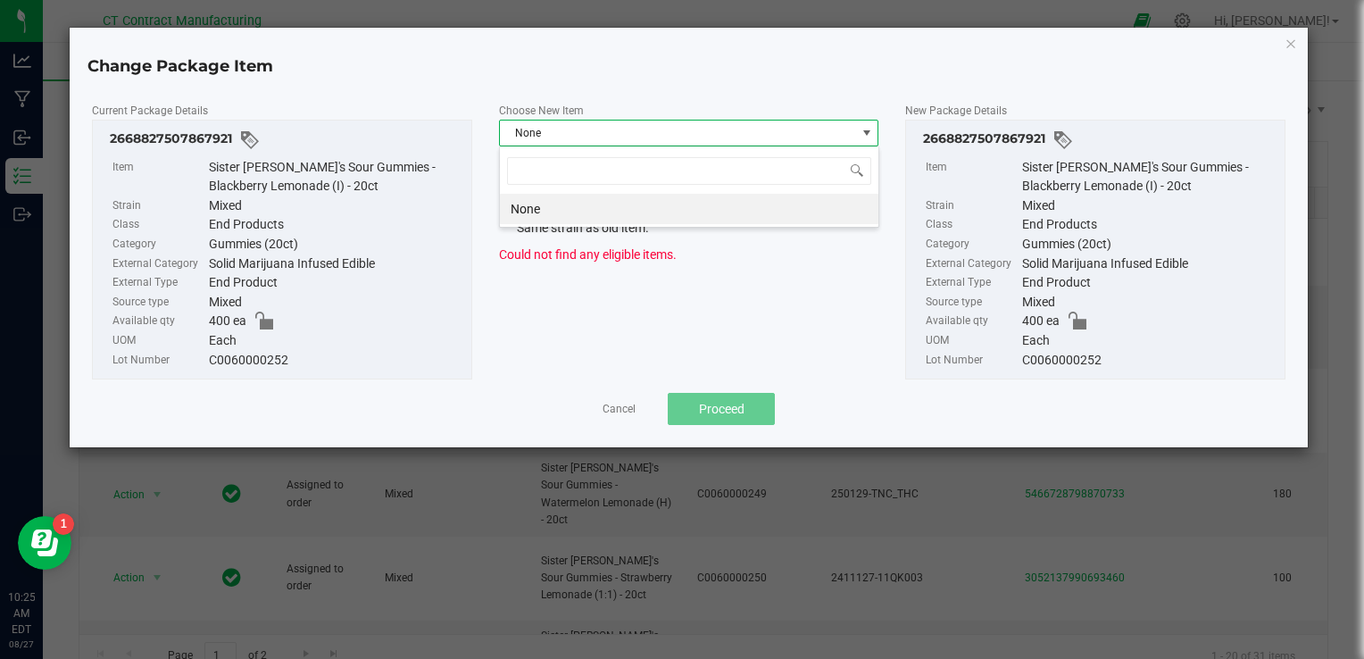
click at [577, 95] on div "Current Package Details 2668827507867921 Item Sister Adrian's Sour Gummies - Bl…" at bounding box center [689, 263] width 1238 height 369
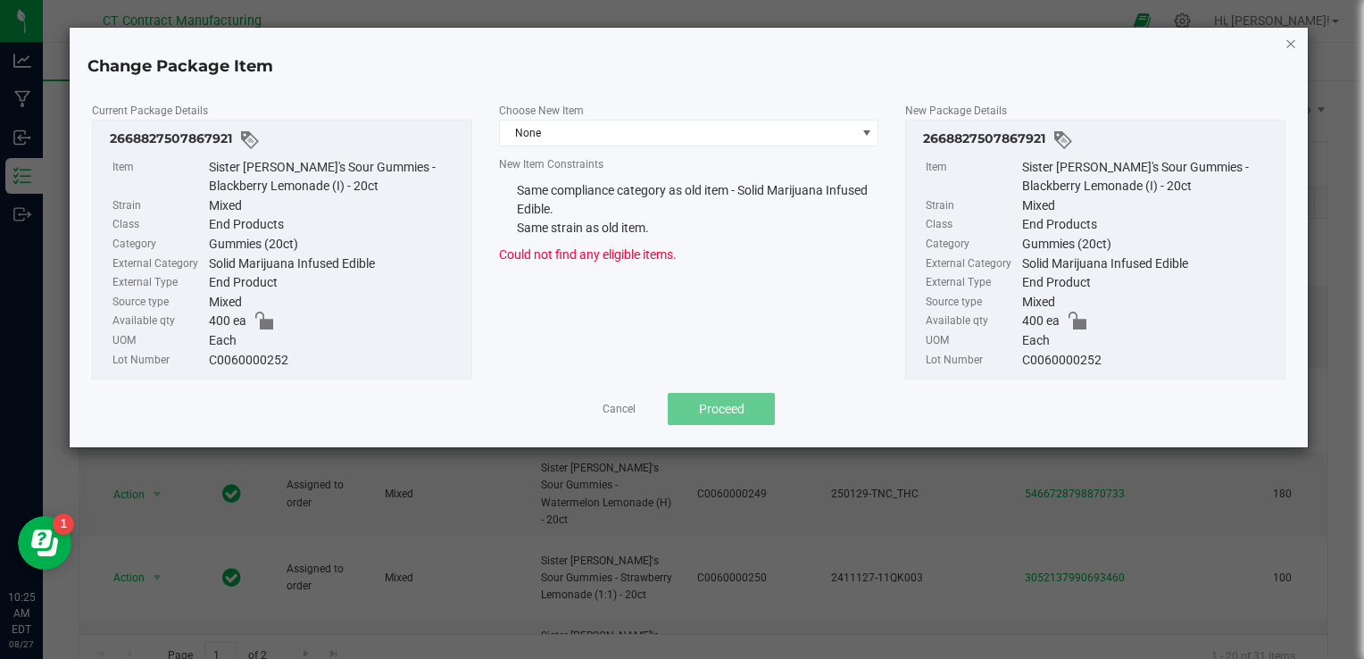
click at [1296, 47] on icon "button" at bounding box center [1290, 42] width 12 height 21
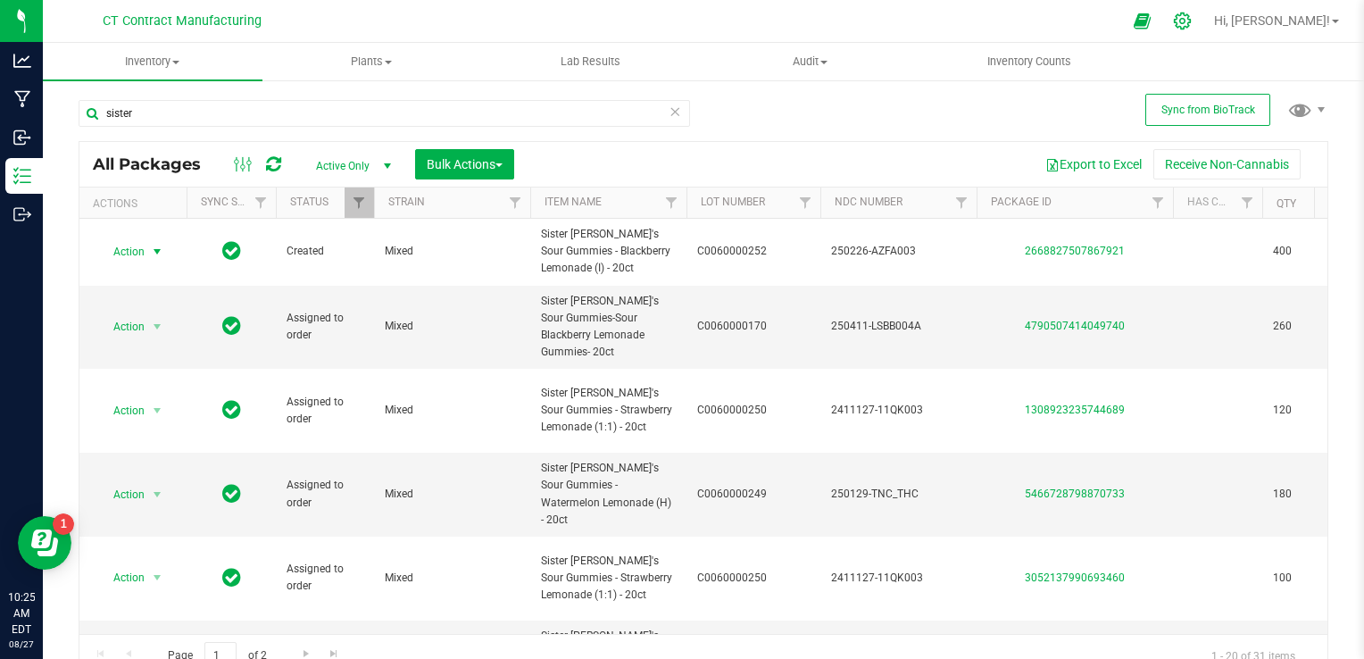
click at [1190, 18] on icon at bounding box center [1182, 20] width 17 height 17
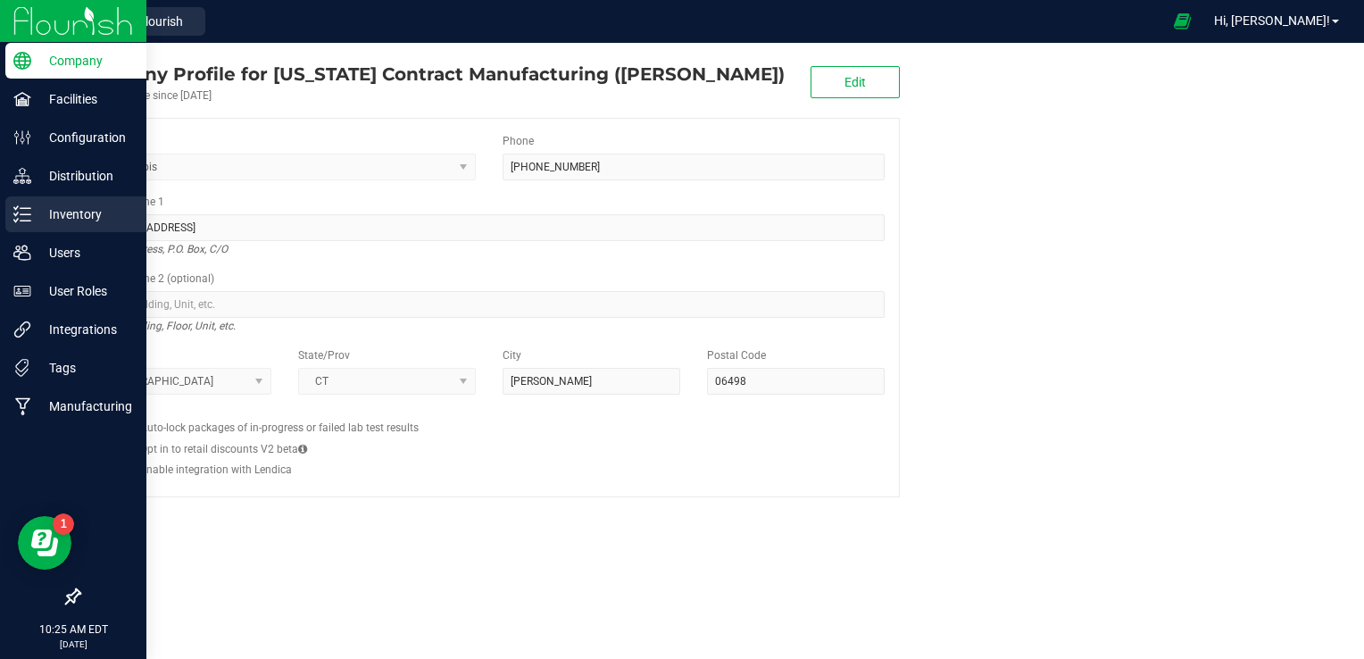
click at [63, 222] on p "Inventory" at bounding box center [84, 213] width 107 height 21
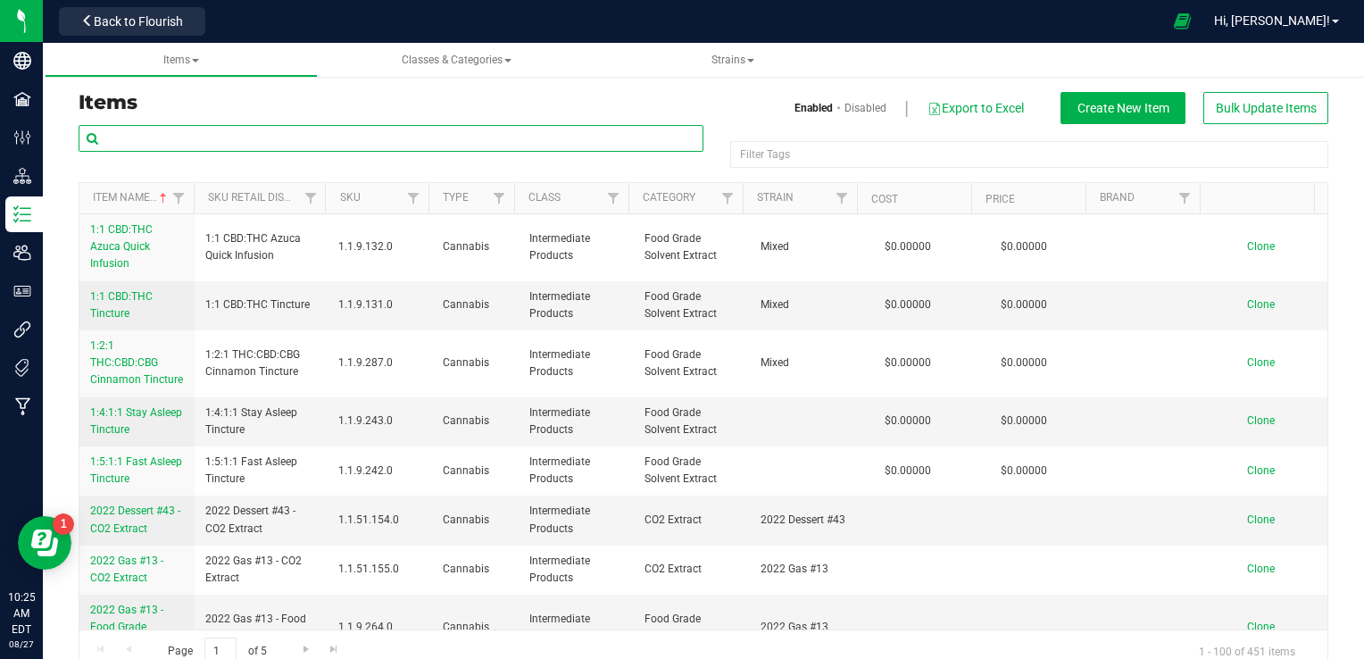
click at [218, 134] on input "text" at bounding box center [391, 138] width 625 height 27
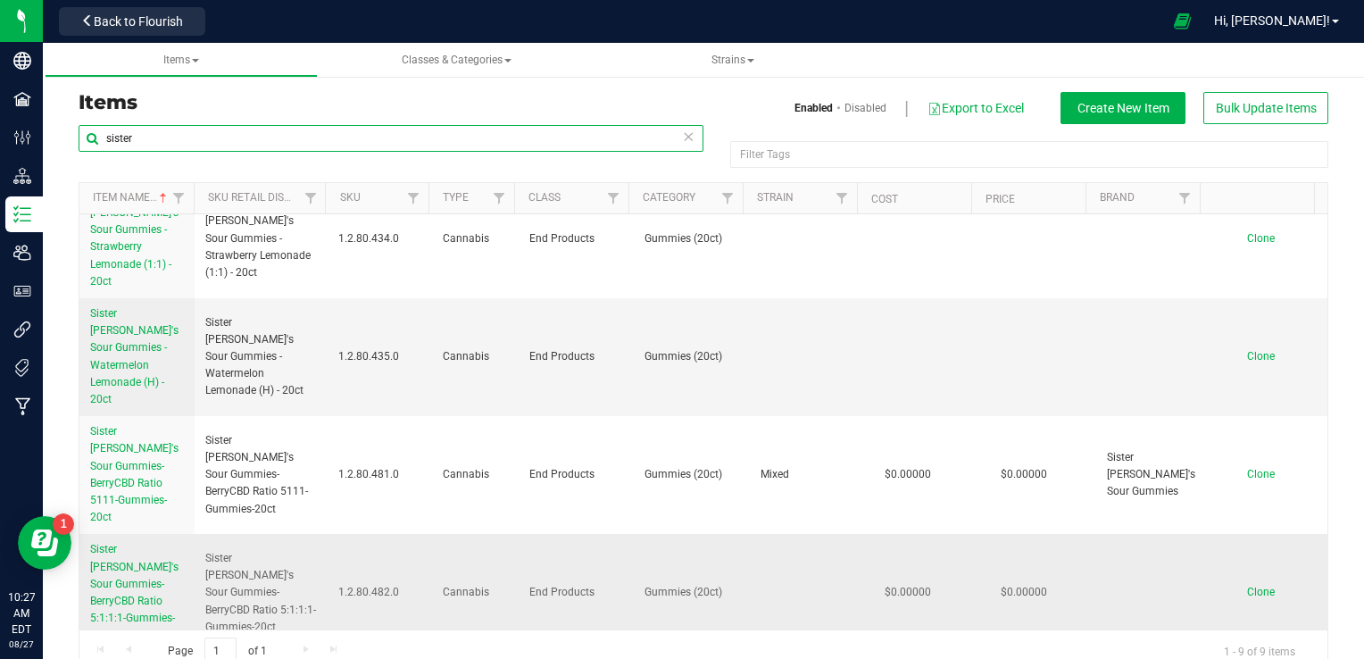
scroll to position [30, 0]
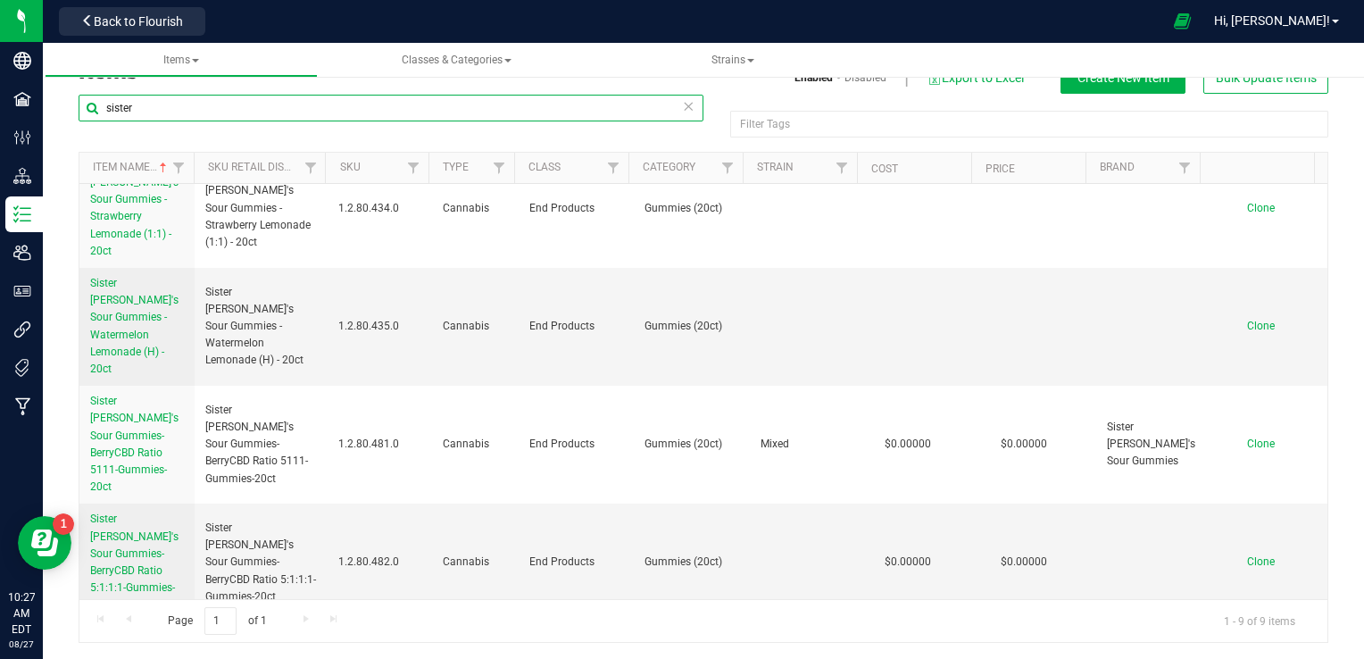
type input "sister"
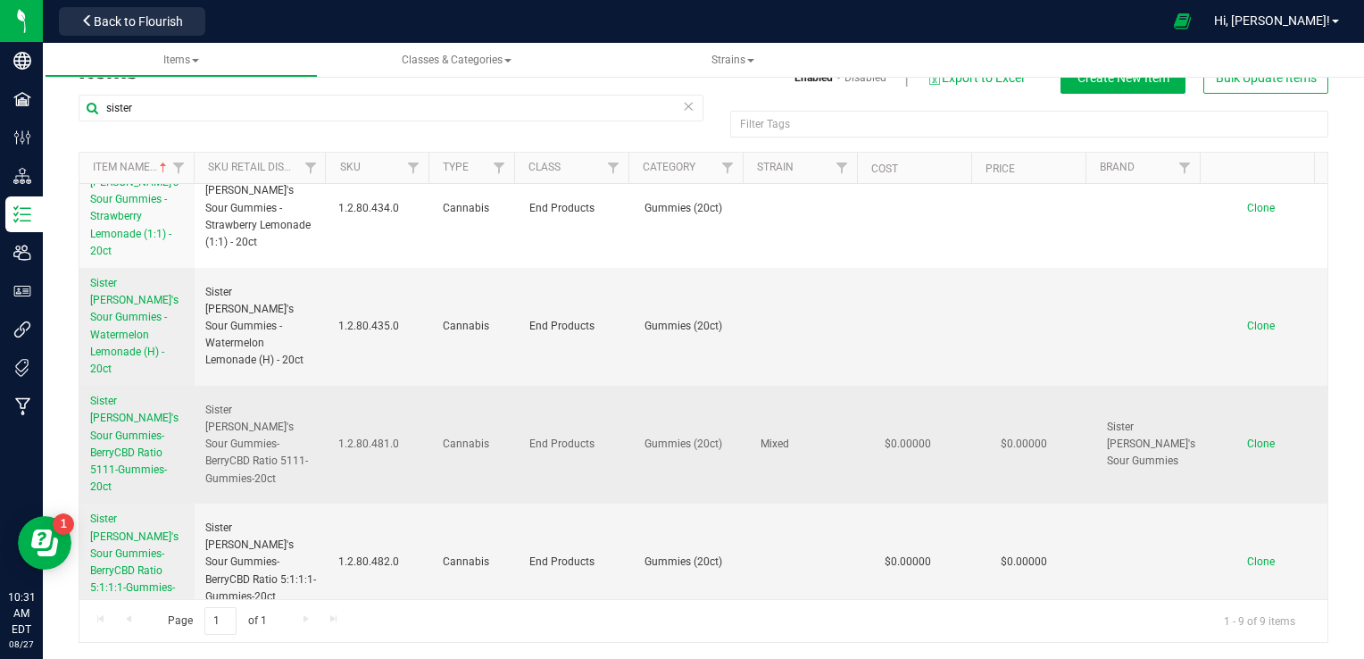
click at [151, 393] on link "Sister Adrian's Sour Gummies-BerryCBD Ratio 5111-Gummies-20ct" at bounding box center [137, 444] width 94 height 103
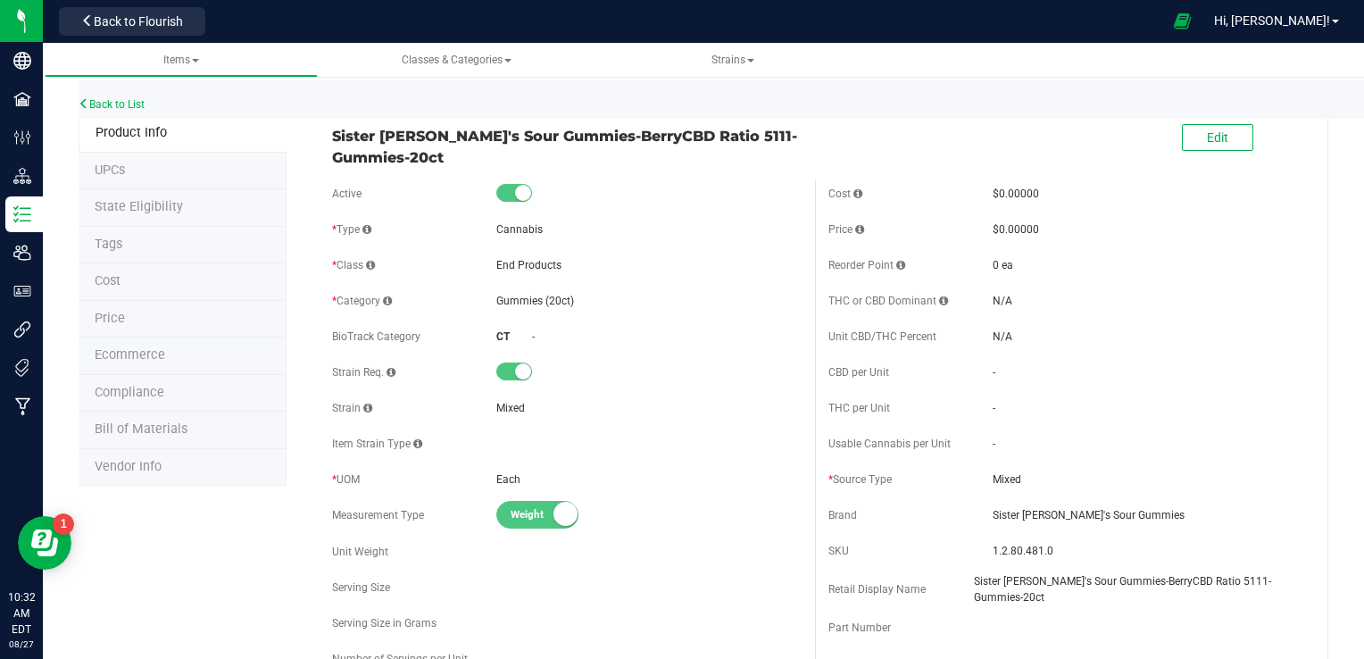
click at [1193, 152] on div "Edit" at bounding box center [1217, 138] width 71 height 37
click at [1192, 145] on button "Edit" at bounding box center [1217, 137] width 71 height 27
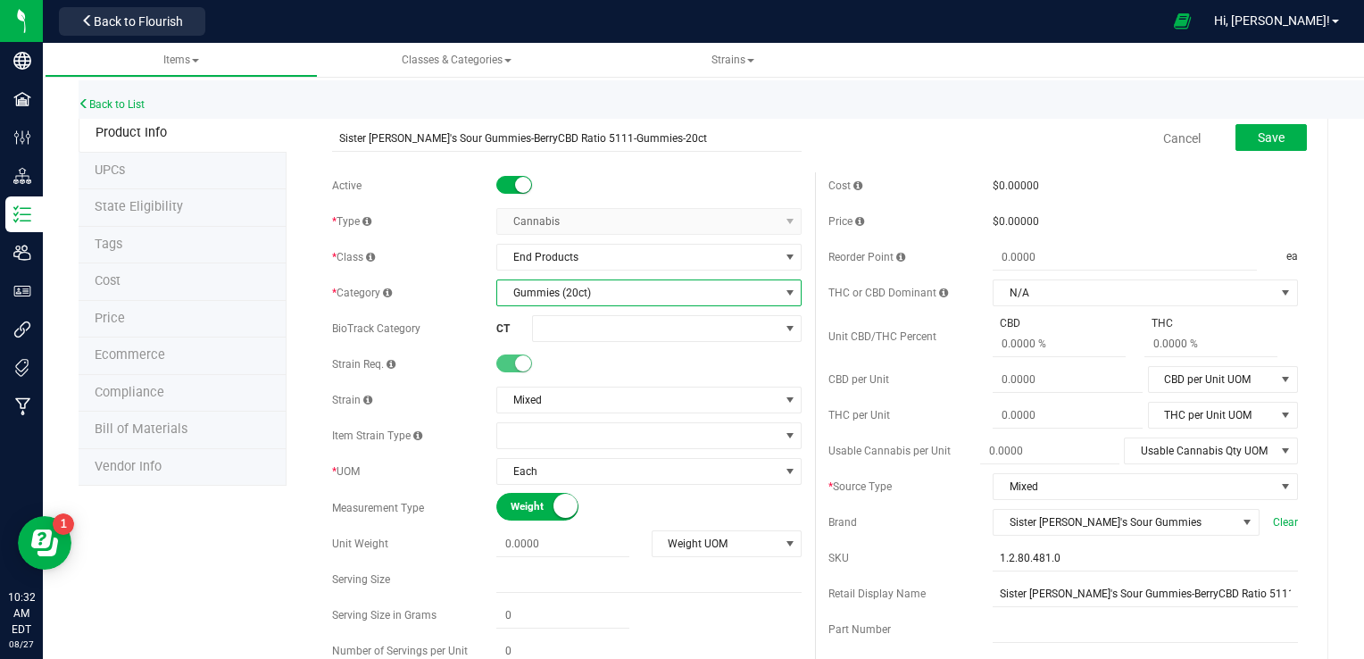
click at [705, 294] on span "Gummies (20ct)" at bounding box center [637, 292] width 281 height 25
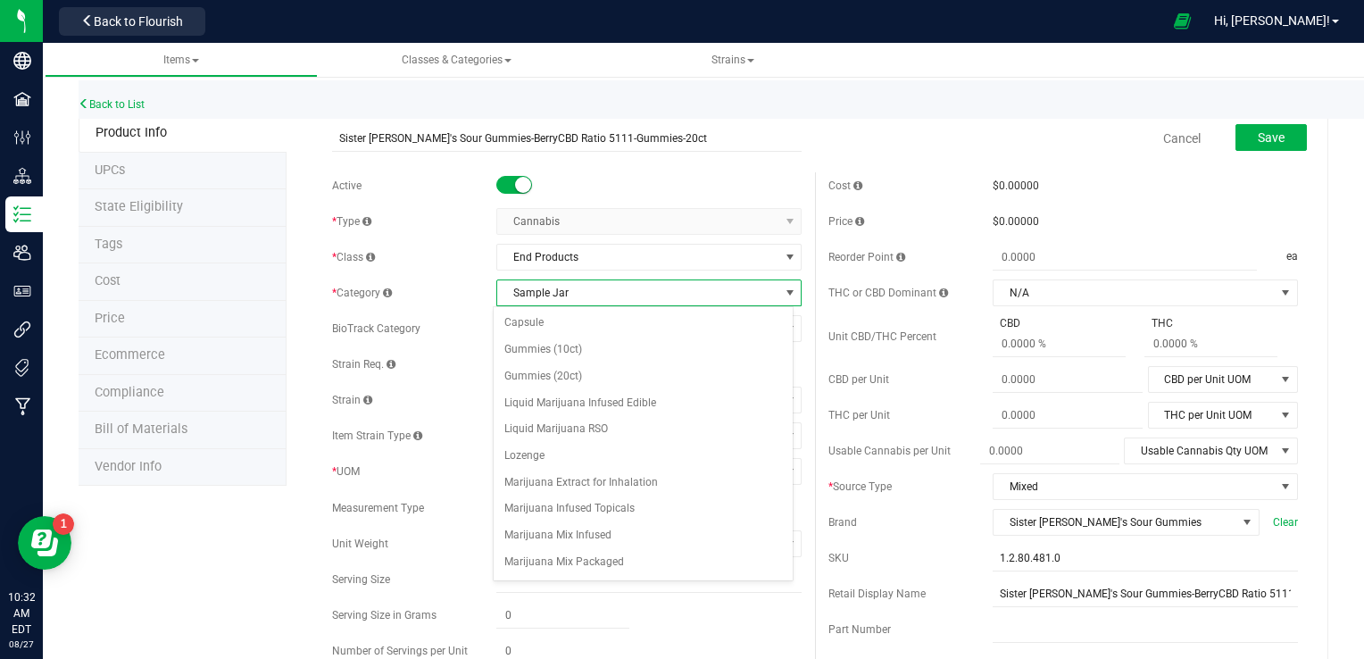
scroll to position [98, 0]
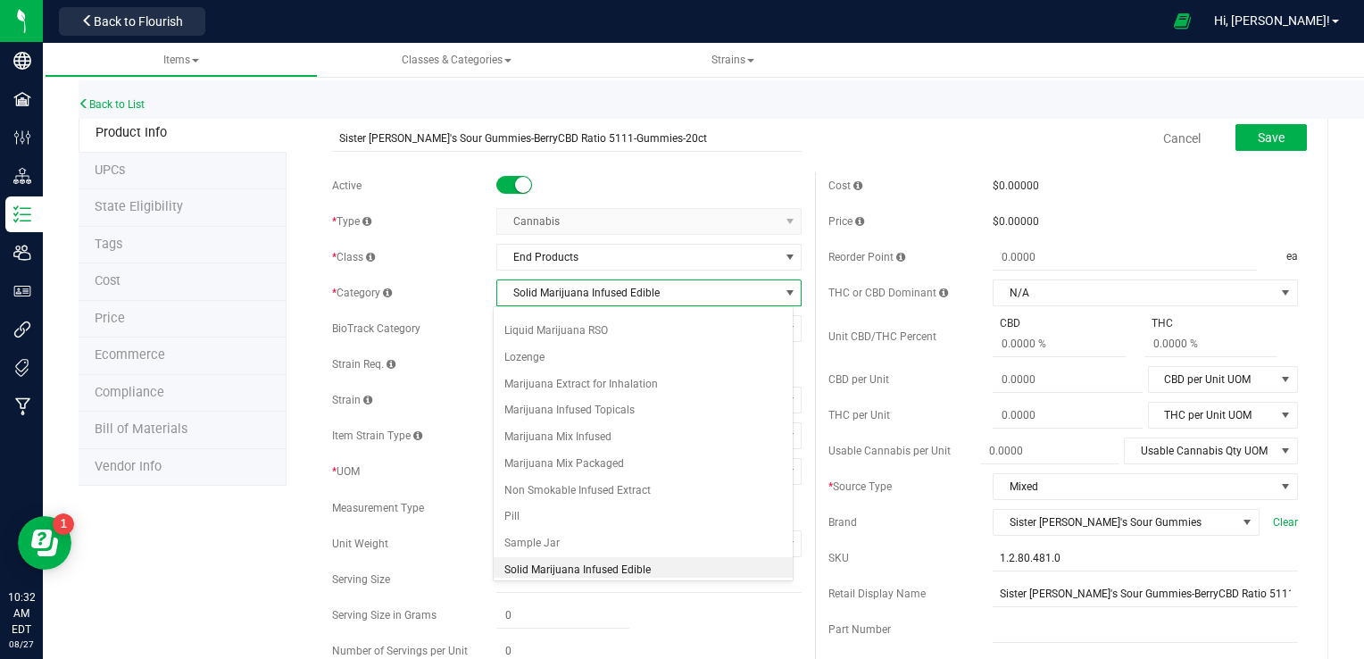
click at [631, 566] on li "Solid Marijuana Infused Edible" at bounding box center [644, 570] width 300 height 27
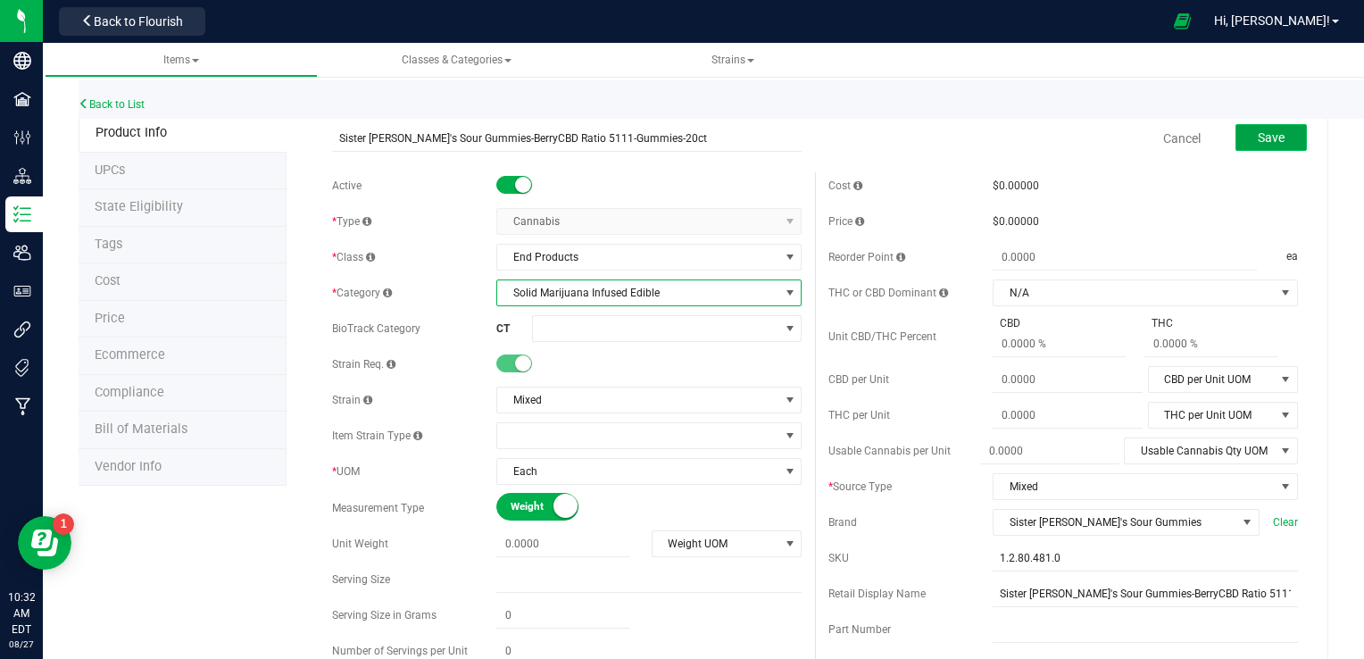
click at [1279, 134] on button "Save" at bounding box center [1270, 137] width 71 height 27
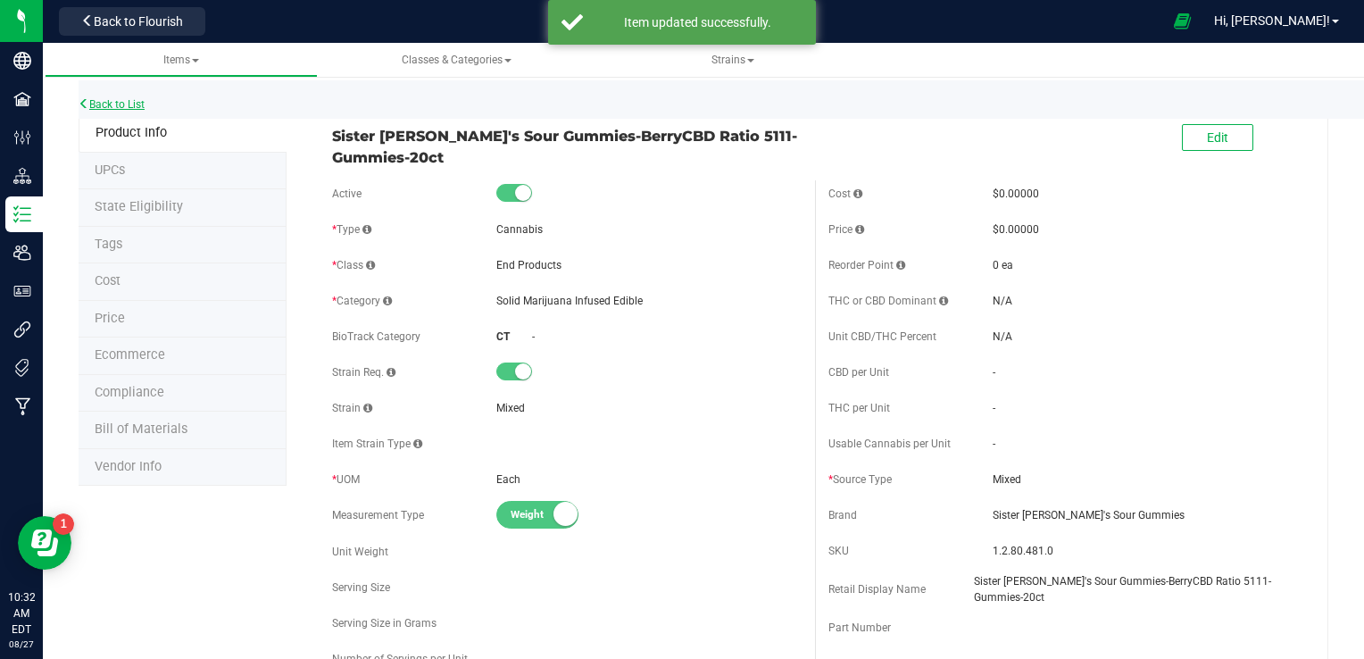
click at [123, 105] on link "Back to List" at bounding box center [112, 104] width 66 height 12
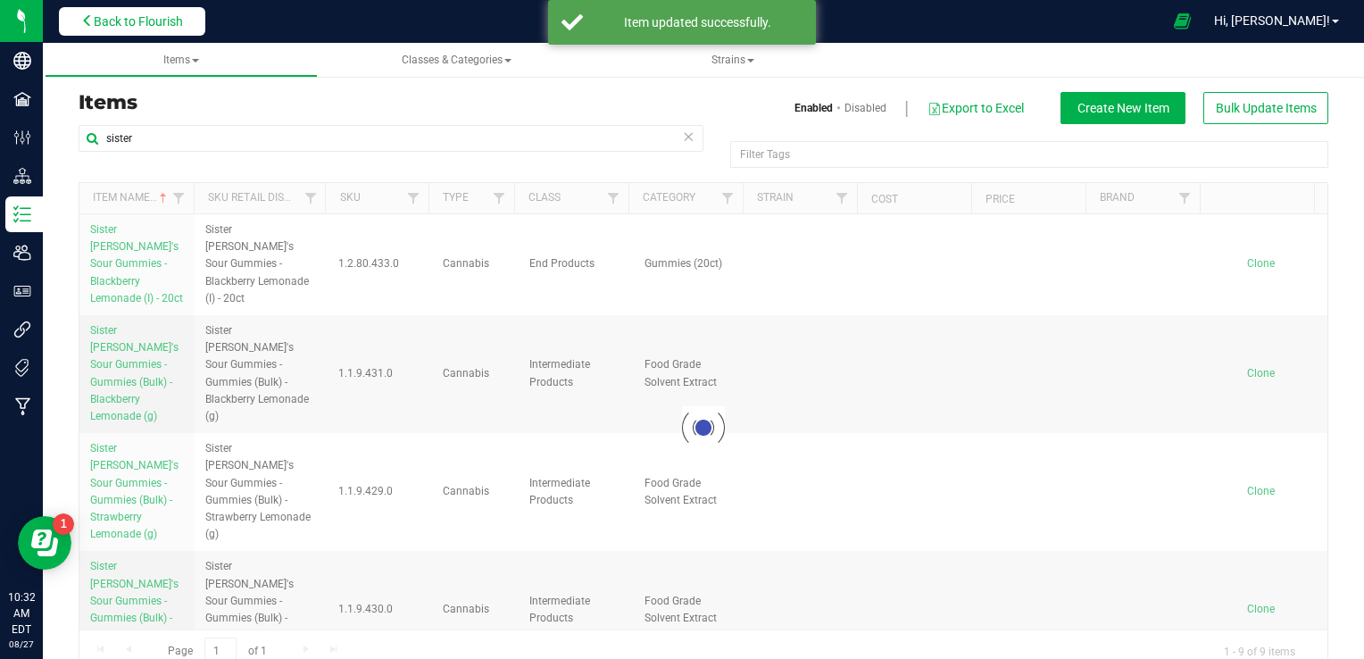
click at [125, 16] on span "Back to Flourish" at bounding box center [138, 21] width 89 height 14
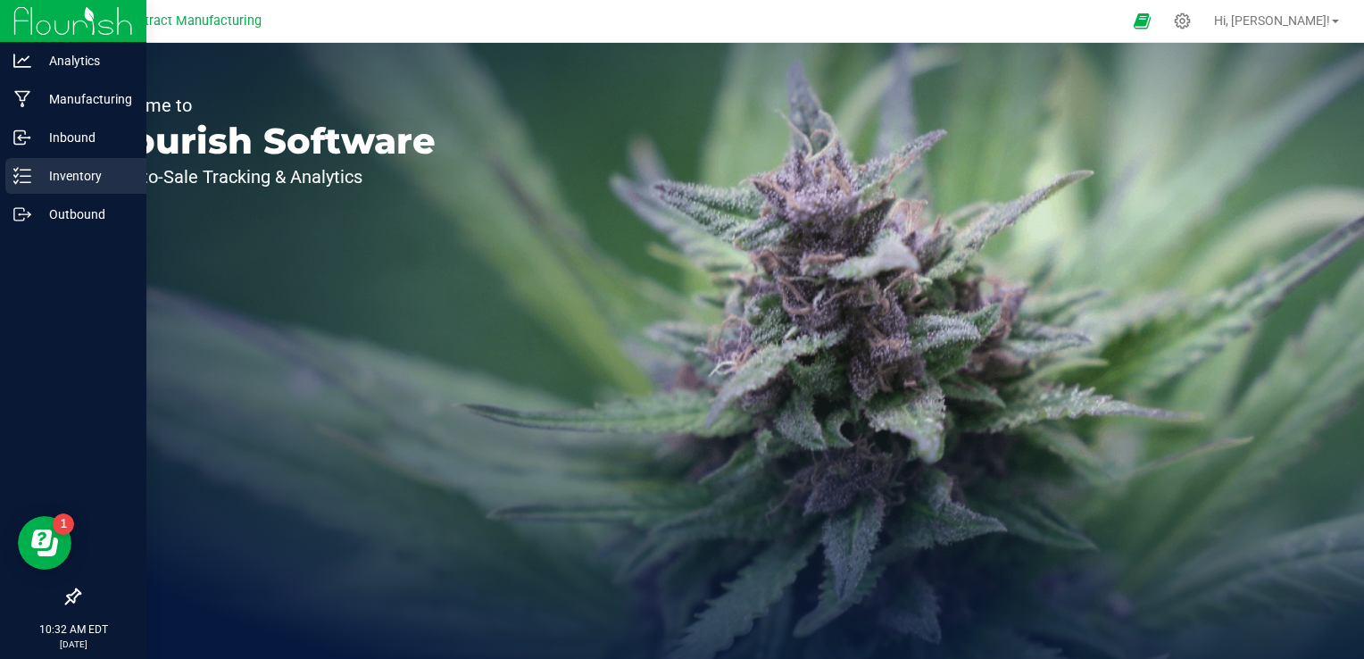
click at [49, 173] on p "Inventory" at bounding box center [84, 175] width 107 height 21
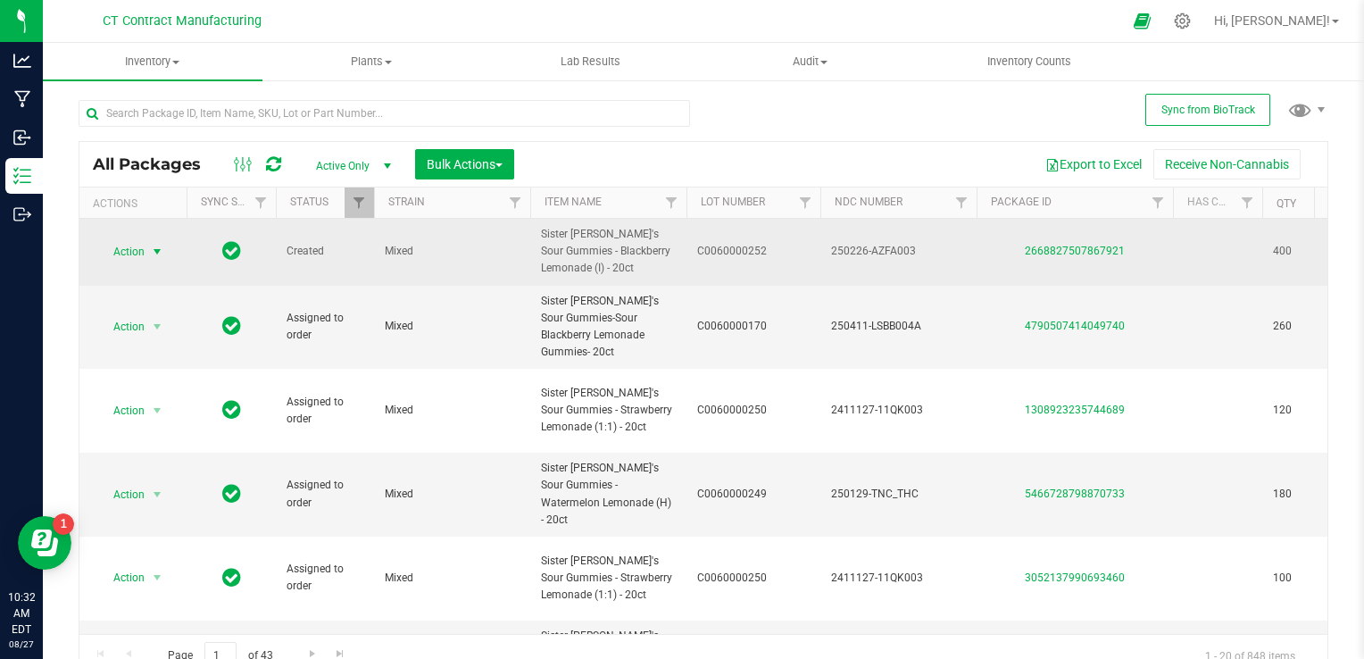
click at [159, 247] on span "select" at bounding box center [157, 252] width 14 height 14
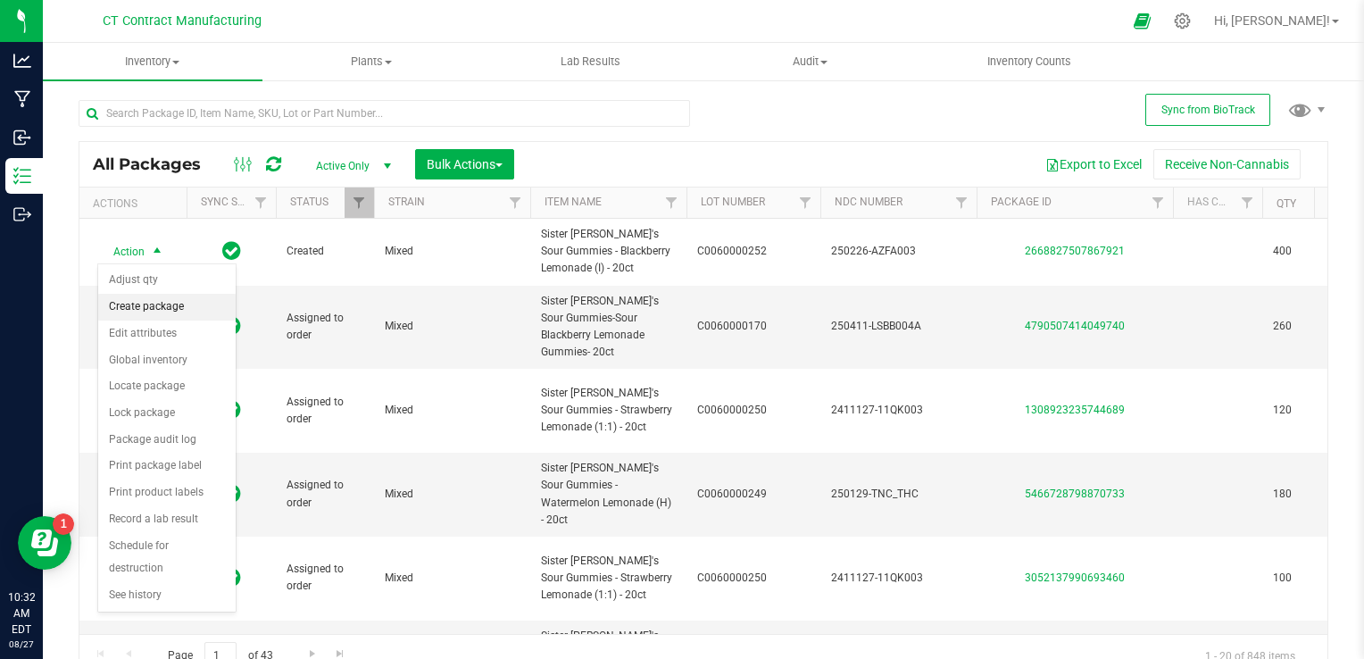
click at [176, 303] on li "Create package" at bounding box center [166, 307] width 137 height 27
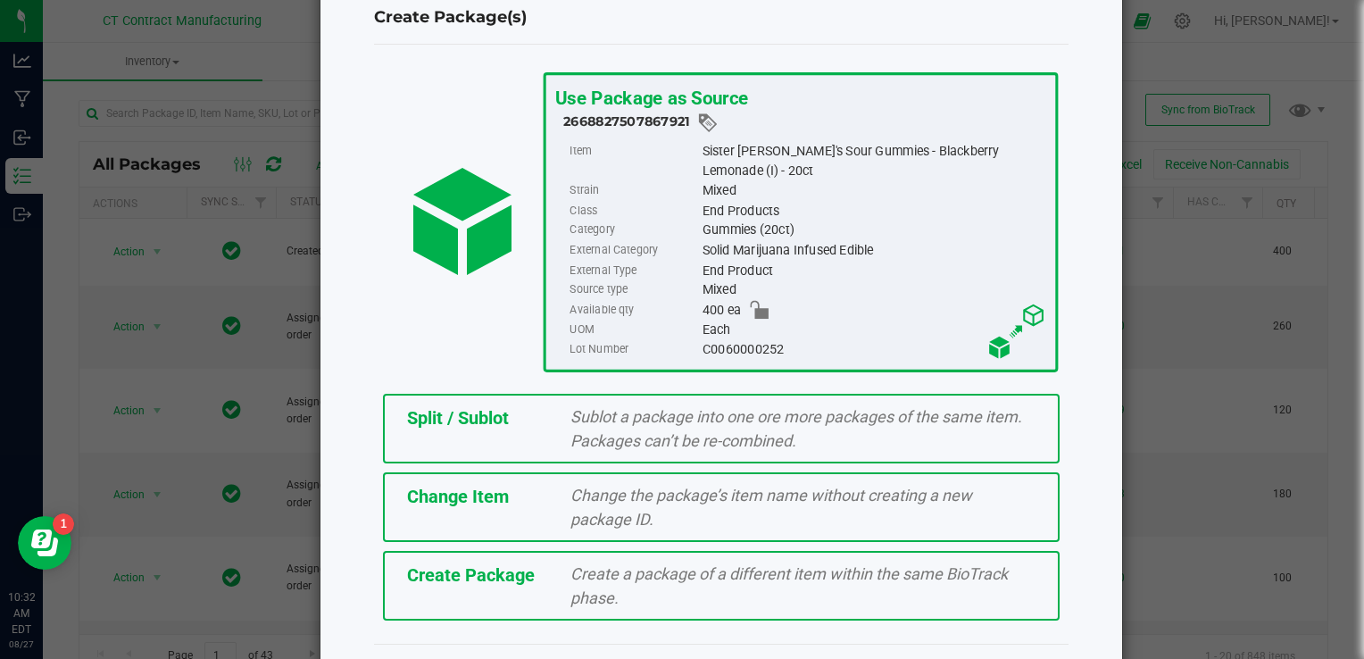
scroll to position [54, 0]
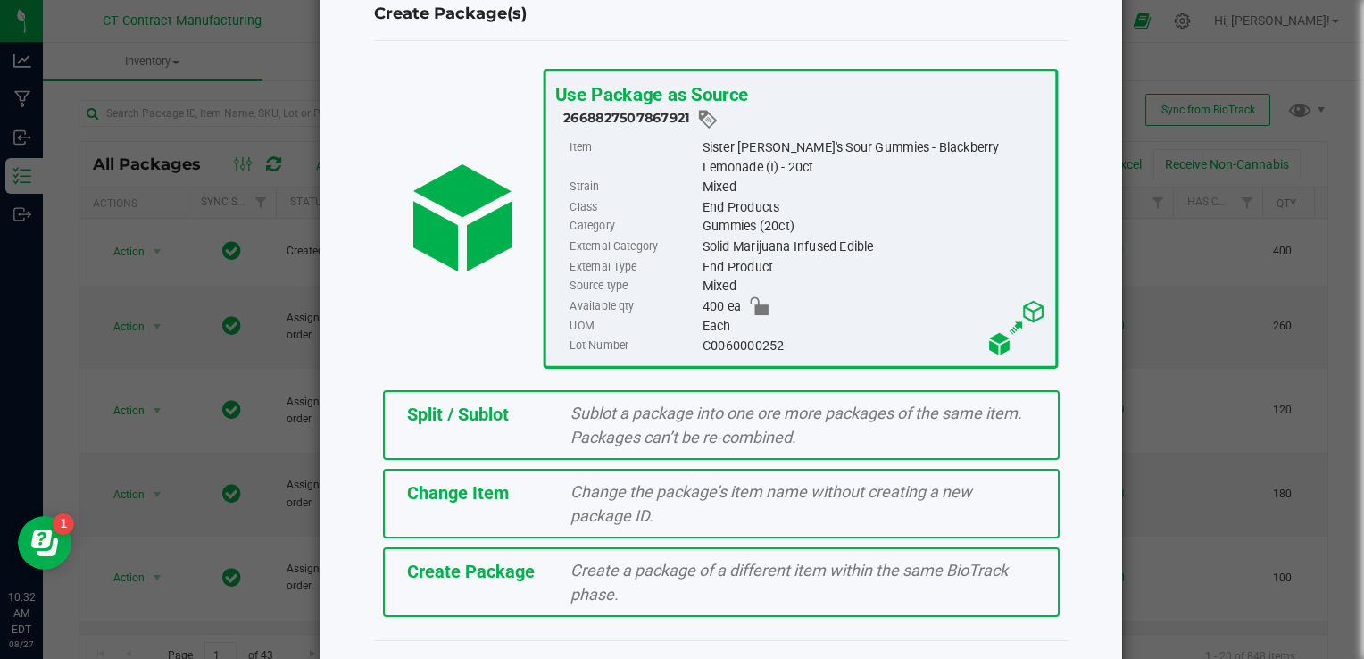
click at [639, 508] on span "Change the package’s item name without creating a new package ID." at bounding box center [771, 503] width 402 height 43
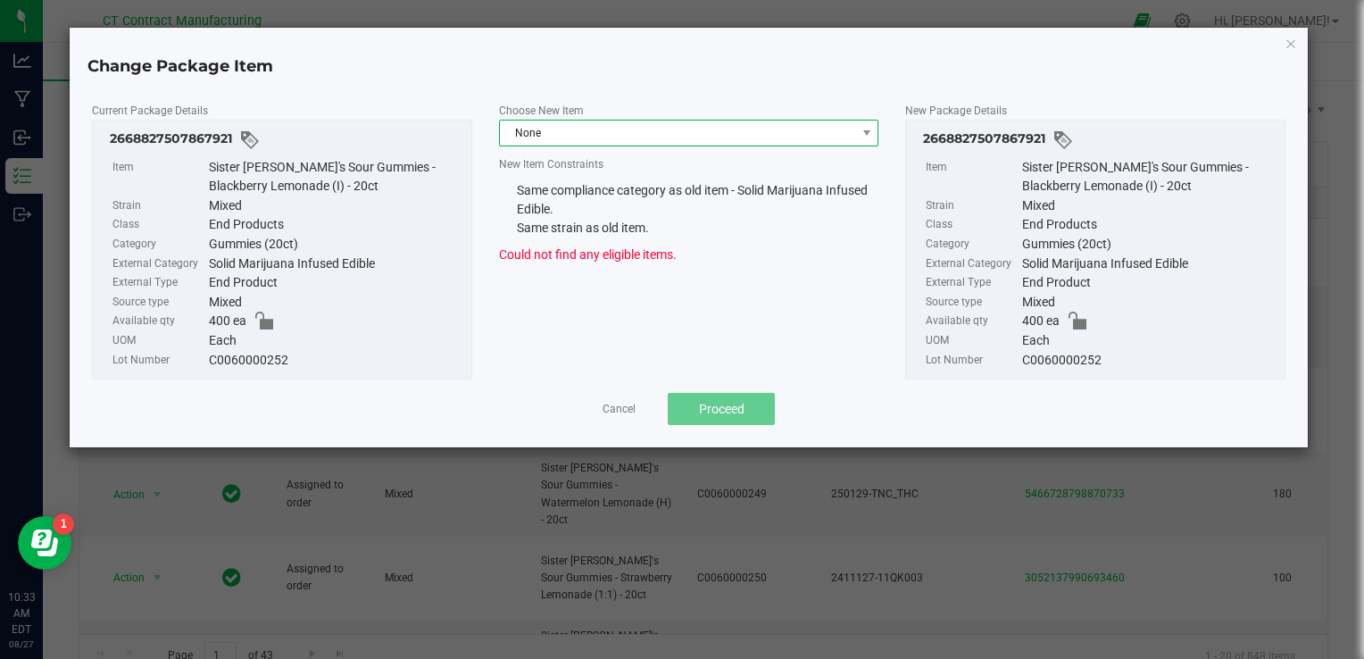
click at [683, 136] on span "None" at bounding box center [678, 132] width 356 height 25
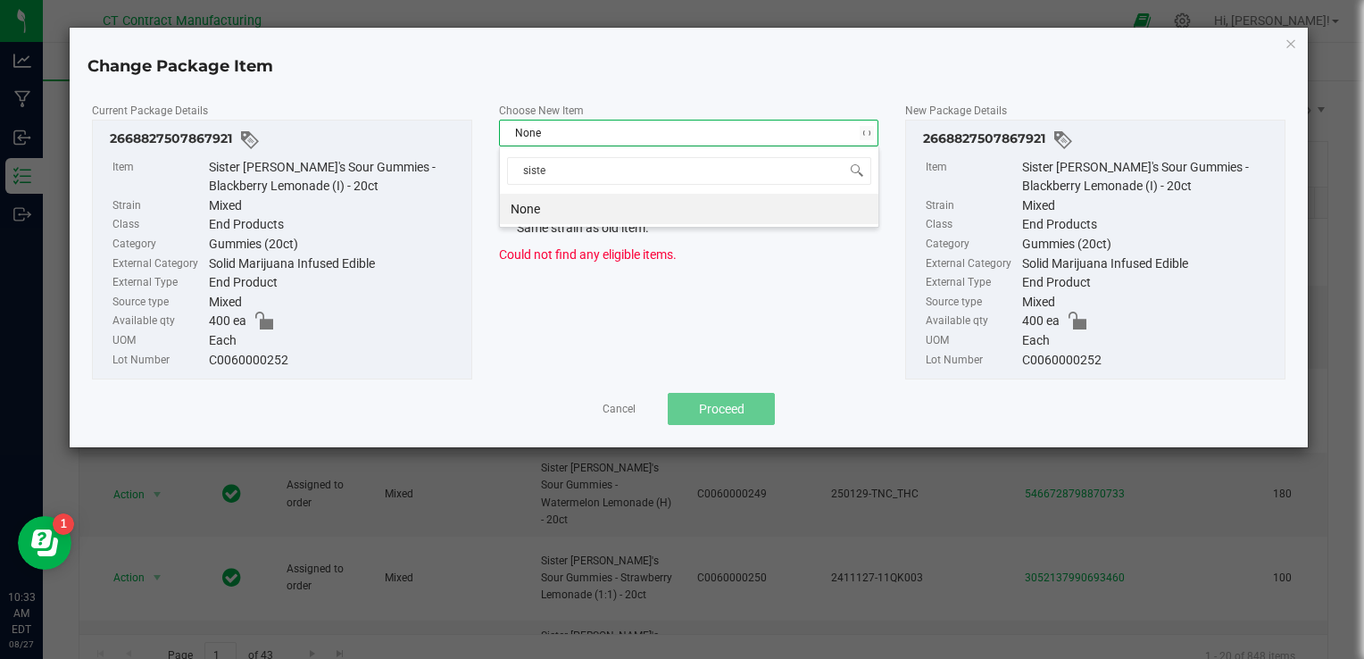
type input "sister"
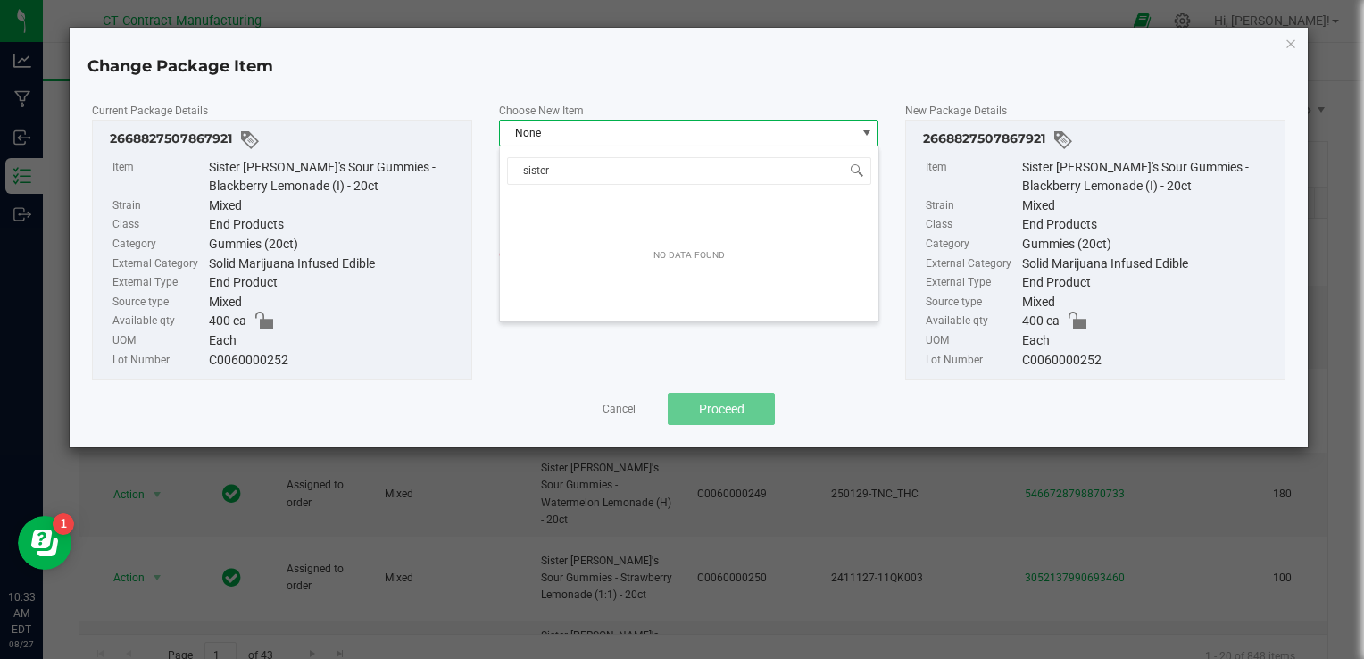
click at [601, 410] on div "Cancel Proceed" at bounding box center [688, 409] width 1193 height 32
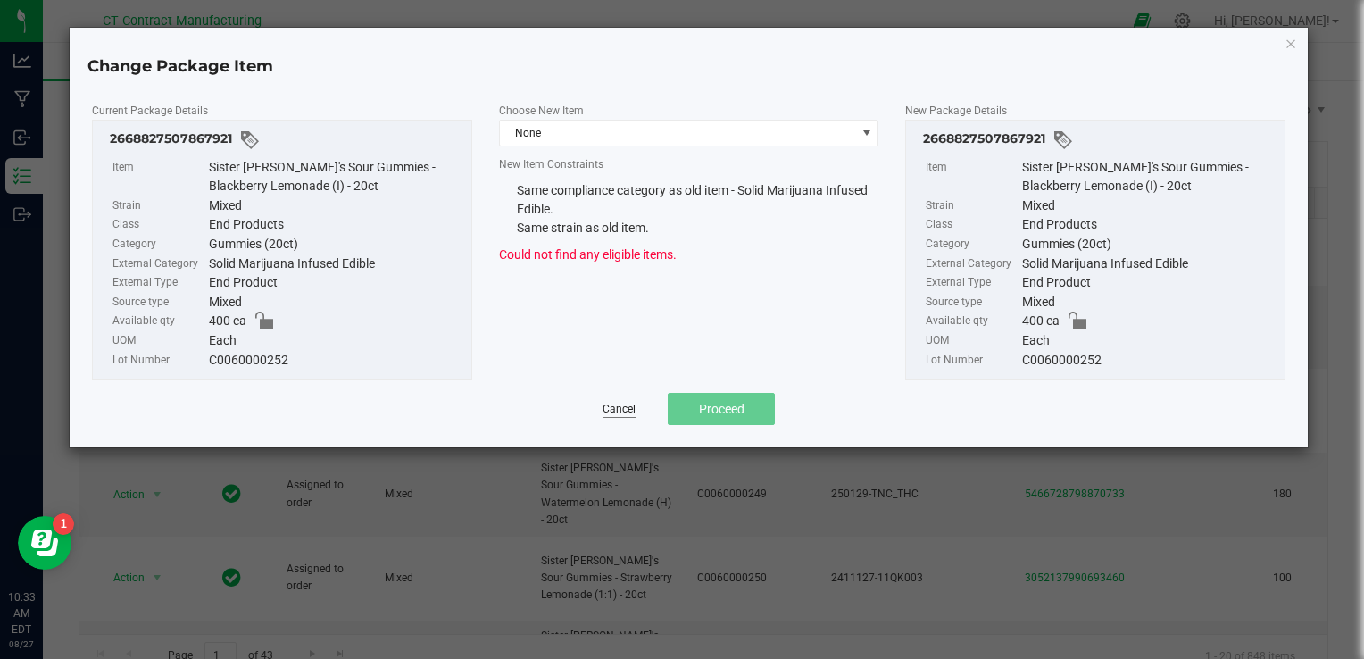
click at [616, 411] on link "Cancel" at bounding box center [618, 409] width 33 height 15
